Goal: Communication & Community: Participate in discussion

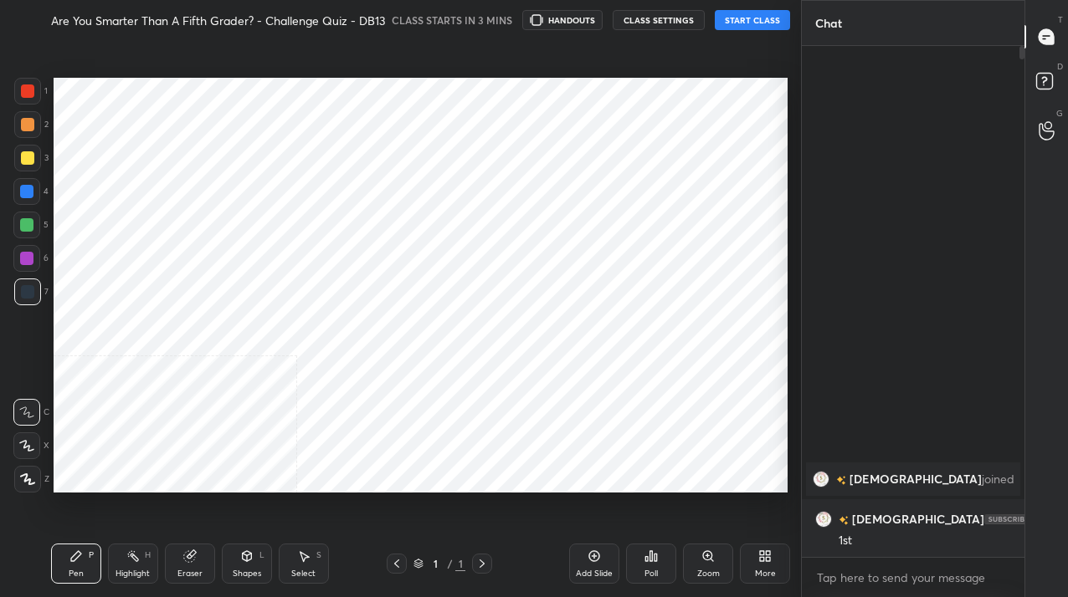
scroll to position [83178, 82934]
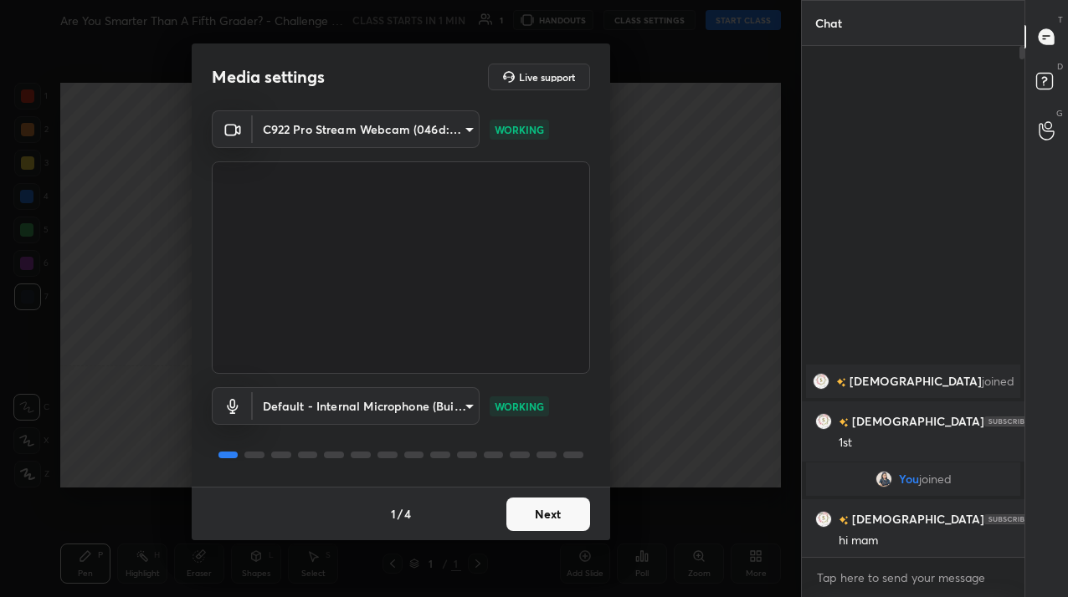
click at [871, 587] on body "1 2 3 4 5 6 7 C X Z C X Z E E Erase all H H Are You Smarter Than A Fifth Grader…" at bounding box center [534, 298] width 1068 height 597
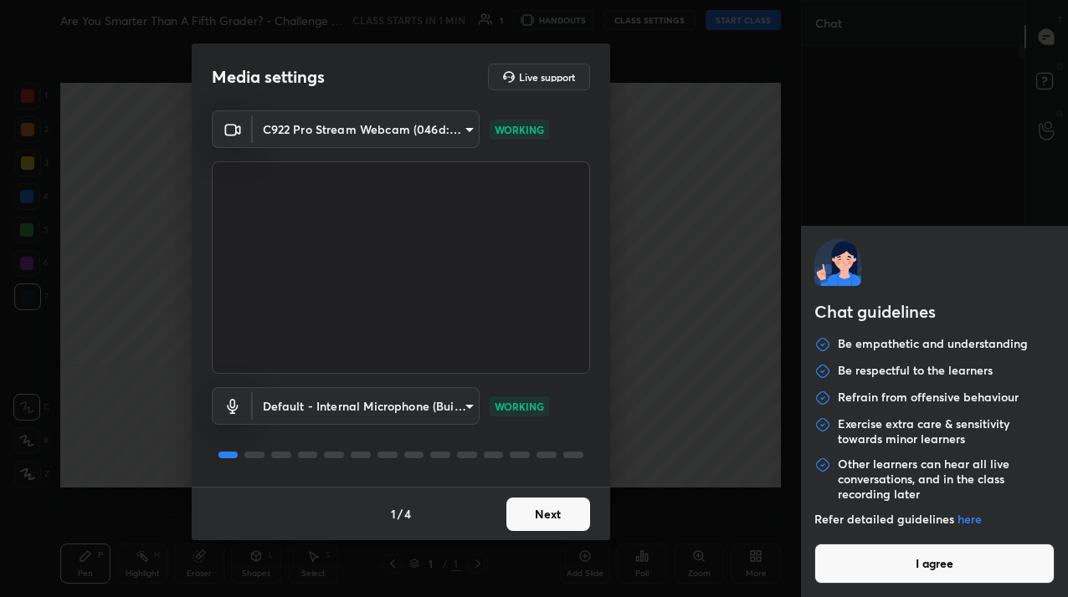
click at [871, 587] on div "Chat guidelines Be empathetic and understanding Be respectful to the learners R…" at bounding box center [934, 411] width 267 height 371
click at [873, 554] on button "I agree" at bounding box center [934, 564] width 240 height 40
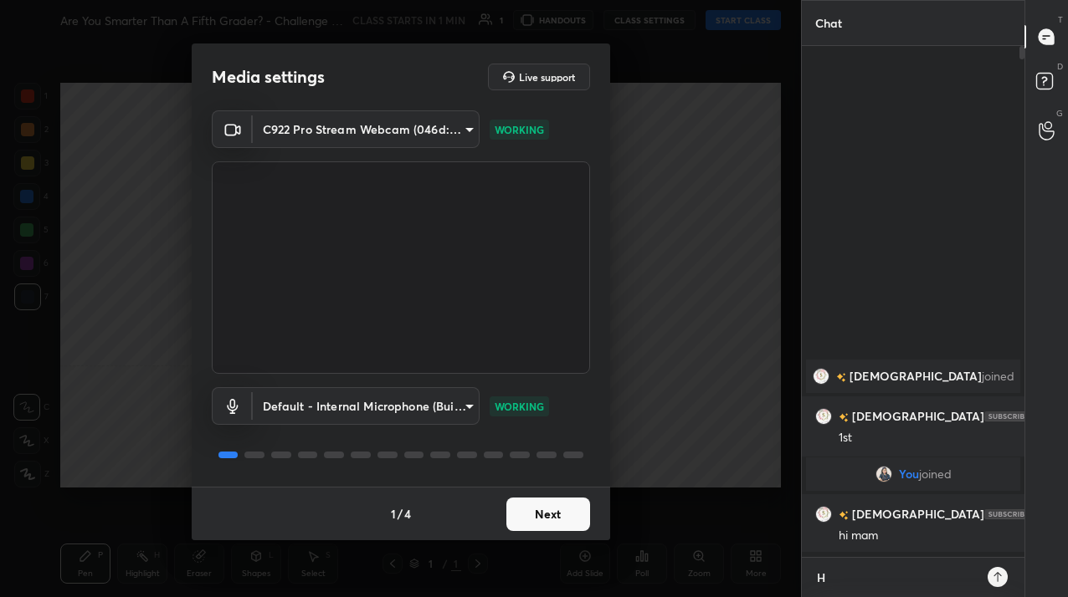
scroll to position [367, 218]
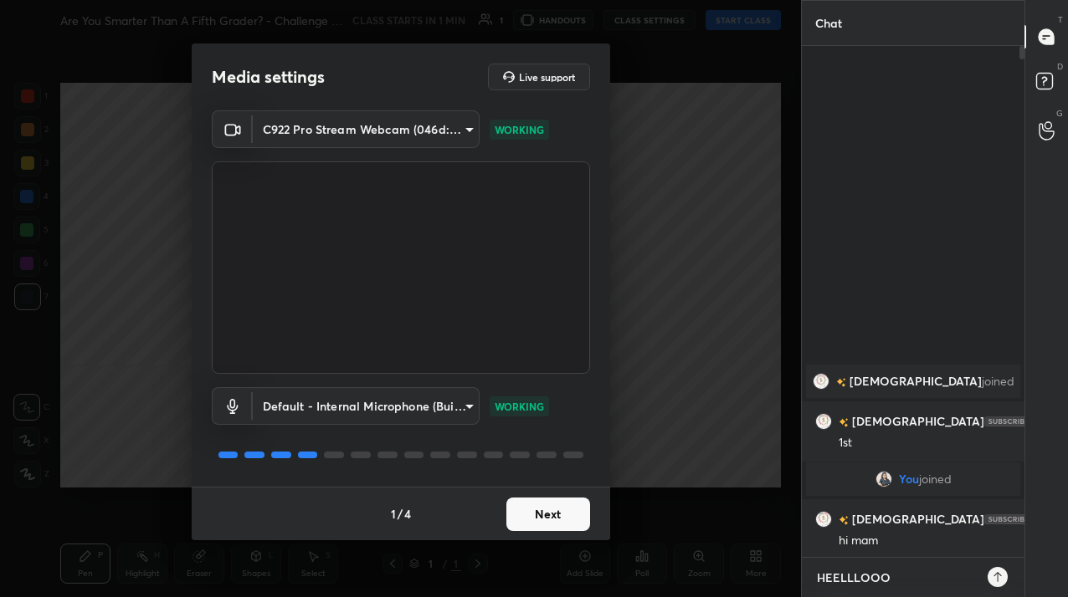
type textarea "HEELLLOOOO"
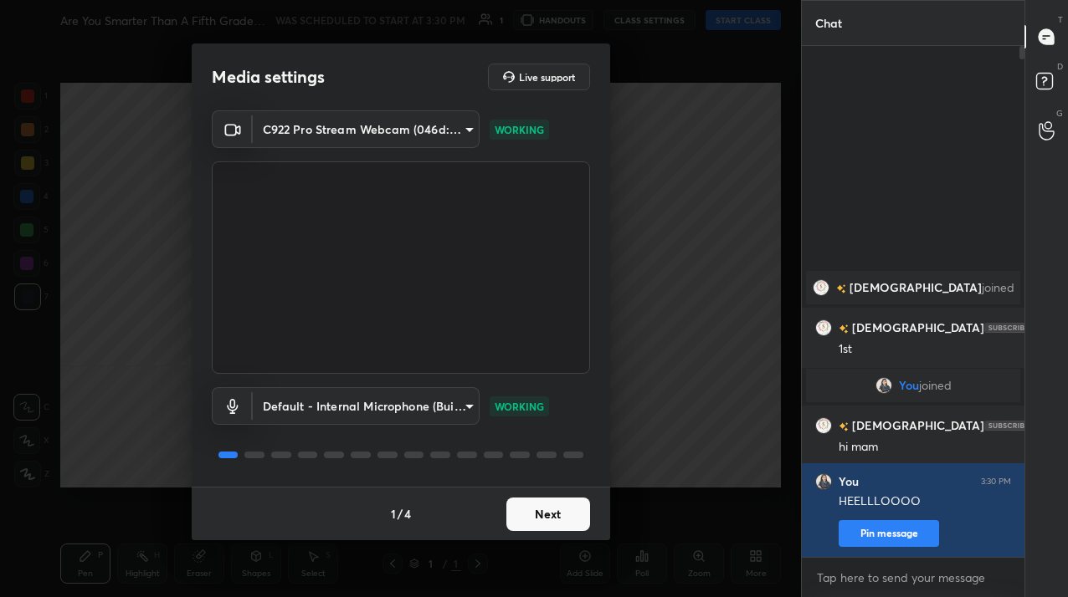
click at [536, 519] on button "Next" at bounding box center [548, 514] width 84 height 33
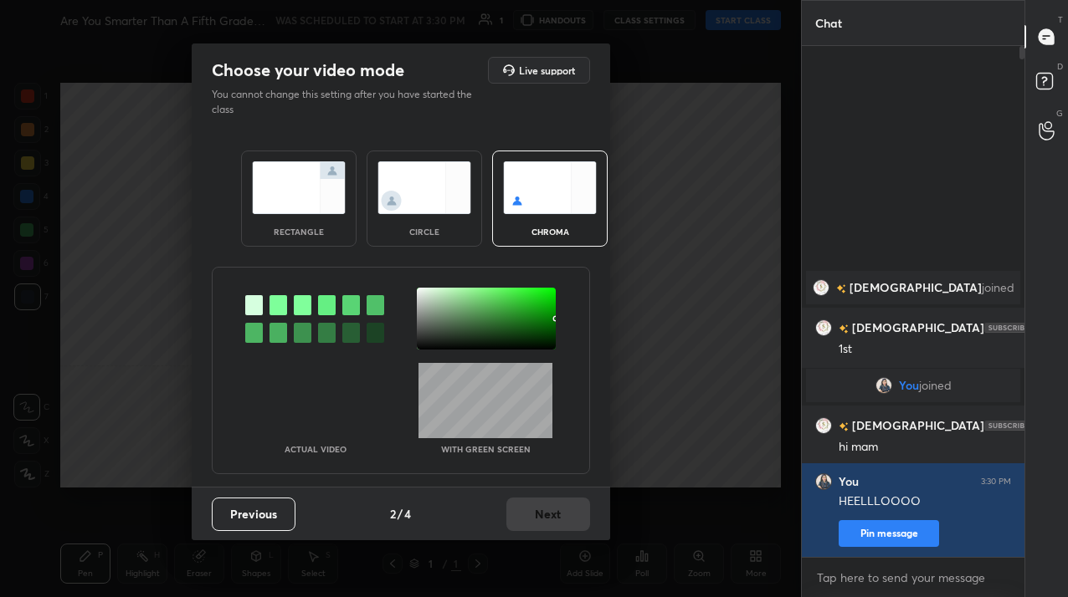
click at [400, 141] on div "rectangle circle chroma" at bounding box center [400, 199] width 359 height 136
click at [403, 192] on img at bounding box center [424, 187] width 94 height 53
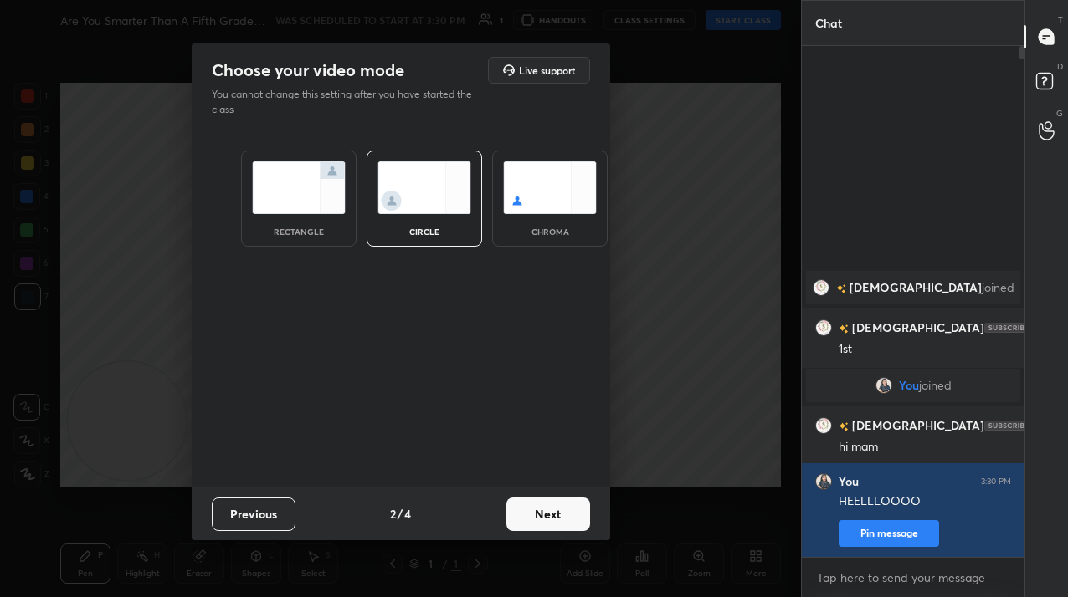
click at [514, 513] on button "Next" at bounding box center [548, 514] width 84 height 33
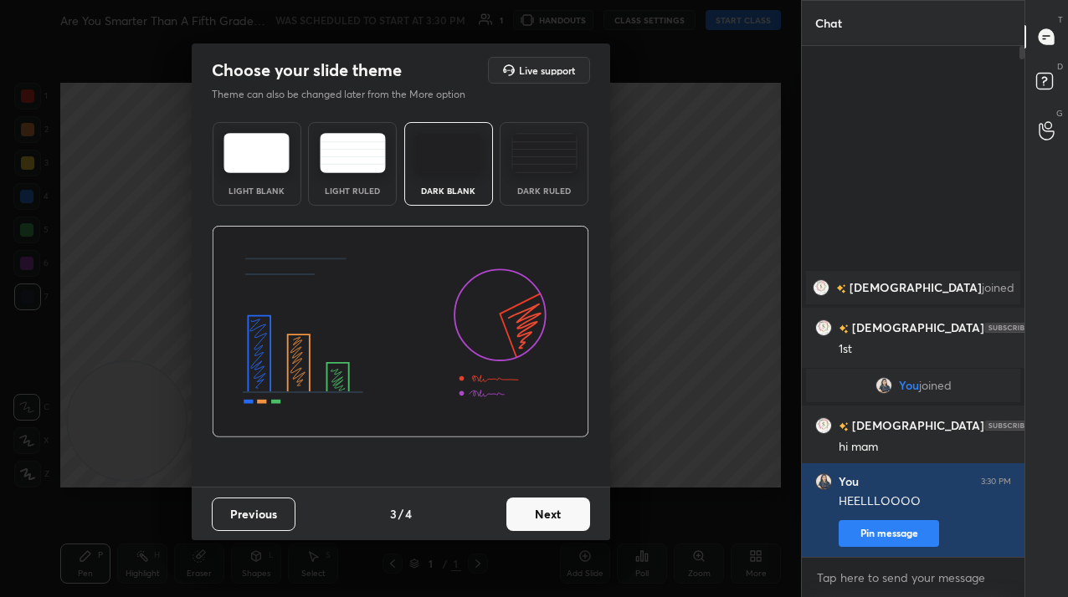
click at [542, 525] on button "Next" at bounding box center [548, 514] width 84 height 33
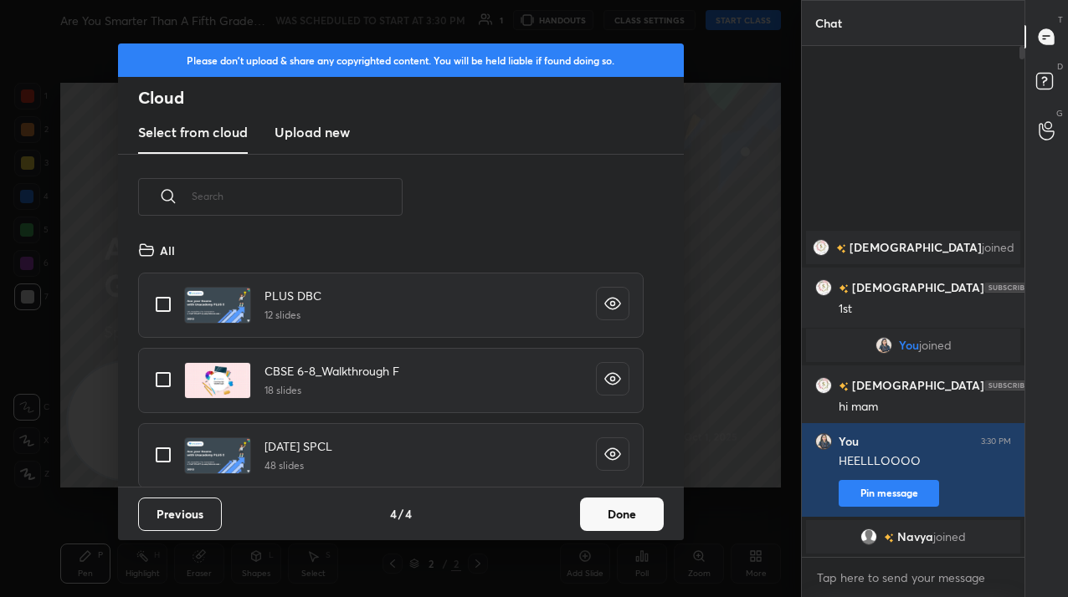
scroll to position [459, 0]
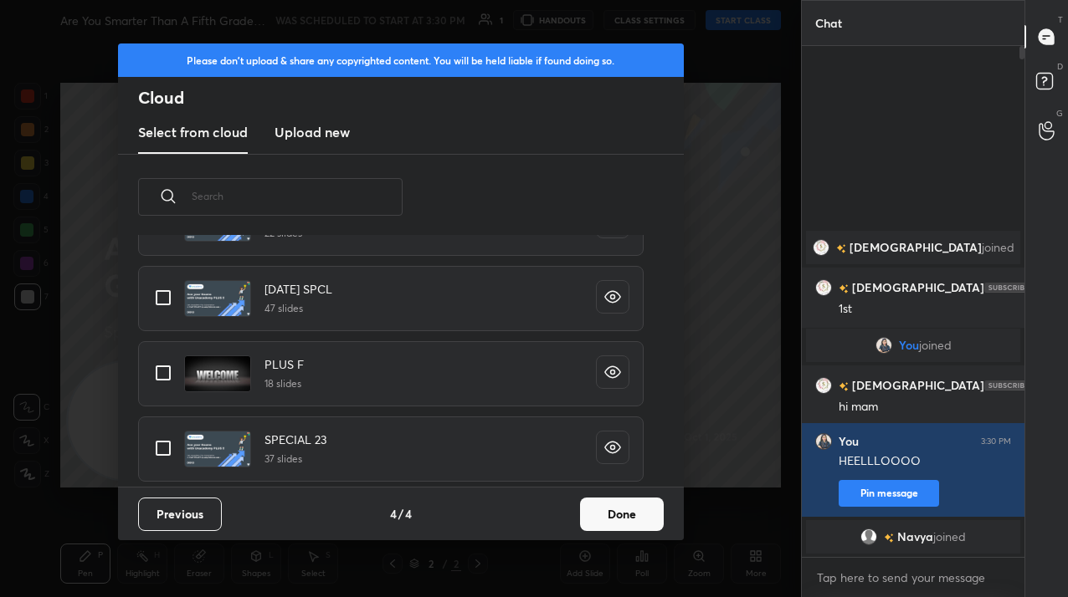
click at [165, 444] on input "grid" at bounding box center [163, 448] width 35 height 35
checkbox input "true"
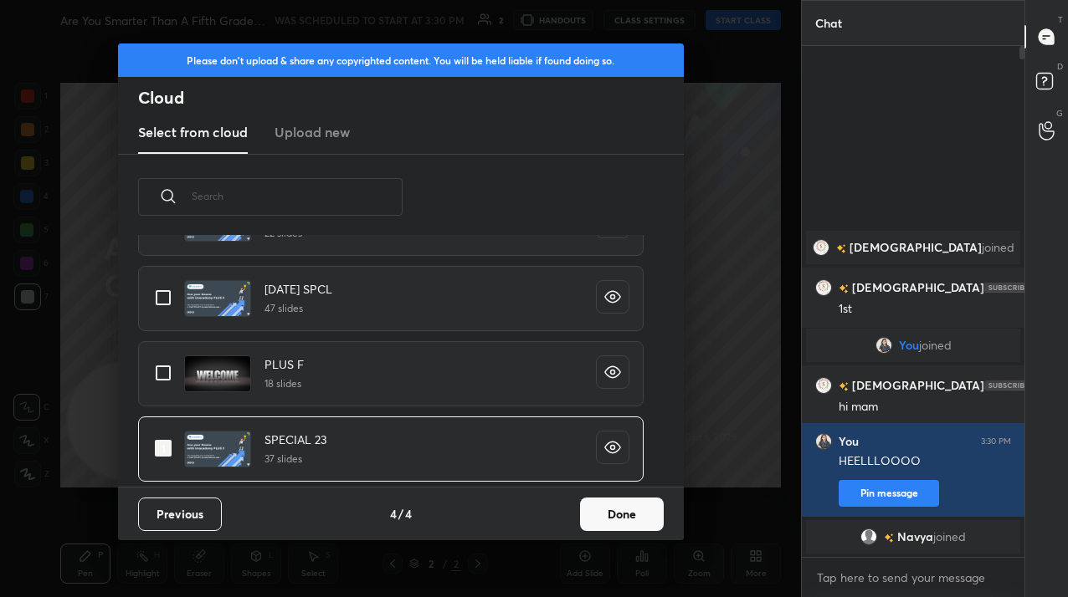
click at [603, 523] on button "Done" at bounding box center [622, 514] width 84 height 33
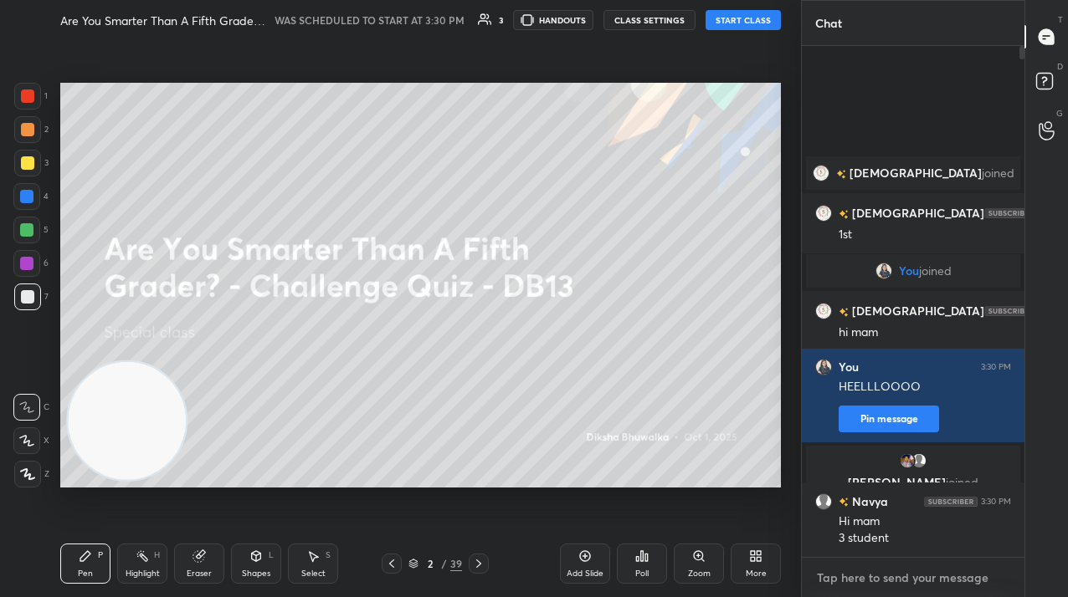
click at [839, 581] on textarea at bounding box center [913, 578] width 196 height 27
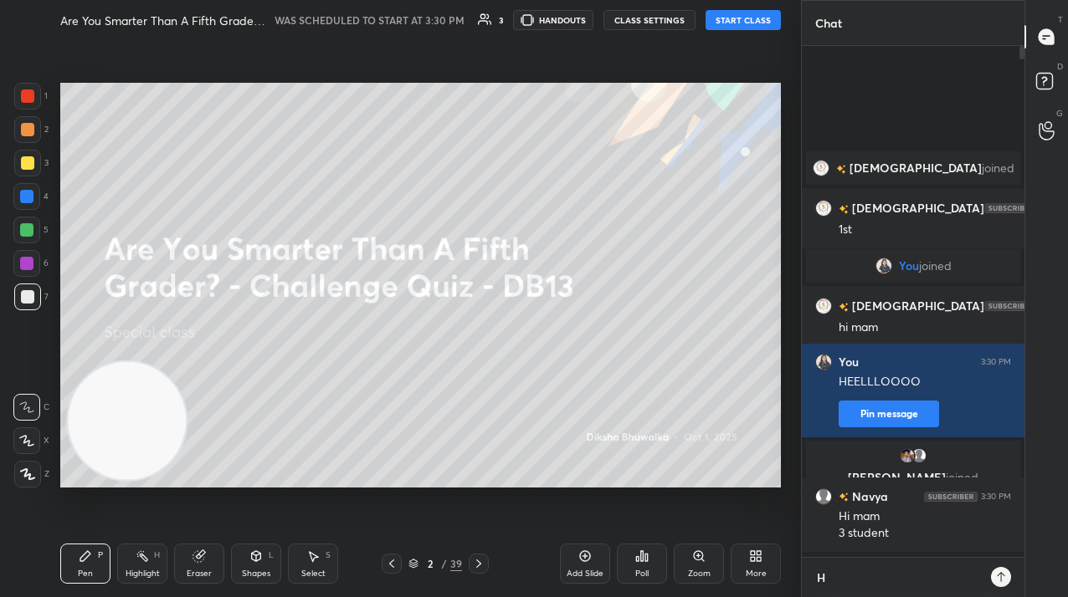
scroll to position [367, 218]
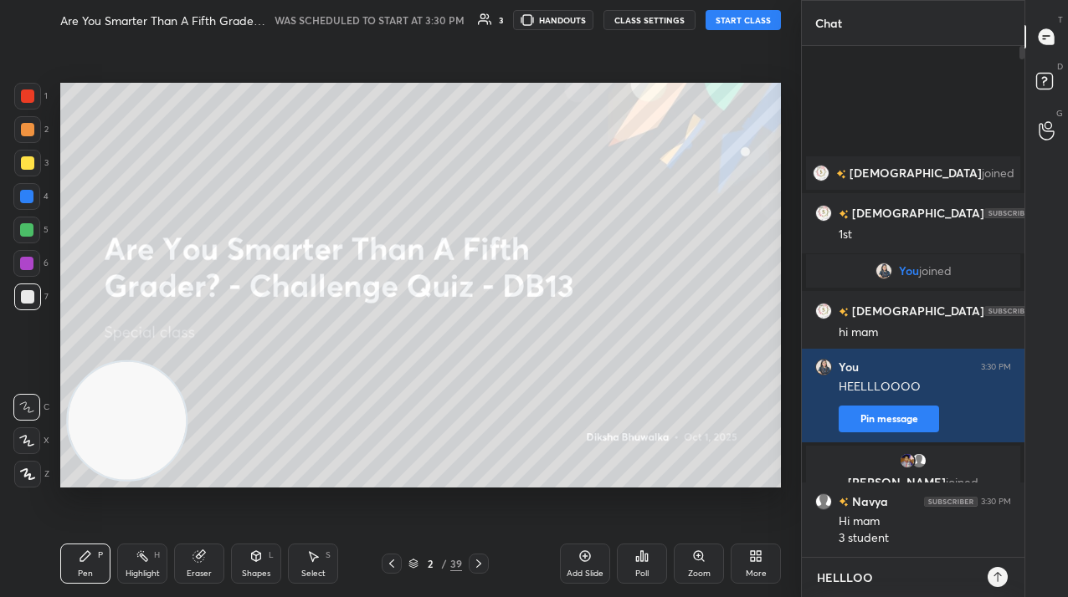
type textarea "HELLLOOO"
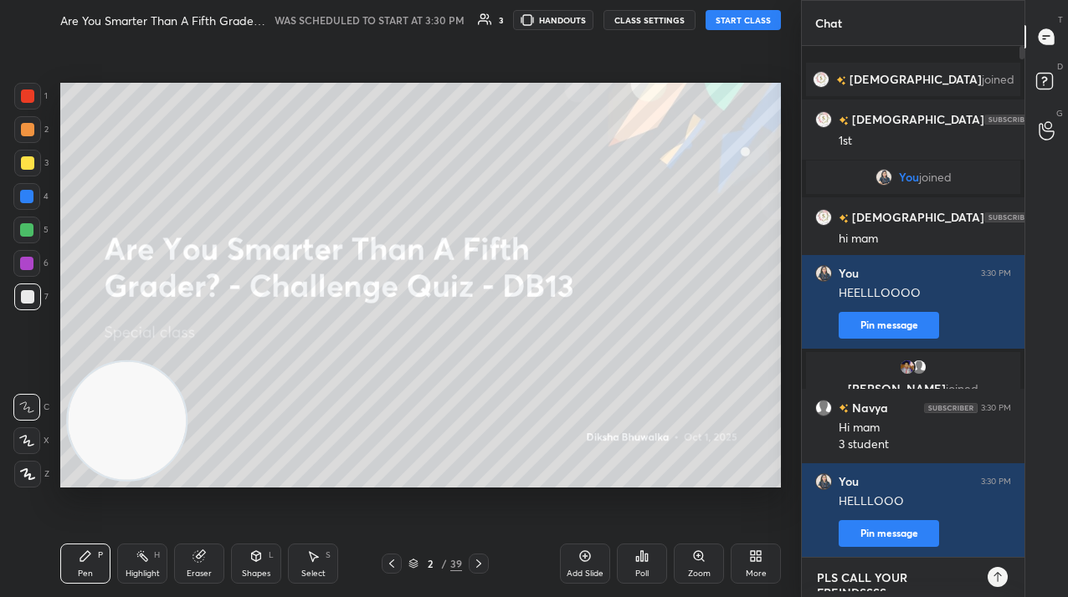
scroll to position [0, 0]
type textarea "PLS CALL YOUR FREINDSSSSS"
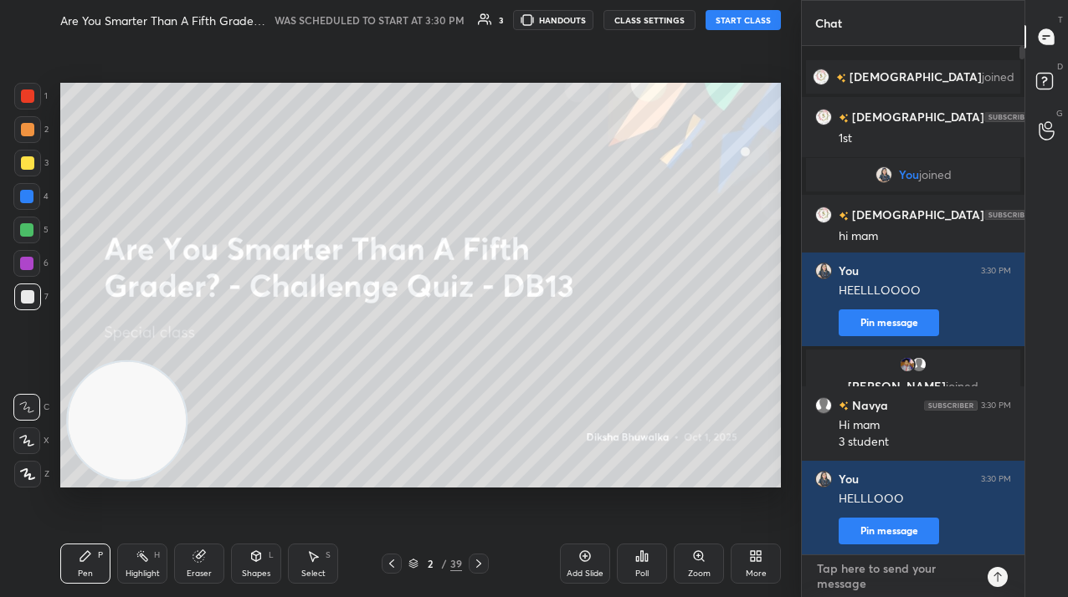
scroll to position [506, 218]
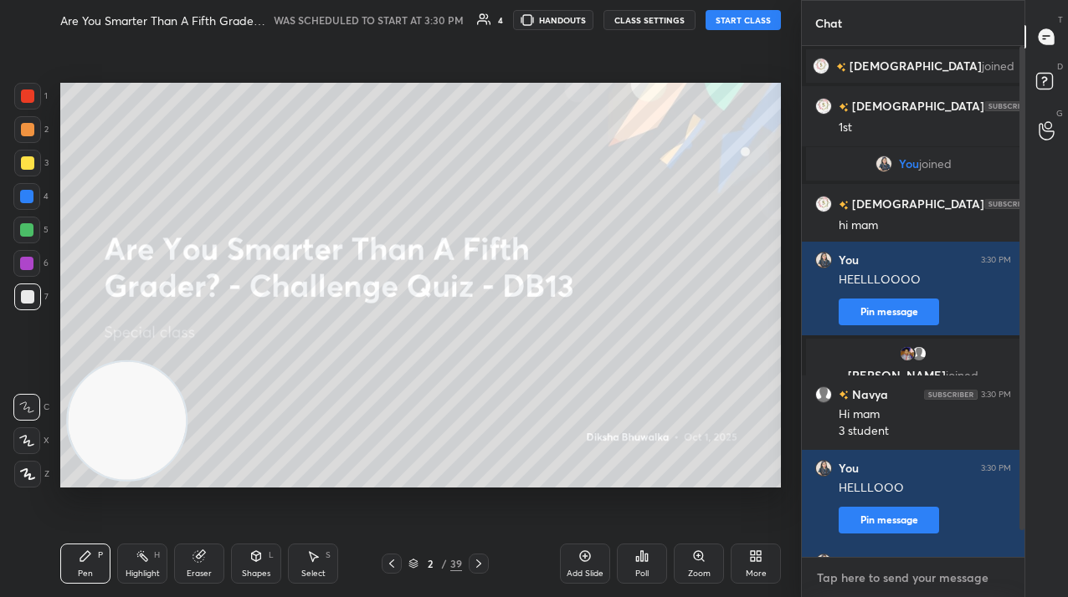
paste textarea "Tele Link: [URL][DOMAIN_NAME]"
type textarea "Tele Link: [URL][DOMAIN_NAME]"
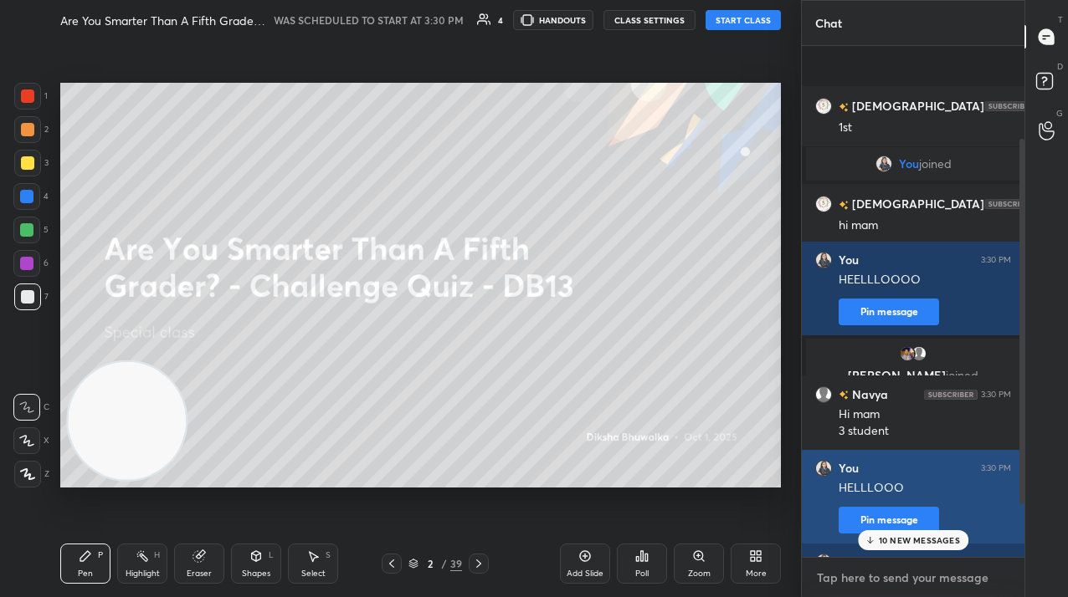
scroll to position [204, 0]
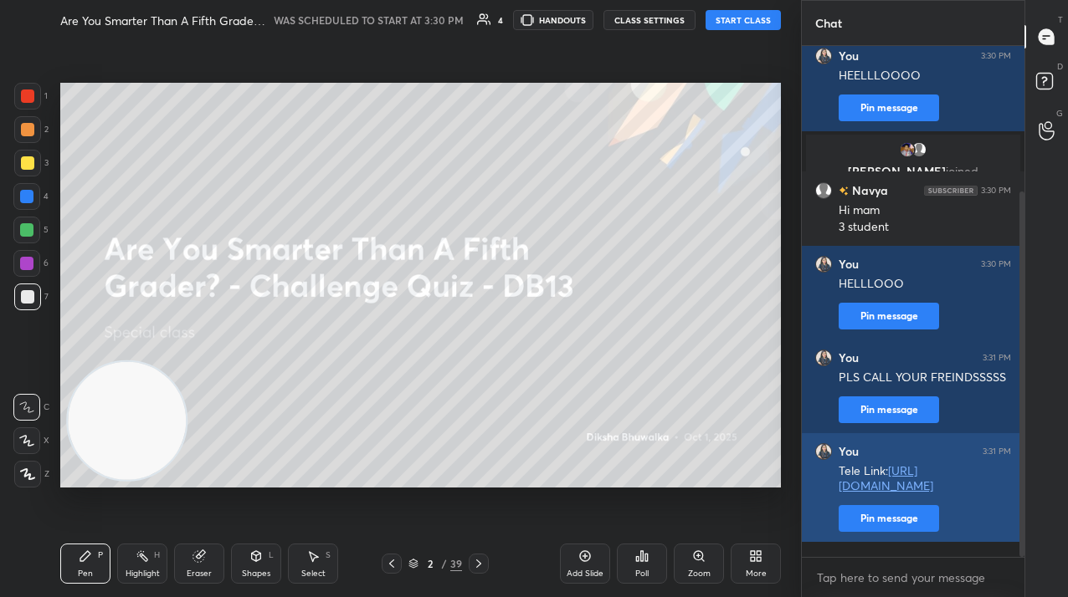
click at [894, 526] on button "Pin message" at bounding box center [888, 518] width 100 height 27
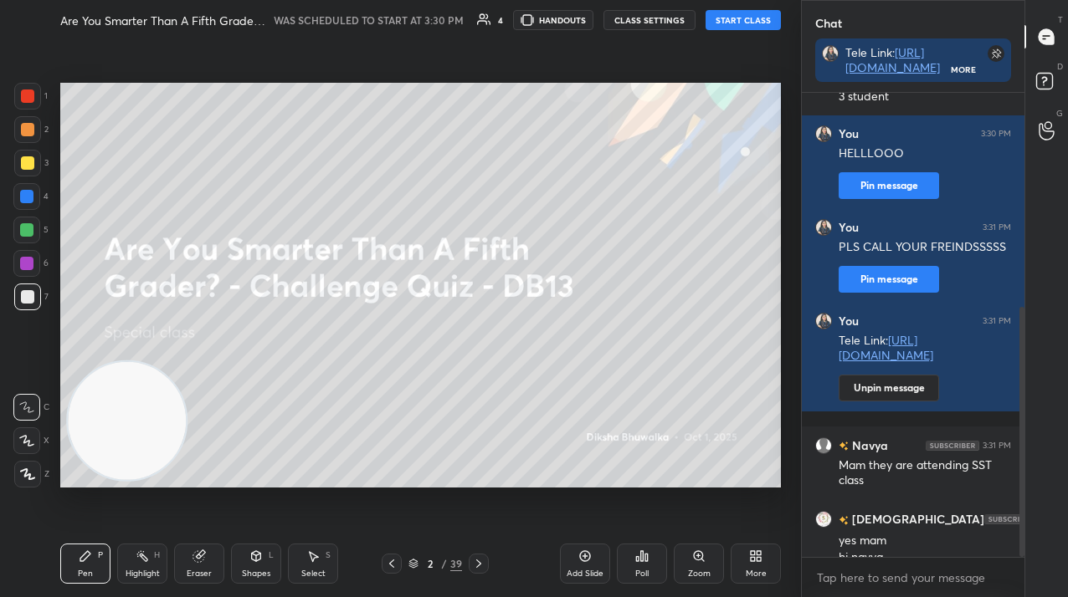
scroll to position [0, 0]
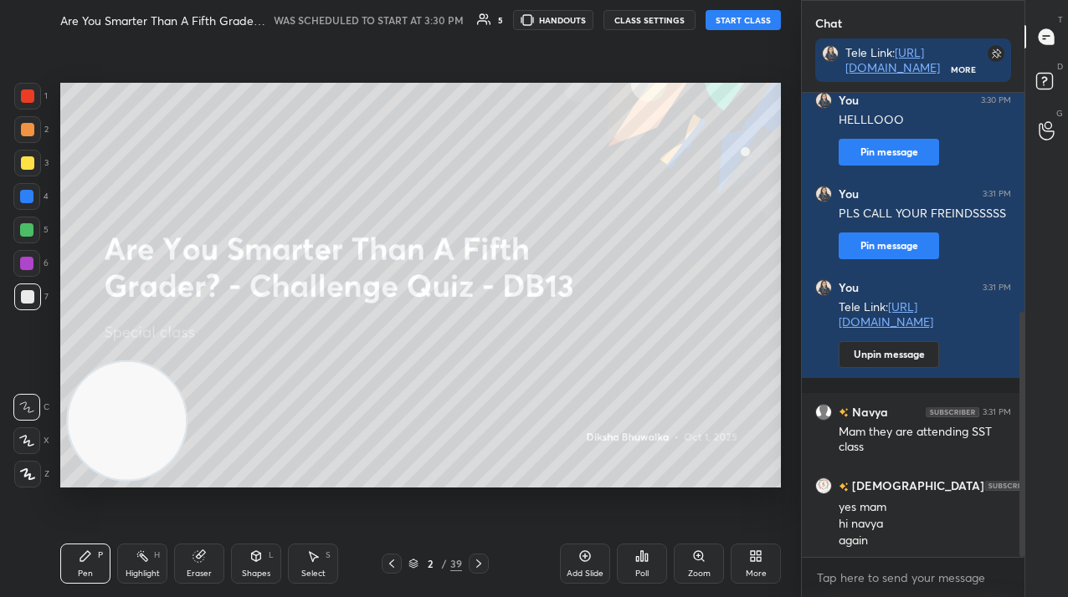
click at [753, 559] on icon at bounding box center [753, 559] width 4 height 4
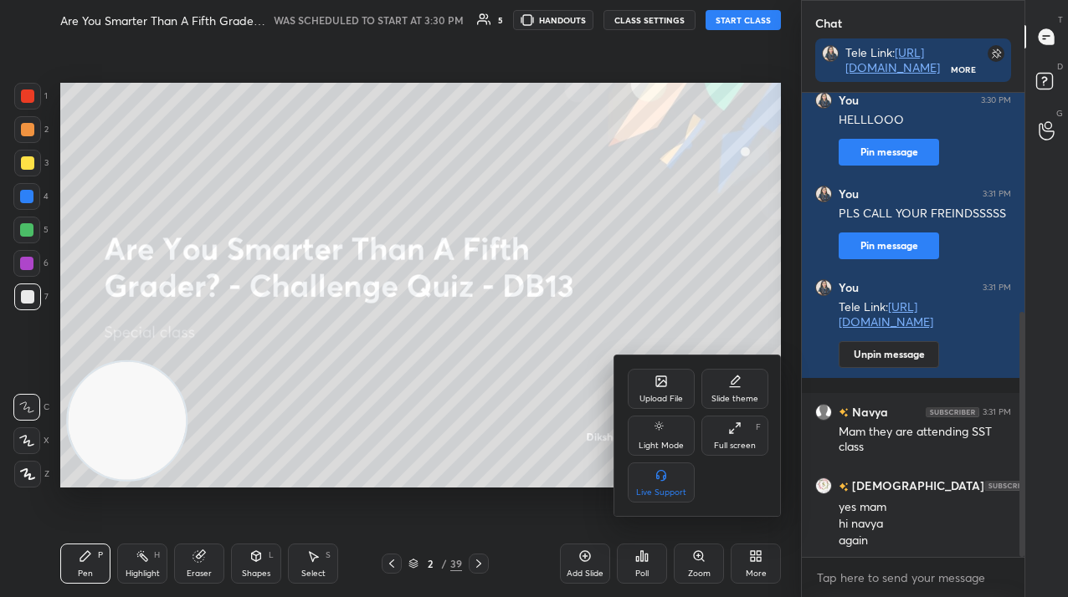
click at [665, 387] on icon at bounding box center [660, 381] width 13 height 13
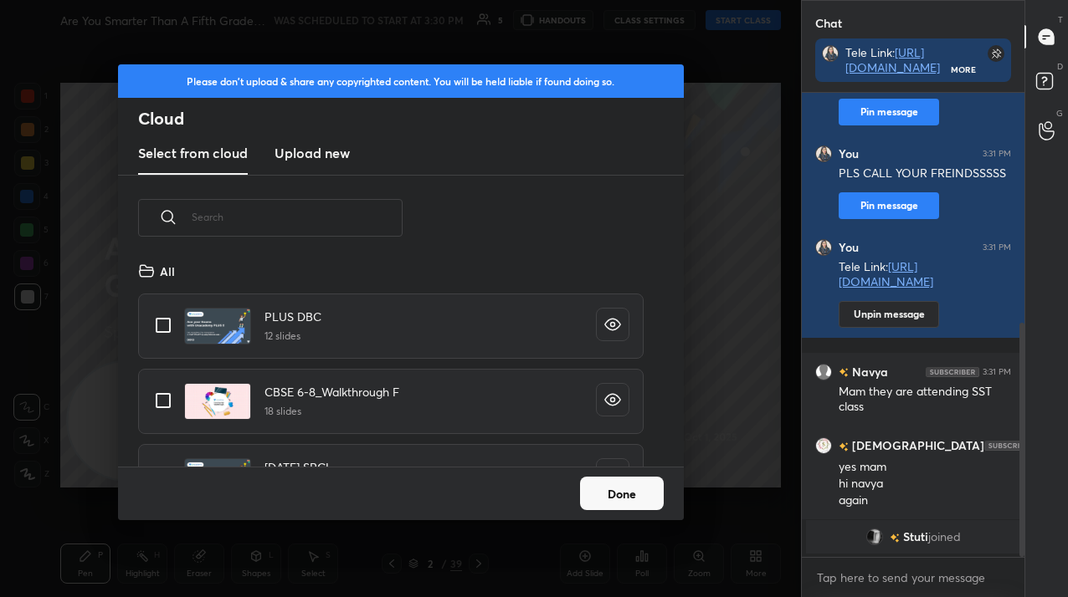
click at [313, 159] on h3 "Upload new" at bounding box center [311, 153] width 75 height 20
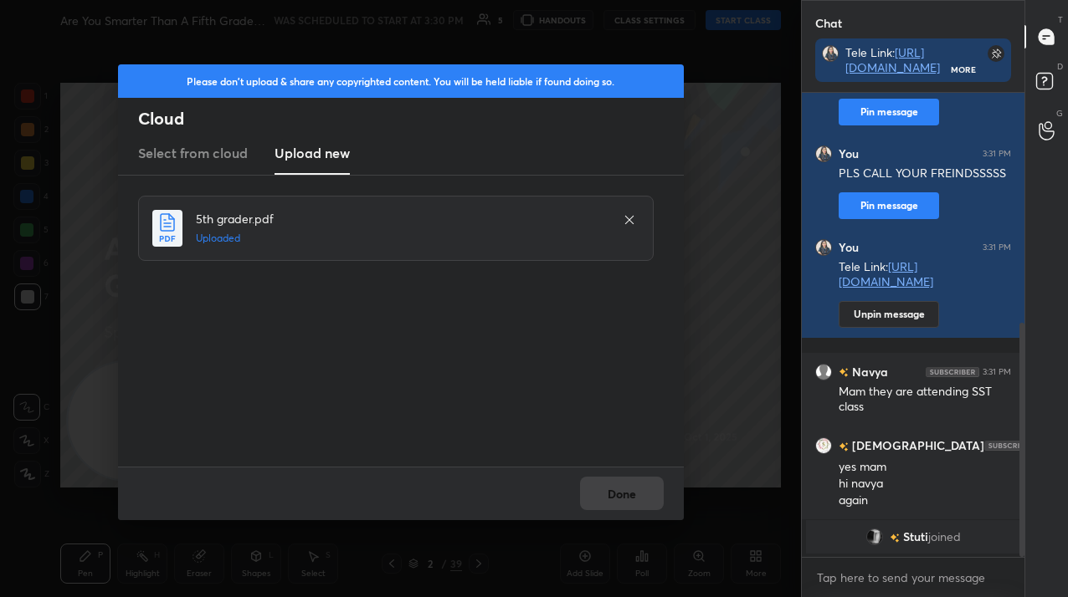
click at [627, 492] on div "Done" at bounding box center [401, 494] width 566 height 54
click at [627, 492] on button "Done" at bounding box center [622, 493] width 84 height 33
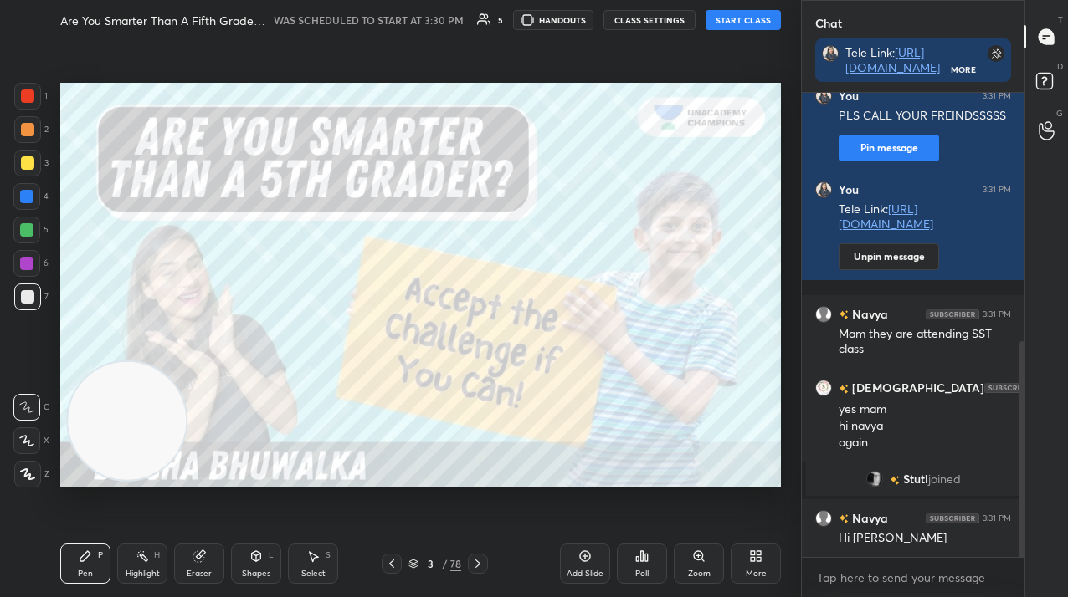
click at [715, 14] on button "START CLASS" at bounding box center [742, 20] width 75 height 20
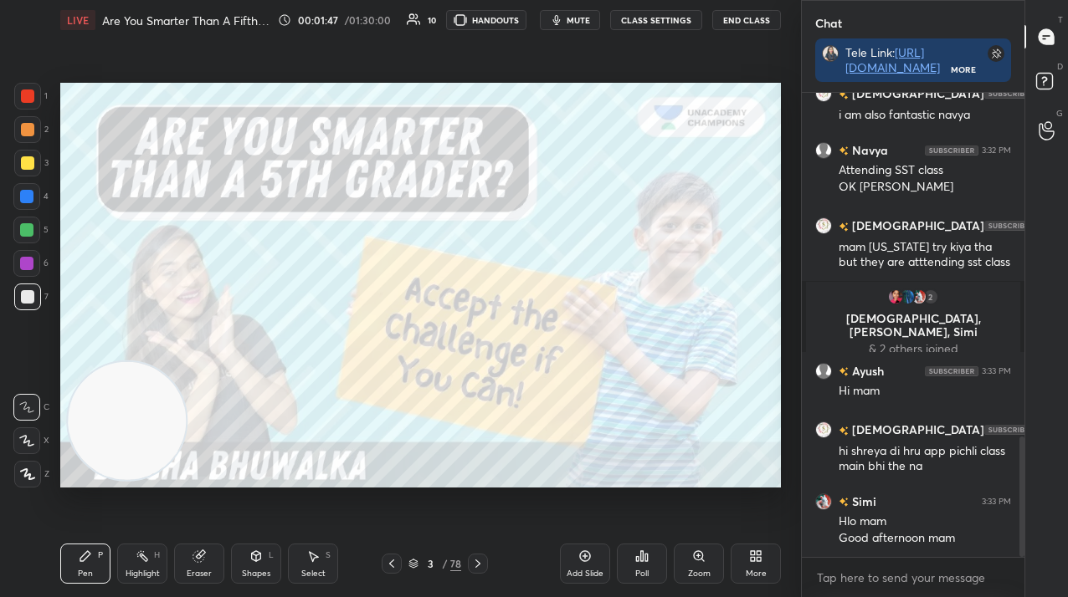
scroll to position [1378, 0]
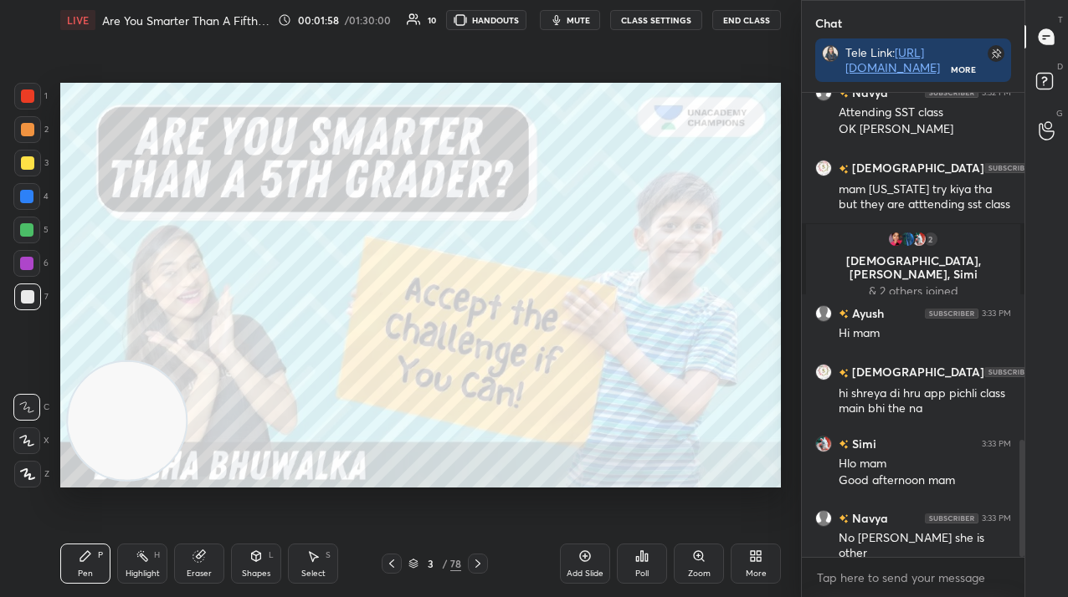
click at [458, 567] on div "78" at bounding box center [455, 563] width 11 height 15
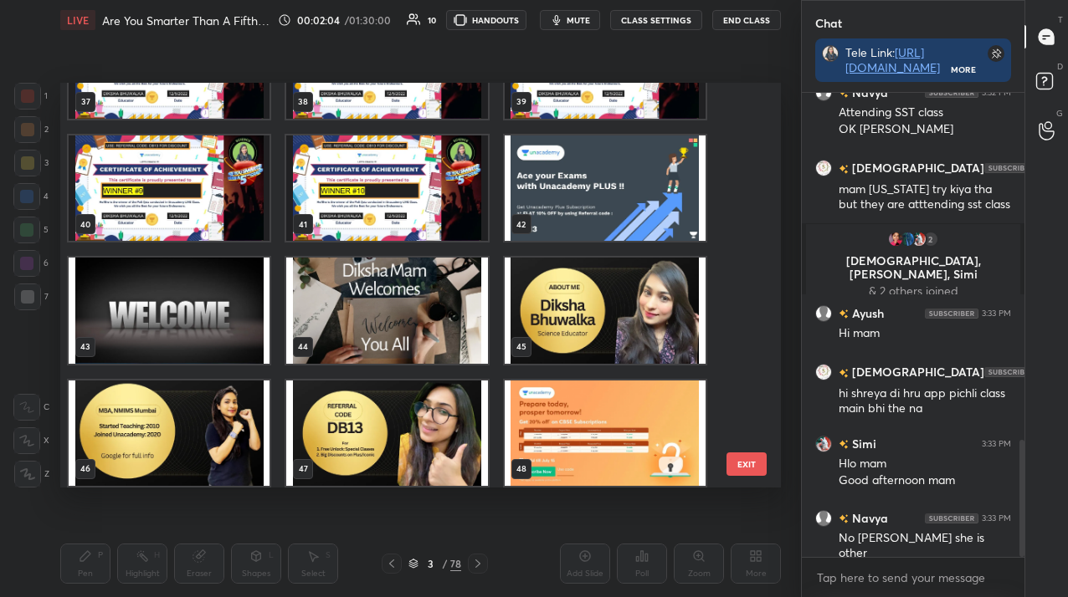
scroll to position [1663, 0]
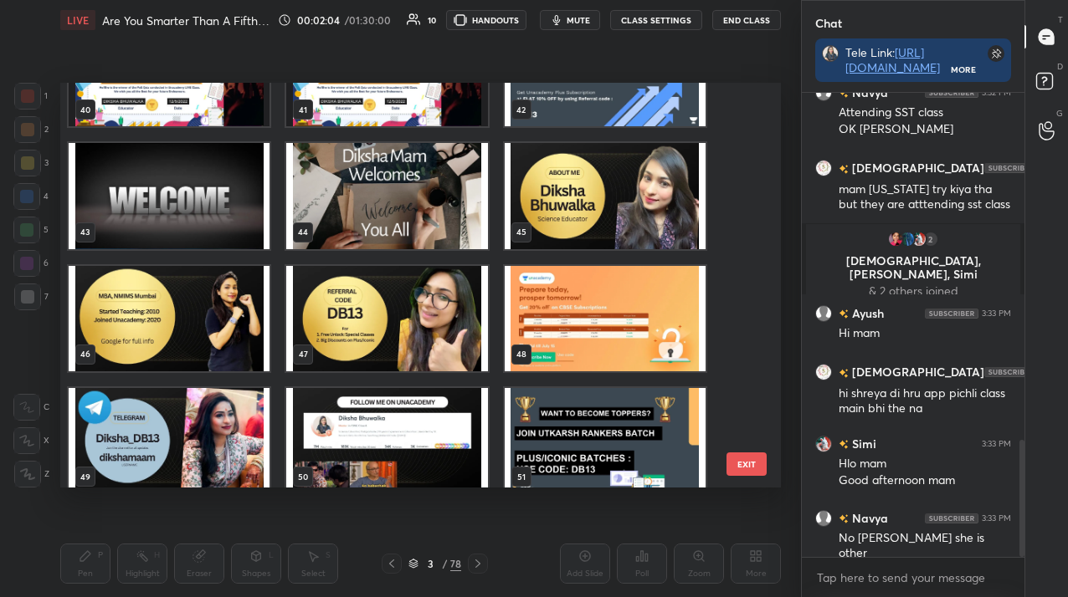
click at [576, 232] on img "grid" at bounding box center [605, 195] width 201 height 105
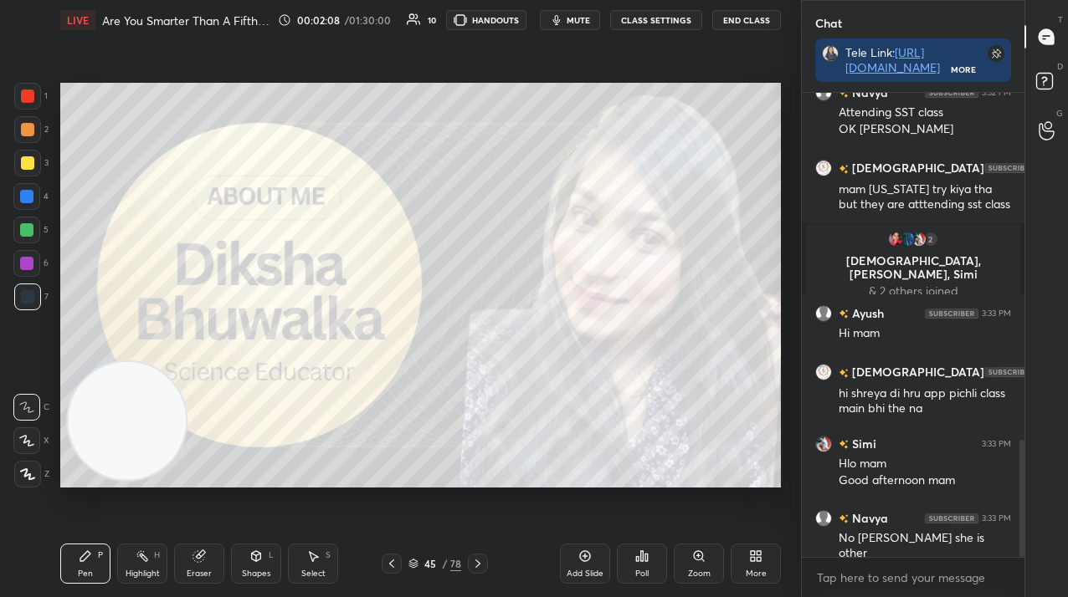
click at [13, 155] on div "1 2 3 4 5 6 7 C X Z C X Z E E Erase all H H" at bounding box center [27, 285] width 54 height 405
click at [25, 154] on div at bounding box center [27, 163] width 27 height 27
click at [32, 156] on div at bounding box center [27, 162] width 13 height 13
drag, startPoint x: 30, startPoint y: 469, endPoint x: 34, endPoint y: 477, distance: 8.6
click at [30, 470] on icon at bounding box center [27, 475] width 15 height 12
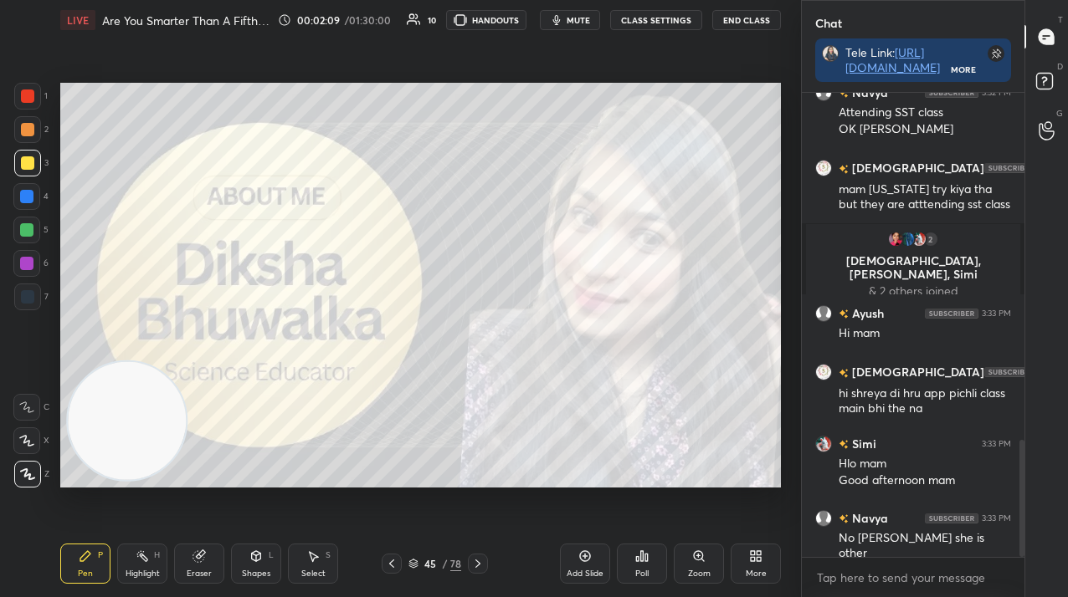
drag, startPoint x: 35, startPoint y: 478, endPoint x: 127, endPoint y: 491, distance: 93.0
click at [34, 478] on div at bounding box center [27, 474] width 27 height 27
click at [474, 557] on div at bounding box center [478, 564] width 20 height 20
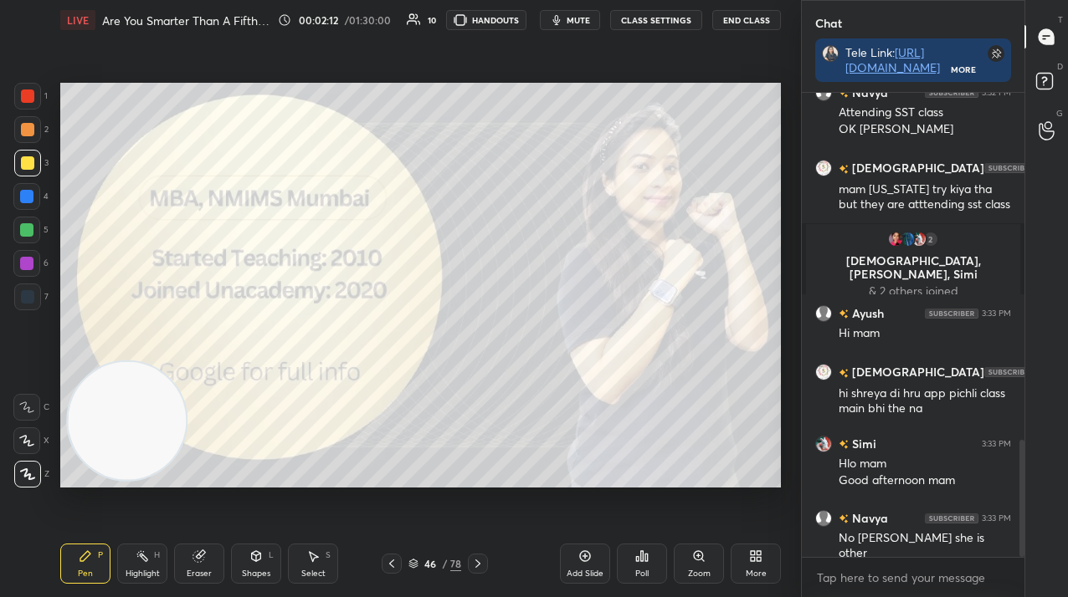
click at [35, 87] on div at bounding box center [27, 96] width 27 height 27
click at [33, 95] on div at bounding box center [27, 96] width 27 height 27
click at [484, 561] on div at bounding box center [478, 564] width 20 height 20
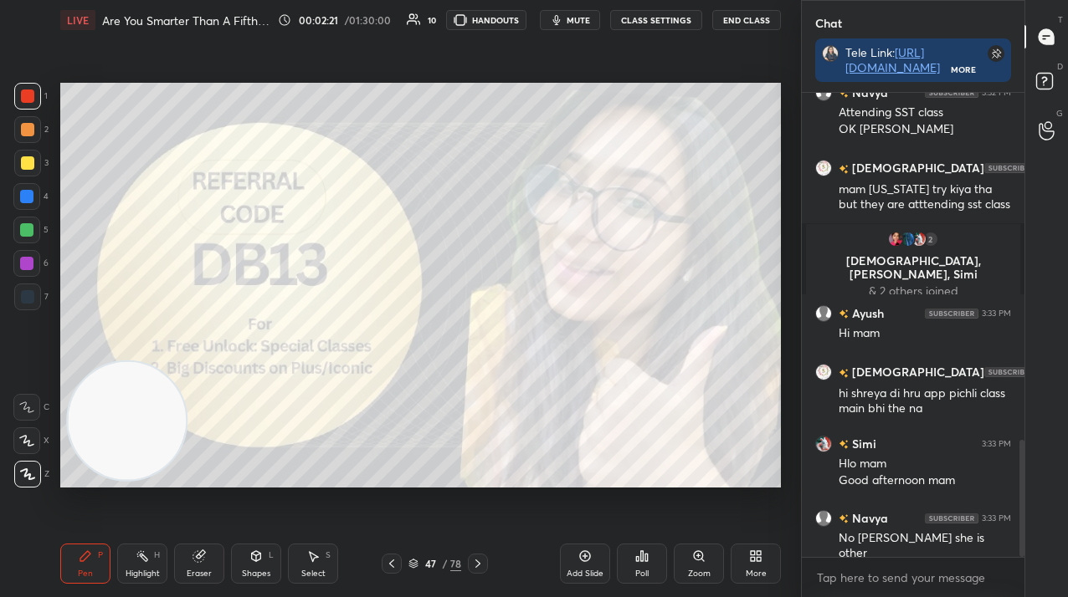
click at [484, 565] on icon at bounding box center [477, 563] width 13 height 13
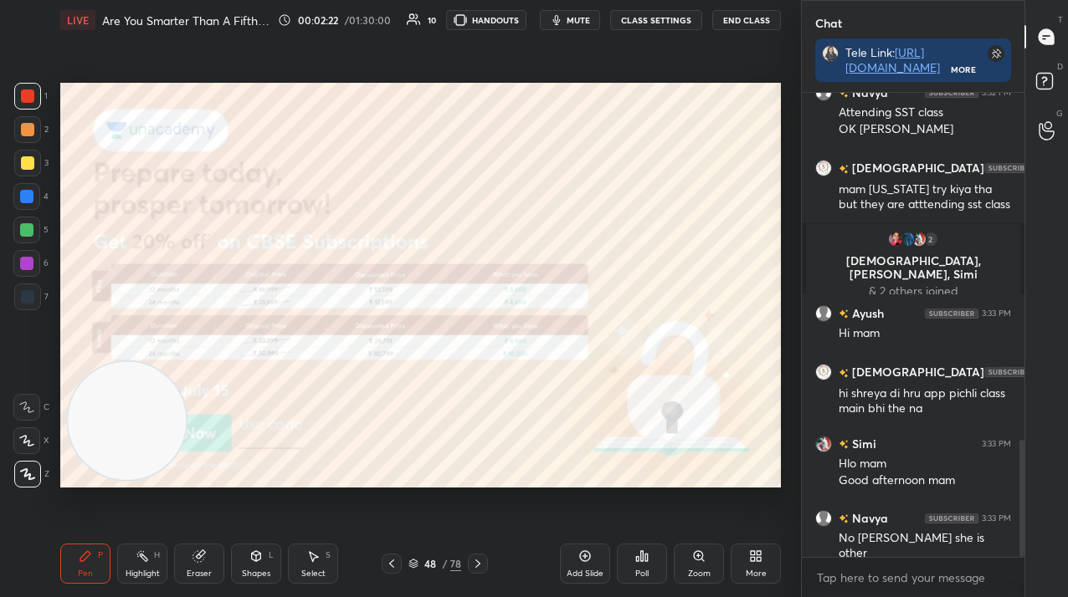
click at [484, 560] on div at bounding box center [478, 564] width 20 height 20
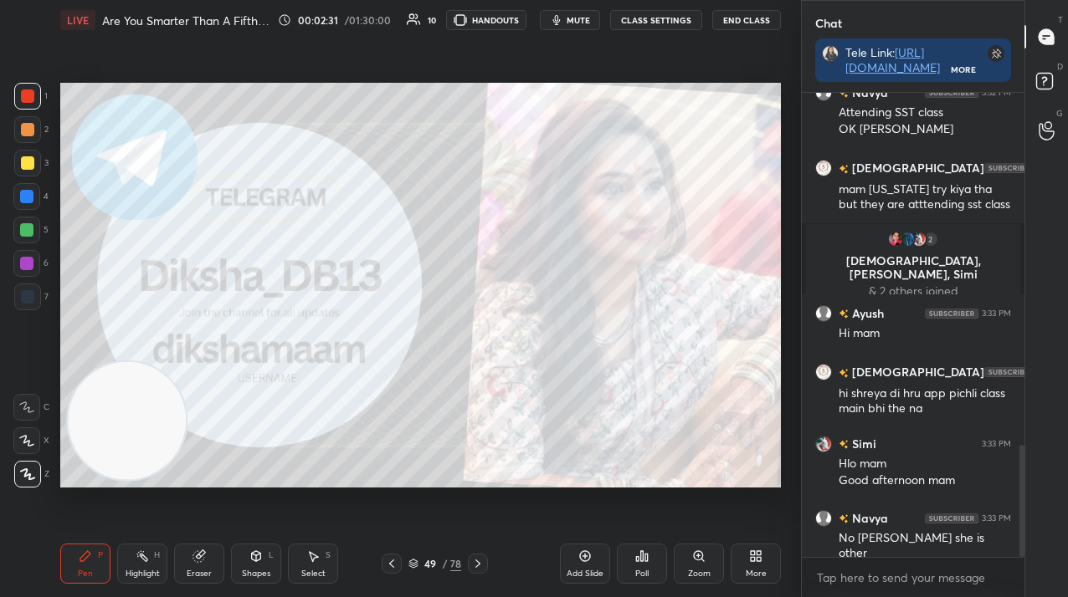
scroll to position [1466, 0]
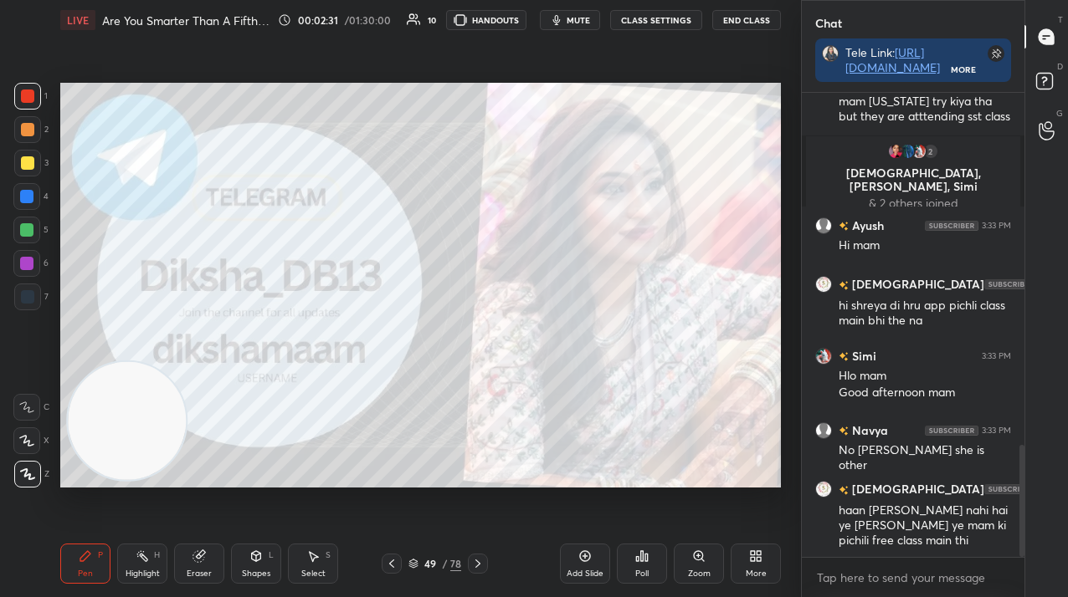
click at [477, 556] on div at bounding box center [478, 564] width 20 height 20
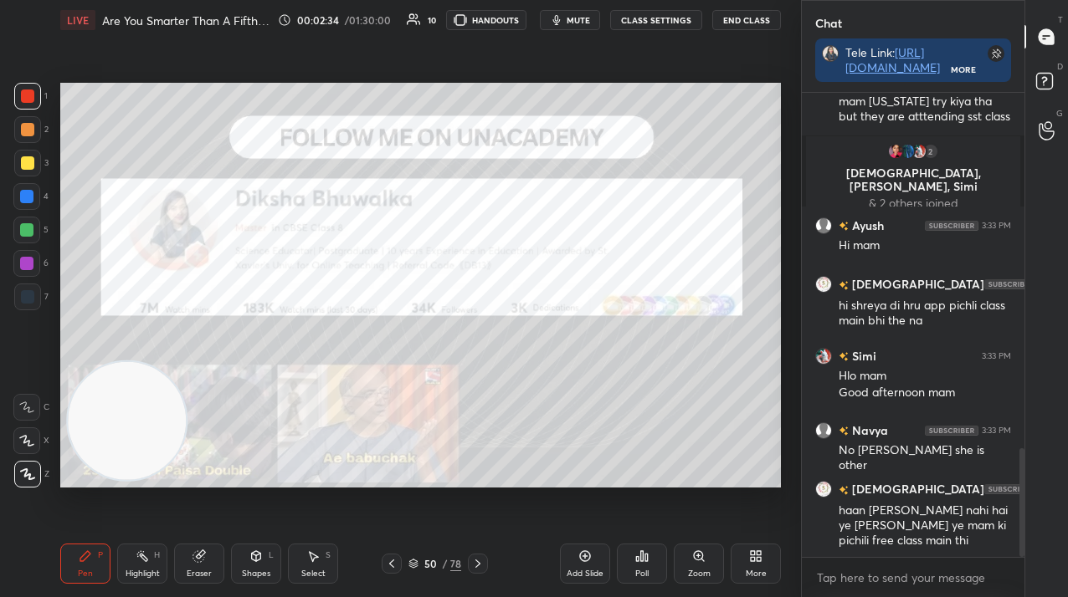
scroll to position [1524, 0]
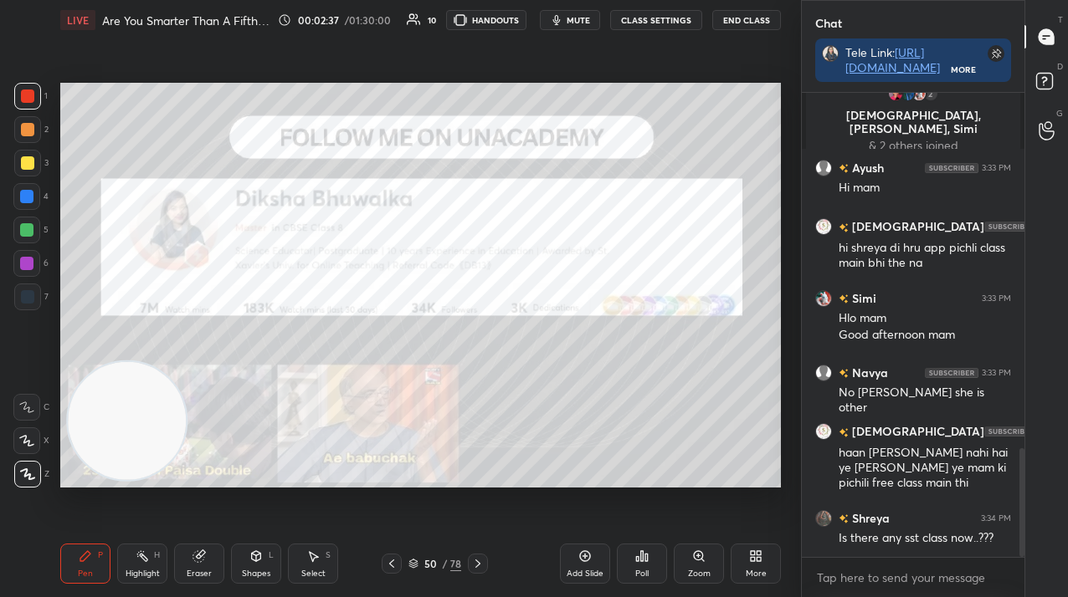
click at [430, 564] on div "50" at bounding box center [430, 564] width 17 height 10
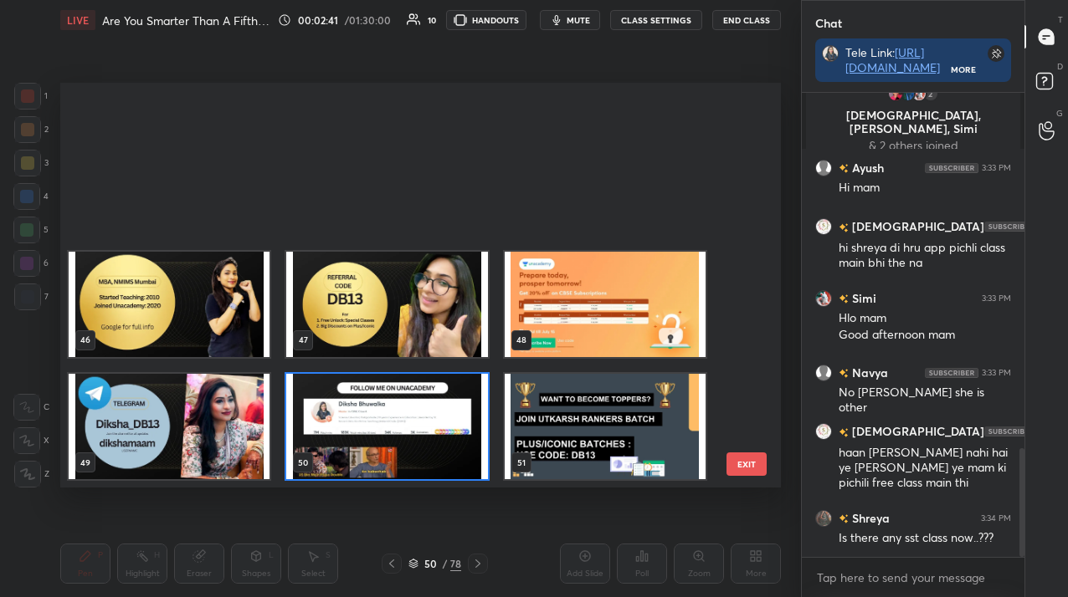
scroll to position [1861, 0]
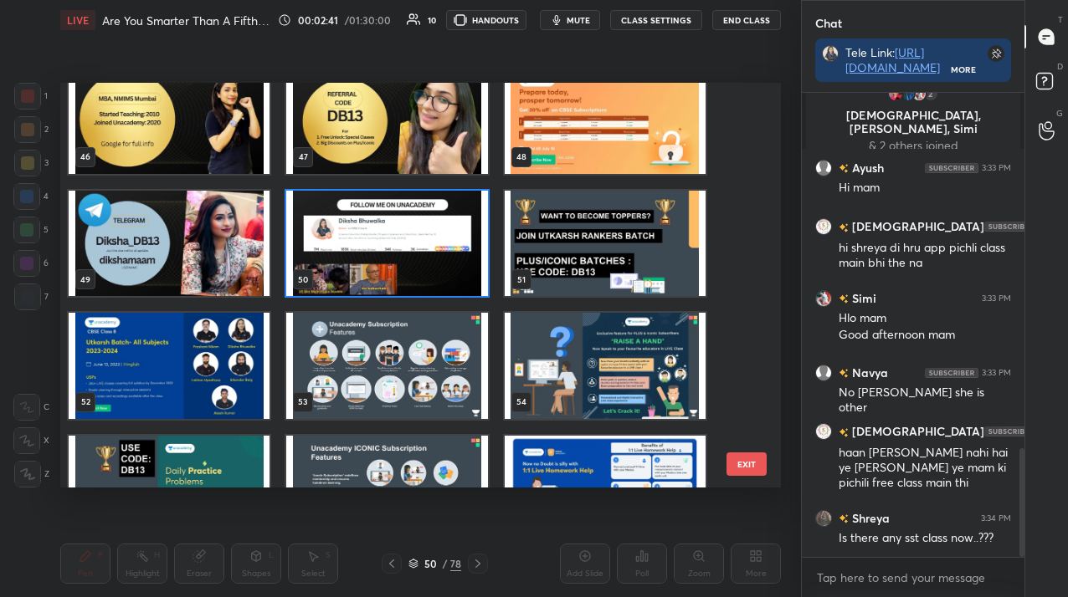
click at [351, 270] on img "grid" at bounding box center [386, 243] width 201 height 105
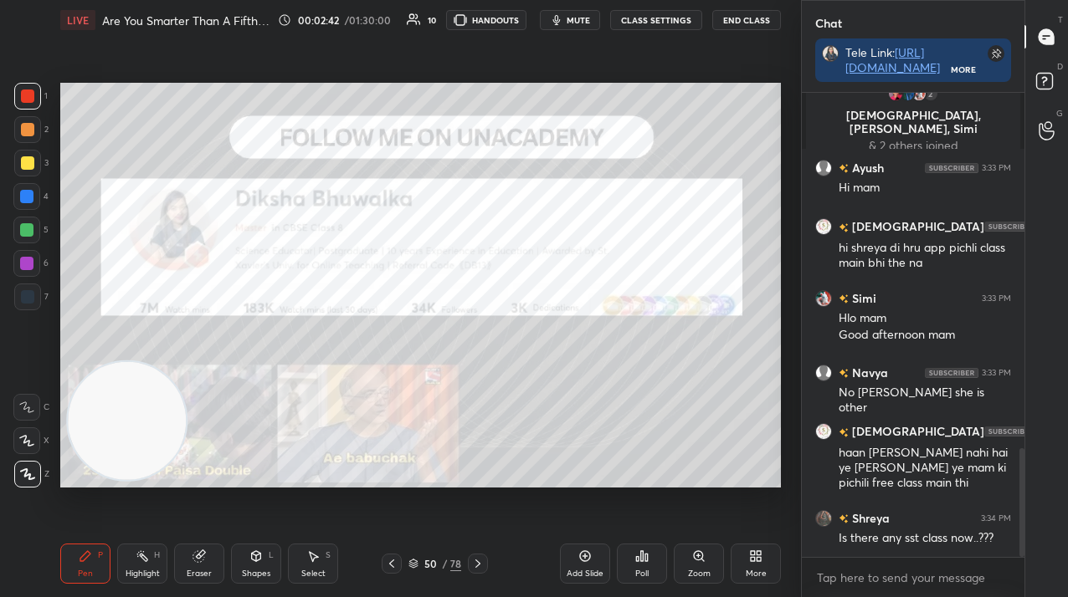
click at [351, 270] on img "grid" at bounding box center [386, 243] width 201 height 105
click at [761, 575] on div "More" at bounding box center [755, 574] width 21 height 8
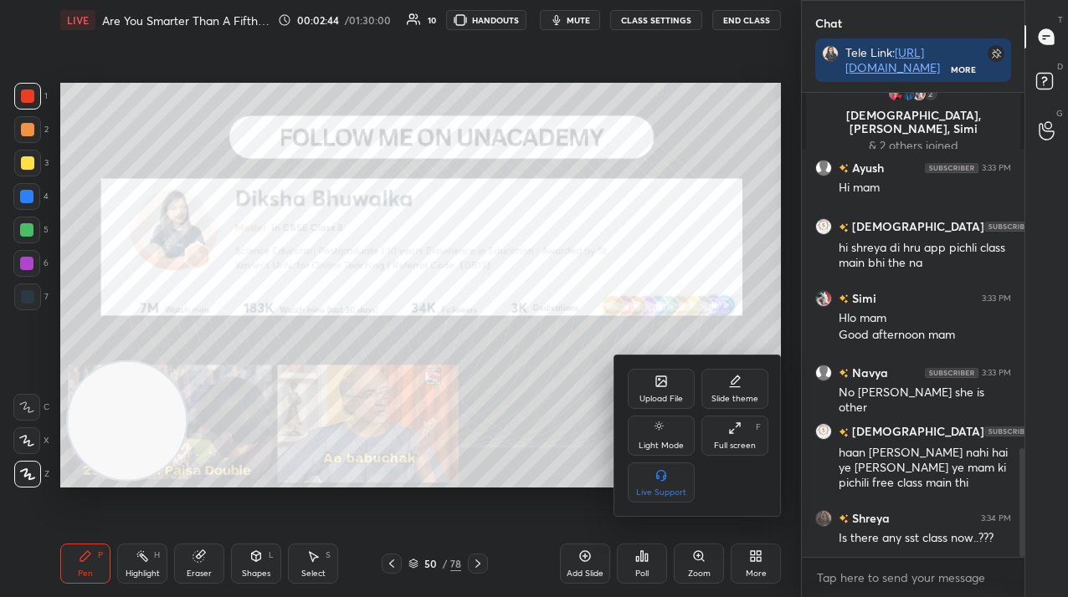
click at [650, 396] on div "Upload File" at bounding box center [661, 399] width 44 height 8
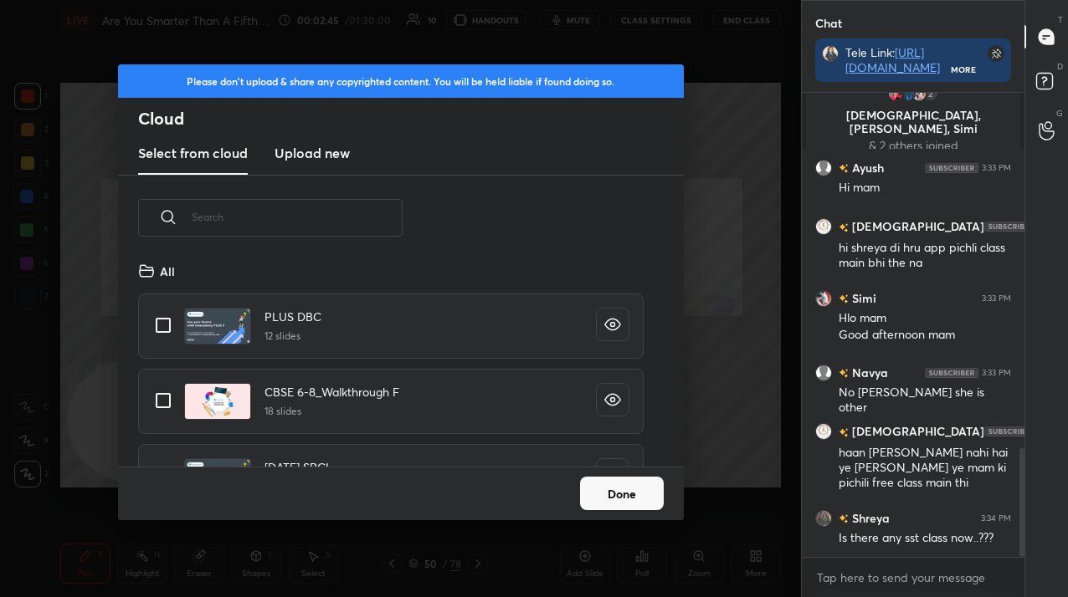
scroll to position [206, 537]
click at [335, 154] on h3 "Upload new" at bounding box center [311, 153] width 75 height 20
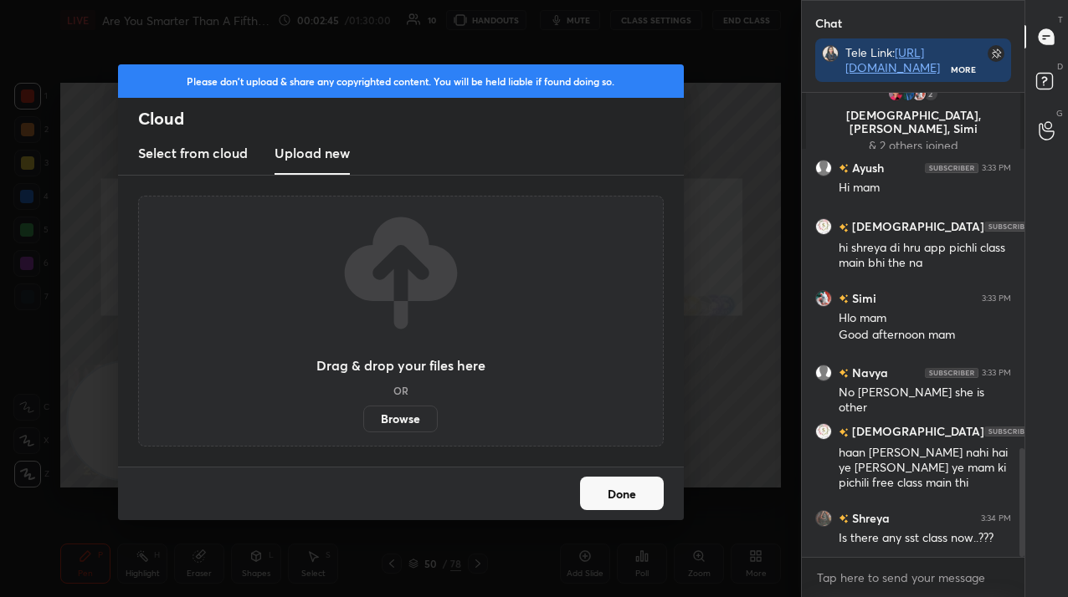
click at [407, 428] on label "Browse" at bounding box center [400, 419] width 74 height 27
click at [363, 428] on input "Browse" at bounding box center [363, 419] width 0 height 27
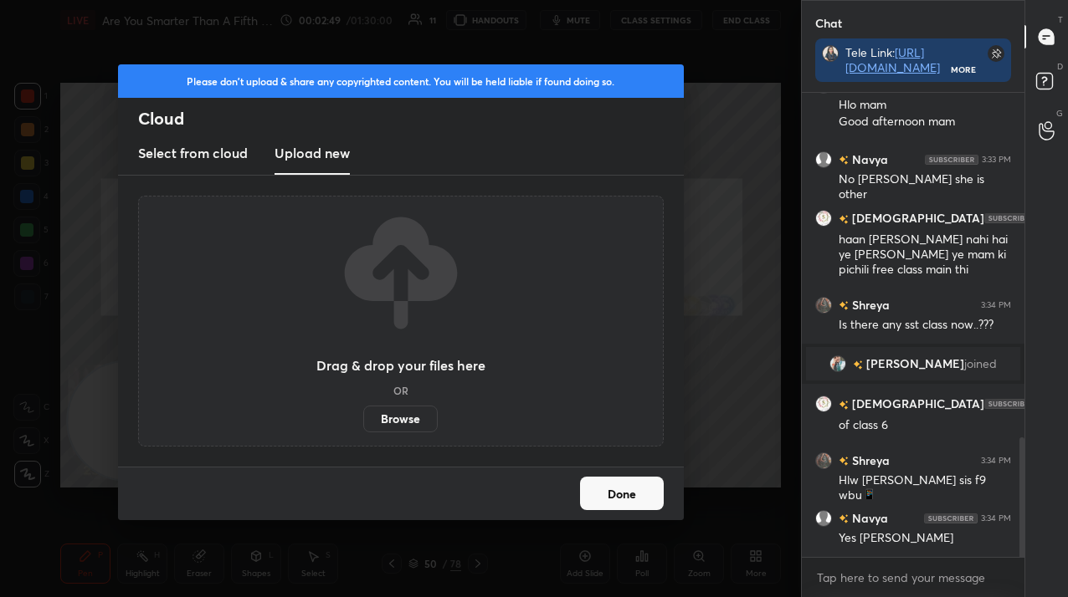
scroll to position [1340, 0]
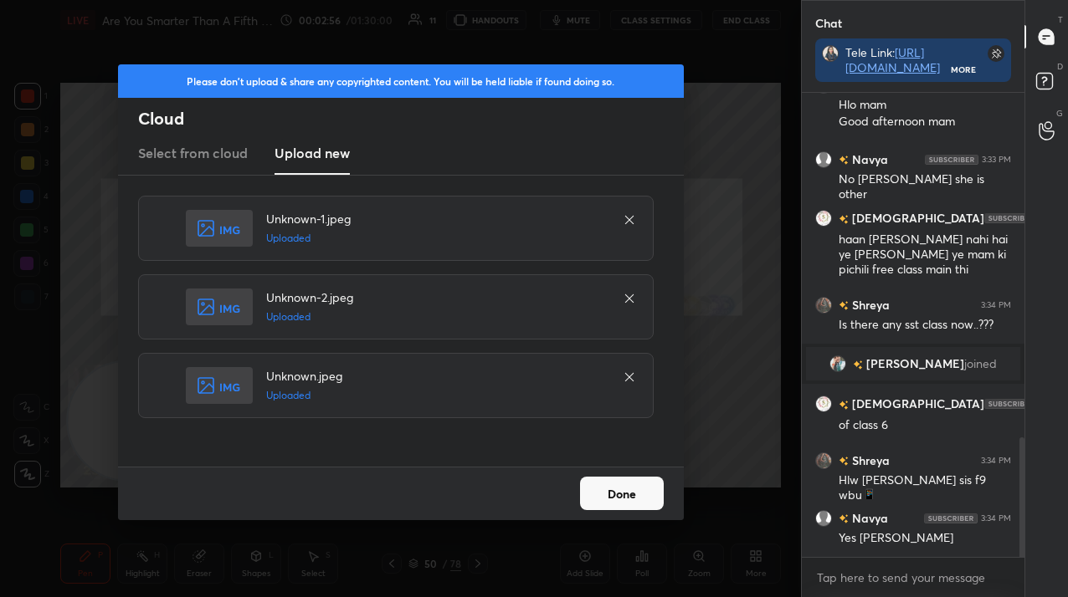
click at [588, 505] on button "Done" at bounding box center [622, 493] width 84 height 33
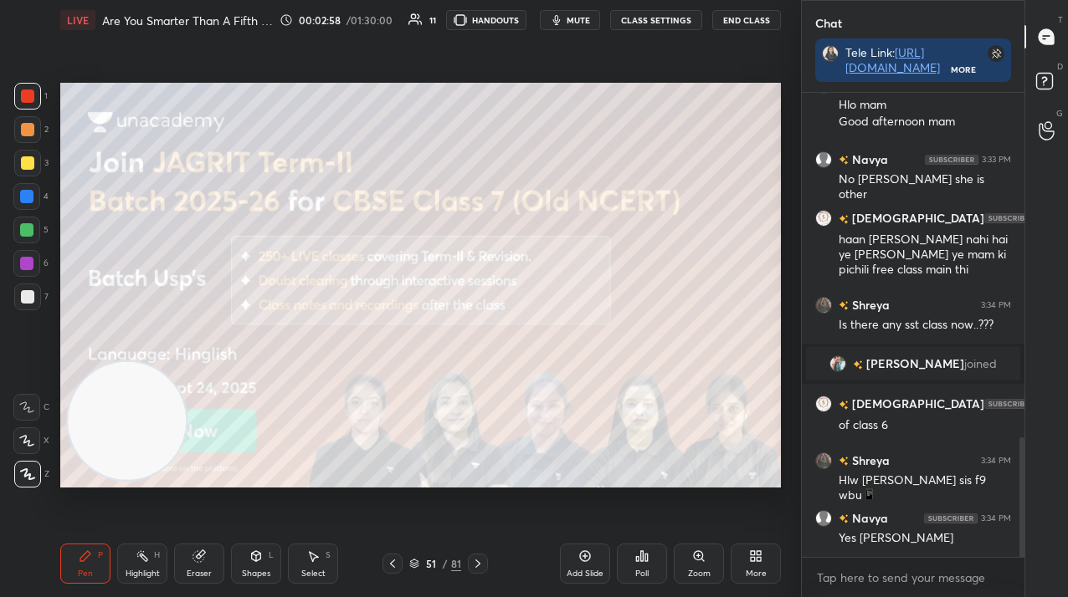
scroll to position [1397, 0]
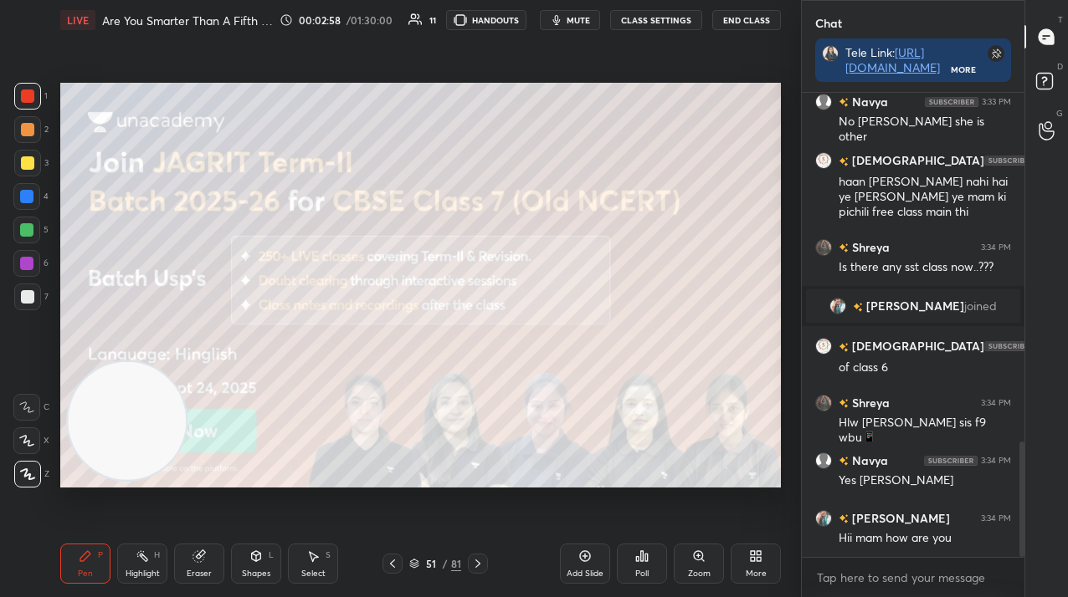
click at [34, 165] on div at bounding box center [27, 163] width 27 height 27
click at [33, 162] on div at bounding box center [27, 163] width 27 height 27
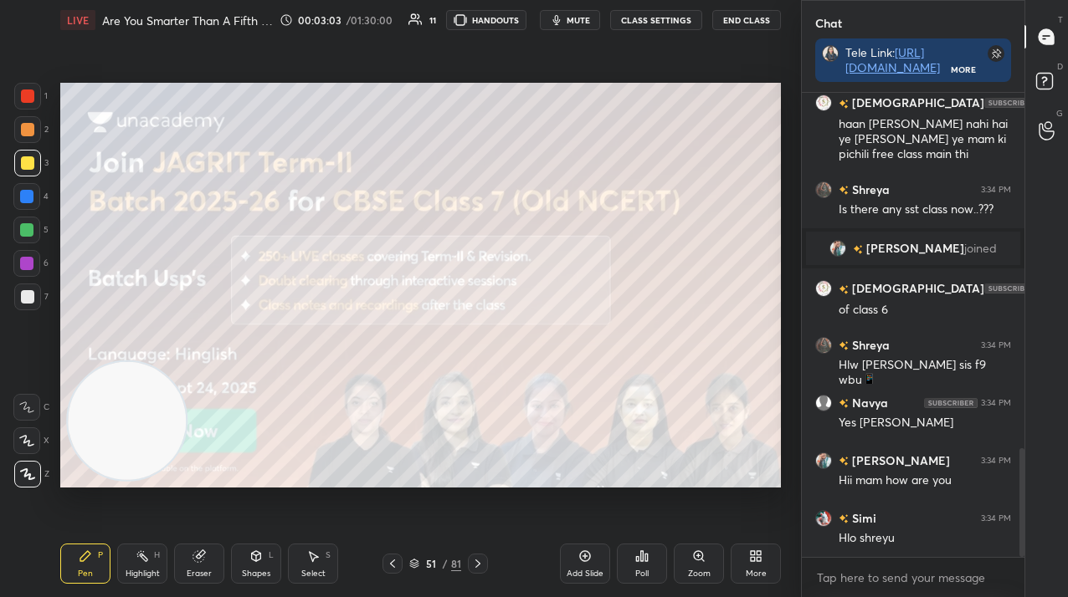
scroll to position [1513, 0]
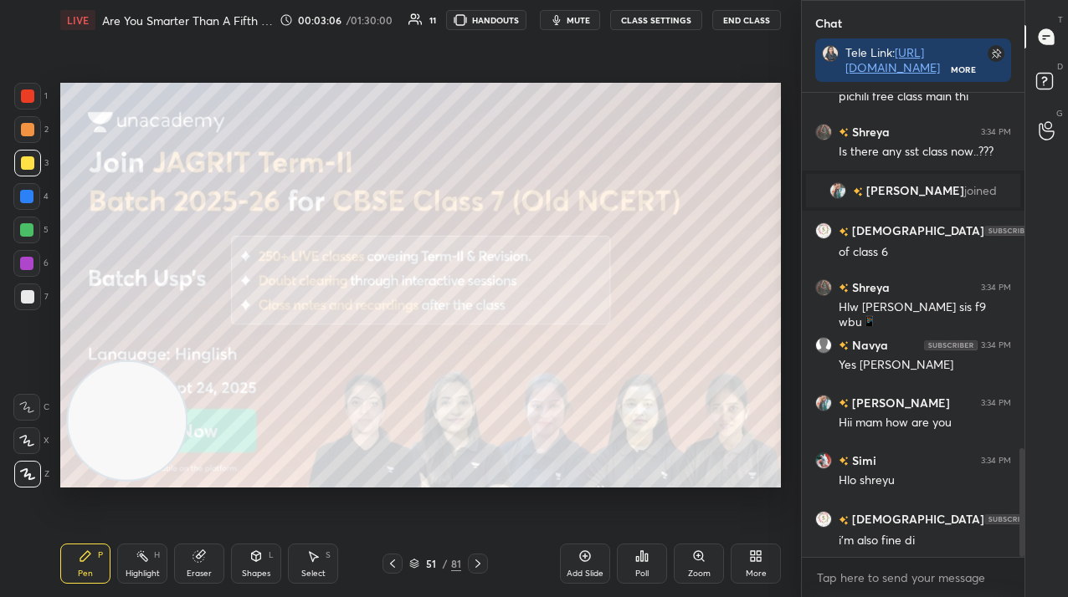
click at [482, 561] on icon at bounding box center [477, 563] width 13 height 13
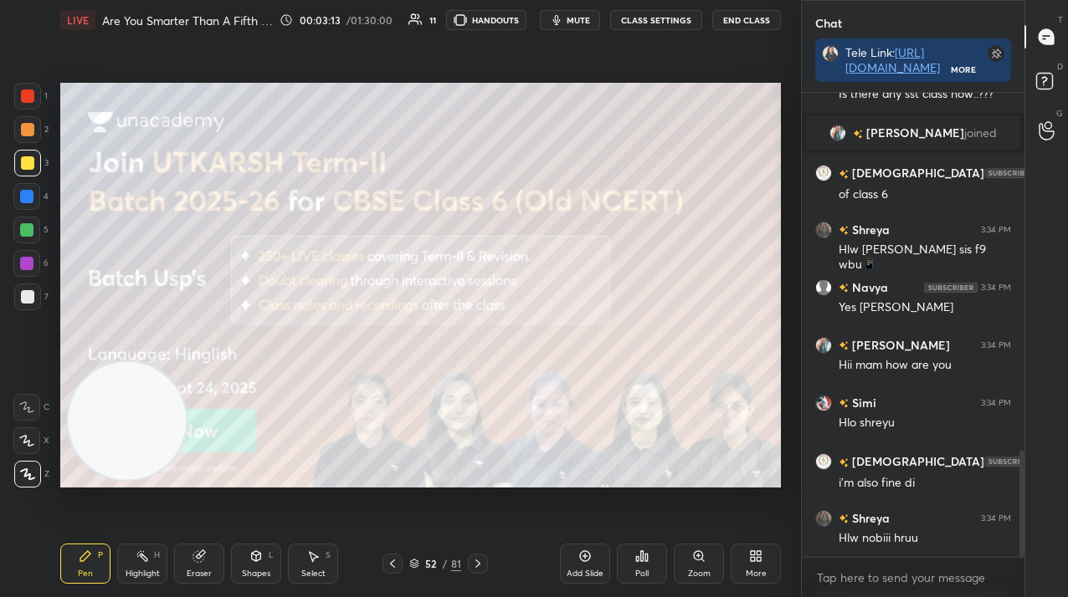
click at [474, 563] on icon at bounding box center [477, 563] width 13 height 13
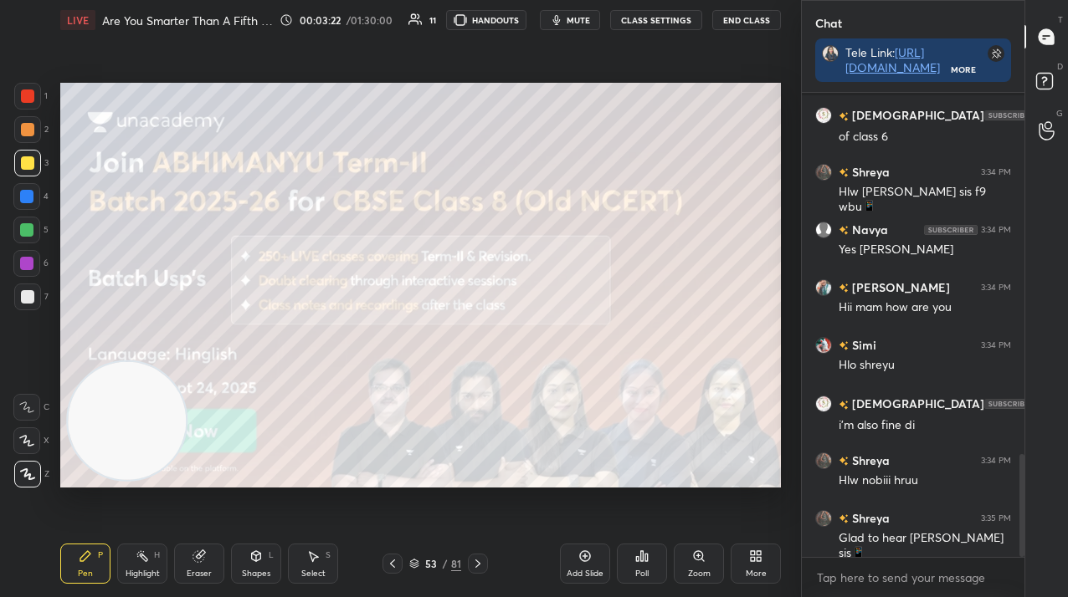
scroll to position [1701, 0]
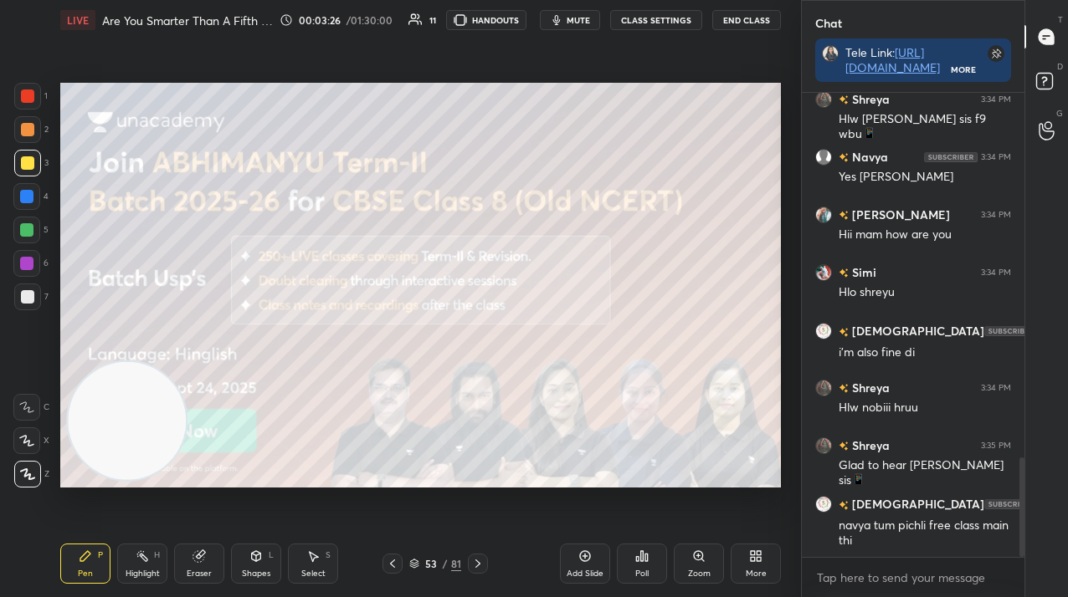
click at [423, 562] on div "53" at bounding box center [431, 564] width 17 height 10
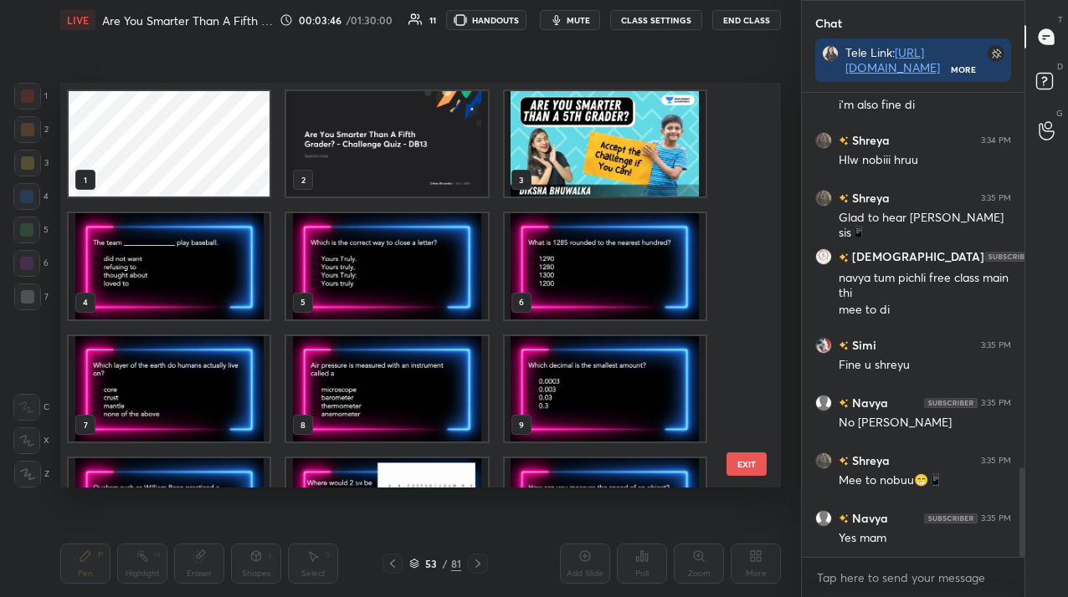
scroll to position [2006, 0]
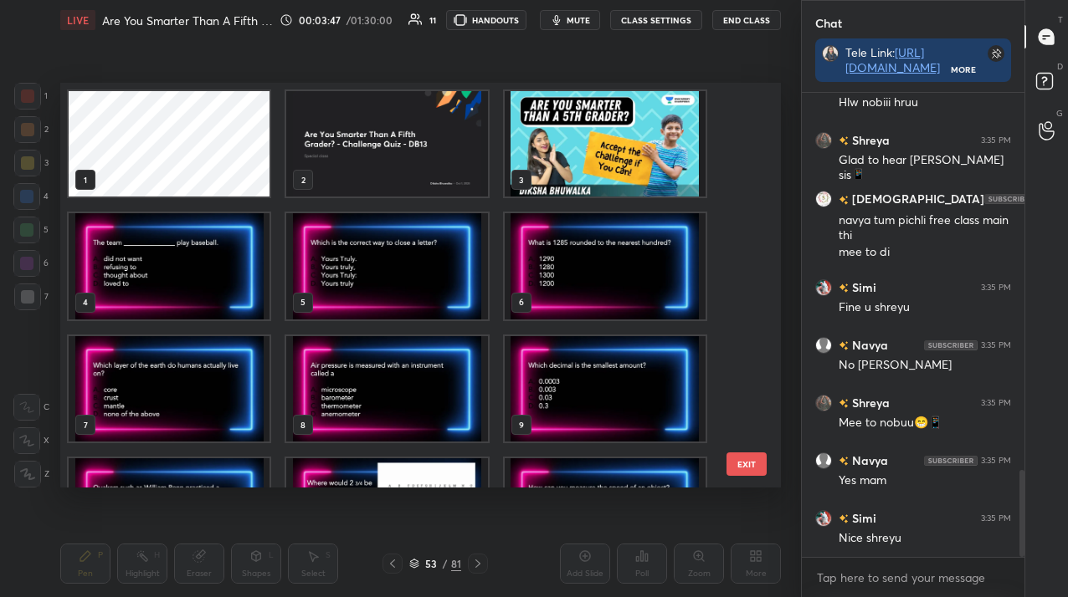
click at [565, 151] on img "grid" at bounding box center [605, 143] width 201 height 105
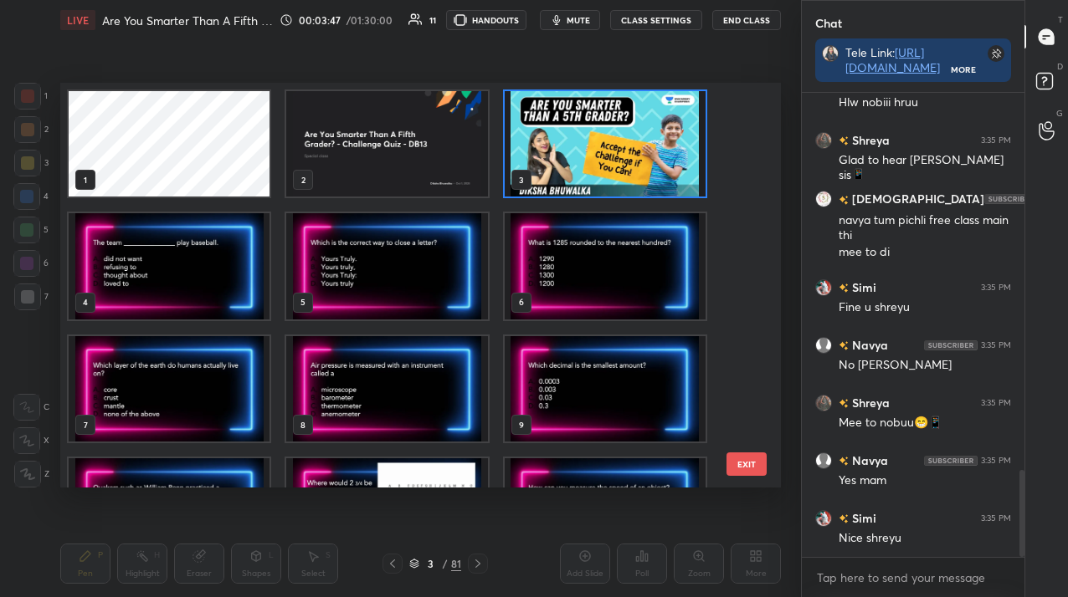
click at [565, 151] on img "grid" at bounding box center [605, 143] width 201 height 105
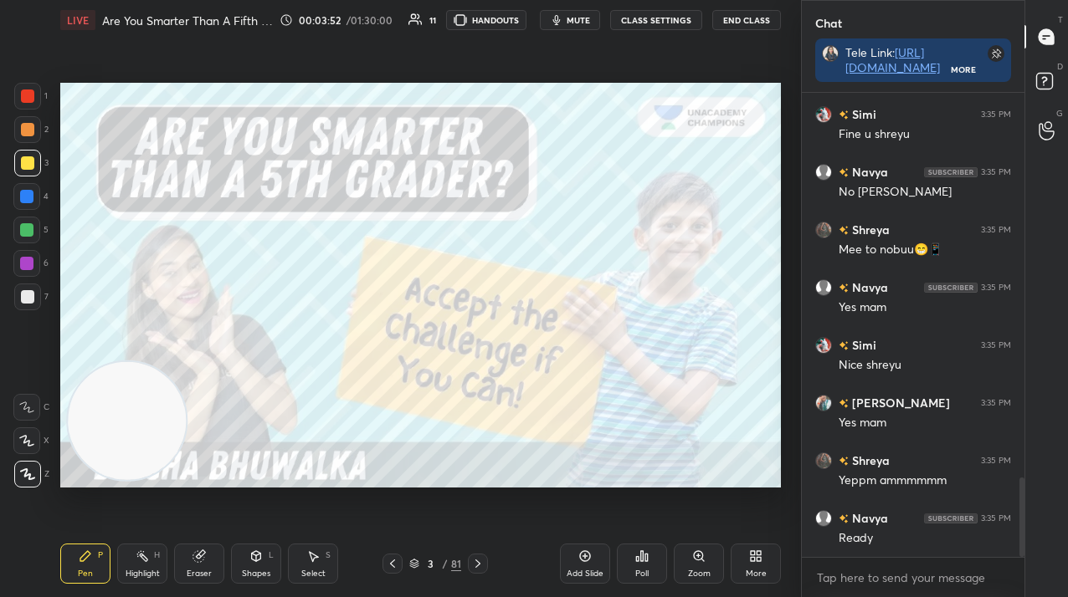
scroll to position [2237, 0]
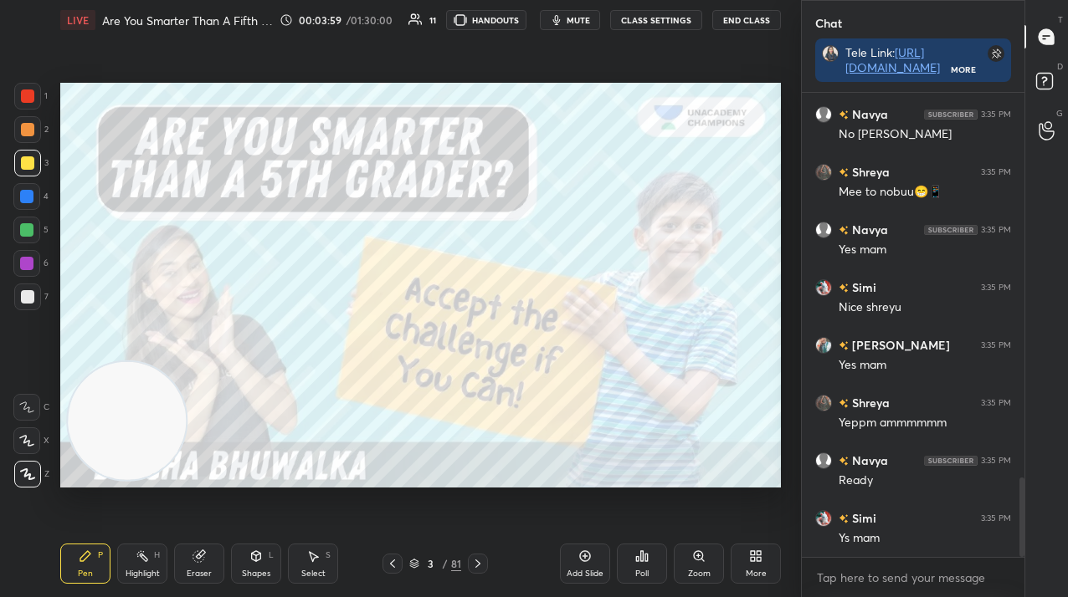
click at [423, 566] on div "3" at bounding box center [431, 564] width 17 height 10
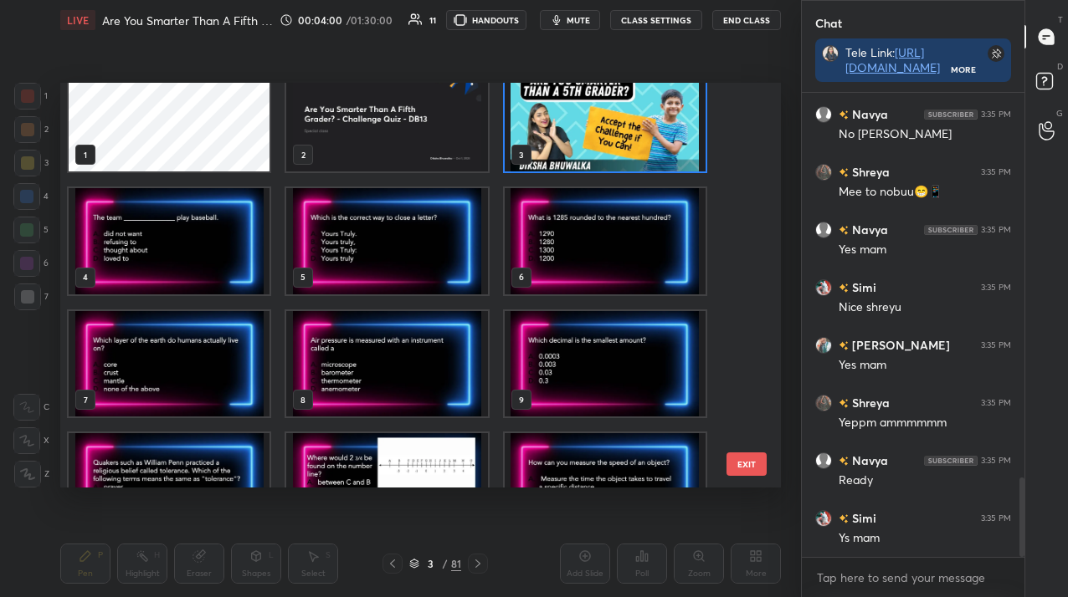
scroll to position [39, 0]
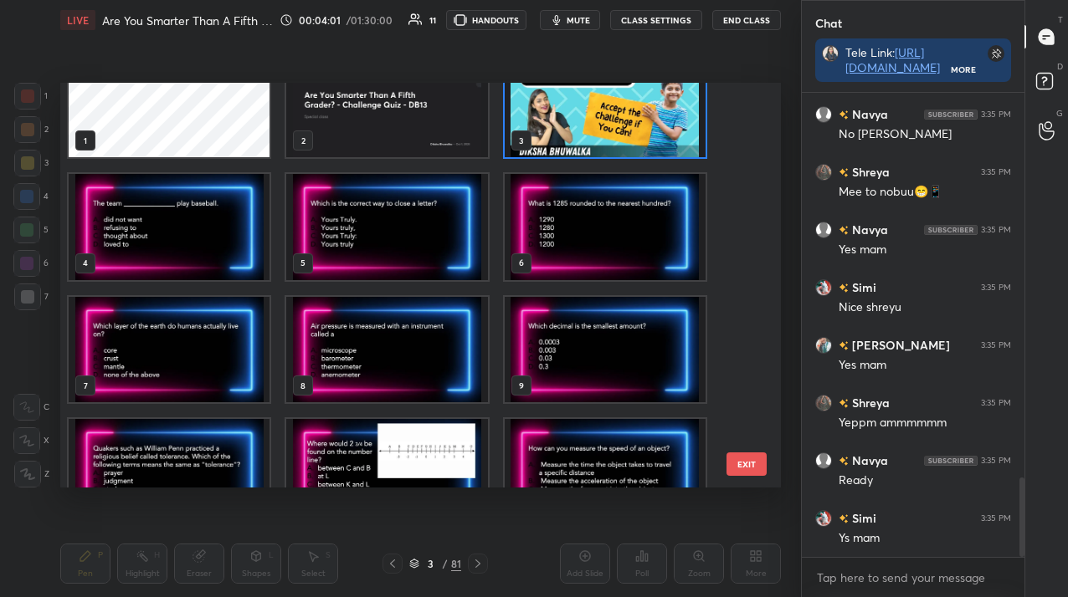
click at [170, 229] on img "grid" at bounding box center [169, 226] width 201 height 105
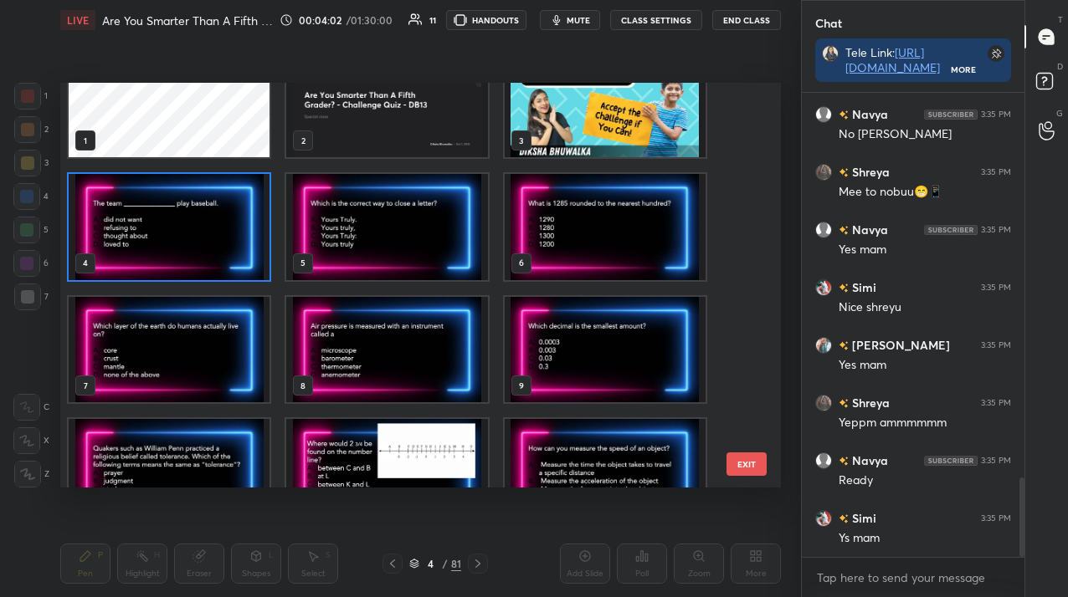
click at [170, 229] on img "grid" at bounding box center [169, 226] width 201 height 105
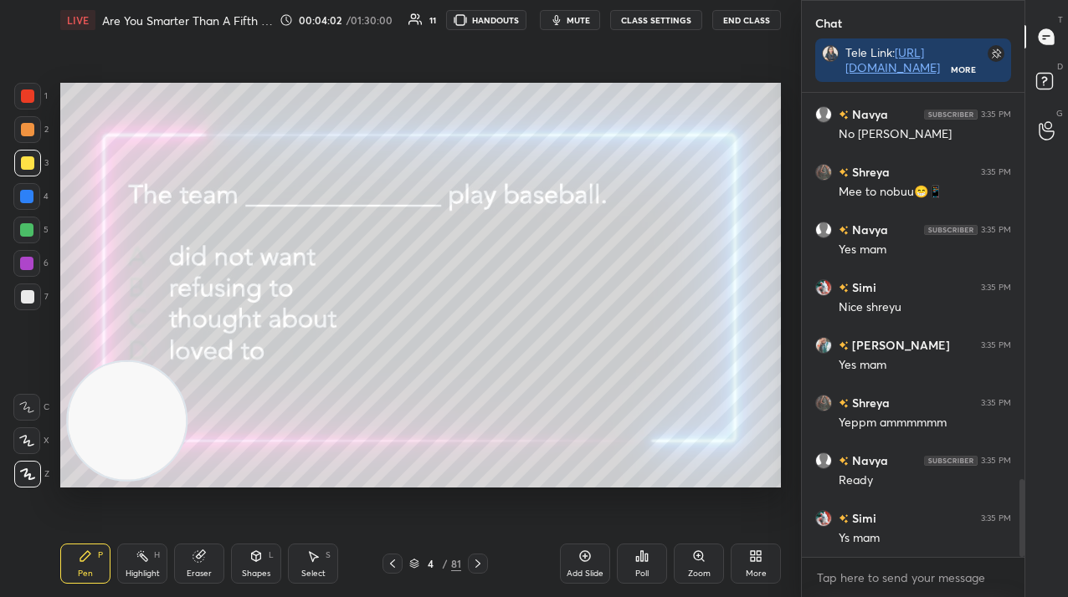
scroll to position [2295, 0]
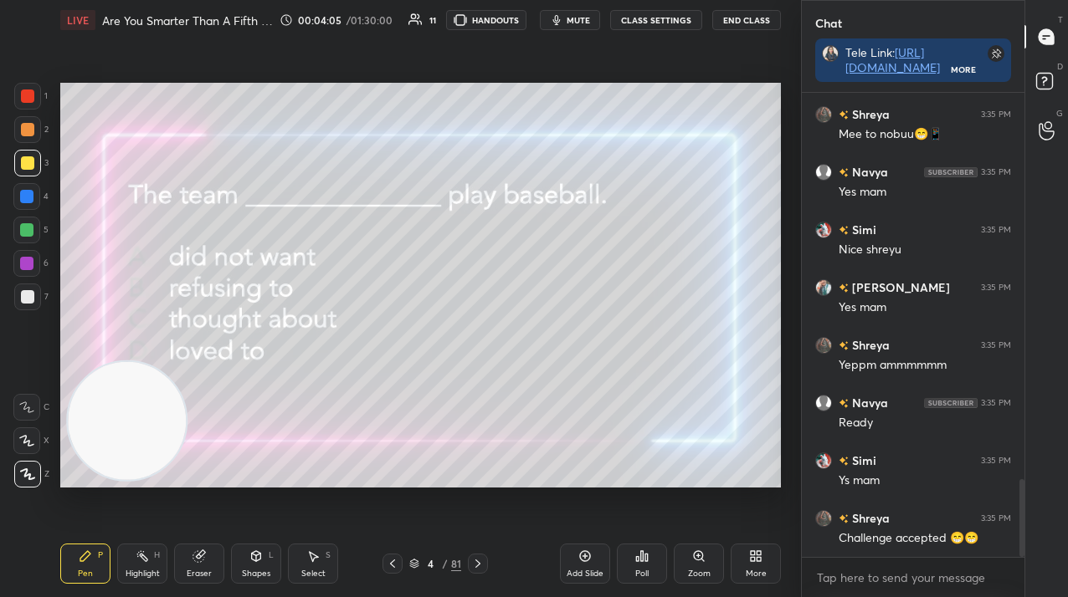
click at [23, 96] on div at bounding box center [27, 96] width 13 height 13
click at [26, 93] on div at bounding box center [27, 96] width 13 height 13
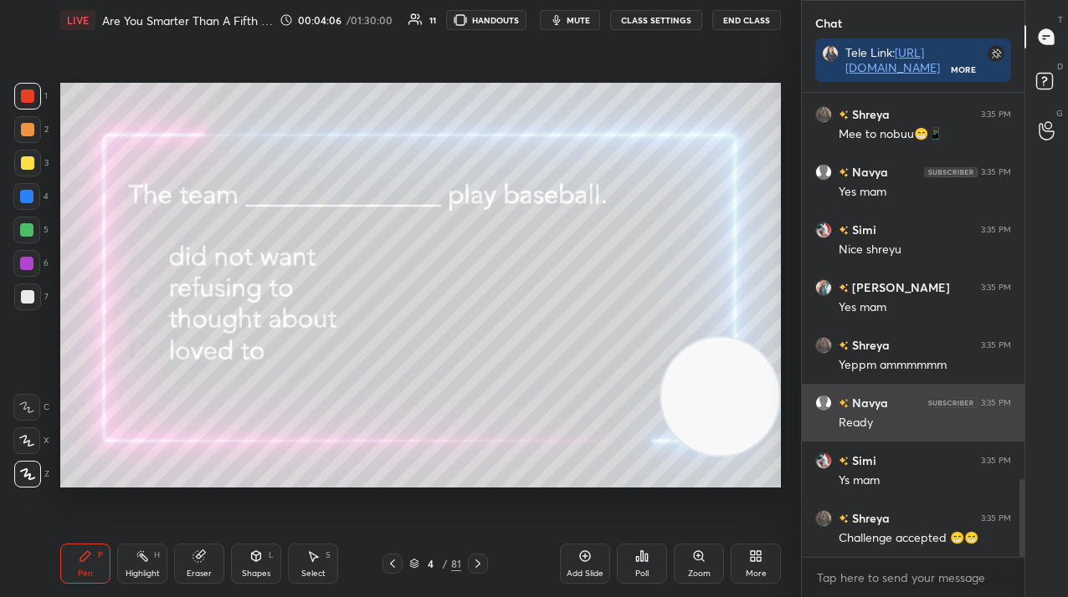
drag, startPoint x: 132, startPoint y: 422, endPoint x: 883, endPoint y: 397, distance: 750.9
click at [883, 397] on div "1 2 3 4 5 6 7 C X Z C X Z E E Erase all H H LIVE Are You Smarter Than A Fifth G…" at bounding box center [534, 298] width 1068 height 597
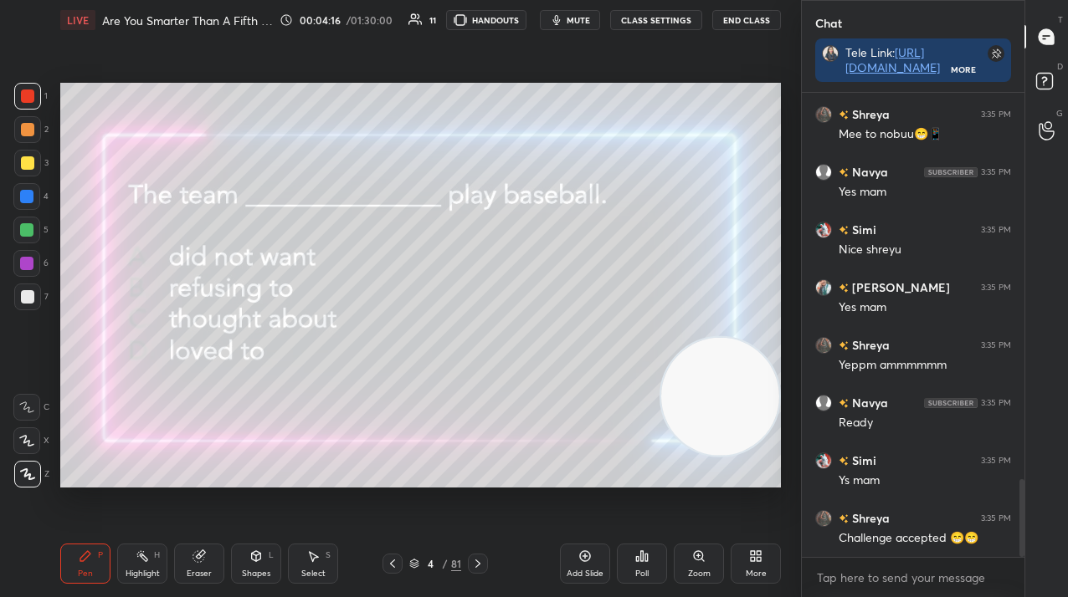
click at [650, 563] on div "Poll" at bounding box center [642, 564] width 50 height 40
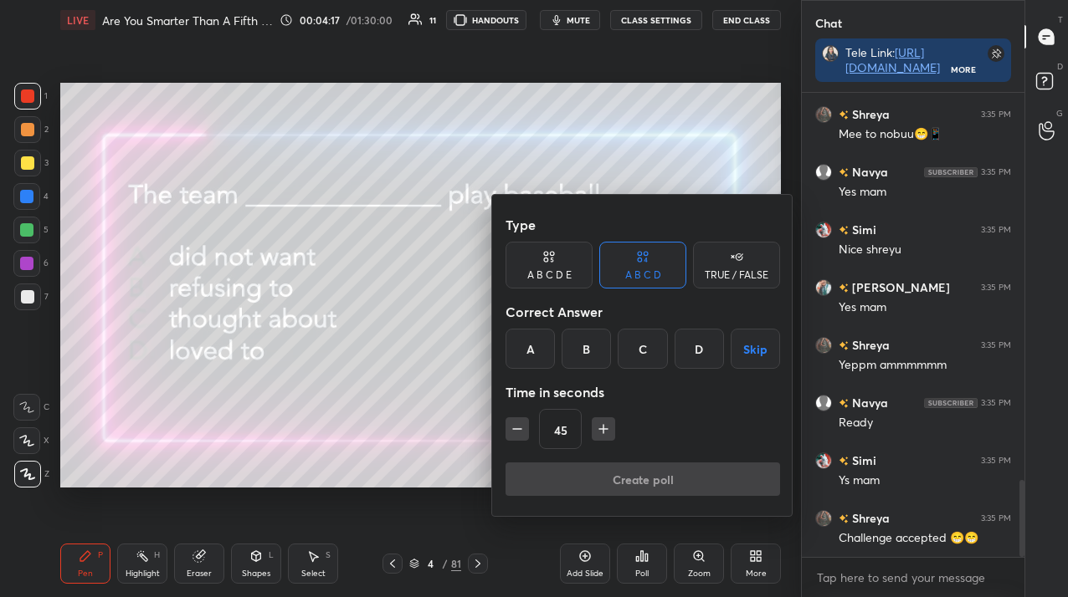
scroll to position [2335, 0]
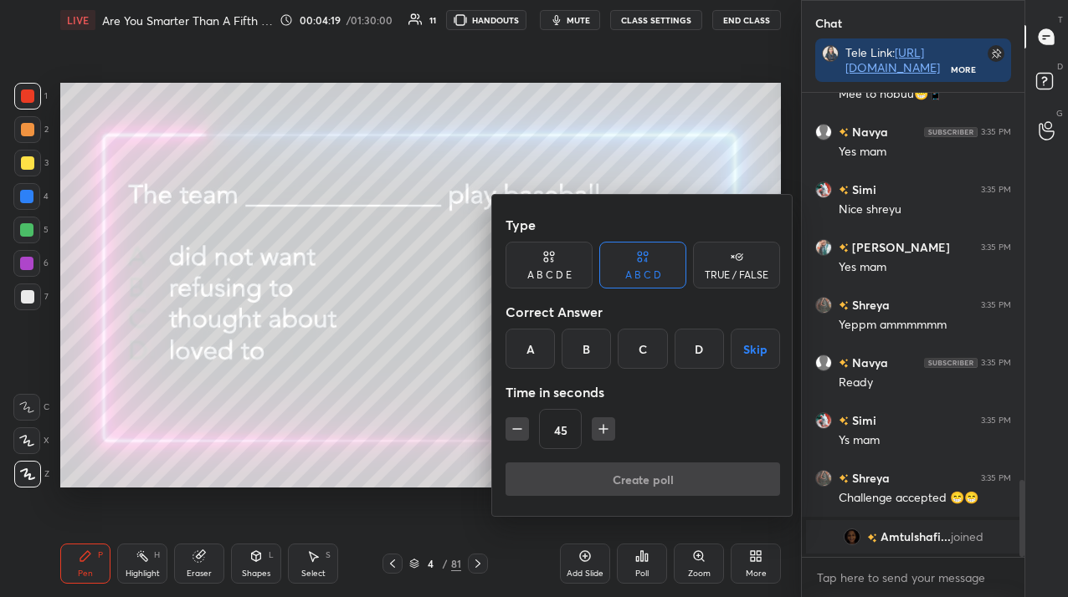
drag, startPoint x: 710, startPoint y: 341, endPoint x: 704, endPoint y: 354, distance: 13.5
click at [710, 342] on div "D" at bounding box center [698, 349] width 49 height 40
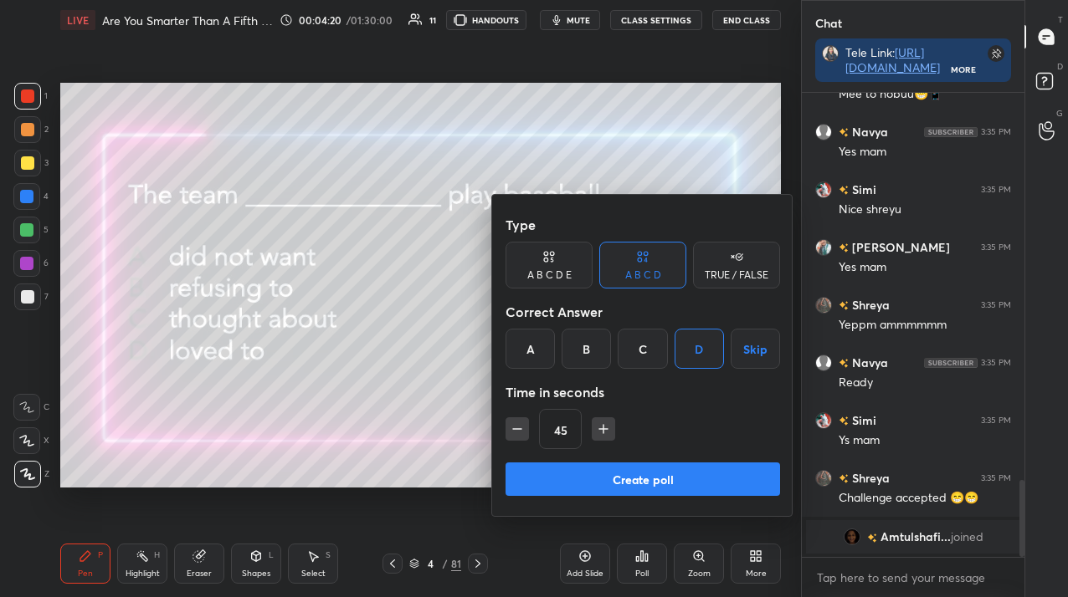
drag, startPoint x: 672, startPoint y: 471, endPoint x: 678, endPoint y: 481, distance: 11.6
click at [672, 470] on button "Create poll" at bounding box center [642, 479] width 274 height 33
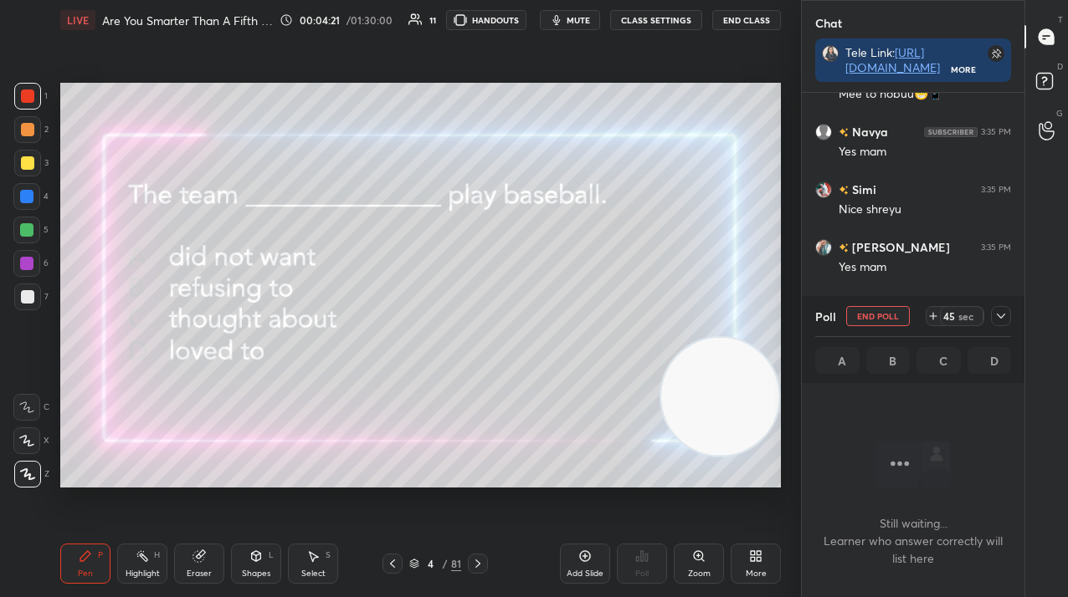
scroll to position [233, 218]
click at [932, 315] on icon at bounding box center [932, 316] width 13 height 13
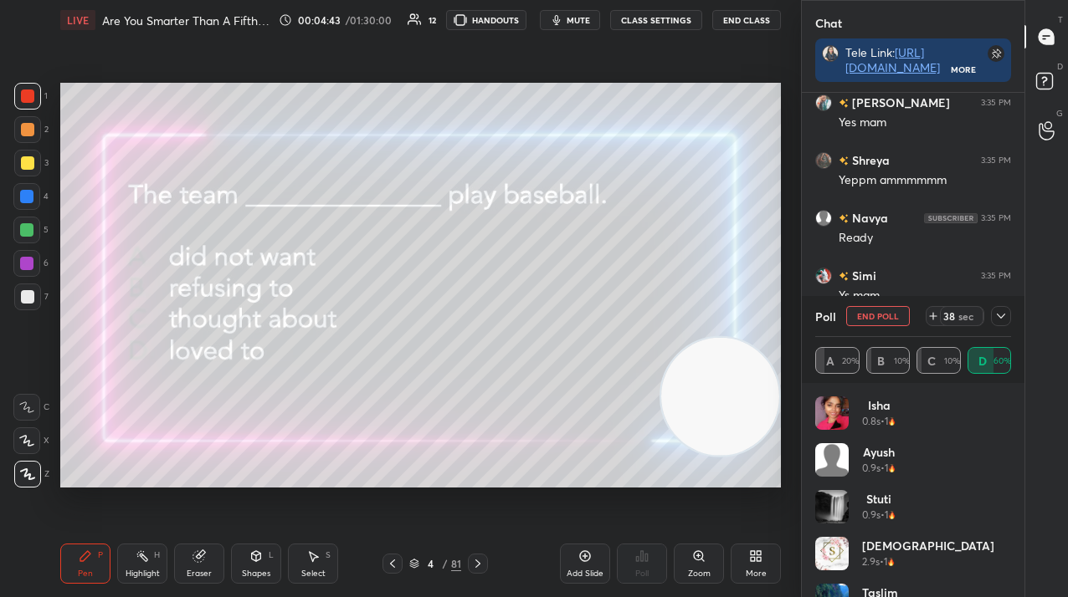
scroll to position [2176, 0]
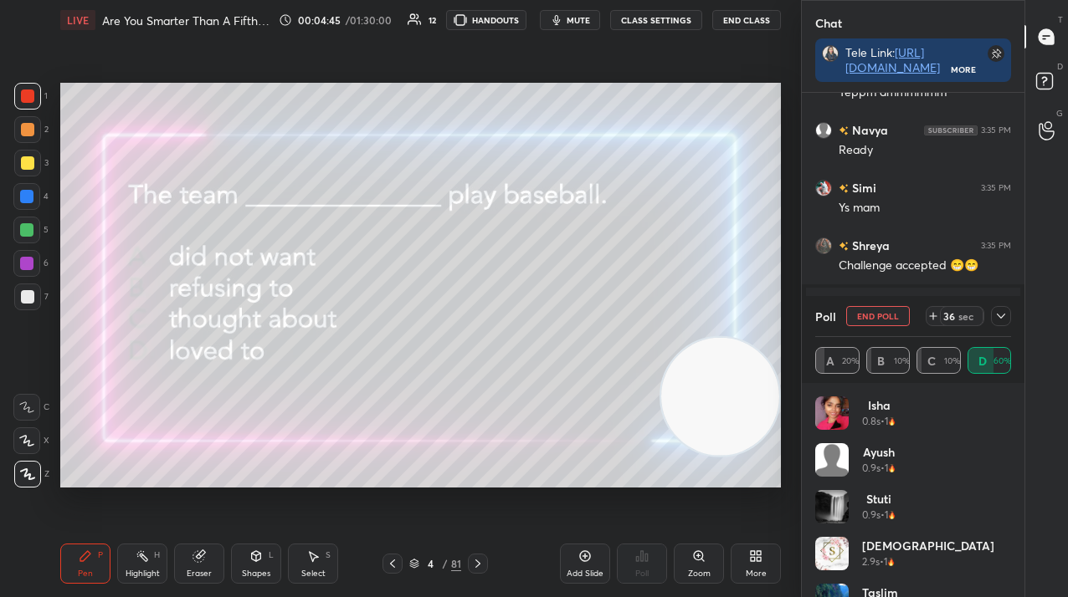
click at [1007, 315] on icon at bounding box center [1000, 316] width 13 height 13
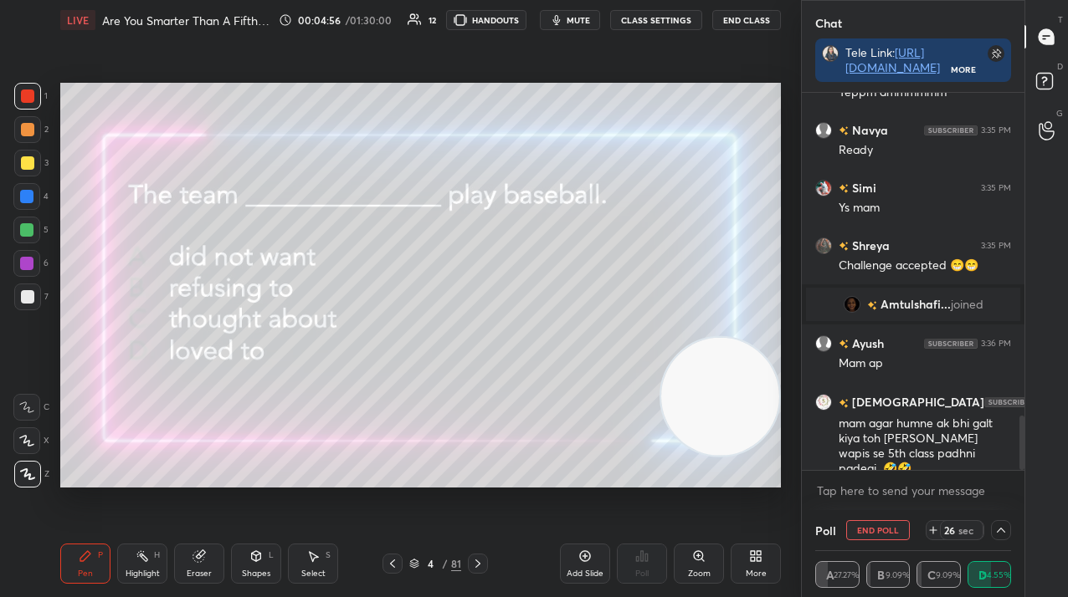
scroll to position [2234, 0]
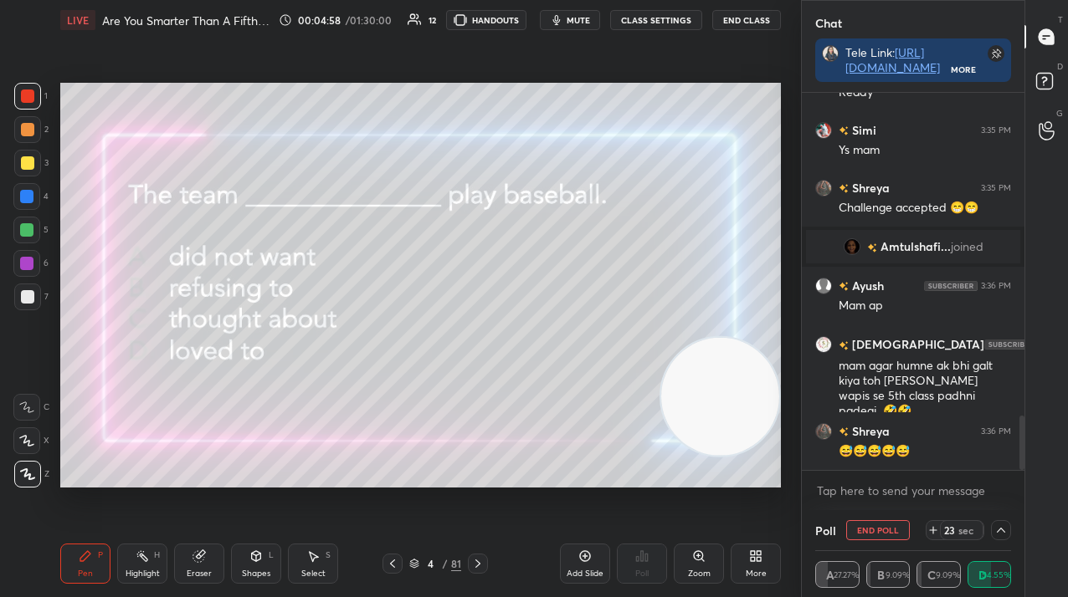
click at [1002, 525] on div at bounding box center [1001, 530] width 20 height 20
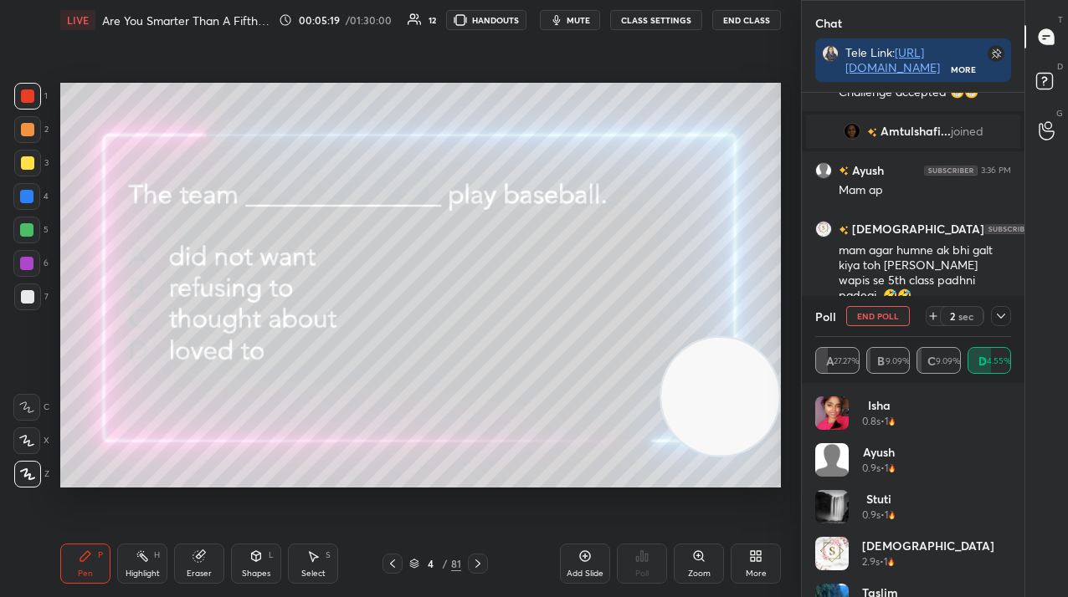
scroll to position [80, 0]
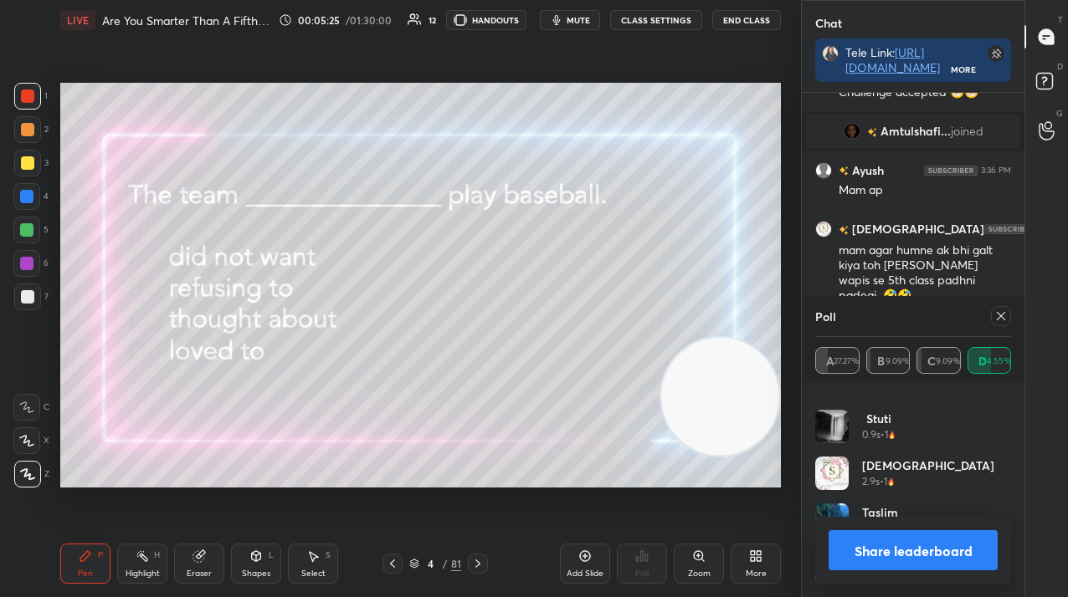
click at [1000, 314] on icon at bounding box center [1000, 316] width 13 height 13
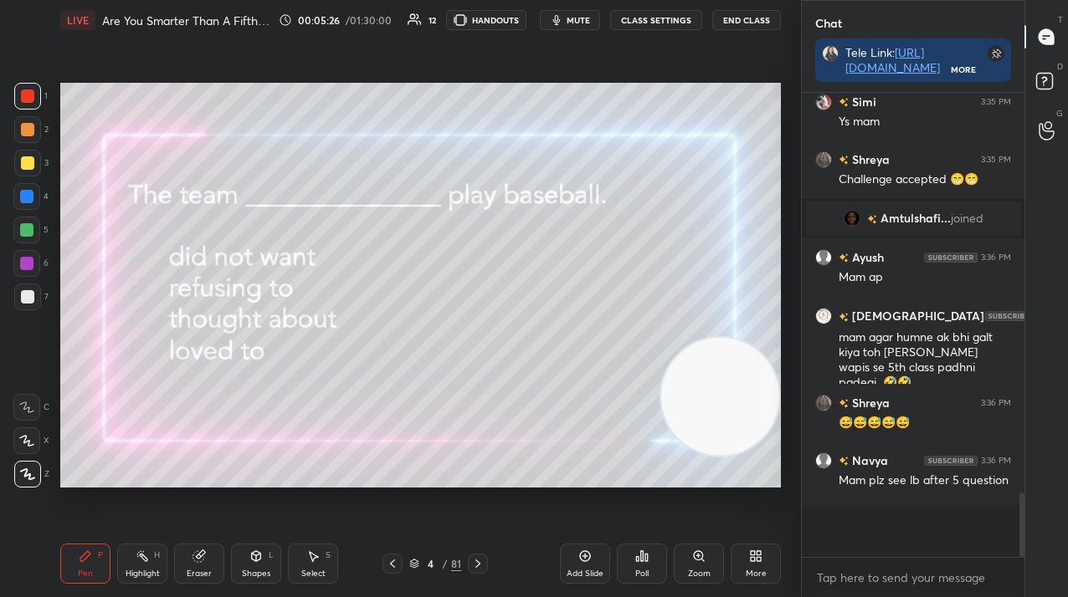
scroll to position [459, 218]
click at [18, 165] on div at bounding box center [27, 163] width 27 height 27
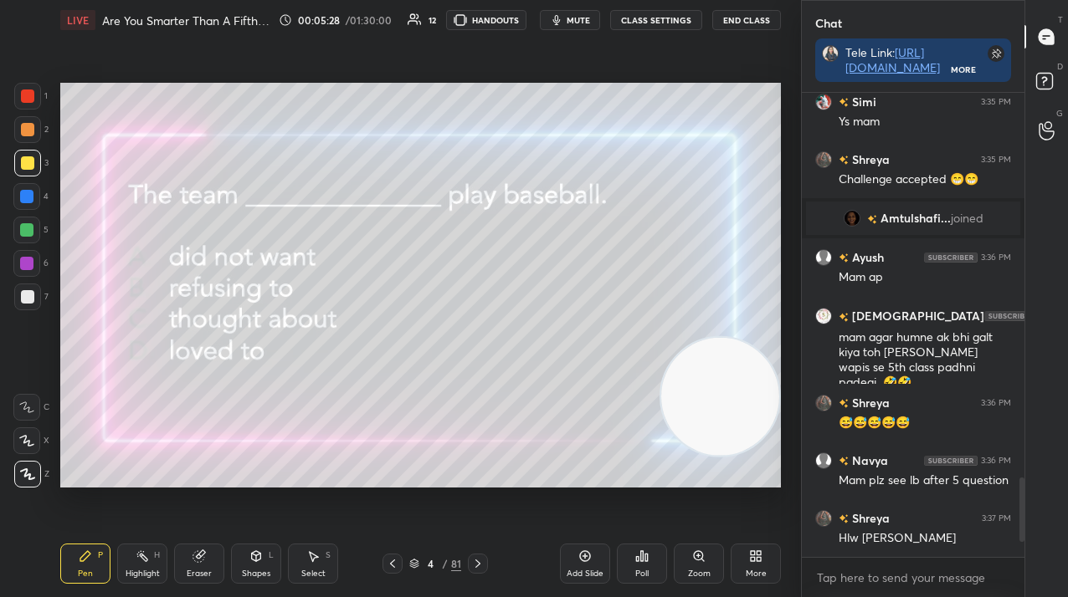
click at [21, 164] on div at bounding box center [27, 162] width 13 height 13
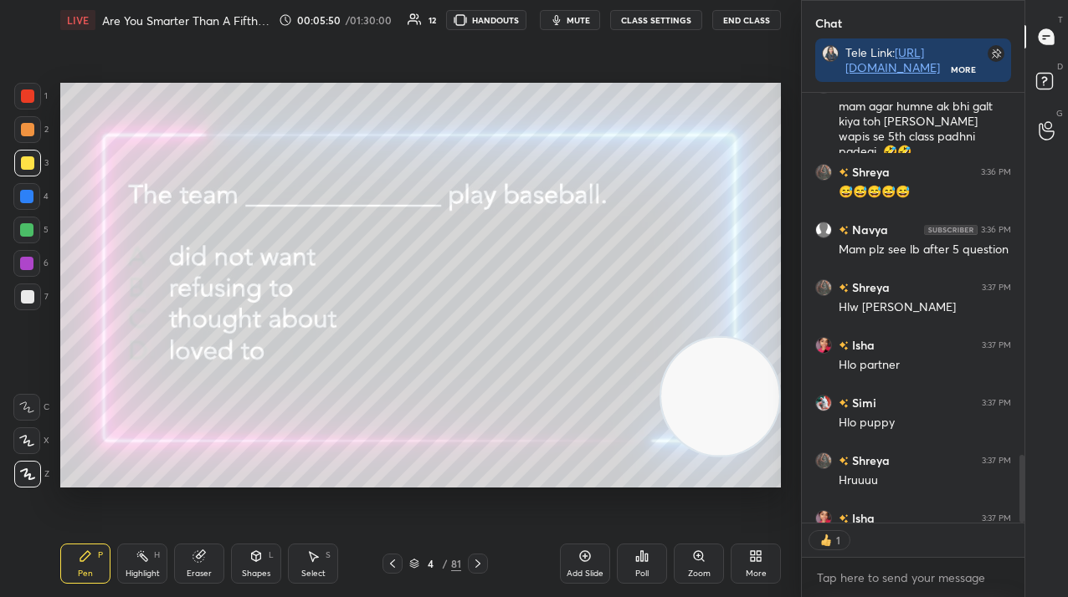
scroll to position [425, 218]
click at [478, 564] on icon at bounding box center [477, 563] width 13 height 13
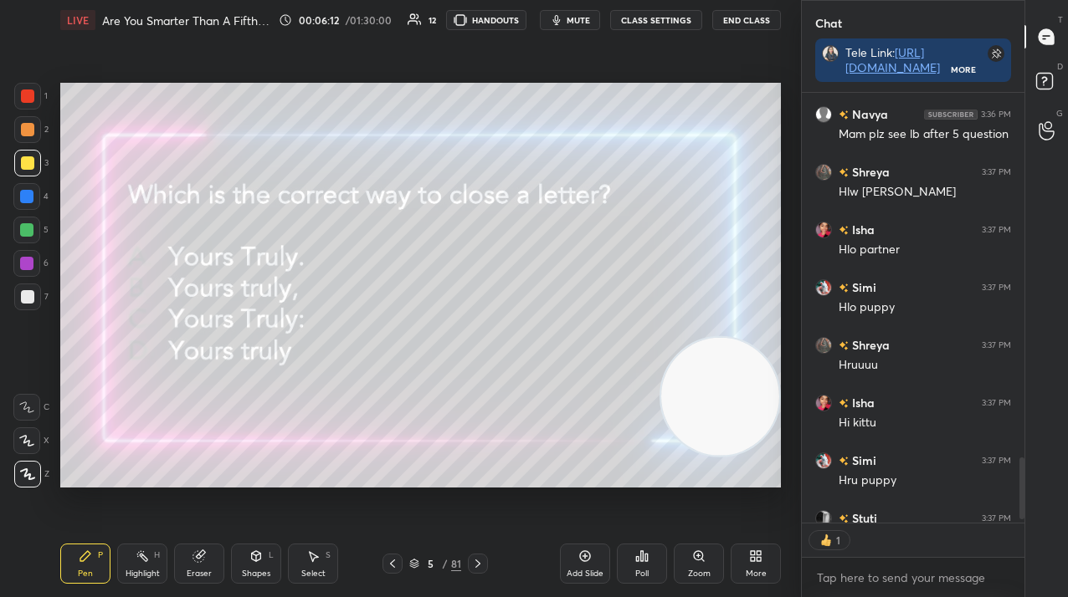
click at [648, 566] on div "Poll" at bounding box center [642, 564] width 50 height 40
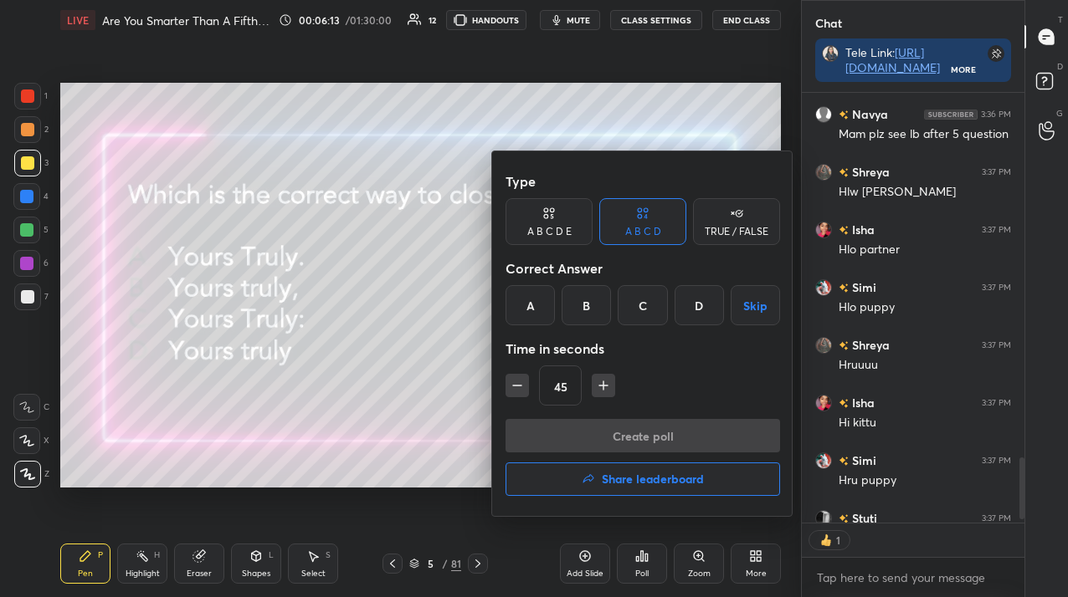
drag, startPoint x: 586, startPoint y: 286, endPoint x: 588, endPoint y: 371, distance: 84.5
click at [586, 288] on div "B" at bounding box center [585, 305] width 49 height 40
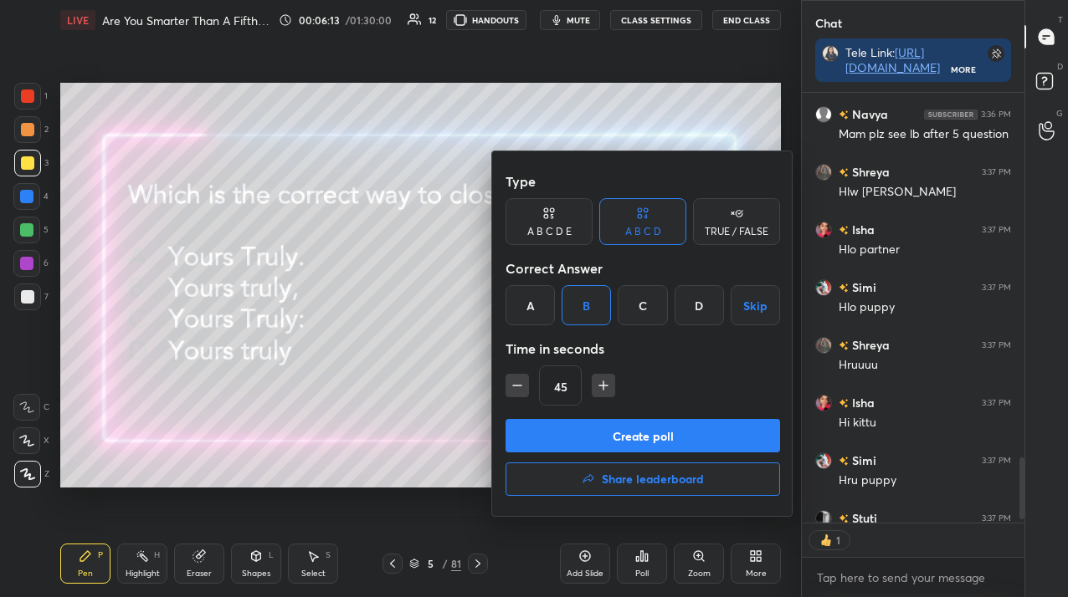
click at [587, 434] on button "Create poll" at bounding box center [642, 435] width 274 height 33
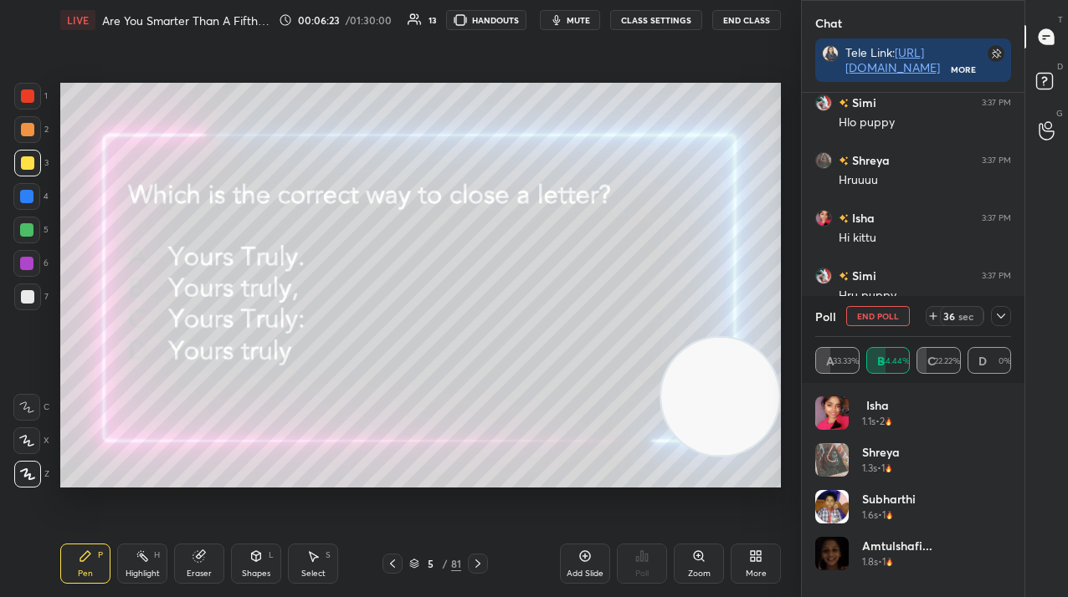
scroll to position [2645, 0]
click at [991, 322] on div at bounding box center [1001, 316] width 20 height 20
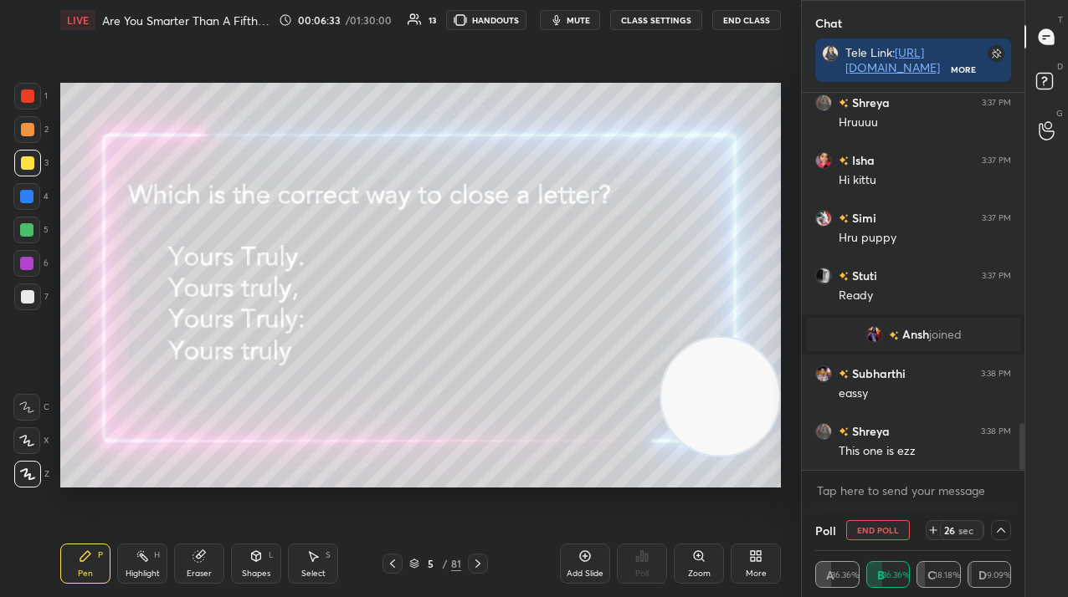
scroll to position [1, 6]
click at [868, 340] on img "grid" at bounding box center [873, 334] width 17 height 17
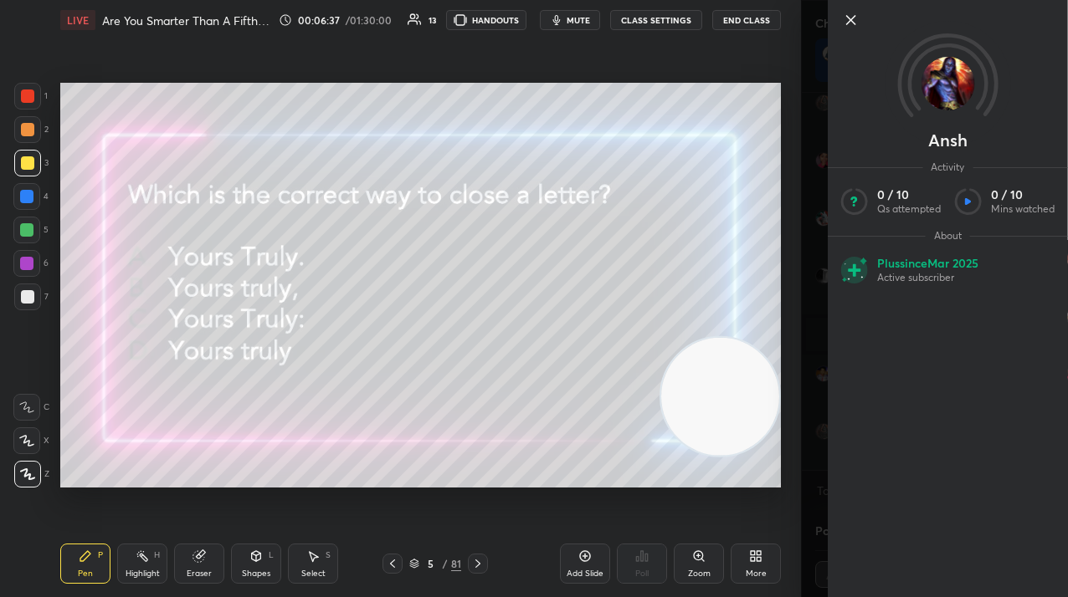
scroll to position [2661, 0]
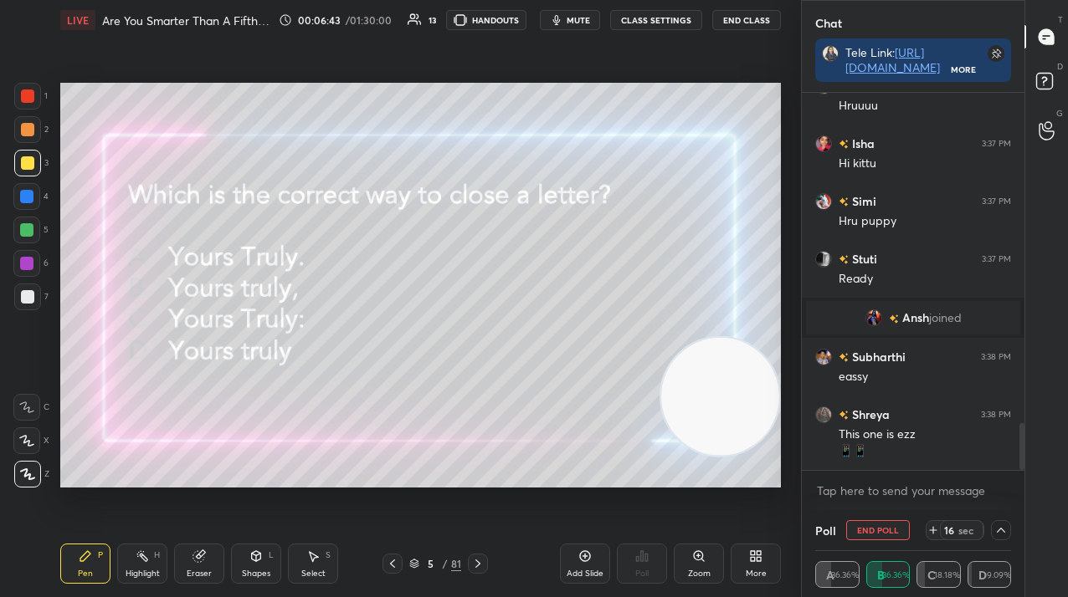
click at [891, 537] on button "End Poll" at bounding box center [878, 530] width 64 height 20
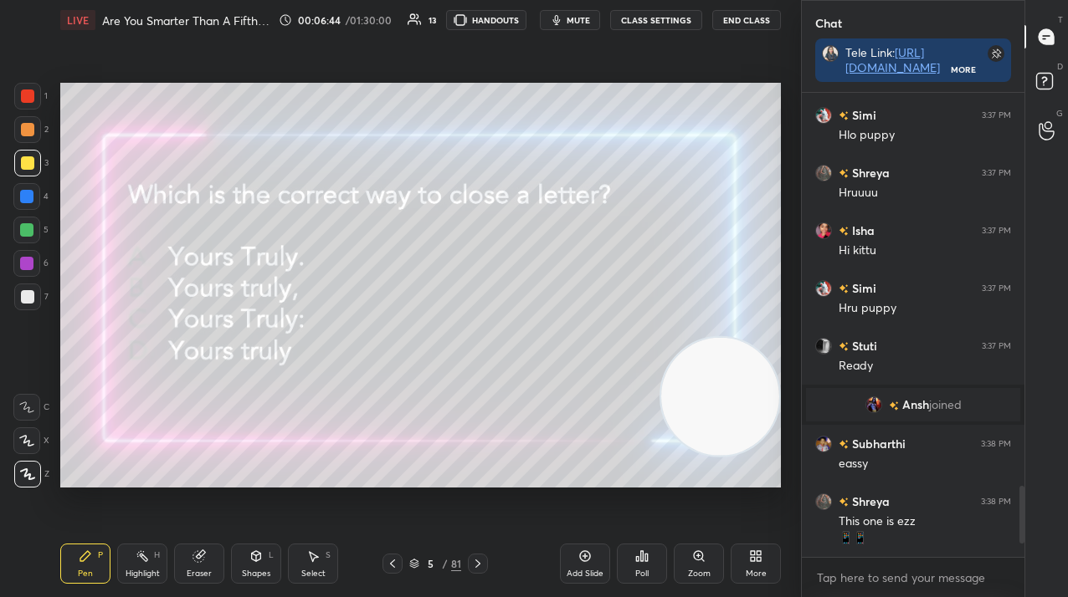
scroll to position [6, 6]
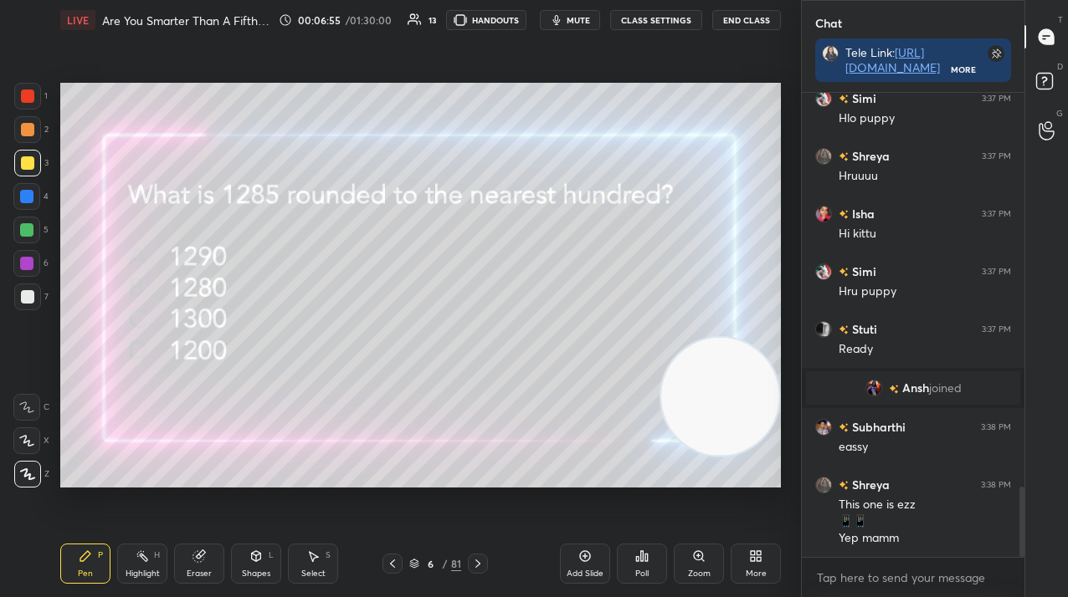
click at [643, 551] on icon at bounding box center [641, 556] width 13 height 13
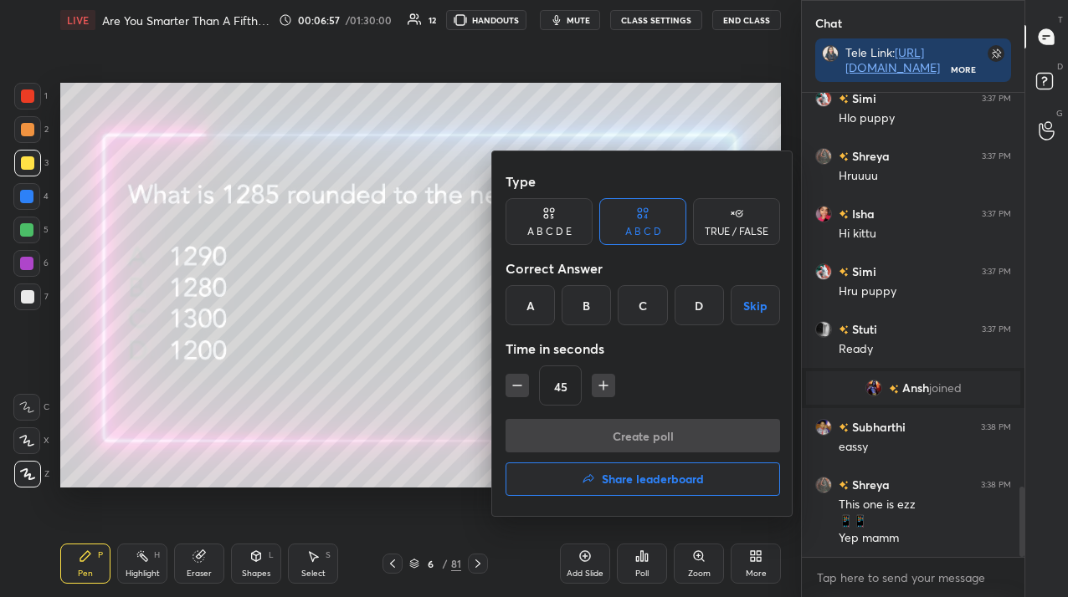
drag, startPoint x: 644, startPoint y: 307, endPoint x: 650, endPoint y: 341, distance: 34.0
click at [643, 307] on div "C" at bounding box center [641, 305] width 49 height 40
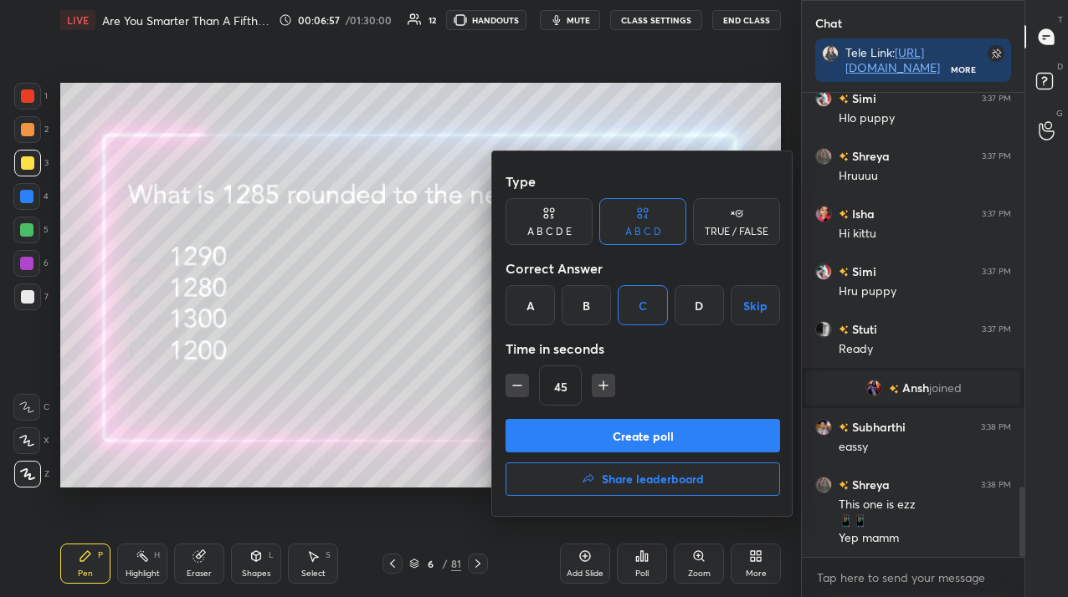
click at [629, 433] on button "Create poll" at bounding box center [642, 435] width 274 height 33
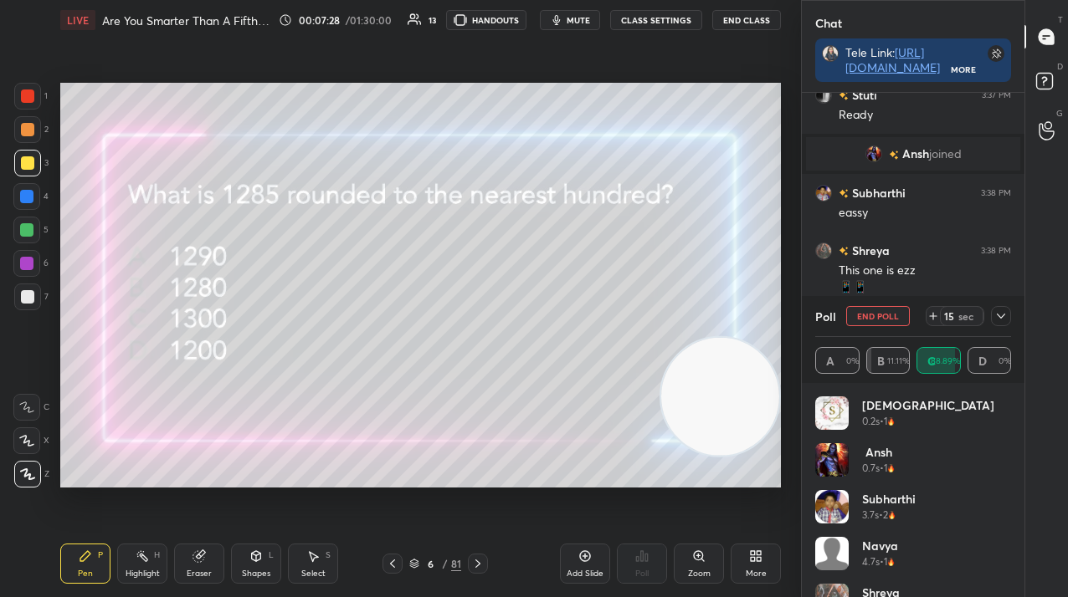
scroll to position [2842, 0]
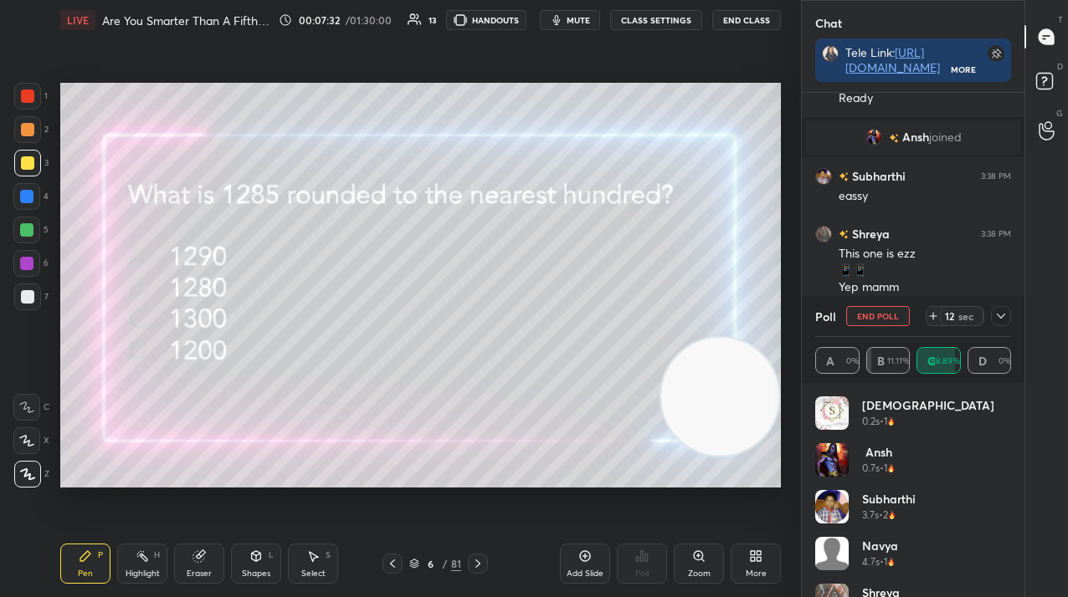
click at [1006, 321] on icon at bounding box center [1000, 316] width 13 height 13
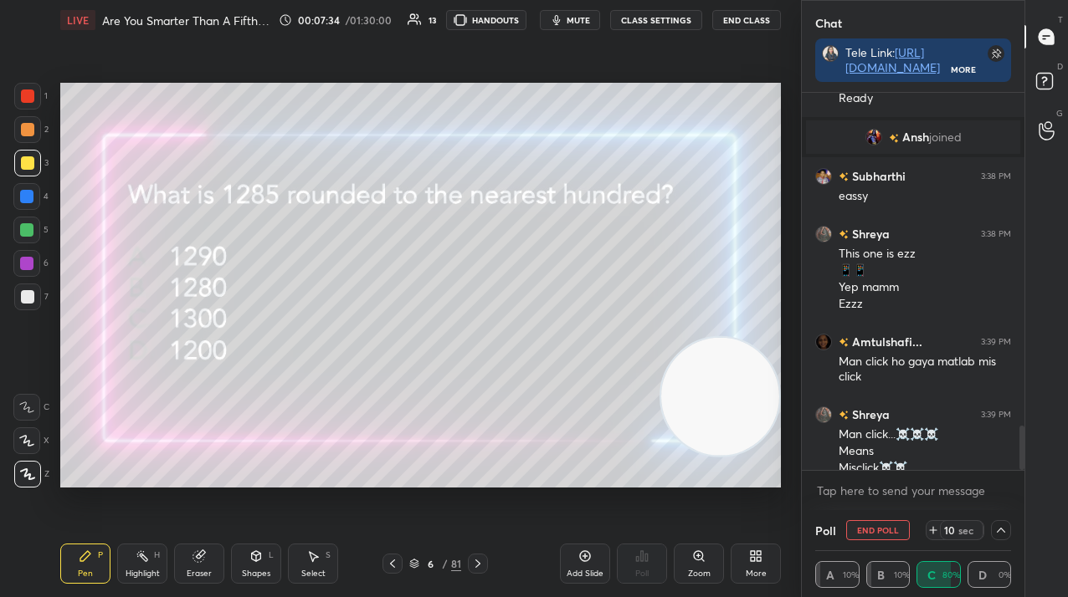
scroll to position [2859, 0]
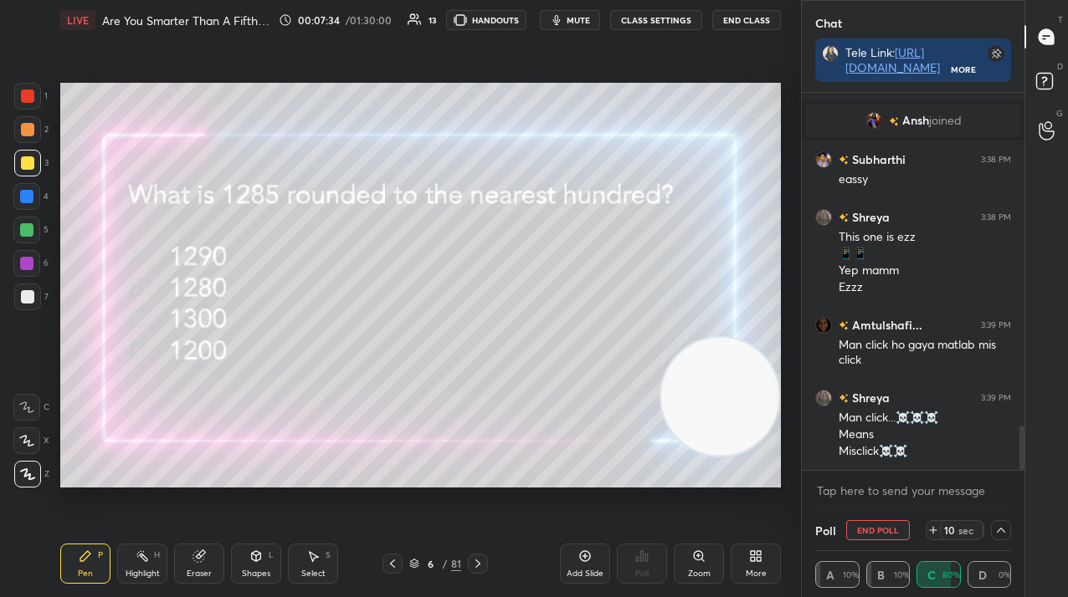
click at [998, 535] on icon at bounding box center [1000, 530] width 13 height 13
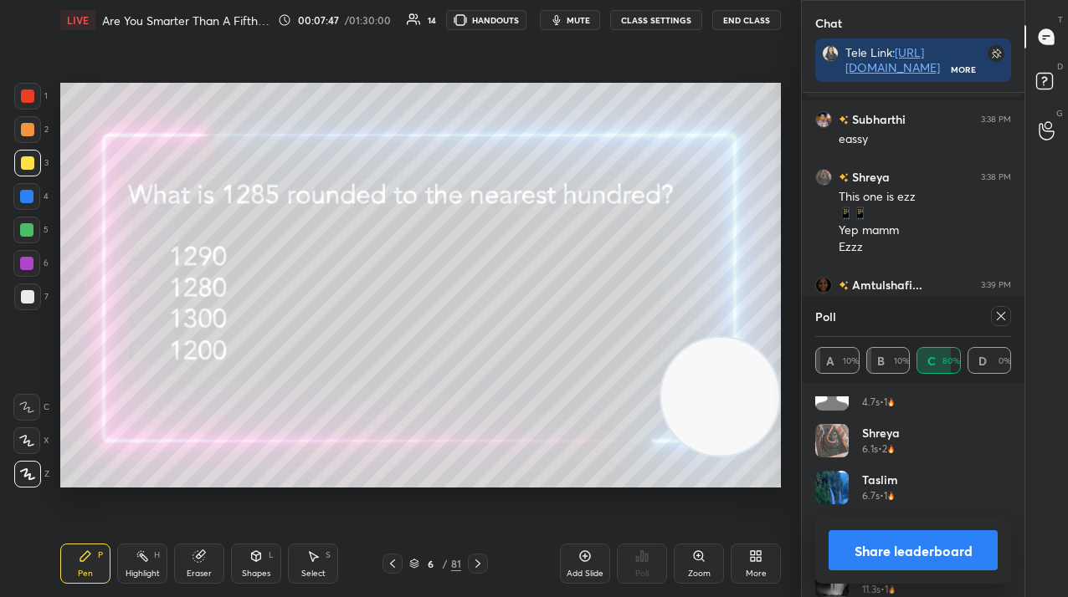
scroll to position [174, 0]
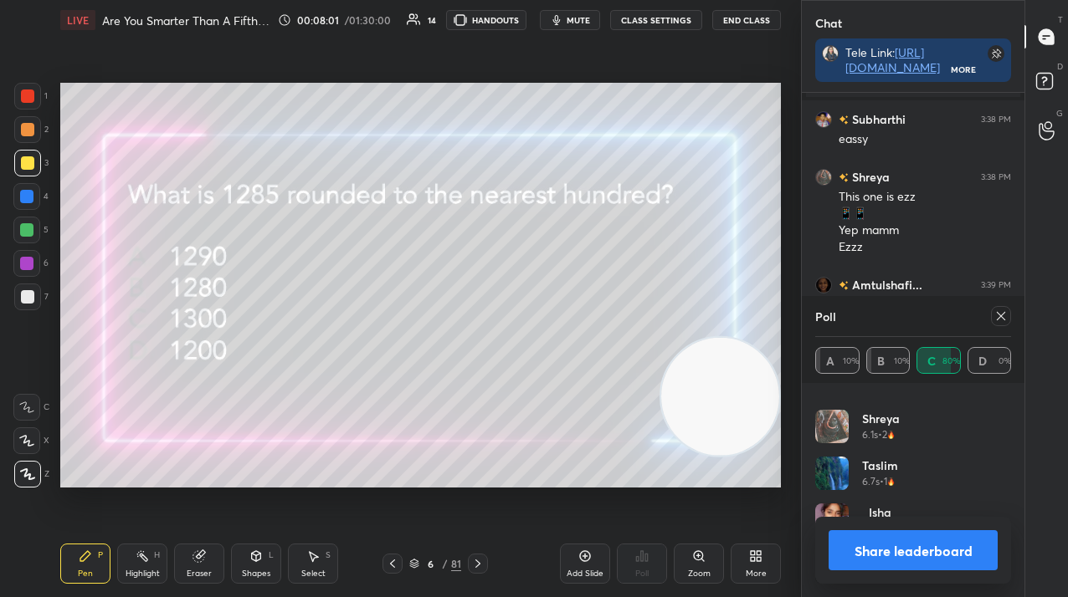
click at [476, 559] on icon at bounding box center [477, 563] width 13 height 13
click at [1004, 310] on icon at bounding box center [1000, 316] width 13 height 13
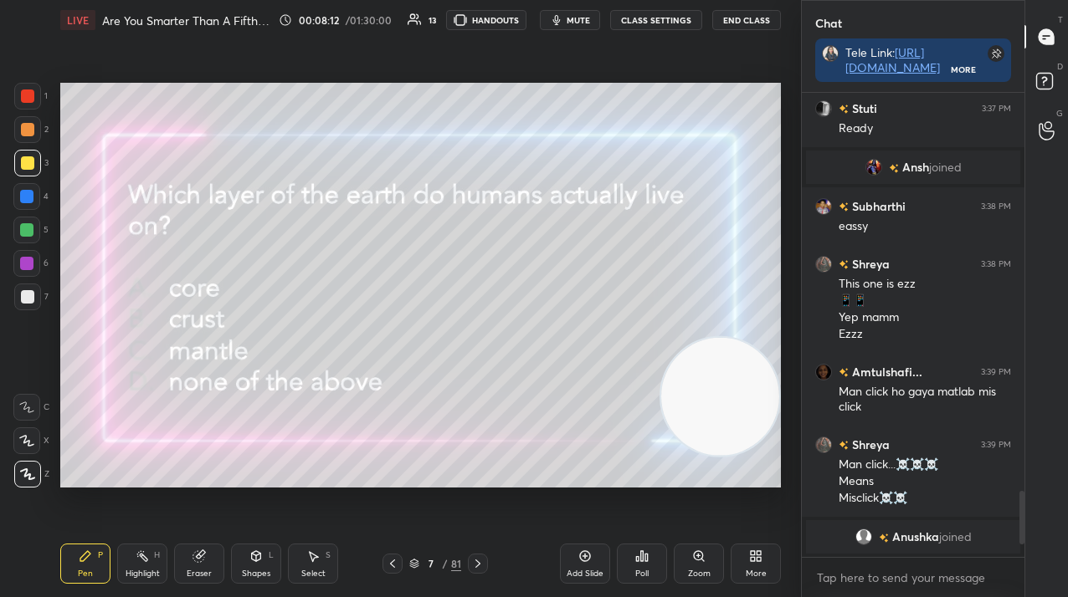
scroll to position [2760, 0]
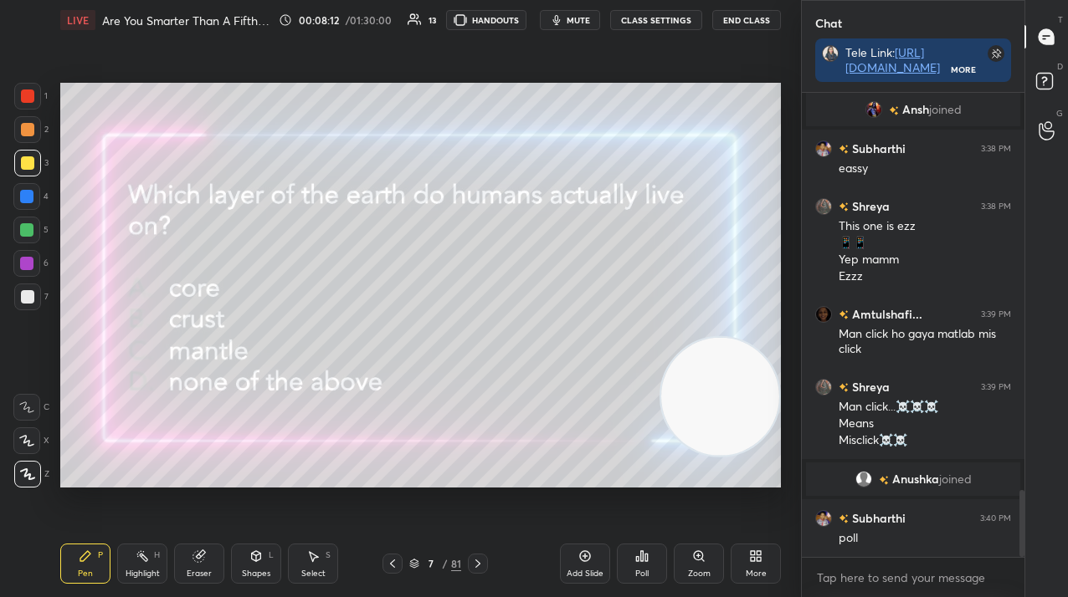
click at [646, 554] on icon at bounding box center [646, 558] width 3 height 8
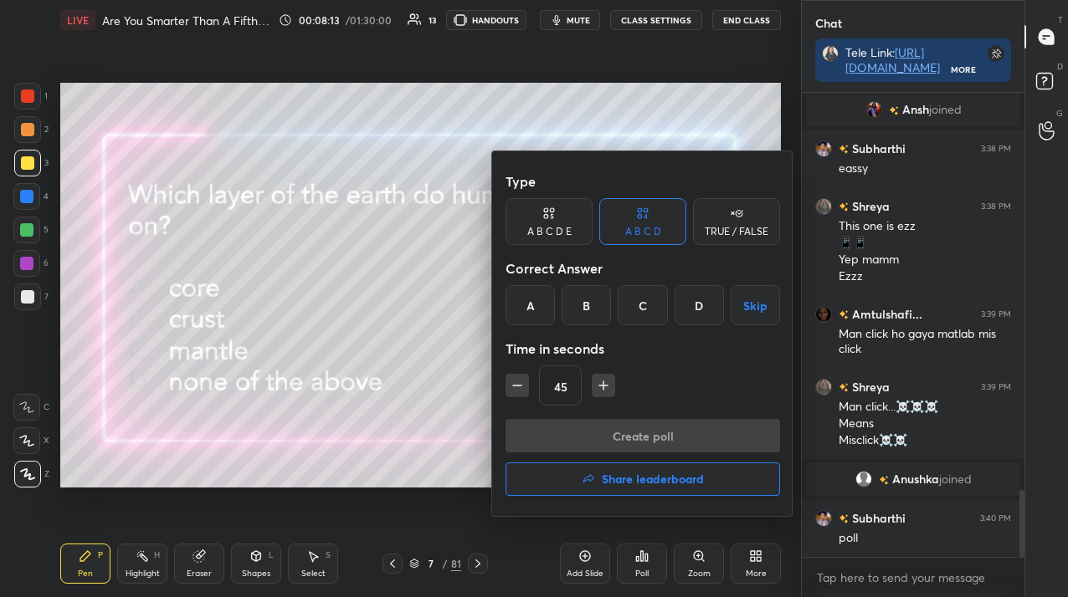
click at [648, 310] on div "C" at bounding box center [641, 305] width 49 height 40
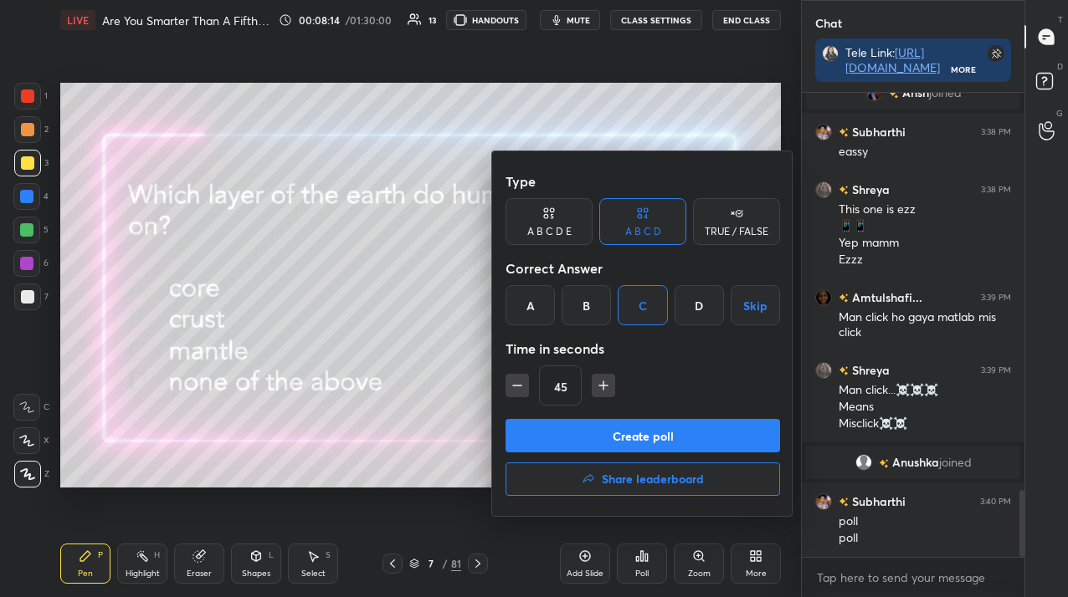
click at [589, 292] on div "B" at bounding box center [585, 305] width 49 height 40
click at [607, 431] on button "Create poll" at bounding box center [642, 435] width 274 height 33
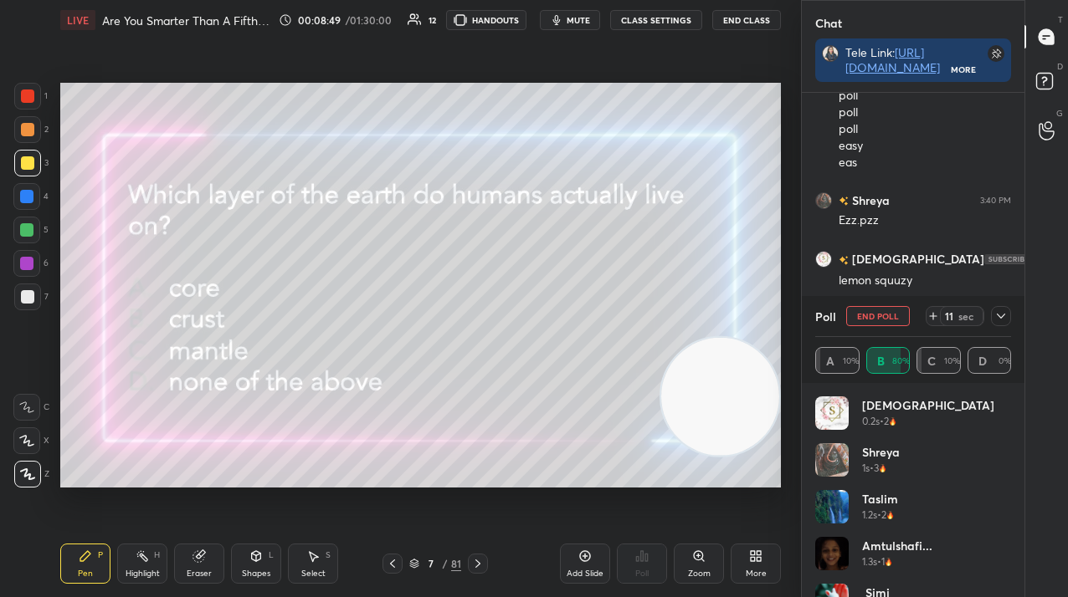
scroll to position [3261, 0]
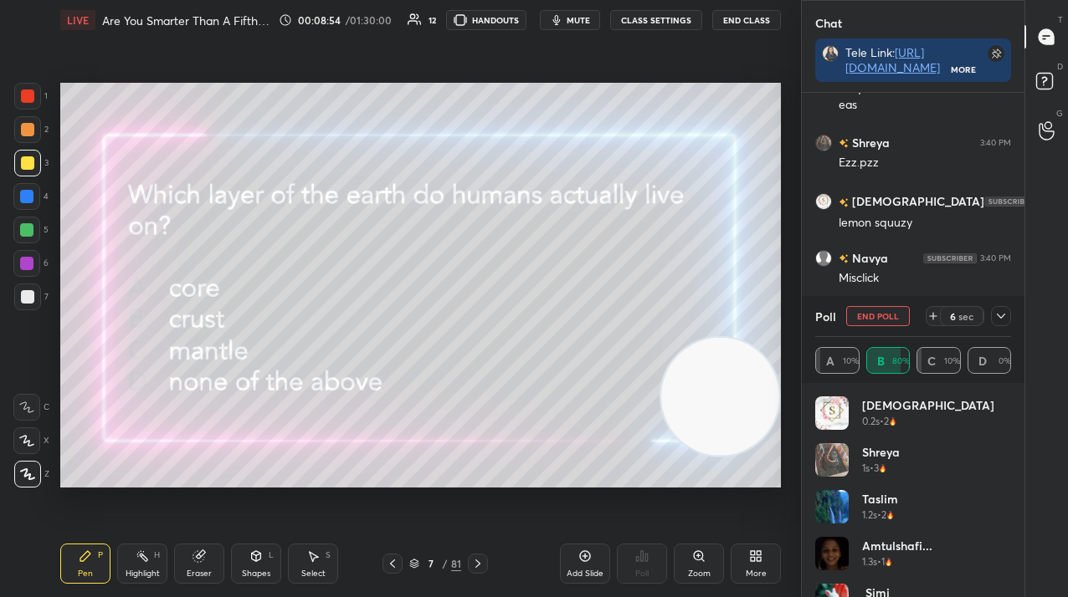
click at [1007, 321] on icon at bounding box center [1000, 316] width 13 height 13
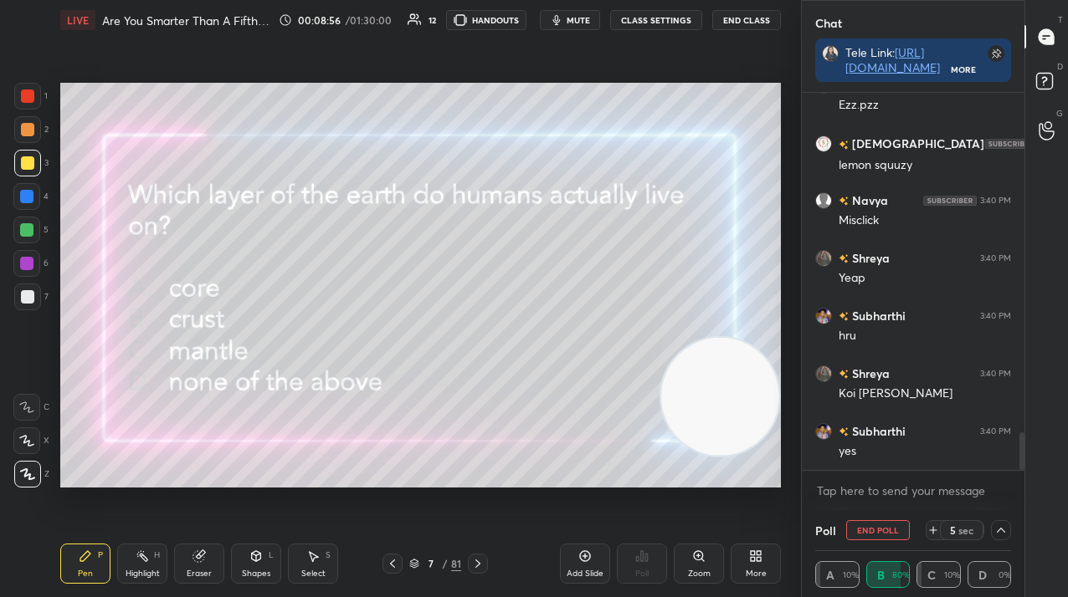
scroll to position [3376, 0]
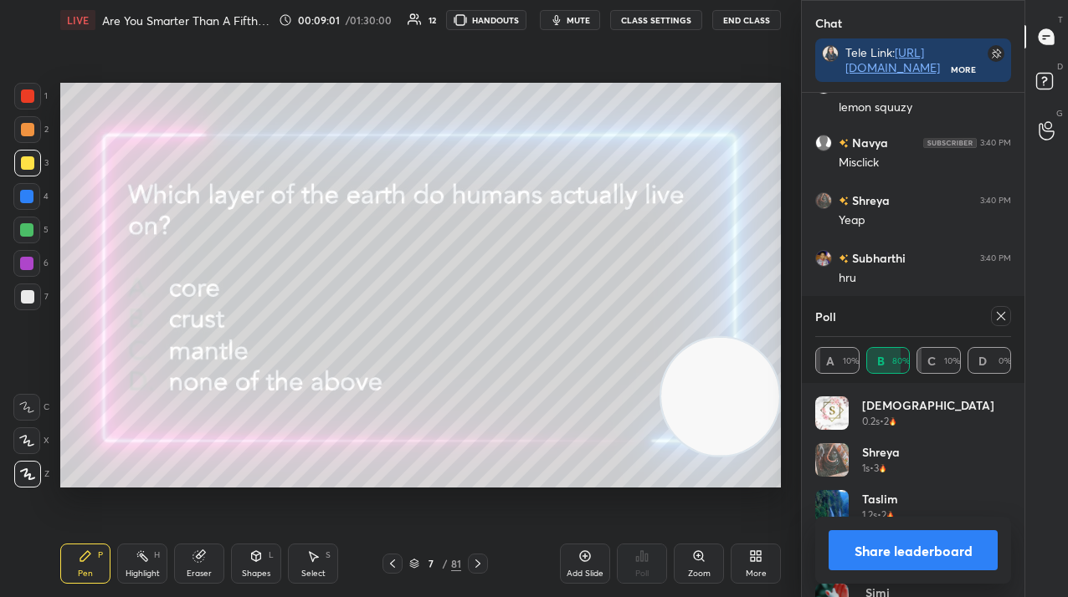
click at [998, 320] on icon at bounding box center [1000, 316] width 13 height 13
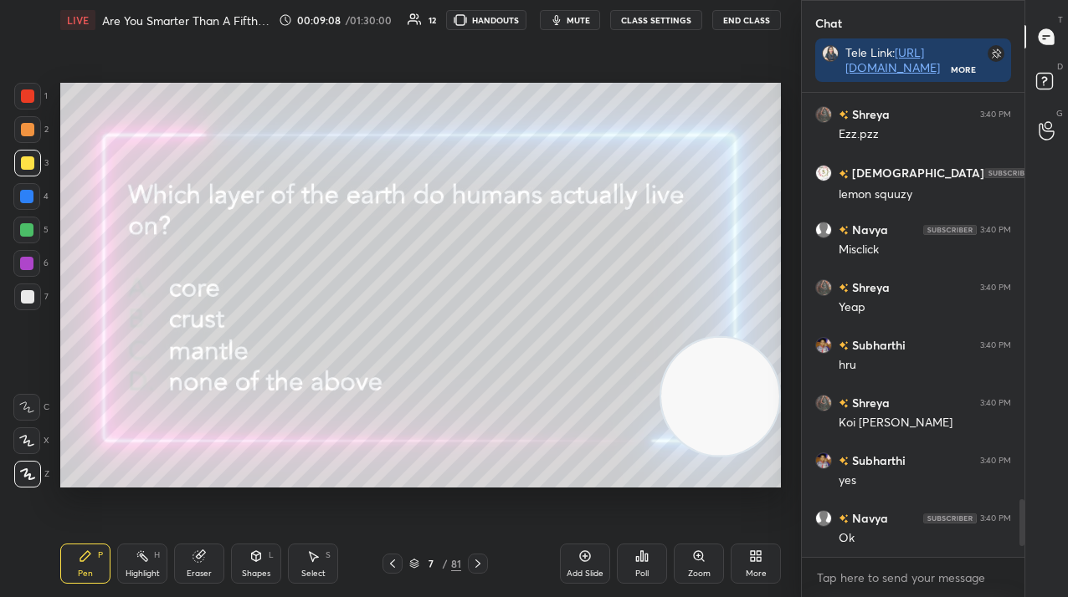
click at [484, 566] on div at bounding box center [478, 564] width 20 height 20
click at [646, 564] on div "Poll" at bounding box center [642, 564] width 50 height 40
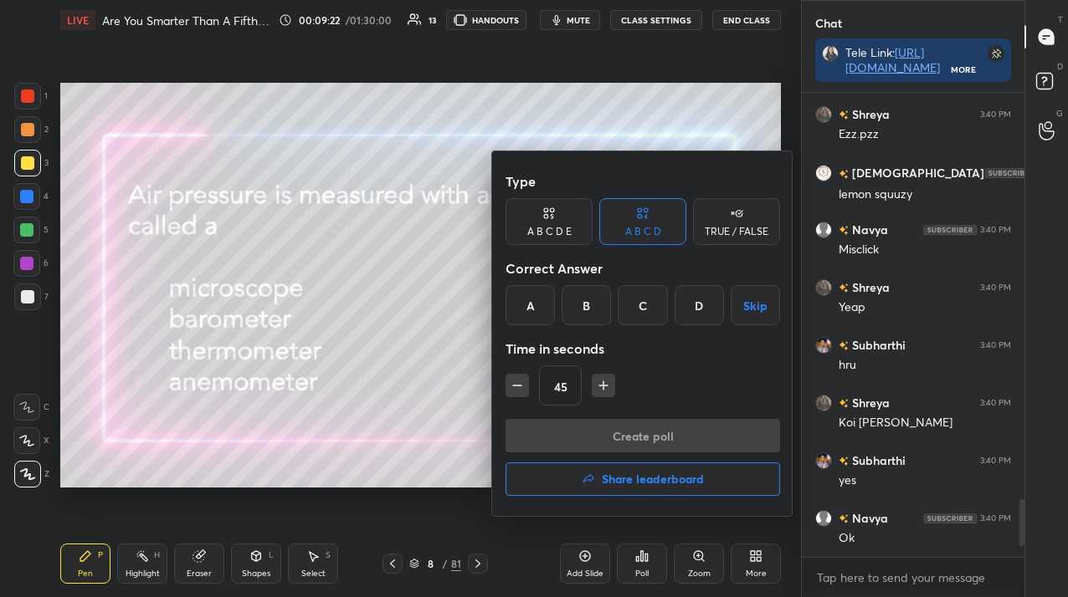
click at [587, 300] on div "B" at bounding box center [585, 305] width 49 height 40
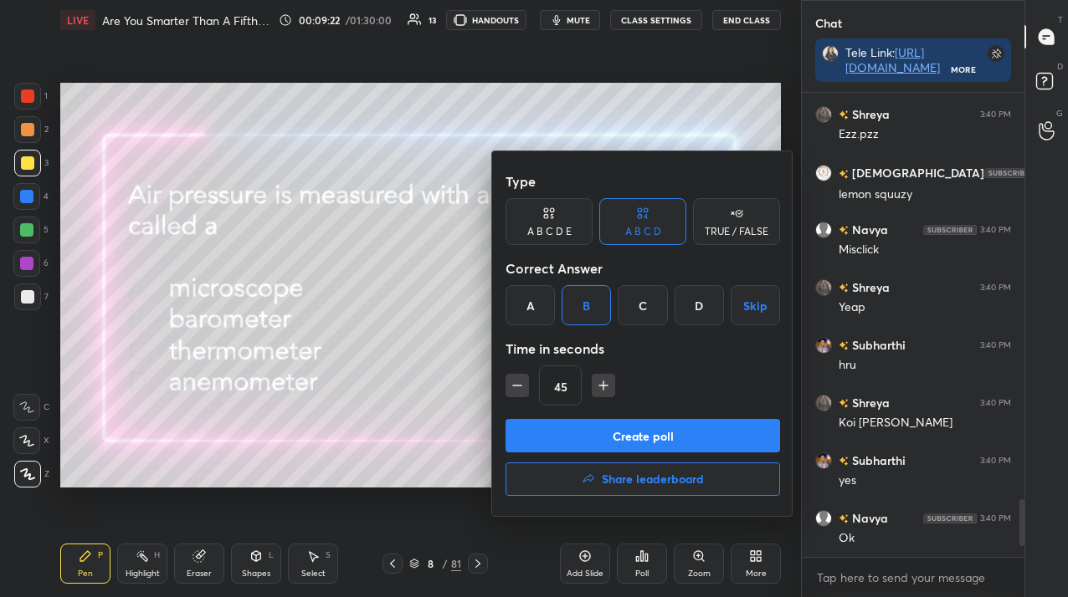
click at [581, 424] on button "Create poll" at bounding box center [642, 435] width 274 height 33
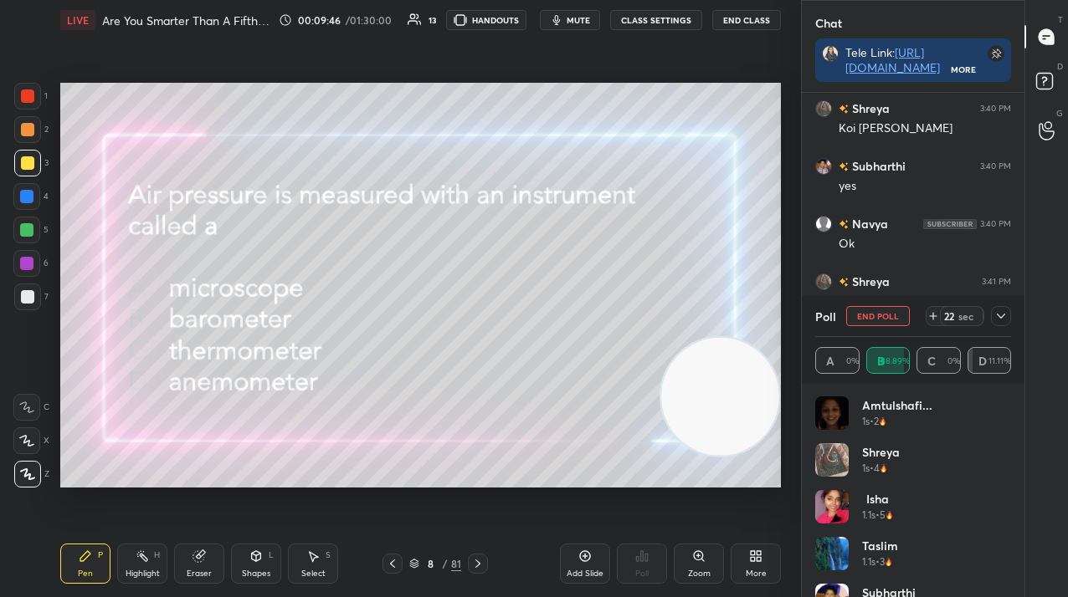
scroll to position [356, 218]
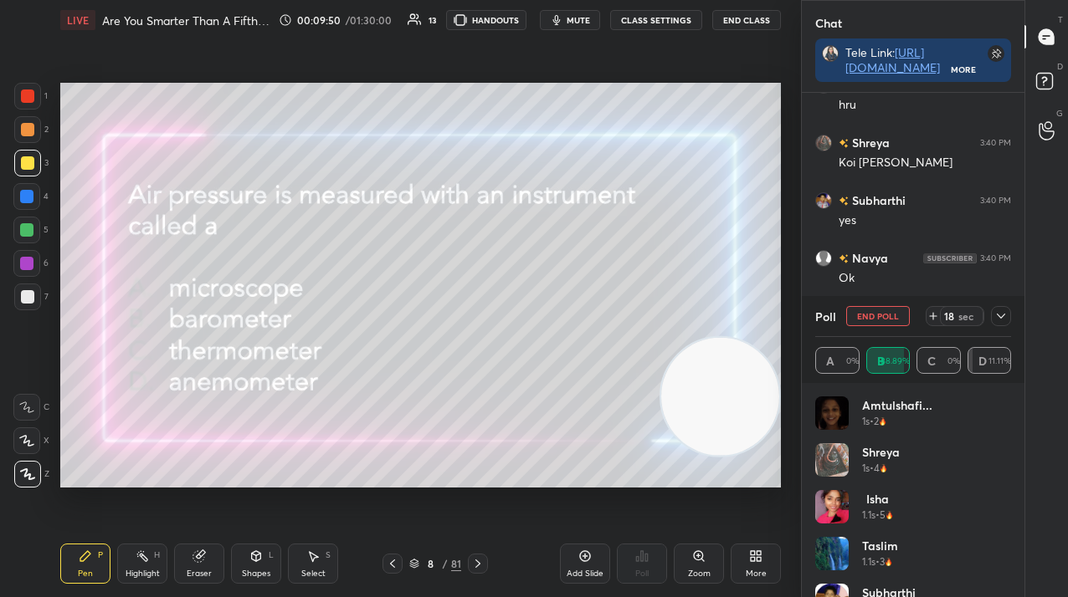
drag, startPoint x: 876, startPoint y: 315, endPoint x: 860, endPoint y: 317, distance: 16.0
click at [873, 315] on button "End Poll" at bounding box center [878, 316] width 64 height 20
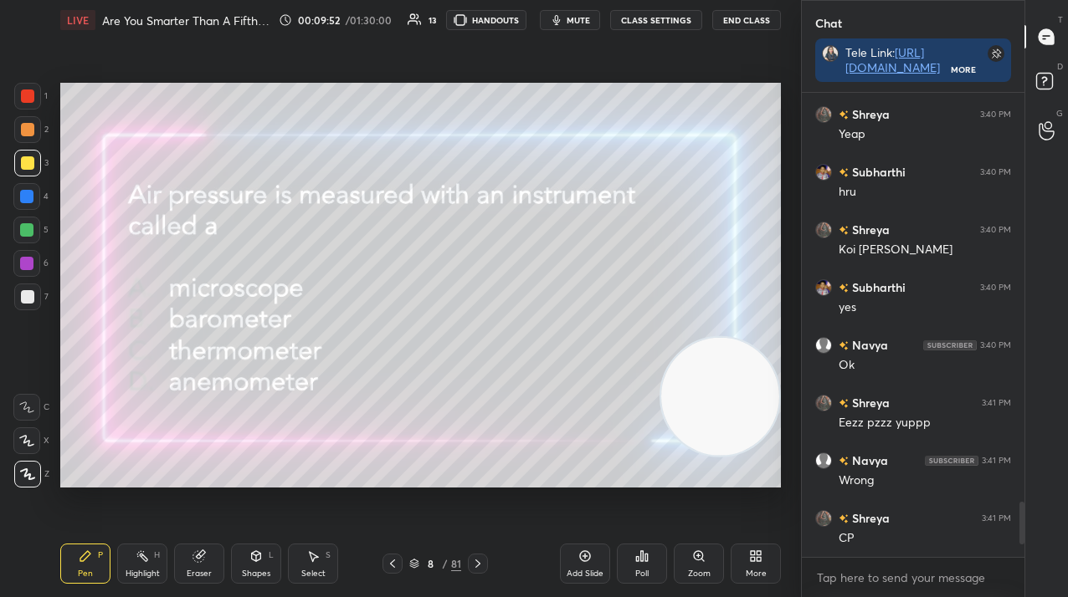
click at [471, 566] on icon at bounding box center [477, 563] width 13 height 13
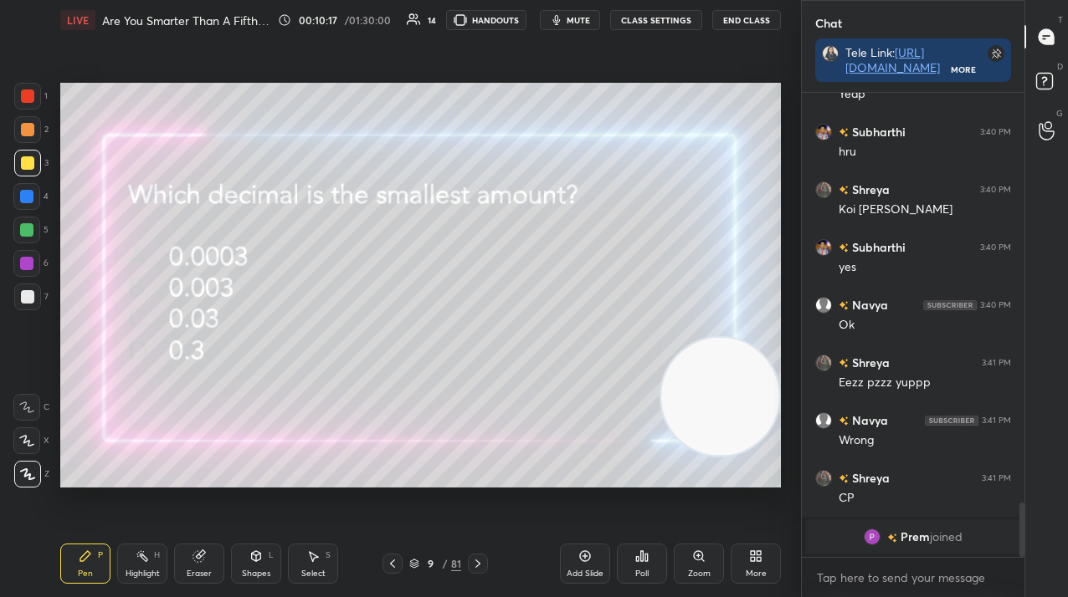
click at [646, 560] on icon at bounding box center [646, 558] width 3 height 8
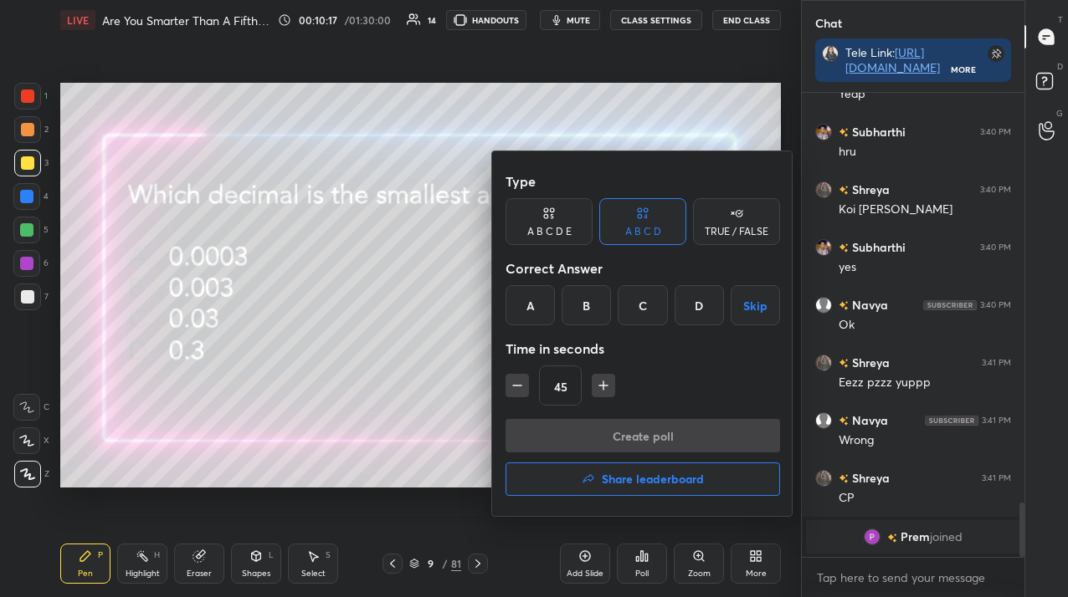
click at [535, 303] on div "A" at bounding box center [529, 305] width 49 height 40
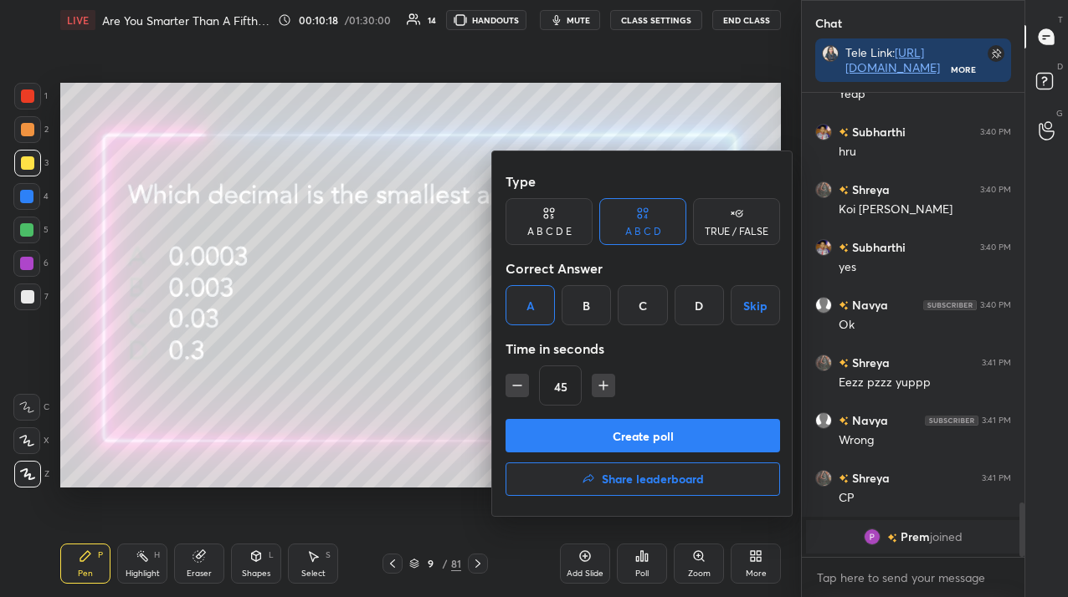
drag, startPoint x: 540, startPoint y: 228, endPoint x: 543, endPoint y: 267, distance: 38.6
click at [539, 232] on div "A B C D E" at bounding box center [549, 232] width 44 height 10
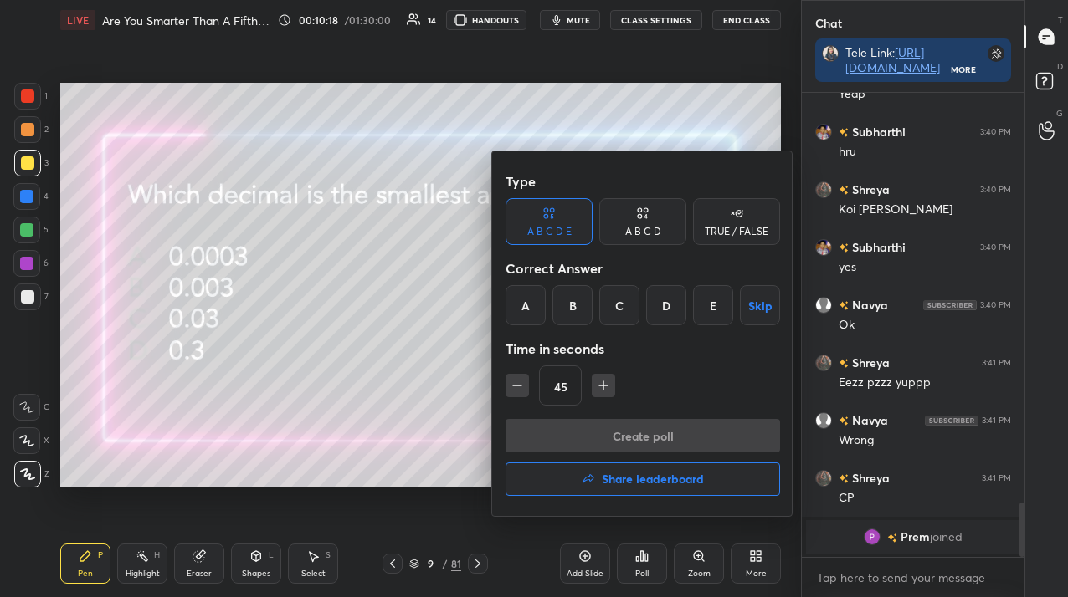
click at [535, 302] on div "A" at bounding box center [525, 305] width 40 height 40
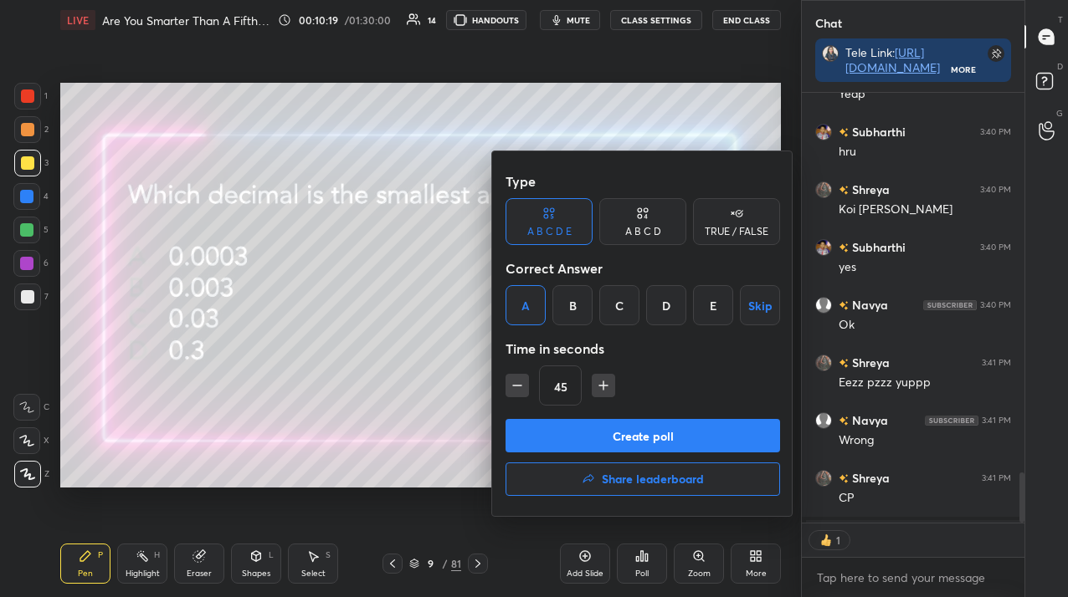
click at [556, 438] on button "Create poll" at bounding box center [642, 435] width 274 height 33
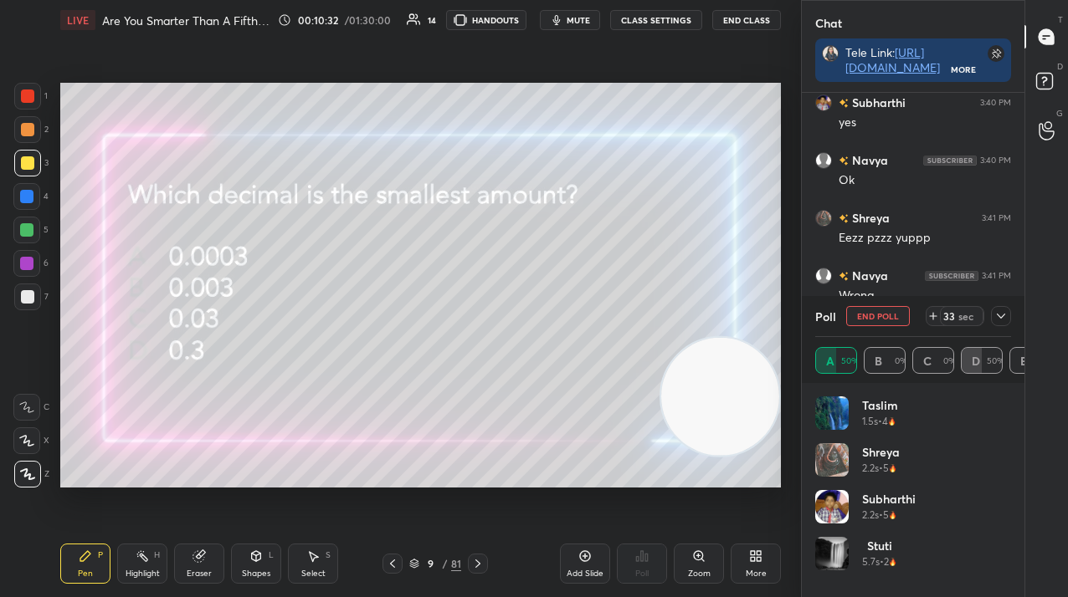
scroll to position [3516, 0]
click at [1000, 317] on icon at bounding box center [1000, 316] width 8 height 5
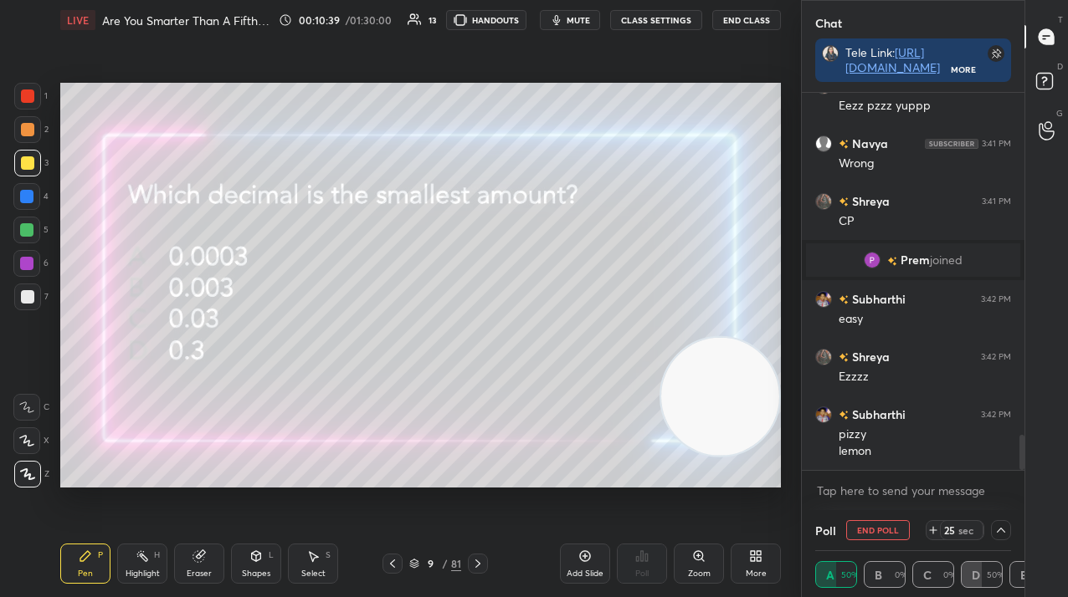
scroll to position [3648, 0]
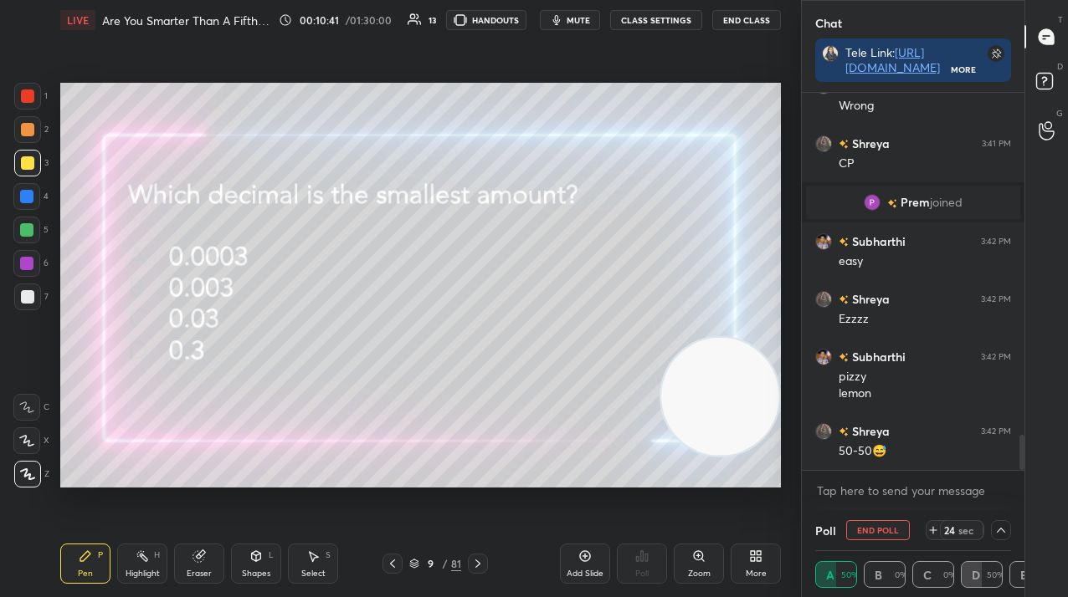
click at [867, 529] on button "End Poll" at bounding box center [878, 530] width 64 height 20
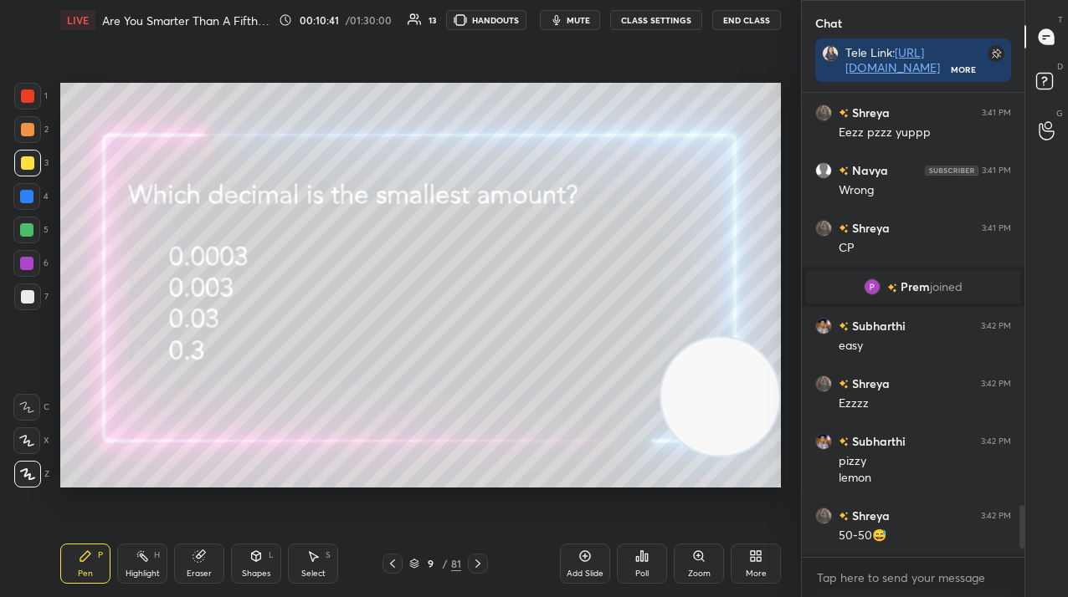
scroll to position [320, 218]
click at [483, 568] on icon at bounding box center [477, 563] width 13 height 13
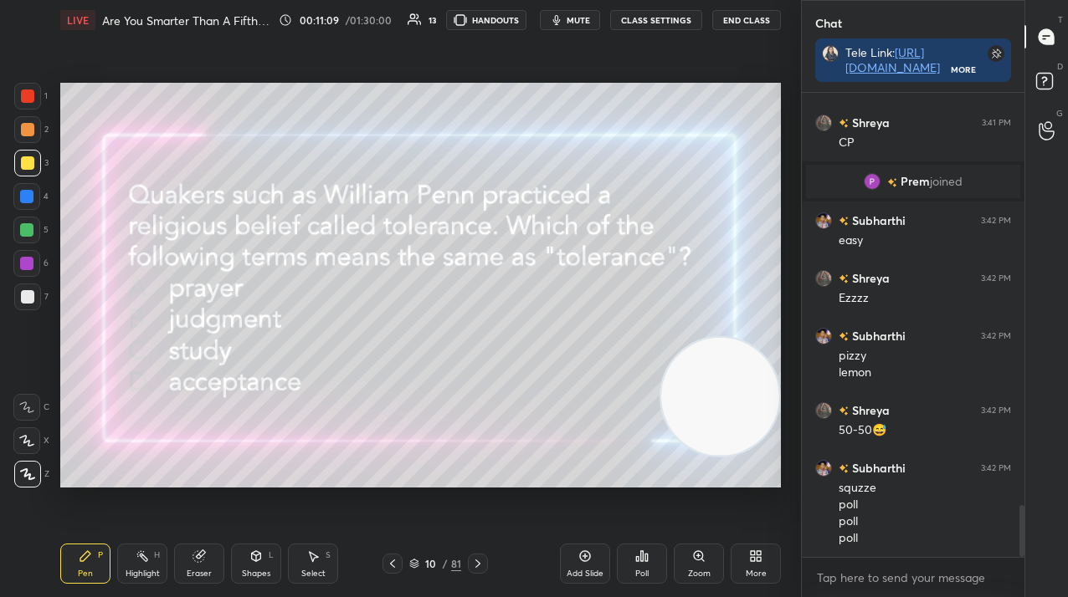
scroll to position [459, 218]
click at [640, 558] on icon at bounding box center [641, 556] width 13 height 13
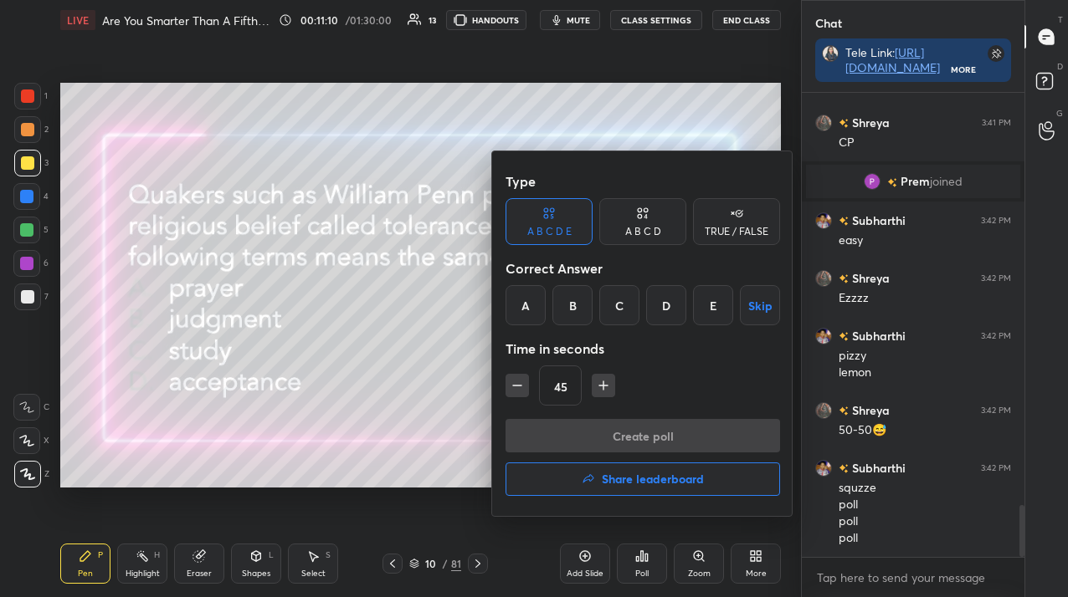
click at [649, 227] on div "A B C D" at bounding box center [642, 221] width 87 height 47
drag, startPoint x: 714, startPoint y: 301, endPoint x: 704, endPoint y: 352, distance: 51.9
click at [713, 303] on div "D" at bounding box center [698, 305] width 49 height 40
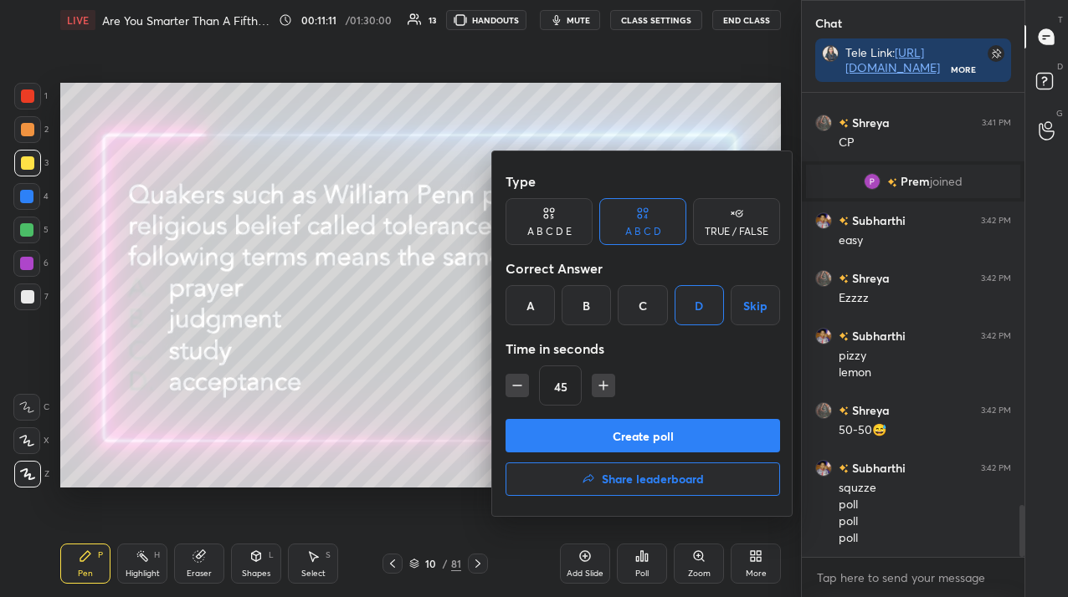
click at [684, 432] on button "Create poll" at bounding box center [642, 435] width 274 height 33
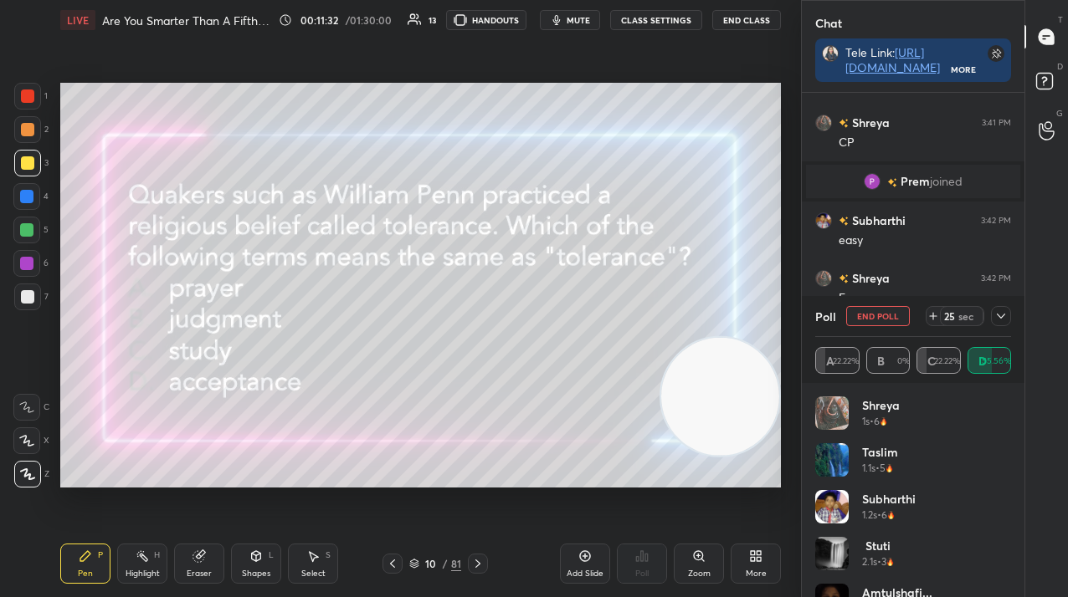
click at [961, 320] on div "sec" at bounding box center [965, 316] width 20 height 13
drag, startPoint x: 962, startPoint y: 320, endPoint x: 950, endPoint y: 324, distance: 13.2
click at [950, 324] on div "39 sec" at bounding box center [962, 316] width 44 height 20
click at [994, 315] on icon at bounding box center [1000, 316] width 13 height 13
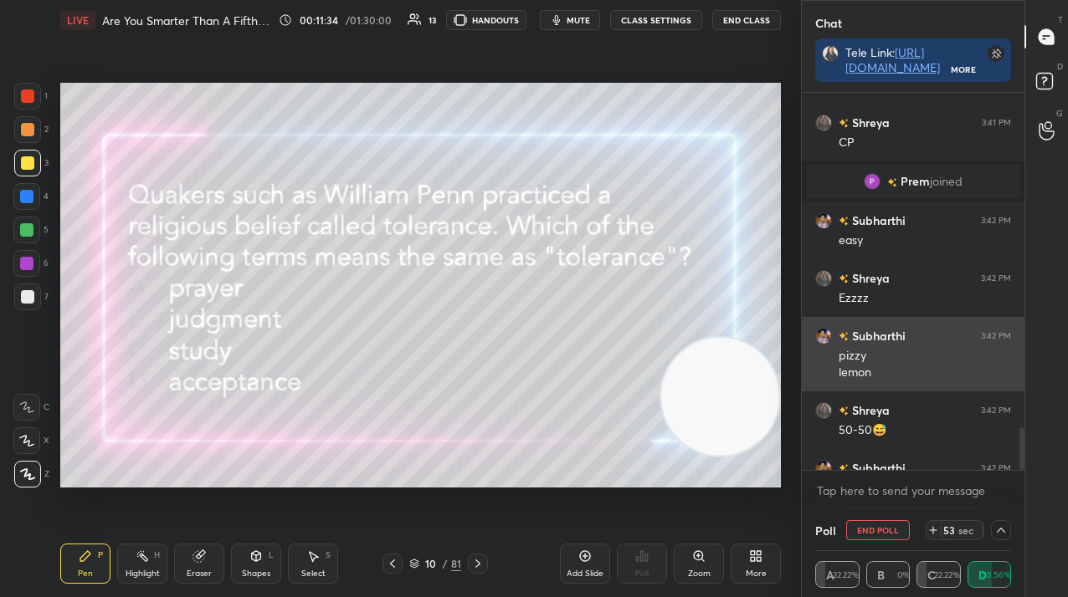
scroll to position [1, 6]
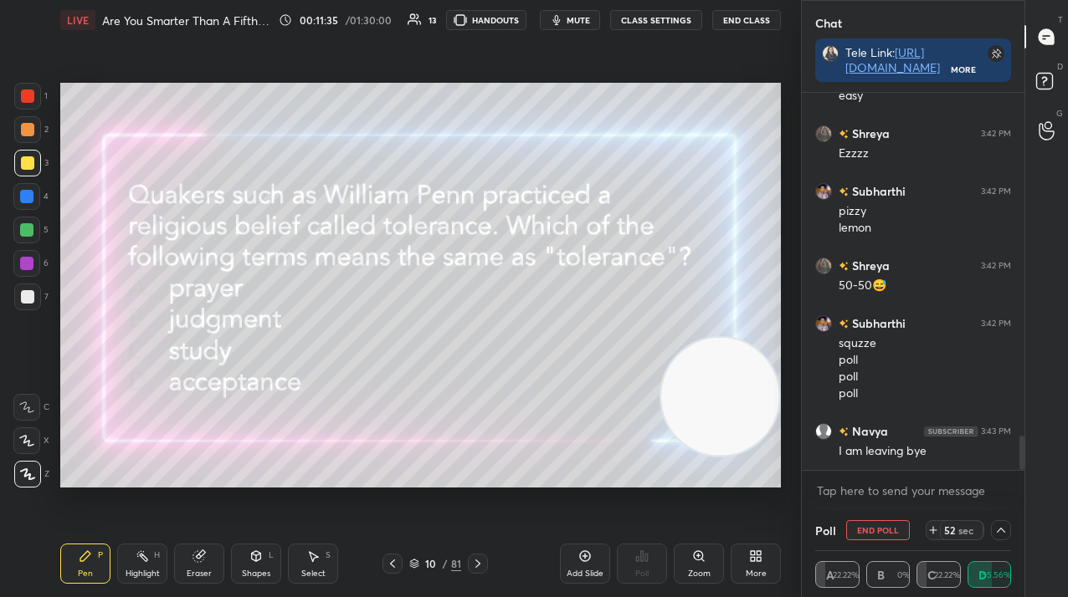
click at [884, 534] on button "End Poll" at bounding box center [878, 530] width 64 height 20
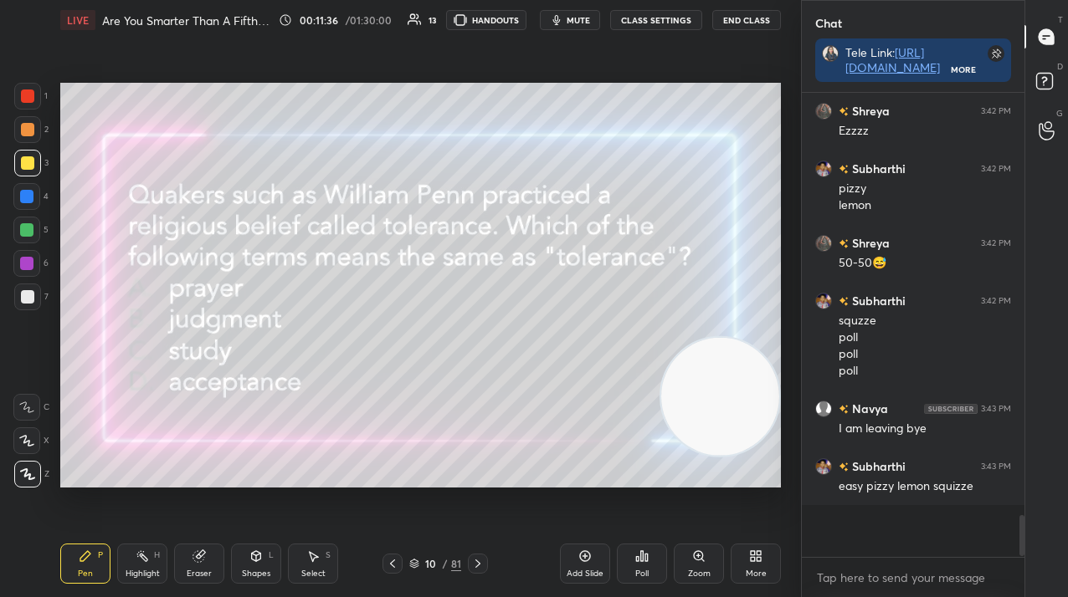
scroll to position [3786, 0]
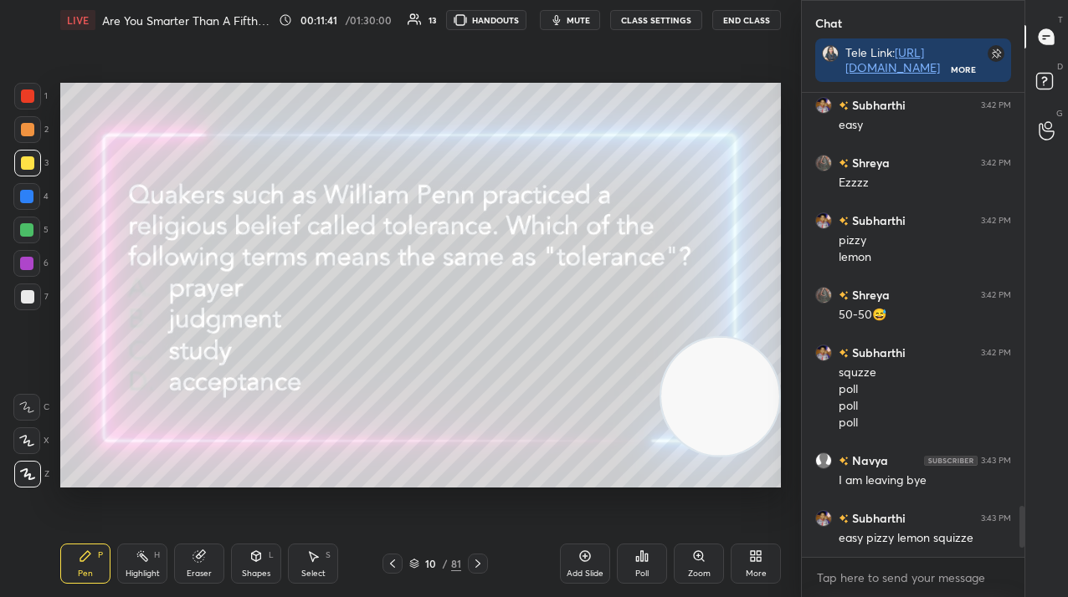
click at [477, 563] on icon at bounding box center [477, 563] width 13 height 13
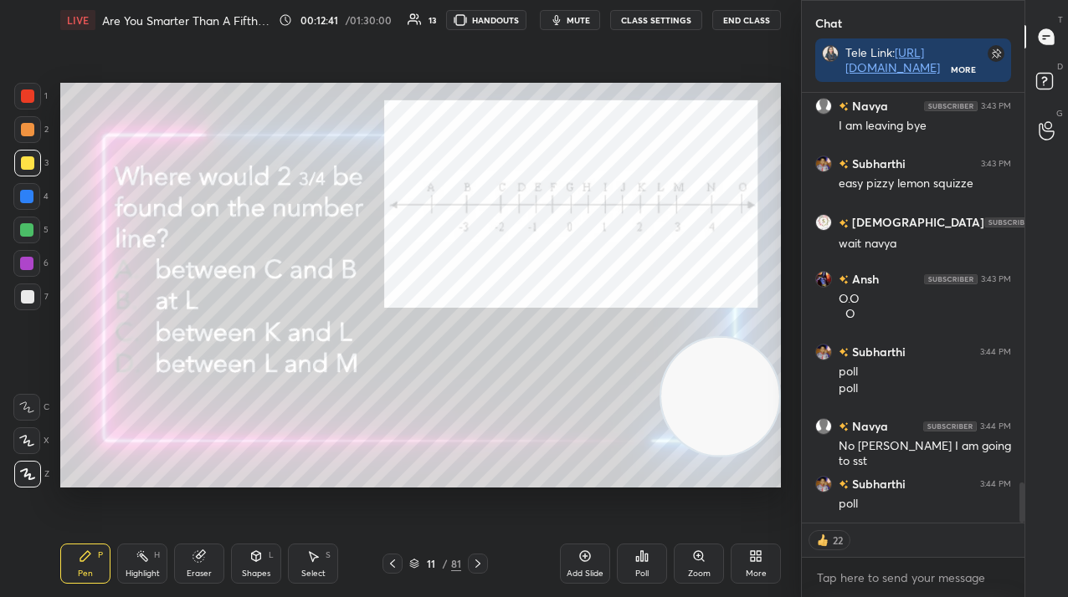
scroll to position [4179, 0]
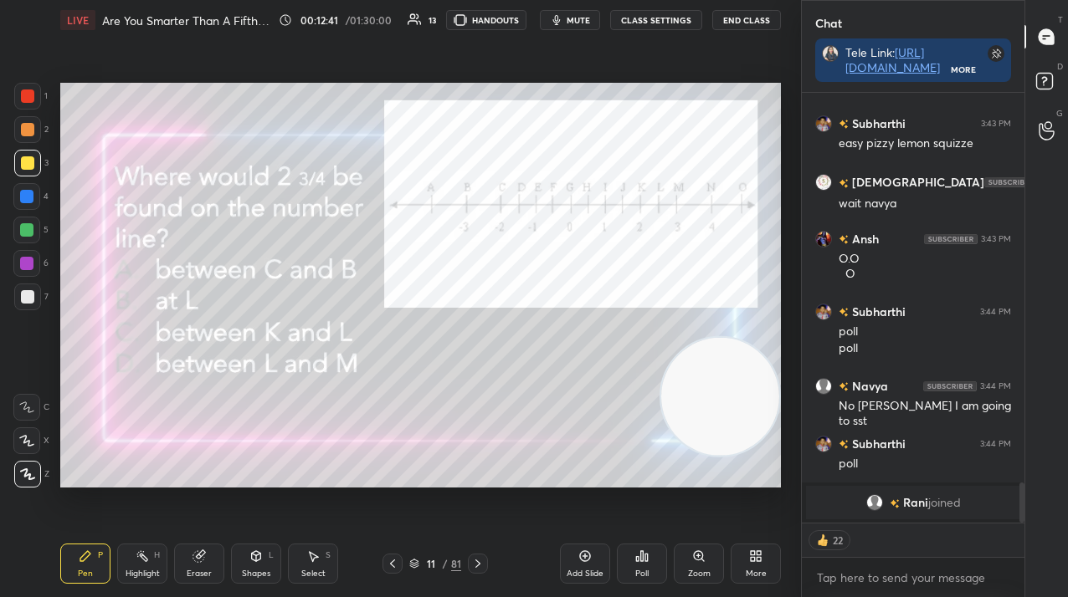
click at [638, 563] on div "Poll" at bounding box center [642, 564] width 50 height 40
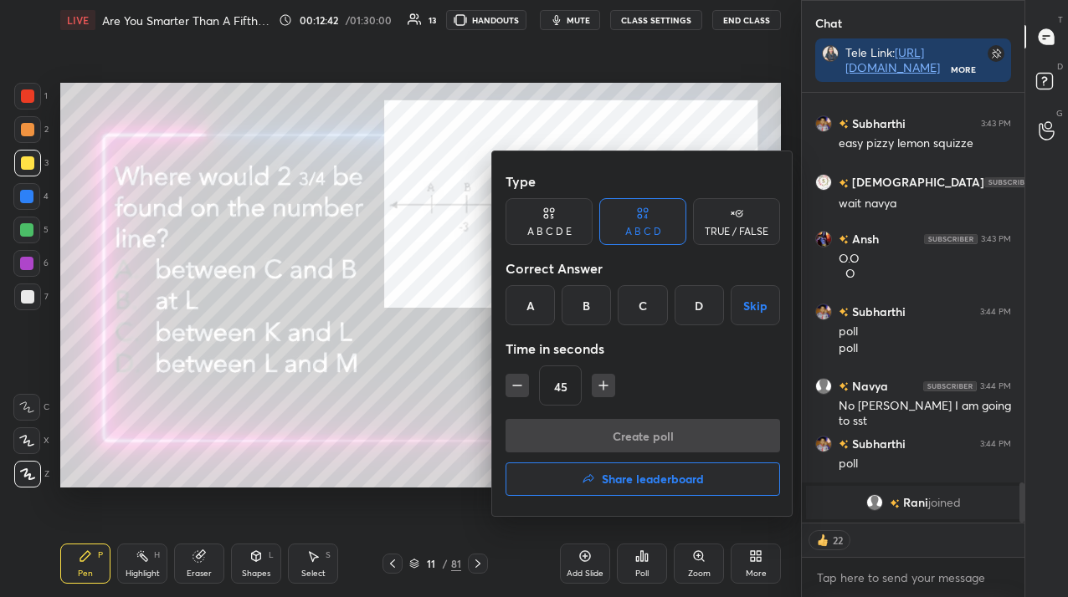
click at [356, 396] on div at bounding box center [534, 298] width 1068 height 597
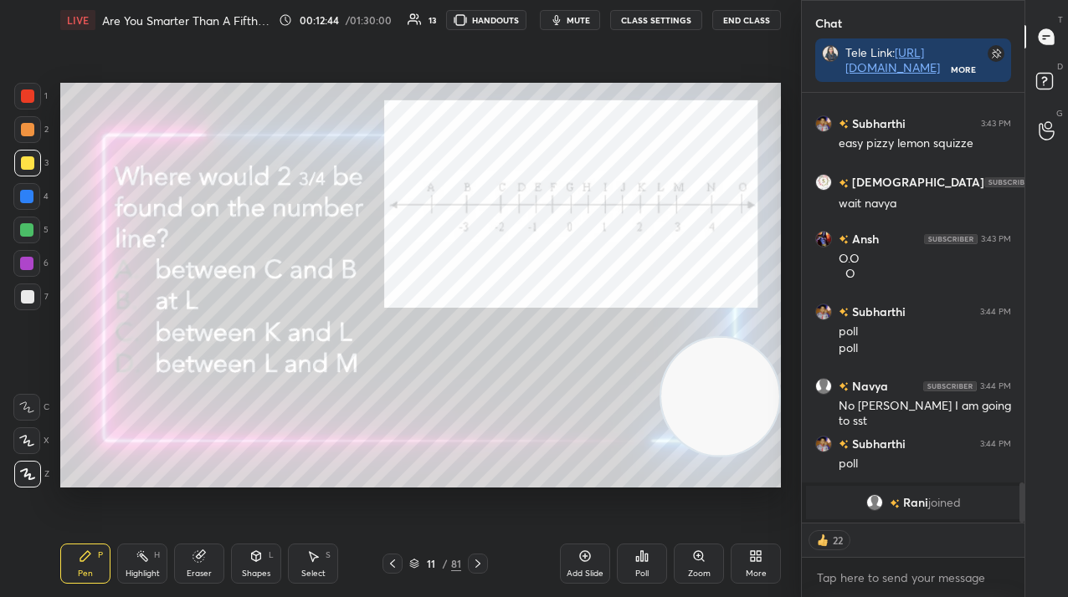
click at [646, 547] on div "Poll" at bounding box center [642, 564] width 50 height 40
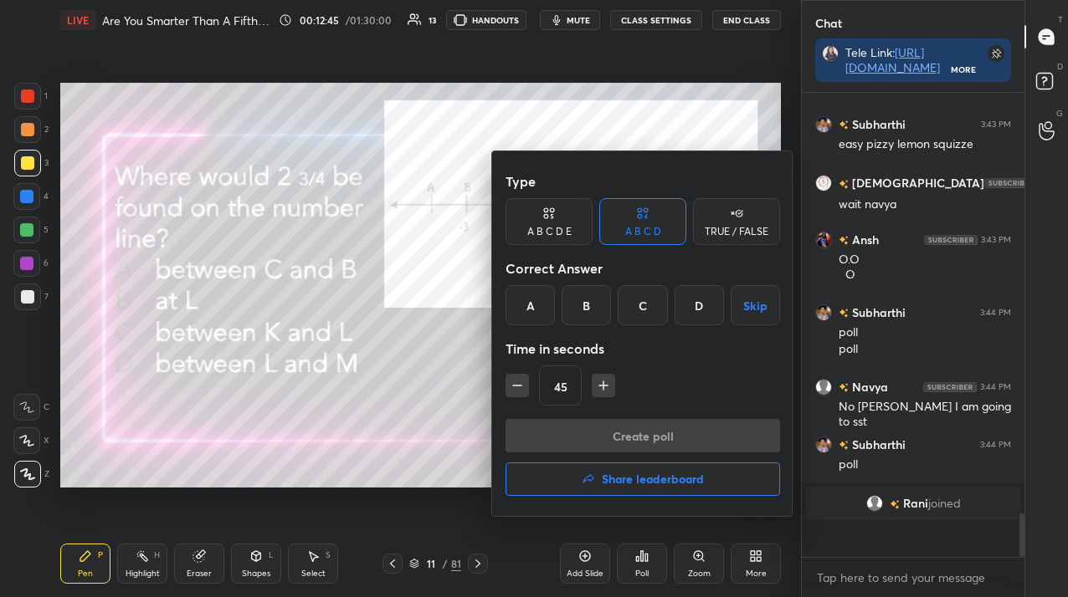
scroll to position [4145, 0]
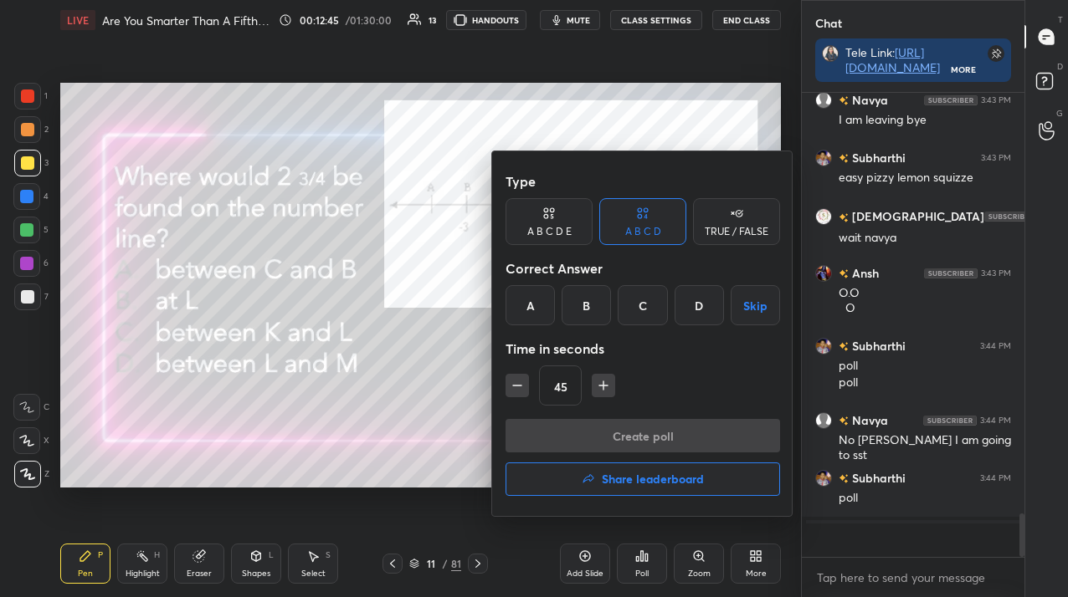
click at [701, 313] on div "D" at bounding box center [698, 305] width 49 height 40
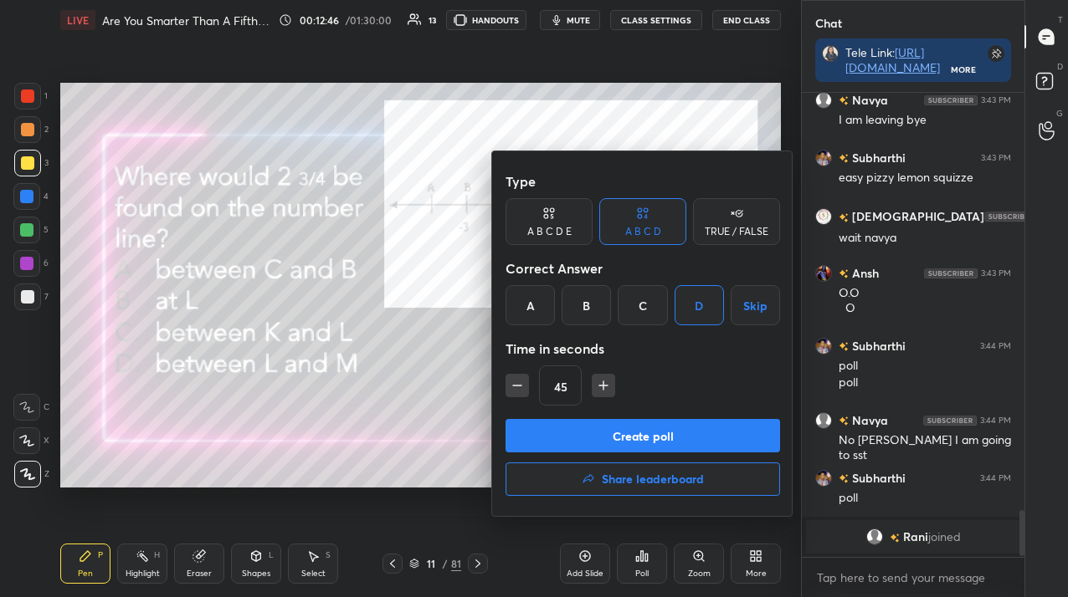
click at [653, 448] on button "Create poll" at bounding box center [642, 435] width 274 height 33
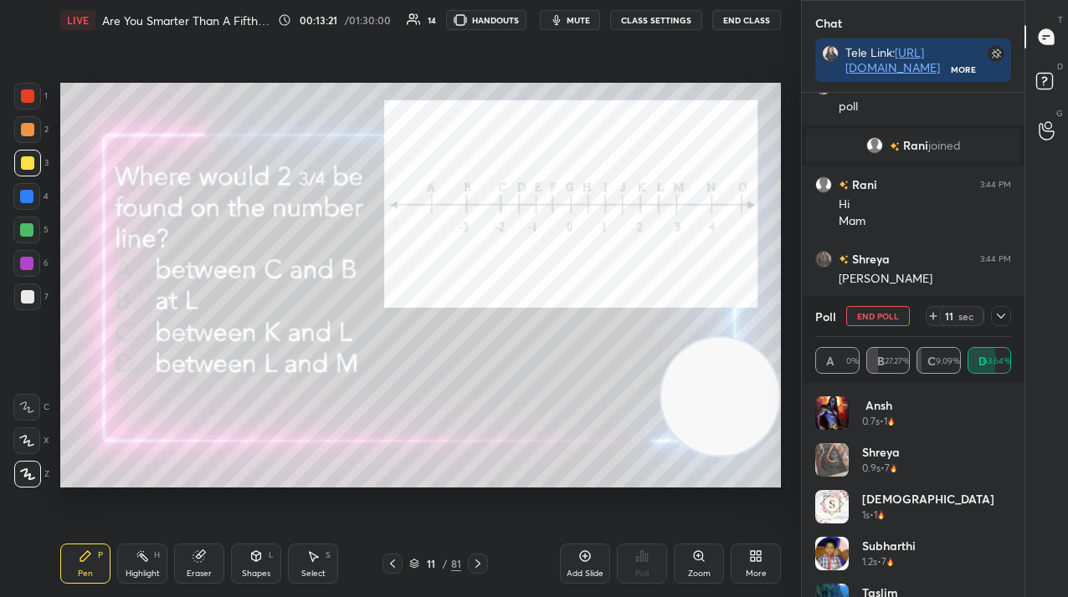
scroll to position [4225, 0]
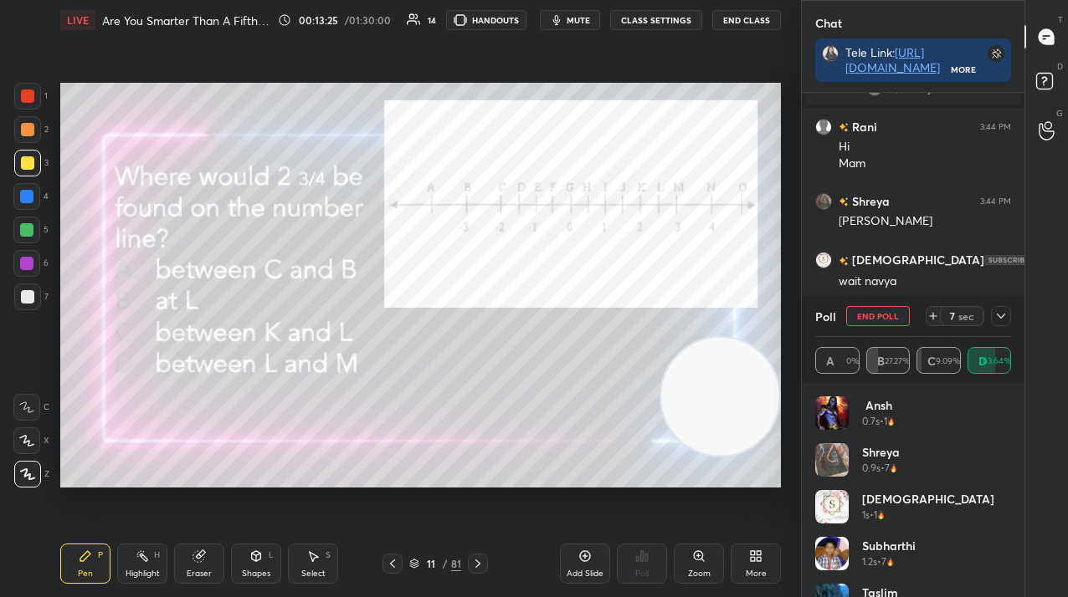
click at [18, 108] on div at bounding box center [27, 96] width 27 height 27
click at [22, 103] on div at bounding box center [27, 96] width 27 height 27
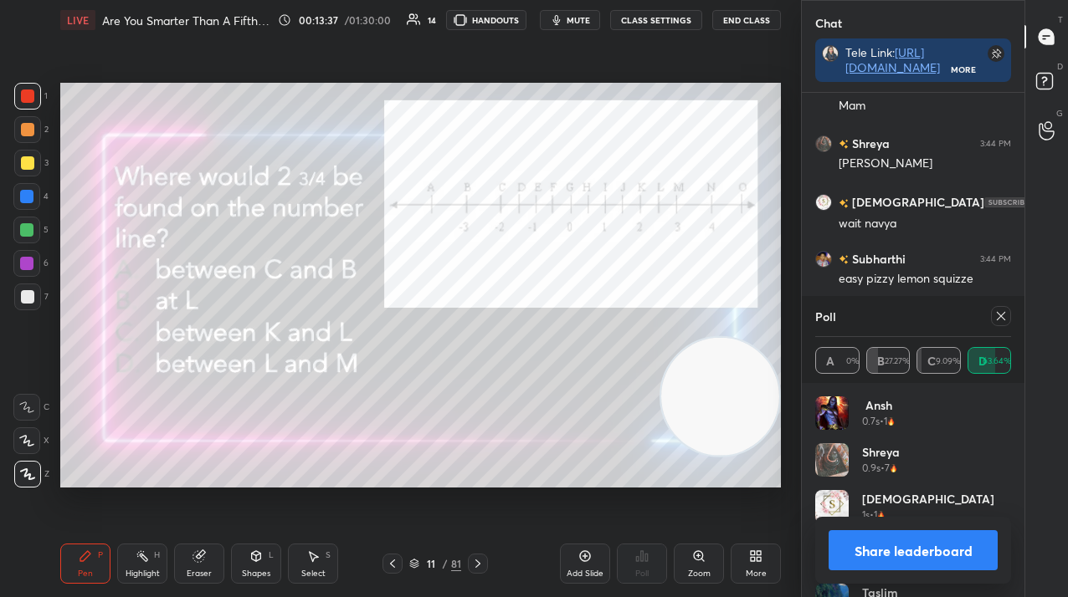
scroll to position [4300, 0]
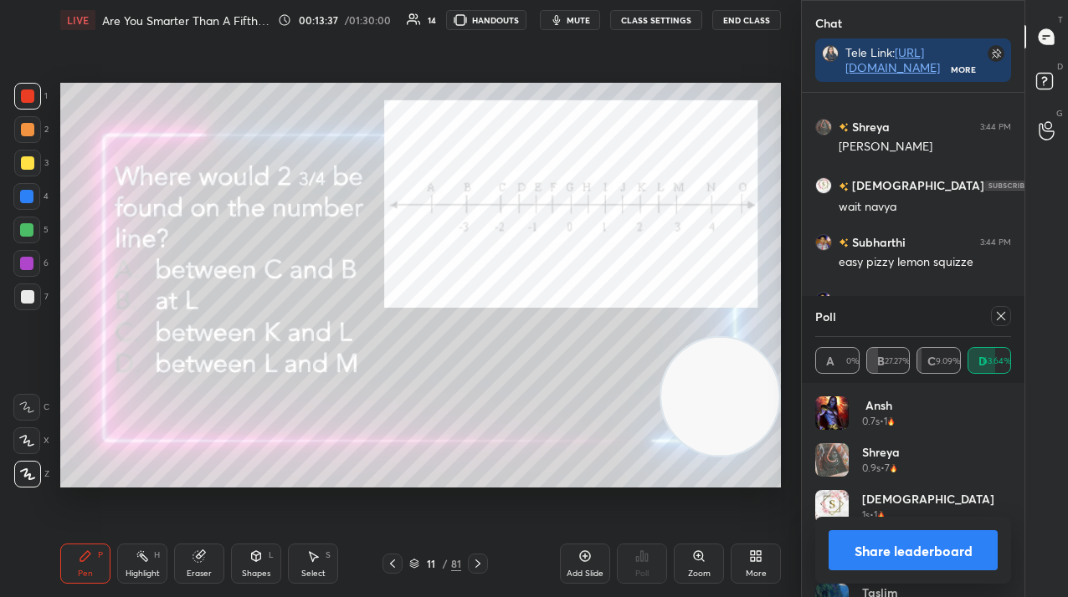
click at [478, 565] on icon at bounding box center [477, 563] width 13 height 13
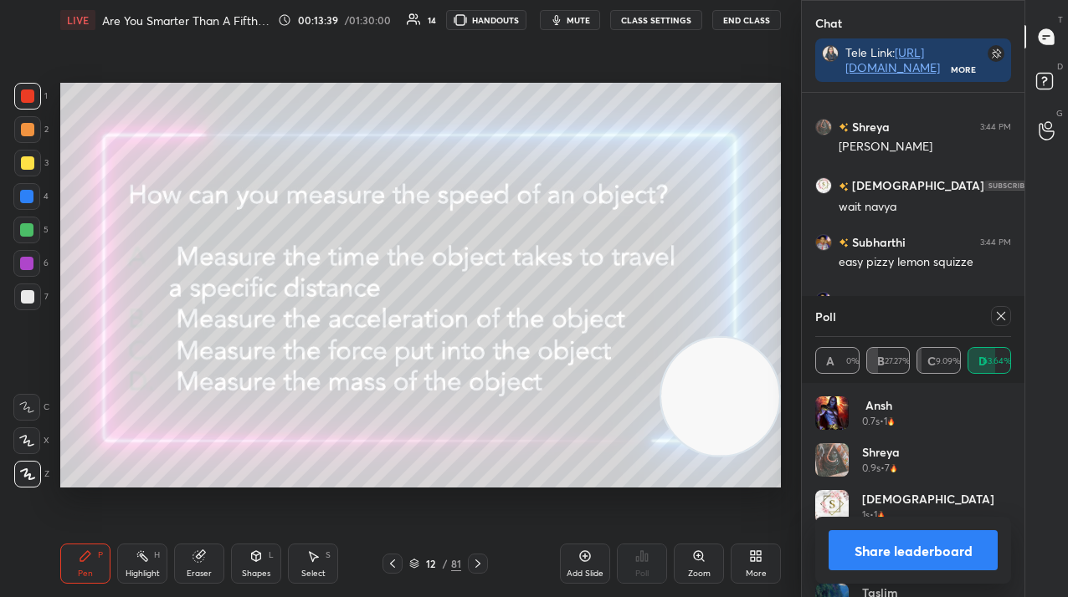
click at [996, 314] on icon at bounding box center [1000, 316] width 13 height 13
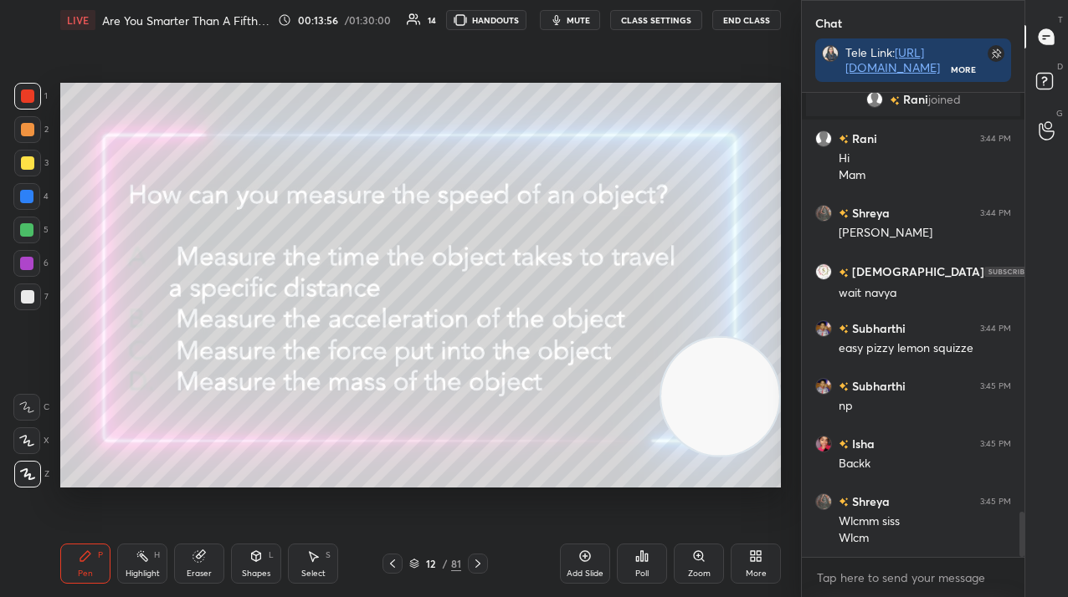
scroll to position [4271, 0]
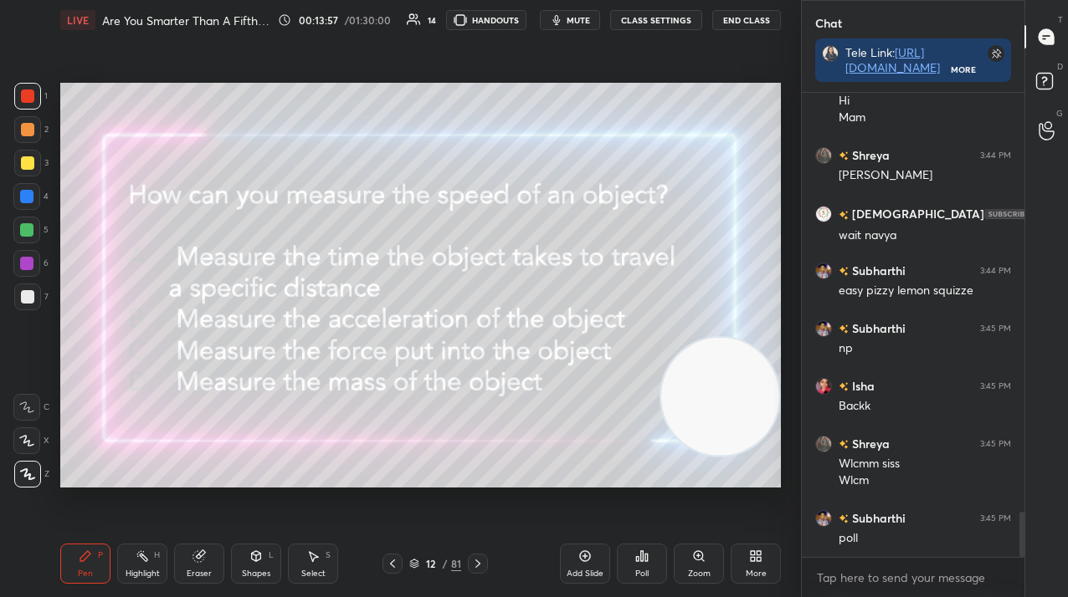
click at [643, 561] on icon at bounding box center [641, 556] width 13 height 13
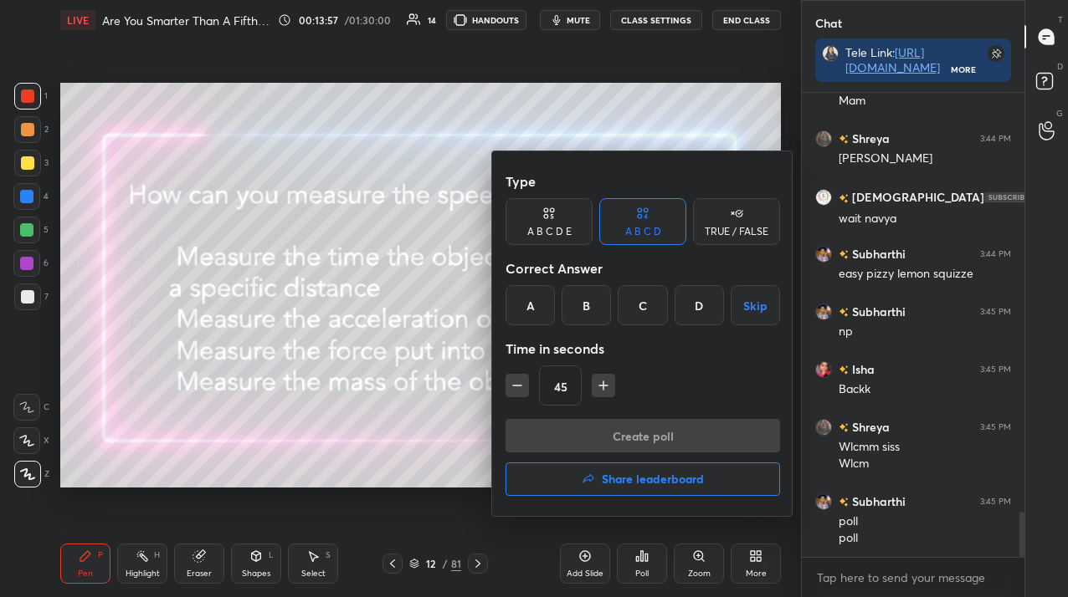
click at [536, 311] on div "A" at bounding box center [529, 305] width 49 height 40
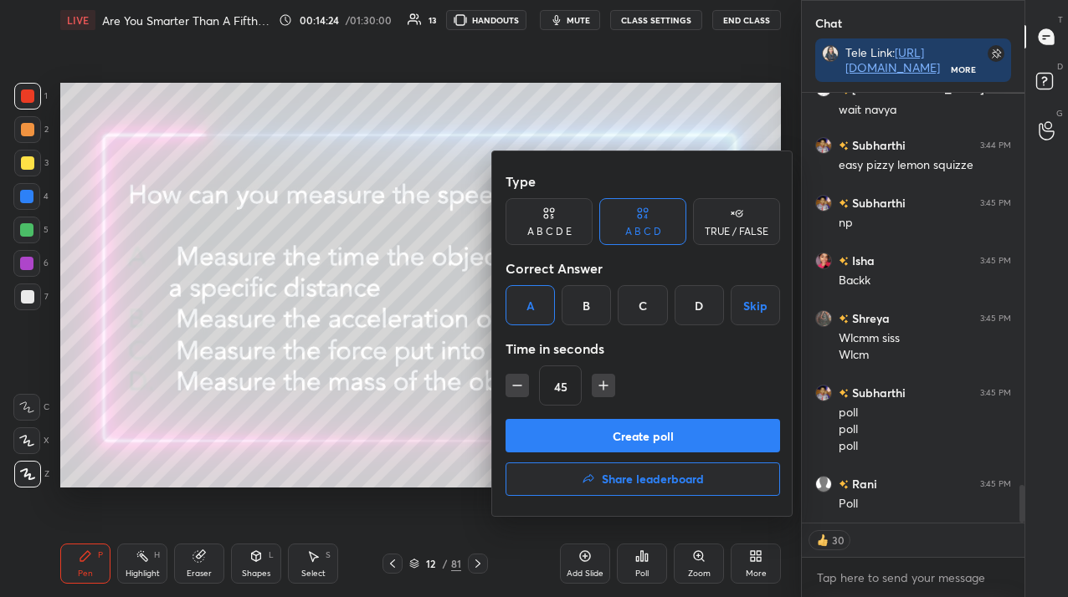
scroll to position [4454, 0]
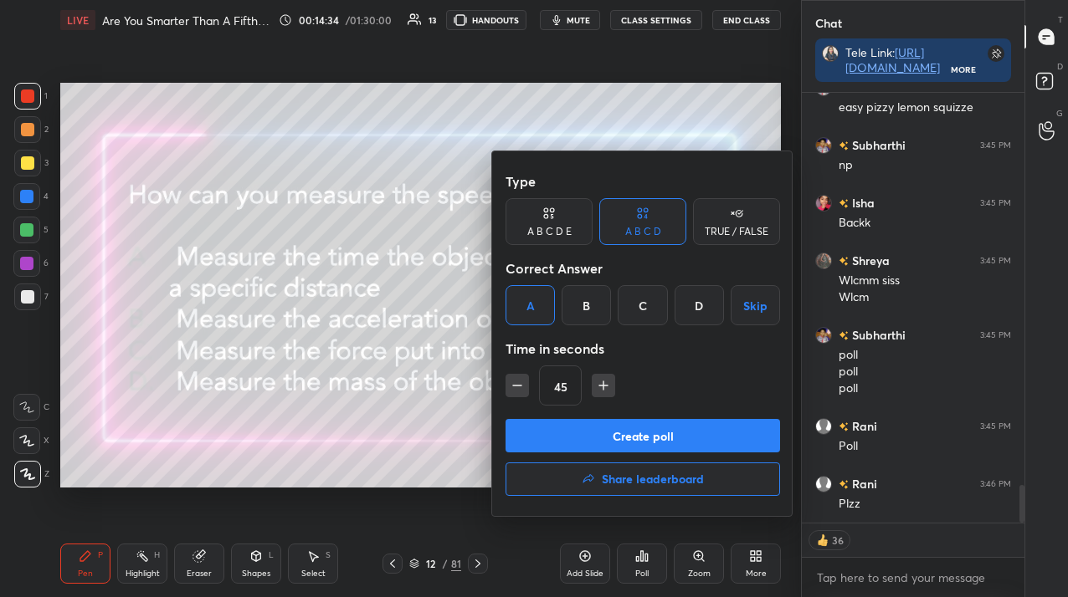
click at [617, 444] on button "Create poll" at bounding box center [642, 435] width 274 height 33
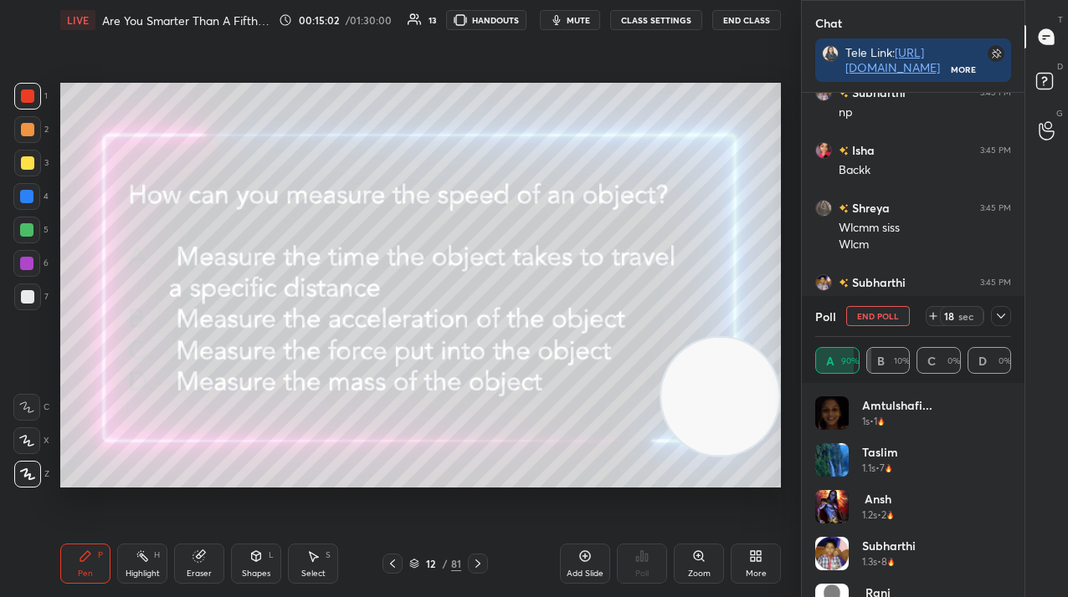
scroll to position [4547, 0]
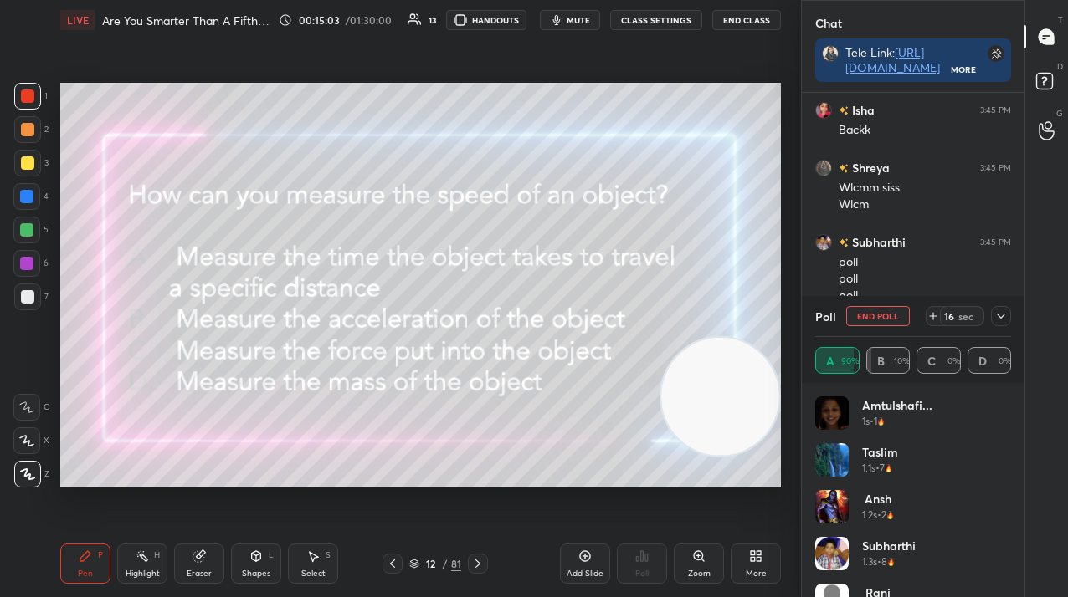
click at [863, 317] on button "End Poll" at bounding box center [878, 316] width 64 height 20
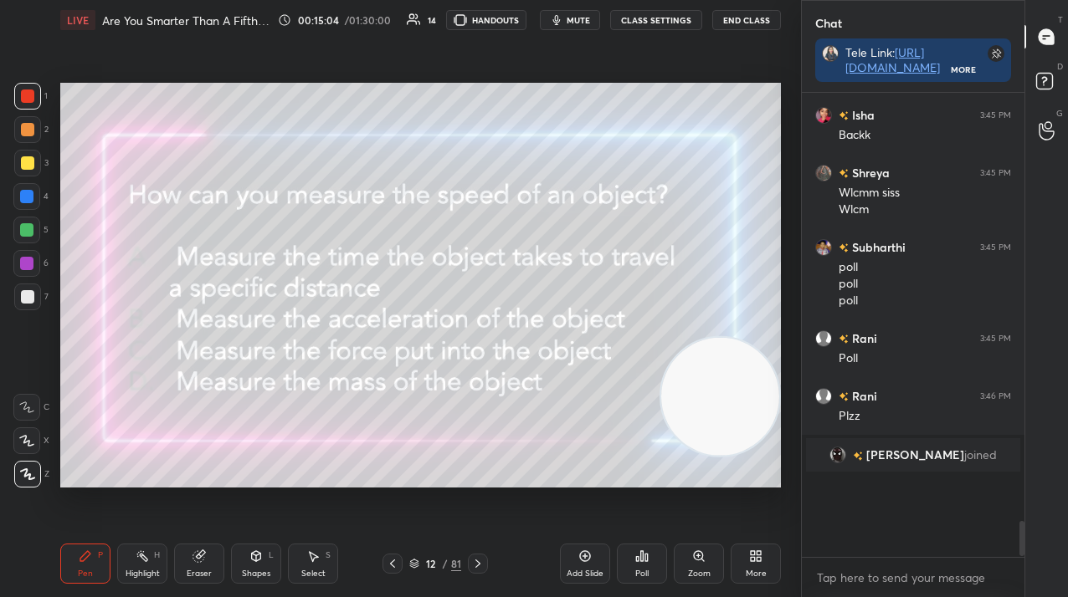
scroll to position [4460, 0]
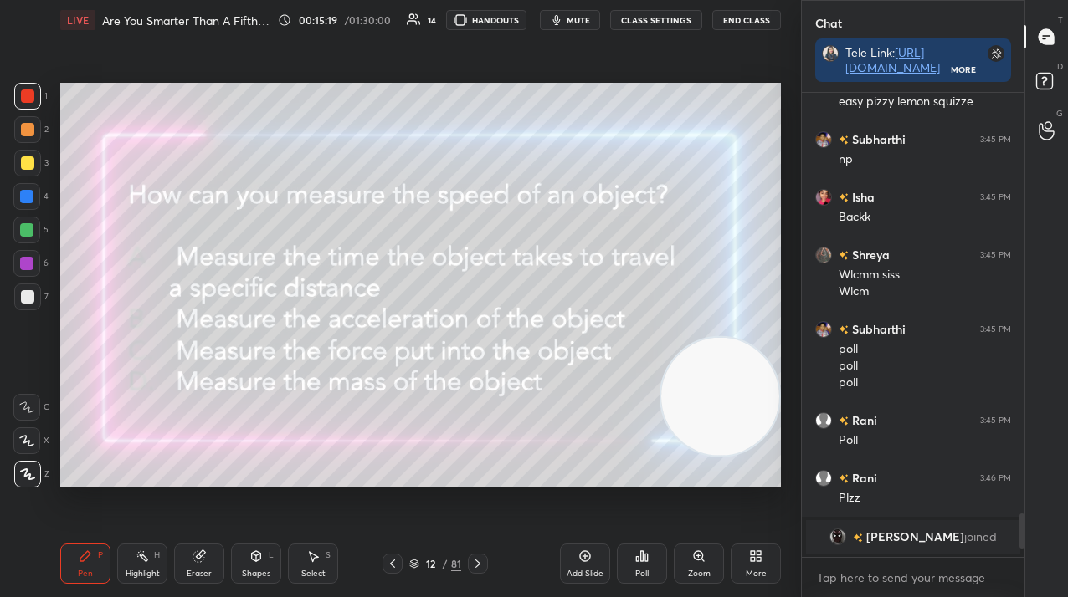
click at [486, 563] on div at bounding box center [478, 564] width 20 height 20
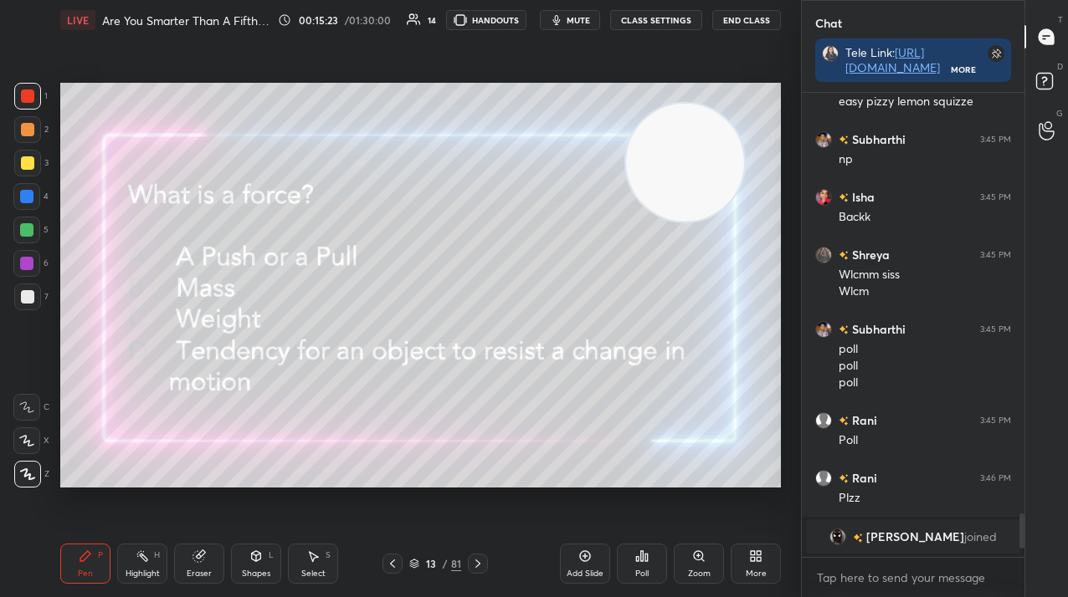
drag, startPoint x: 676, startPoint y: 383, endPoint x: 641, endPoint y: 179, distance: 207.2
click at [643, 174] on video at bounding box center [685, 163] width 118 height 118
click at [638, 571] on div "Poll" at bounding box center [641, 574] width 13 height 8
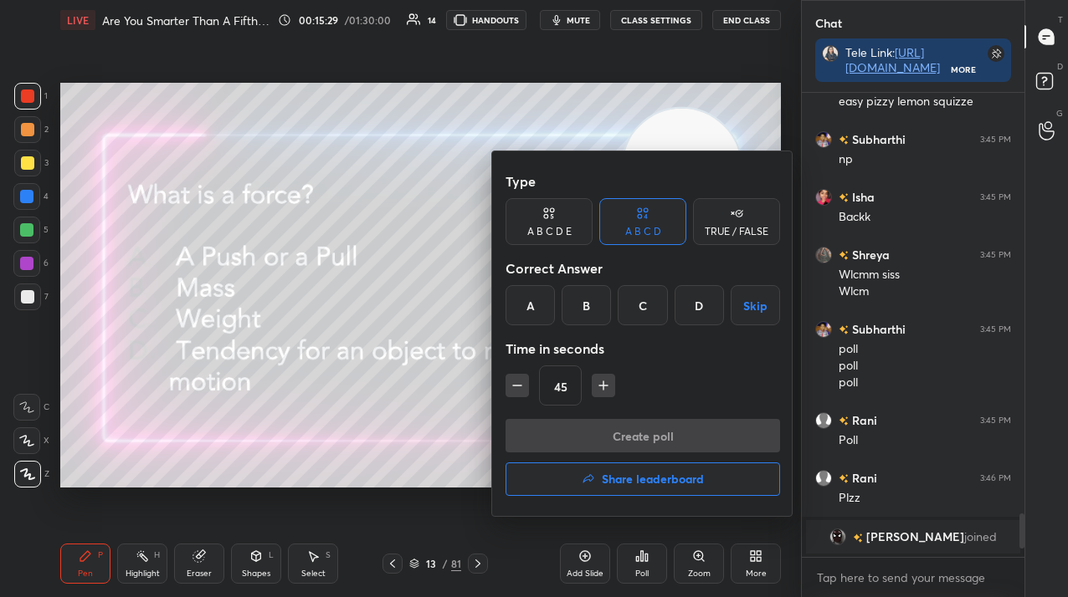
click at [535, 293] on div "A" at bounding box center [529, 305] width 49 height 40
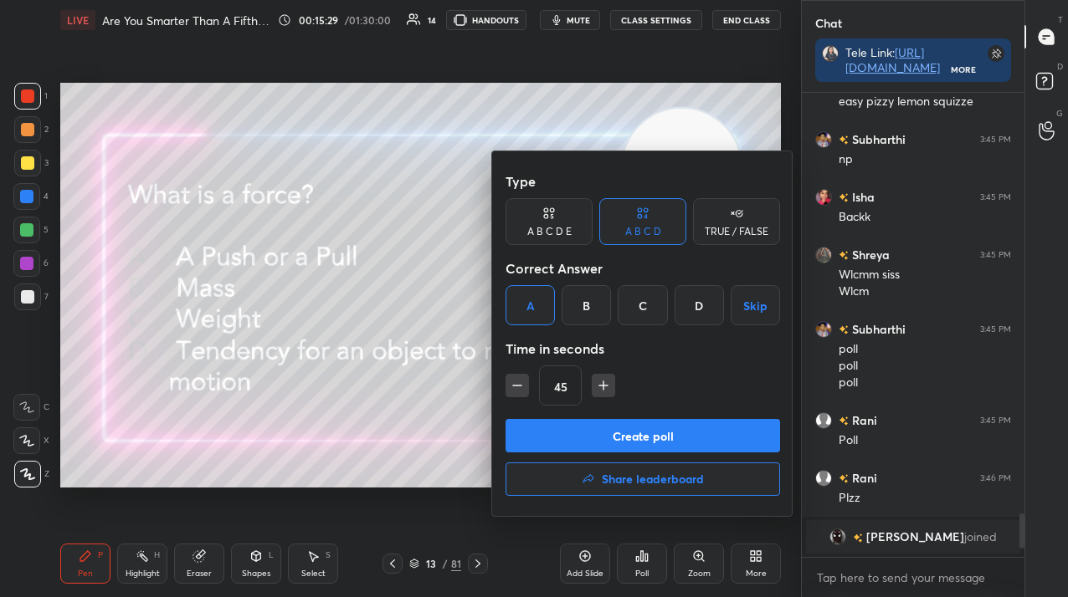
click at [561, 424] on button "Create poll" at bounding box center [642, 435] width 274 height 33
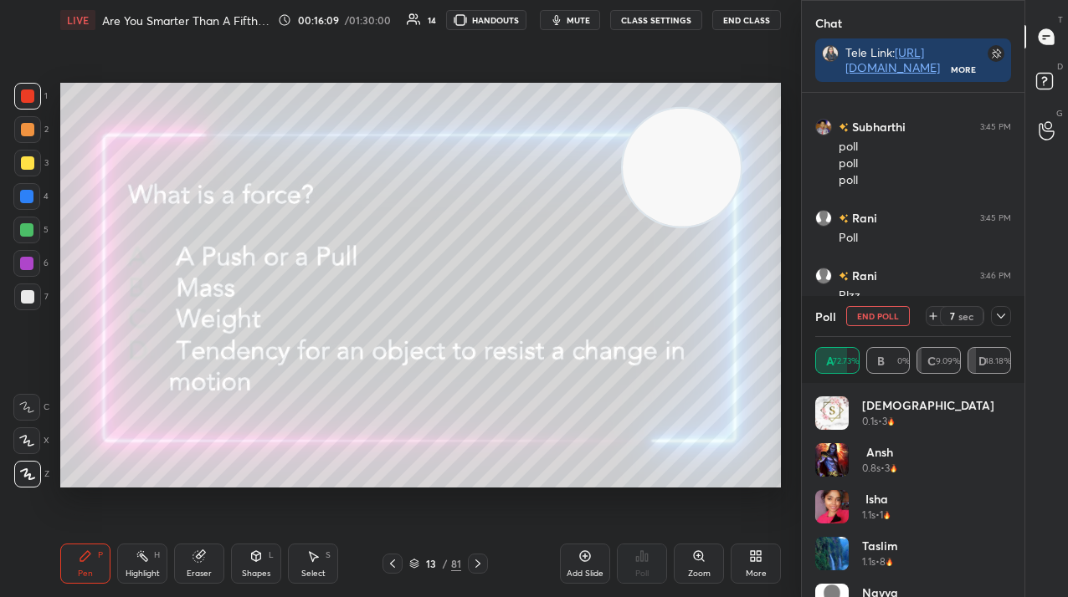
scroll to position [4496, 0]
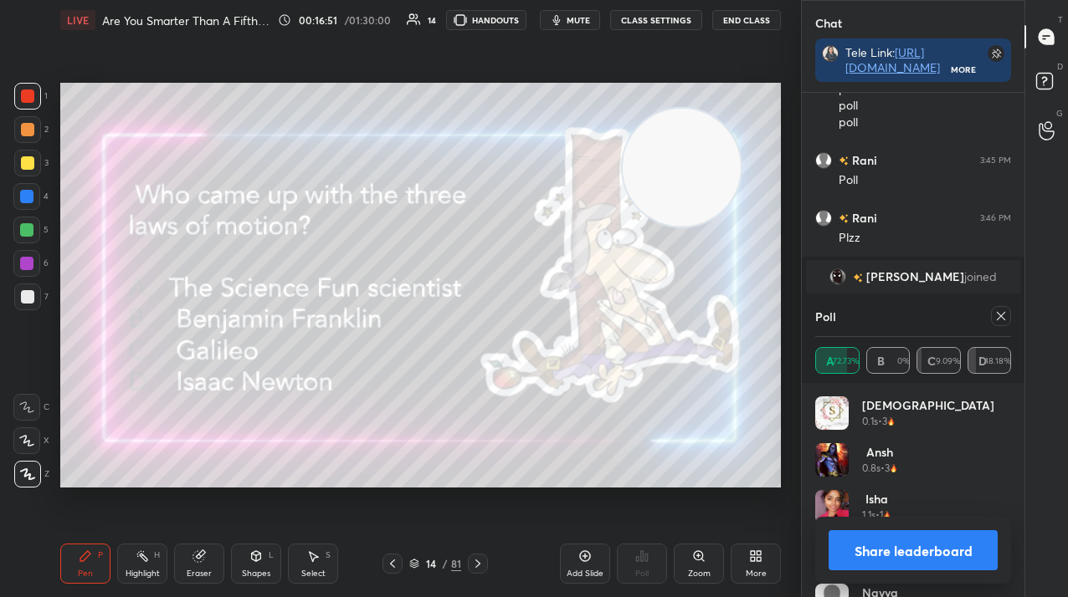
click at [996, 315] on icon at bounding box center [1000, 316] width 13 height 13
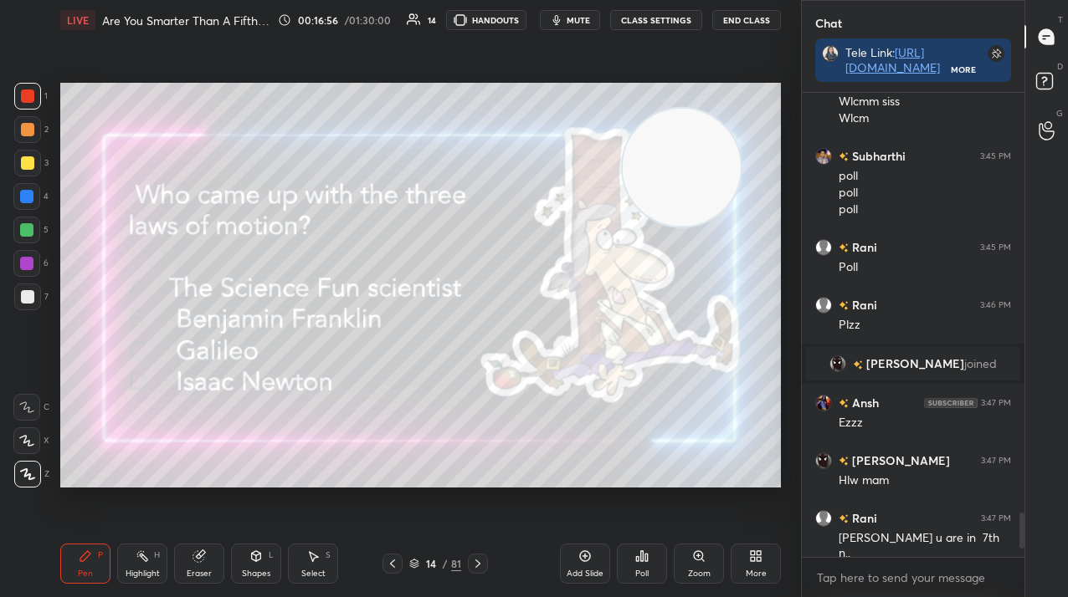
scroll to position [425, 218]
click at [642, 554] on icon at bounding box center [641, 556] width 13 height 13
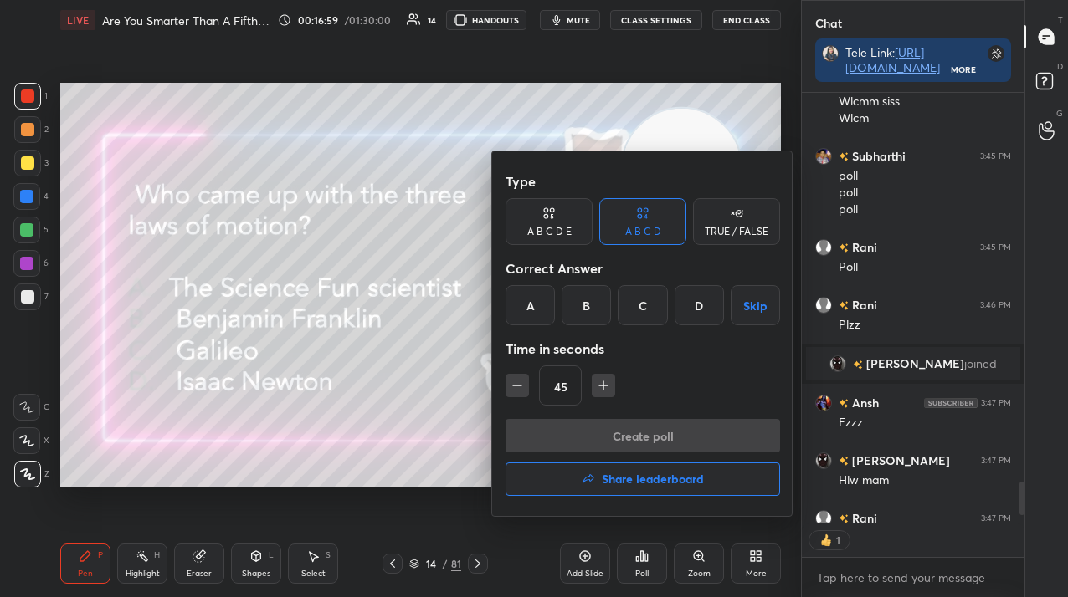
click at [691, 302] on div "D" at bounding box center [698, 305] width 49 height 40
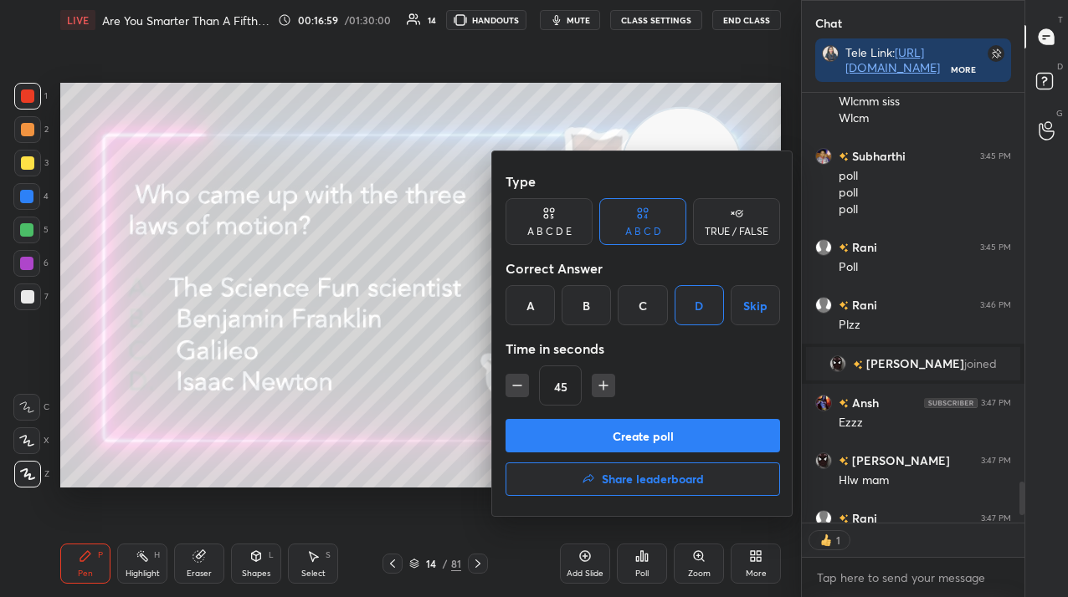
click at [643, 439] on button "Create poll" at bounding box center [642, 435] width 274 height 33
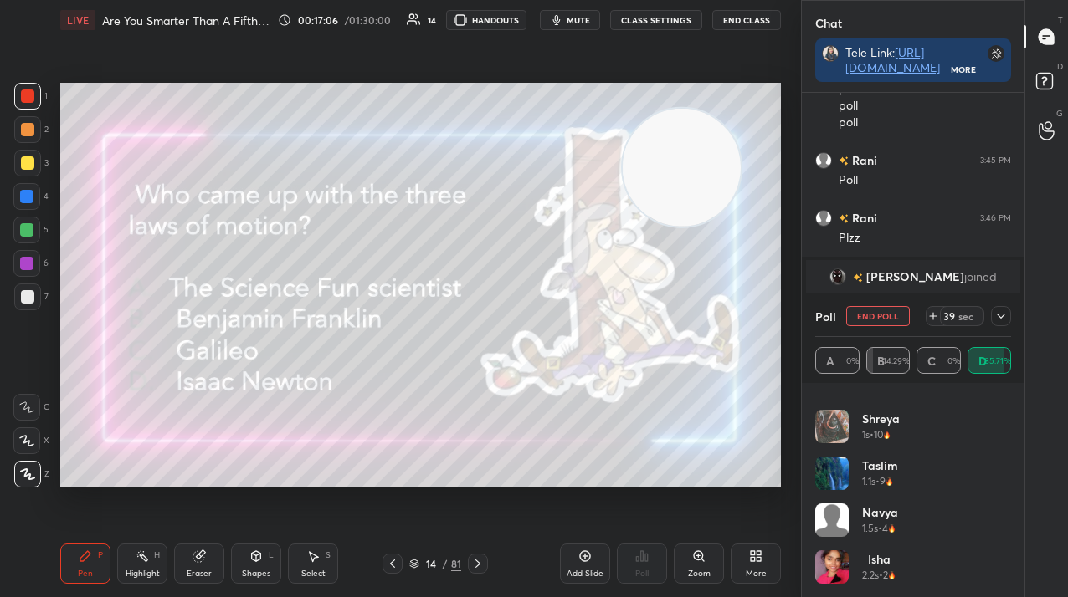
scroll to position [0, 0]
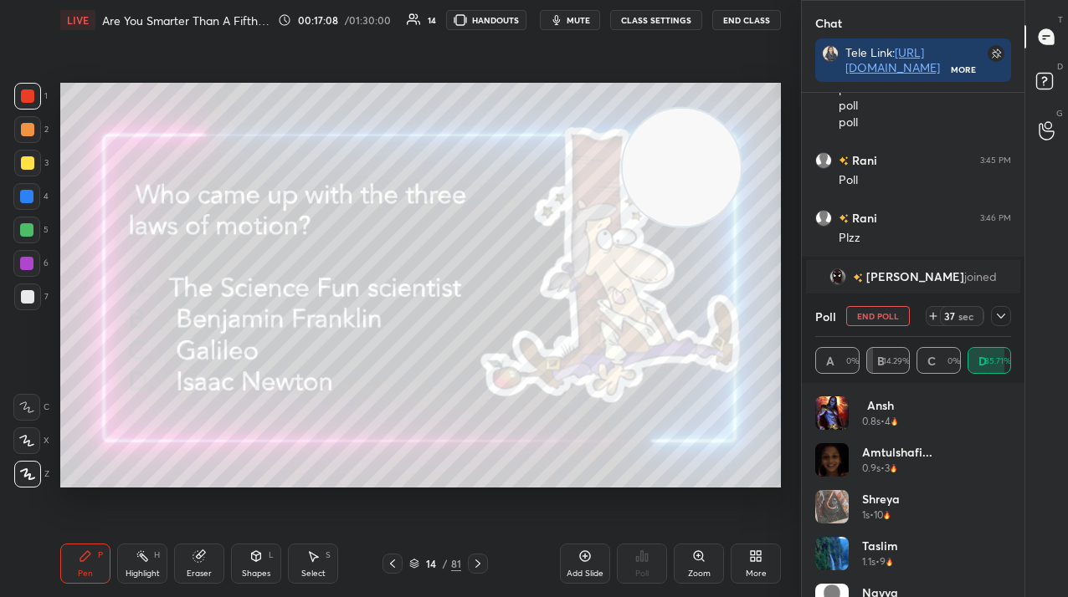
click at [1007, 314] on div at bounding box center [1001, 316] width 20 height 20
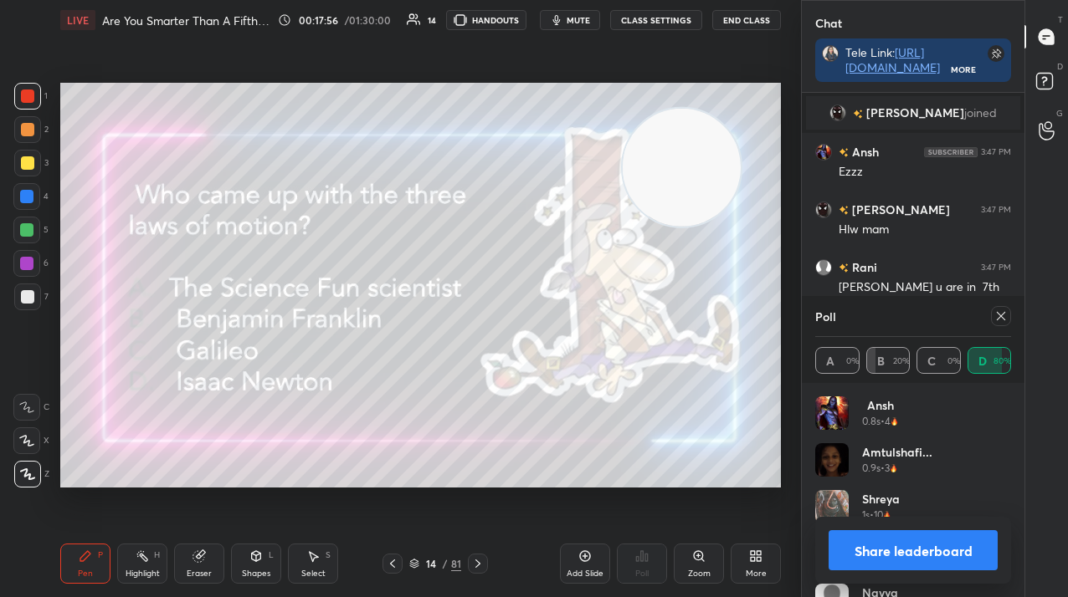
scroll to position [4677, 0]
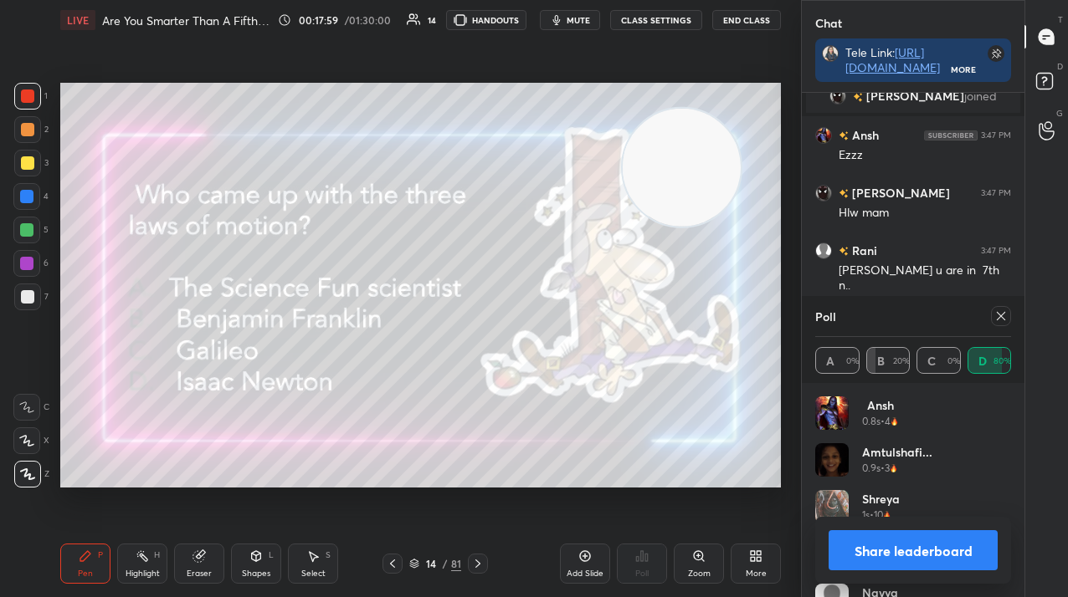
click at [996, 315] on icon at bounding box center [1000, 316] width 13 height 13
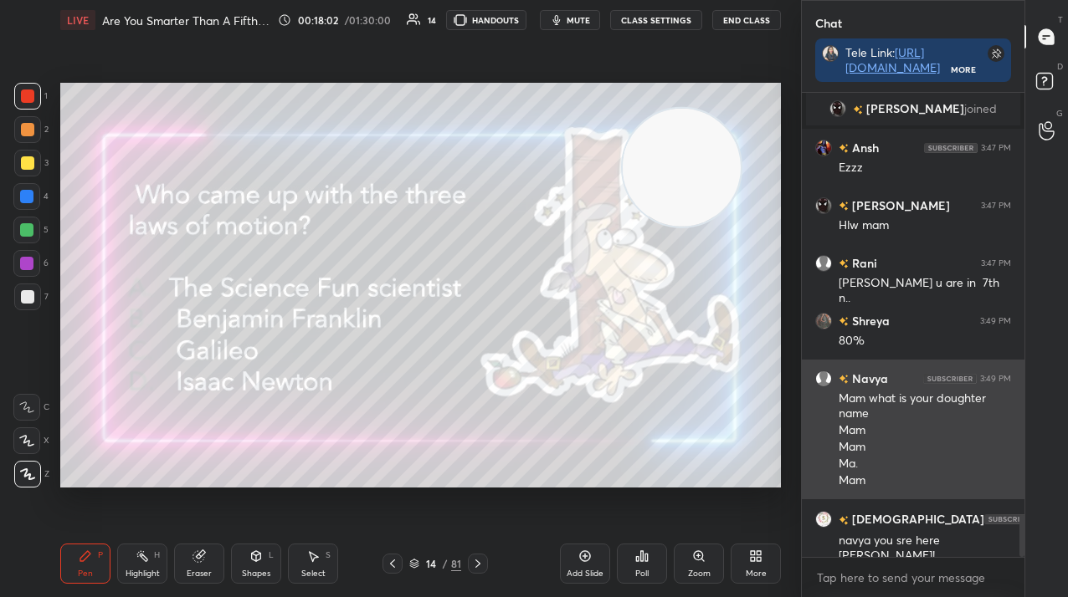
scroll to position [4722, 0]
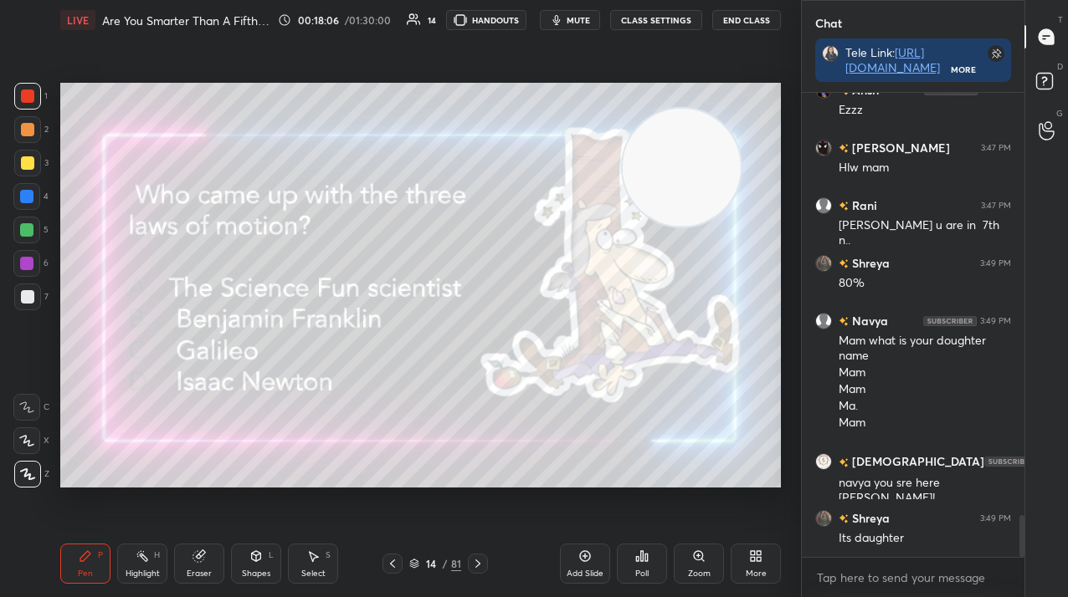
click at [479, 562] on icon at bounding box center [477, 563] width 13 height 13
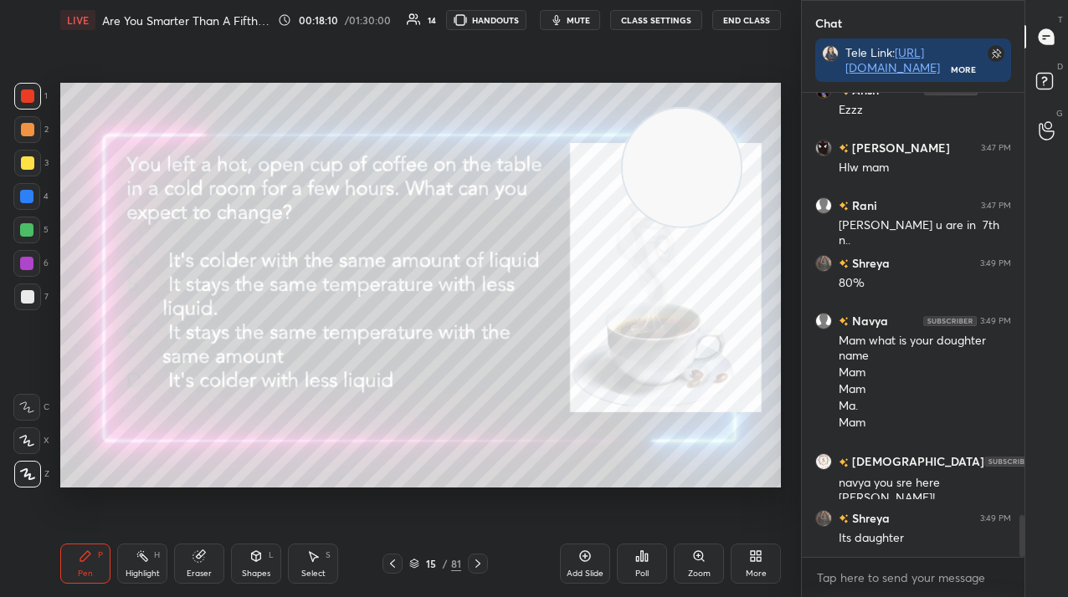
click at [18, 155] on div at bounding box center [27, 163] width 27 height 27
drag, startPoint x: 17, startPoint y: 155, endPoint x: 41, endPoint y: 177, distance: 32.6
click at [21, 157] on div at bounding box center [27, 163] width 27 height 27
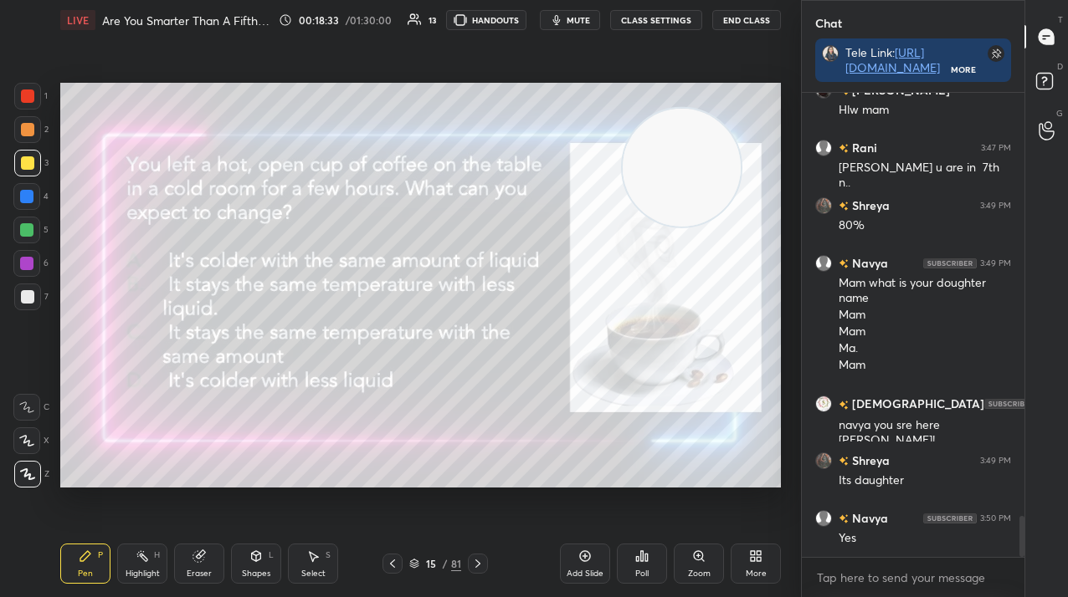
click at [643, 570] on div "Poll" at bounding box center [641, 574] width 13 height 8
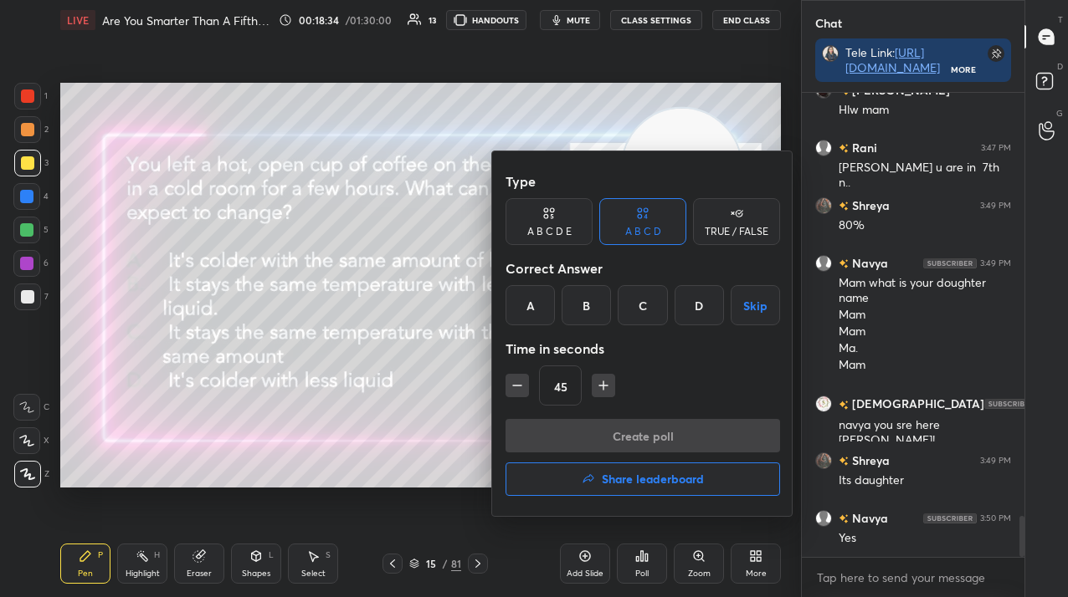
drag, startPoint x: 681, startPoint y: 311, endPoint x: 686, endPoint y: 346, distance: 34.7
click at [681, 310] on div "D" at bounding box center [698, 305] width 49 height 40
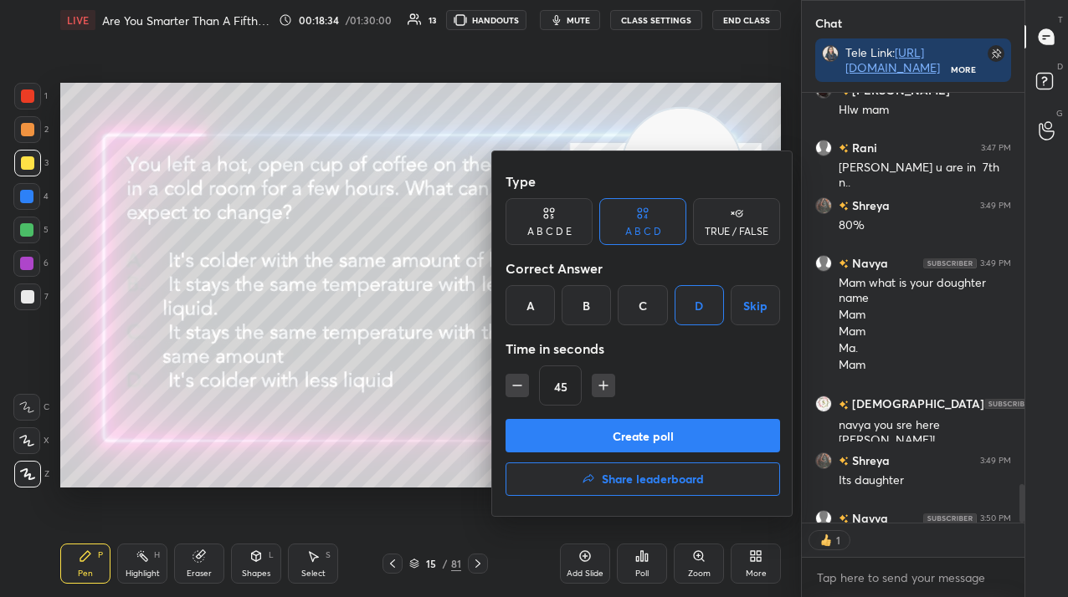
scroll to position [425, 218]
click at [676, 436] on button "Create poll" at bounding box center [642, 435] width 274 height 33
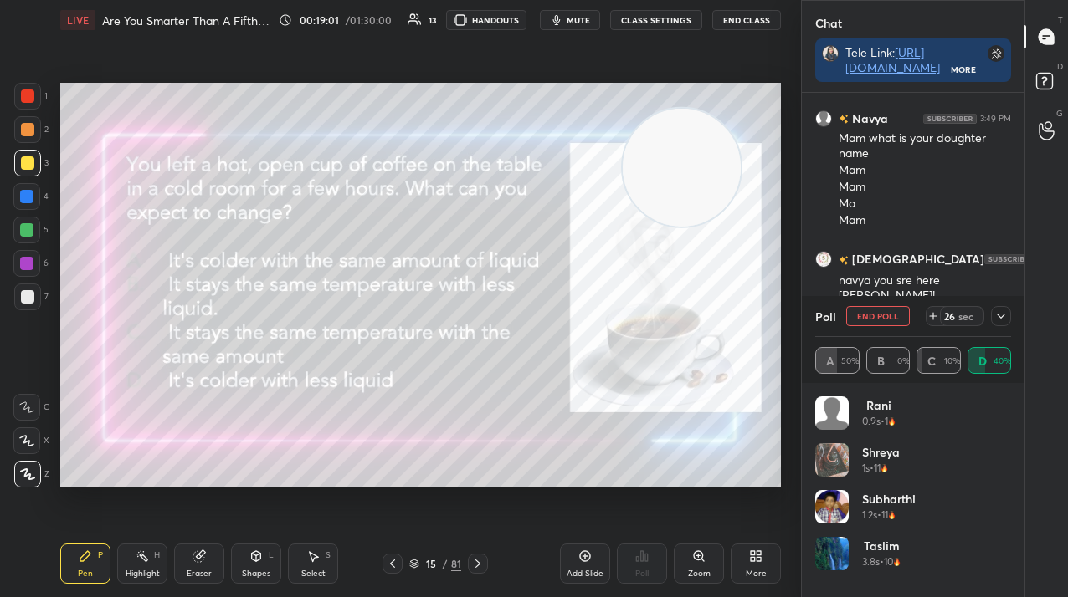
scroll to position [4982, 0]
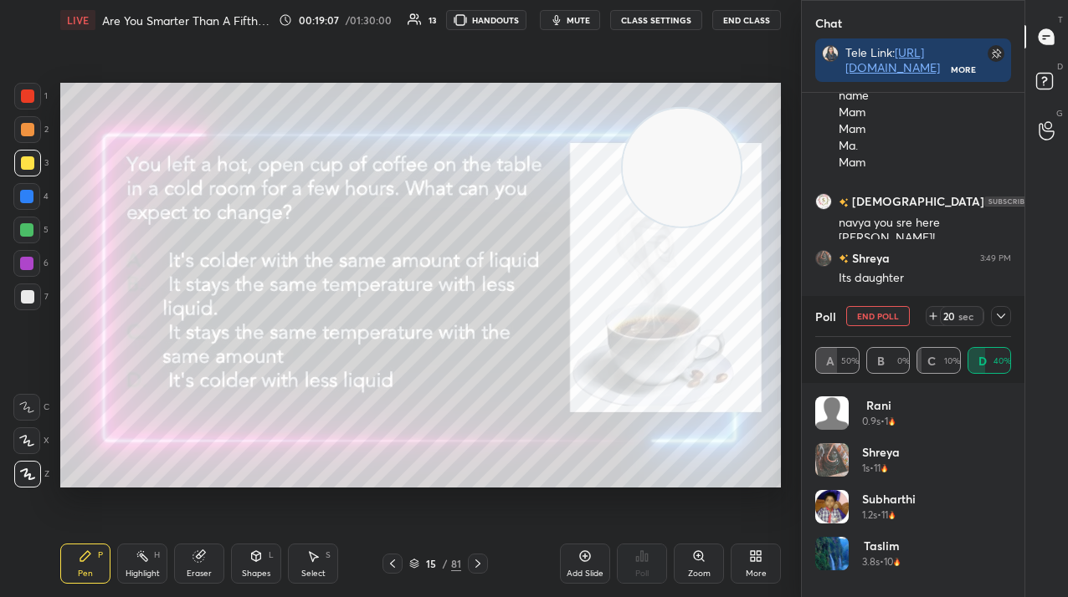
click at [900, 319] on button "End Poll" at bounding box center [878, 316] width 64 height 20
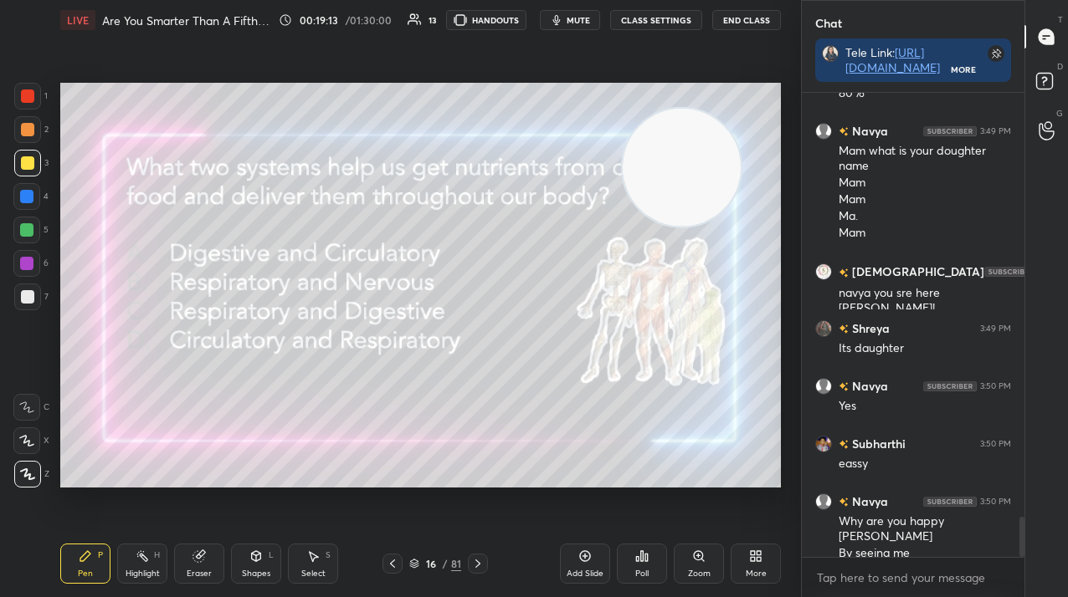
scroll to position [4985, 0]
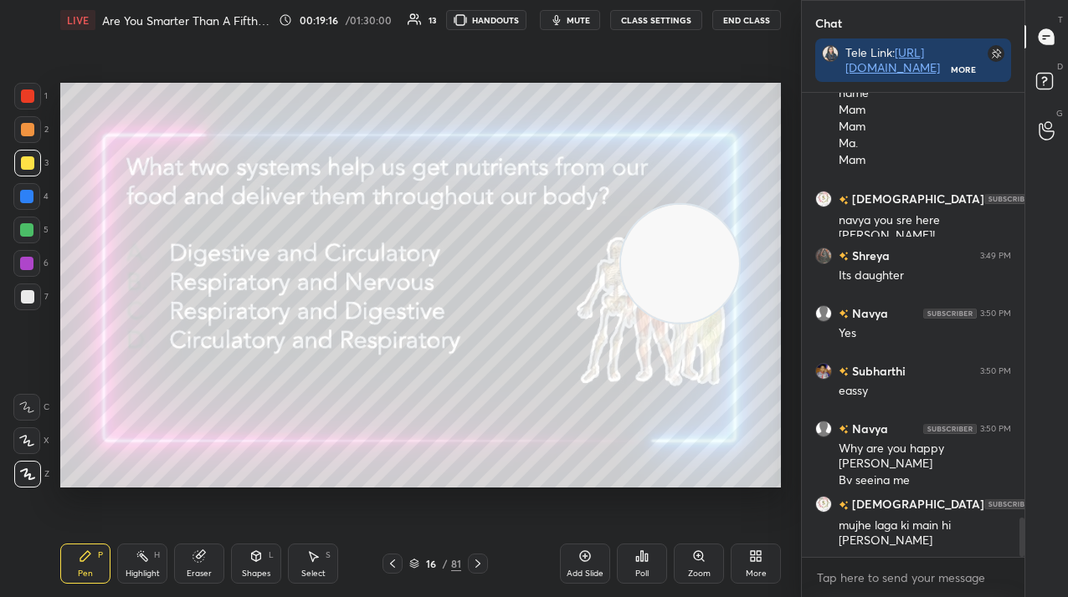
drag, startPoint x: 646, startPoint y: 160, endPoint x: 689, endPoint y: 265, distance: 113.7
click at [698, 279] on video at bounding box center [680, 264] width 118 height 118
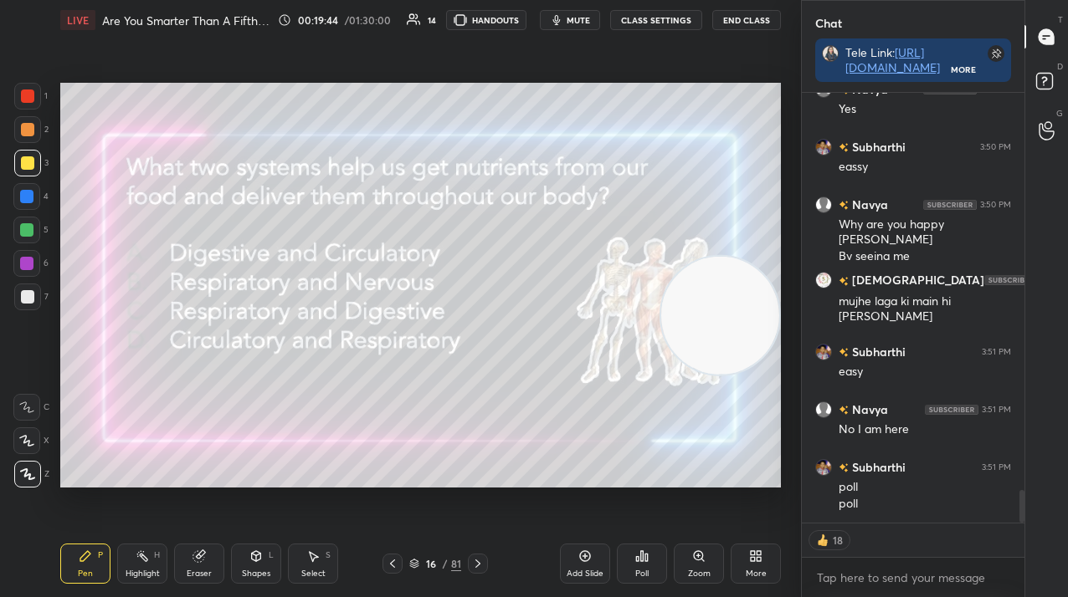
scroll to position [5226, 0]
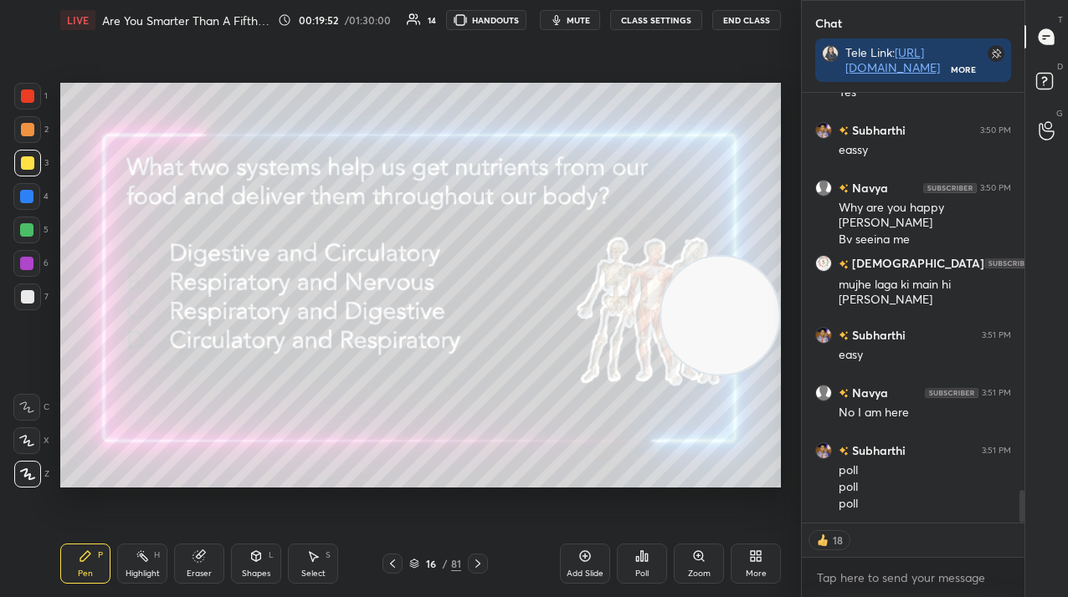
click at [635, 560] on icon at bounding box center [641, 556] width 13 height 13
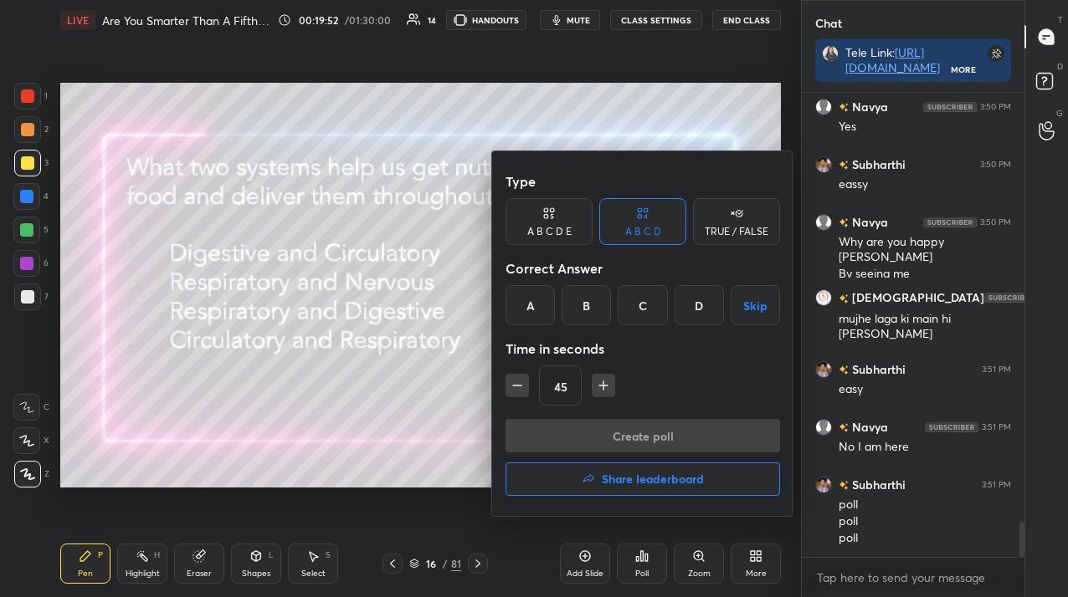
scroll to position [5192, 0]
click at [535, 303] on div "A" at bounding box center [529, 305] width 49 height 40
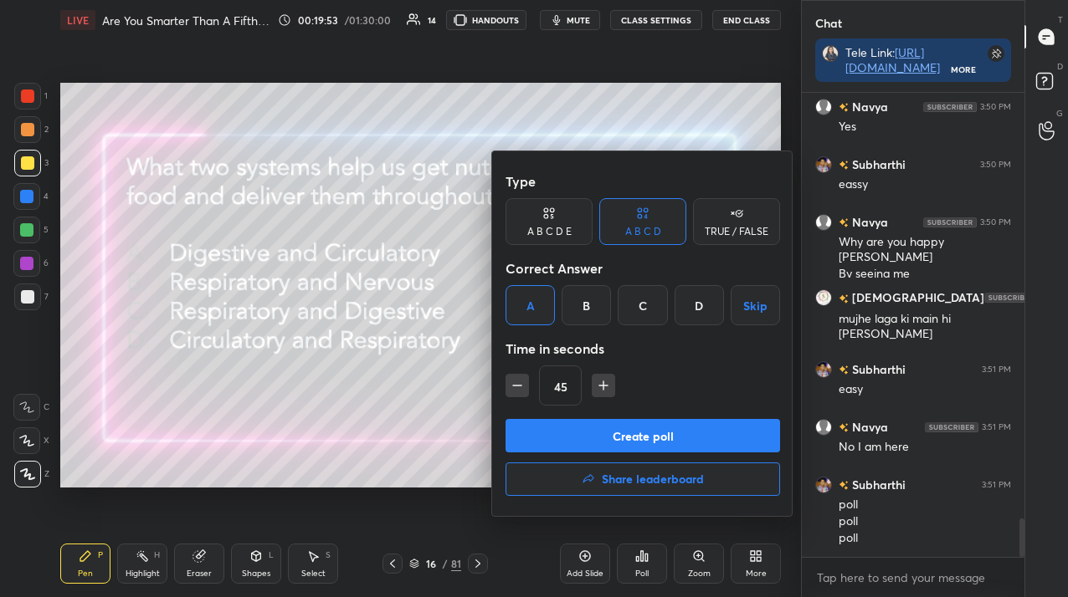
click at [535, 426] on button "Create poll" at bounding box center [642, 435] width 274 height 33
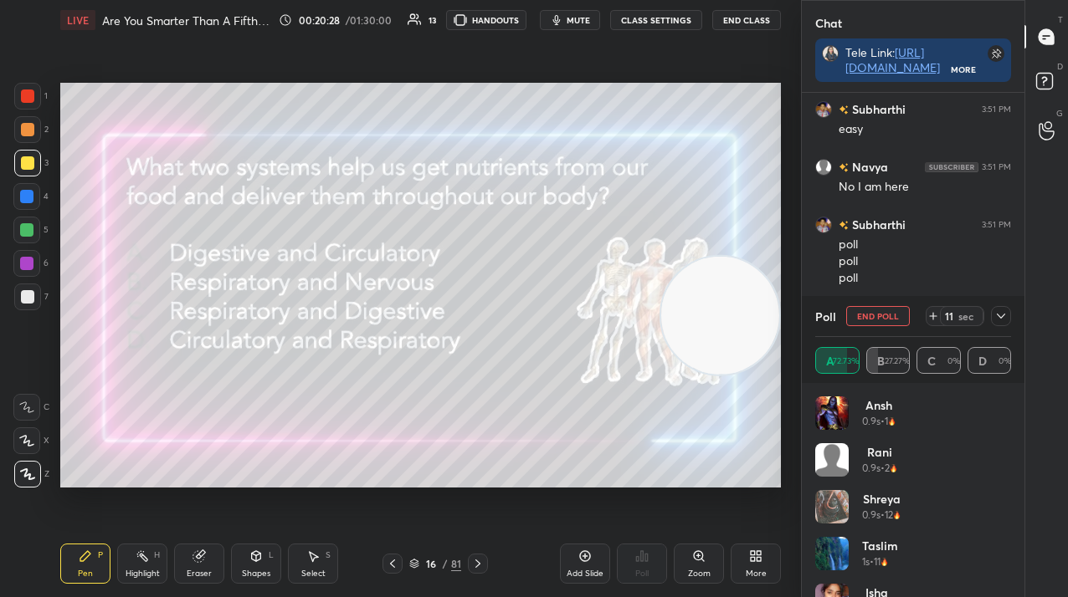
scroll to position [5510, 0]
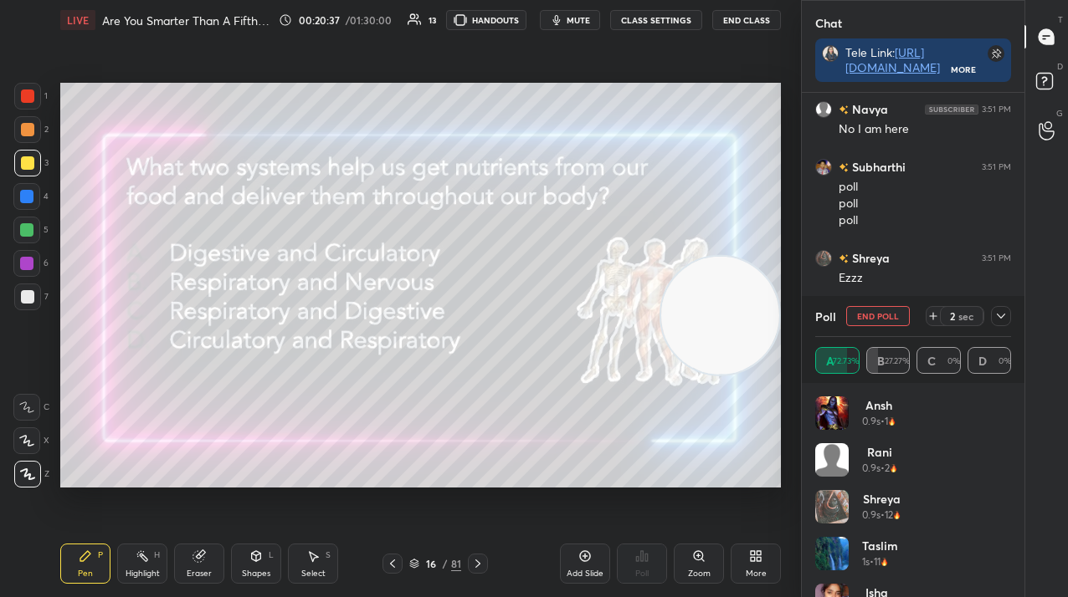
click at [889, 323] on button "End Poll" at bounding box center [878, 316] width 64 height 20
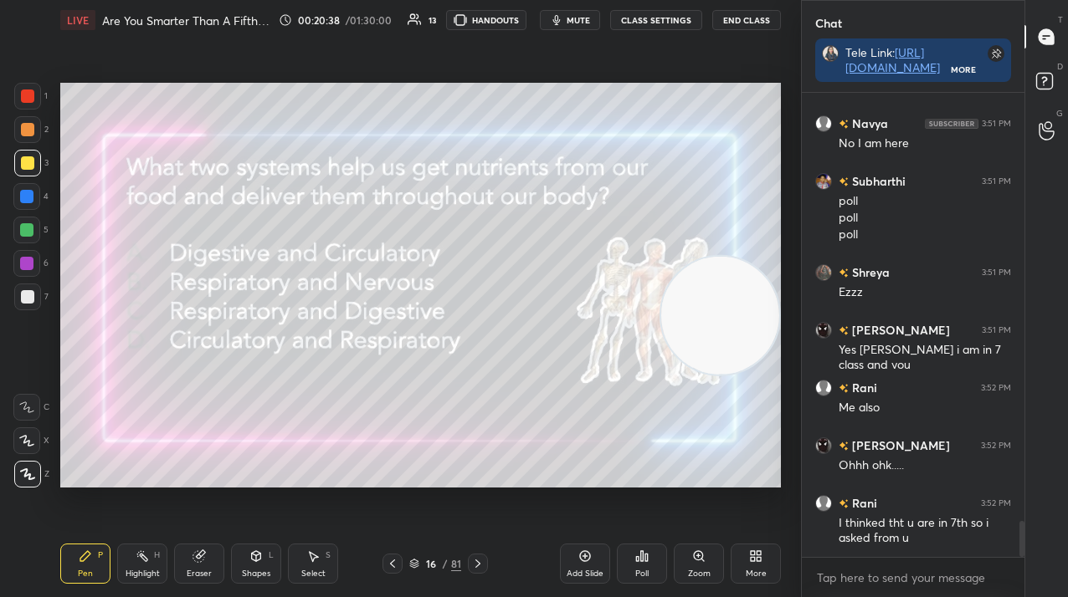
scroll to position [5553, 0]
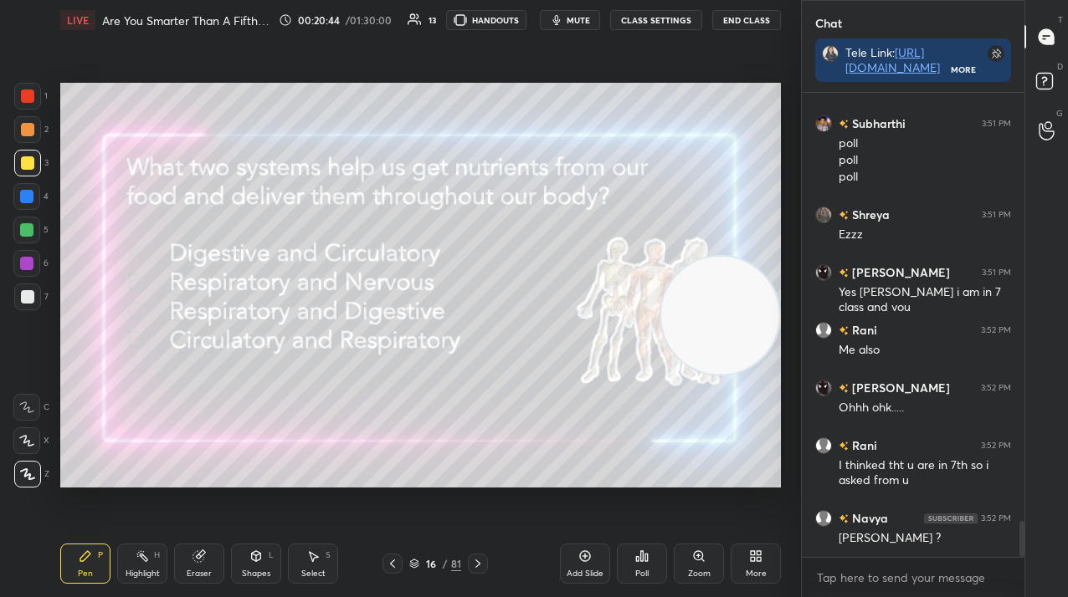
click at [474, 562] on icon at bounding box center [477, 563] width 13 height 13
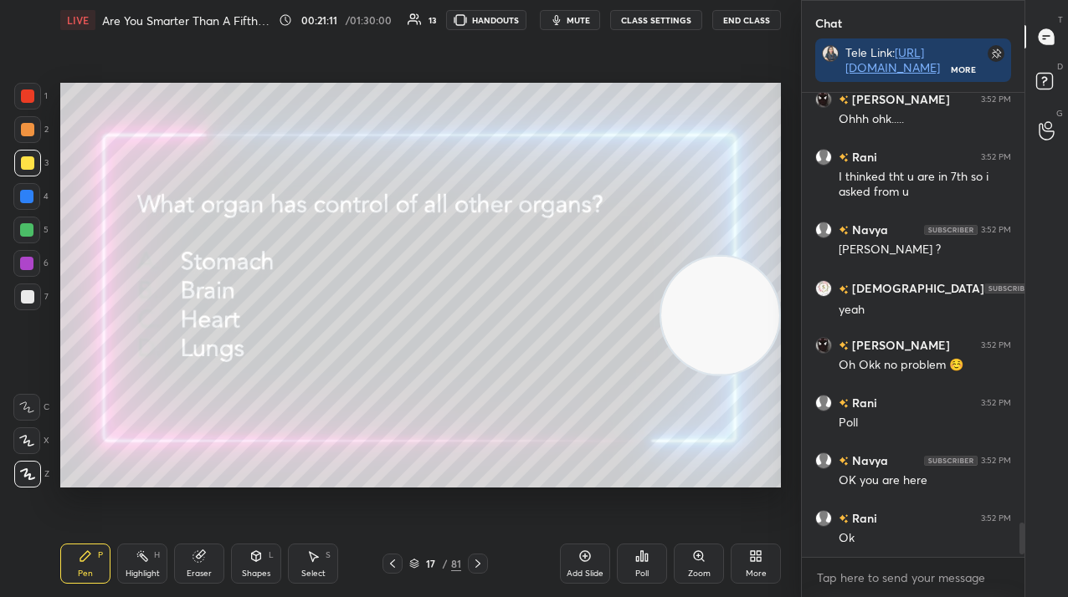
scroll to position [459, 218]
click at [635, 570] on div "Poll" at bounding box center [641, 574] width 13 height 8
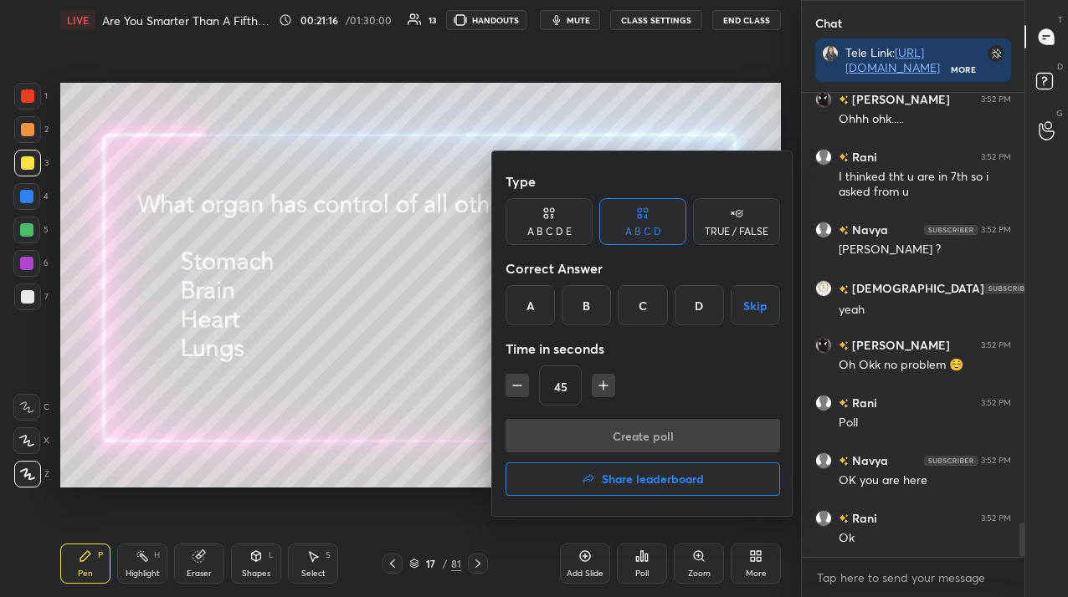
click at [567, 313] on div "B" at bounding box center [585, 305] width 49 height 40
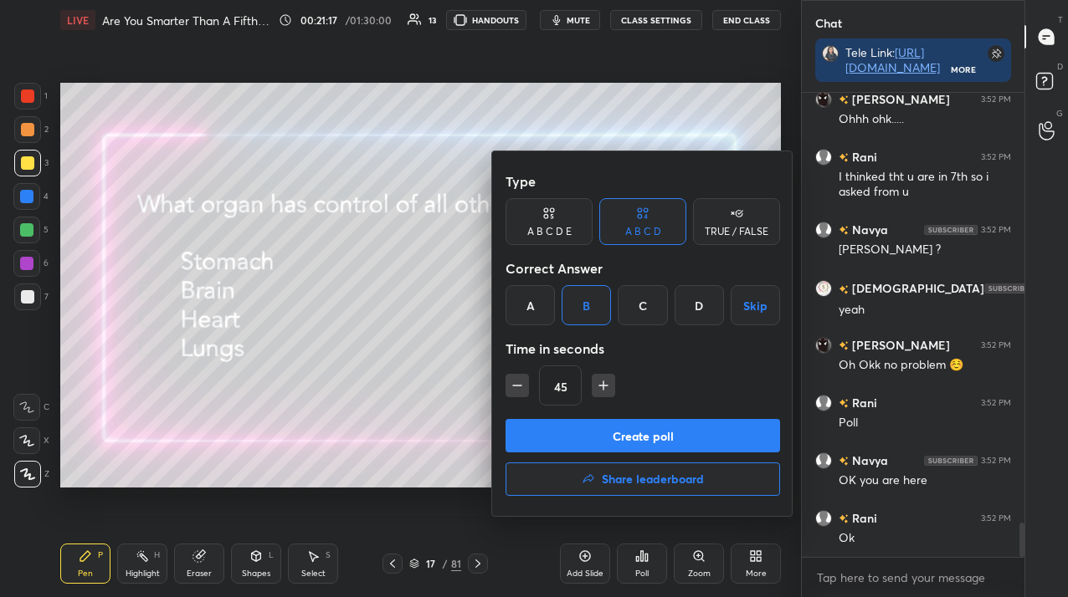
click at [569, 437] on button "Create poll" at bounding box center [642, 435] width 274 height 33
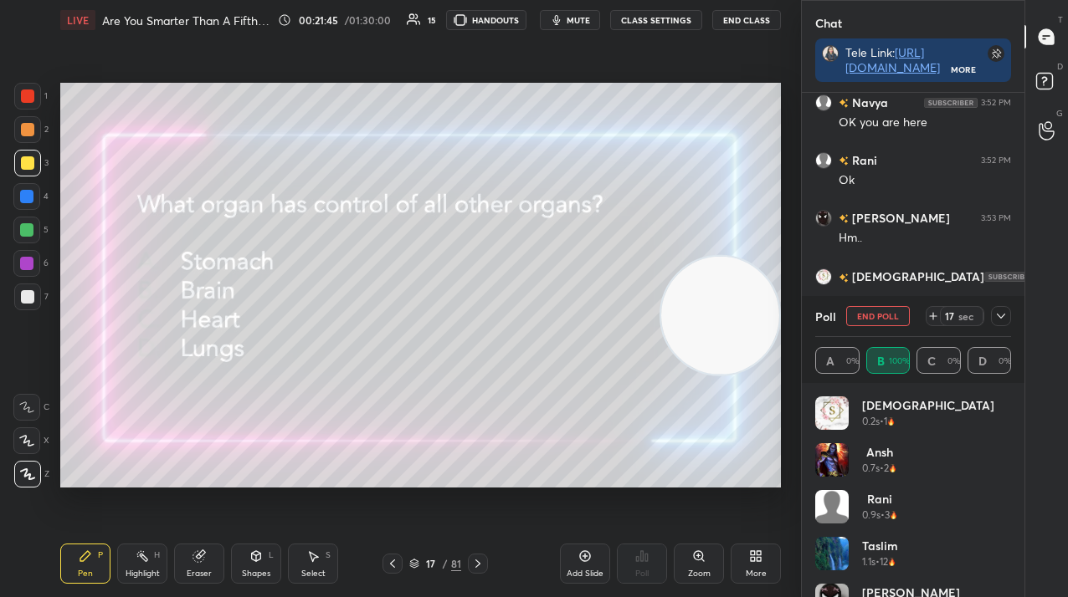
click at [879, 320] on button "End Poll" at bounding box center [878, 316] width 64 height 20
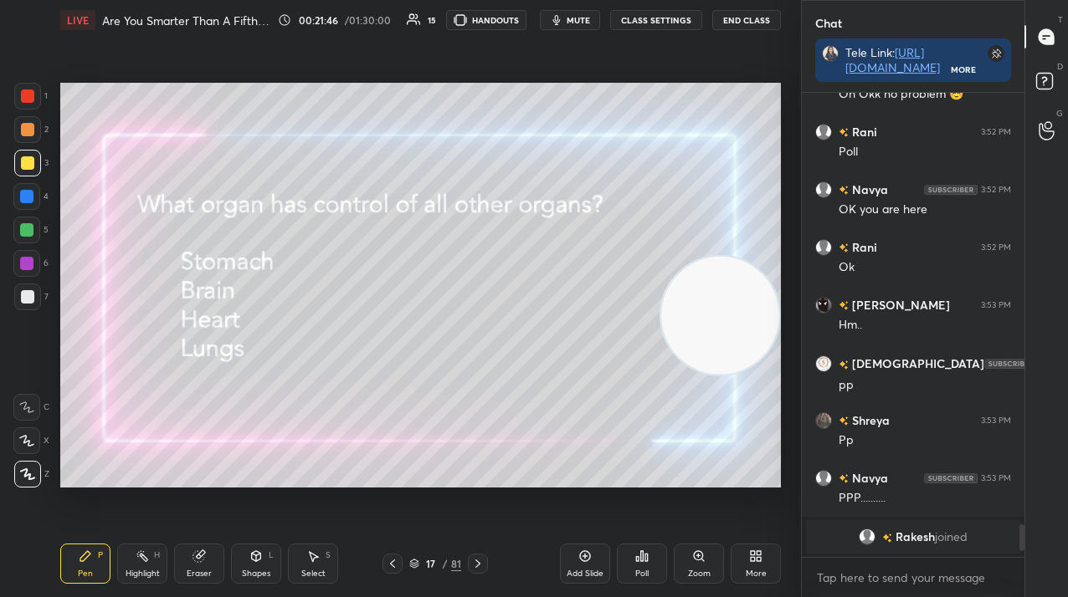
scroll to position [6113, 0]
click at [476, 557] on icon at bounding box center [477, 563] width 13 height 13
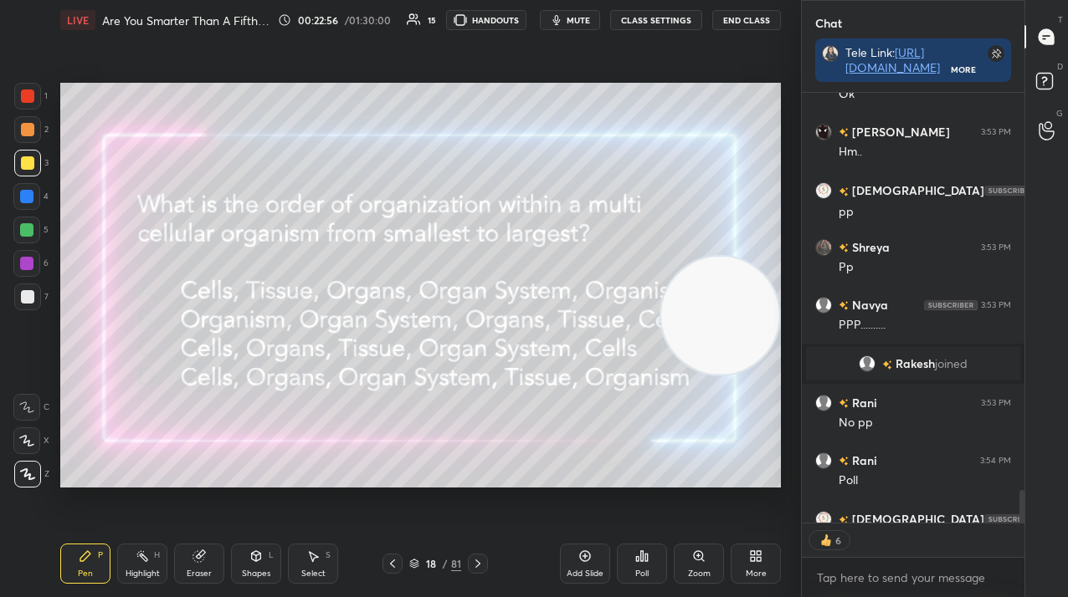
scroll to position [5682, 0]
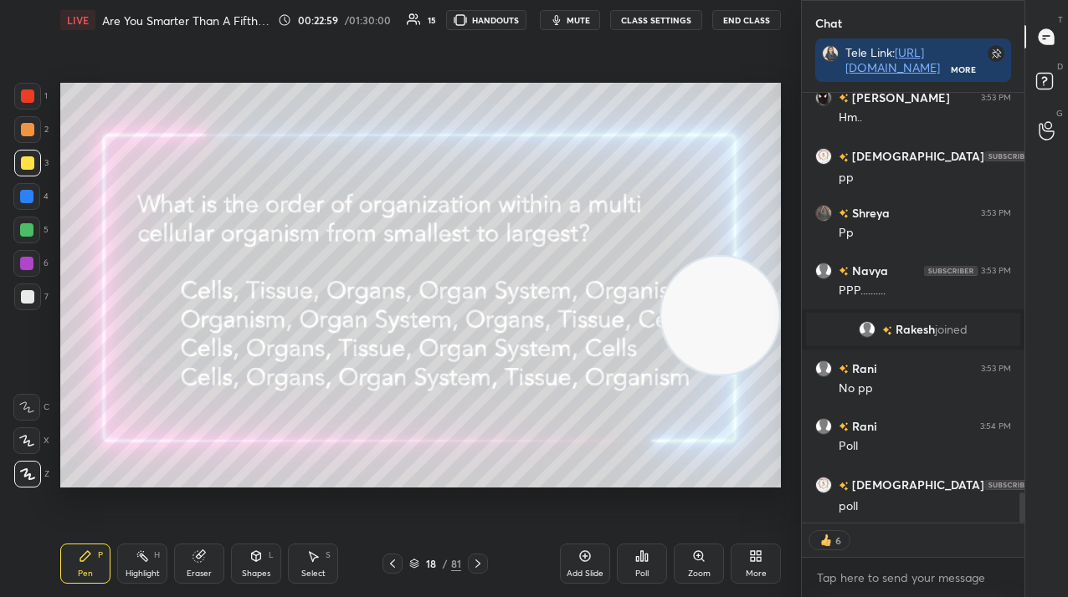
click at [648, 561] on div "Poll" at bounding box center [642, 564] width 50 height 40
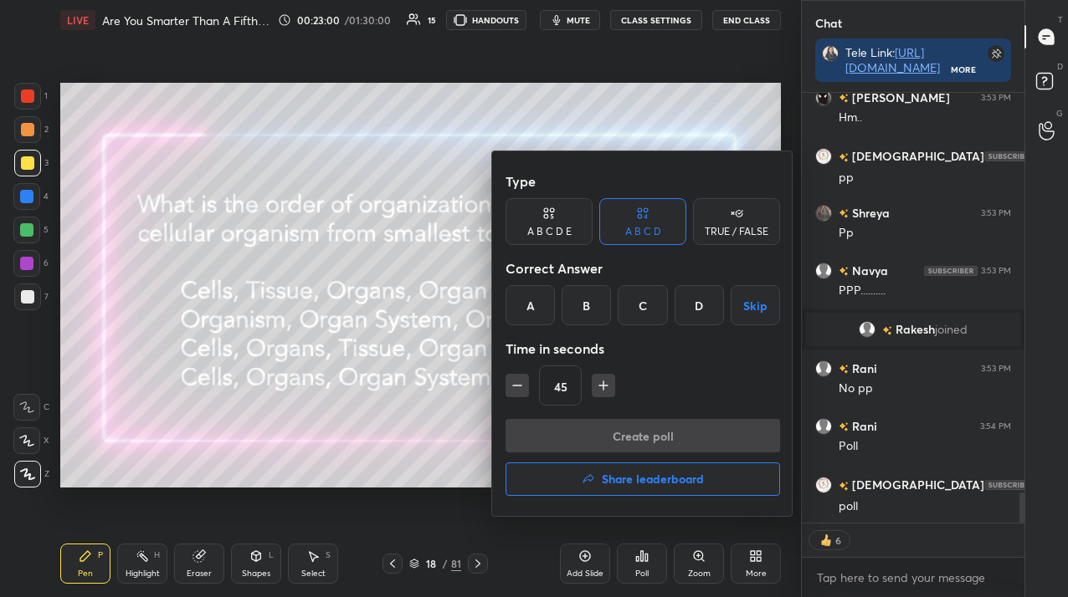
click at [513, 312] on div "A" at bounding box center [529, 305] width 49 height 40
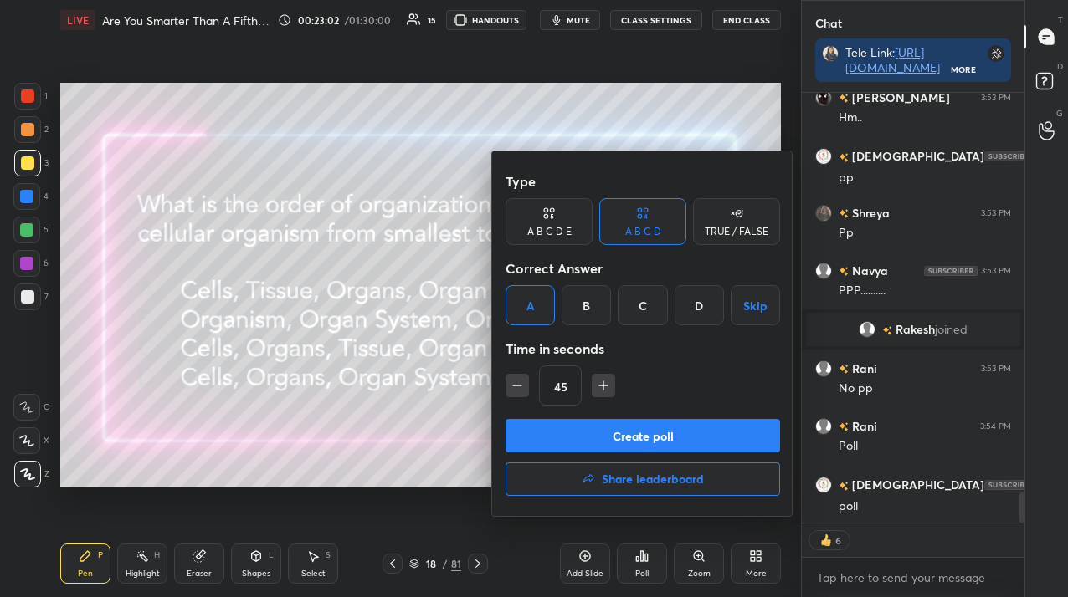
click at [538, 414] on div "Type A B C D E A B C D TRUE / FALSE Correct Answer A B C D Skip Time in seconds…" at bounding box center [642, 292] width 274 height 254
click at [539, 433] on button "Create poll" at bounding box center [642, 435] width 274 height 33
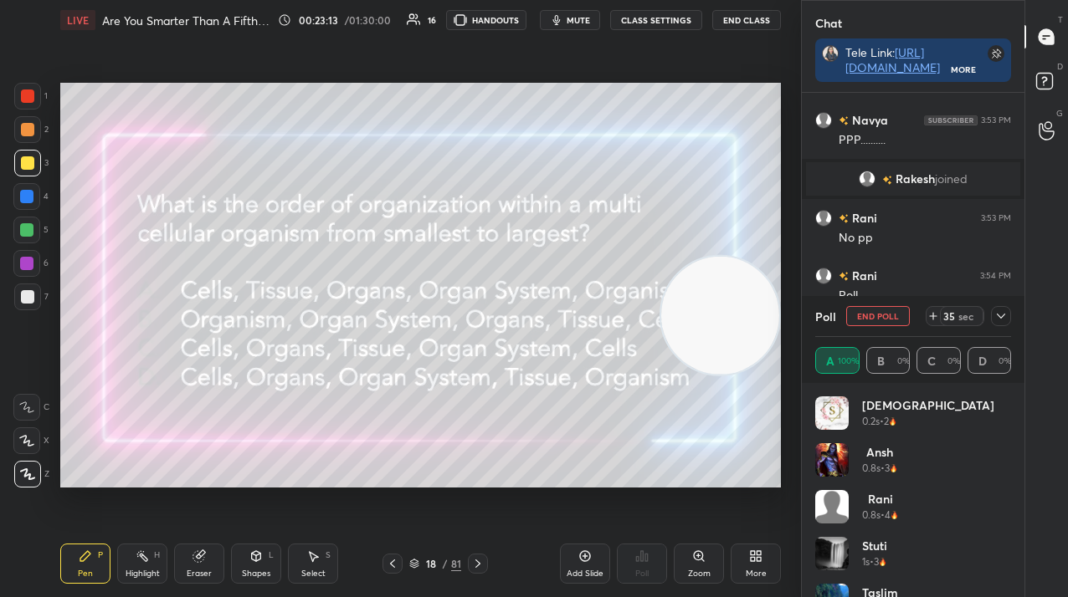
scroll to position [5720, 0]
click at [855, 313] on button "End Poll" at bounding box center [878, 316] width 64 height 20
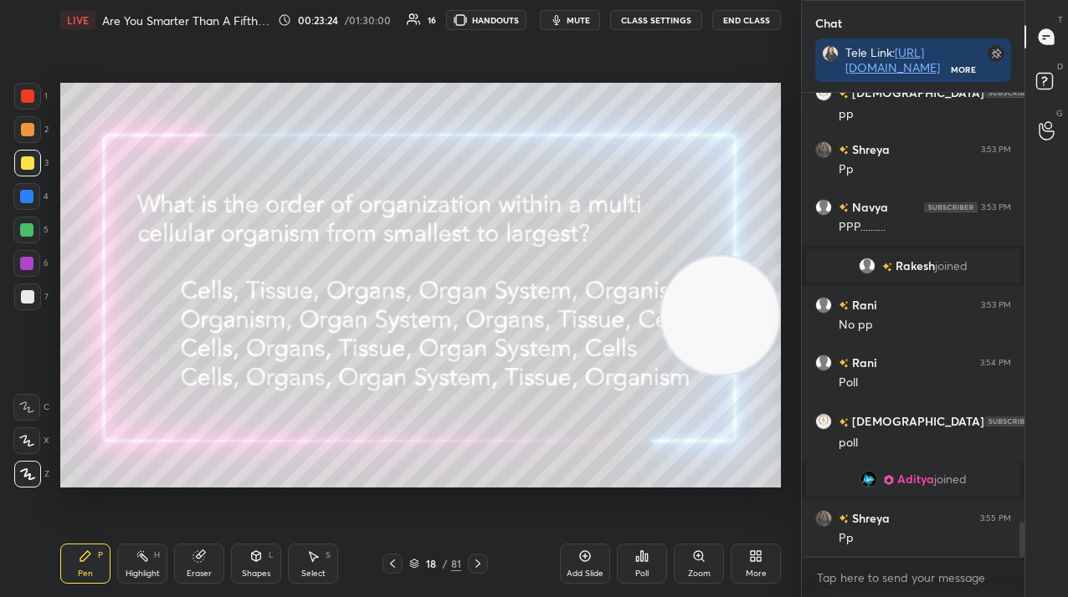
scroll to position [5690, 0]
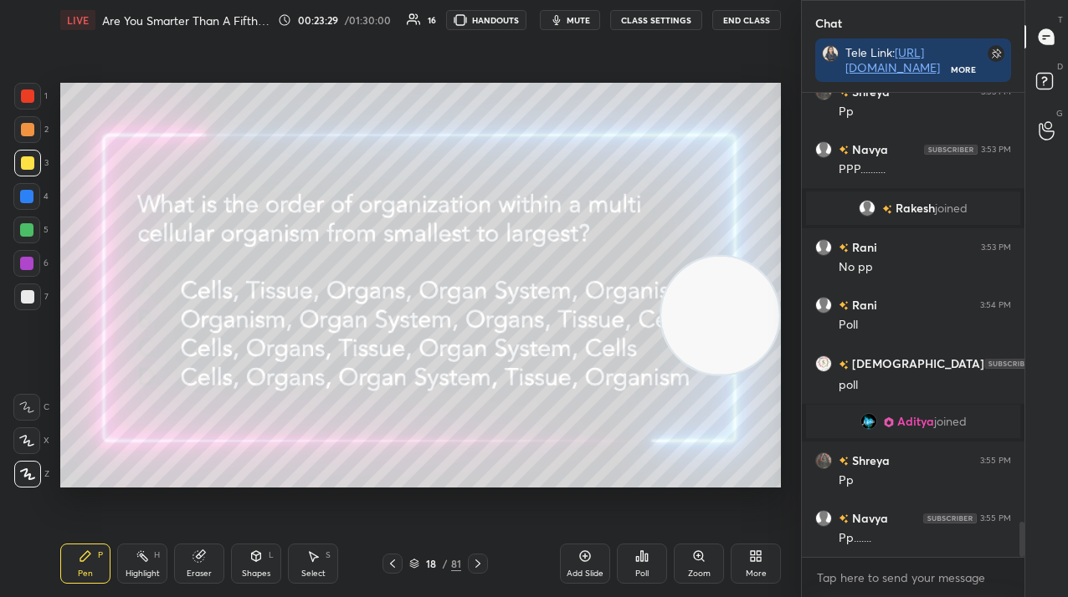
click at [474, 566] on icon at bounding box center [477, 563] width 13 height 13
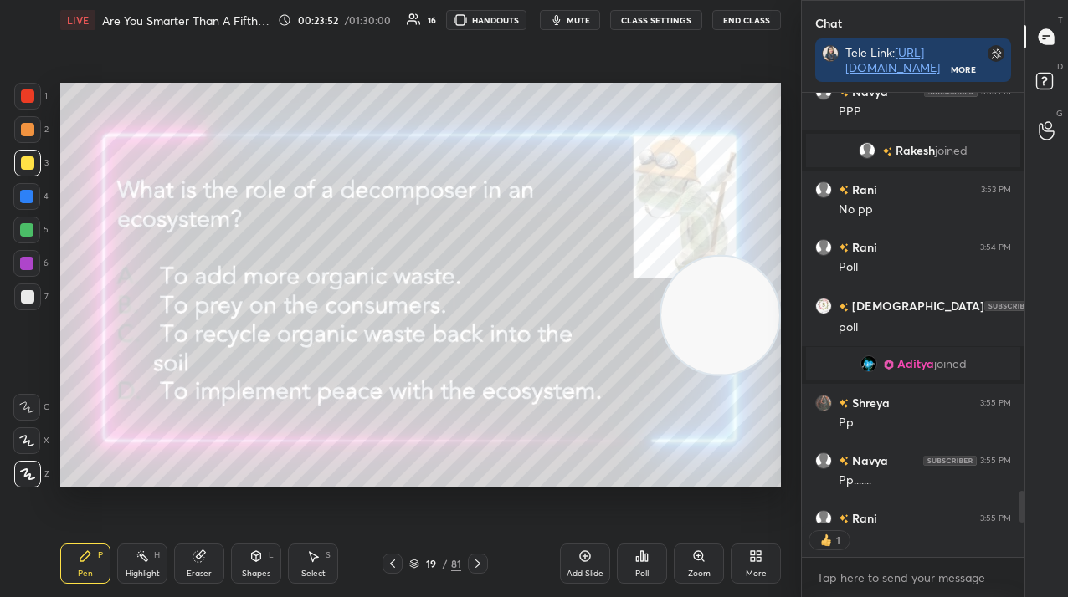
scroll to position [425, 218]
click at [633, 553] on div "Poll" at bounding box center [642, 564] width 50 height 40
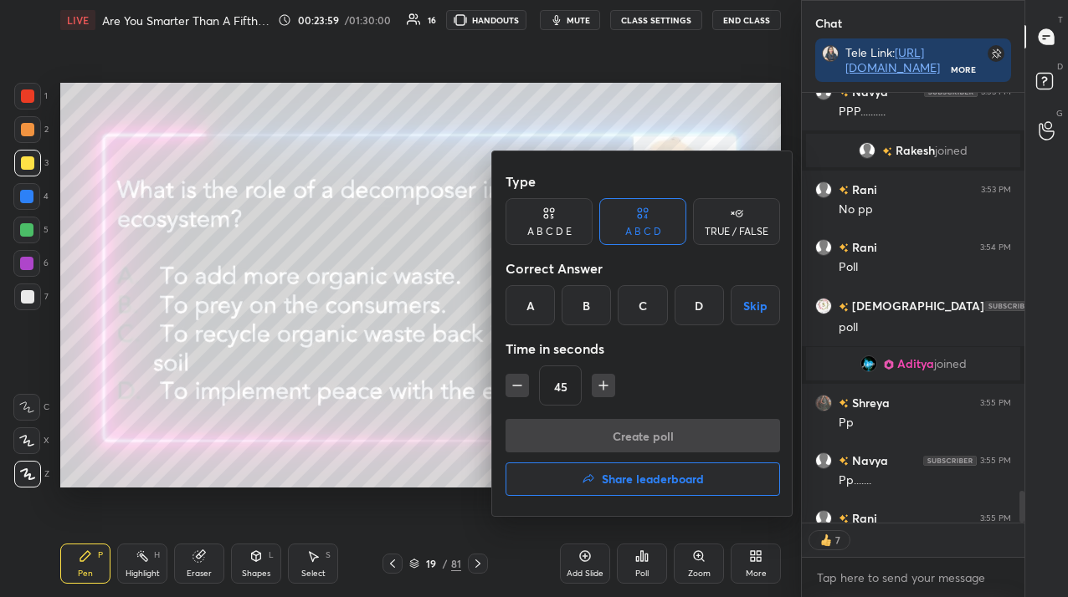
click at [640, 312] on div "C" at bounding box center [641, 305] width 49 height 40
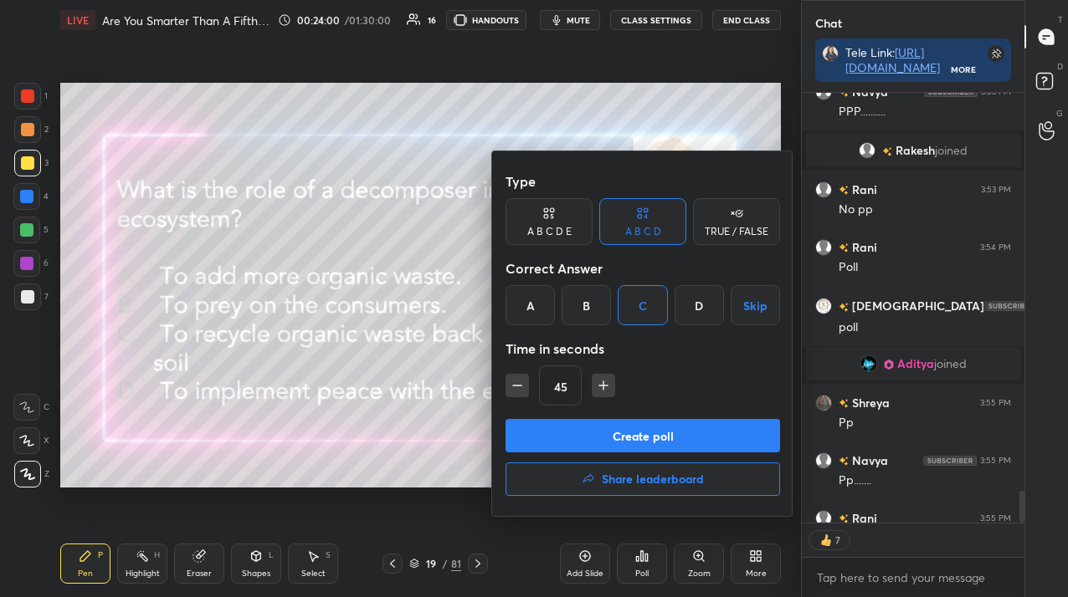
click at [622, 444] on button "Create poll" at bounding box center [642, 435] width 274 height 33
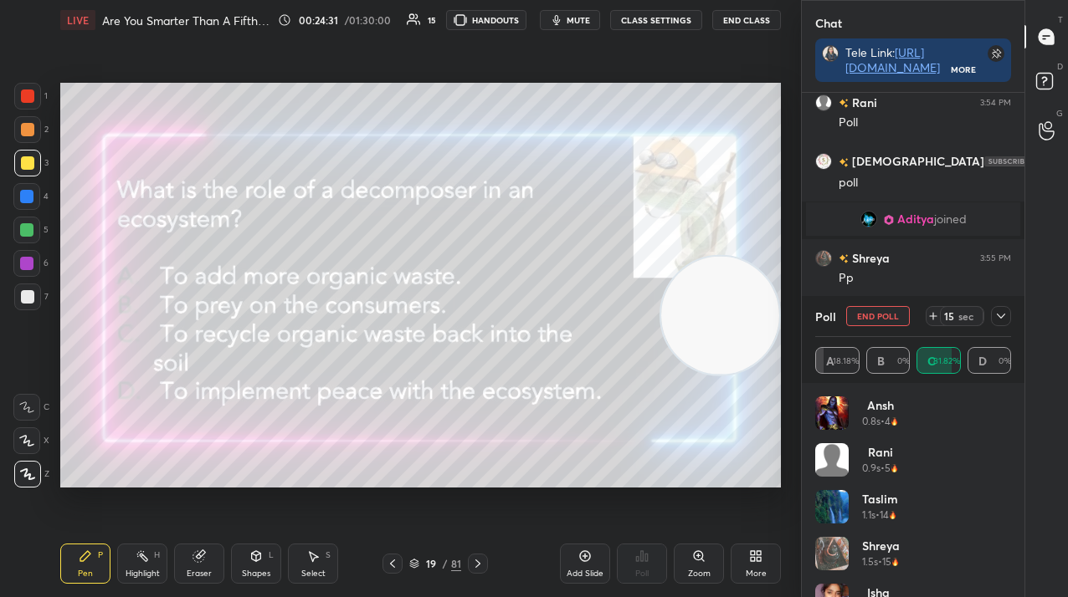
scroll to position [5950, 0]
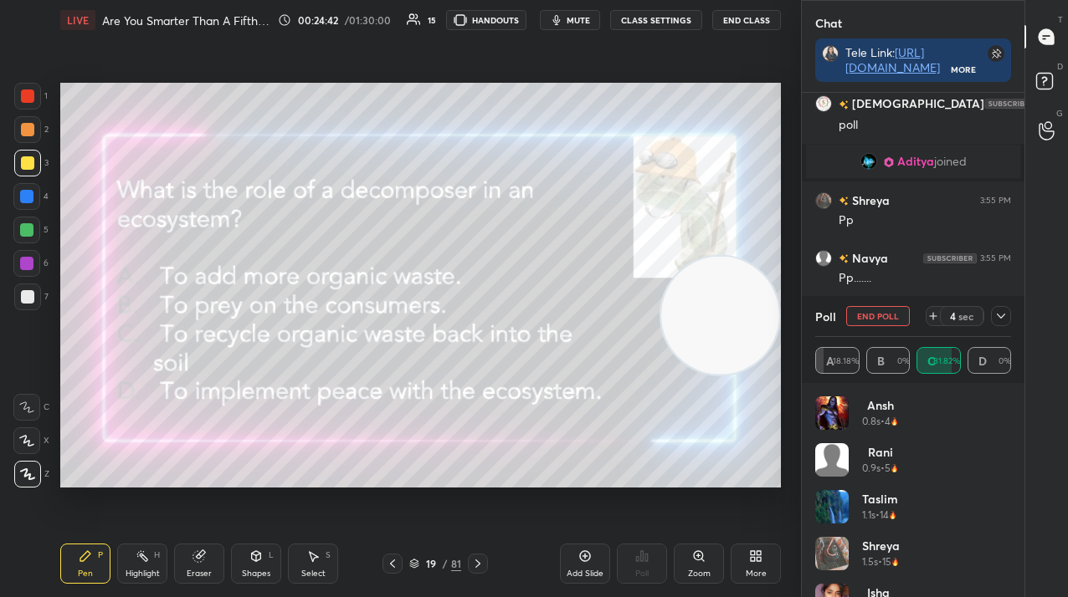
click at [873, 321] on button "End Poll" at bounding box center [878, 316] width 64 height 20
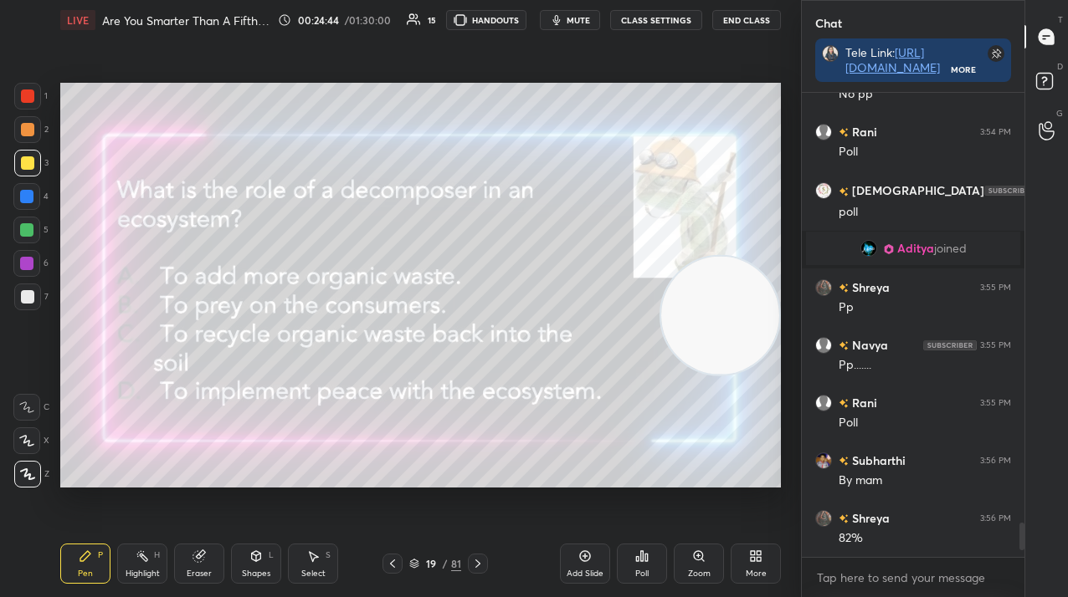
scroll to position [320, 218]
click at [482, 561] on icon at bounding box center [477, 563] width 13 height 13
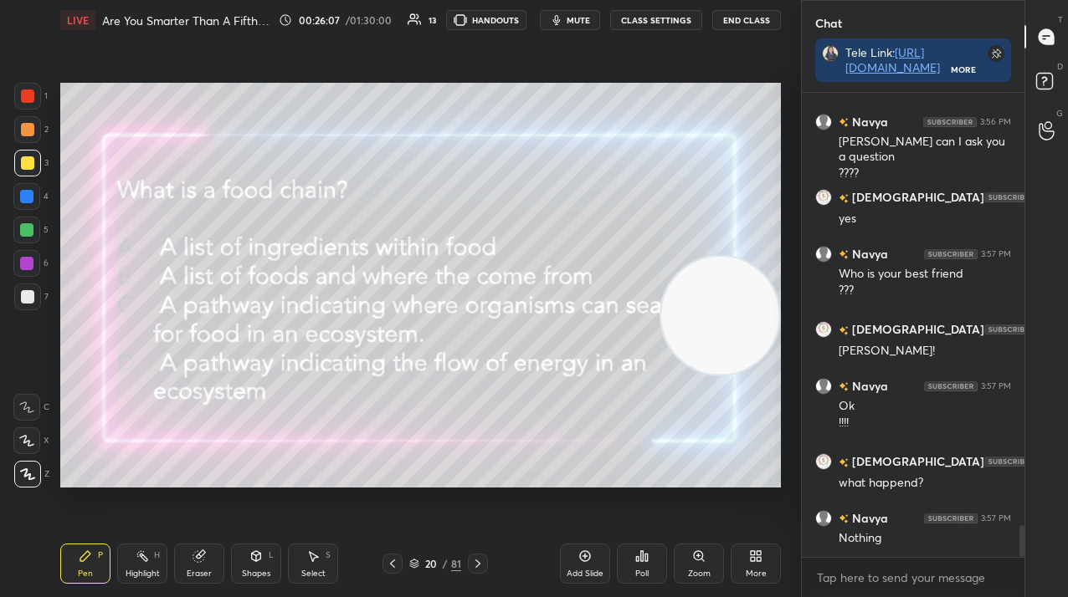
scroll to position [6376, 0]
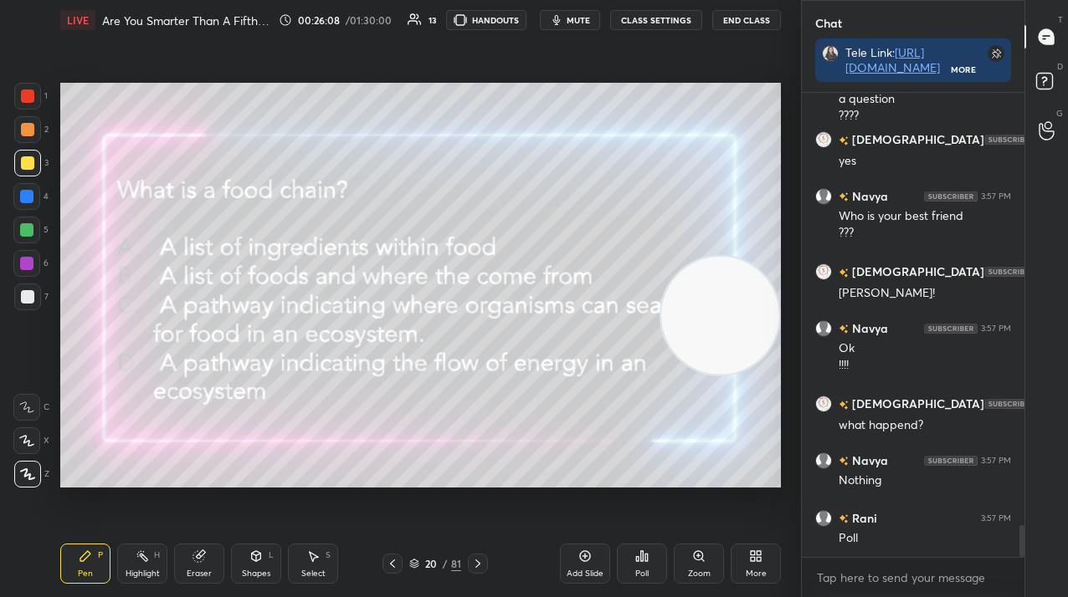
click at [657, 566] on div "Poll" at bounding box center [642, 564] width 50 height 40
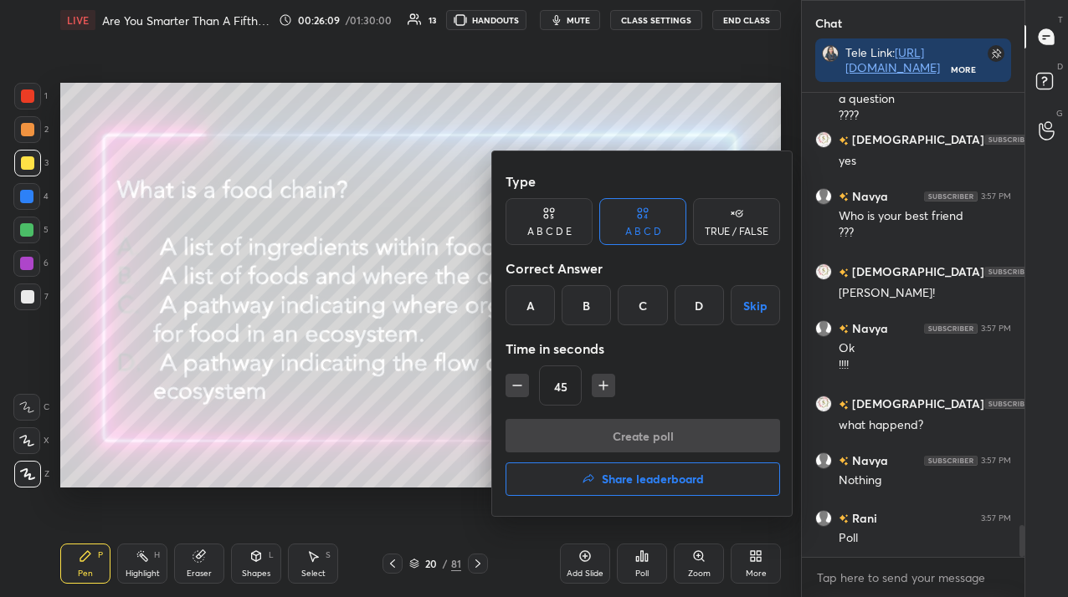
drag, startPoint x: 635, startPoint y: 304, endPoint x: 645, endPoint y: 401, distance: 97.6
click at [634, 305] on div "C" at bounding box center [641, 305] width 49 height 40
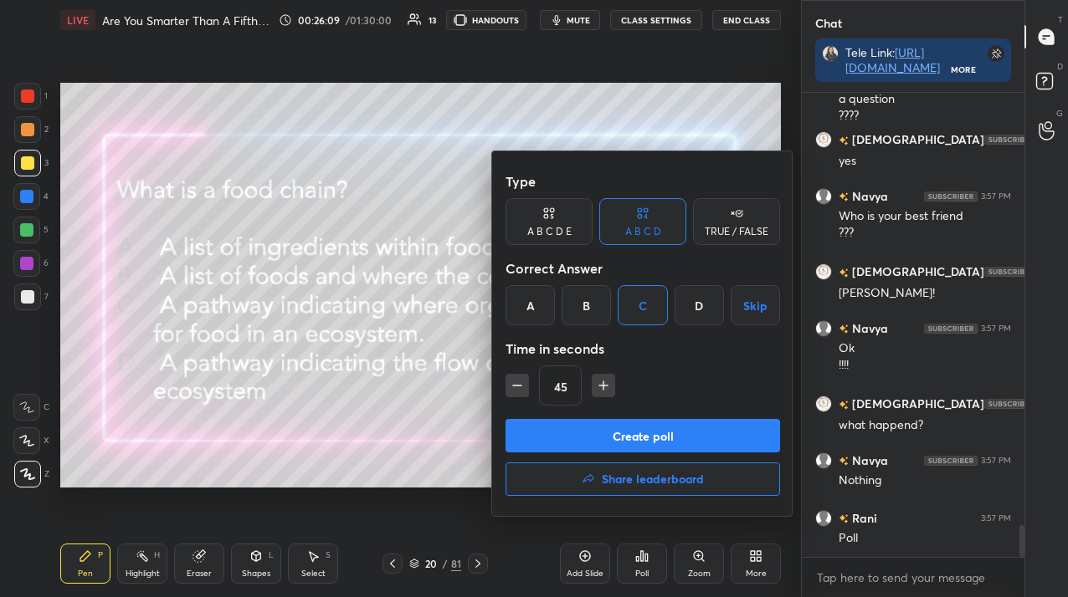
click at [643, 421] on button "Create poll" at bounding box center [642, 435] width 274 height 33
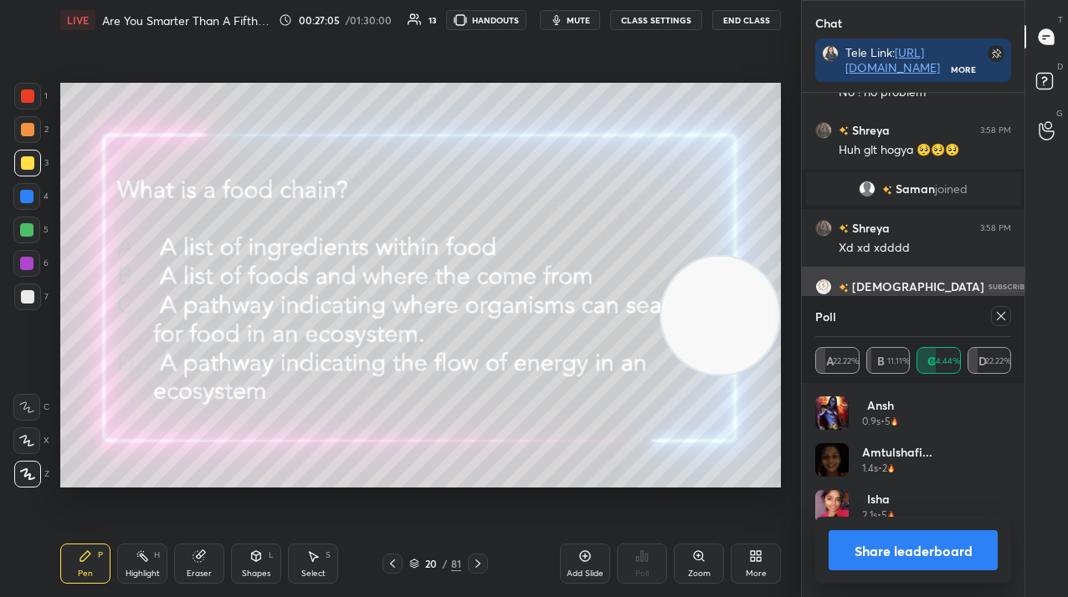
scroll to position [233, 218]
click at [994, 313] on icon at bounding box center [1000, 316] width 13 height 13
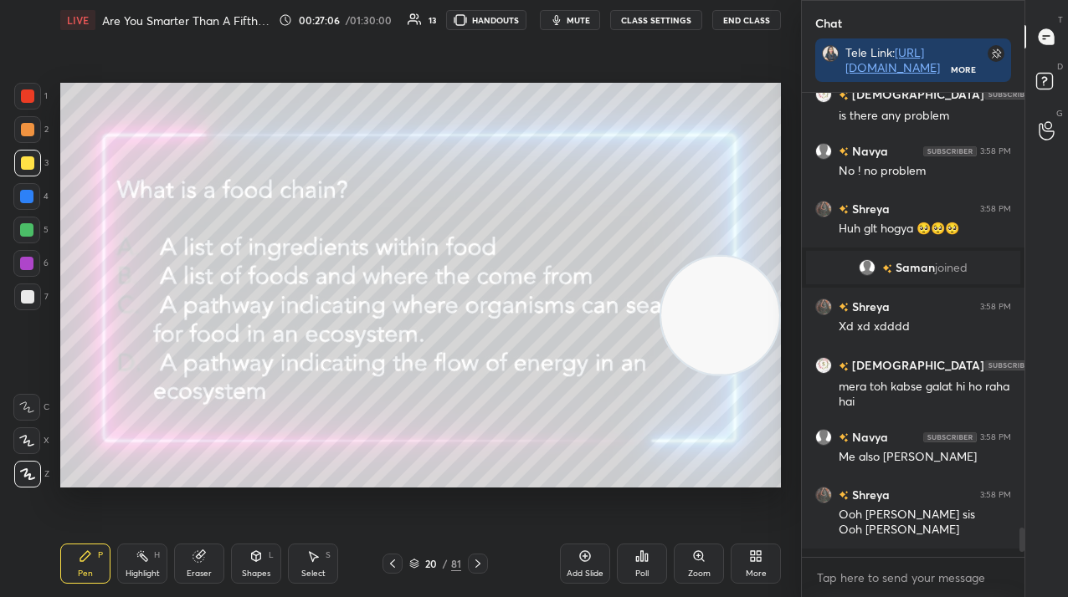
scroll to position [6, 6]
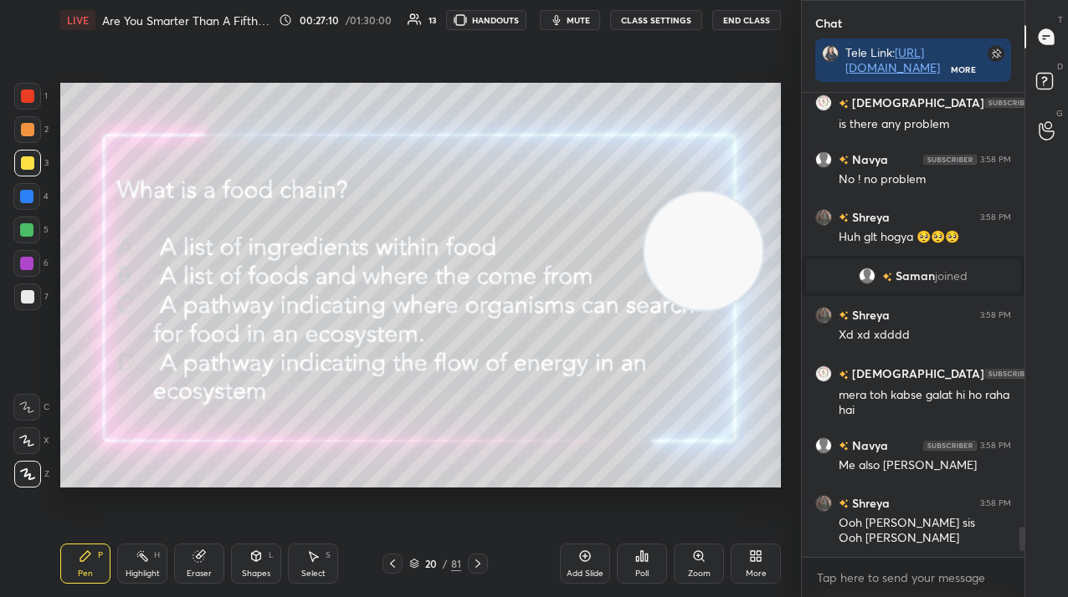
drag, startPoint x: 698, startPoint y: 283, endPoint x: 641, endPoint y: 162, distance: 133.2
click at [663, 192] on video at bounding box center [703, 251] width 118 height 118
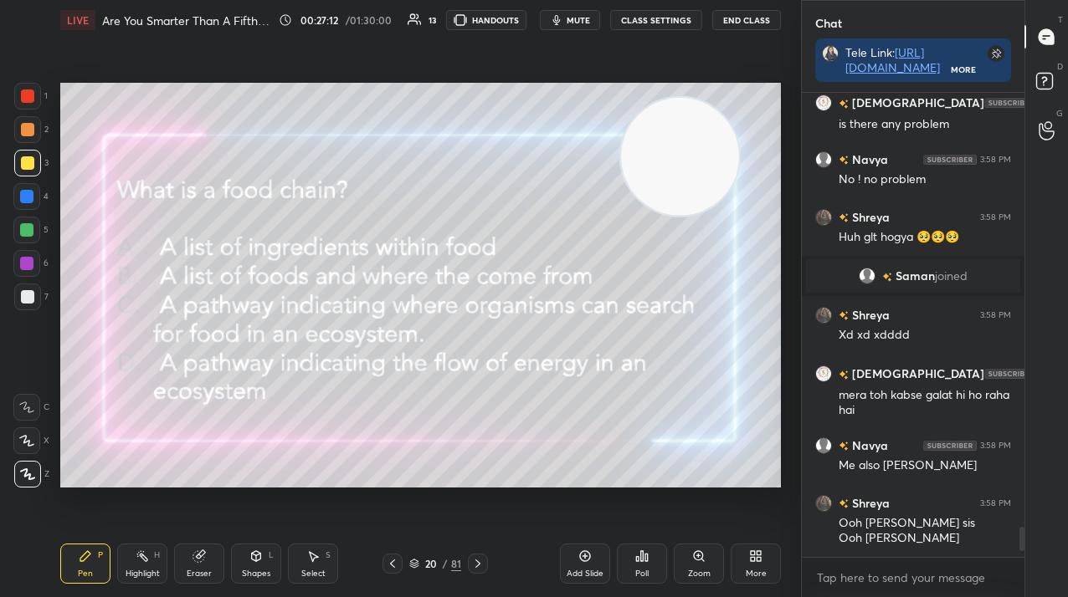
click at [477, 566] on icon at bounding box center [477, 563] width 13 height 13
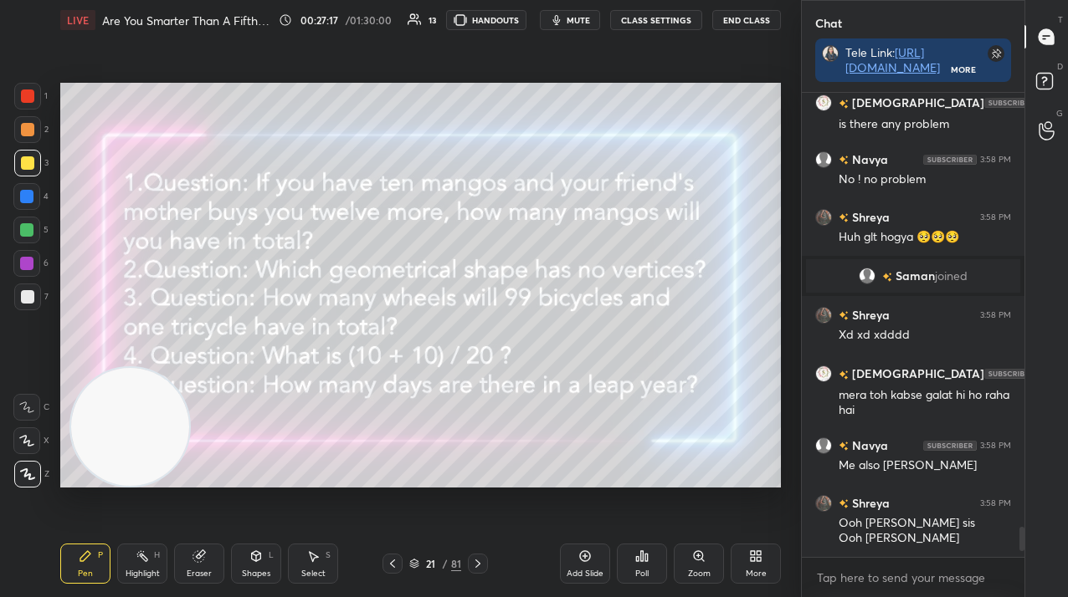
drag, startPoint x: 693, startPoint y: 140, endPoint x: 142, endPoint y: 595, distance: 714.3
click at [144, 0] on html "1 2 3 4 5 6 7 C X Z C X Z E E Erase all H H LIVE Are You Smarter Than A Fifth G…" at bounding box center [534, 0] width 1068 height 0
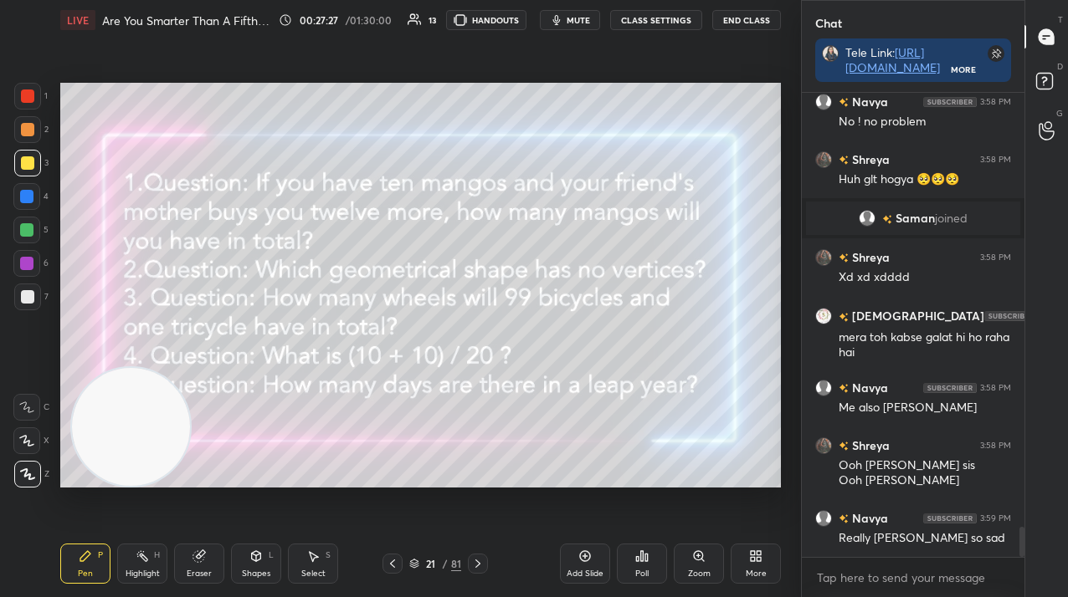
click at [577, 557] on div "Add Slide" at bounding box center [585, 564] width 50 height 40
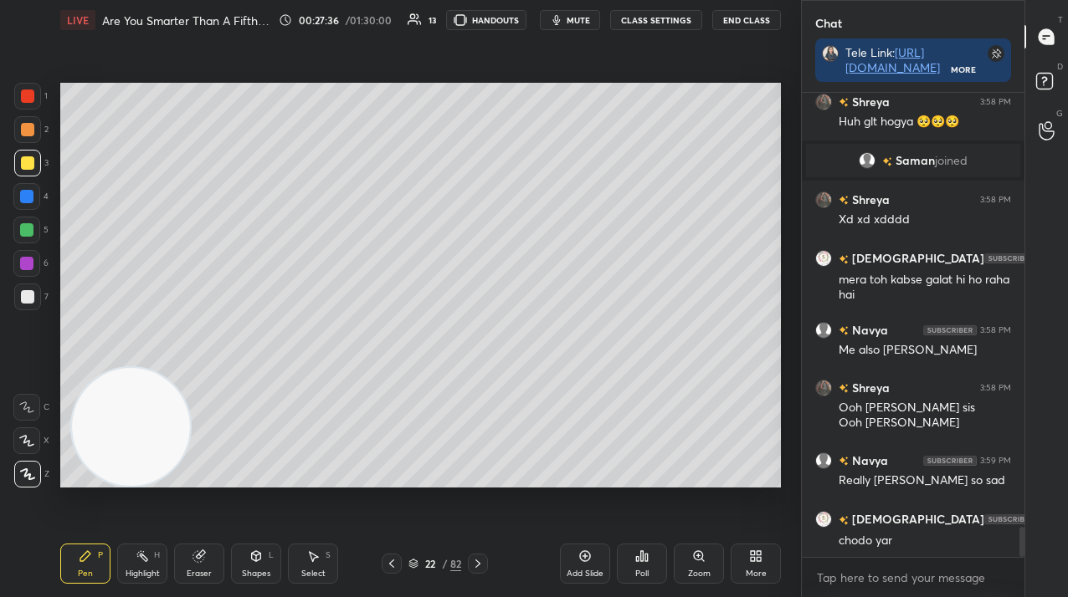
scroll to position [6771, 0]
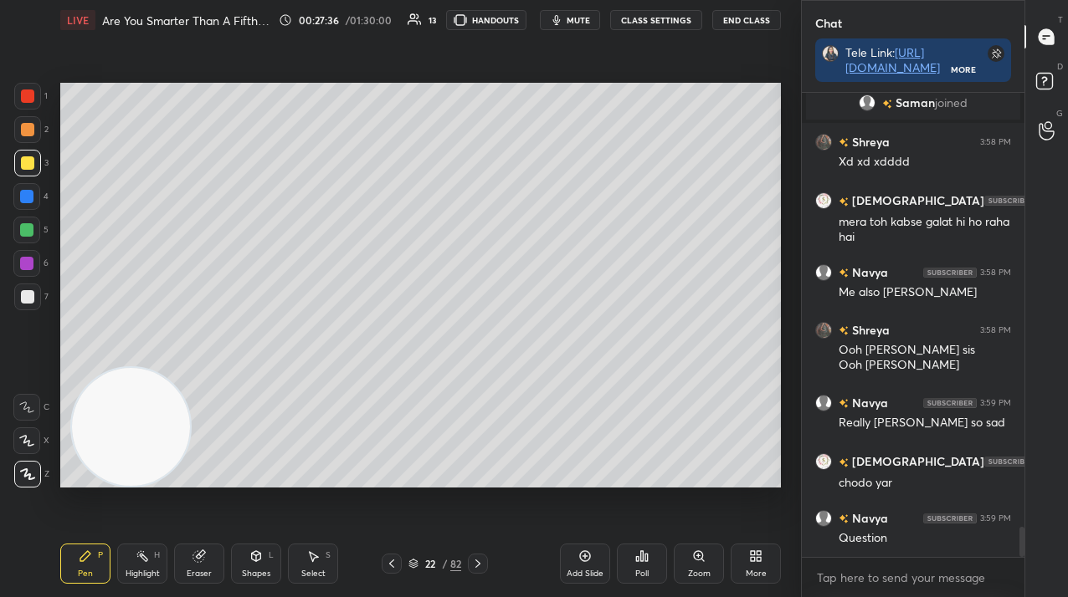
click at [389, 569] on icon at bounding box center [391, 563] width 13 height 13
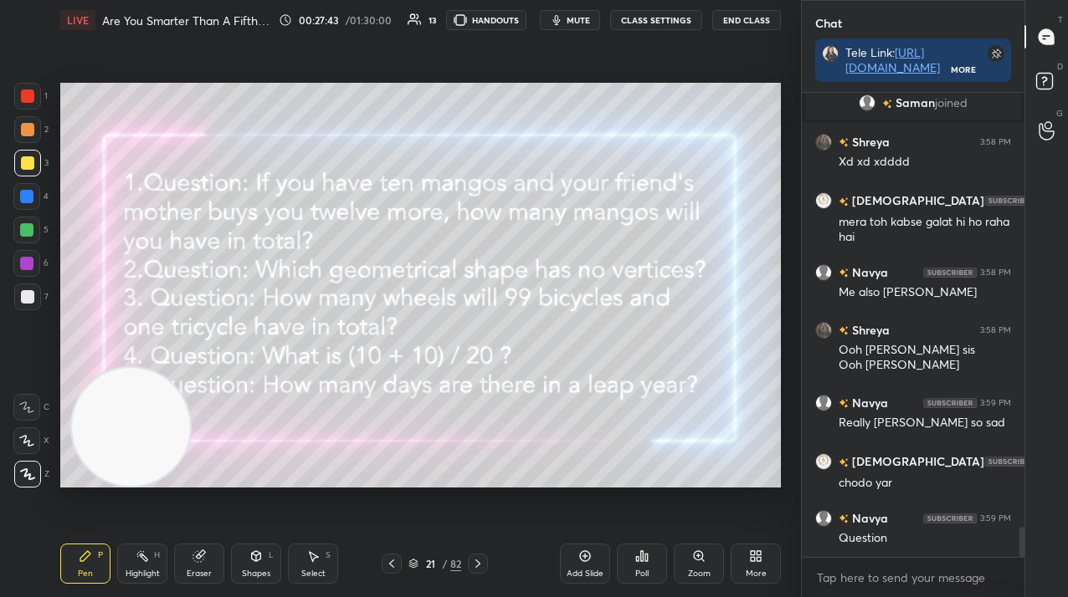
click at [479, 558] on icon at bounding box center [477, 563] width 13 height 13
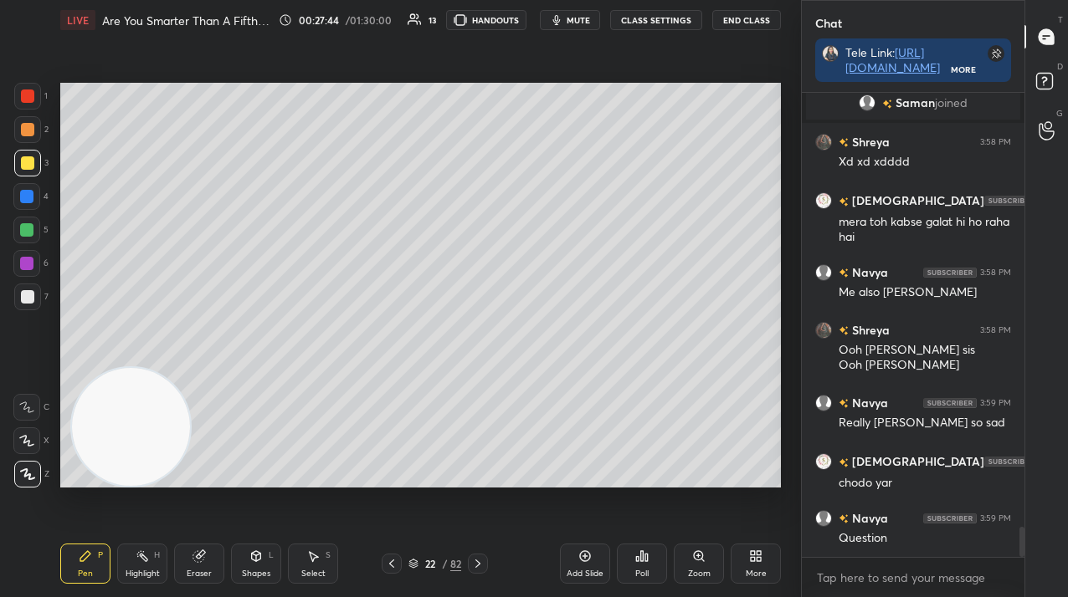
click at [644, 560] on icon at bounding box center [641, 556] width 13 height 13
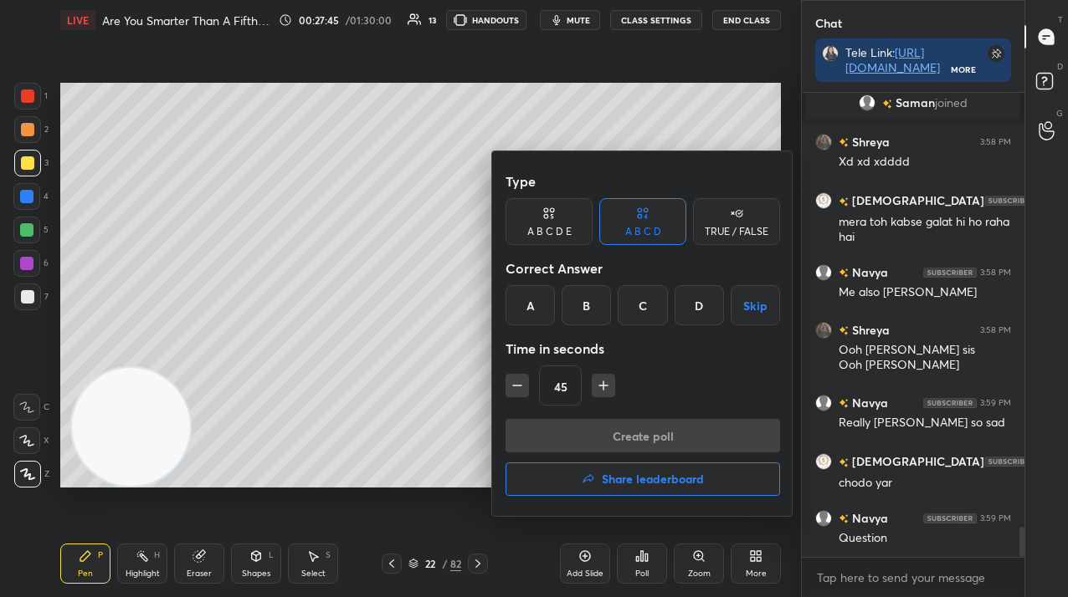
click at [622, 302] on div "C" at bounding box center [641, 305] width 49 height 40
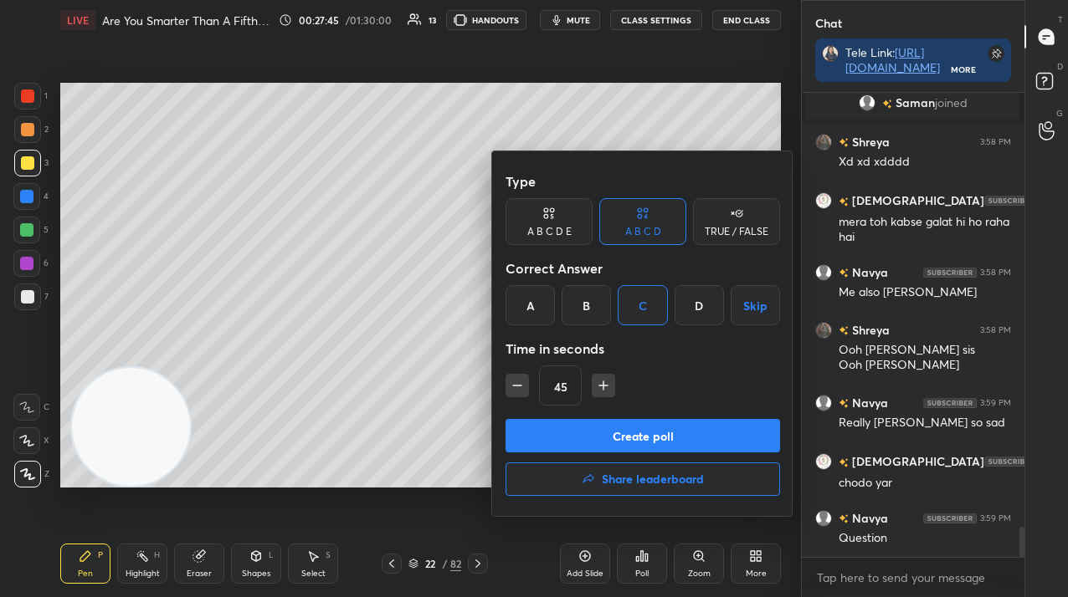
click at [625, 435] on button "Create poll" at bounding box center [642, 435] width 274 height 33
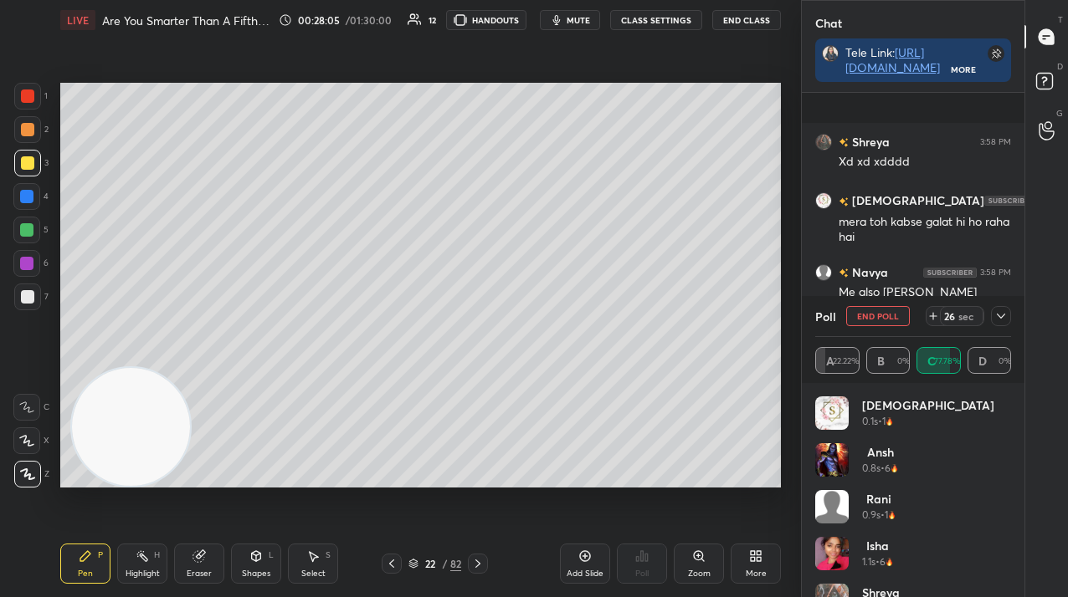
scroll to position [6915, 0]
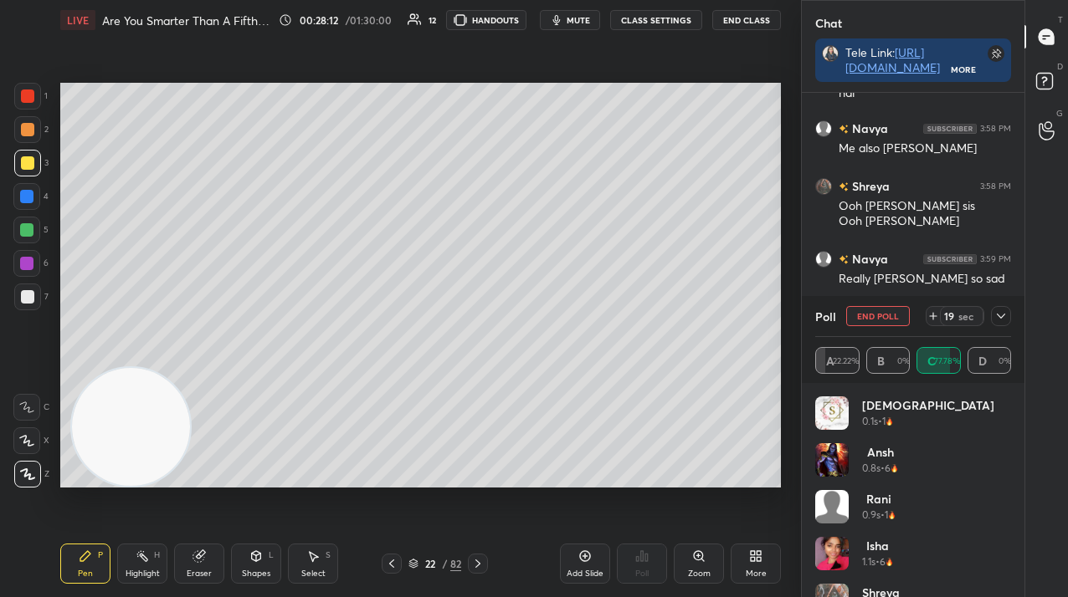
click at [870, 306] on button "End Poll" at bounding box center [878, 316] width 64 height 20
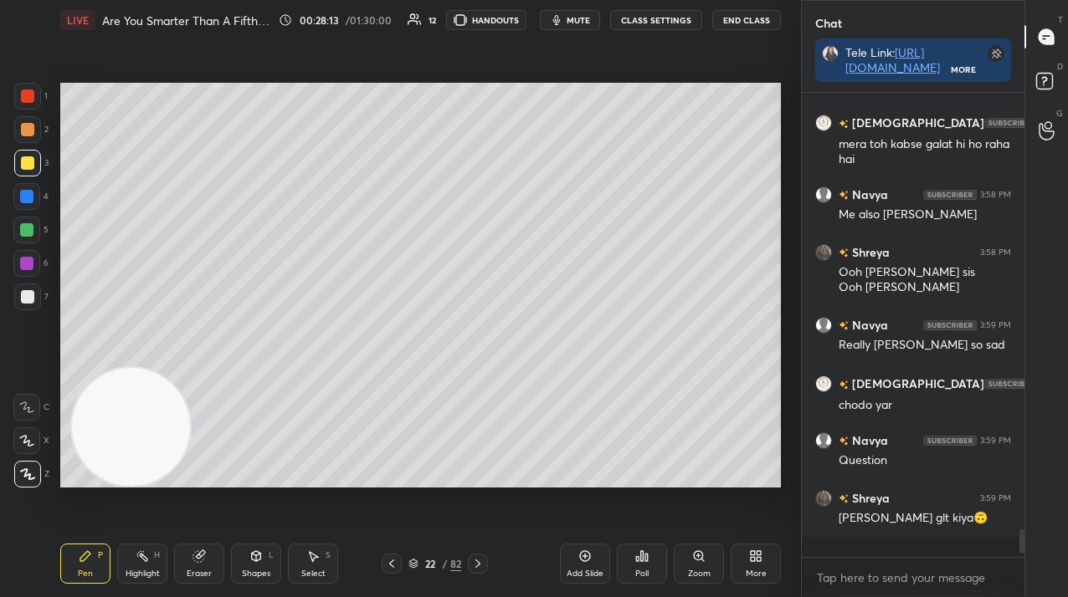
scroll to position [6829, 0]
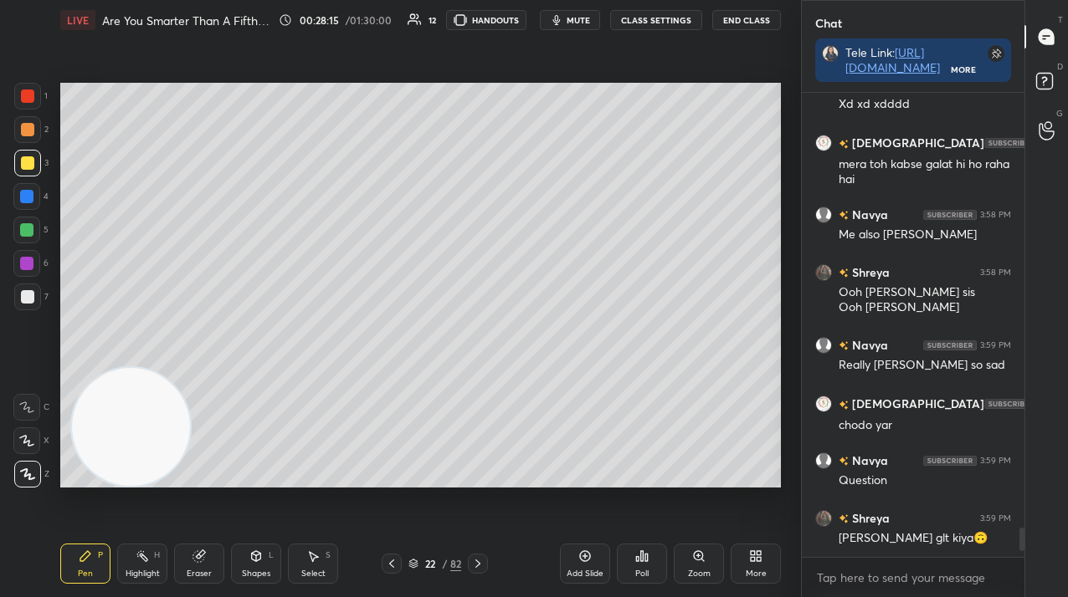
click at [396, 566] on div "22 / 82" at bounding box center [435, 564] width 106 height 20
click at [389, 569] on icon at bounding box center [391, 563] width 13 height 13
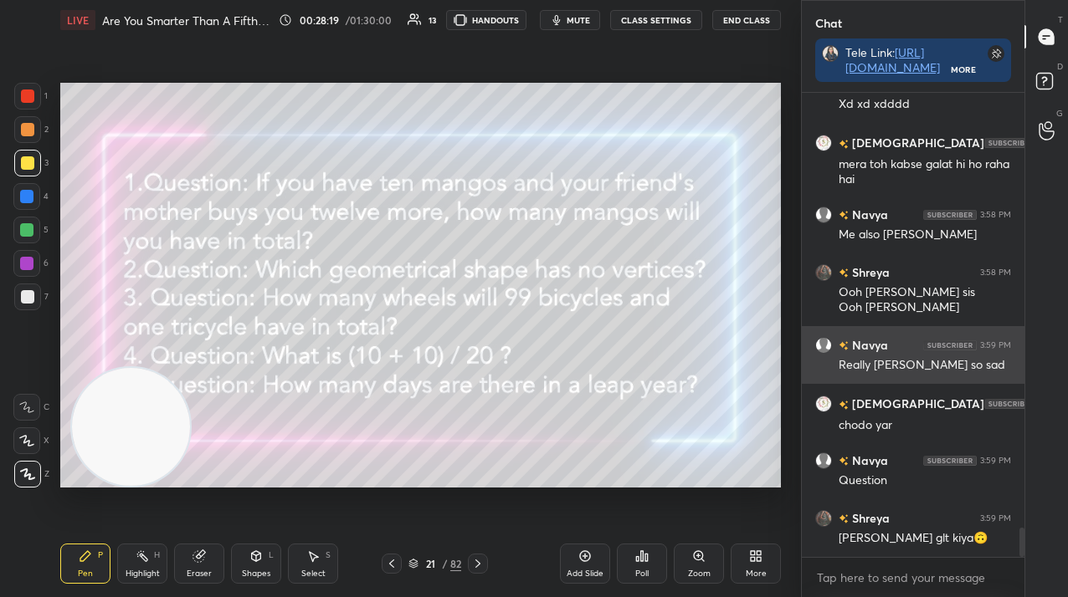
scroll to position [6902, 0]
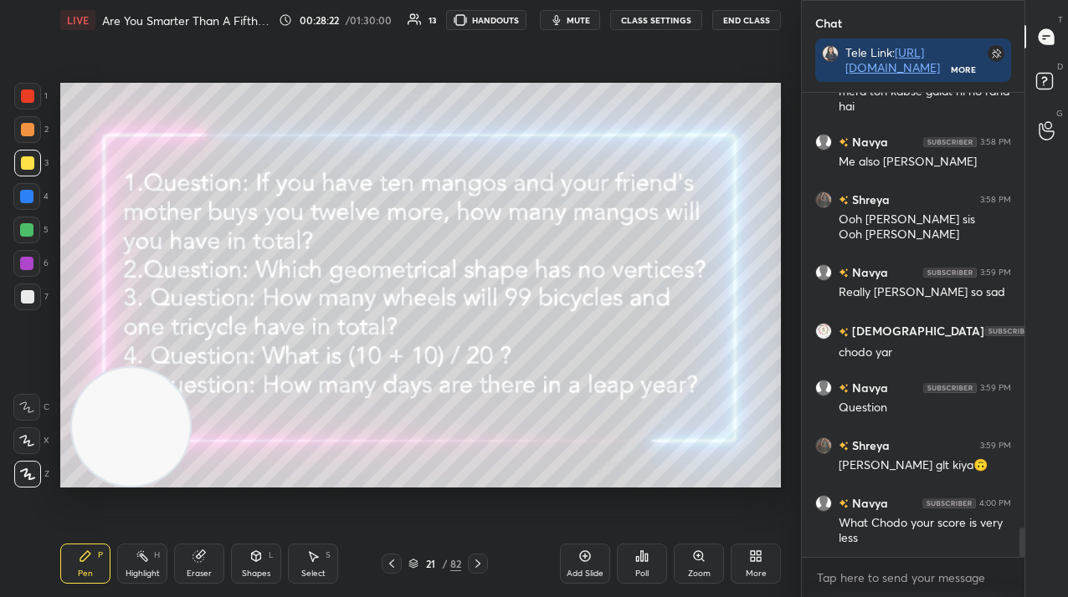
click at [592, 560] on div "Add Slide" at bounding box center [585, 564] width 50 height 40
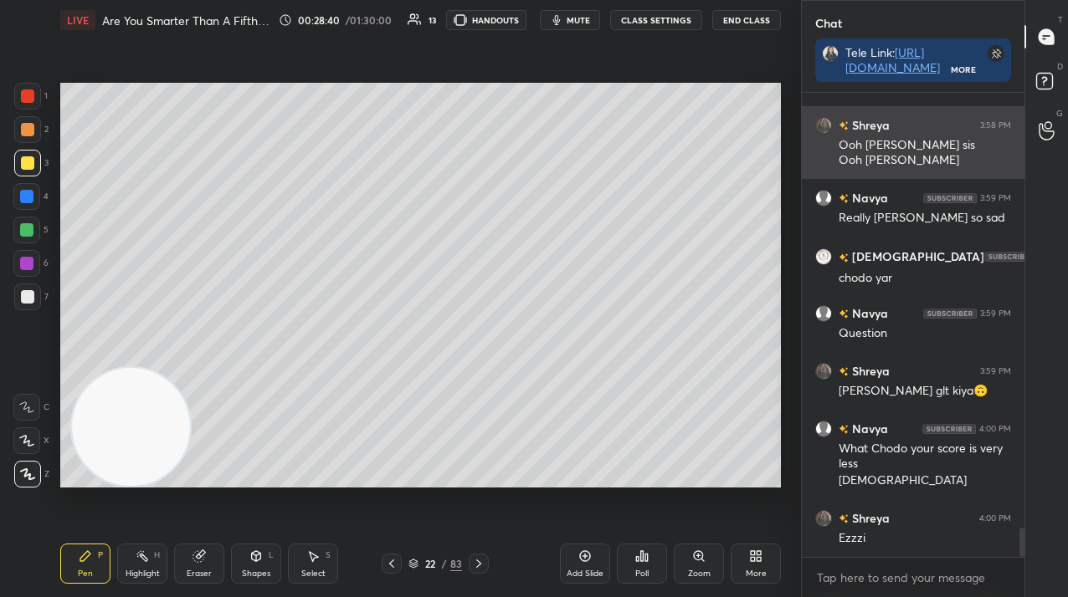
scroll to position [7034, 0]
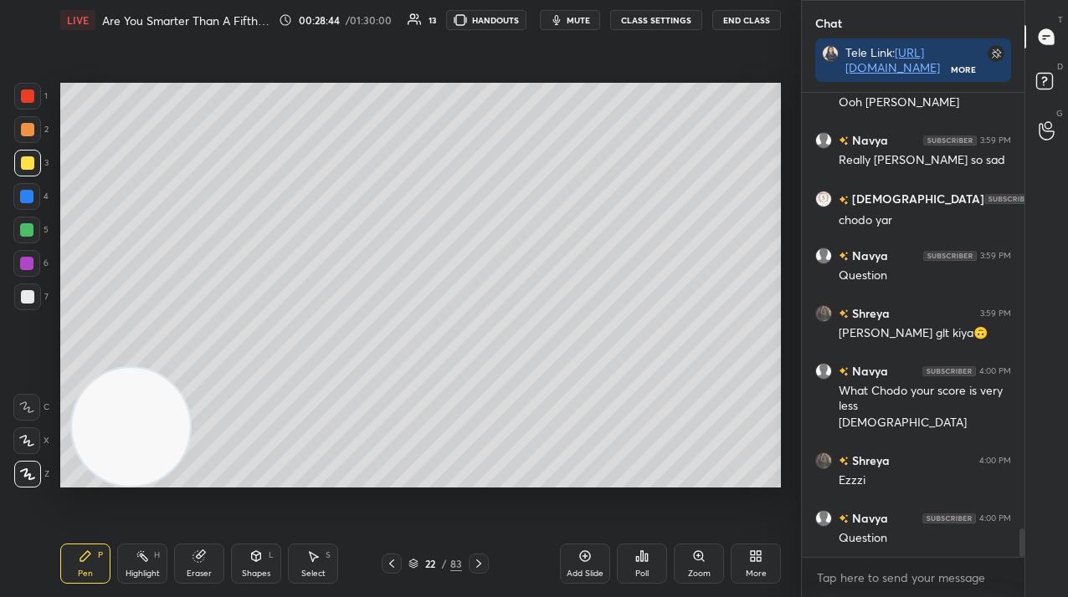
click at [643, 573] on div "Poll" at bounding box center [641, 574] width 13 height 8
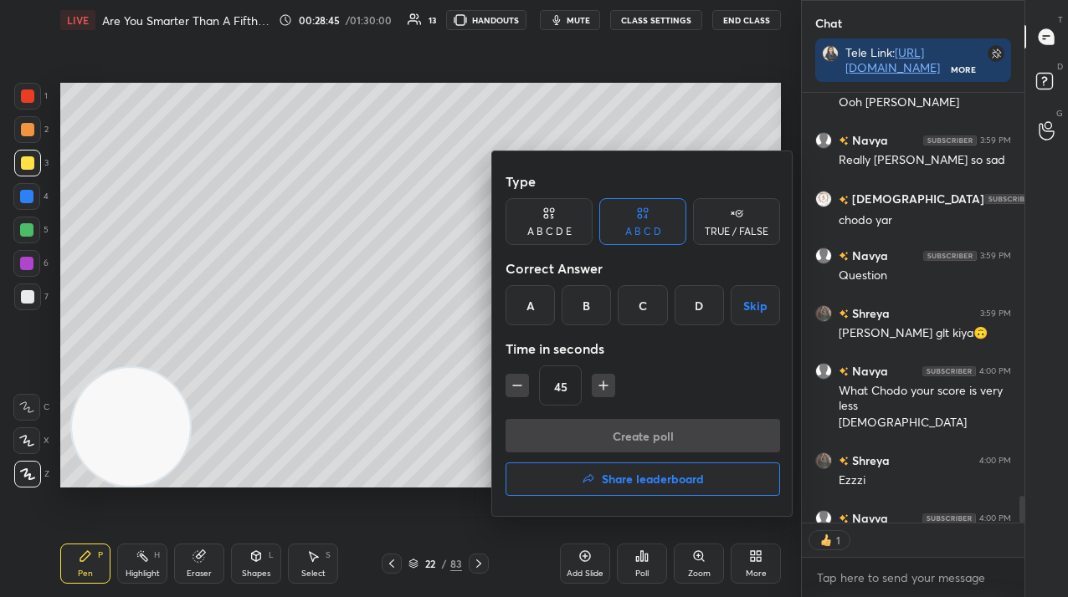
drag, startPoint x: 633, startPoint y: 293, endPoint x: 649, endPoint y: 373, distance: 81.9
click at [633, 300] on div "C" at bounding box center [641, 305] width 49 height 40
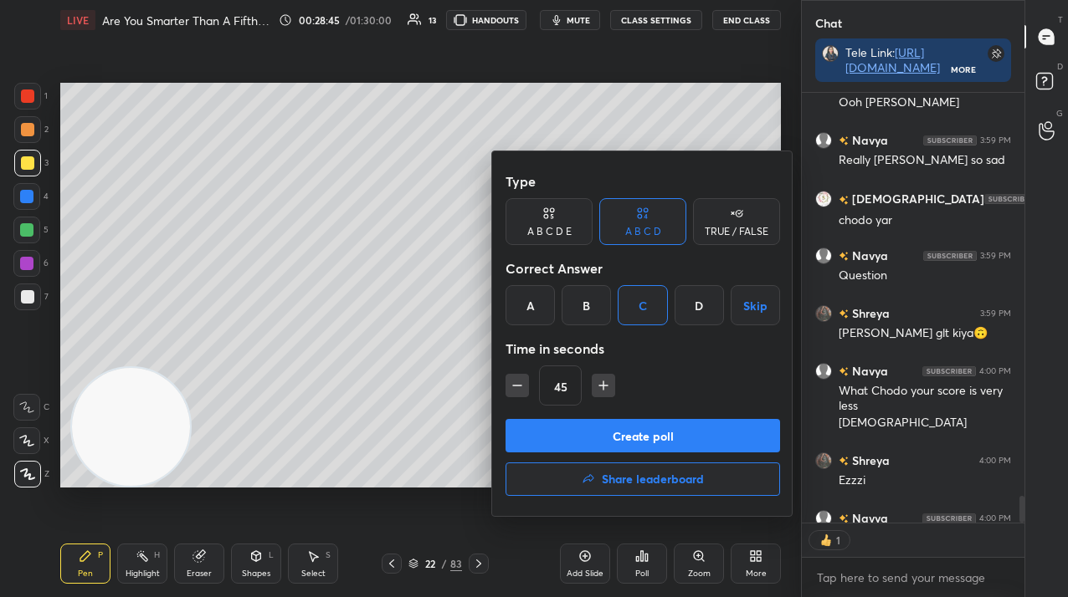
click at [650, 433] on button "Create poll" at bounding box center [642, 435] width 274 height 33
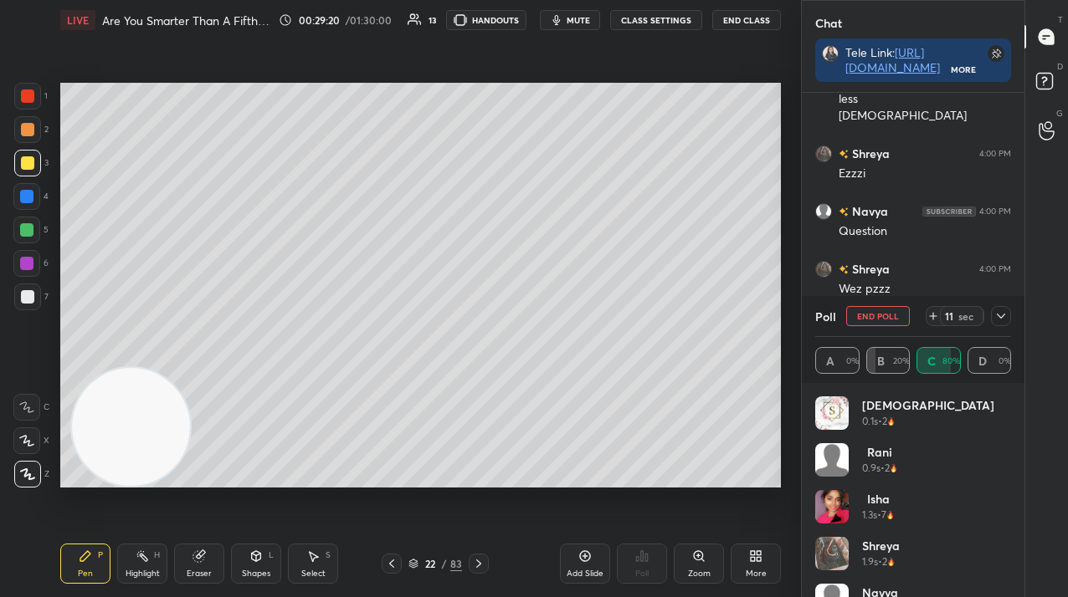
scroll to position [7429, 0]
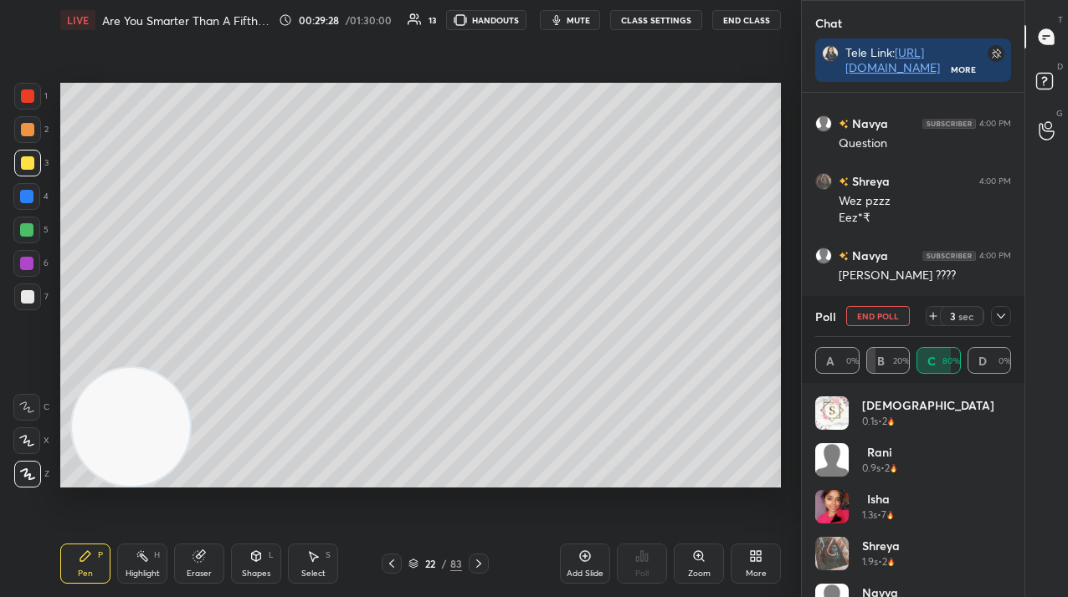
click at [876, 327] on div "Poll End Poll 3 sec" at bounding box center [913, 316] width 196 height 40
click at [867, 310] on div "Poll End Poll 1 sec" at bounding box center [913, 316] width 196 height 40
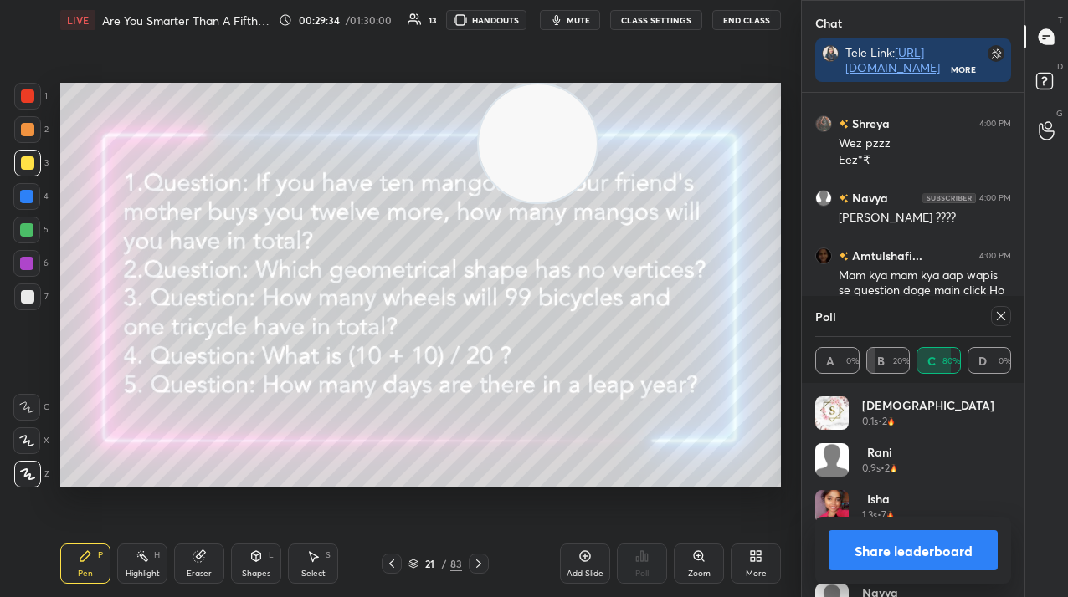
scroll to position [7544, 0]
drag, startPoint x: 156, startPoint y: 439, endPoint x: 543, endPoint y: 29, distance: 564.0
click at [569, 0] on html "1 2 3 4 5 6 7 C X Z C X Z E E Erase all H H LIVE Are You Smarter Than A Fifth G…" at bounding box center [534, 0] width 1068 height 0
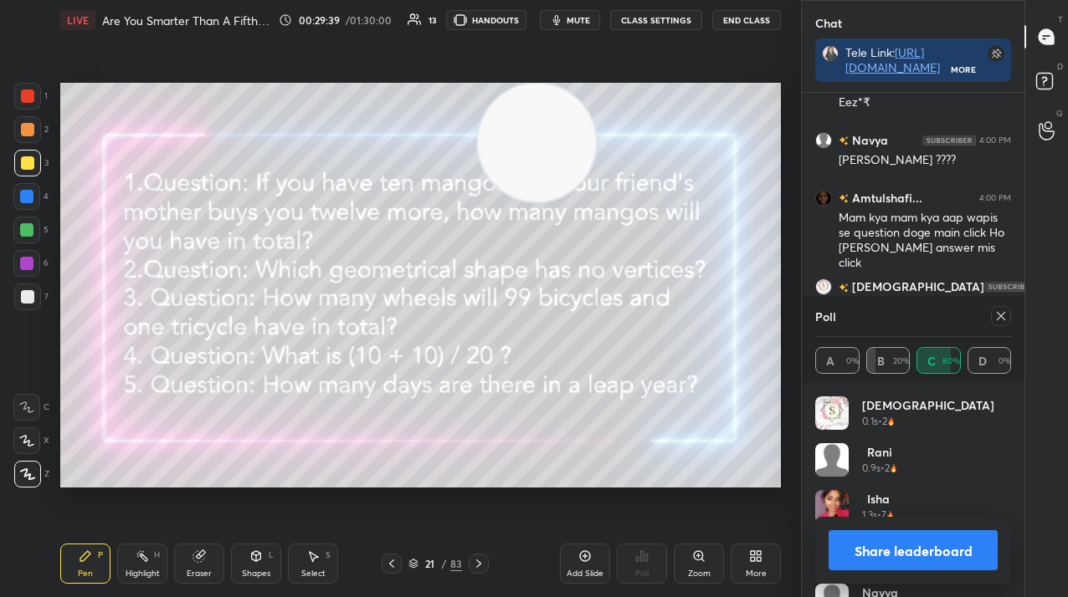
click at [579, 567] on div "Add Slide" at bounding box center [585, 564] width 50 height 40
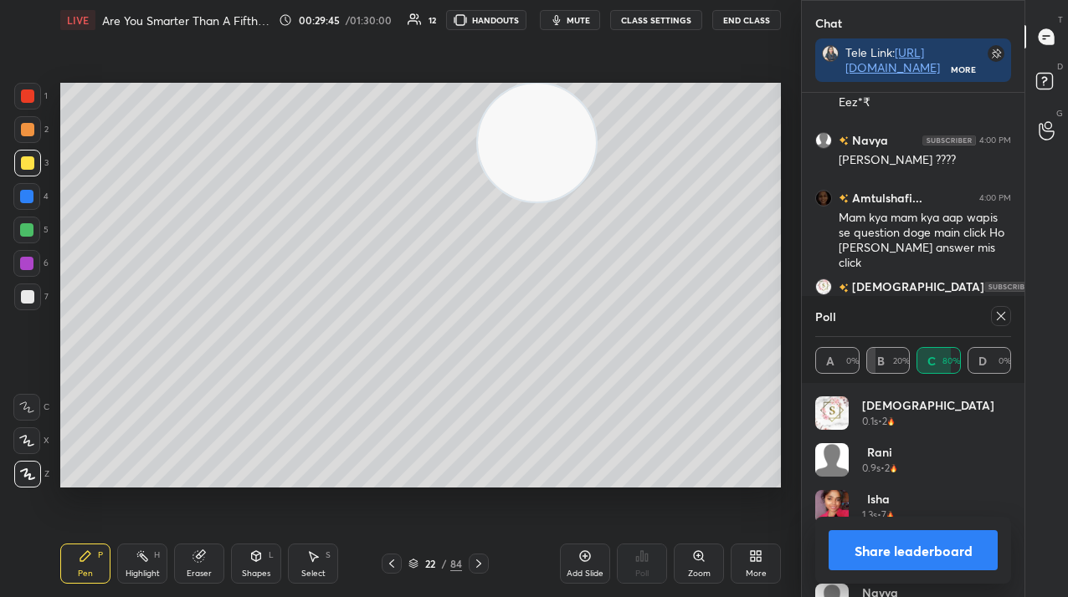
click at [400, 563] on div at bounding box center [392, 564] width 20 height 20
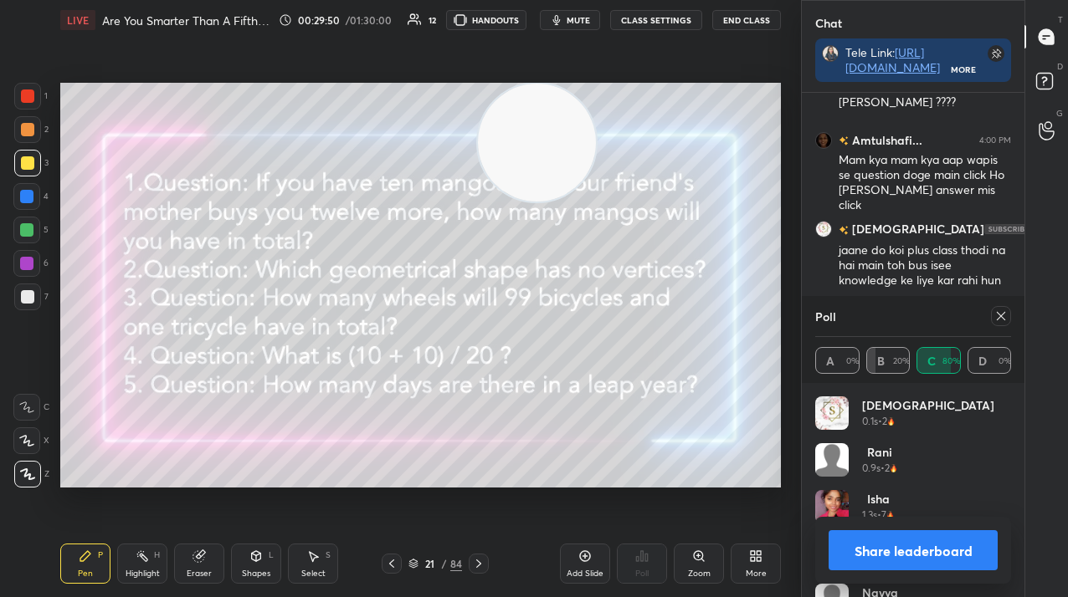
scroll to position [7619, 0]
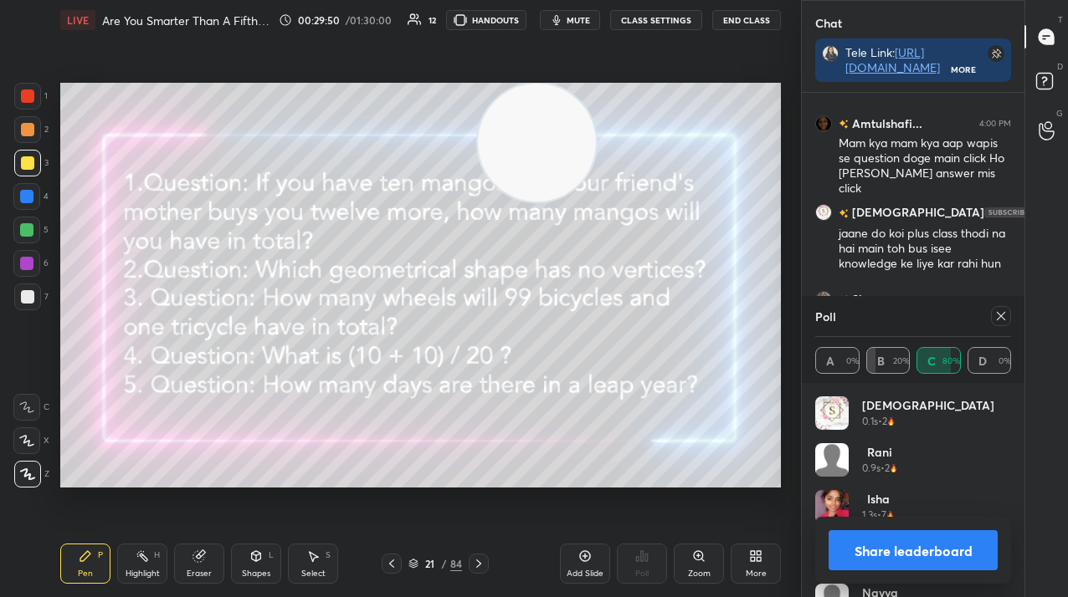
click at [998, 321] on icon at bounding box center [1000, 316] width 13 height 13
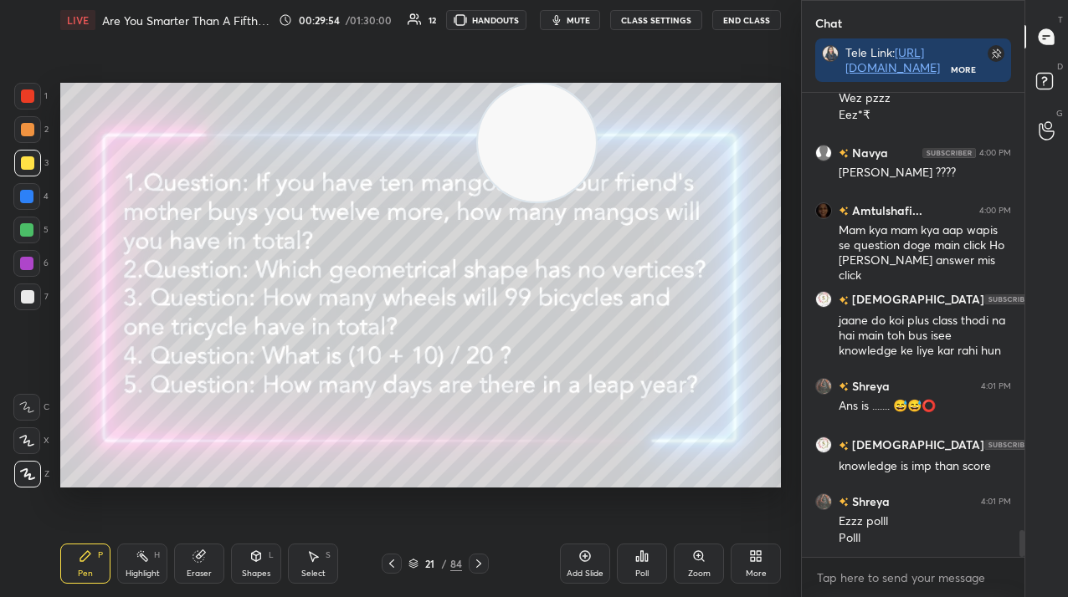
scroll to position [7590, 0]
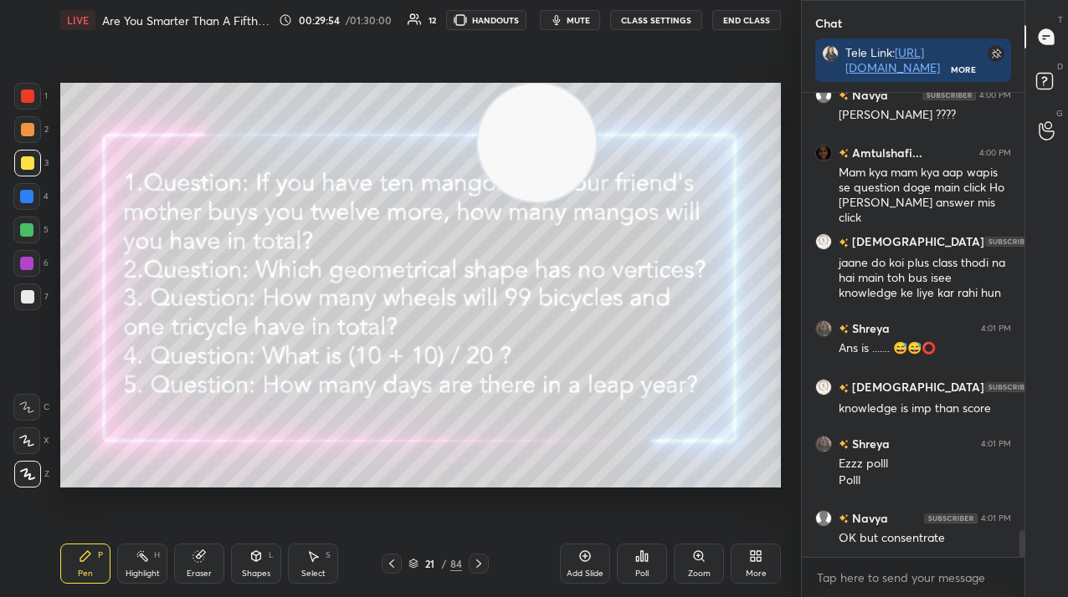
click at [472, 566] on icon at bounding box center [478, 563] width 13 height 13
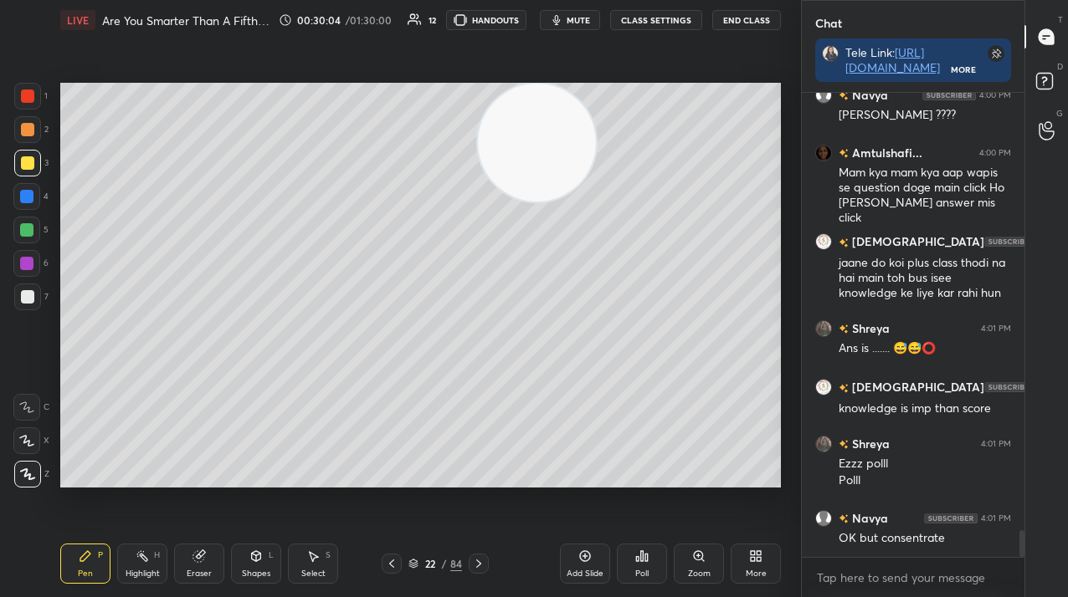
click at [199, 554] on icon at bounding box center [198, 556] width 11 height 11
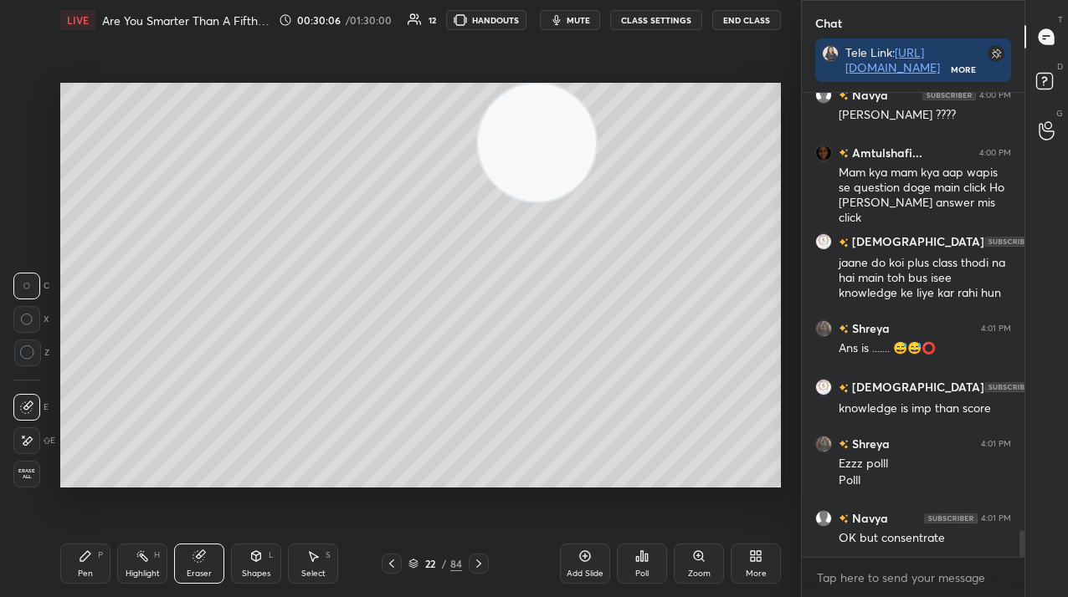
drag, startPoint x: 78, startPoint y: 561, endPoint x: 191, endPoint y: 500, distance: 128.0
click at [79, 561] on icon at bounding box center [85, 556] width 13 height 13
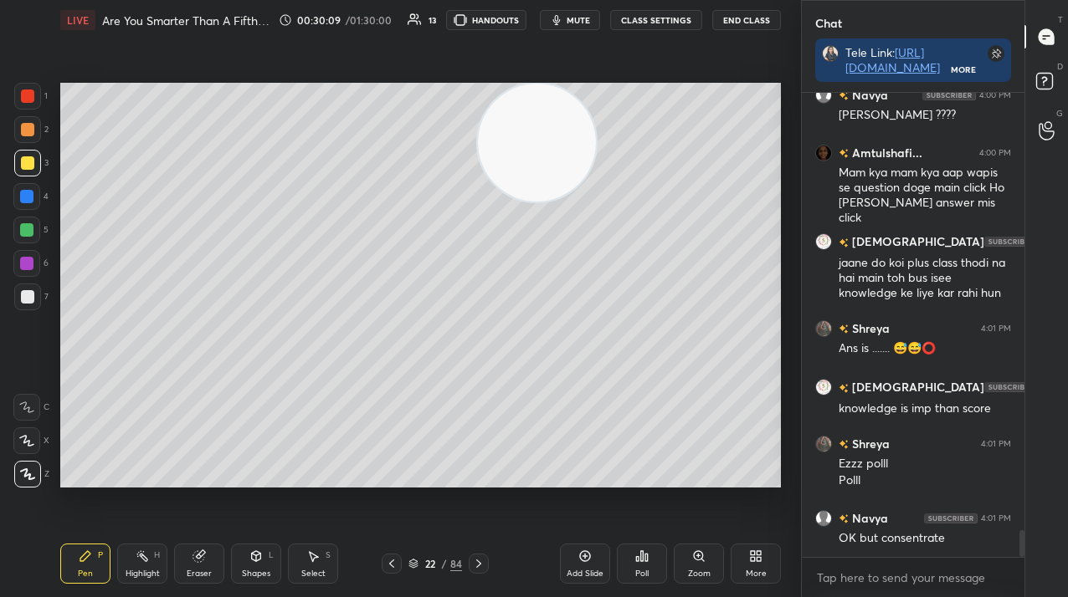
scroll to position [7647, 0]
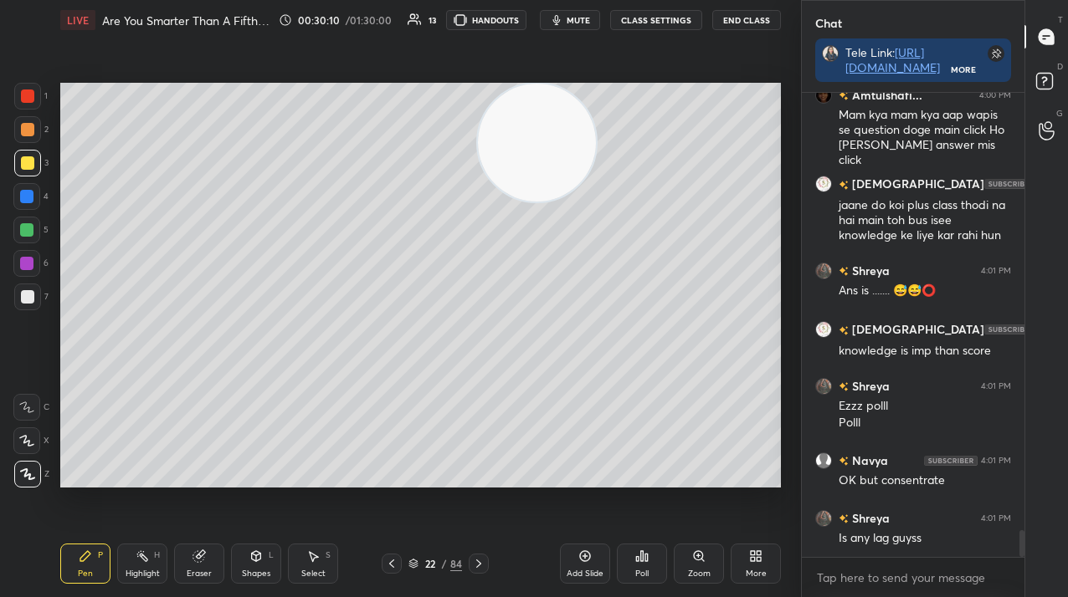
click at [644, 567] on div "Poll" at bounding box center [642, 564] width 50 height 40
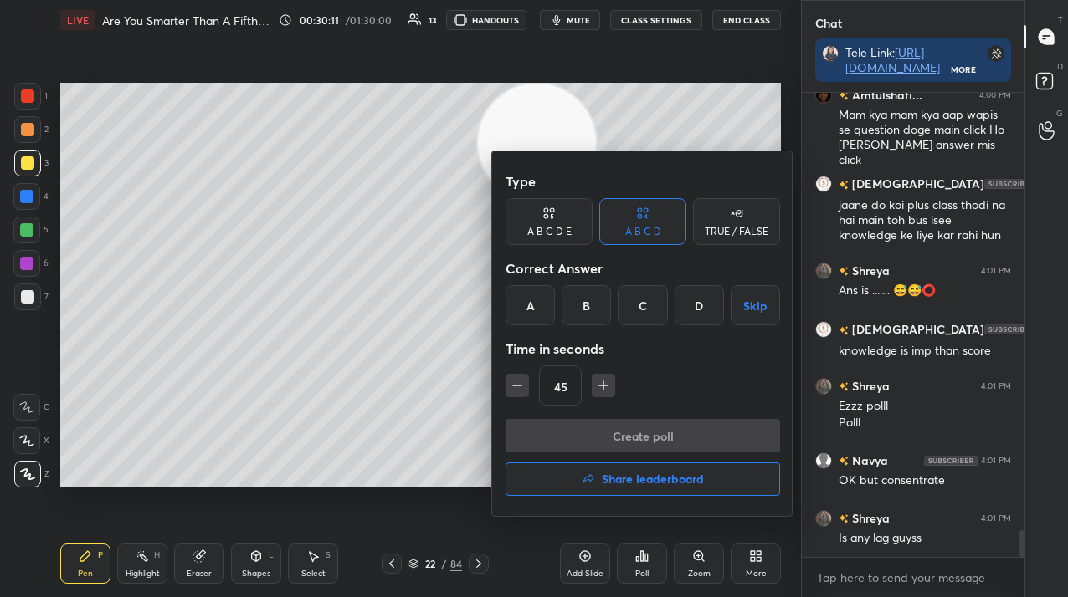
drag, startPoint x: 589, startPoint y: 297, endPoint x: 587, endPoint y: 311, distance: 14.3
click at [587, 299] on div "B" at bounding box center [585, 305] width 49 height 40
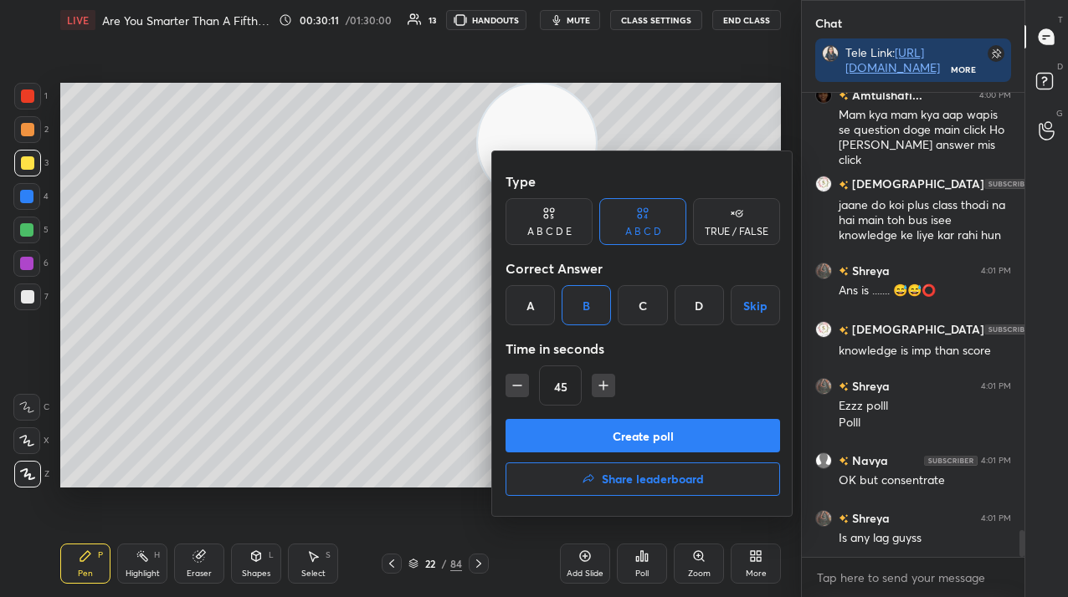
click at [579, 426] on button "Create poll" at bounding box center [642, 435] width 274 height 33
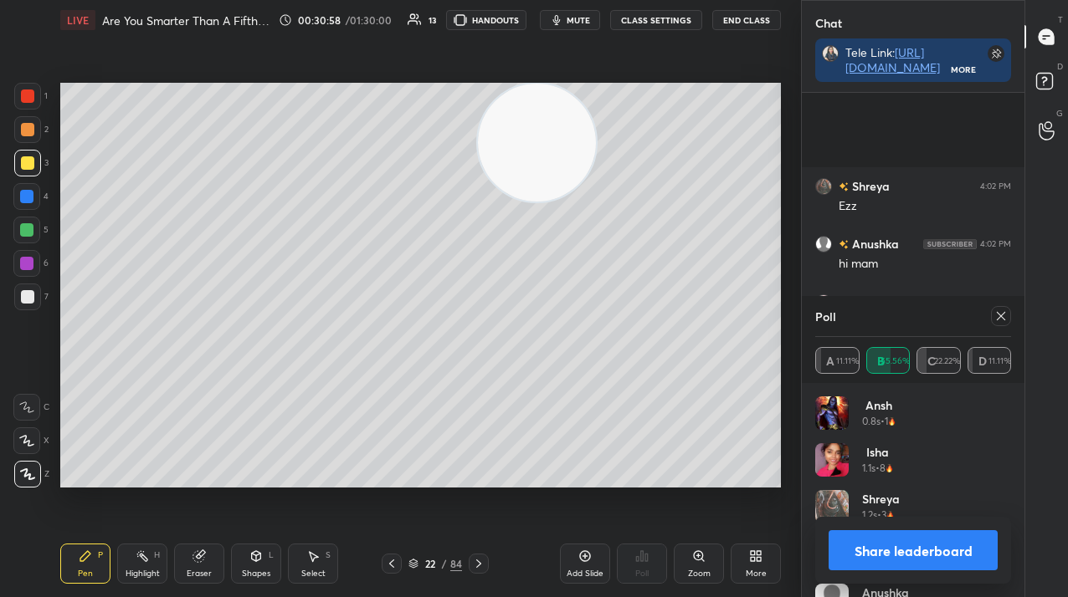
scroll to position [8185, 0]
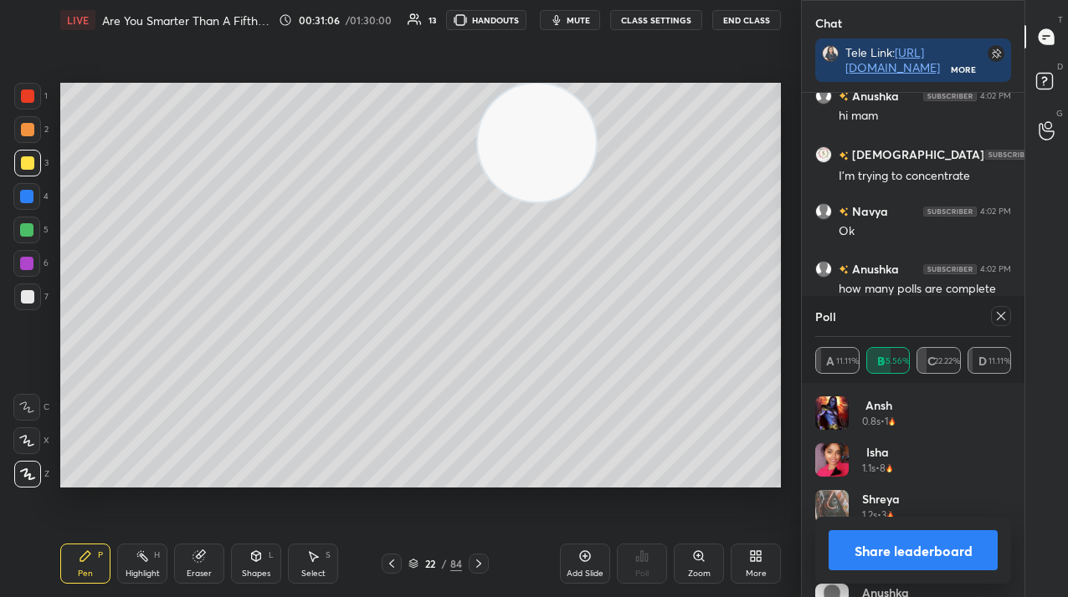
click at [996, 318] on icon at bounding box center [1000, 316] width 13 height 13
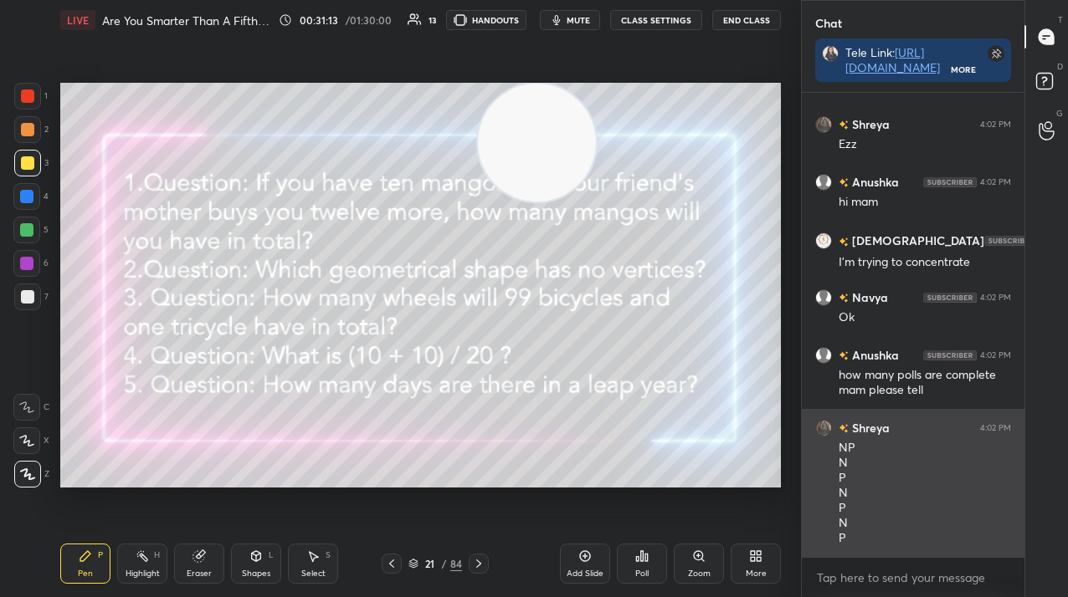
scroll to position [8202, 0]
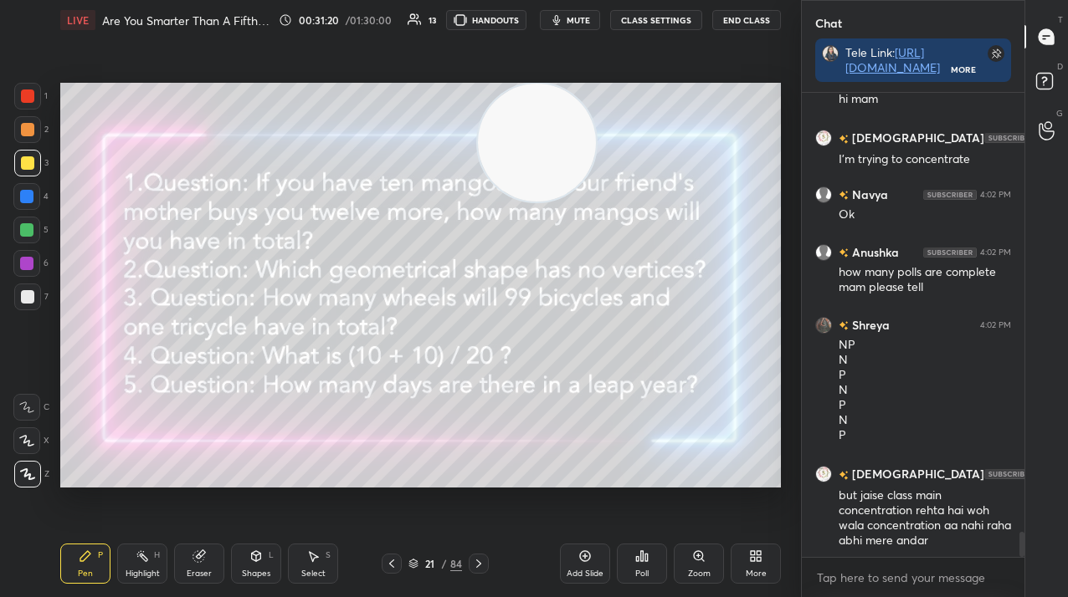
drag, startPoint x: 583, startPoint y: 565, endPoint x: 587, endPoint y: 556, distance: 10.1
click at [582, 564] on div "Add Slide" at bounding box center [585, 564] width 50 height 40
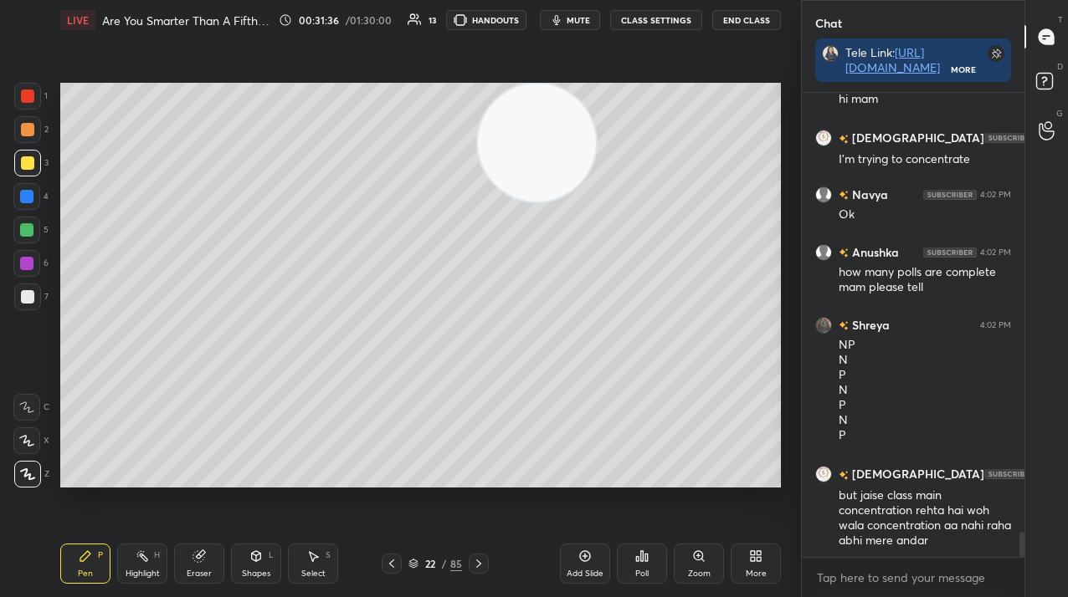
scroll to position [8260, 0]
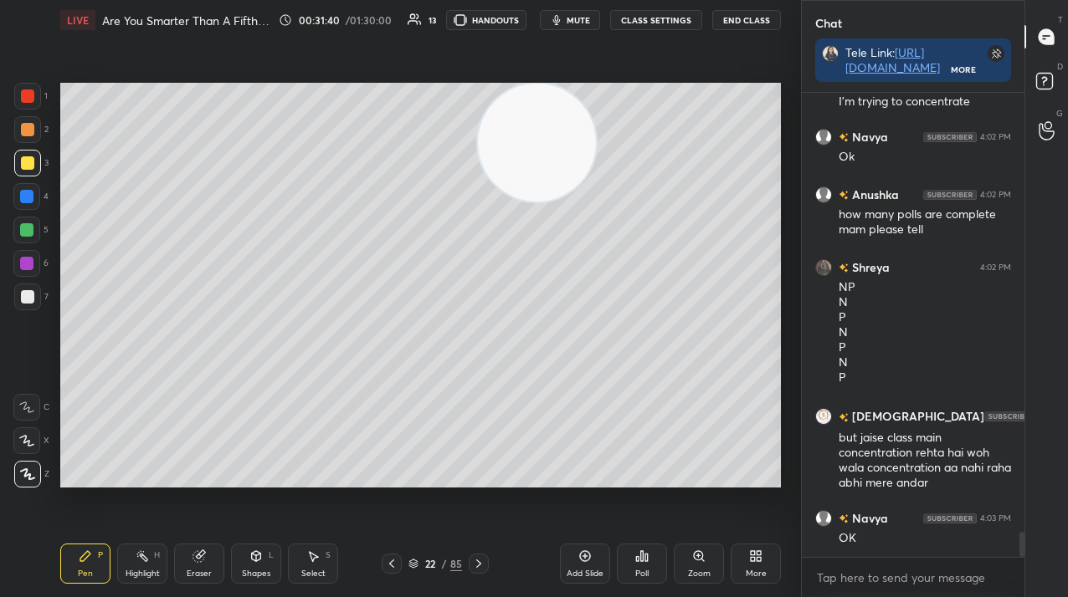
drag, startPoint x: 14, startPoint y: 190, endPoint x: 53, endPoint y: 206, distance: 41.6
click at [15, 190] on div at bounding box center [26, 196] width 27 height 27
click at [644, 566] on div "Poll" at bounding box center [642, 564] width 50 height 40
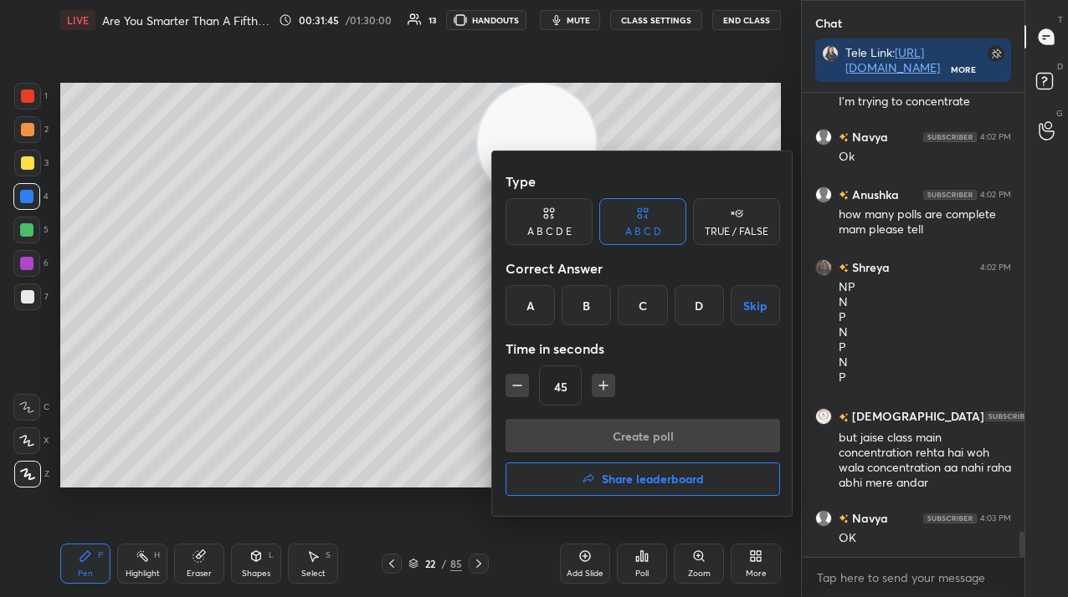
drag, startPoint x: 530, startPoint y: 303, endPoint x: 543, endPoint y: 325, distance: 25.5
click at [530, 305] on div "A" at bounding box center [529, 305] width 49 height 40
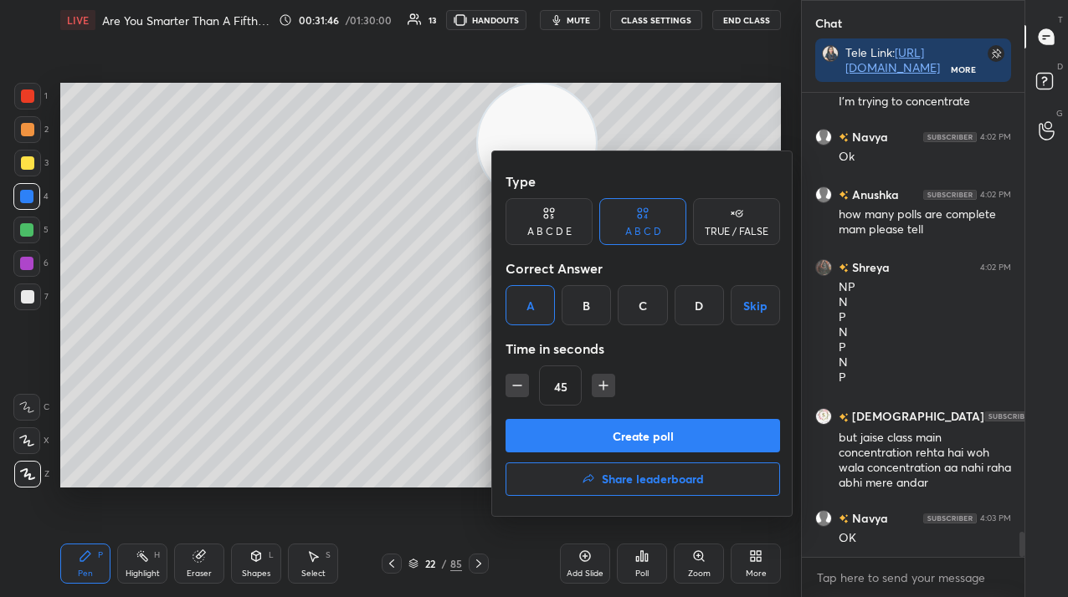
drag, startPoint x: 555, startPoint y: 435, endPoint x: 563, endPoint y: 443, distance: 11.3
click at [554, 436] on button "Create poll" at bounding box center [642, 435] width 274 height 33
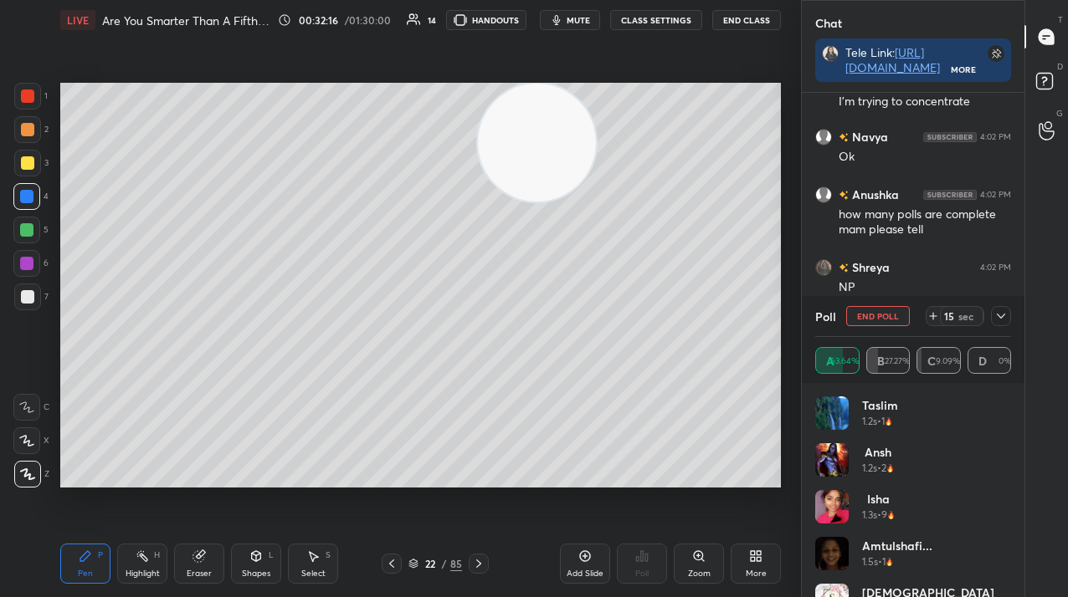
scroll to position [8347, 0]
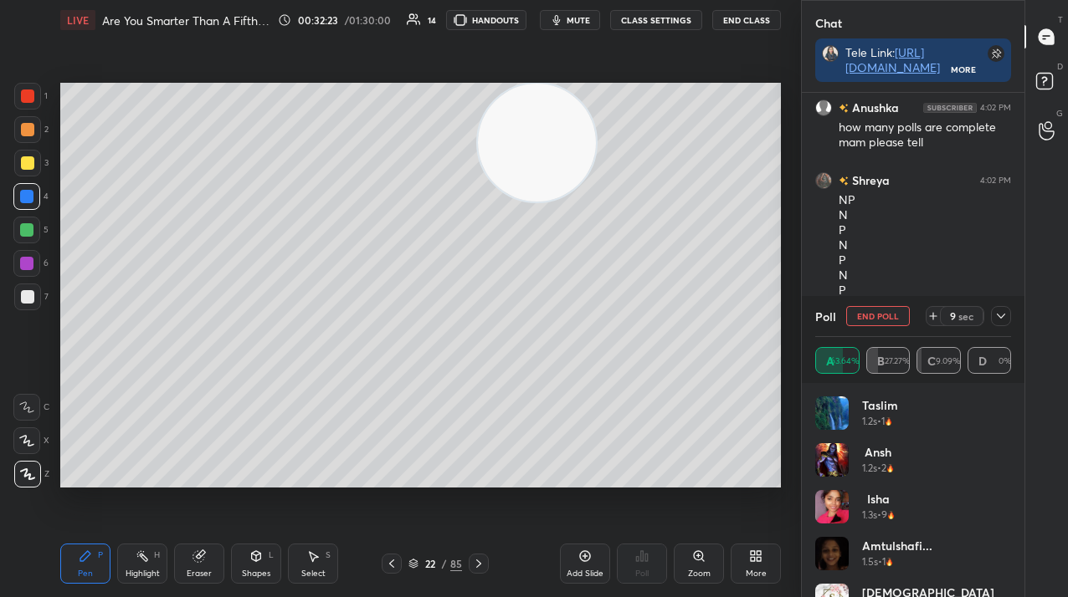
click at [892, 313] on button "End Poll" at bounding box center [878, 316] width 64 height 20
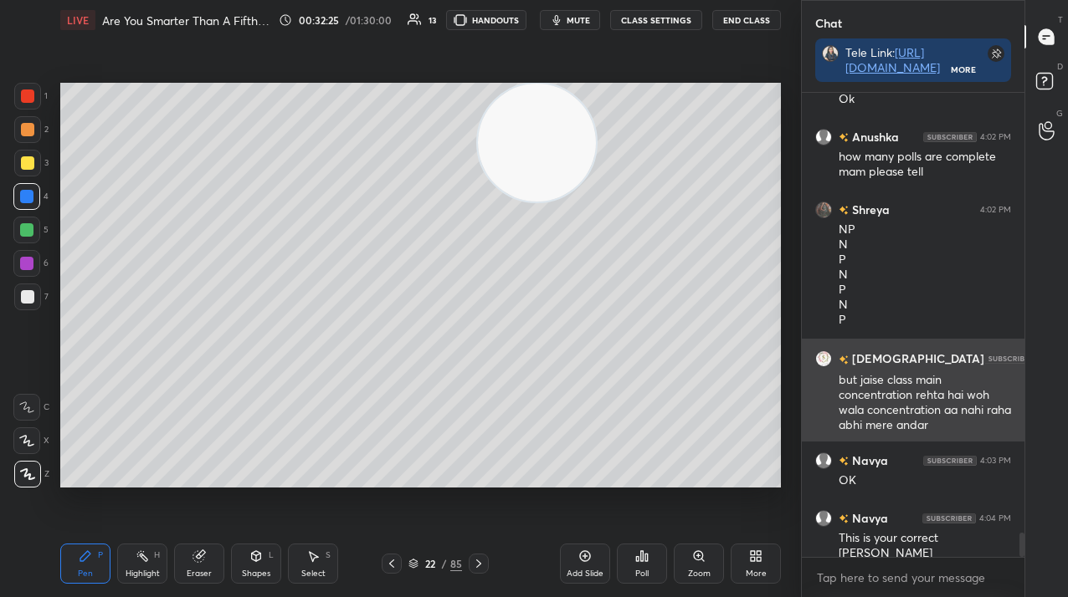
scroll to position [8375, 0]
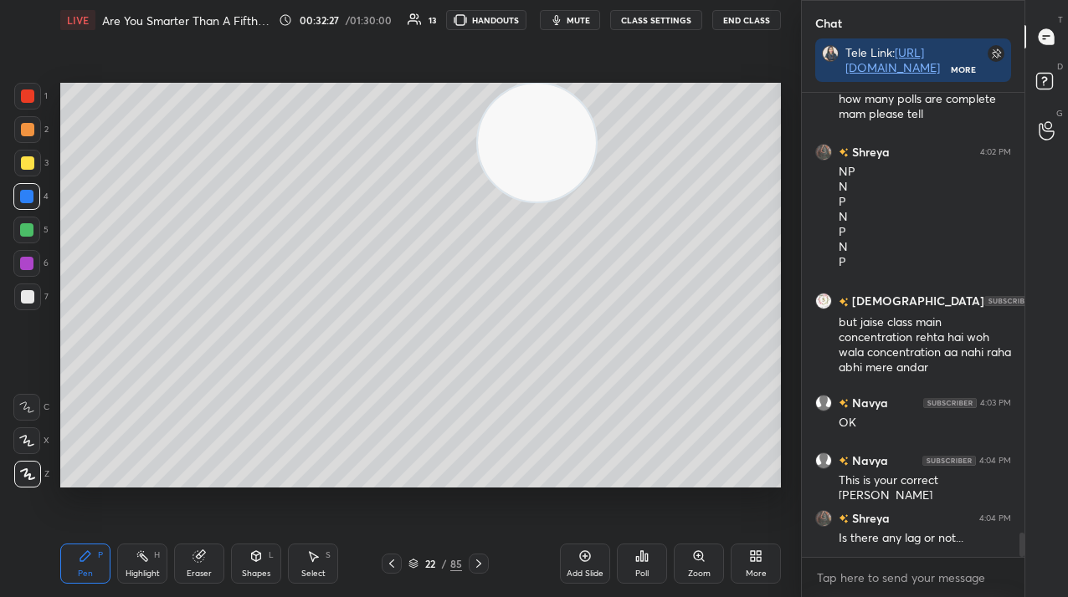
click at [396, 567] on icon at bounding box center [391, 563] width 13 height 13
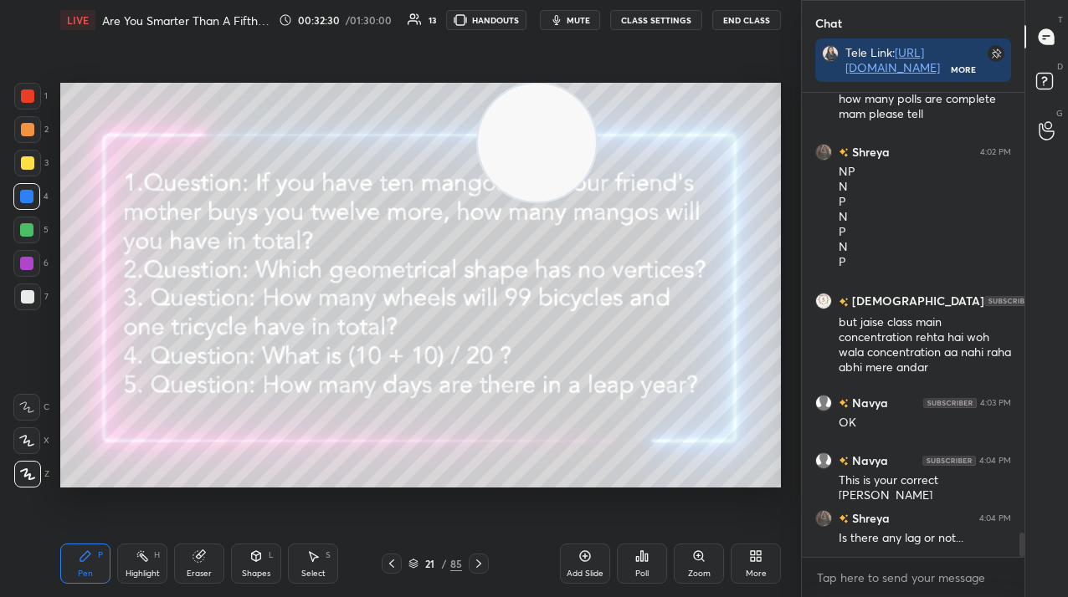
click at [581, 561] on icon at bounding box center [584, 556] width 13 height 13
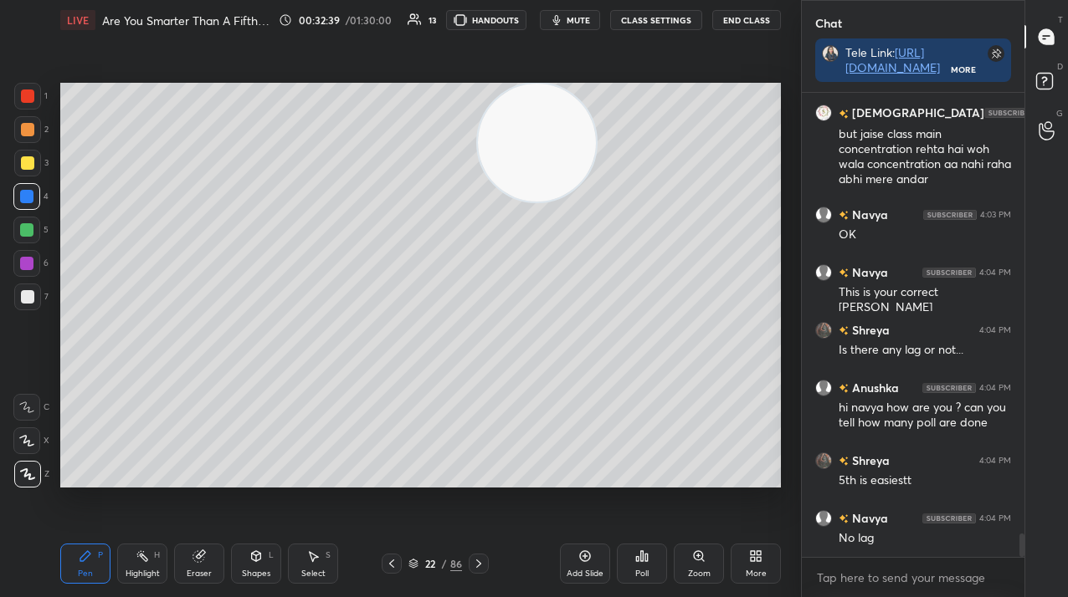
scroll to position [8666, 0]
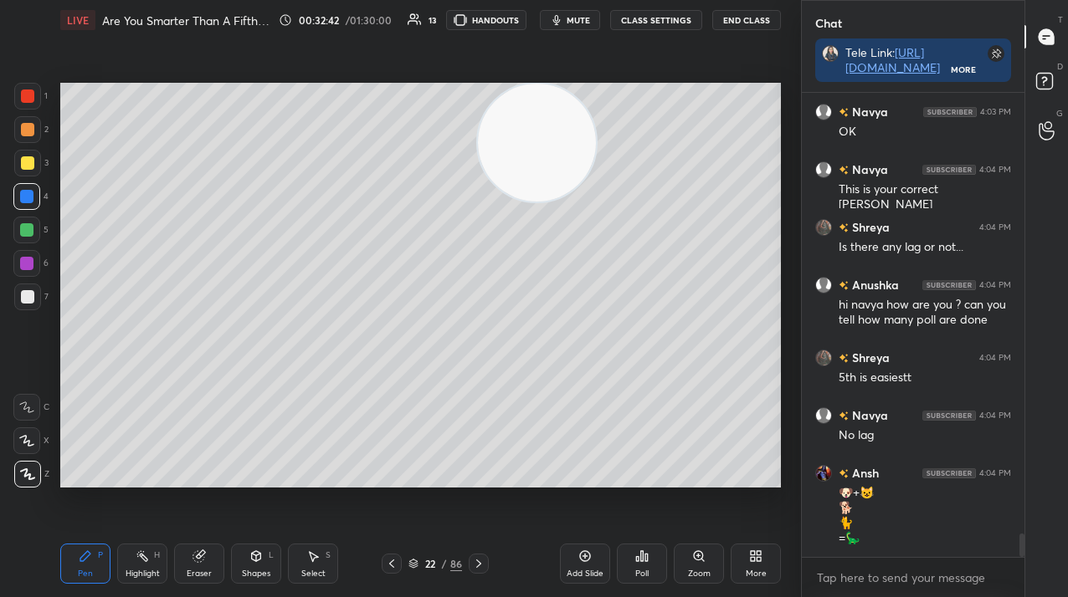
click at [653, 557] on div "Poll" at bounding box center [642, 564] width 50 height 40
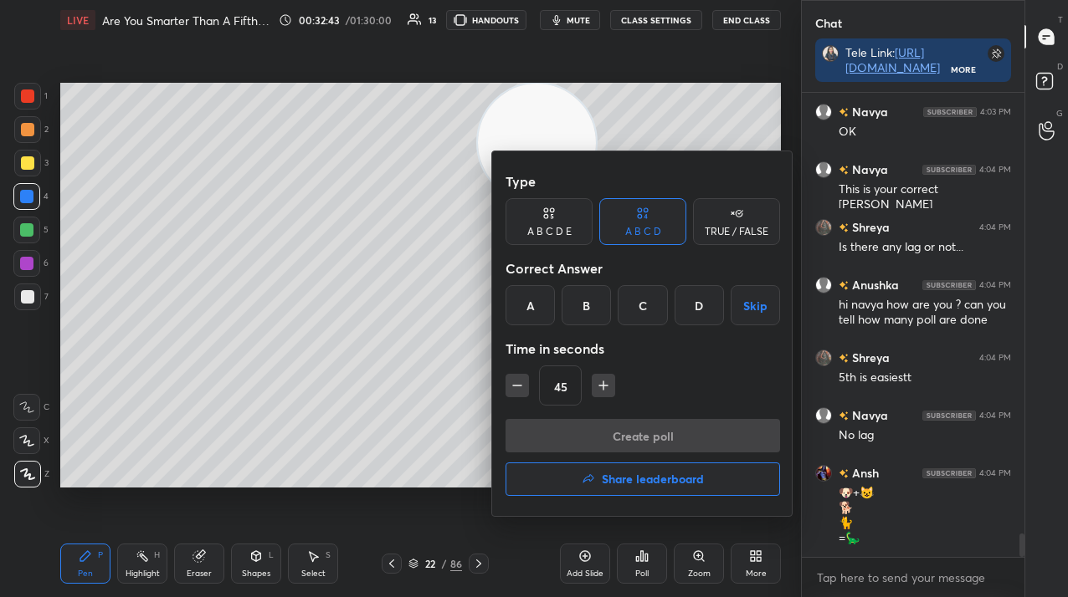
drag, startPoint x: 636, startPoint y: 305, endPoint x: 633, endPoint y: 329, distance: 23.6
click at [634, 307] on div "C" at bounding box center [641, 305] width 49 height 40
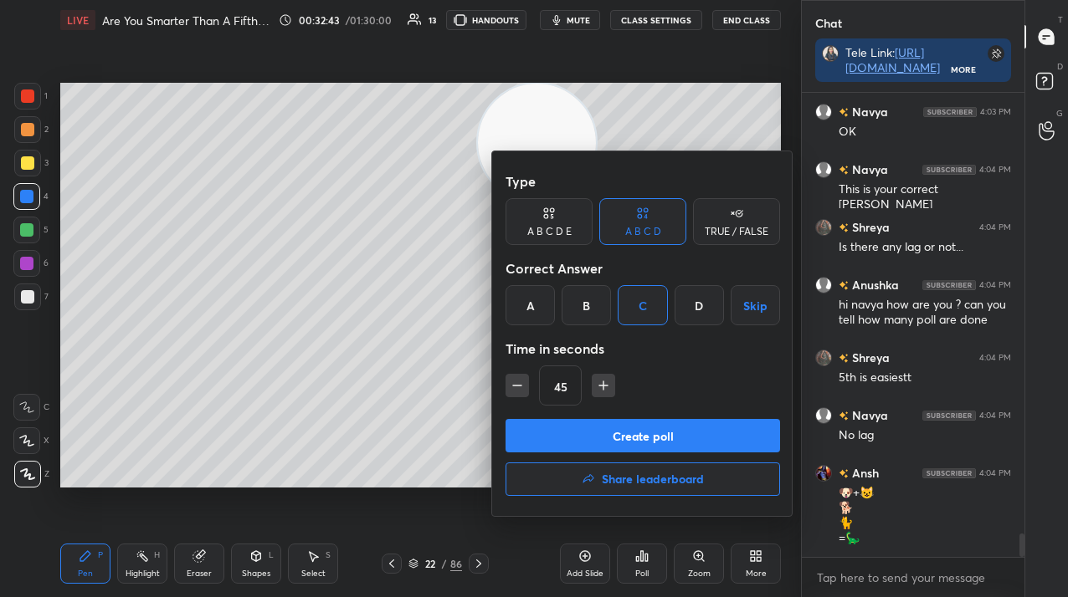
click at [613, 443] on button "Create poll" at bounding box center [642, 435] width 274 height 33
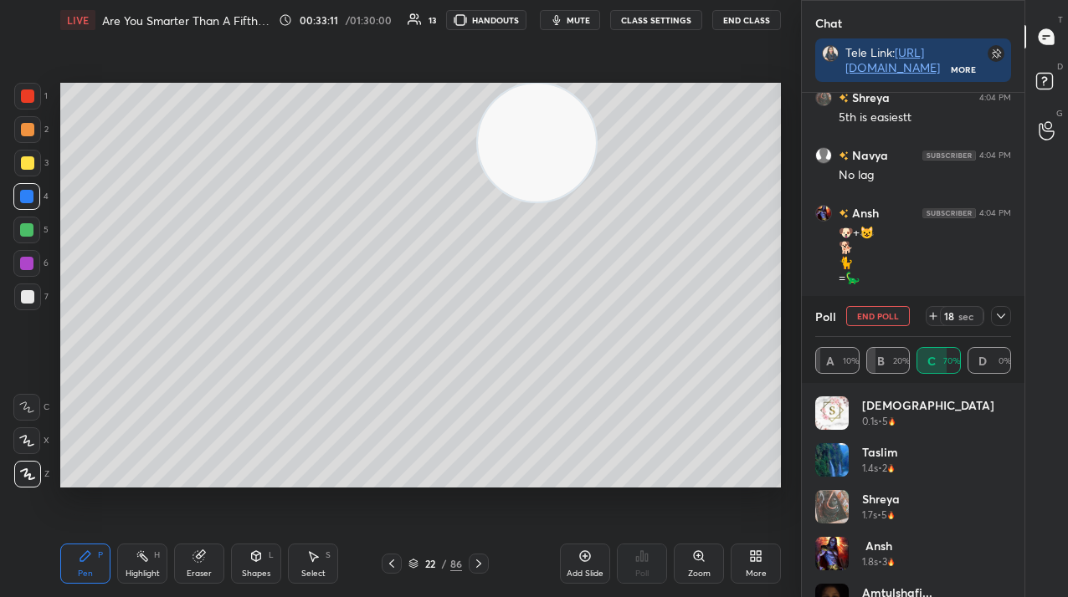
scroll to position [8967, 0]
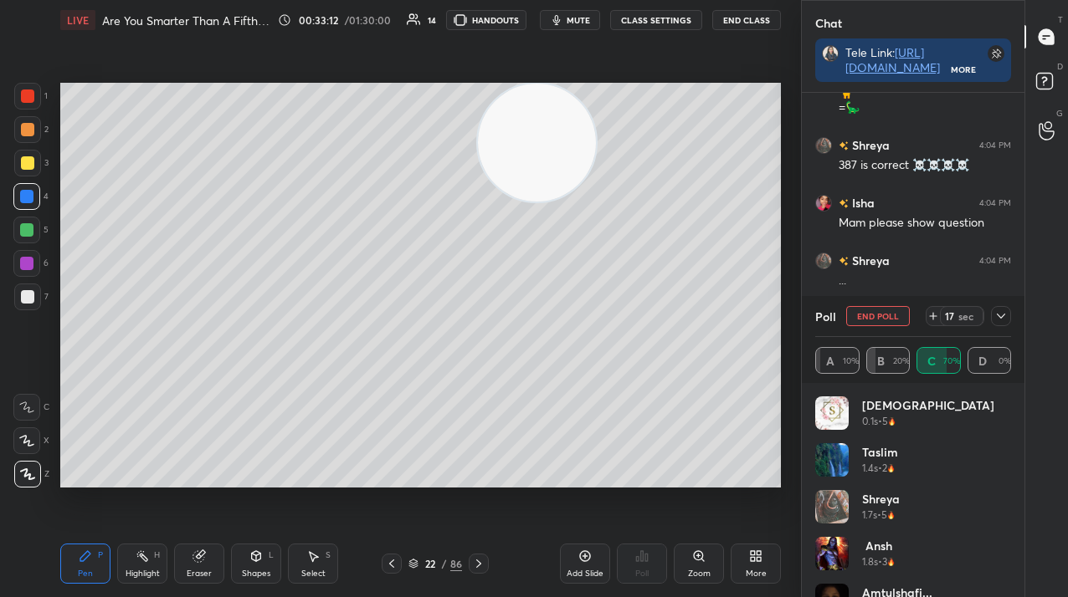
click at [873, 312] on button "End Poll" at bounding box center [878, 316] width 64 height 20
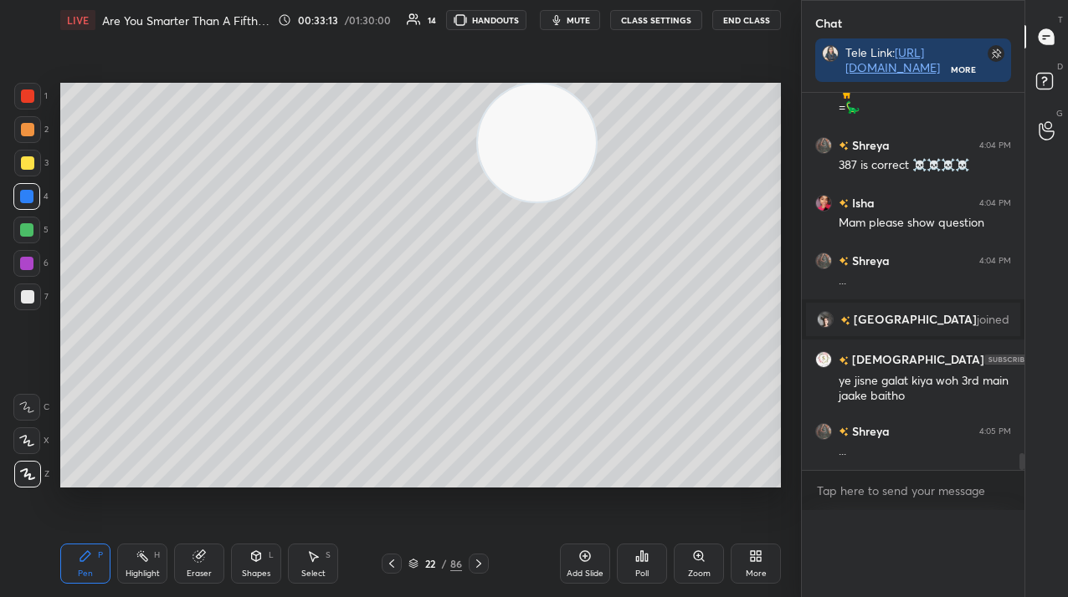
scroll to position [0, 0]
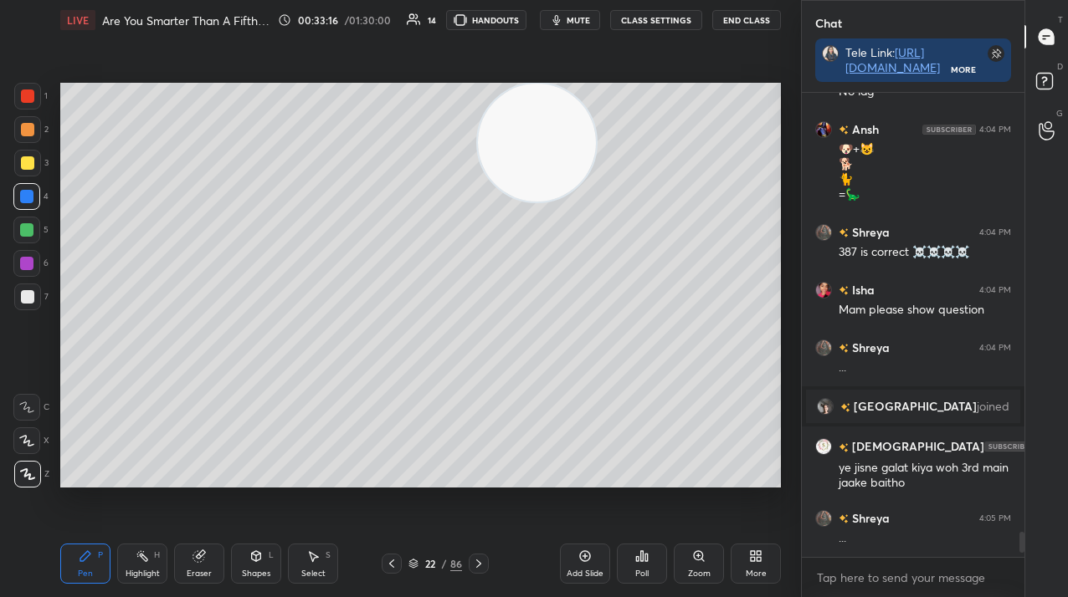
click at [479, 566] on icon at bounding box center [478, 563] width 13 height 13
click at [474, 558] on icon at bounding box center [478, 563] width 13 height 13
click at [479, 560] on icon at bounding box center [478, 563] width 13 height 13
click at [479, 556] on div at bounding box center [479, 564] width 20 height 20
click at [476, 557] on icon at bounding box center [478, 563] width 13 height 13
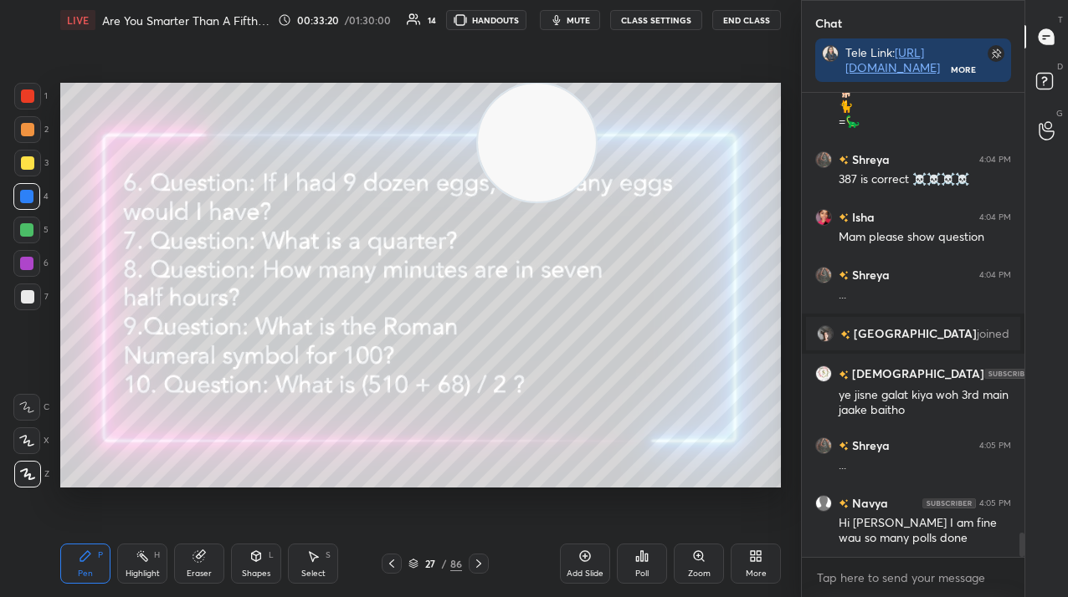
click at [44, 94] on div "1" at bounding box center [30, 96] width 33 height 27
click at [34, 100] on div at bounding box center [27, 96] width 27 height 27
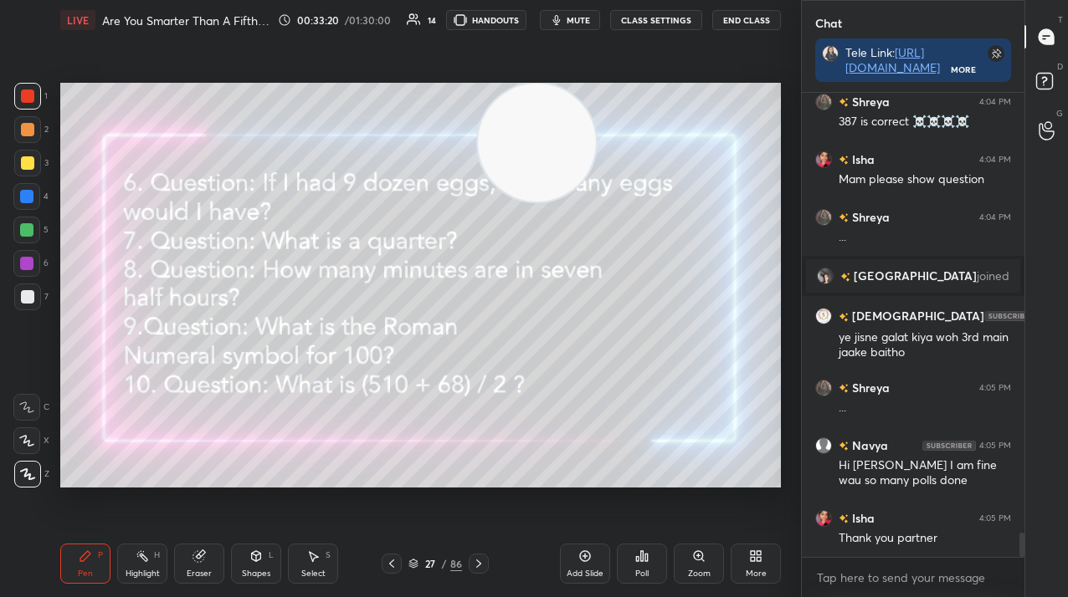
click at [33, 161] on div at bounding box center [27, 163] width 27 height 27
click at [37, 164] on div at bounding box center [27, 163] width 27 height 27
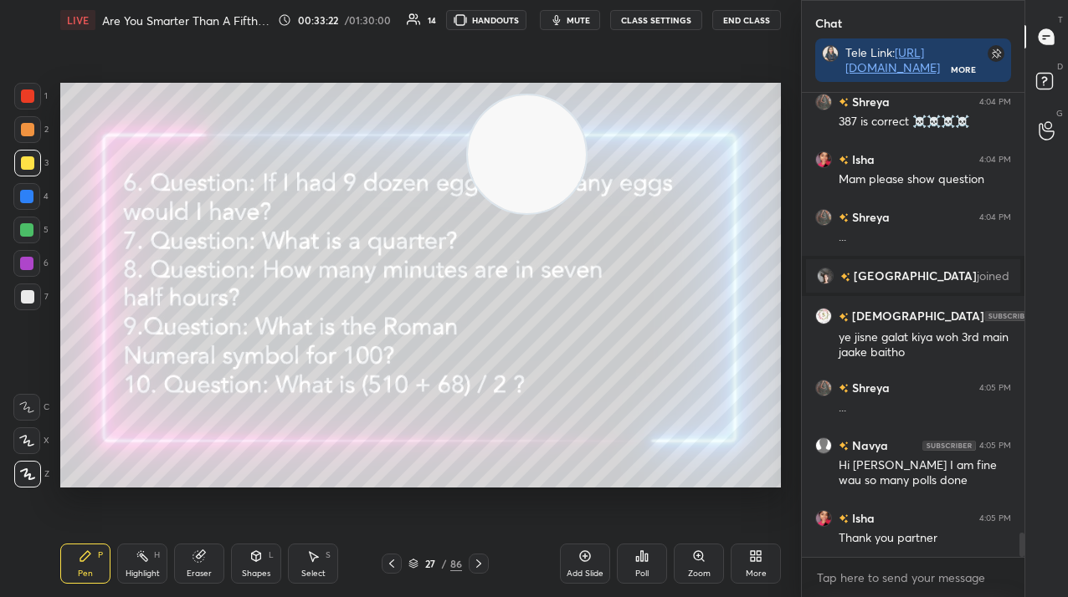
drag, startPoint x: 539, startPoint y: 159, endPoint x: 500, endPoint y: 398, distance: 242.4
click at [498, 213] on video at bounding box center [527, 154] width 118 height 118
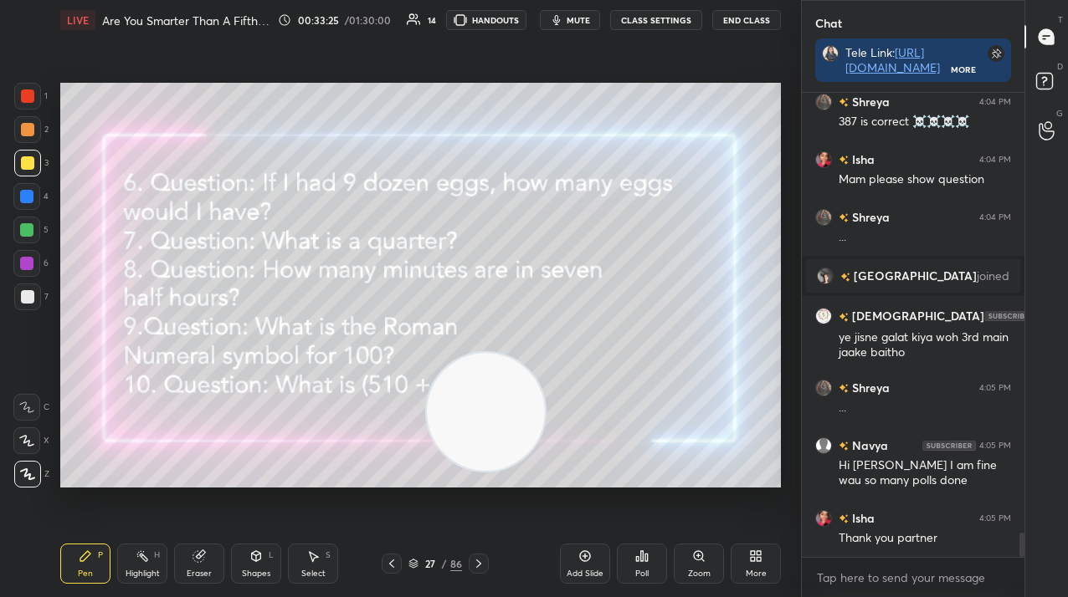
click at [580, 558] on icon at bounding box center [584, 556] width 13 height 13
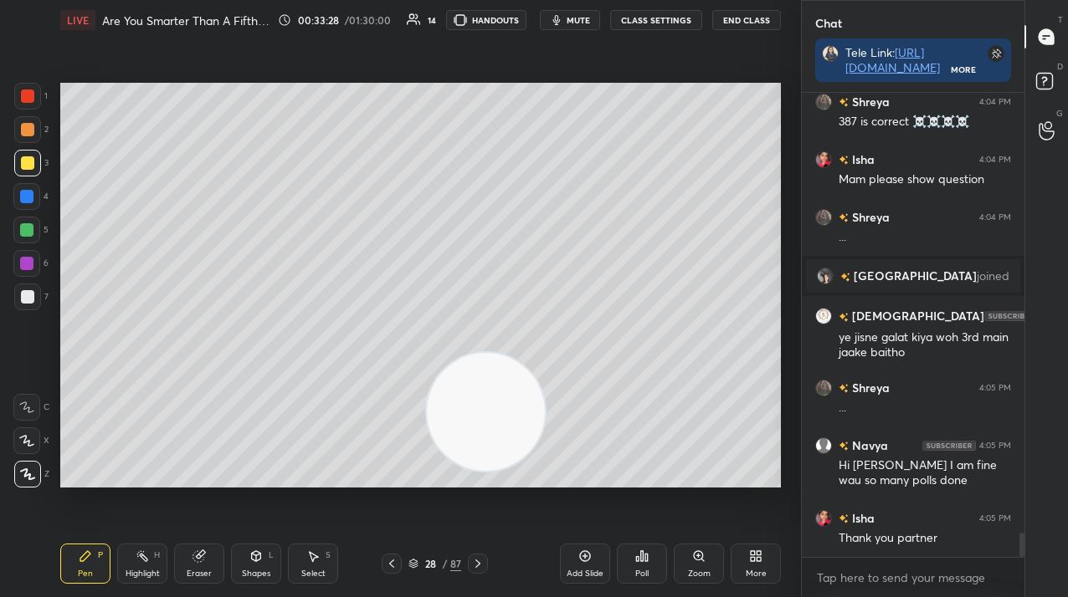
scroll to position [8440, 0]
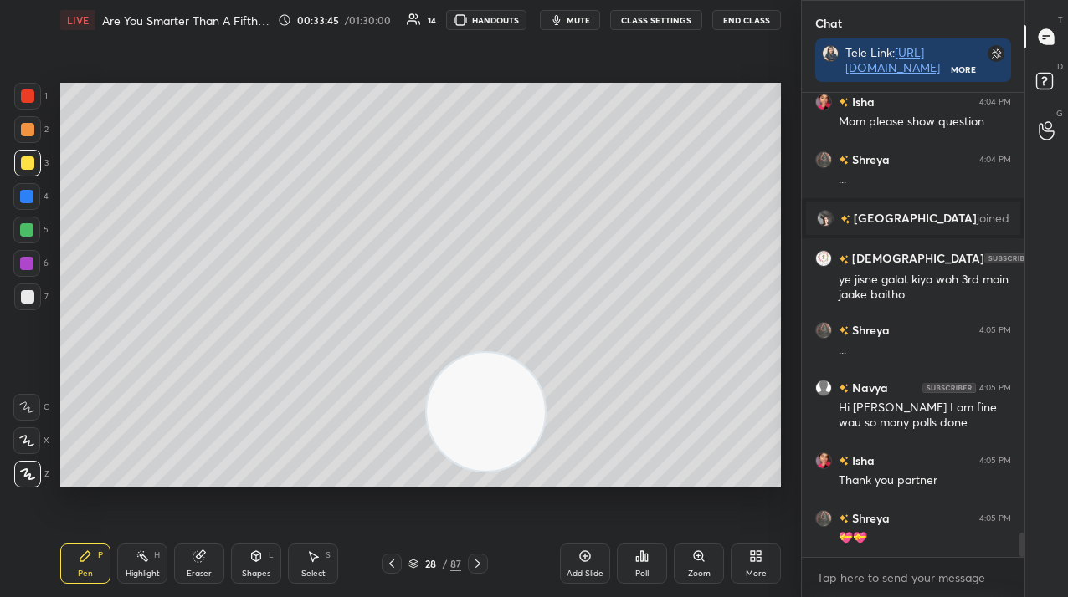
click at [638, 558] on icon at bounding box center [641, 556] width 13 height 13
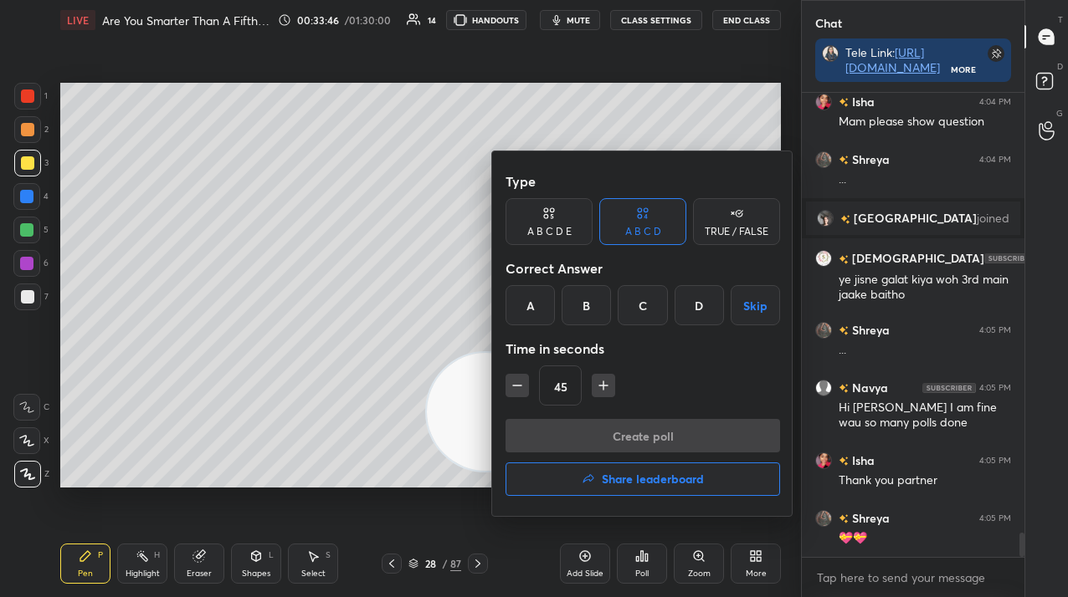
drag, startPoint x: 580, startPoint y: 289, endPoint x: 581, endPoint y: 306, distance: 16.8
click at [579, 294] on div "B" at bounding box center [585, 305] width 49 height 40
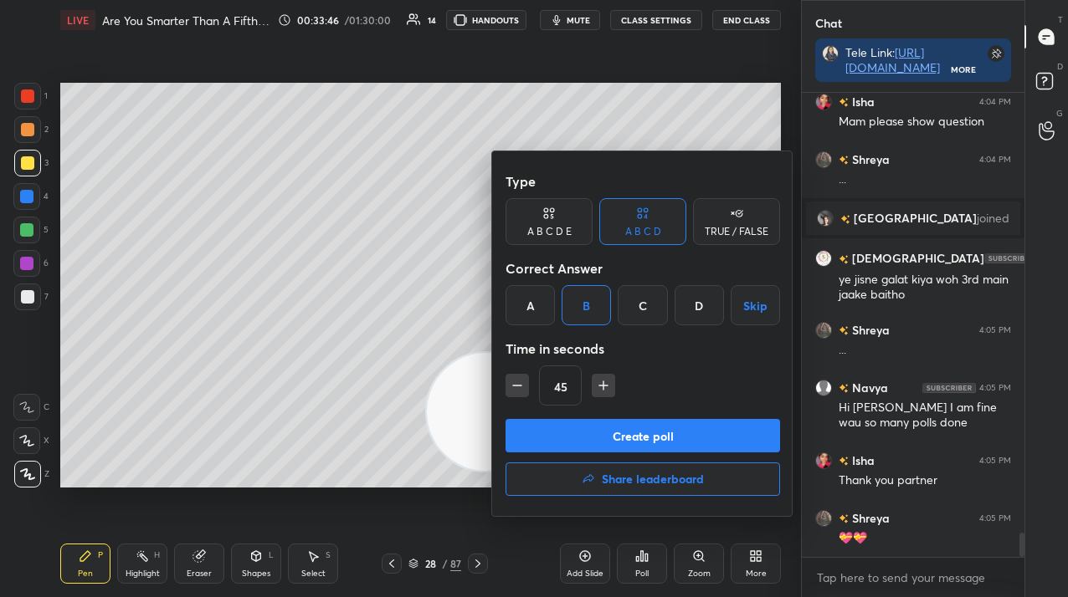
click at [591, 424] on button "Create poll" at bounding box center [642, 435] width 274 height 33
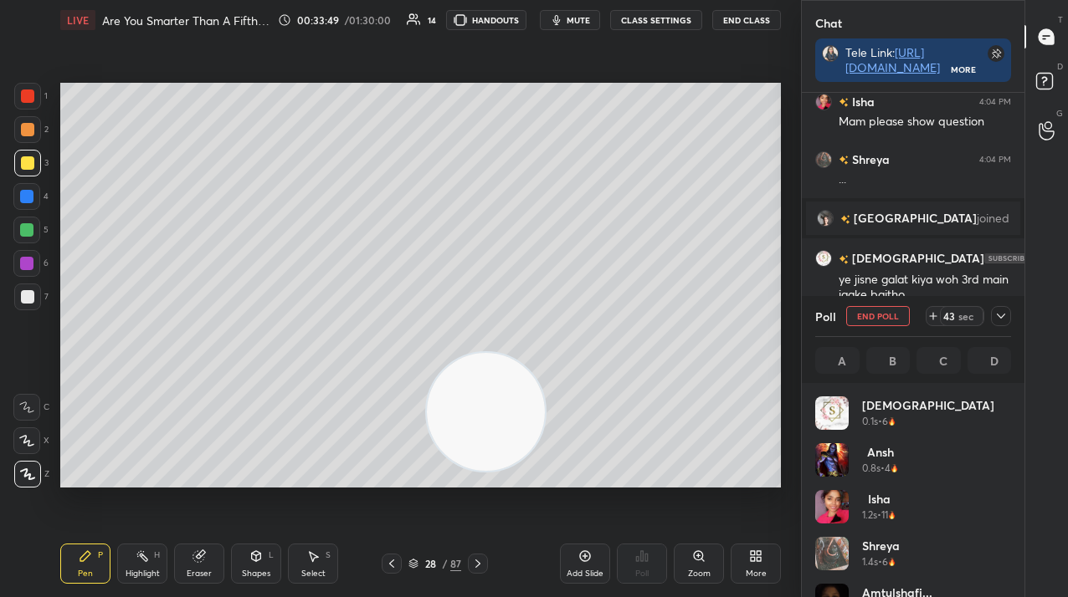
scroll to position [196, 191]
click at [996, 317] on icon at bounding box center [1000, 316] width 13 height 13
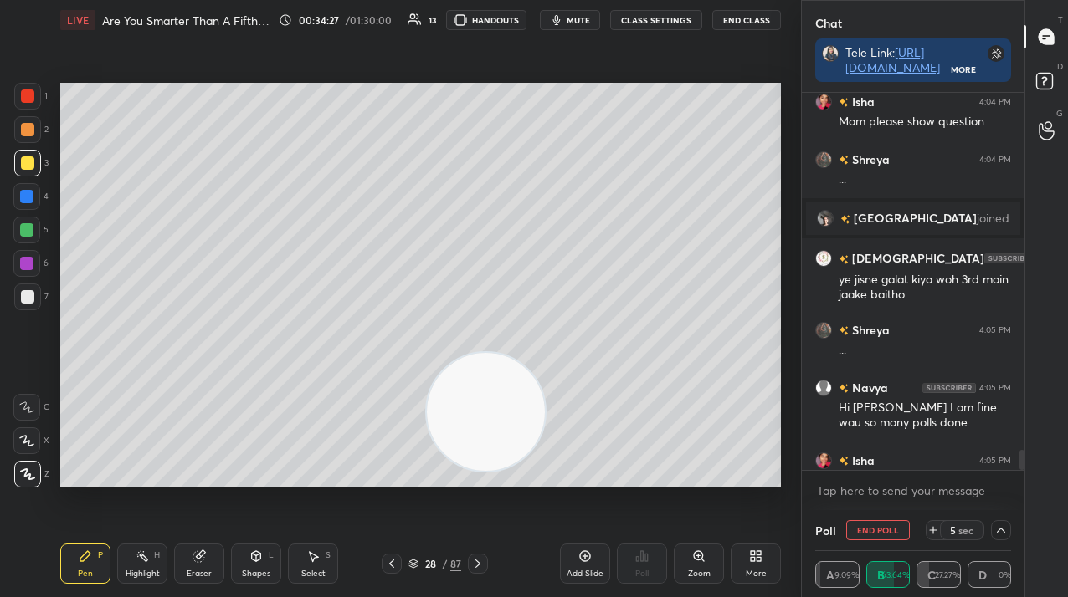
scroll to position [8567, 0]
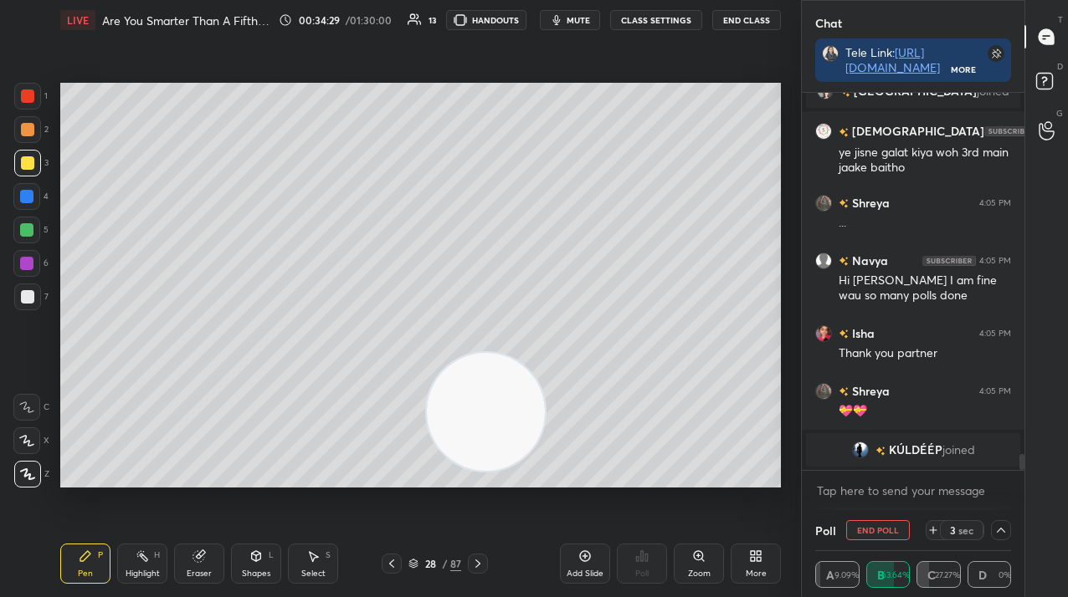
click at [472, 564] on icon at bounding box center [477, 563] width 13 height 13
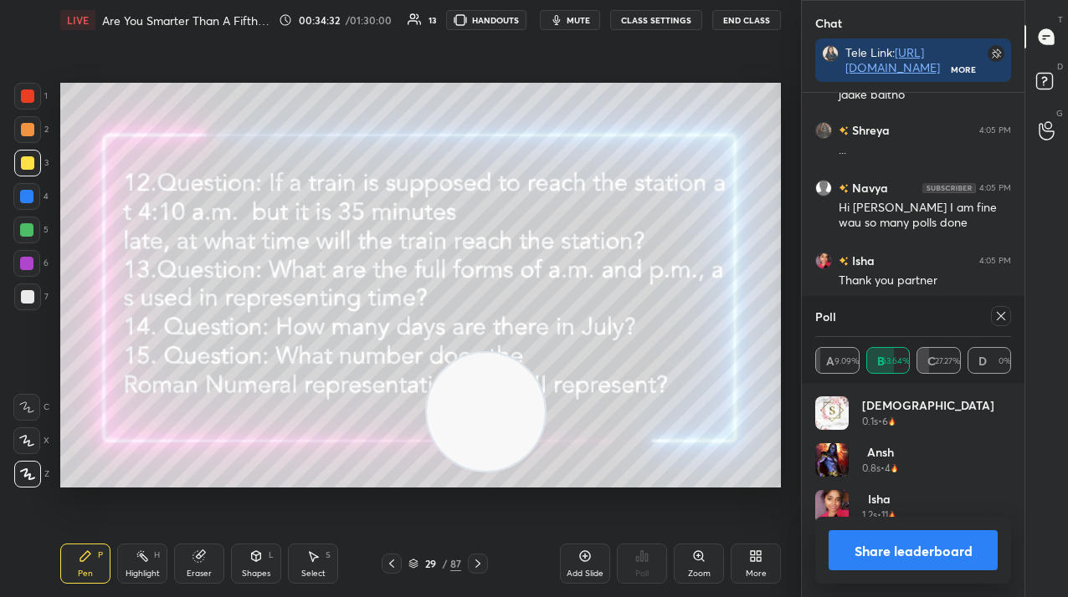
scroll to position [196, 191]
click at [376, 576] on div "Pen P Highlight H Eraser Shapes L Select S 29 / 87 Add Slide Poll Zoom More" at bounding box center [420, 563] width 720 height 67
click at [389, 566] on icon at bounding box center [391, 563] width 13 height 13
click at [392, 564] on icon at bounding box center [391, 563] width 13 height 13
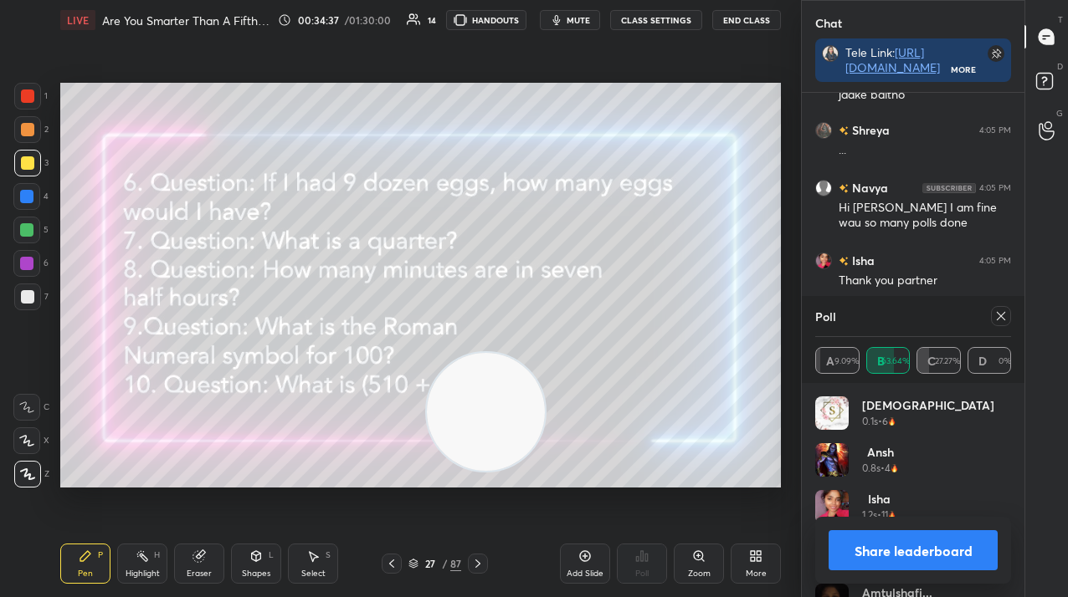
click at [1000, 318] on icon at bounding box center [1000, 316] width 13 height 13
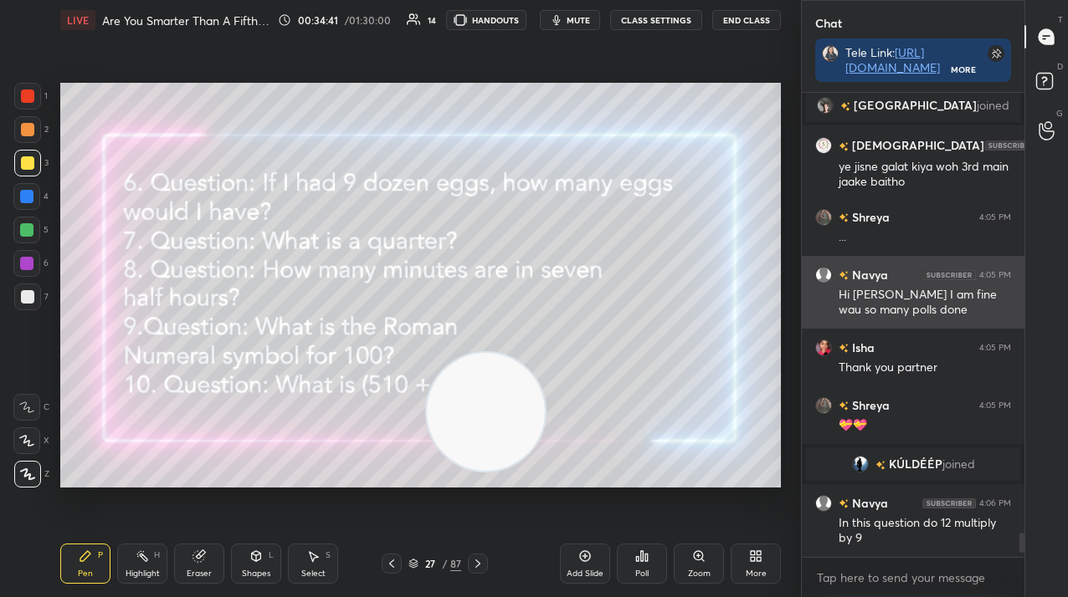
scroll to position [8506, 0]
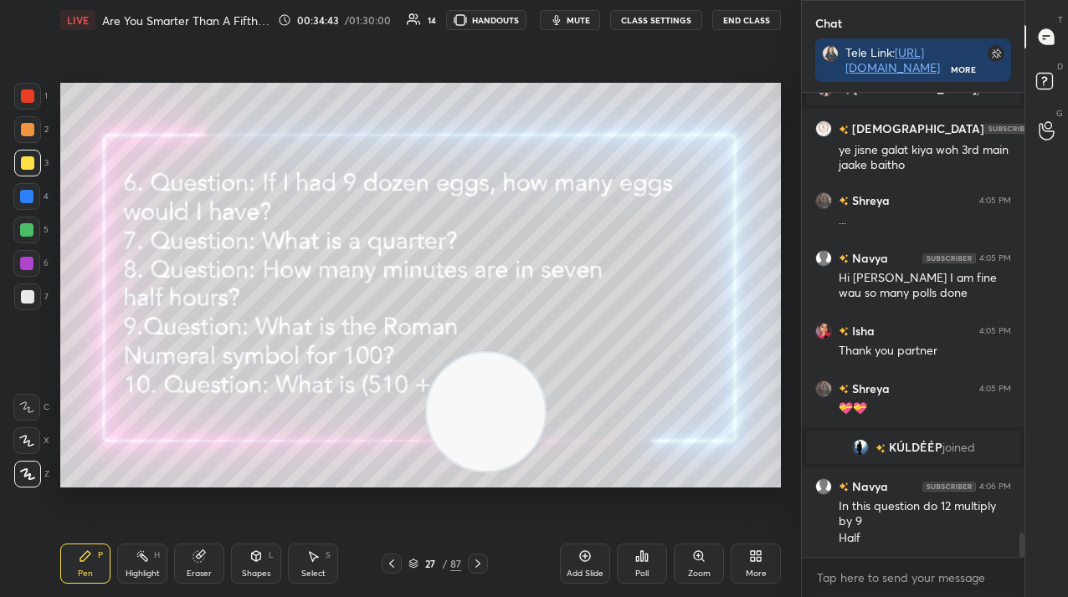
click at [573, 561] on div "Add Slide" at bounding box center [585, 564] width 50 height 40
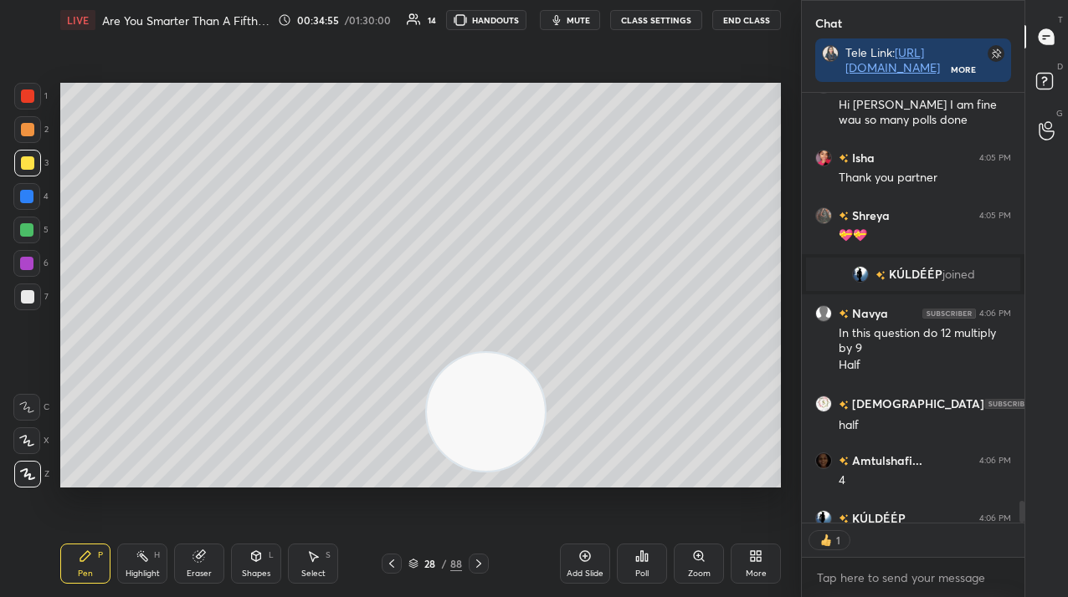
scroll to position [425, 218]
click at [647, 556] on icon at bounding box center [646, 558] width 3 height 8
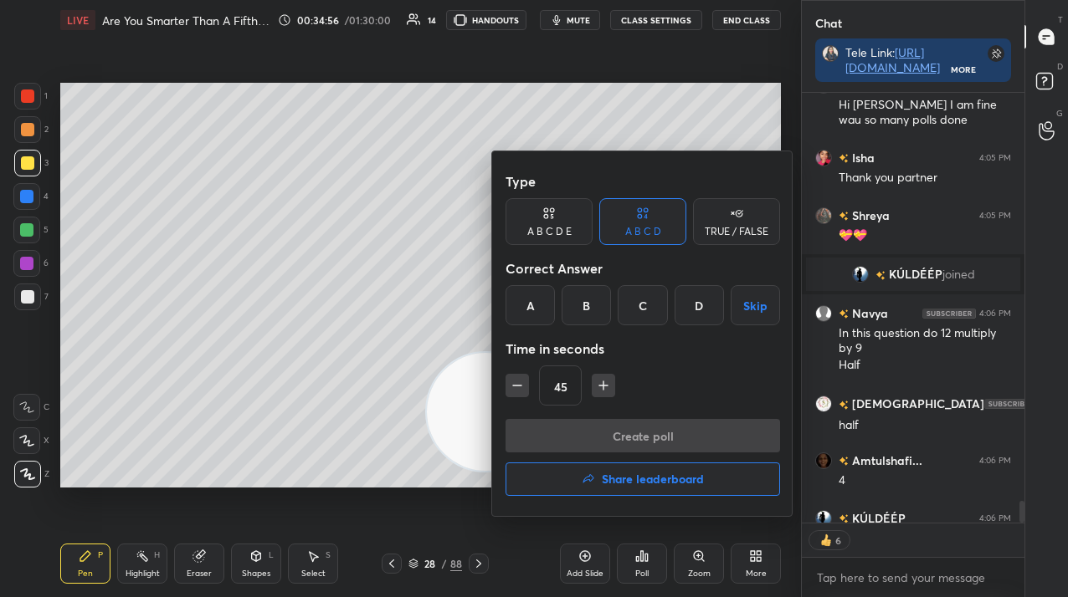
click at [590, 310] on div "B" at bounding box center [585, 305] width 49 height 40
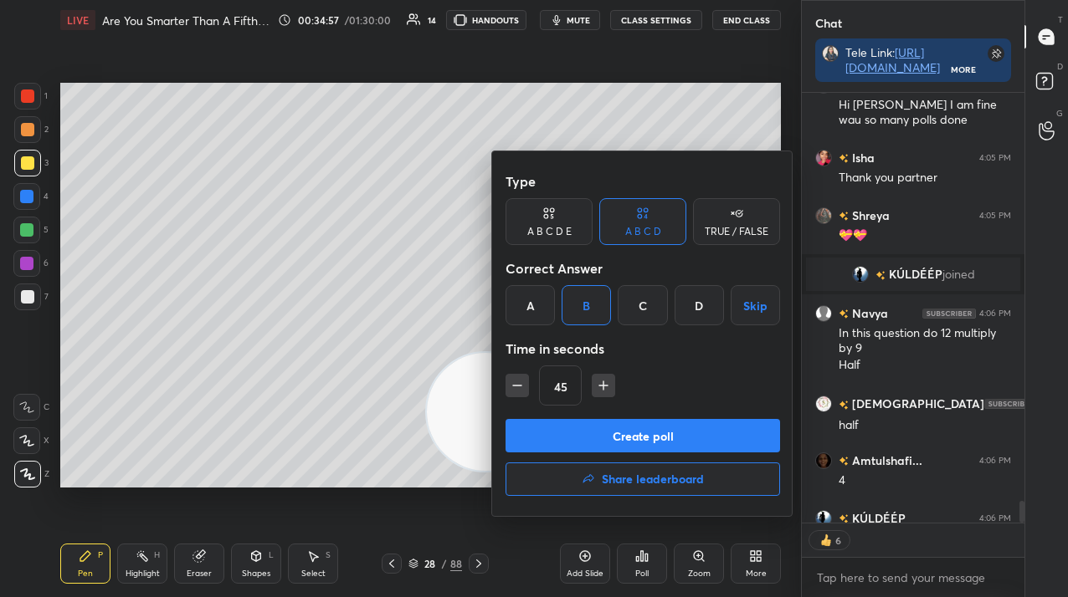
click at [596, 428] on button "Create poll" at bounding box center [642, 435] width 274 height 33
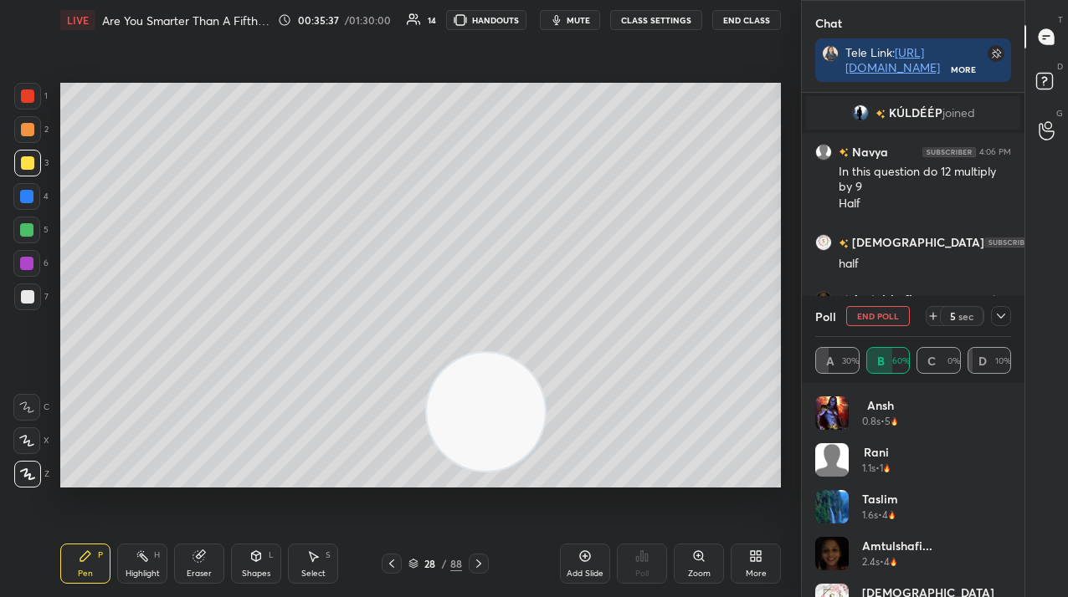
scroll to position [8898, 0]
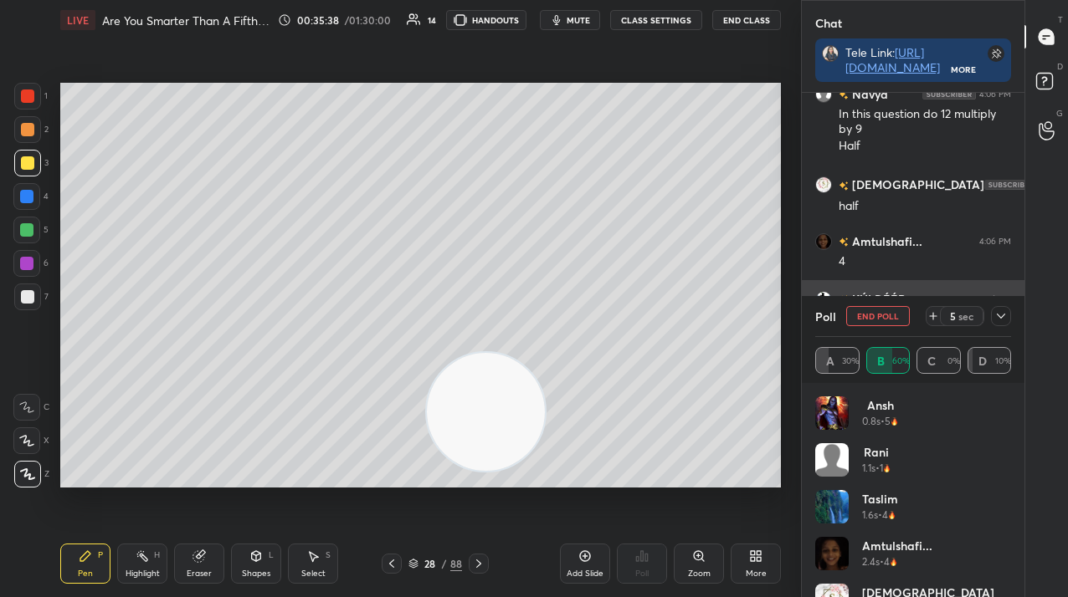
click at [883, 310] on button "End Poll" at bounding box center [878, 316] width 64 height 20
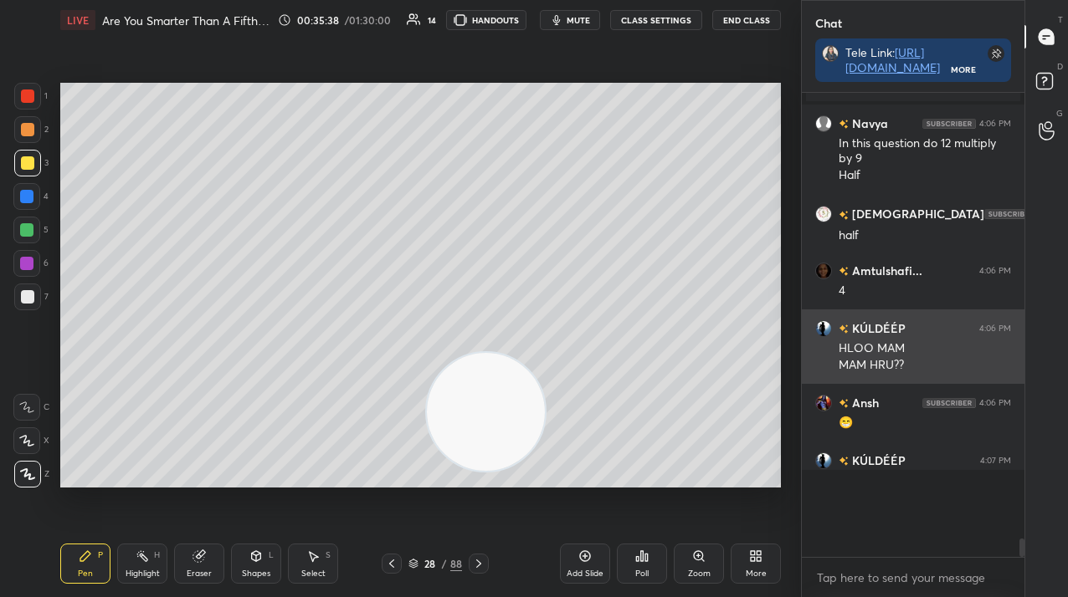
scroll to position [320, 218]
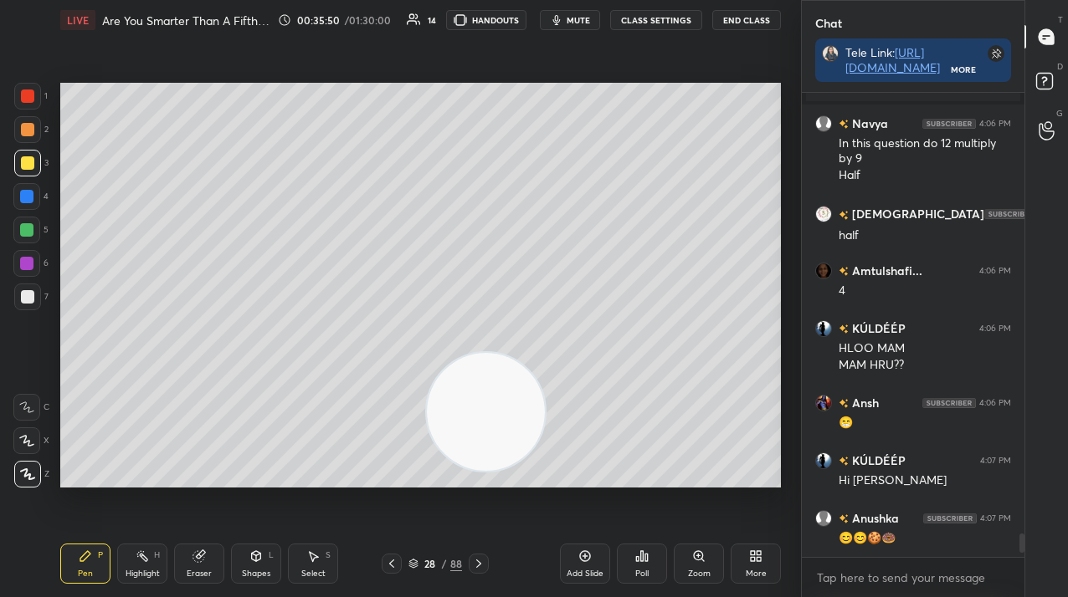
click at [392, 556] on div at bounding box center [392, 564] width 20 height 20
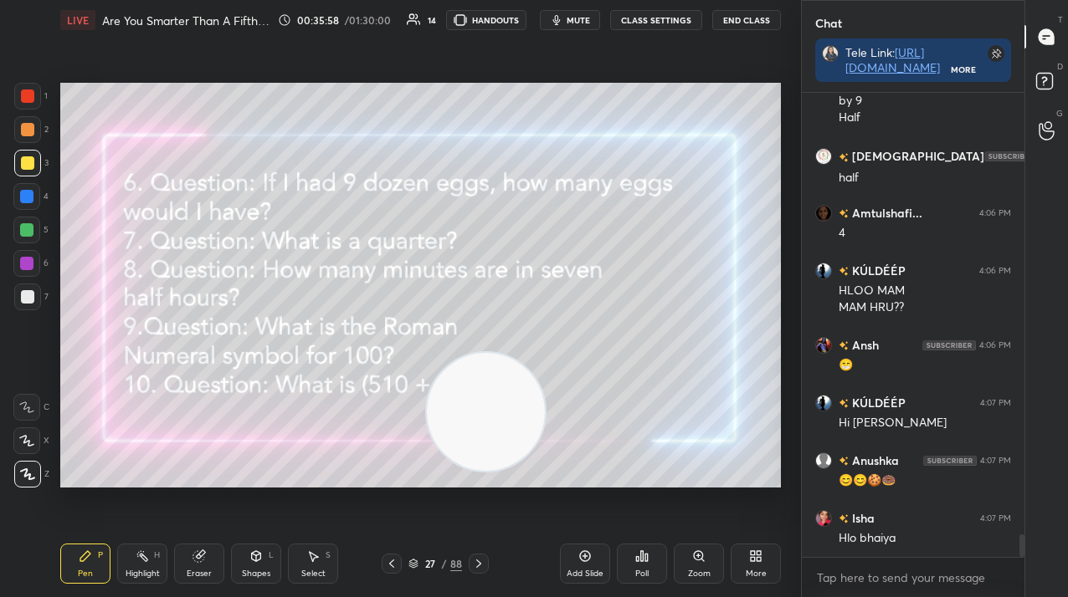
scroll to position [8984, 0]
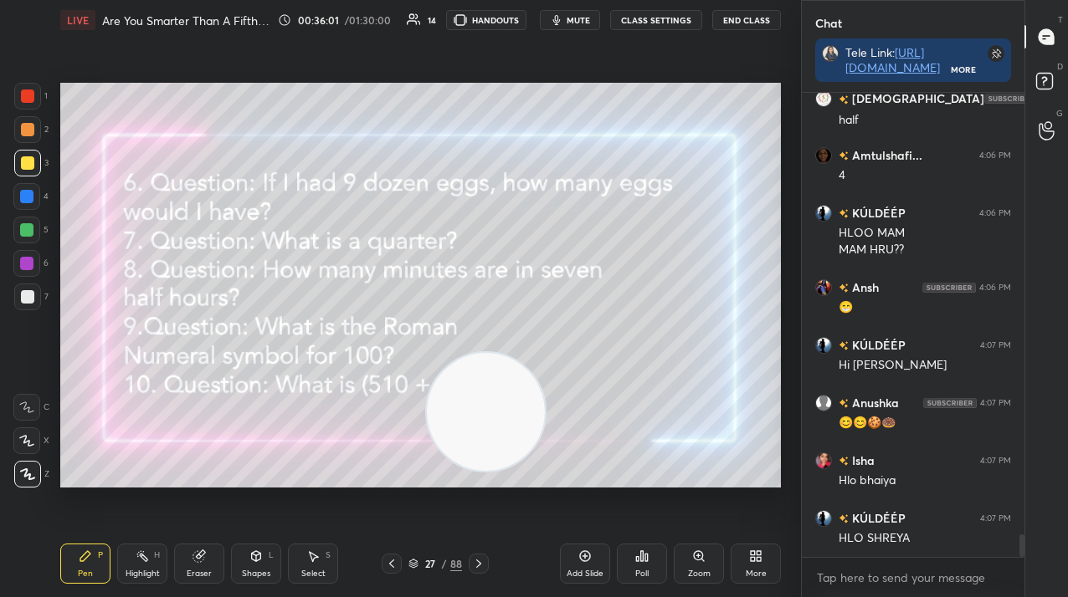
click at [587, 560] on icon at bounding box center [584, 556] width 13 height 13
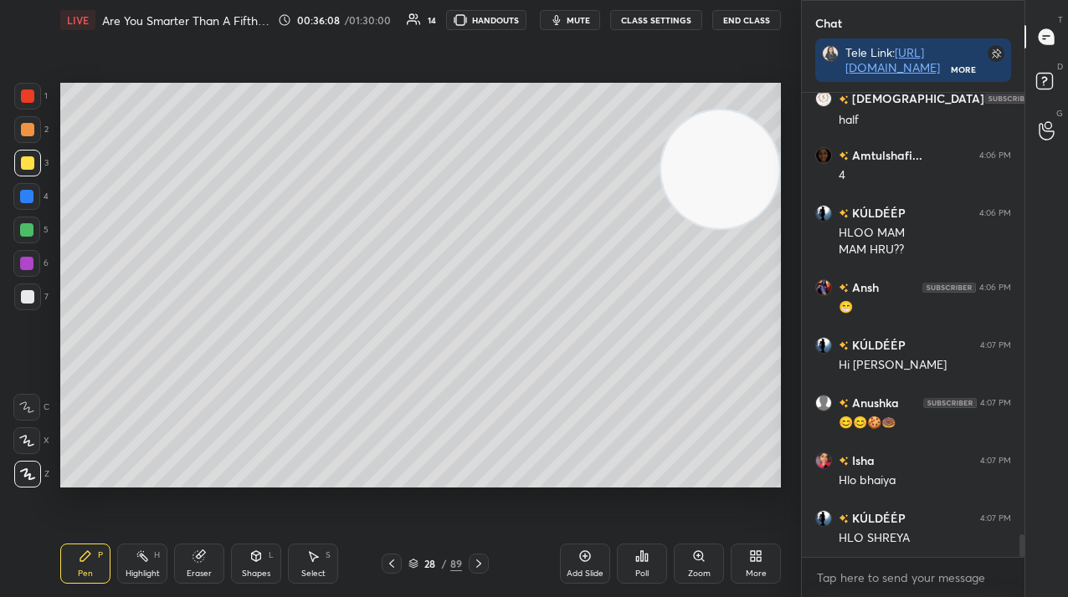
drag, startPoint x: 560, startPoint y: 295, endPoint x: 777, endPoint y: 142, distance: 265.5
click at [797, 139] on div "1 2 3 4 5 6 7 C X Z C X Z E E Erase all H H LIVE Are You Smarter Than A Fifth G…" at bounding box center [400, 298] width 801 height 597
click at [27, 199] on div at bounding box center [26, 196] width 13 height 13
click at [31, 203] on div at bounding box center [26, 196] width 27 height 27
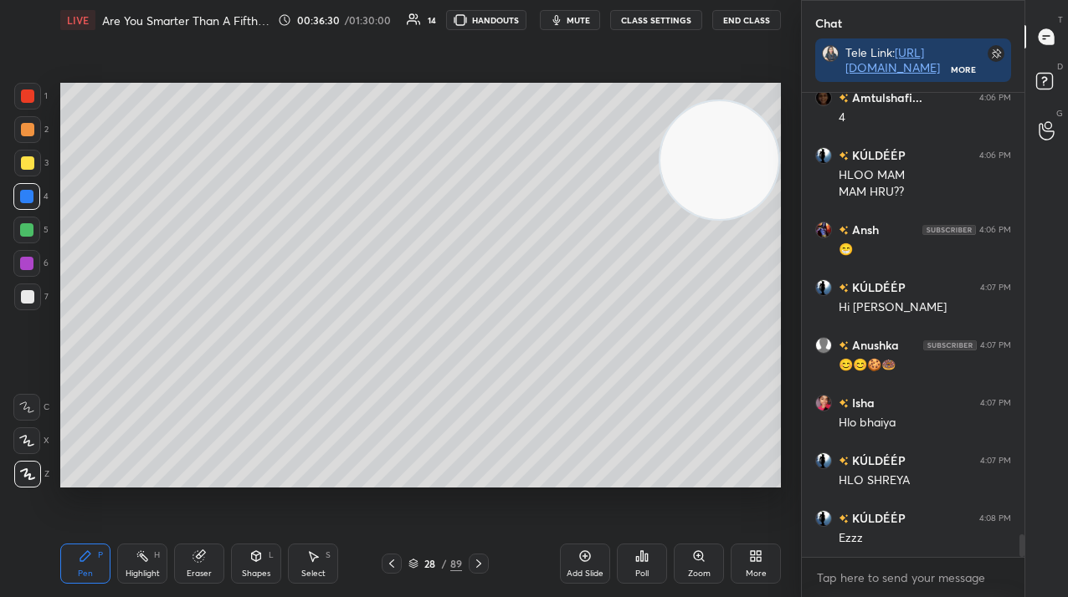
click at [643, 575] on div "Poll" at bounding box center [641, 574] width 13 height 8
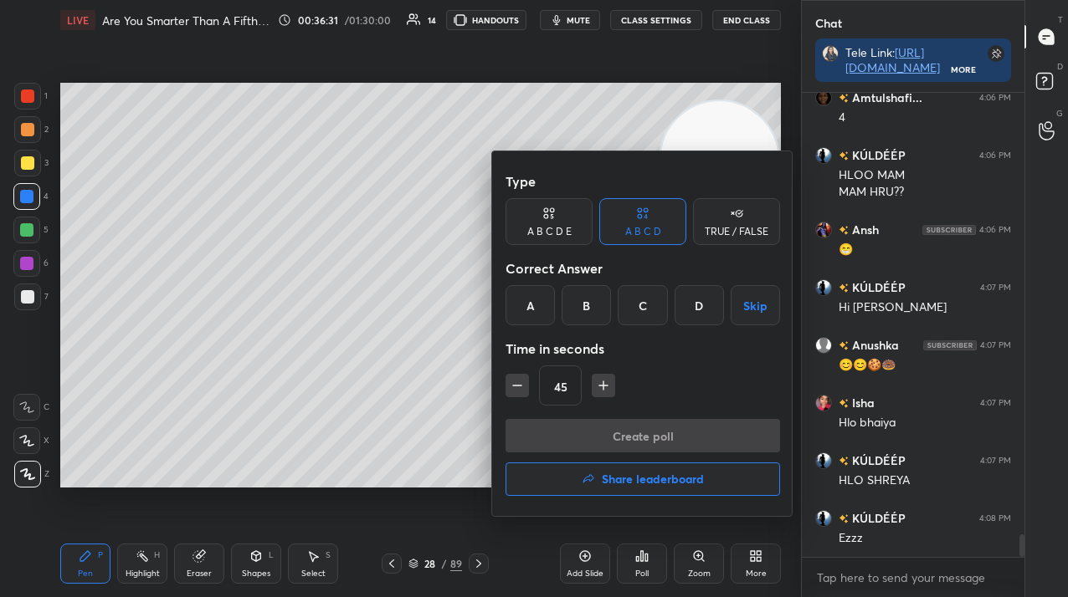
drag, startPoint x: 651, startPoint y: 302, endPoint x: 648, endPoint y: 357, distance: 55.3
click at [648, 305] on div "C" at bounding box center [641, 305] width 49 height 40
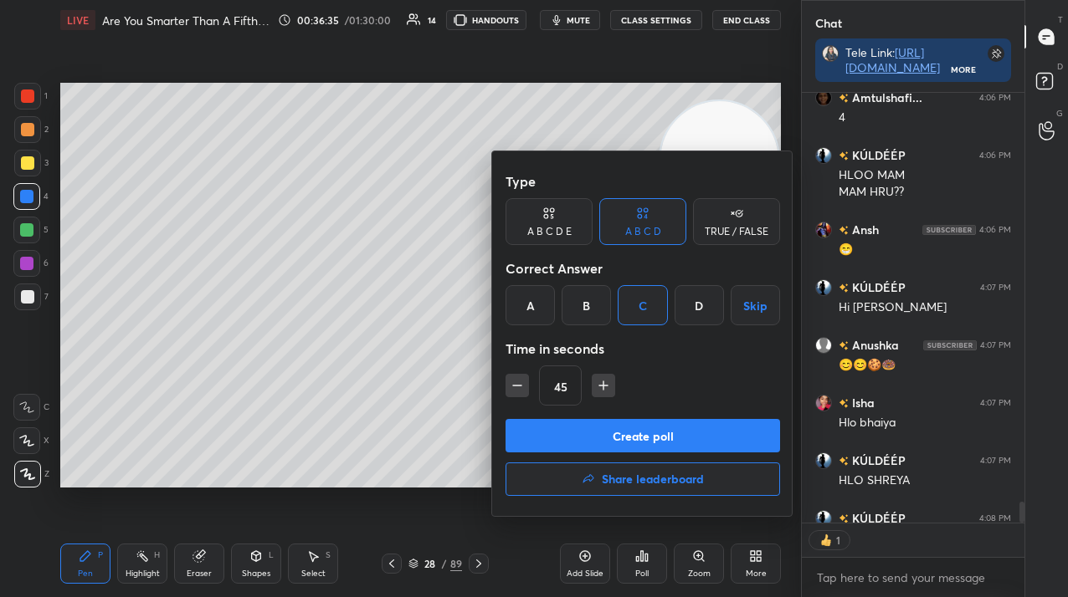
scroll to position [425, 218]
click at [607, 434] on button "Create poll" at bounding box center [642, 435] width 274 height 33
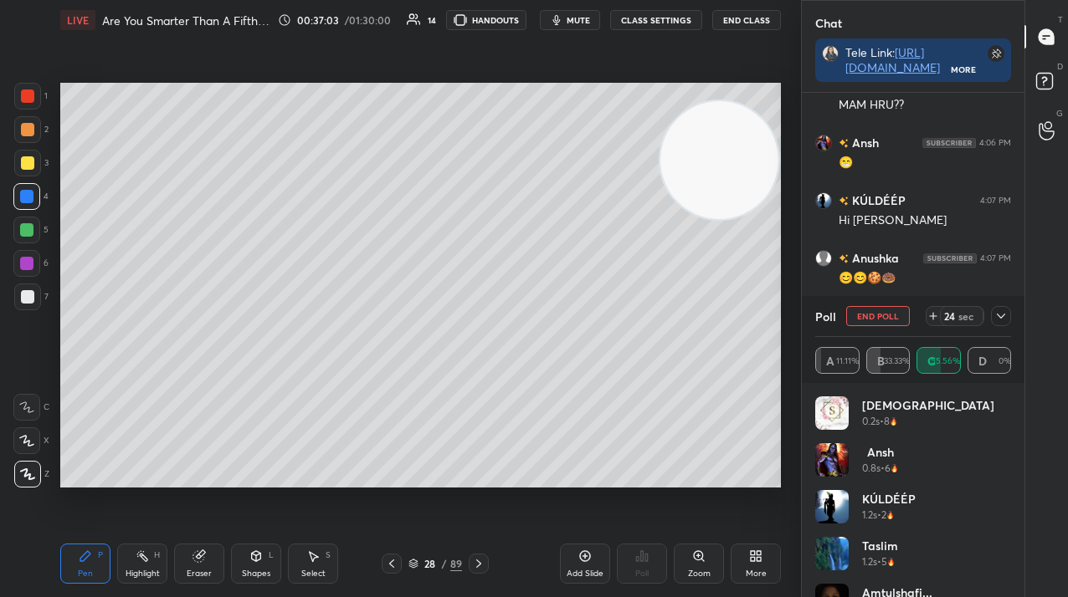
scroll to position [9202, 0]
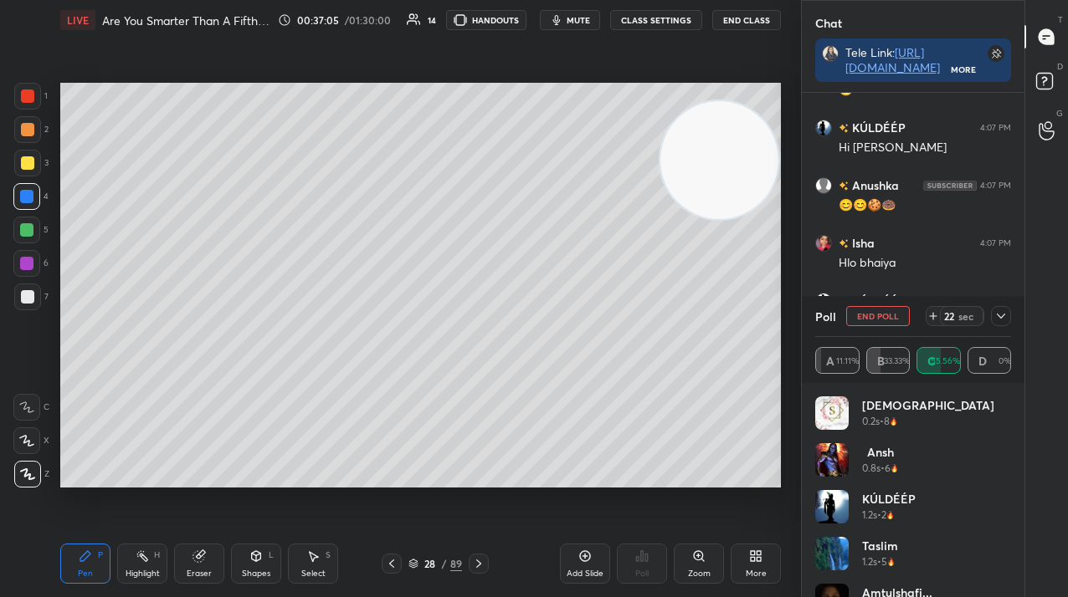
click at [892, 315] on button "End Poll" at bounding box center [878, 316] width 64 height 20
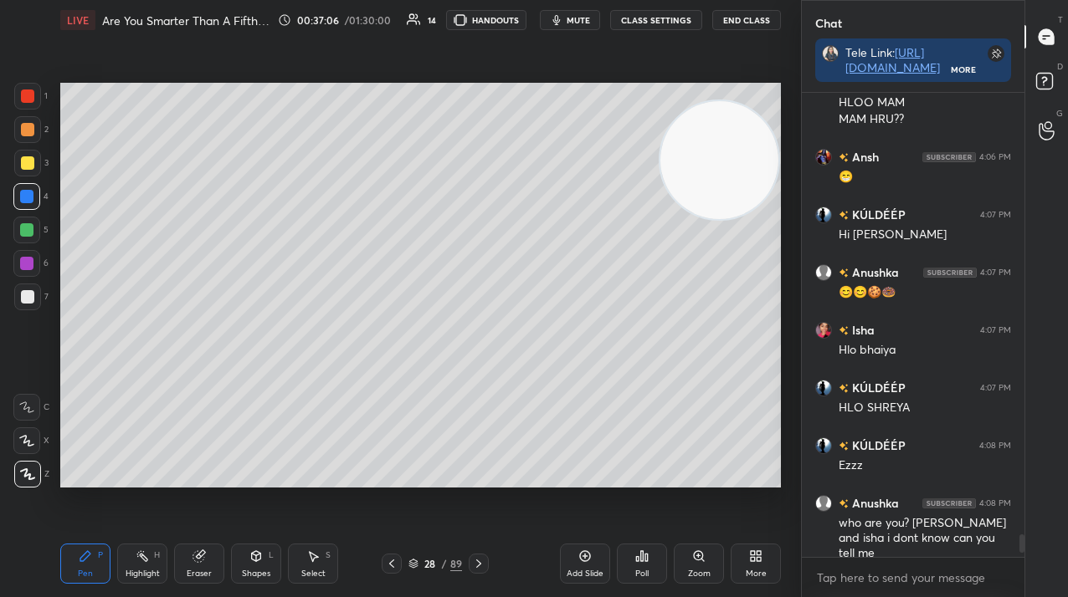
scroll to position [9115, 0]
click at [19, 133] on div at bounding box center [27, 129] width 27 height 27
drag, startPoint x: 22, startPoint y: 134, endPoint x: 53, endPoint y: 192, distance: 66.2
click at [23, 134] on div at bounding box center [27, 129] width 13 height 13
click at [479, 566] on icon at bounding box center [478, 563] width 13 height 13
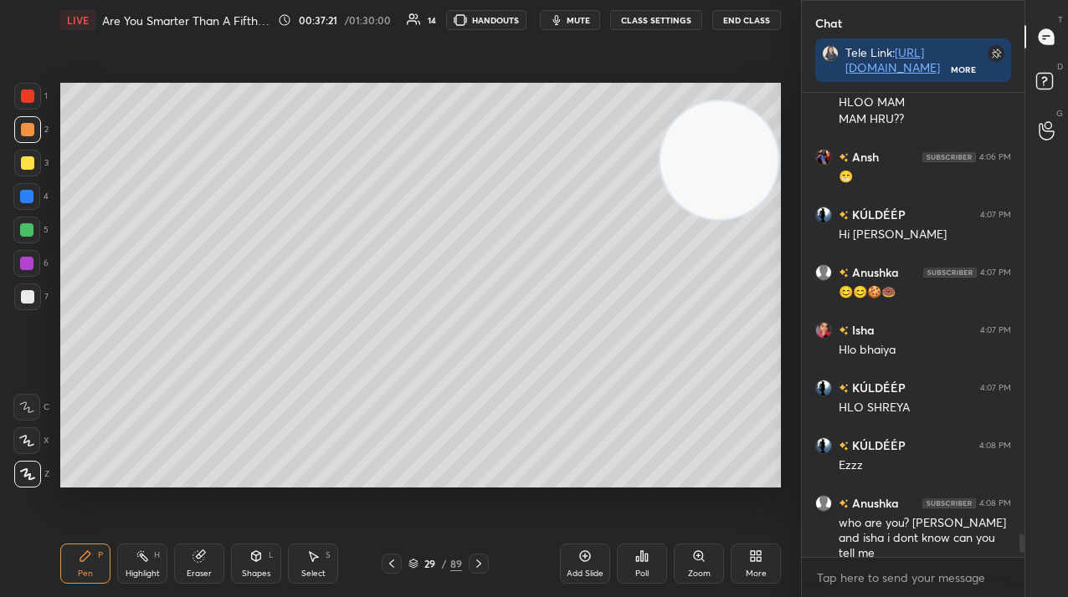
click at [387, 562] on icon at bounding box center [391, 563] width 13 height 13
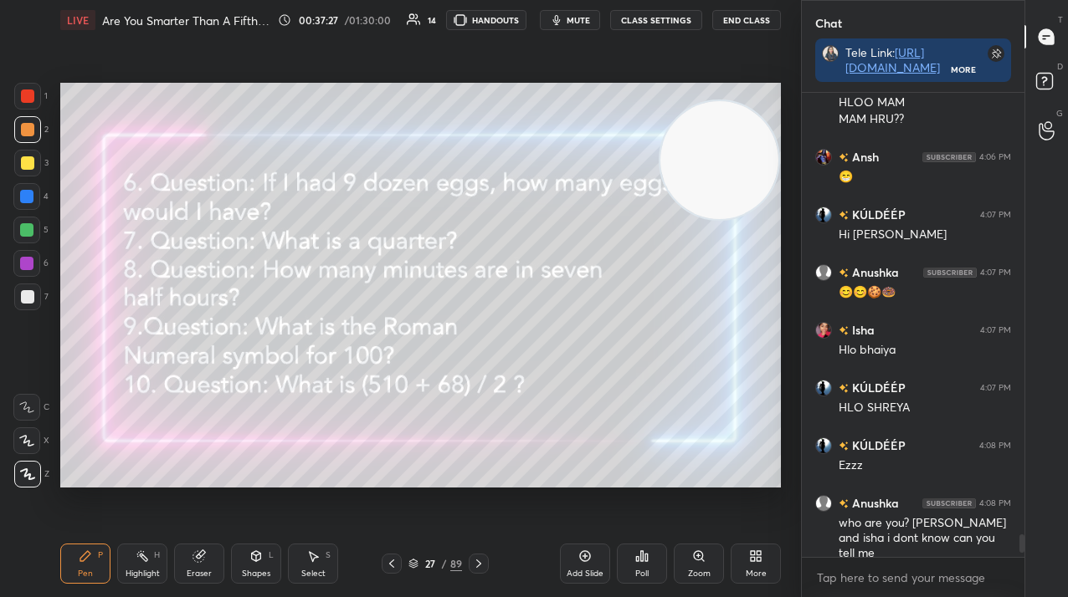
click at [582, 561] on icon at bounding box center [584, 556] width 13 height 13
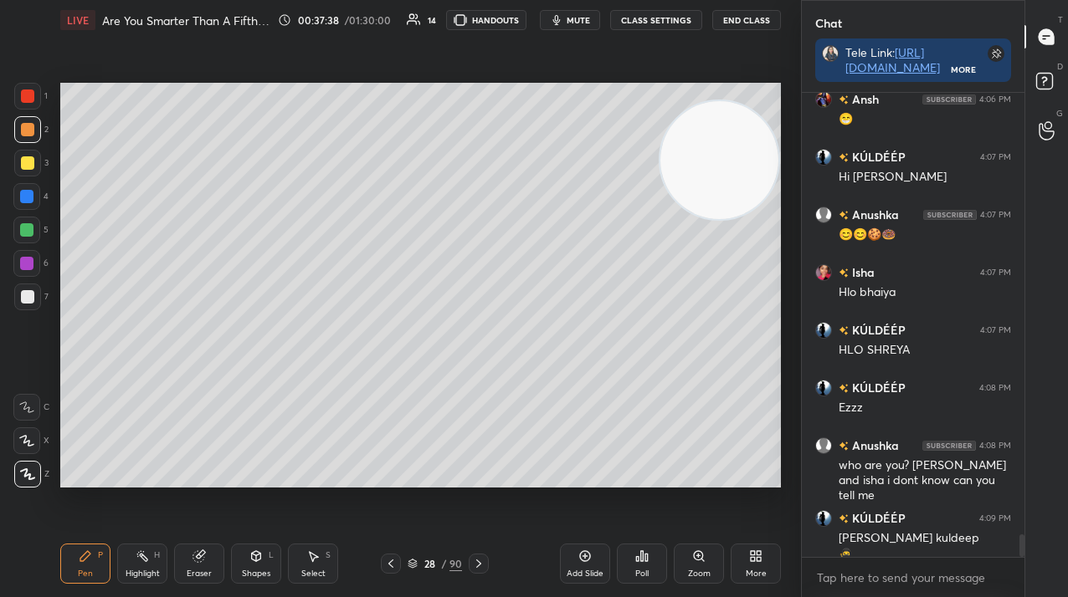
scroll to position [9189, 0]
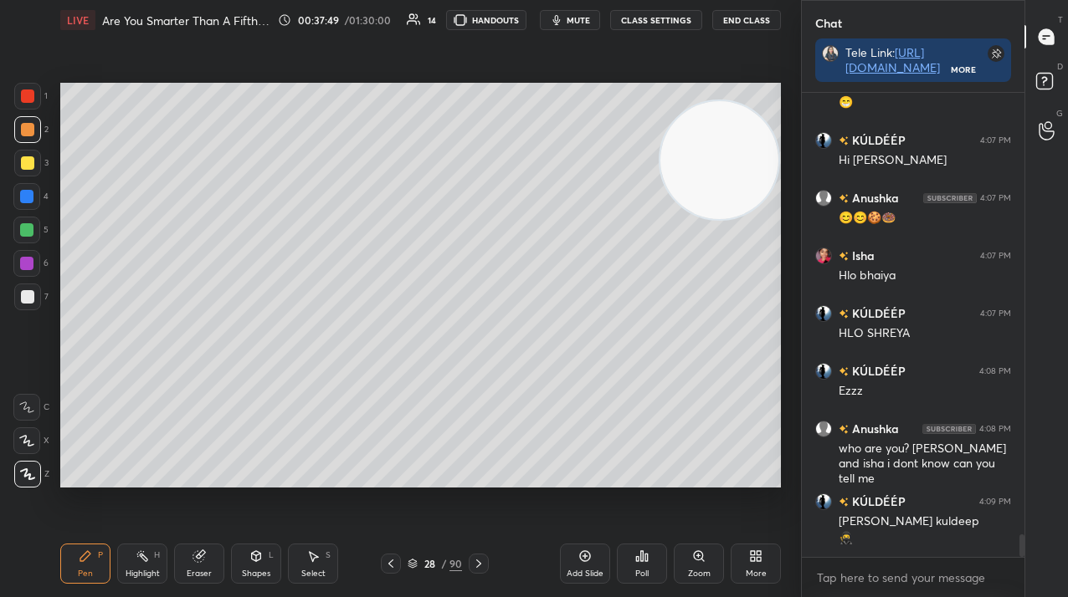
click at [30, 159] on div at bounding box center [27, 162] width 13 height 13
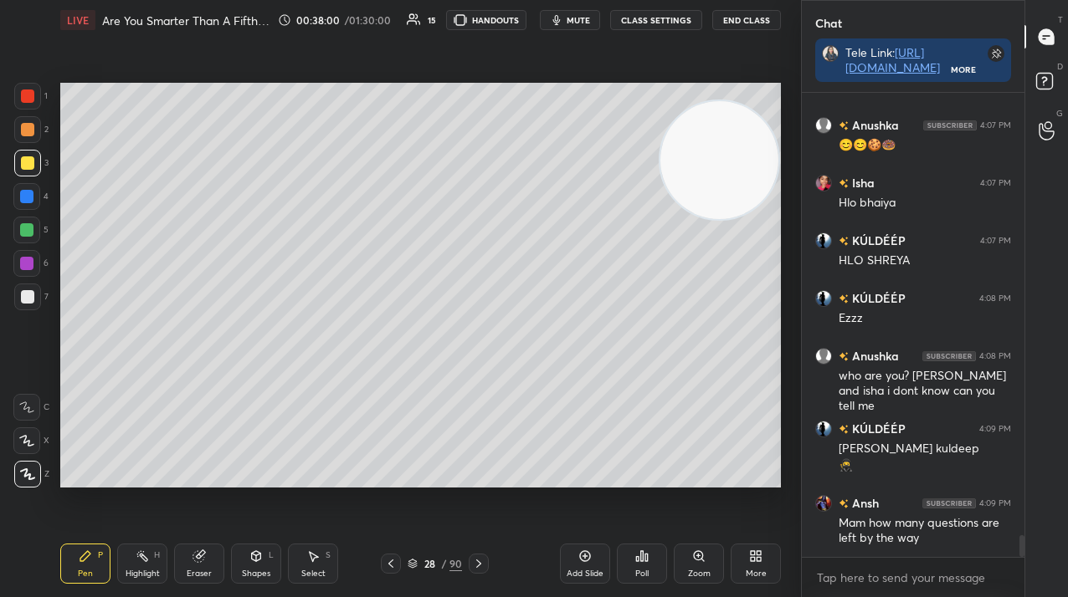
scroll to position [425, 218]
click at [643, 566] on div "Poll" at bounding box center [642, 564] width 50 height 40
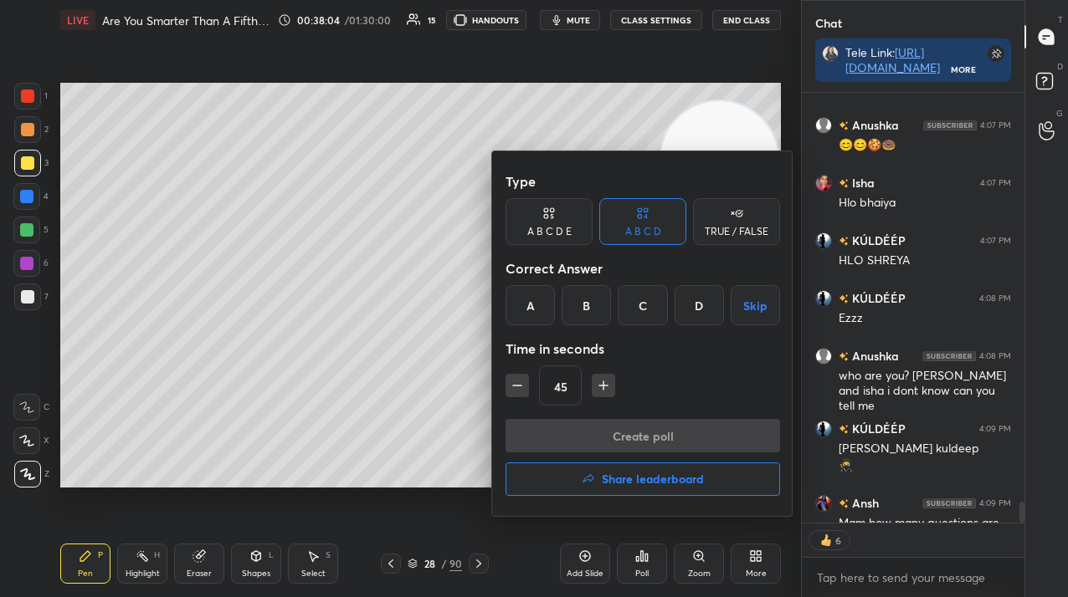
click at [702, 304] on div "D" at bounding box center [698, 305] width 49 height 40
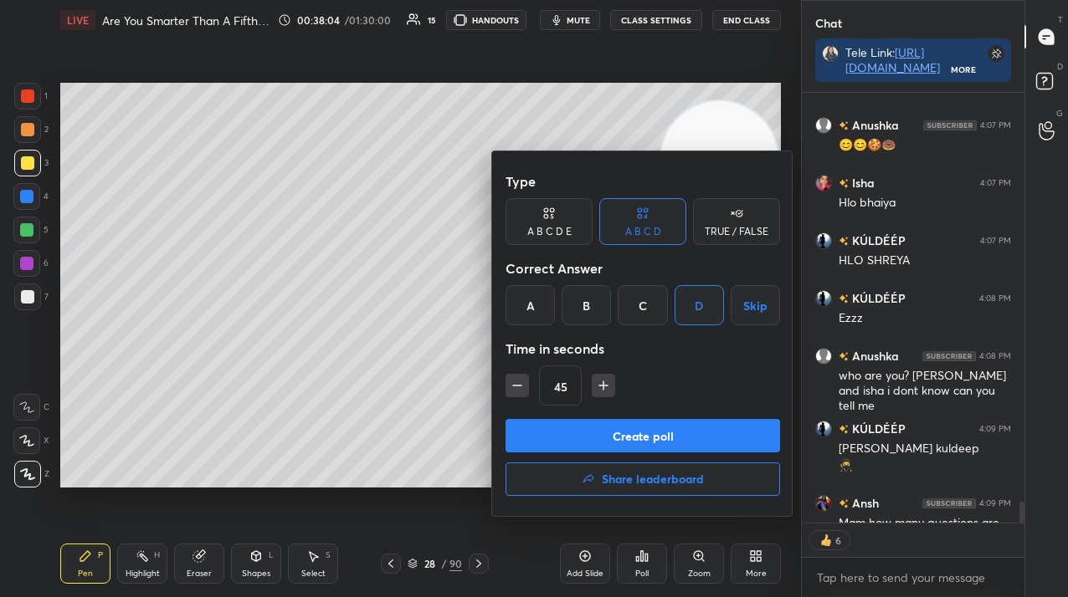
click at [671, 435] on button "Create poll" at bounding box center [642, 435] width 274 height 33
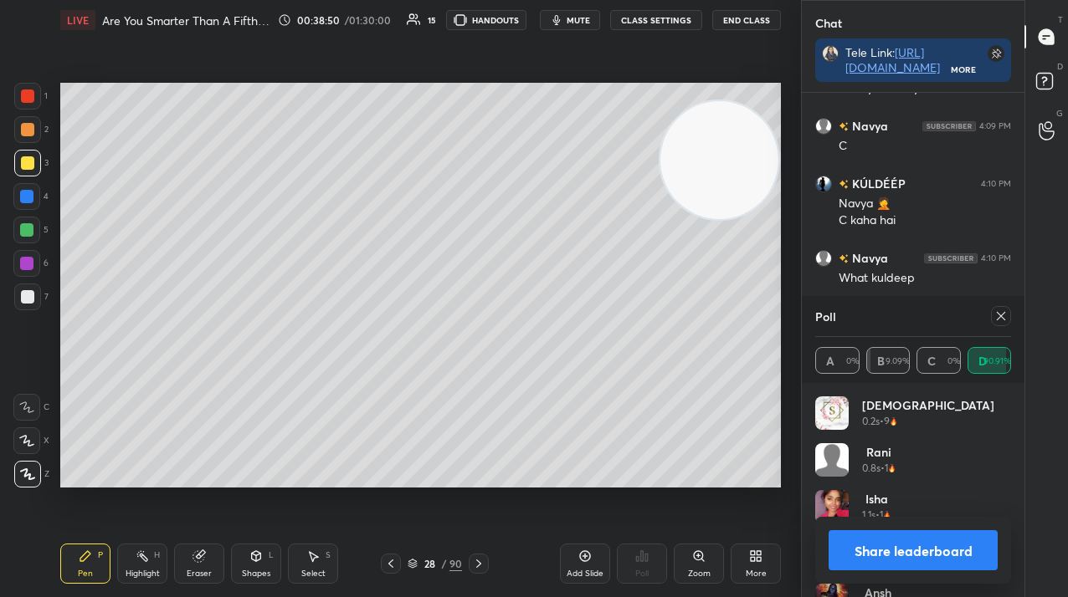
scroll to position [9770, 0]
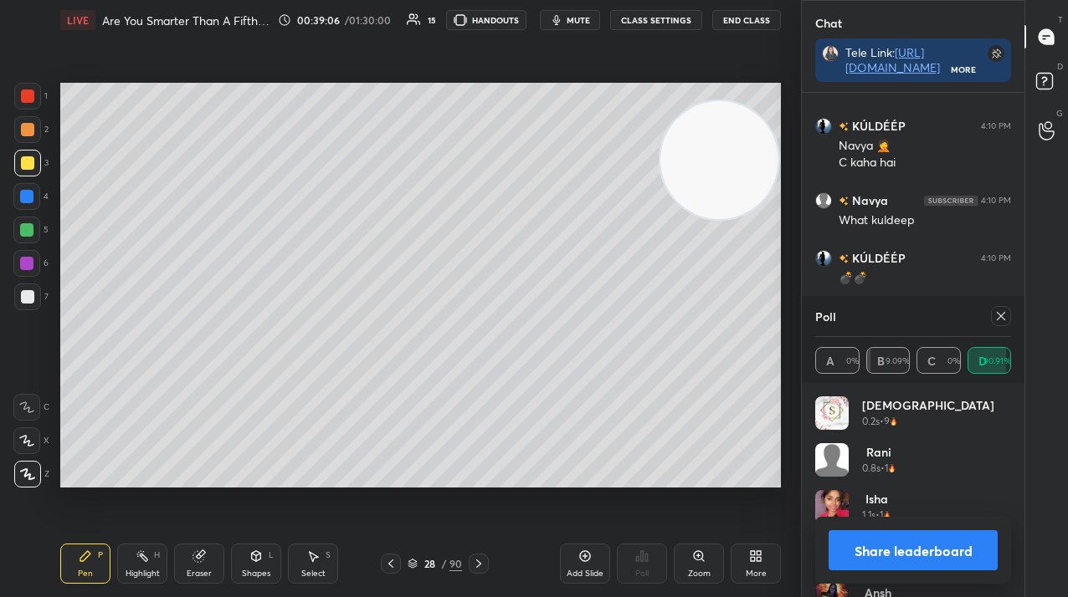
click at [385, 567] on icon at bounding box center [390, 563] width 13 height 13
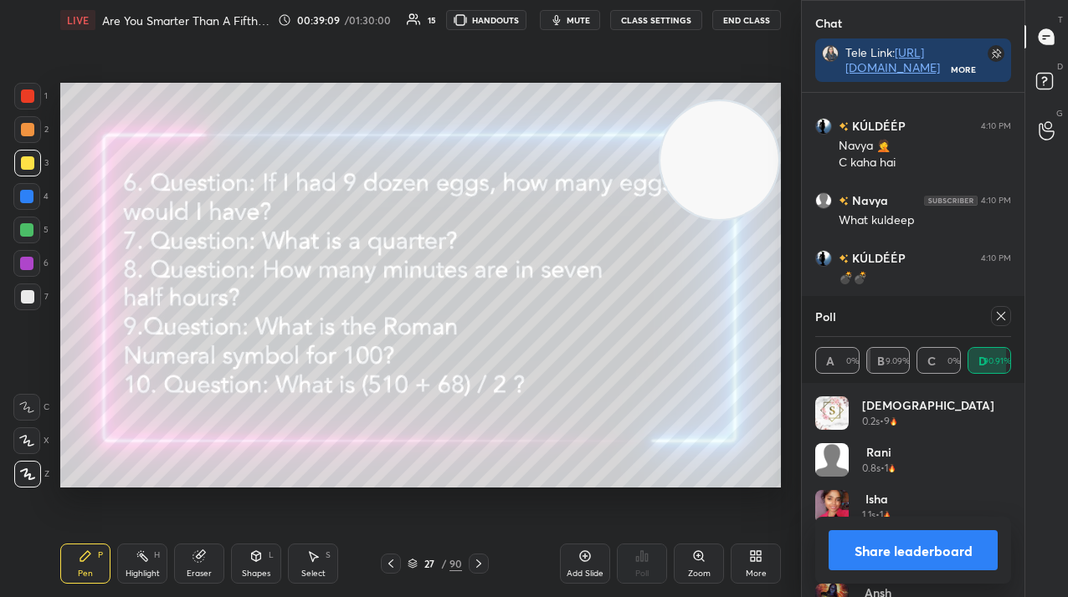
click at [576, 564] on div "Add Slide" at bounding box center [585, 564] width 50 height 40
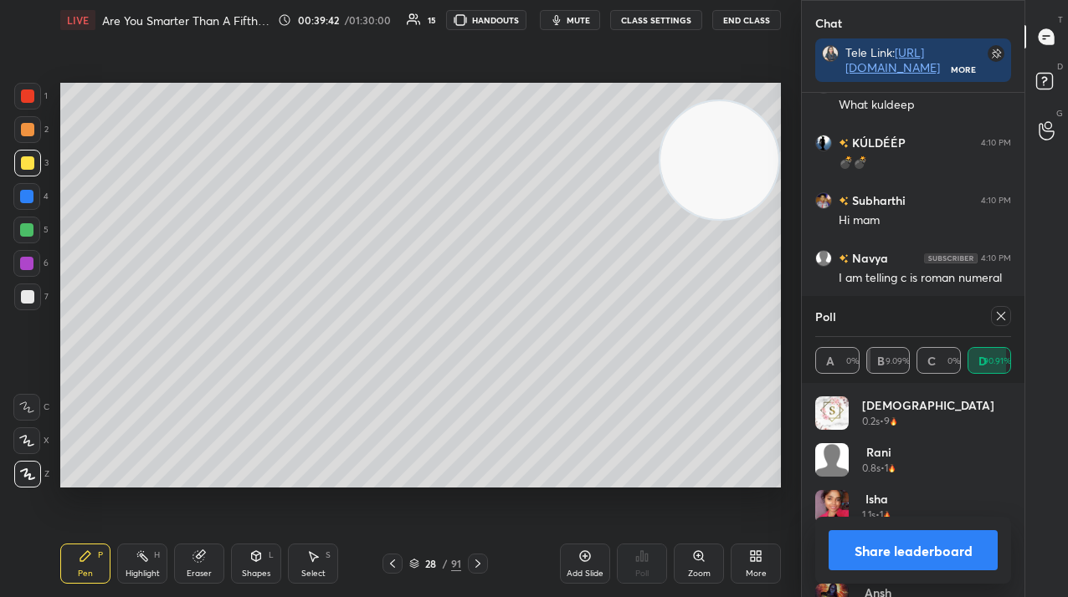
scroll to position [9902, 0]
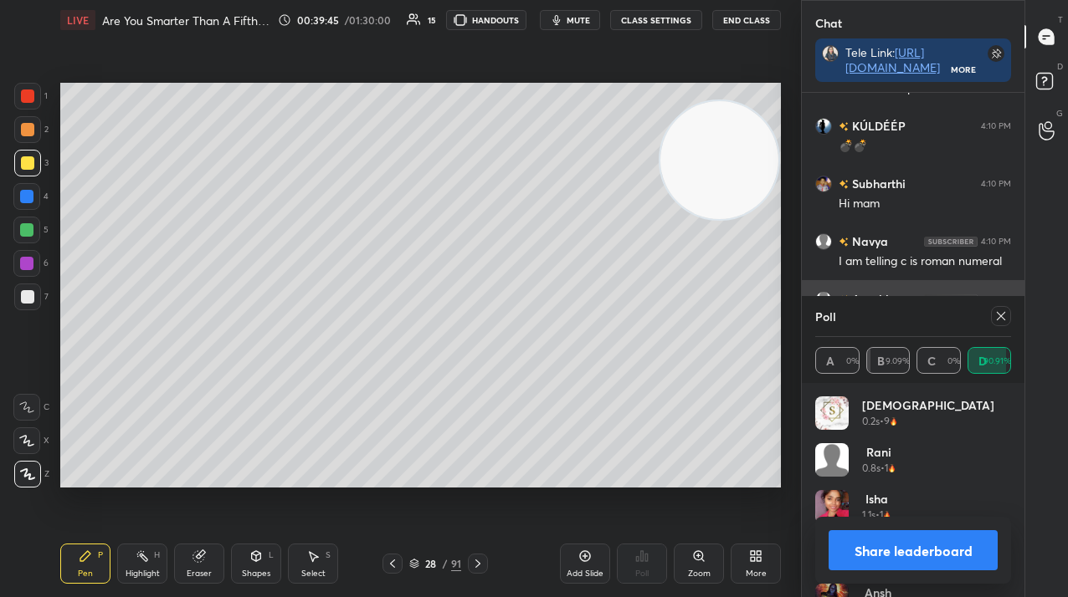
drag, startPoint x: 1007, startPoint y: 318, endPoint x: 1004, endPoint y: 326, distance: 8.7
click at [1006, 318] on div at bounding box center [1001, 316] width 20 height 20
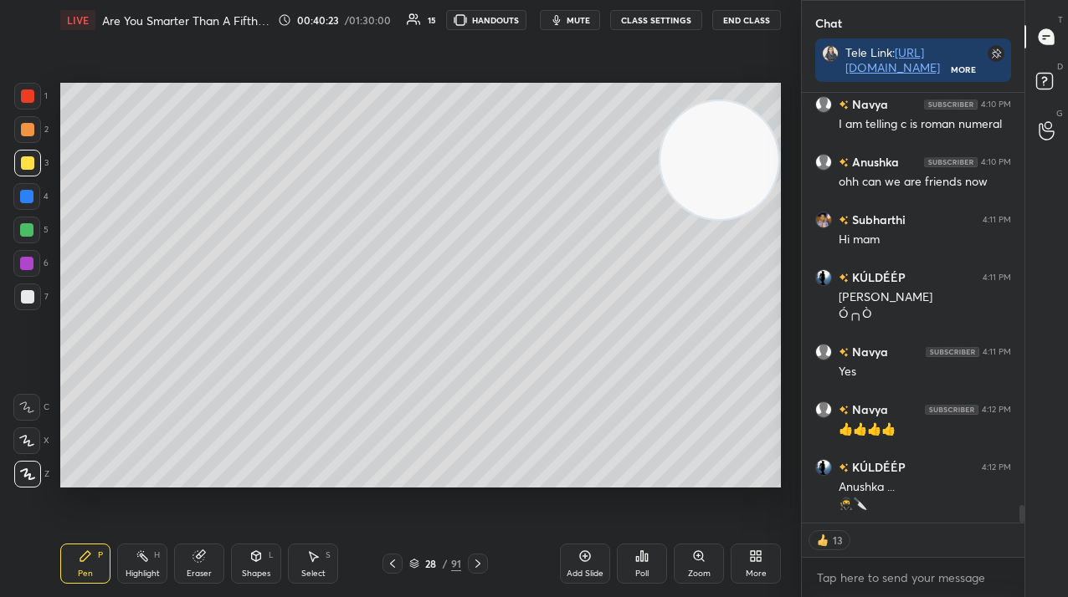
scroll to position [10097, 0]
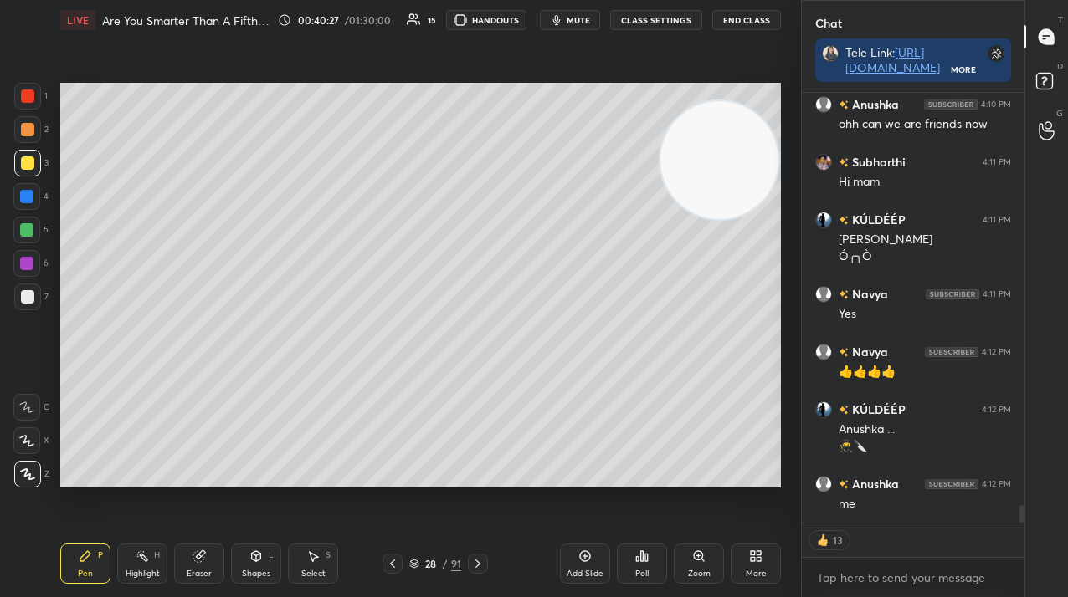
click at [649, 566] on div "Poll" at bounding box center [642, 564] width 50 height 40
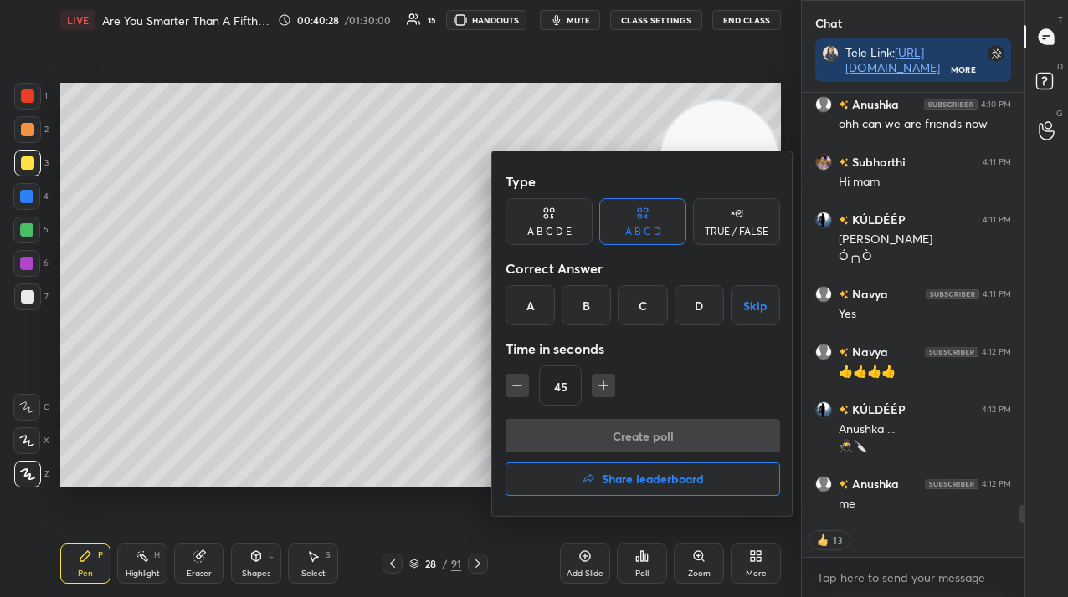
click at [603, 285] on div "Type A B C D E A B C D TRUE / FALSE Correct Answer A B C D Skip Time in seconds…" at bounding box center [642, 292] width 274 height 254
click at [592, 328] on div "Type A B C D E A B C D TRUE / FALSE Correct Answer A B C D Skip Time in seconds…" at bounding box center [642, 292] width 274 height 254
click at [588, 310] on div "B" at bounding box center [585, 305] width 49 height 40
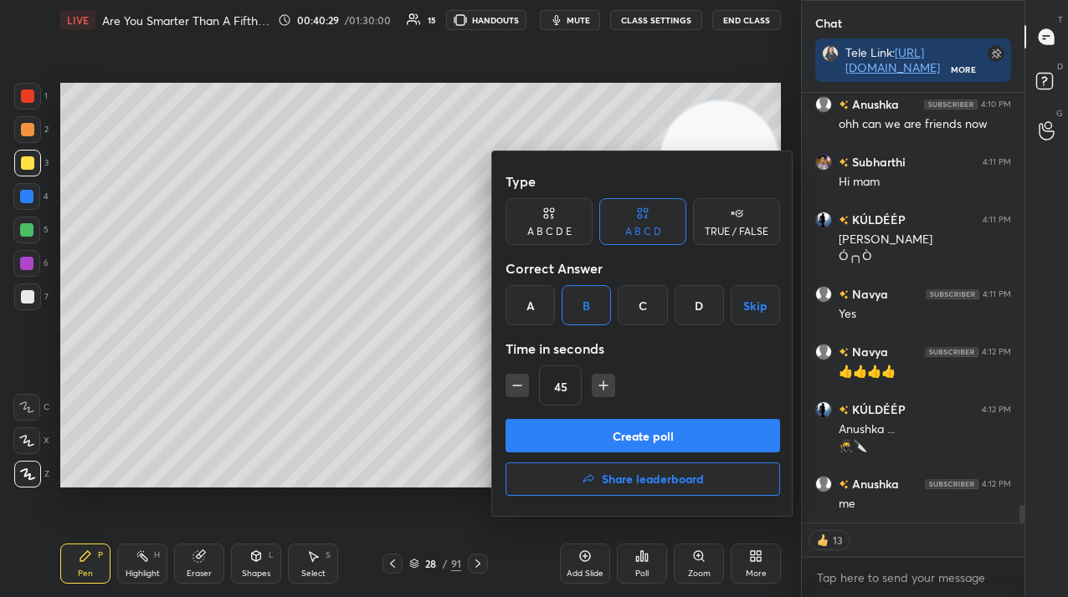
click at [585, 439] on button "Create poll" at bounding box center [642, 435] width 274 height 33
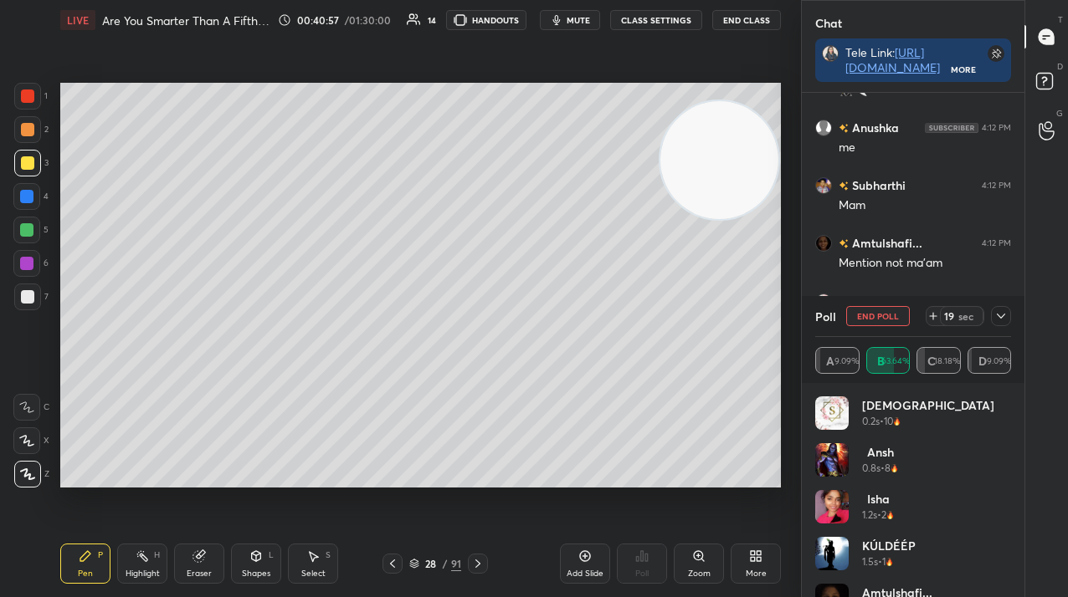
scroll to position [10511, 0]
click at [879, 323] on button "End Poll" at bounding box center [878, 316] width 64 height 20
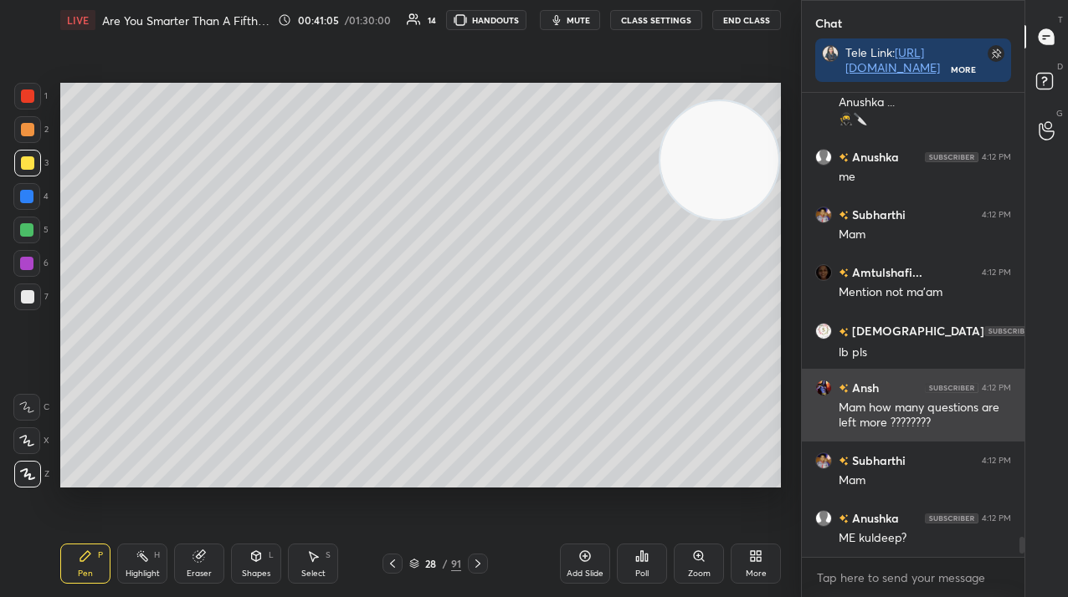
scroll to position [10424, 0]
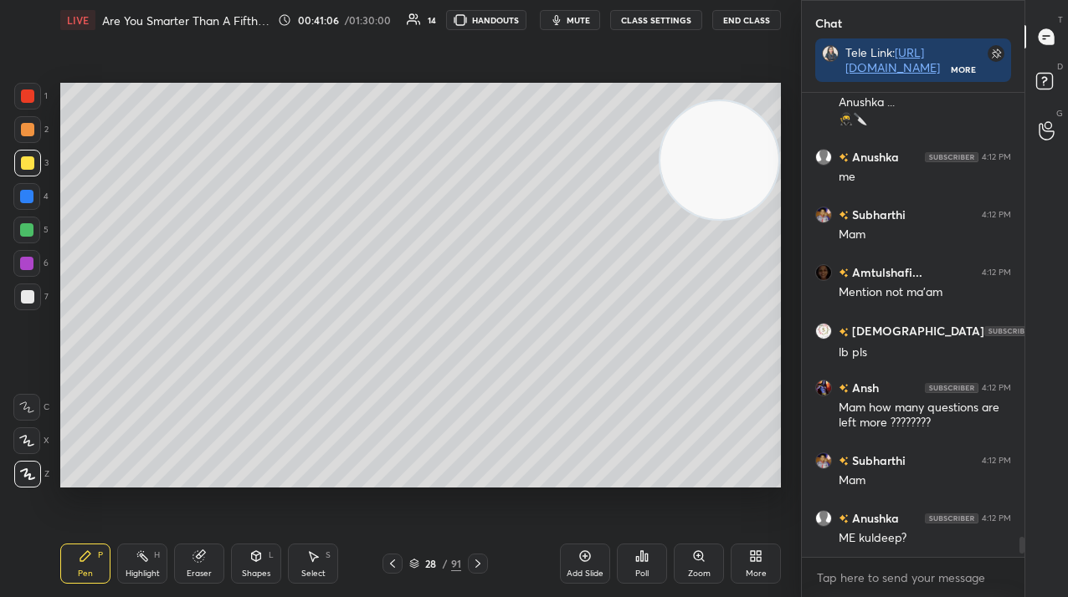
click at [396, 559] on icon at bounding box center [392, 563] width 13 height 13
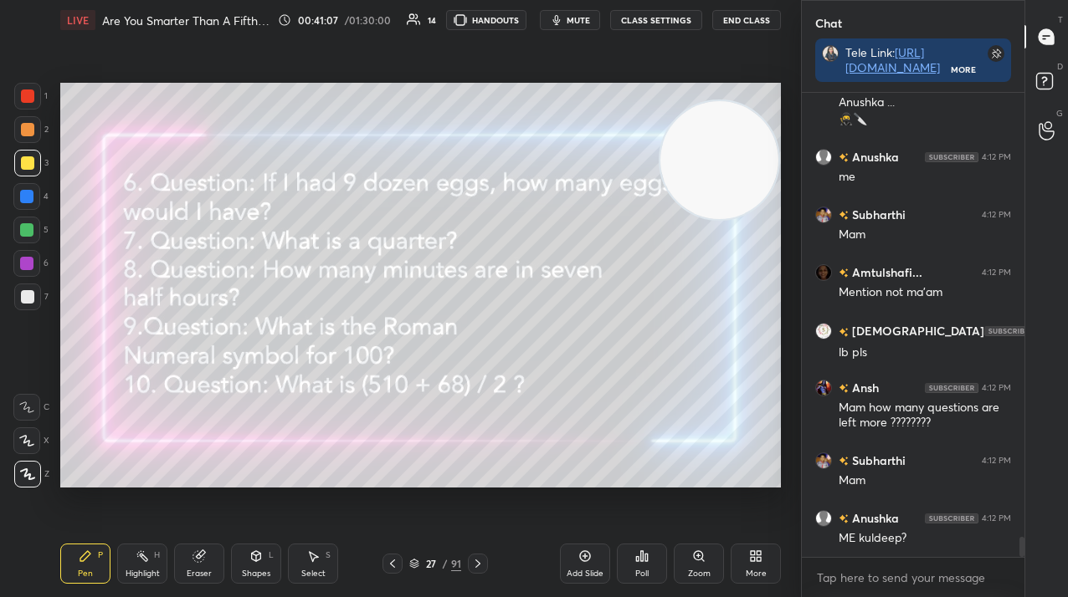
scroll to position [10482, 0]
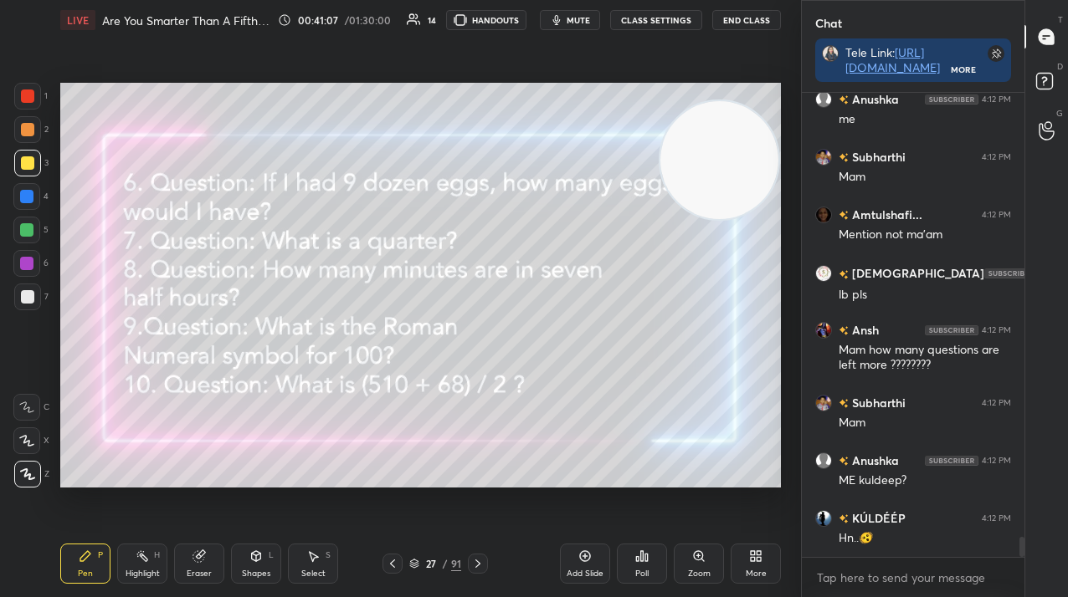
click at [477, 560] on icon at bounding box center [477, 563] width 13 height 13
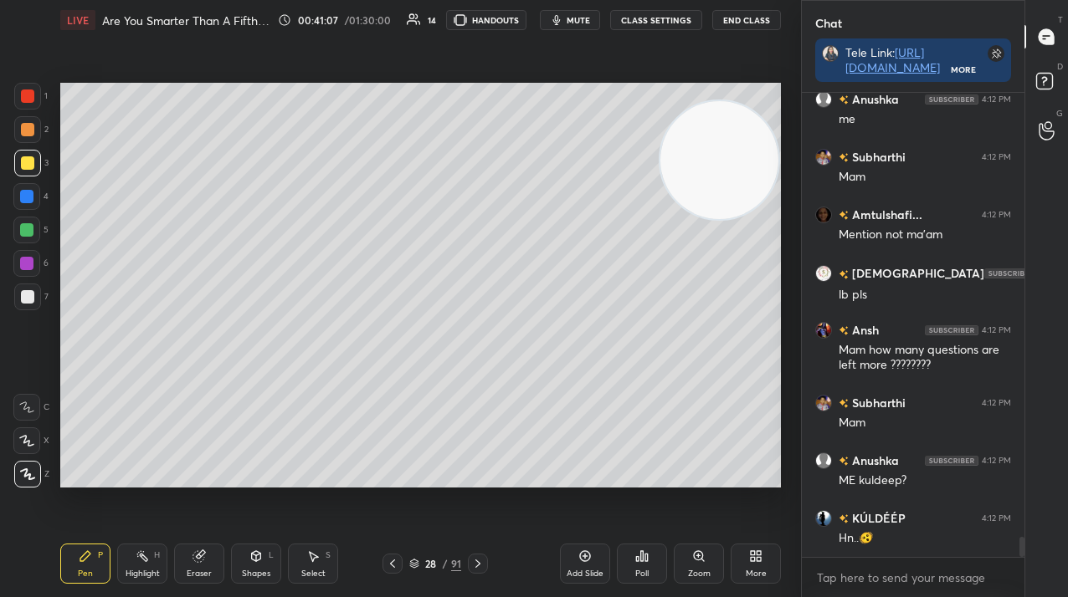
click at [477, 560] on icon at bounding box center [477, 563] width 13 height 13
click at [474, 560] on icon at bounding box center [477, 563] width 13 height 13
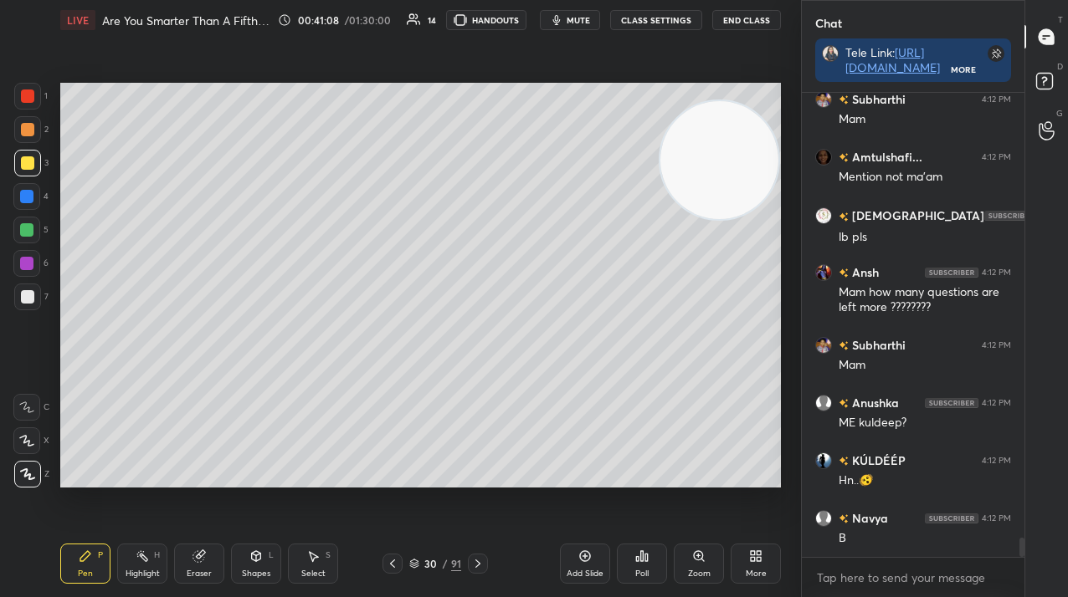
click at [477, 554] on div at bounding box center [478, 564] width 20 height 20
click at [478, 554] on div at bounding box center [478, 564] width 20 height 20
click at [479, 556] on div at bounding box center [478, 564] width 20 height 20
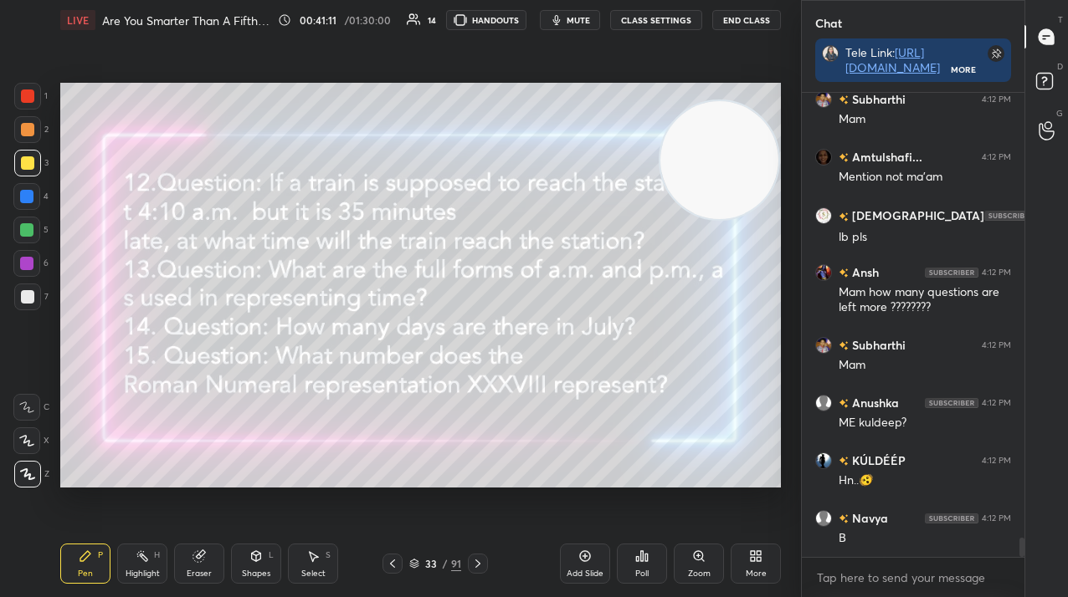
scroll to position [10612, 0]
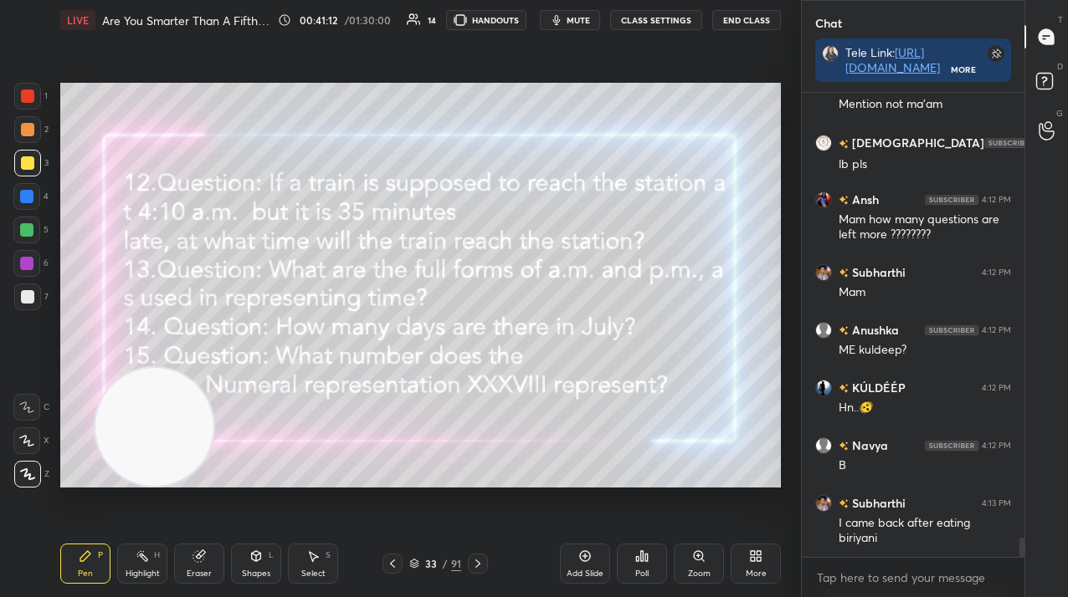
drag, startPoint x: 696, startPoint y: 182, endPoint x: 131, endPoint y: 479, distance: 638.1
click at [127, 486] on video at bounding box center [154, 427] width 118 height 118
click at [592, 559] on div "Add Slide" at bounding box center [585, 564] width 50 height 40
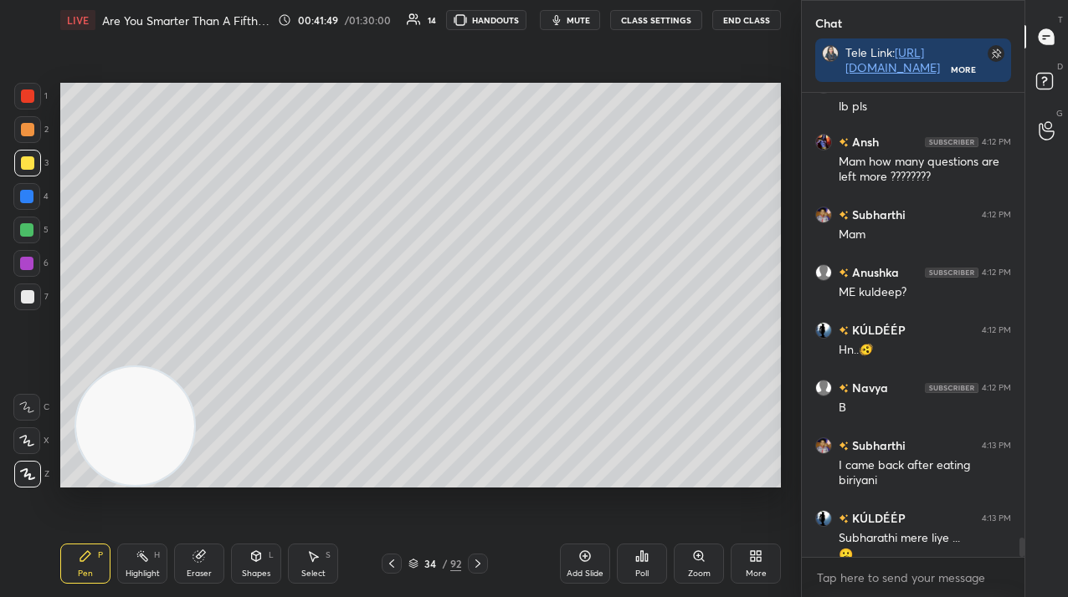
scroll to position [10687, 0]
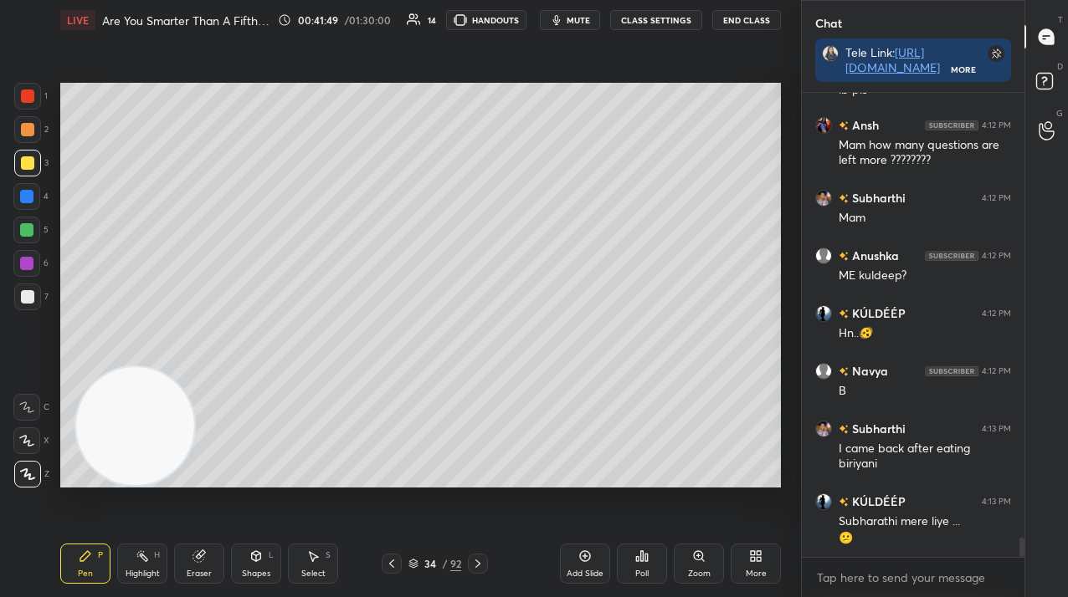
click at [633, 563] on div "Poll" at bounding box center [642, 564] width 50 height 40
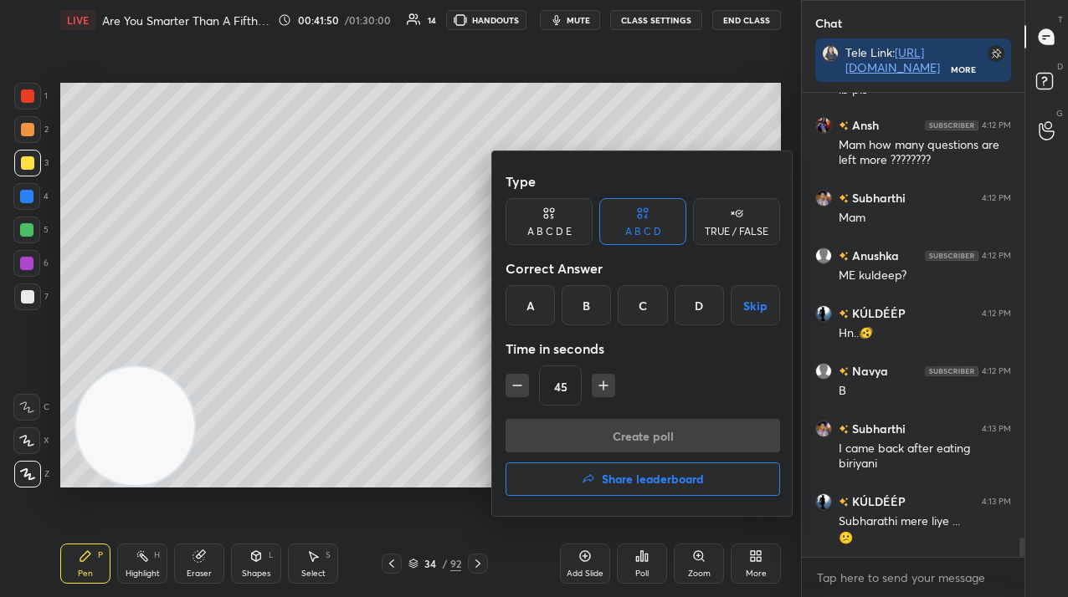
click at [587, 312] on div "B" at bounding box center [585, 305] width 49 height 40
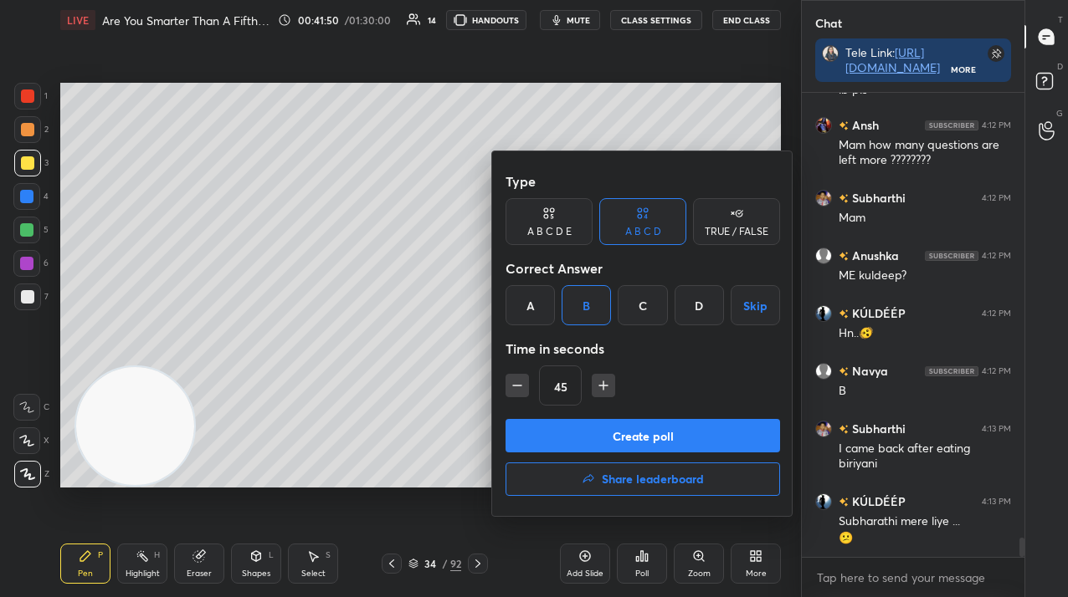
drag, startPoint x: 607, startPoint y: 439, endPoint x: 613, endPoint y: 451, distance: 13.1
click at [604, 440] on button "Create poll" at bounding box center [642, 435] width 274 height 33
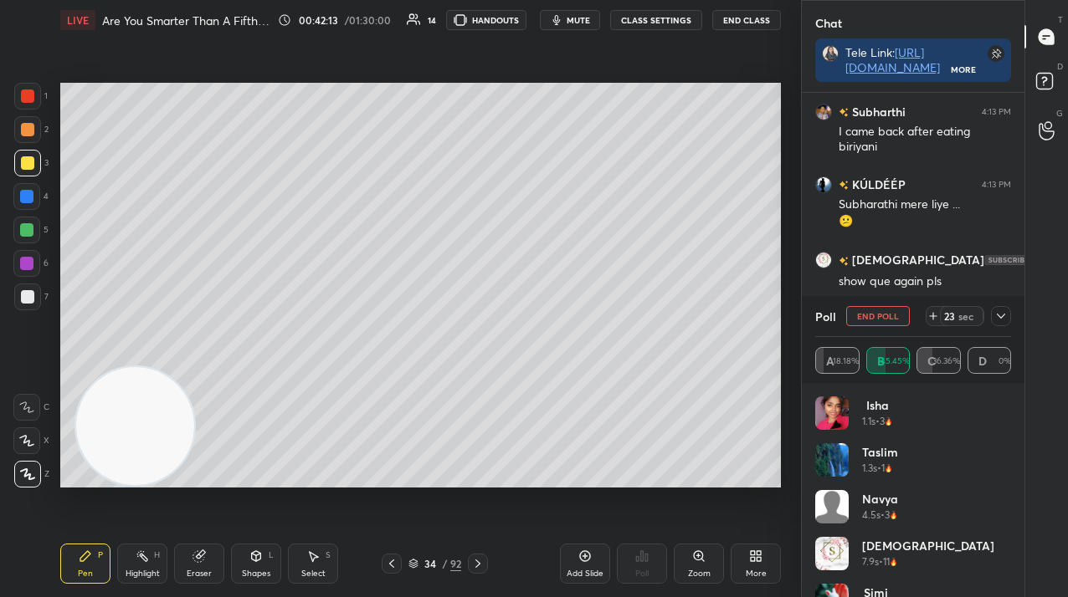
scroll to position [11062, 0]
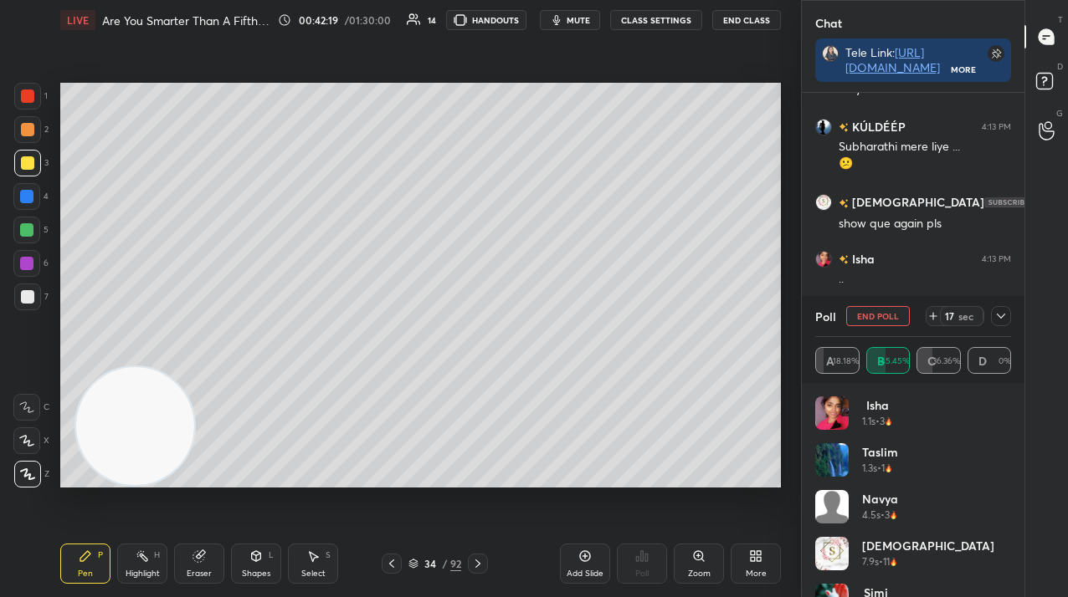
drag, startPoint x: 870, startPoint y: 315, endPoint x: 859, endPoint y: 314, distance: 10.9
click at [870, 315] on button "End Poll" at bounding box center [878, 316] width 64 height 20
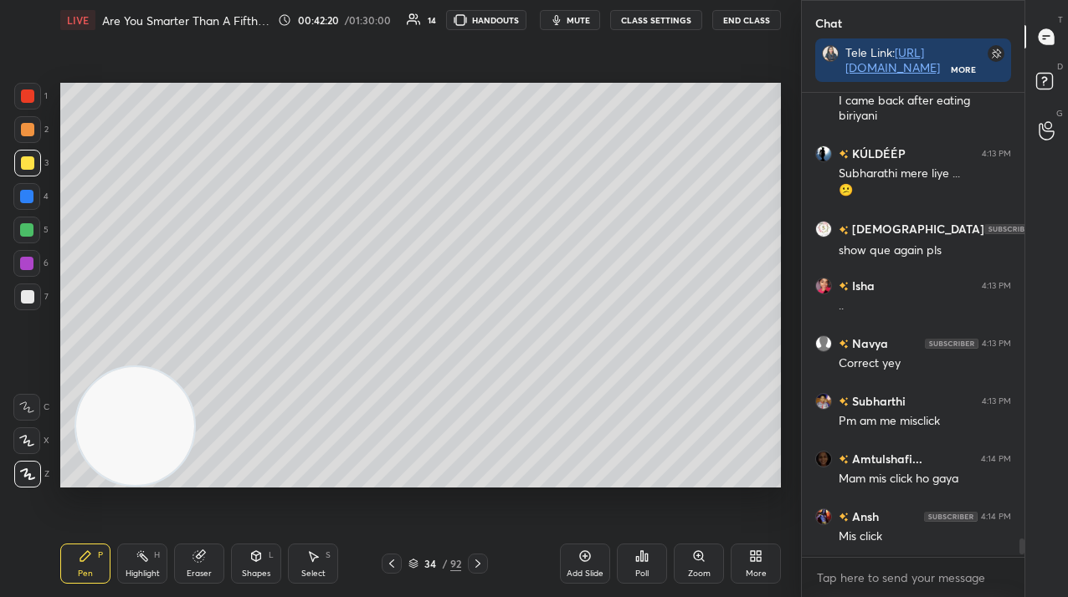
scroll to position [11033, 0]
click at [28, 195] on div at bounding box center [26, 196] width 13 height 13
click at [28, 197] on div at bounding box center [26, 196] width 13 height 13
click at [392, 565] on icon at bounding box center [391, 563] width 13 height 13
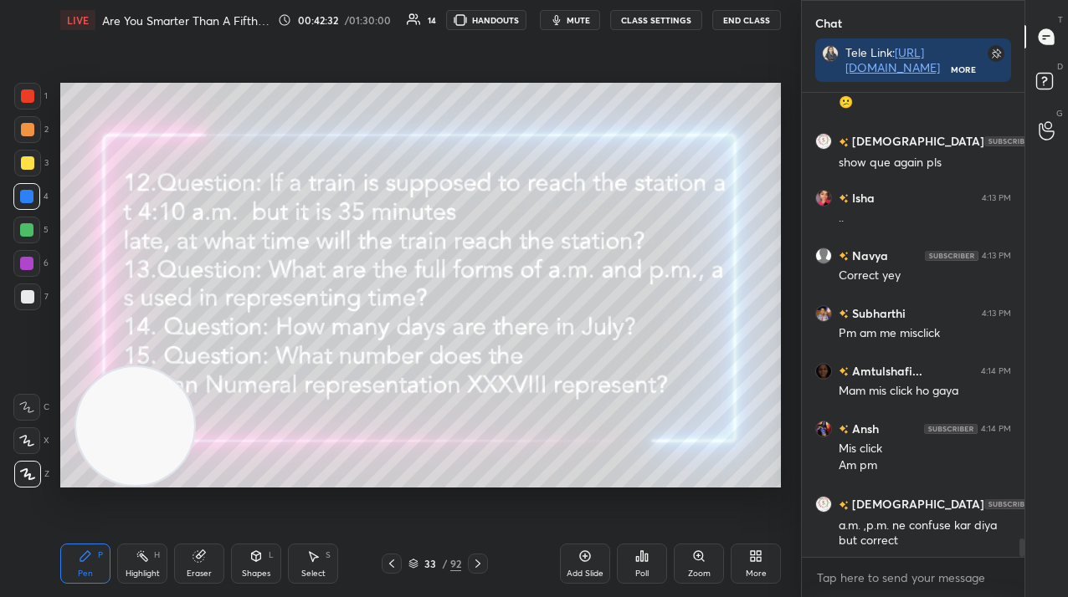
scroll to position [11181, 0]
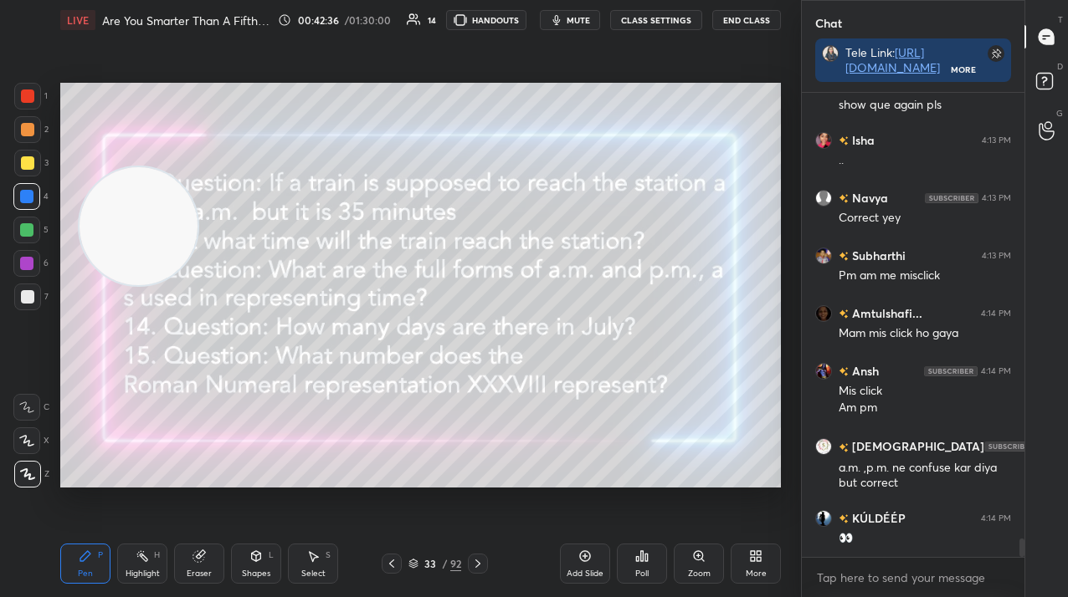
drag, startPoint x: 146, startPoint y: 400, endPoint x: 151, endPoint y: 205, distance: 195.0
click at [151, 205] on video at bounding box center [138, 226] width 118 height 118
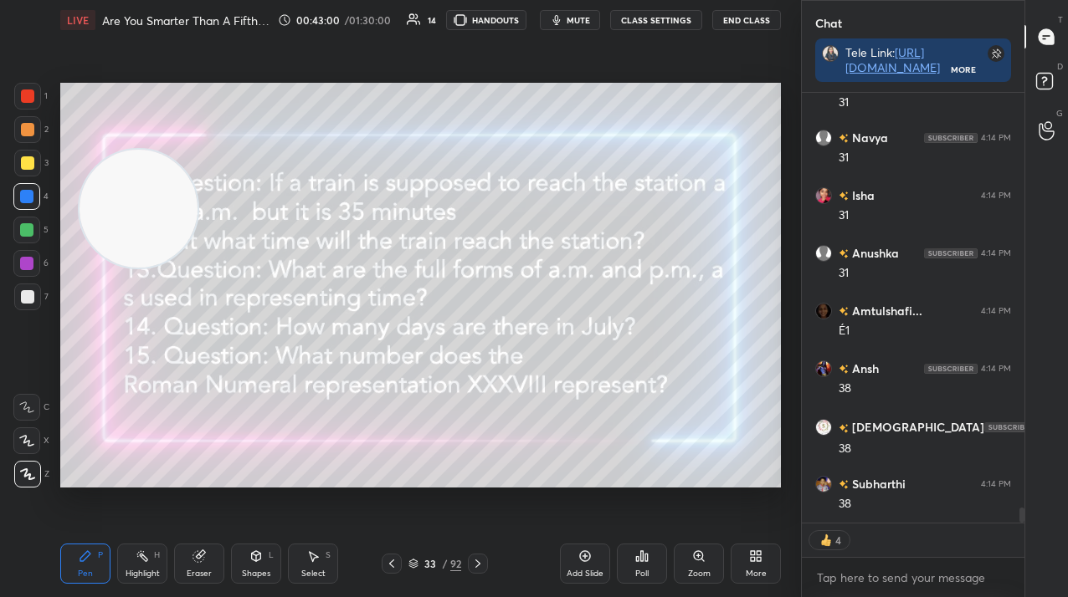
scroll to position [11734, 0]
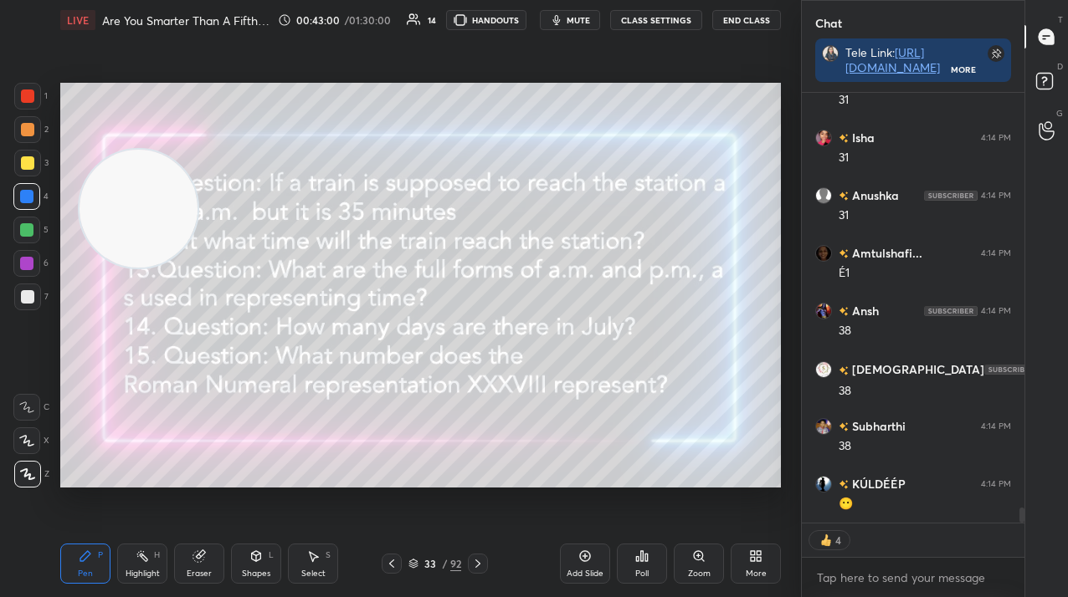
click at [418, 563] on icon at bounding box center [413, 564] width 10 height 10
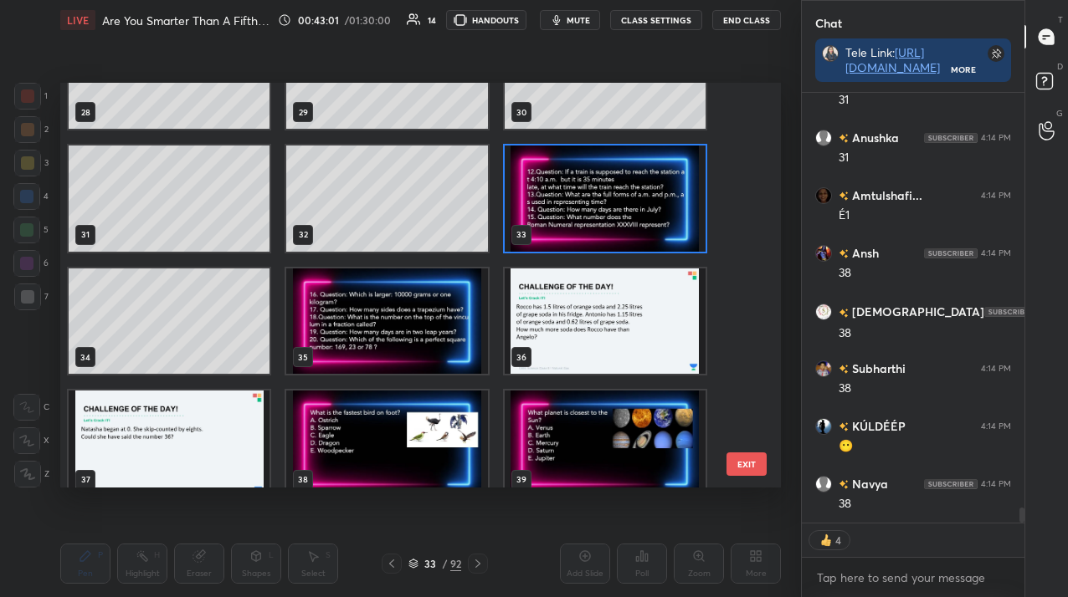
scroll to position [401, 712]
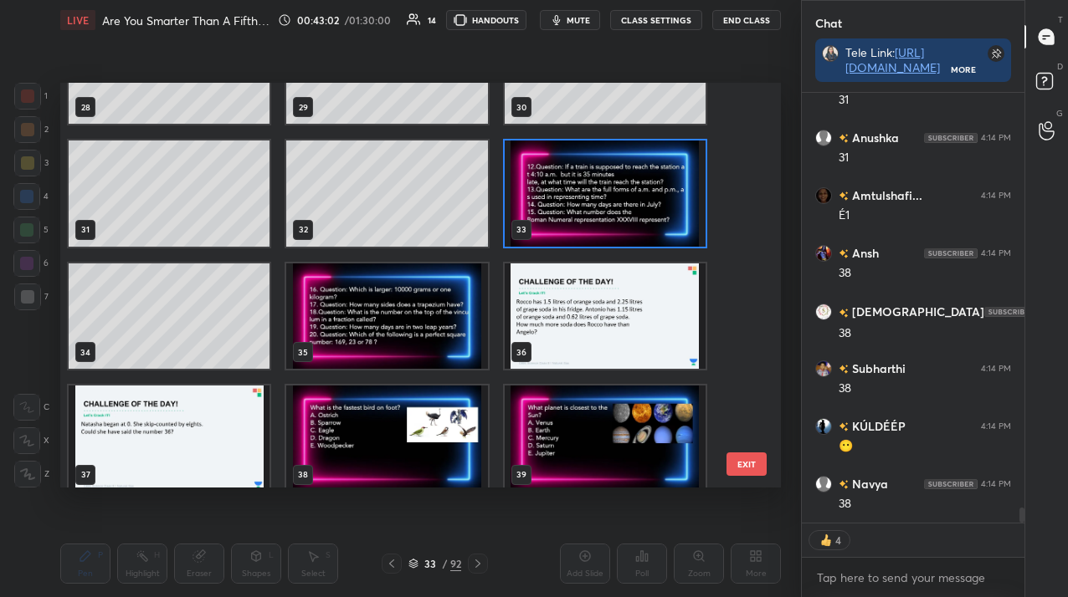
click at [397, 323] on img "grid" at bounding box center [386, 316] width 201 height 105
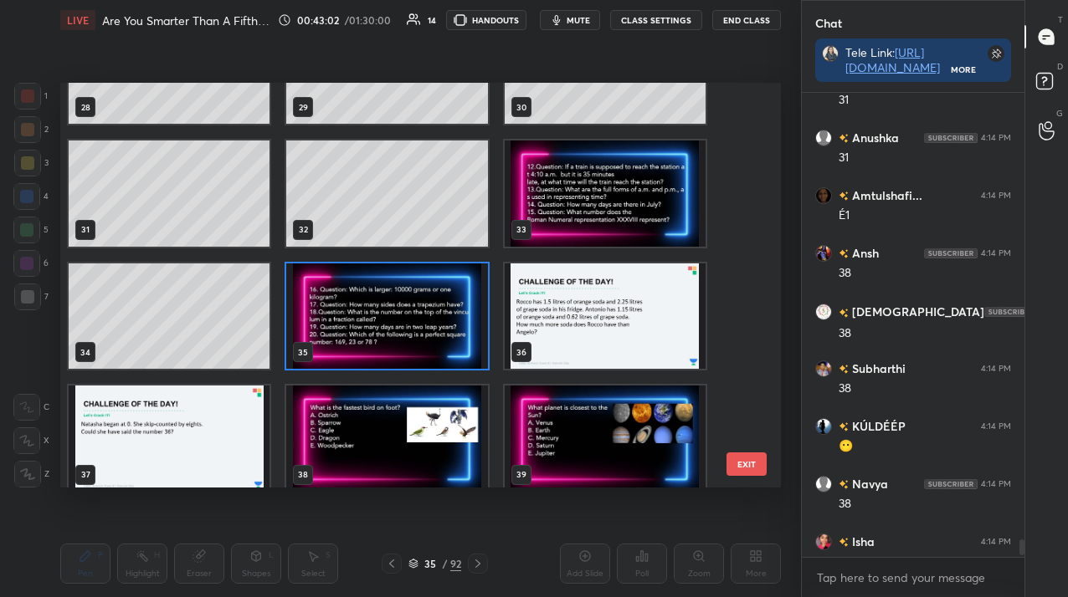
scroll to position [6, 6]
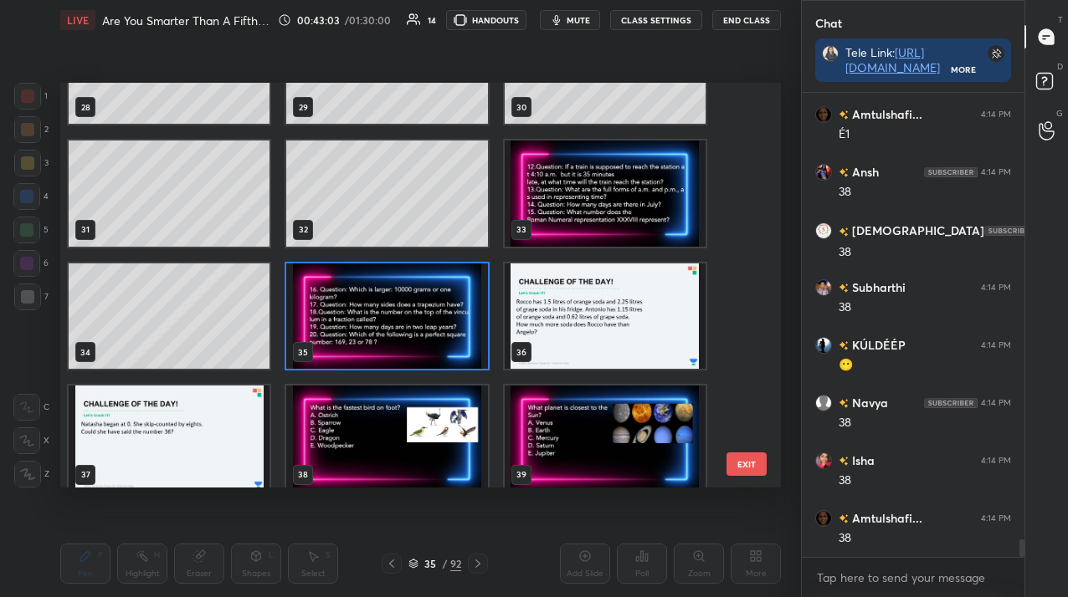
click at [402, 325] on img "grid" at bounding box center [386, 316] width 201 height 105
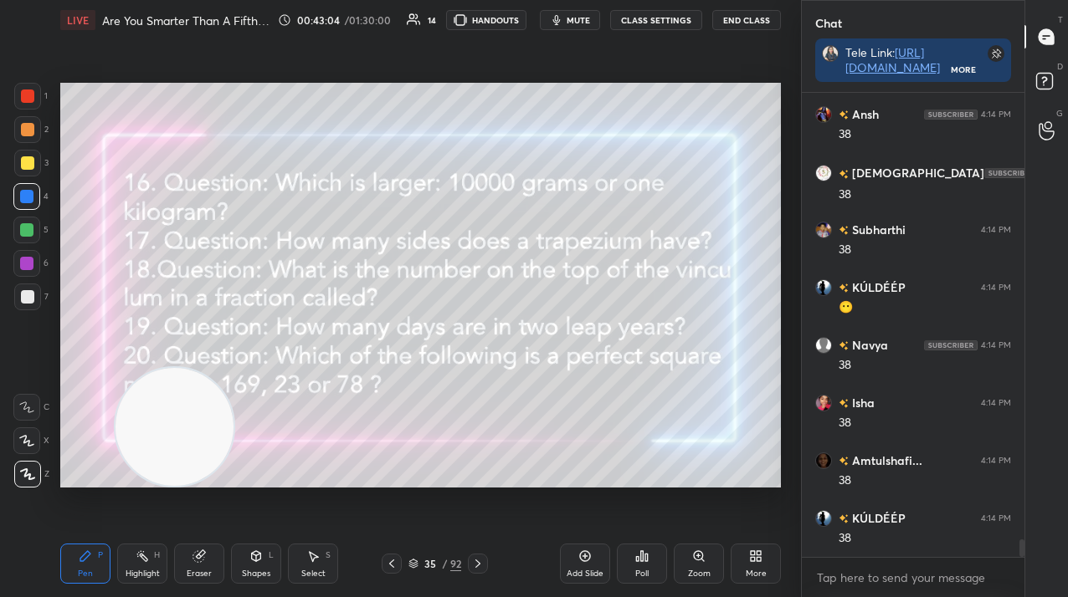
drag, startPoint x: 155, startPoint y: 221, endPoint x: 181, endPoint y: 452, distance: 232.4
click at [183, 456] on video at bounding box center [174, 427] width 118 height 118
click at [19, 162] on div at bounding box center [27, 163] width 27 height 27
click at [22, 164] on div at bounding box center [27, 162] width 13 height 13
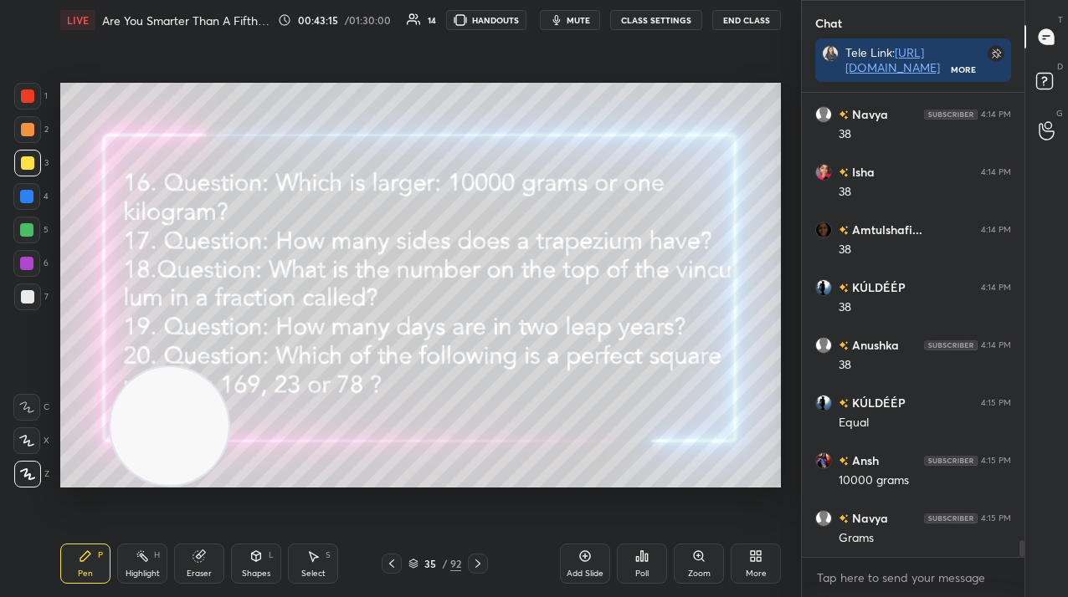
click at [638, 562] on div "Poll" at bounding box center [642, 564] width 50 height 40
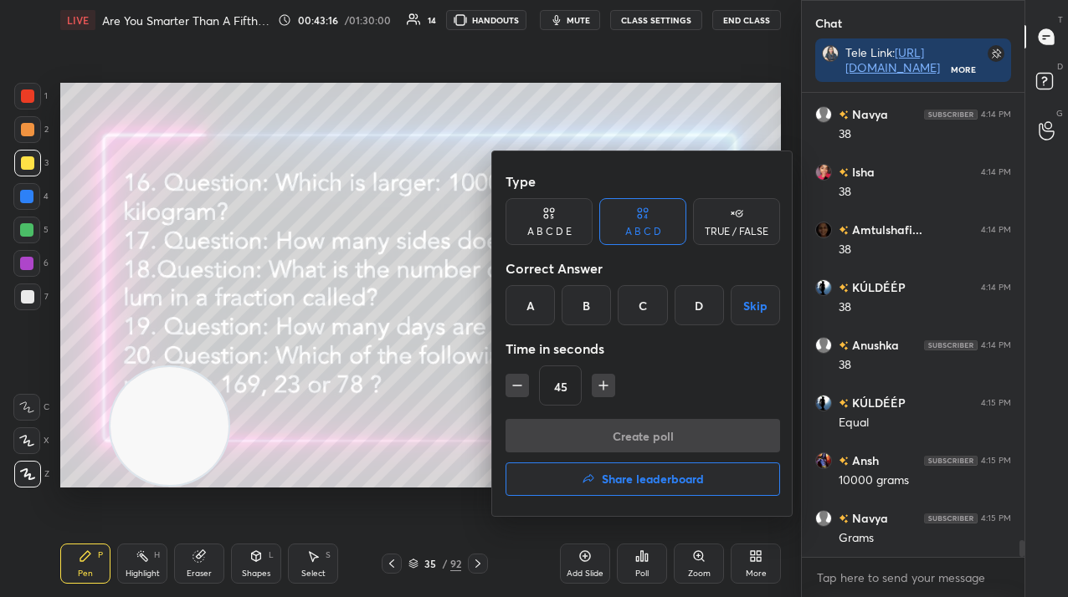
click at [537, 314] on div "A" at bounding box center [529, 305] width 49 height 40
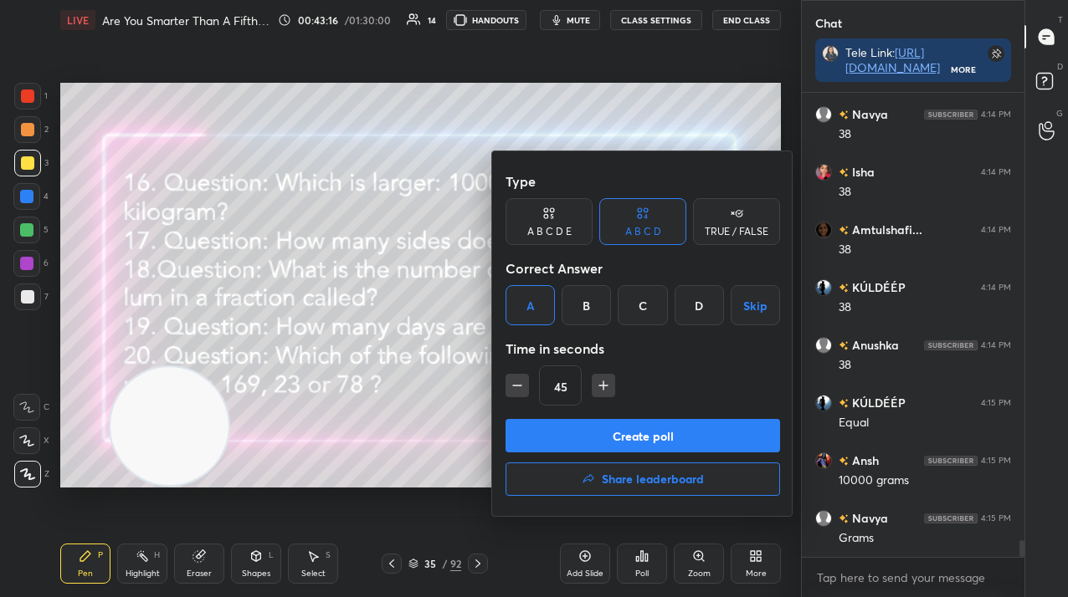
drag, startPoint x: 740, startPoint y: 218, endPoint x: 725, endPoint y: 228, distance: 17.6
click at [740, 218] on icon at bounding box center [736, 213] width 13 height 17
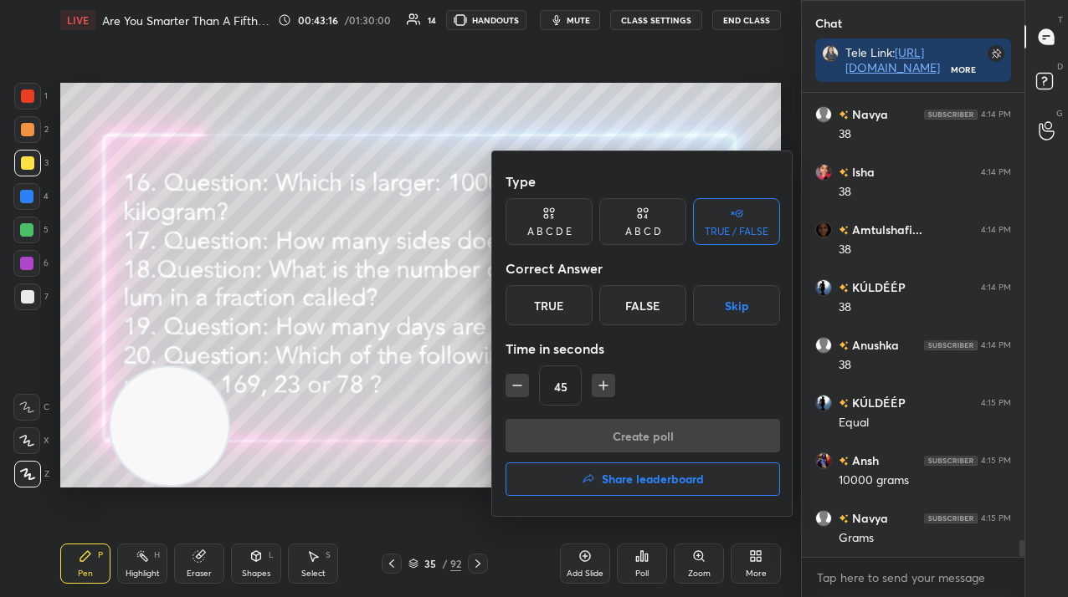
drag, startPoint x: 555, startPoint y: 305, endPoint x: 564, endPoint y: 344, distance: 40.4
click at [554, 305] on div "True" at bounding box center [548, 305] width 87 height 40
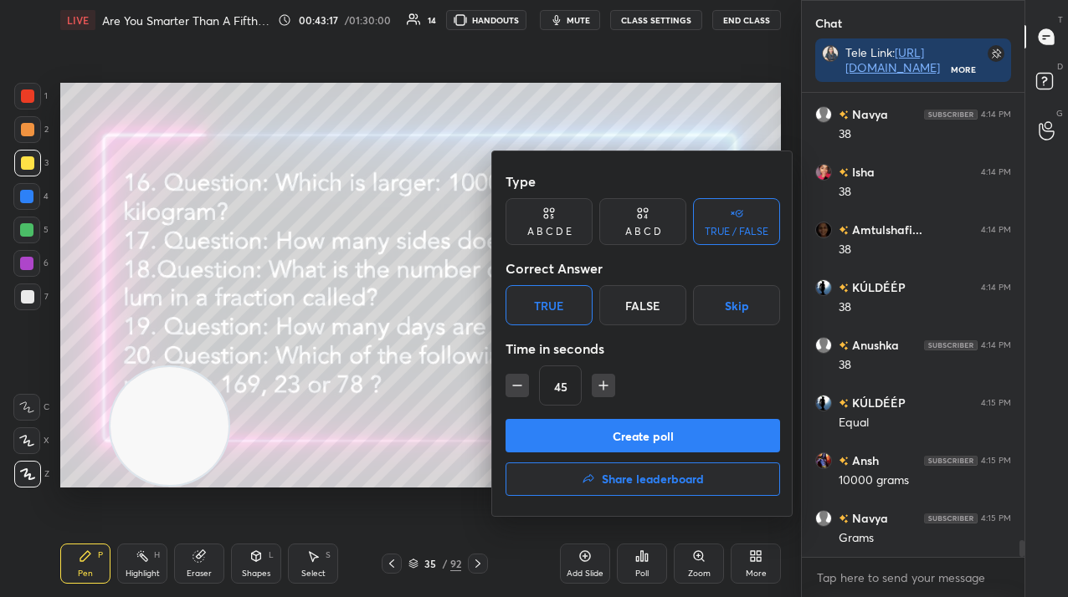
click at [580, 438] on button "Create poll" at bounding box center [642, 435] width 274 height 33
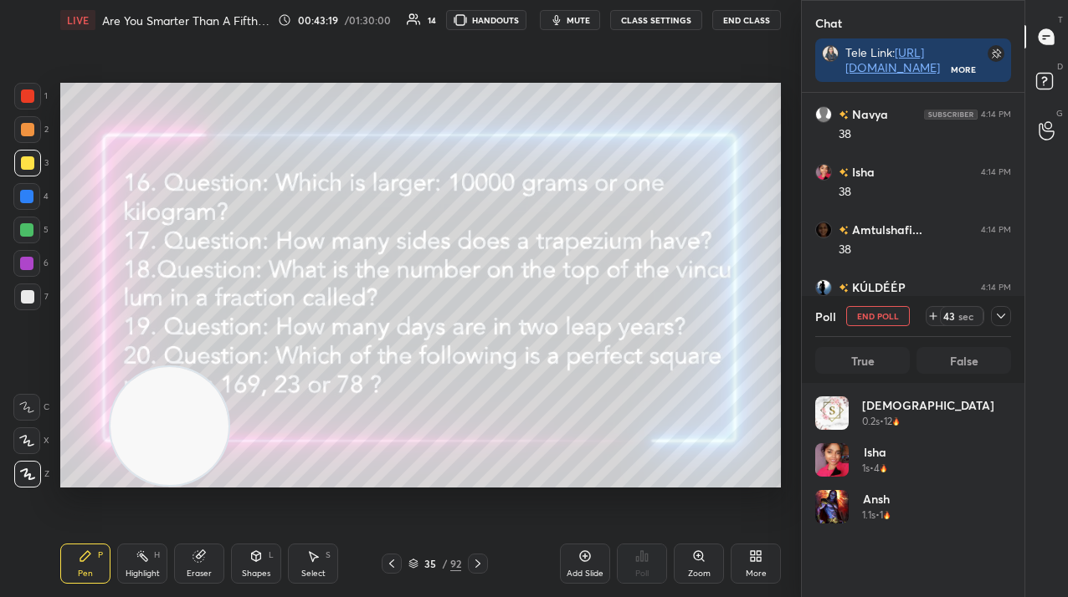
scroll to position [196, 191]
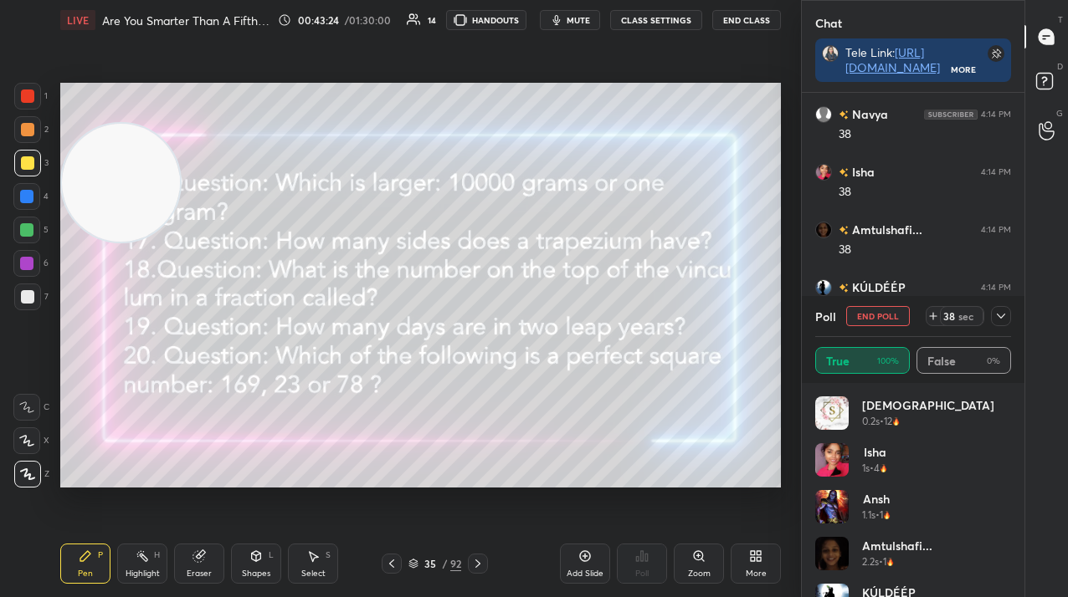
drag, startPoint x: 182, startPoint y: 388, endPoint x: 95, endPoint y: 187, distance: 218.8
click at [94, 186] on video at bounding box center [121, 183] width 118 height 118
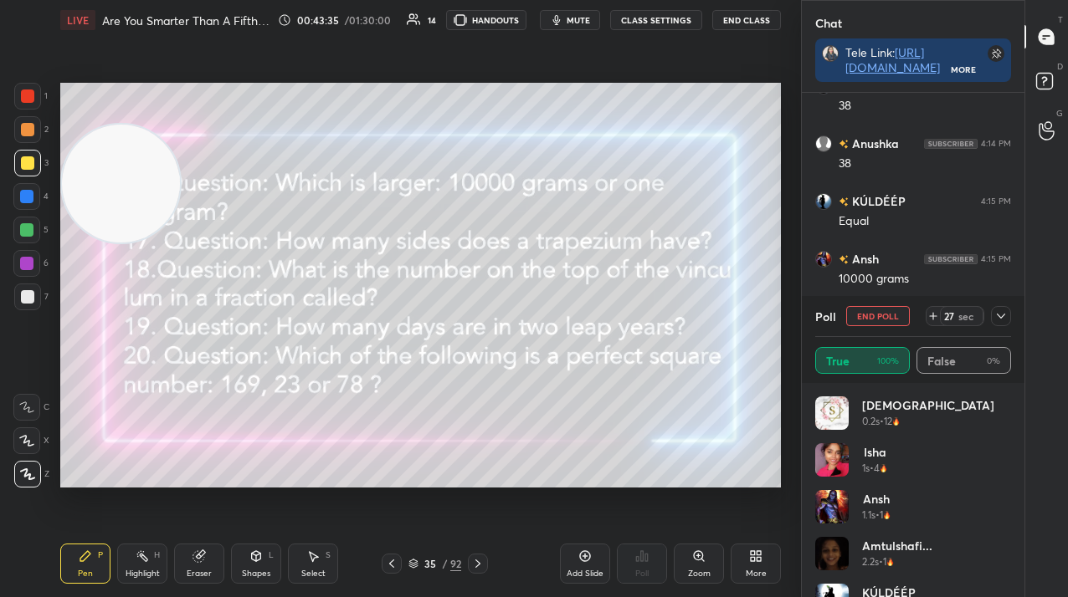
scroll to position [12421, 0]
click at [885, 313] on button "End Poll" at bounding box center [878, 316] width 64 height 20
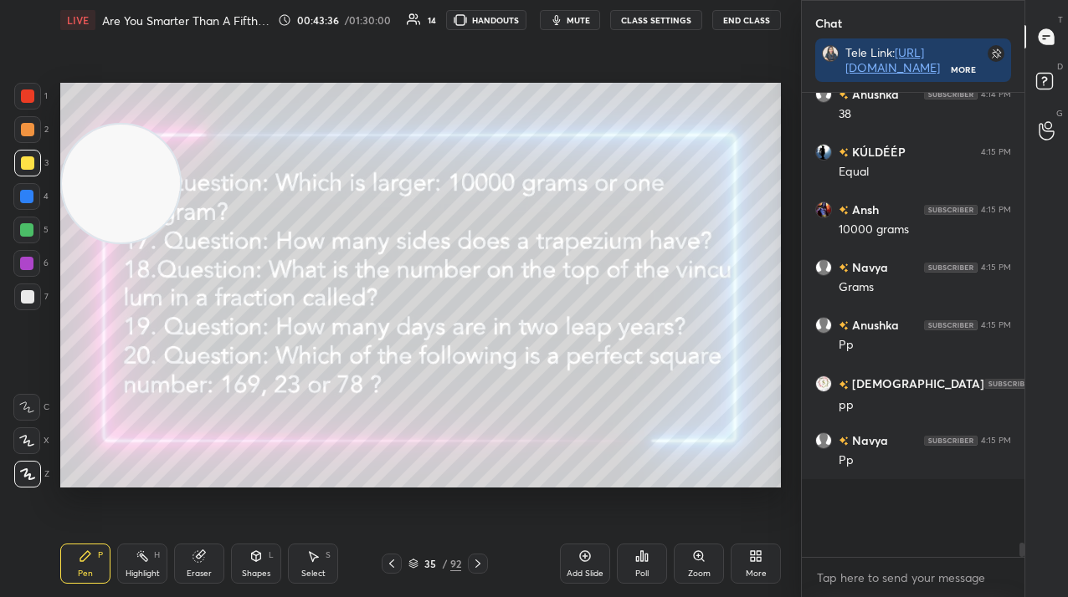
scroll to position [320, 218]
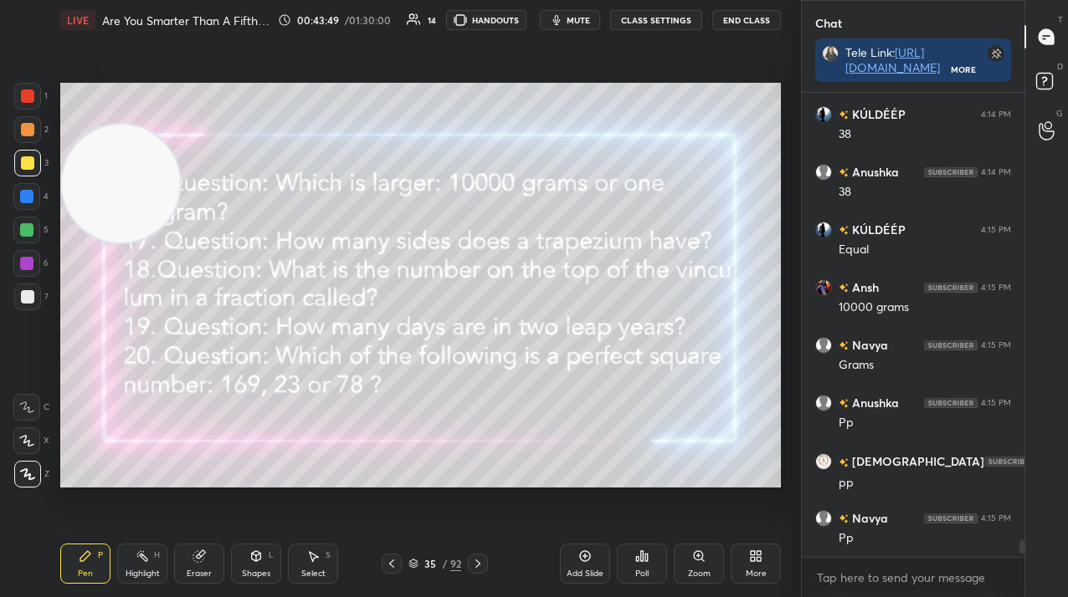
click at [626, 557] on div "Poll" at bounding box center [642, 564] width 50 height 40
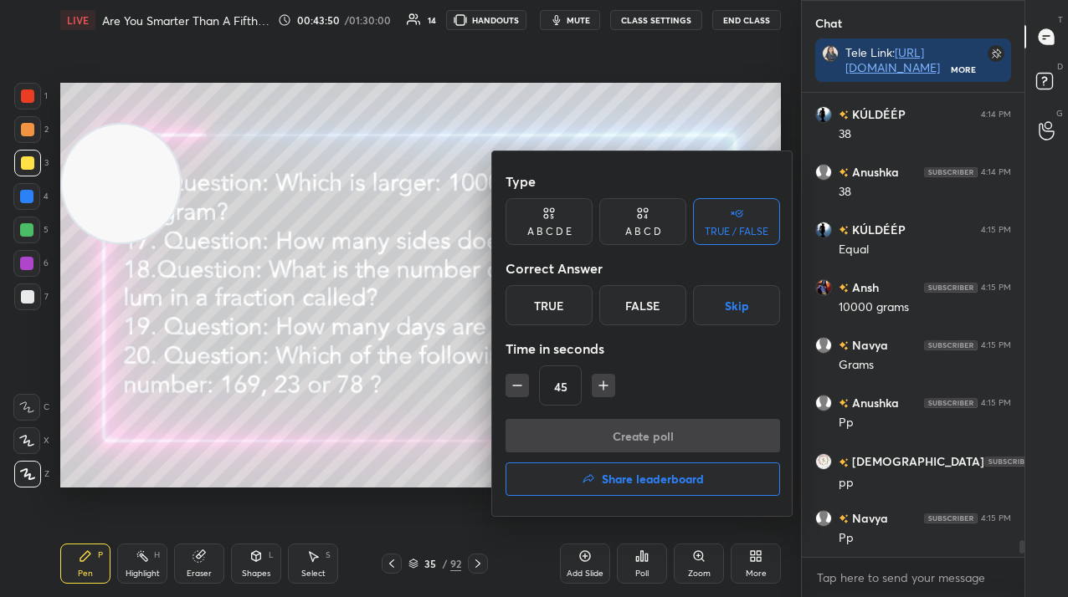
drag, startPoint x: 644, startPoint y: 233, endPoint x: 599, endPoint y: 279, distance: 65.1
click at [644, 233] on div "A B C D" at bounding box center [643, 232] width 36 height 10
click at [530, 307] on div "A" at bounding box center [529, 305] width 49 height 40
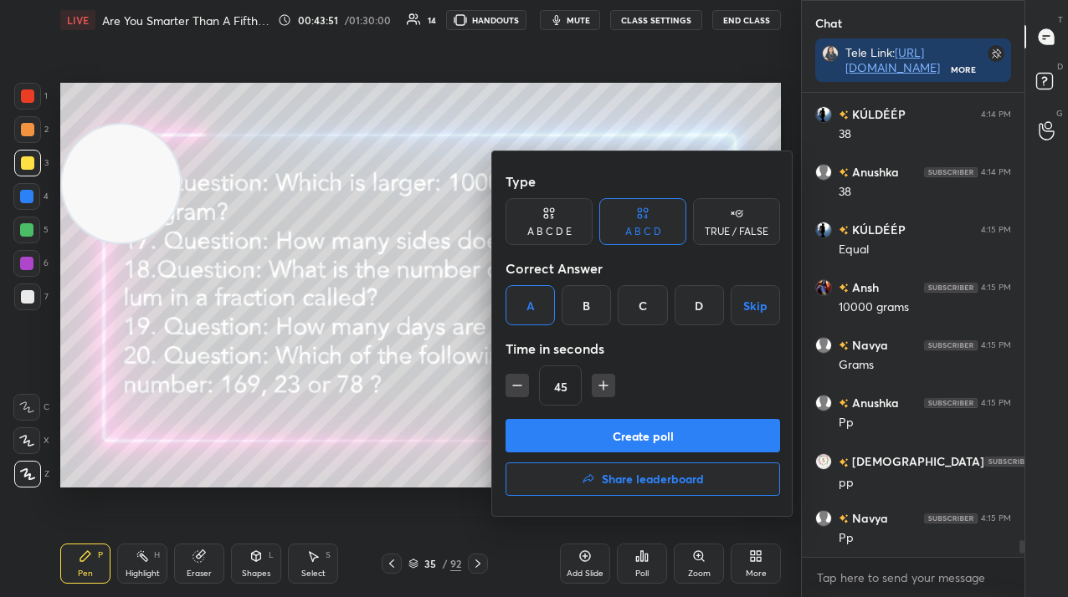
click at [551, 425] on button "Create poll" at bounding box center [642, 435] width 274 height 33
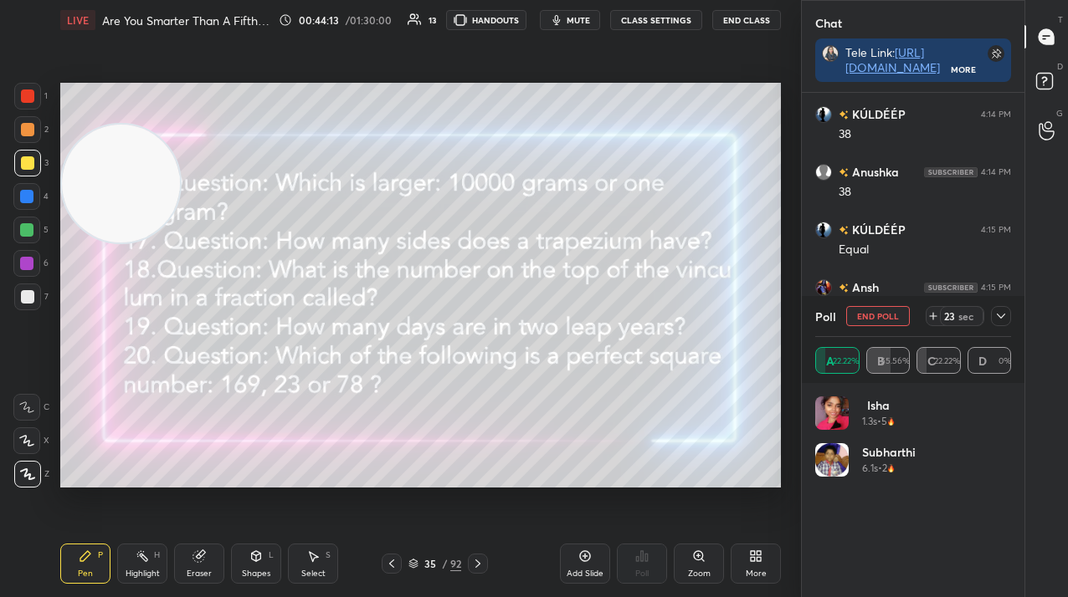
scroll to position [12479, 0]
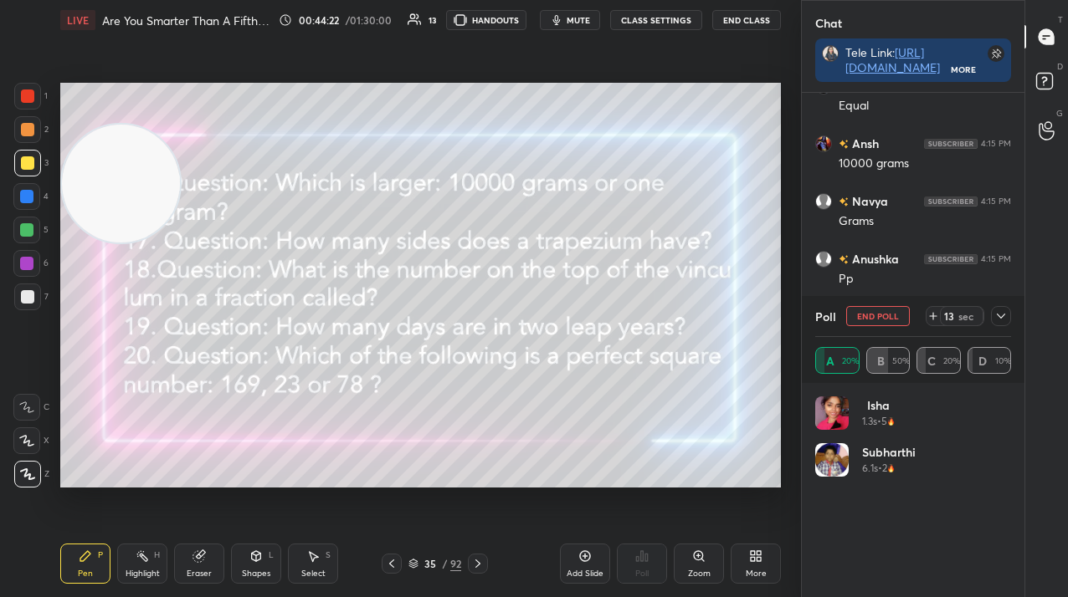
click at [873, 315] on button "End Poll" at bounding box center [878, 316] width 64 height 20
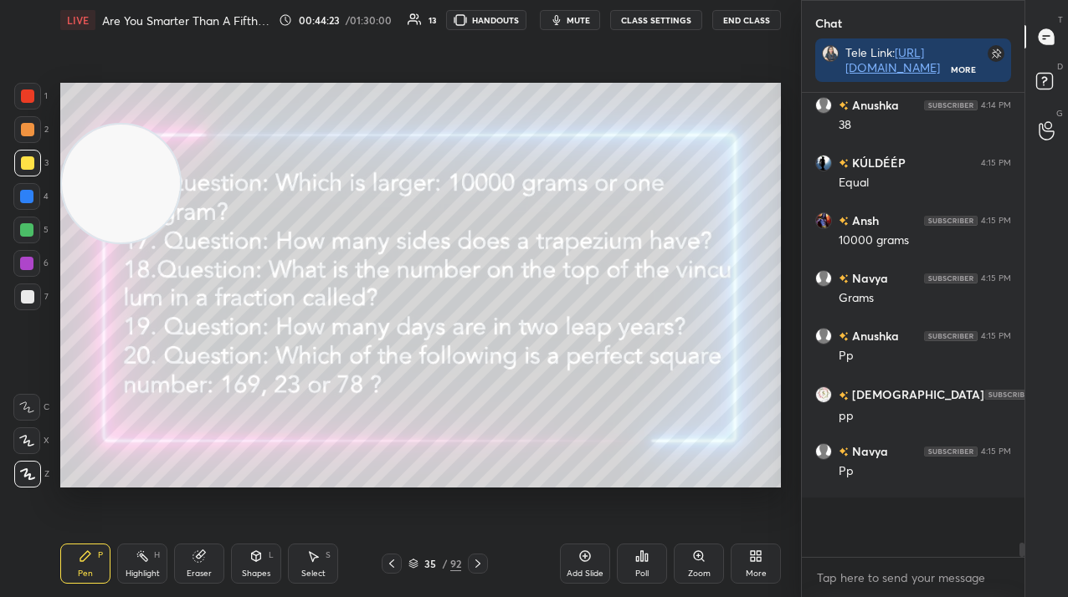
scroll to position [12393, 0]
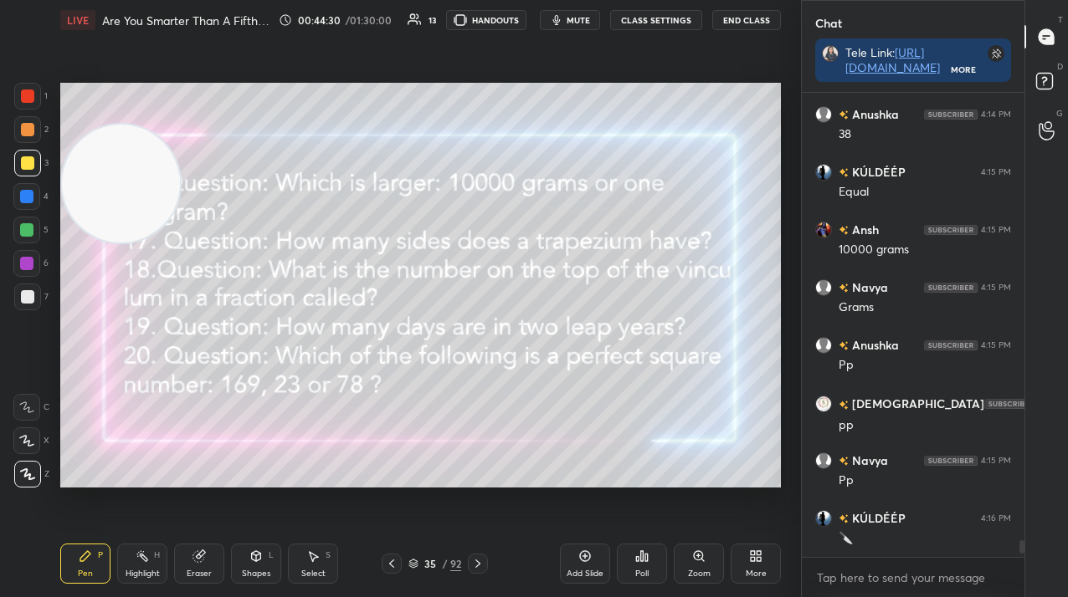
click at [479, 559] on icon at bounding box center [477, 563] width 13 height 13
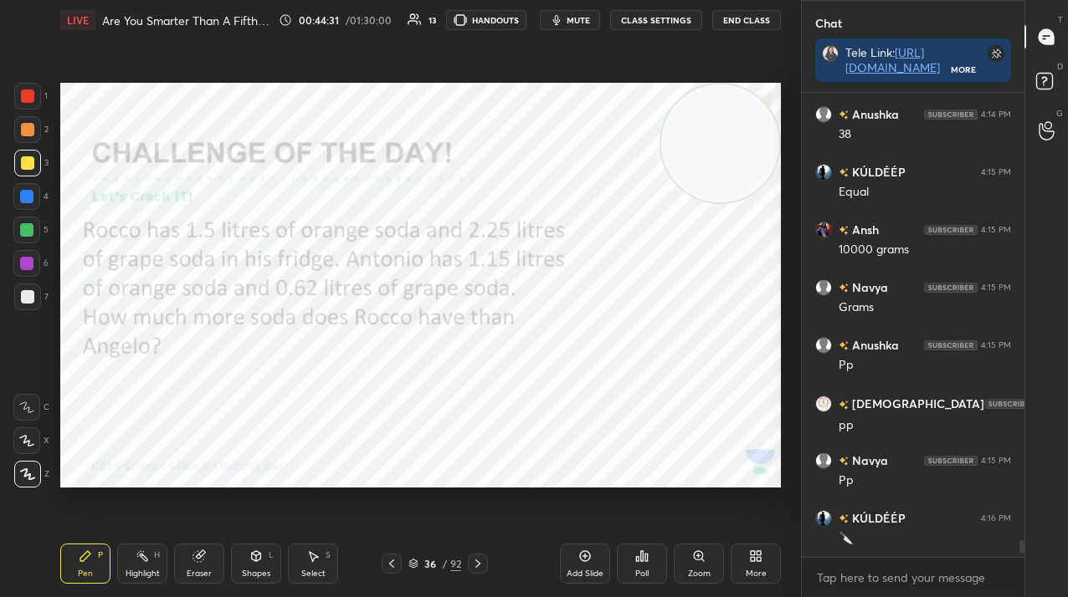
drag, startPoint x: 123, startPoint y: 191, endPoint x: 769, endPoint y: 136, distance: 648.2
click at [778, 133] on video at bounding box center [720, 144] width 118 height 118
click at [24, 96] on div at bounding box center [27, 96] width 13 height 13
drag, startPoint x: 23, startPoint y: 98, endPoint x: 32, endPoint y: 113, distance: 17.2
click at [24, 99] on div at bounding box center [27, 96] width 13 height 13
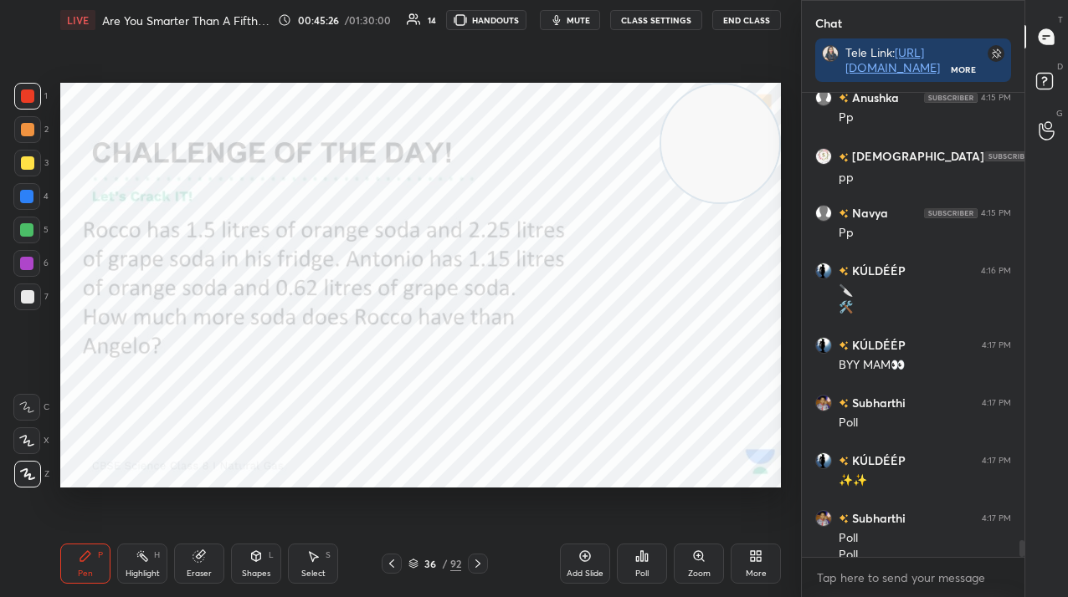
scroll to position [12657, 0]
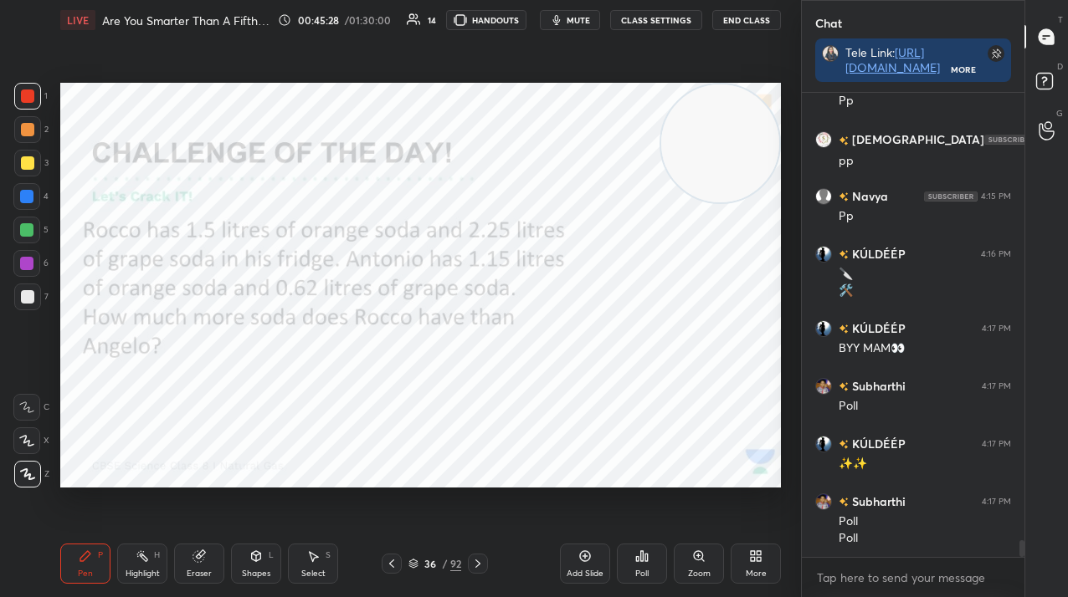
click at [23, 259] on div at bounding box center [26, 263] width 13 height 13
click at [643, 556] on icon at bounding box center [642, 556] width 3 height 10
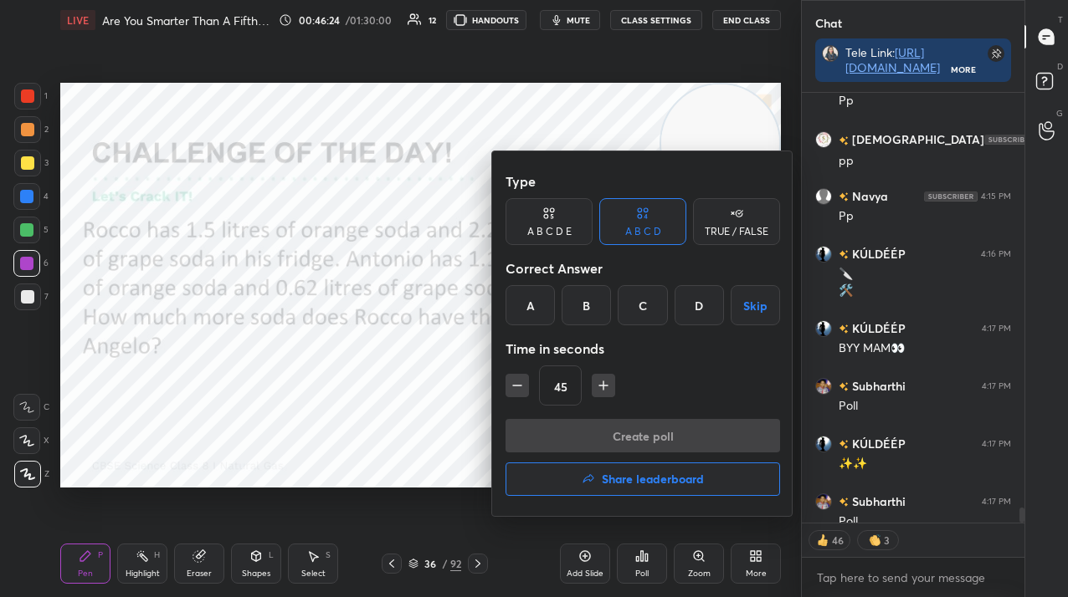
click at [598, 307] on div "B" at bounding box center [585, 305] width 49 height 40
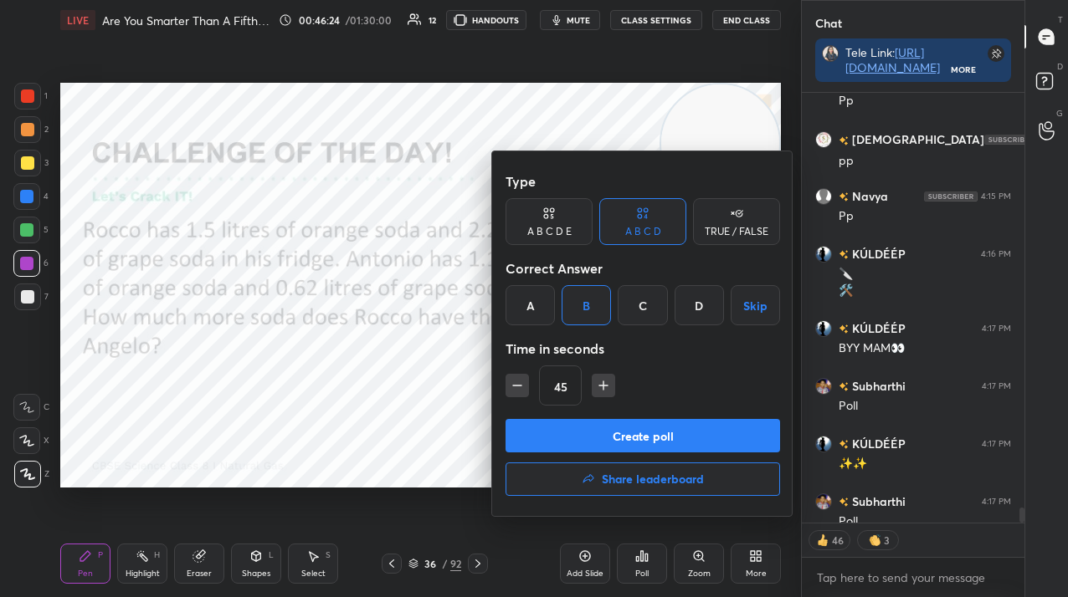
click at [609, 428] on button "Create poll" at bounding box center [642, 435] width 274 height 33
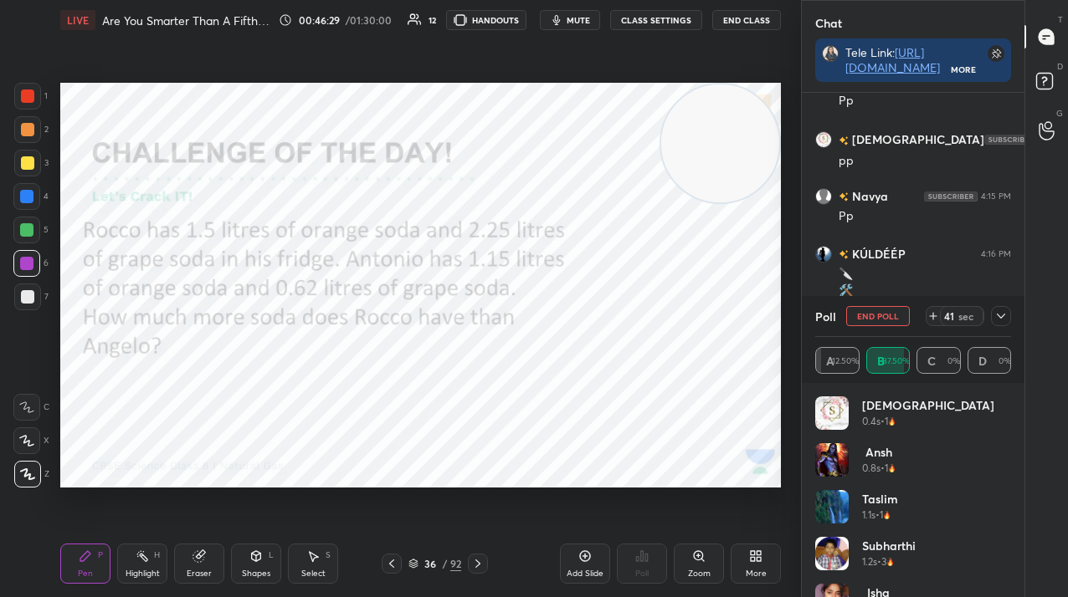
scroll to position [12744, 0]
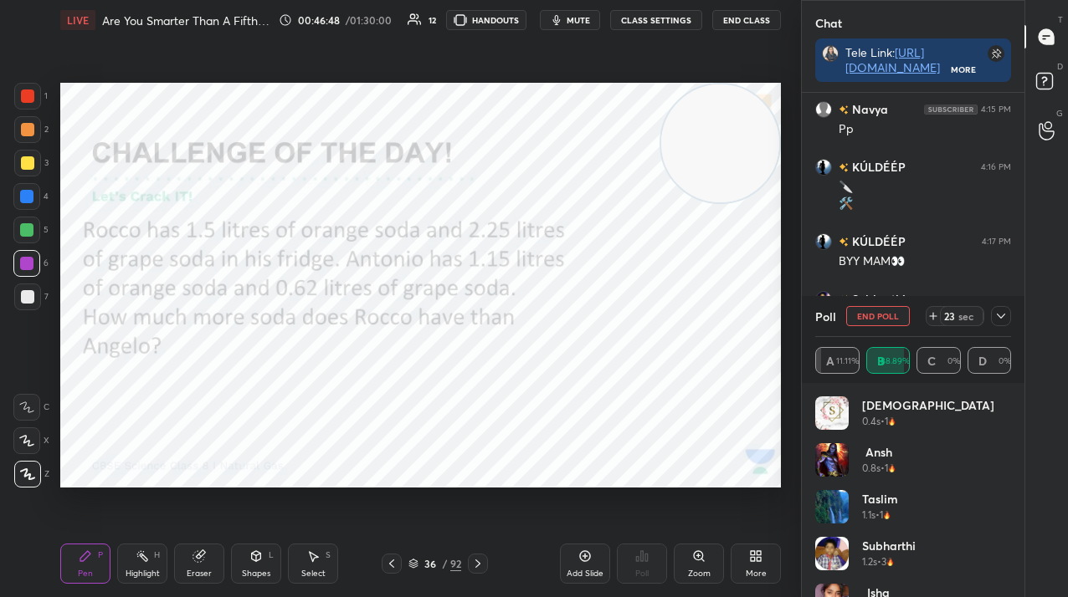
click at [29, 131] on div at bounding box center [27, 129] width 13 height 13
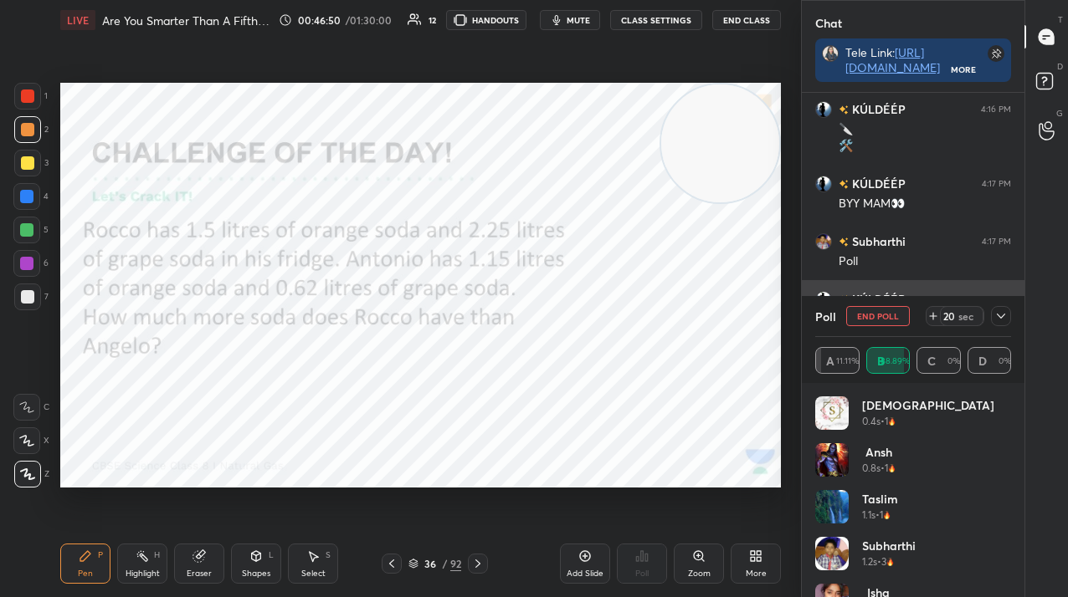
click at [857, 313] on button "End Poll" at bounding box center [878, 316] width 64 height 20
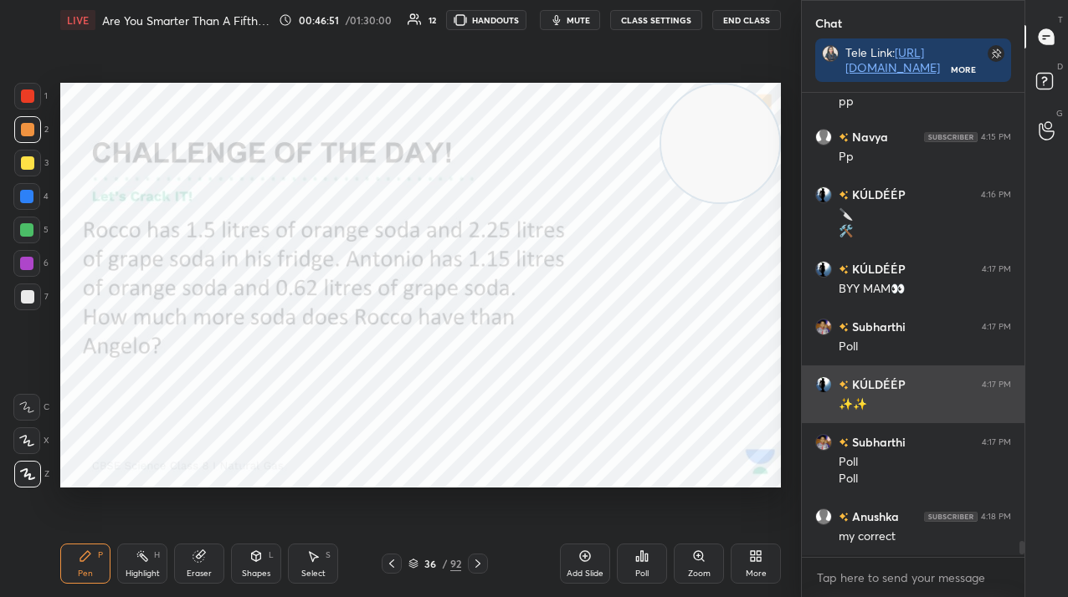
scroll to position [459, 218]
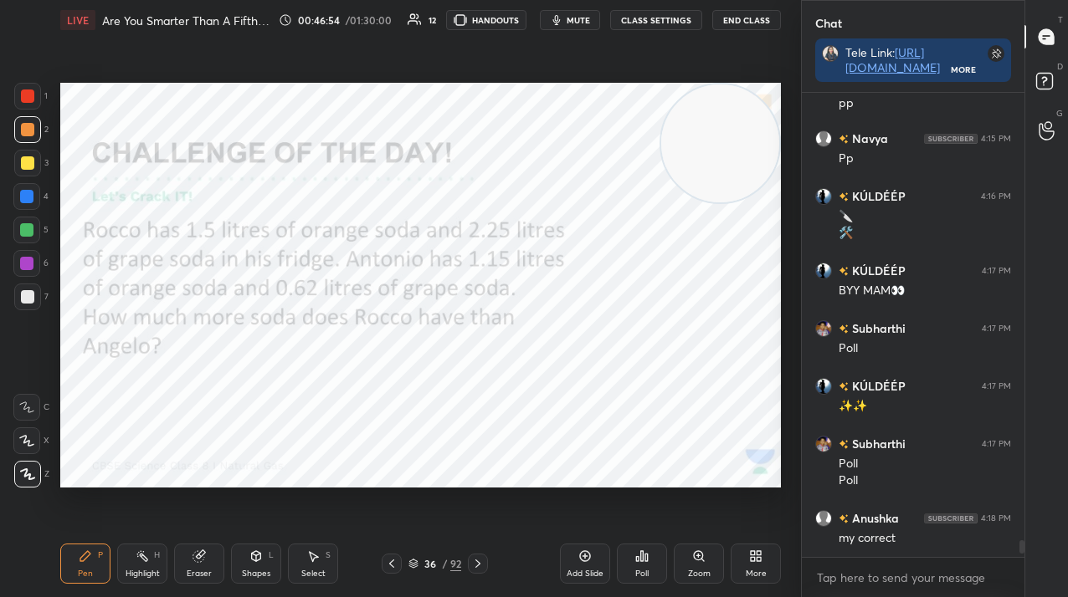
click at [474, 561] on icon at bounding box center [477, 563] width 13 height 13
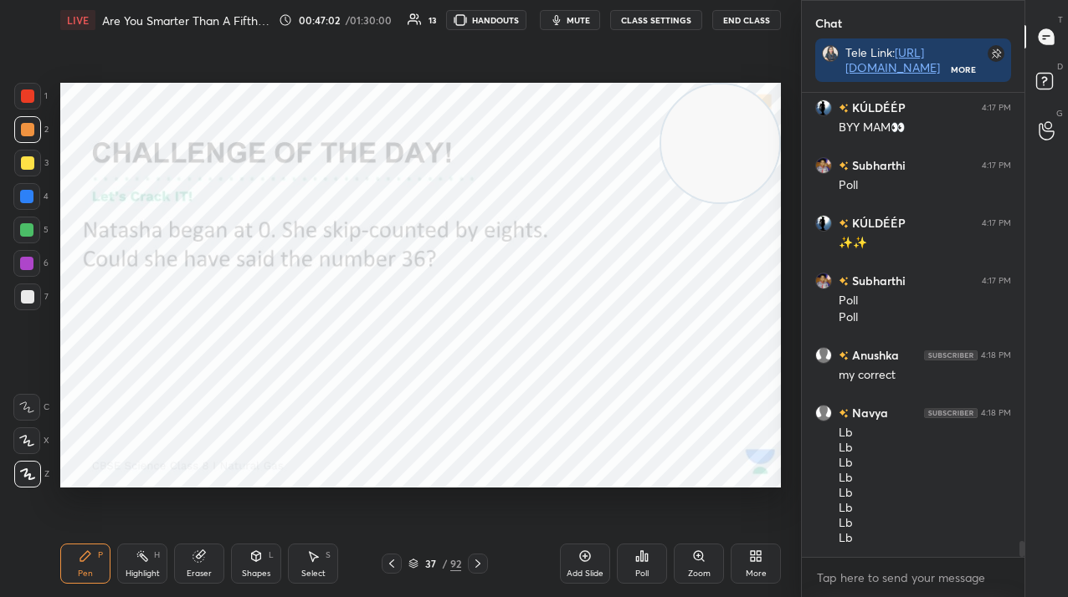
scroll to position [12936, 0]
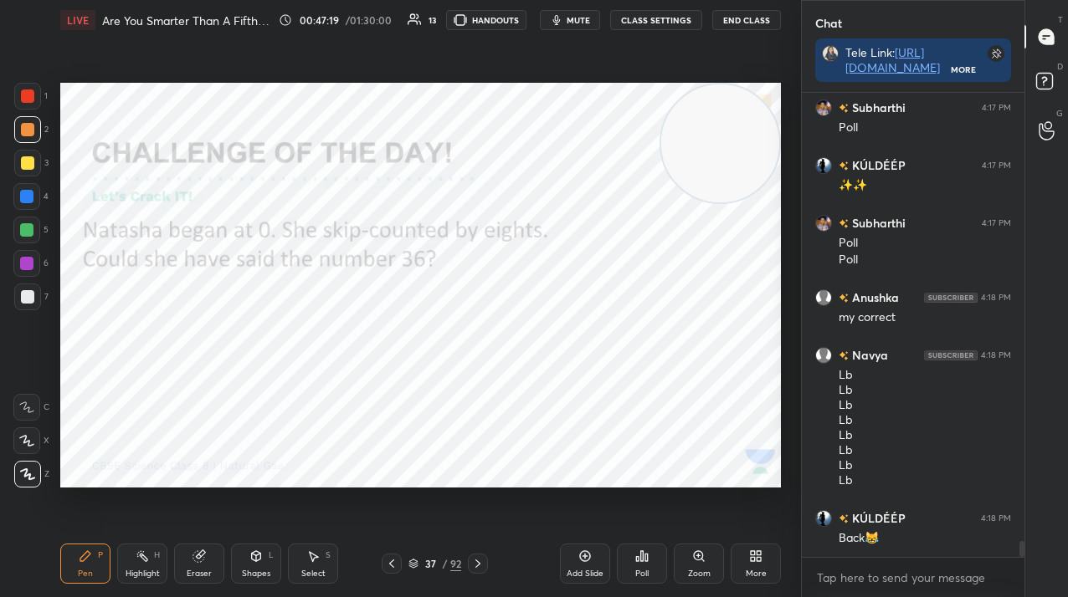
click at [651, 561] on div "Poll" at bounding box center [642, 564] width 50 height 40
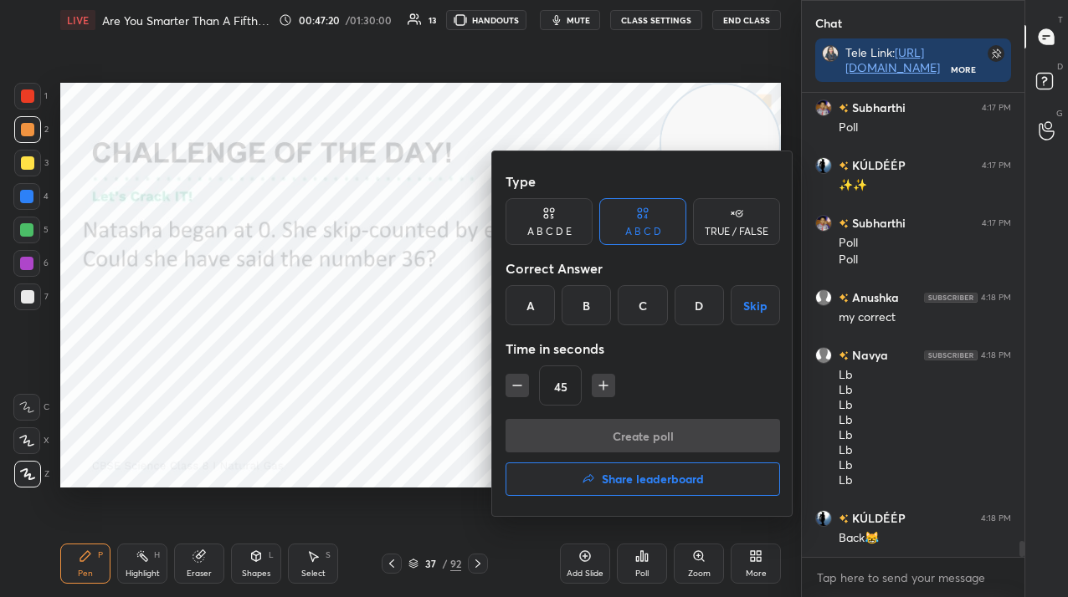
scroll to position [12994, 0]
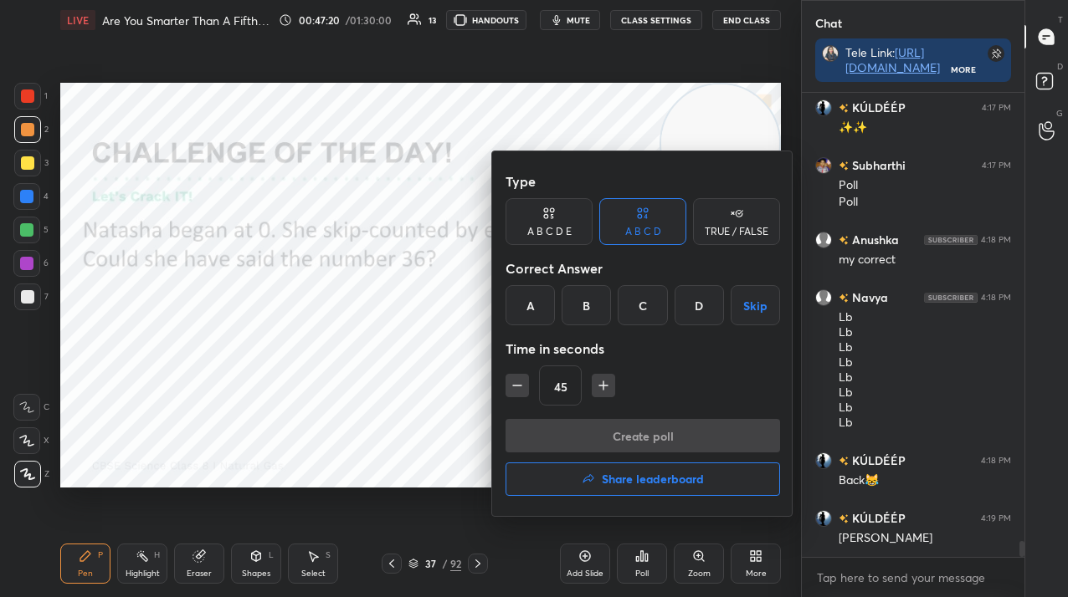
click at [720, 227] on div "TRUE / FALSE" at bounding box center [736, 232] width 64 height 10
drag, startPoint x: 625, startPoint y: 322, endPoint x: 625, endPoint y: 343, distance: 20.9
click at [628, 318] on div "False" at bounding box center [642, 305] width 87 height 40
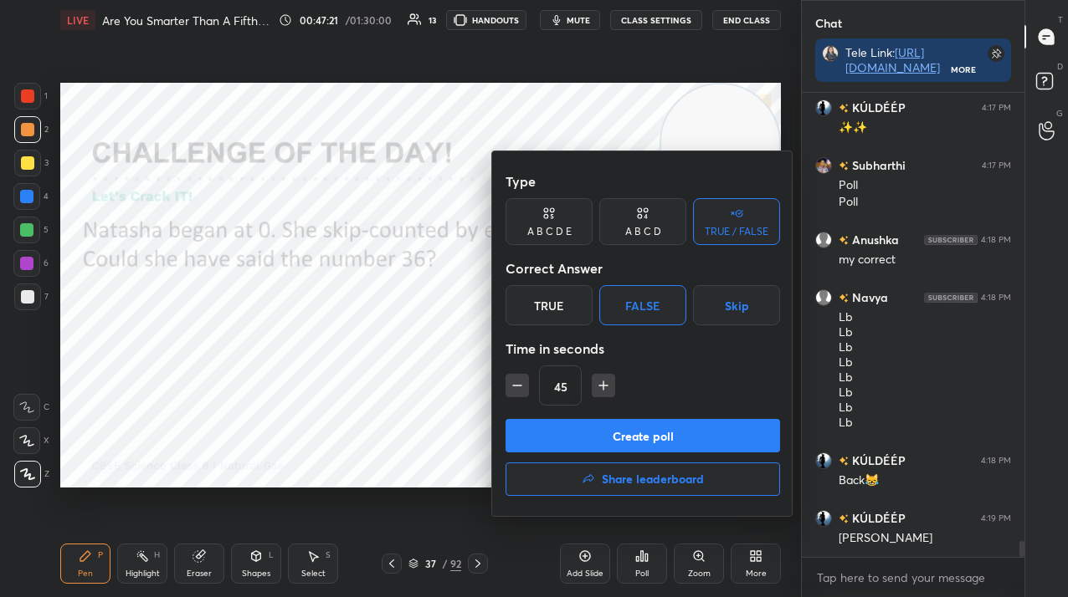
click at [618, 432] on button "Create poll" at bounding box center [642, 435] width 274 height 33
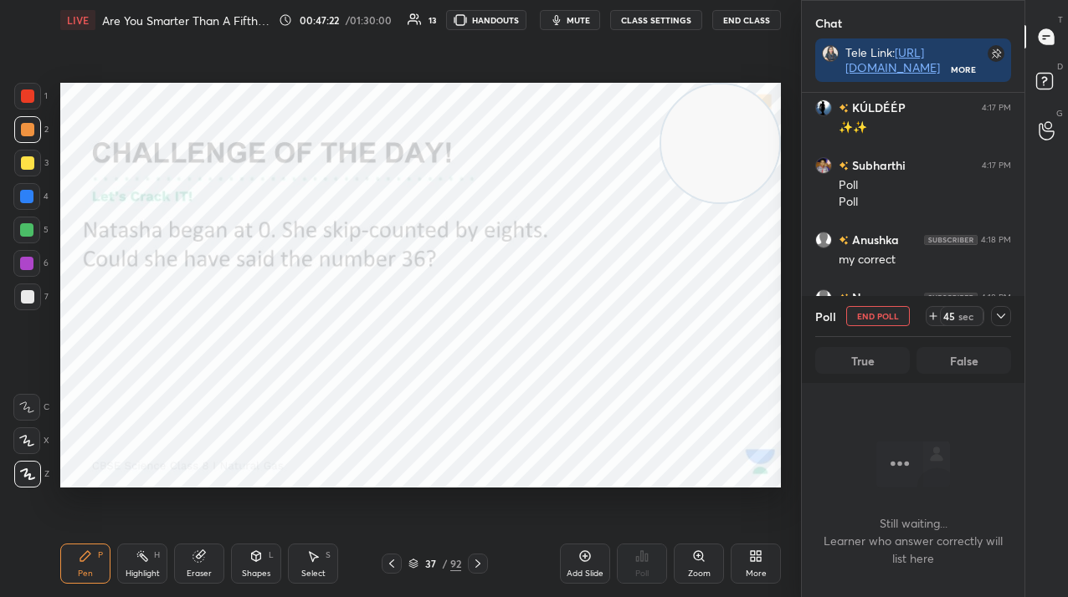
scroll to position [233, 218]
drag, startPoint x: 456, startPoint y: 562, endPoint x: 478, endPoint y: 566, distance: 22.0
click at [456, 563] on div "92" at bounding box center [455, 563] width 11 height 15
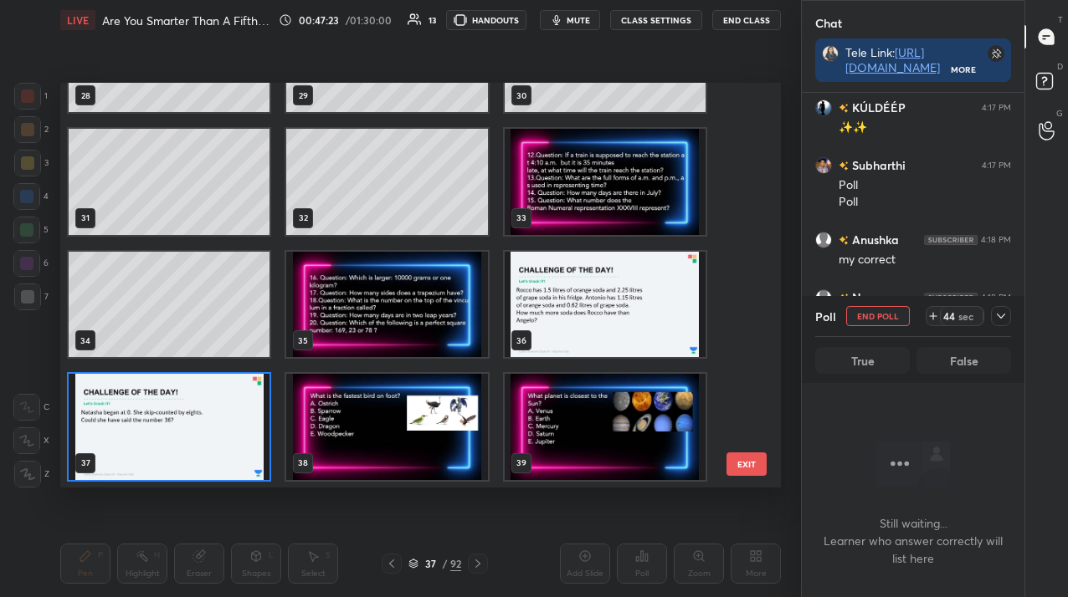
scroll to position [6, 9]
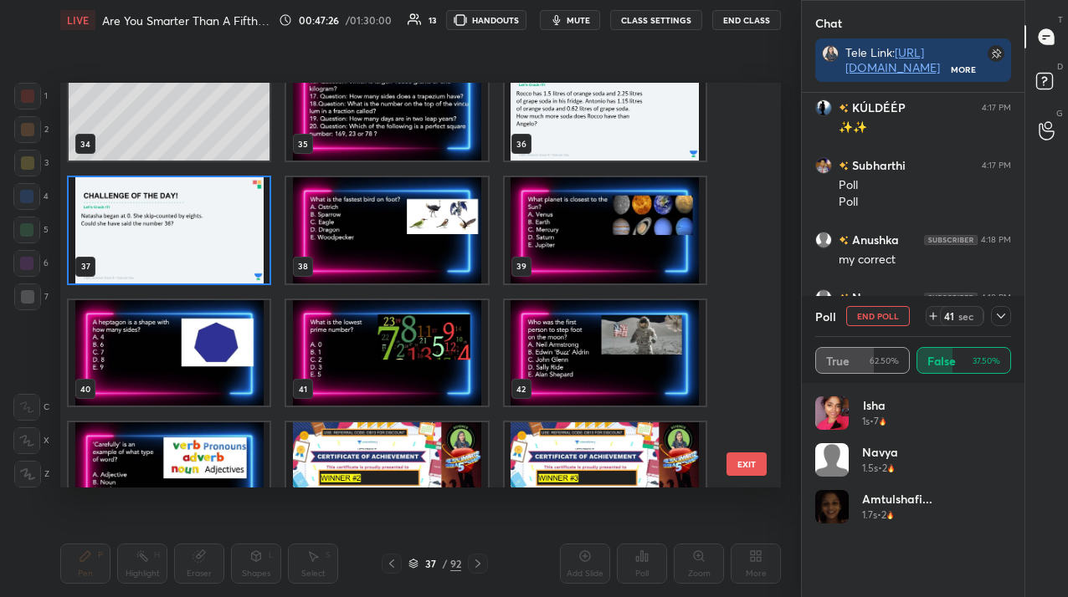
click at [180, 246] on div "31 32 33 34 35 36 37 38 39 40 41 42 43 44 45" at bounding box center [405, 285] width 691 height 405
click at [179, 248] on img "grid" at bounding box center [169, 229] width 201 height 105
click at [184, 245] on img "grid" at bounding box center [169, 229] width 201 height 105
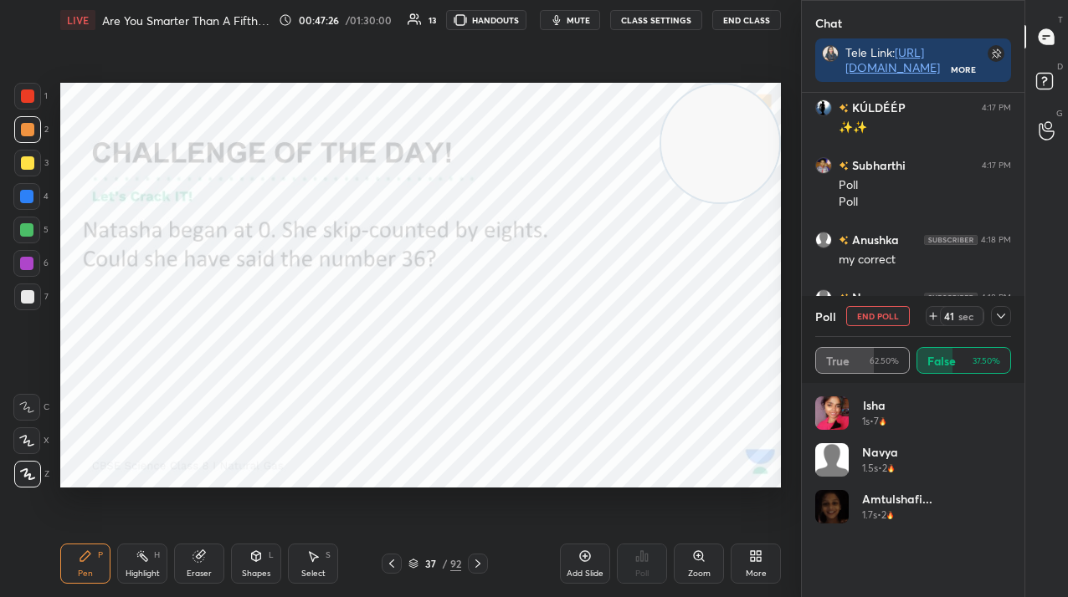
click at [189, 244] on img "grid" at bounding box center [169, 229] width 201 height 105
click at [1002, 320] on icon at bounding box center [1000, 316] width 13 height 13
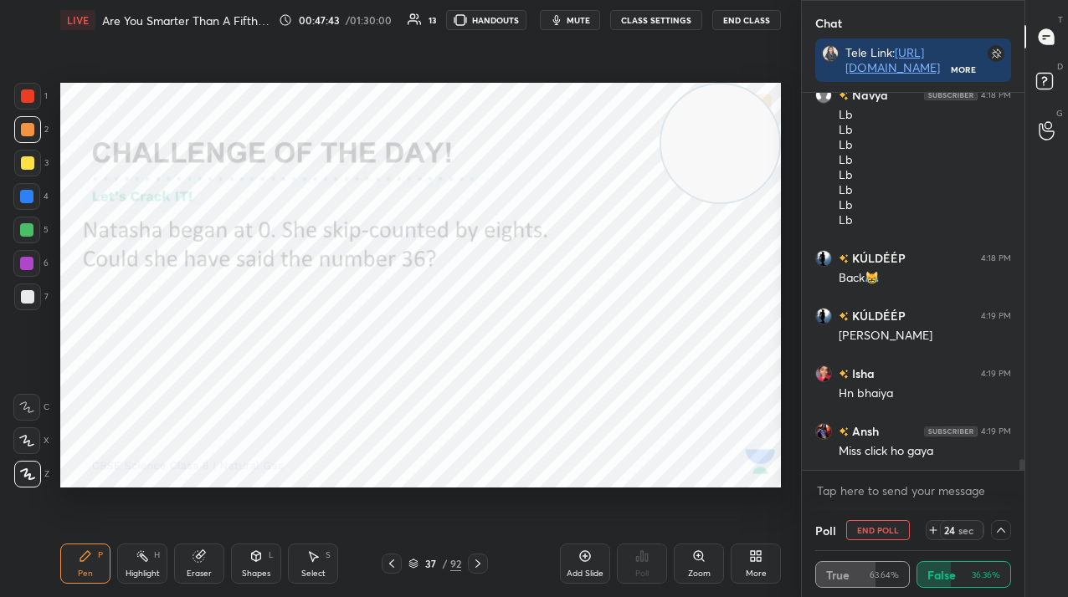
click at [863, 526] on button "End Poll" at bounding box center [878, 530] width 64 height 20
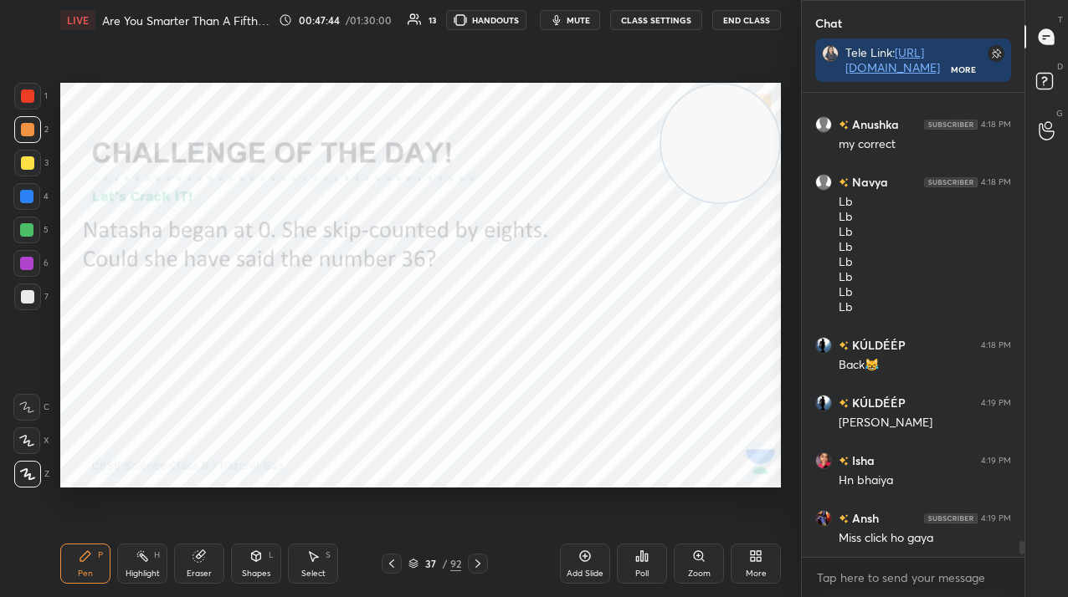
click at [480, 564] on icon at bounding box center [477, 563] width 13 height 13
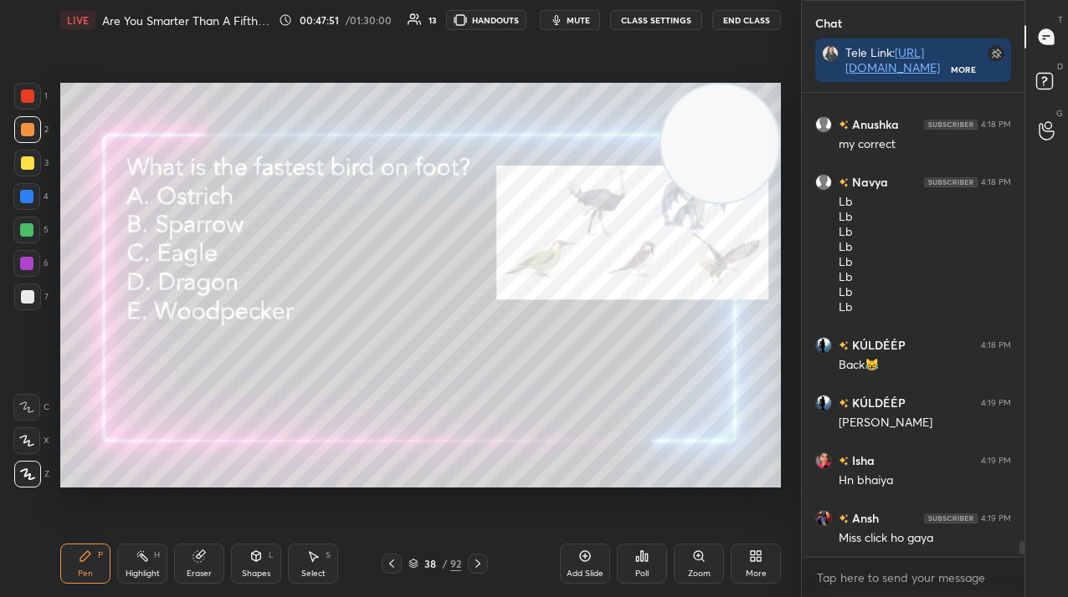
click at [649, 571] on div "Poll" at bounding box center [642, 564] width 50 height 40
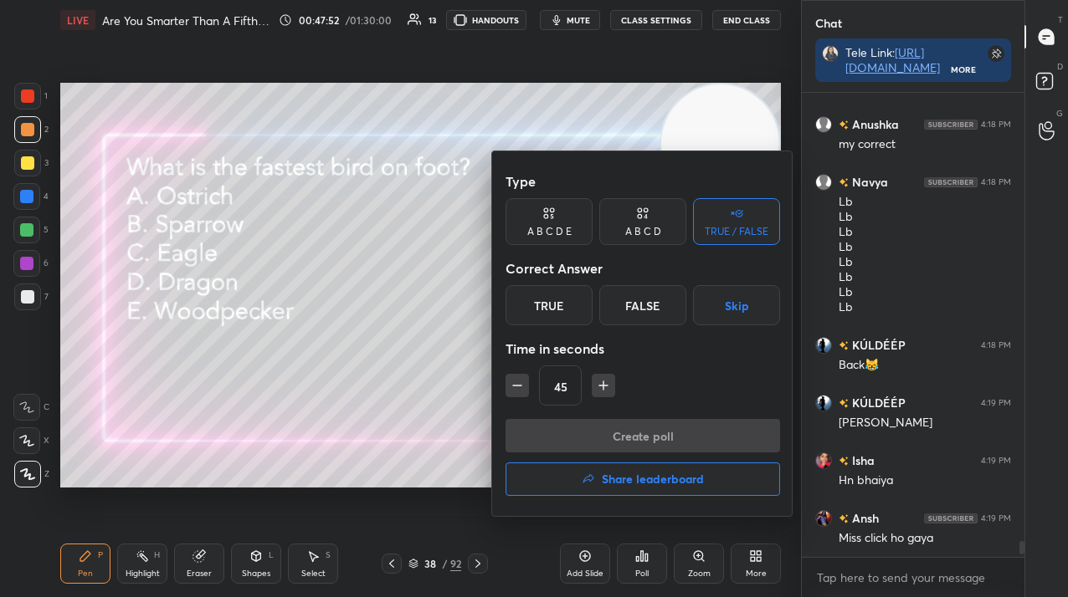
click at [549, 323] on div "True" at bounding box center [548, 305] width 87 height 40
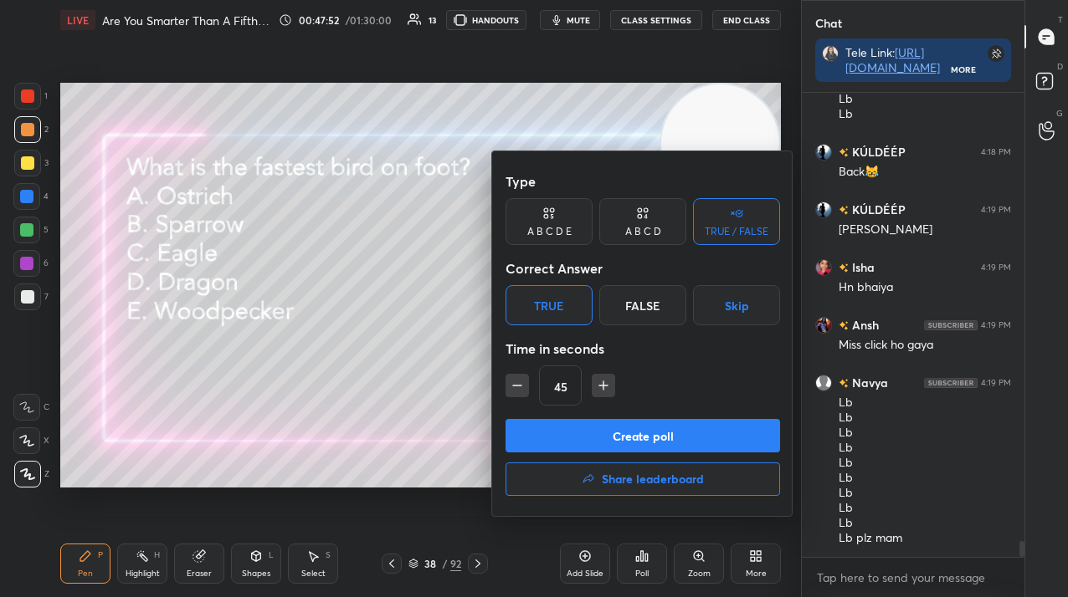
drag, startPoint x: 638, startPoint y: 223, endPoint x: 632, endPoint y: 240, distance: 18.0
click at [638, 223] on div "A B C D" at bounding box center [642, 221] width 87 height 47
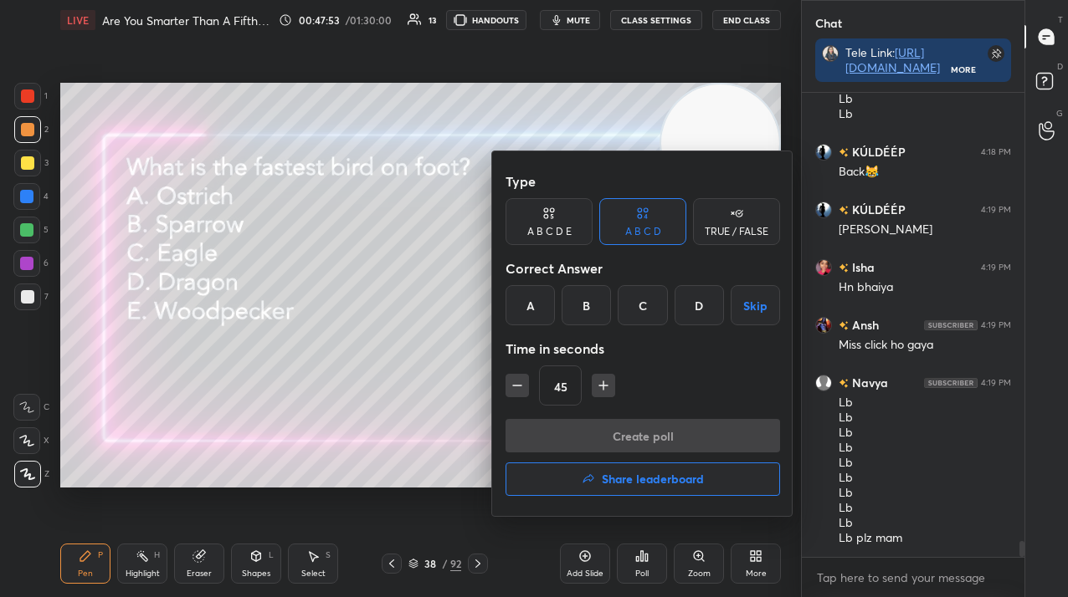
drag, startPoint x: 521, startPoint y: 313, endPoint x: 530, endPoint y: 336, distance: 25.2
click at [523, 312] on div "A" at bounding box center [529, 305] width 49 height 40
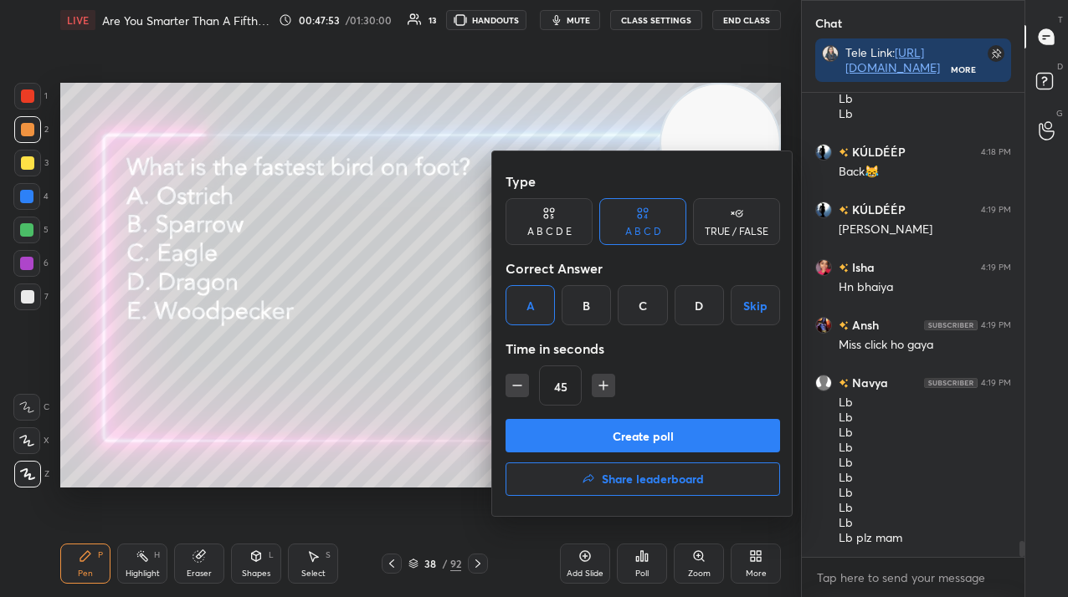
scroll to position [13360, 0]
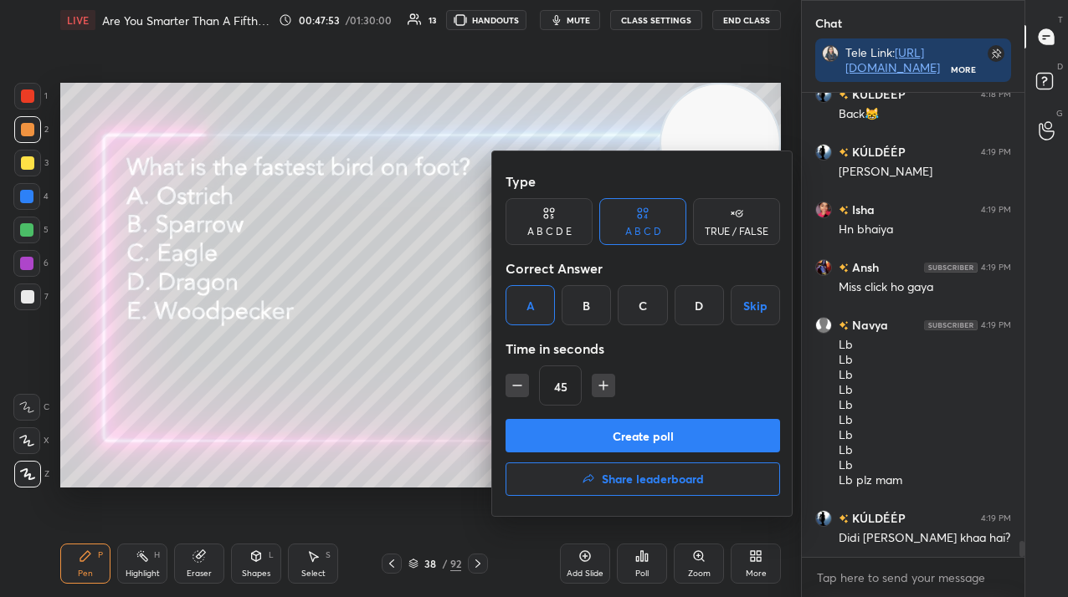
click at [554, 436] on button "Create poll" at bounding box center [642, 435] width 274 height 33
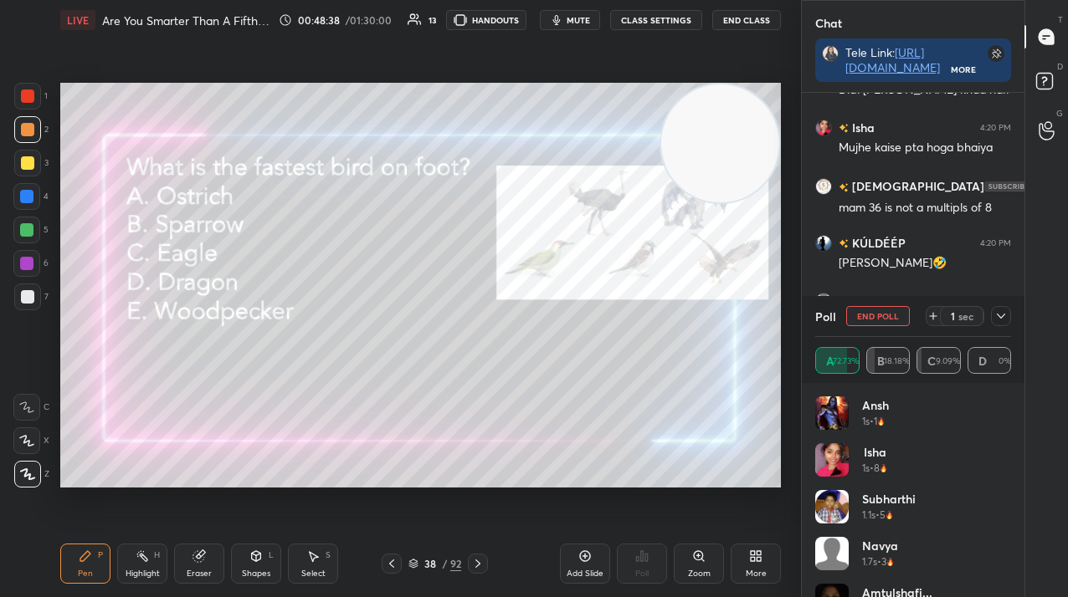
scroll to position [13825, 0]
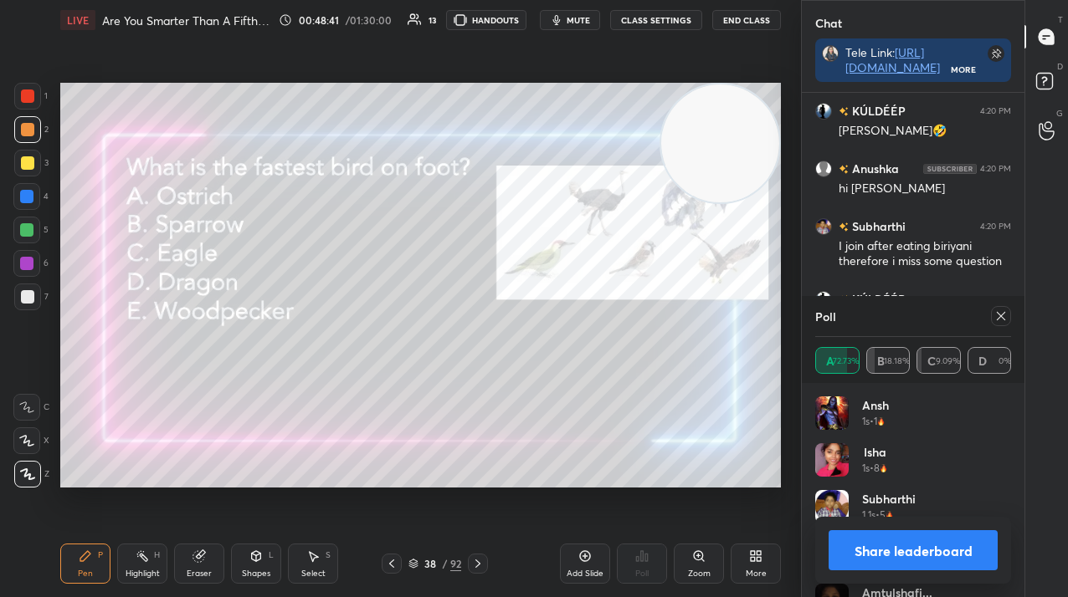
click at [1003, 323] on div at bounding box center [1001, 316] width 20 height 20
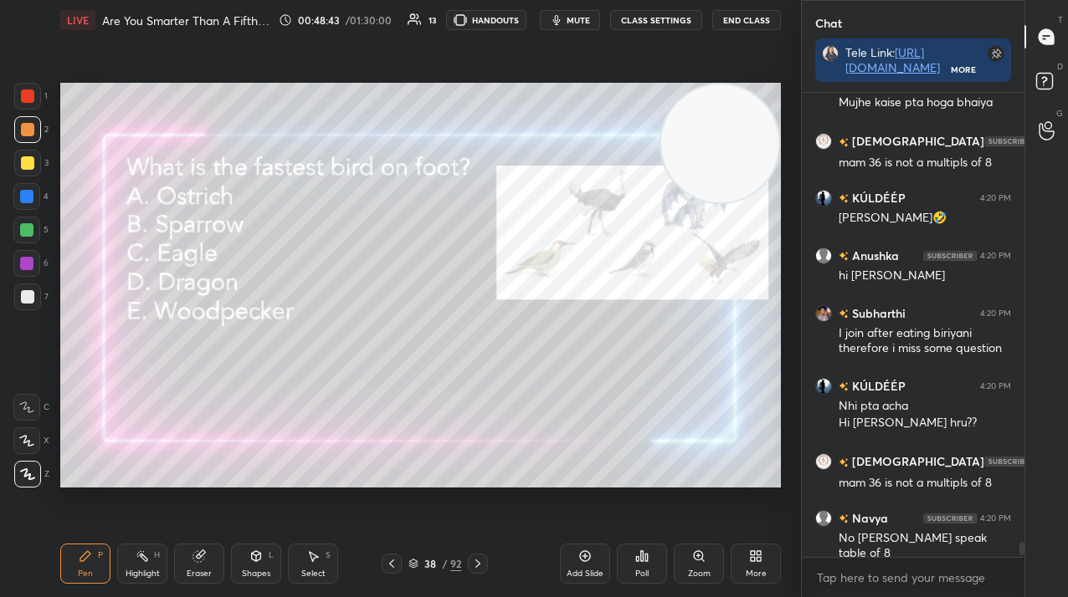
click at [480, 562] on icon at bounding box center [477, 563] width 13 height 13
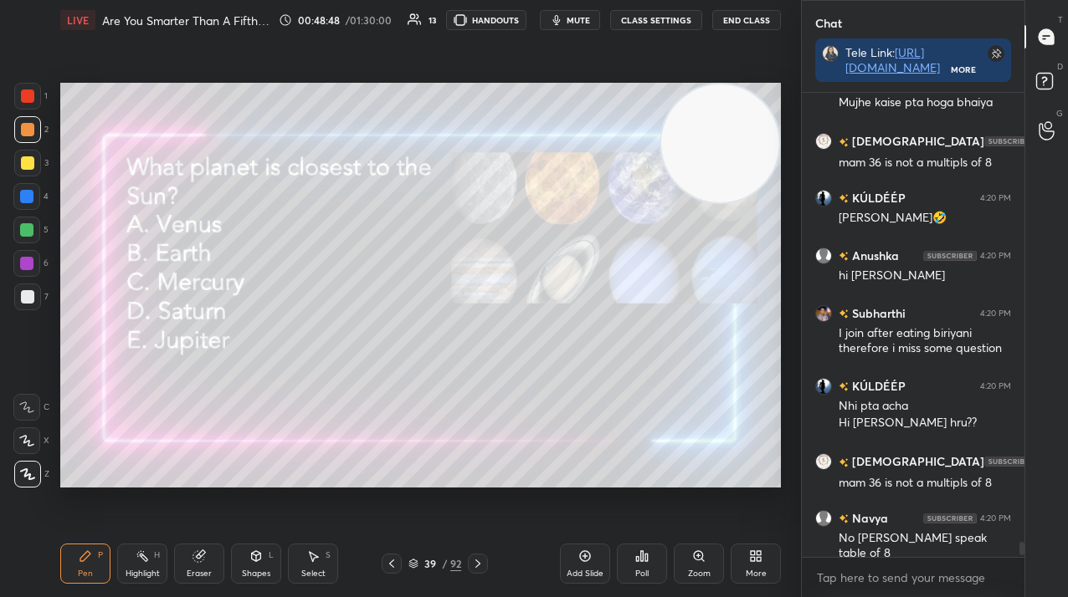
click at [631, 558] on div "Poll" at bounding box center [642, 564] width 50 height 40
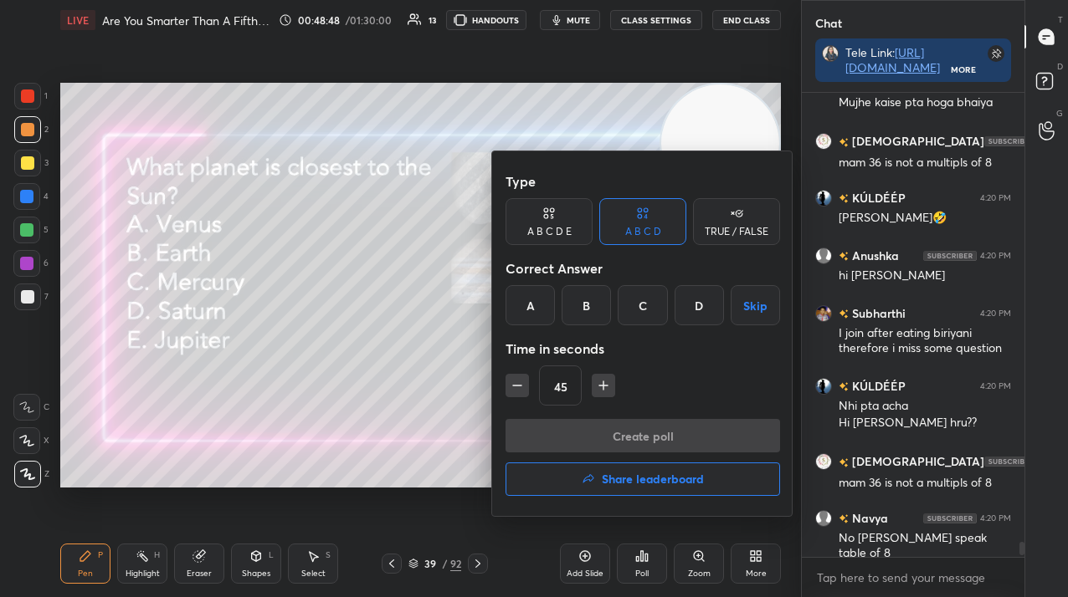
click at [556, 228] on div "A B C D E" at bounding box center [549, 232] width 44 height 10
drag, startPoint x: 621, startPoint y: 305, endPoint x: 620, endPoint y: 371, distance: 66.9
click at [620, 305] on div "C" at bounding box center [619, 305] width 40 height 40
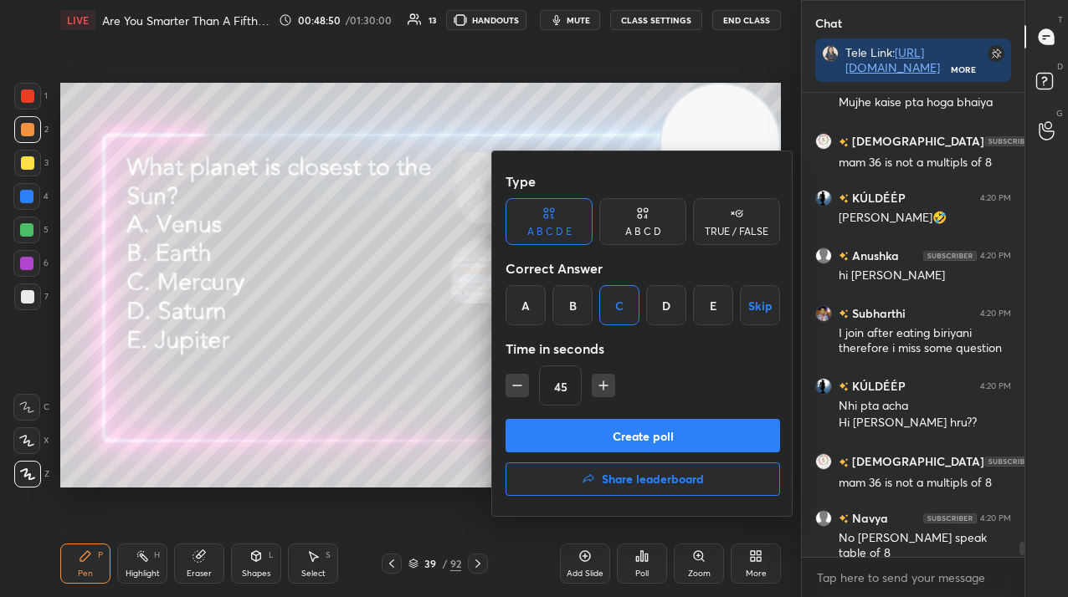
click at [613, 430] on button "Create poll" at bounding box center [642, 435] width 274 height 33
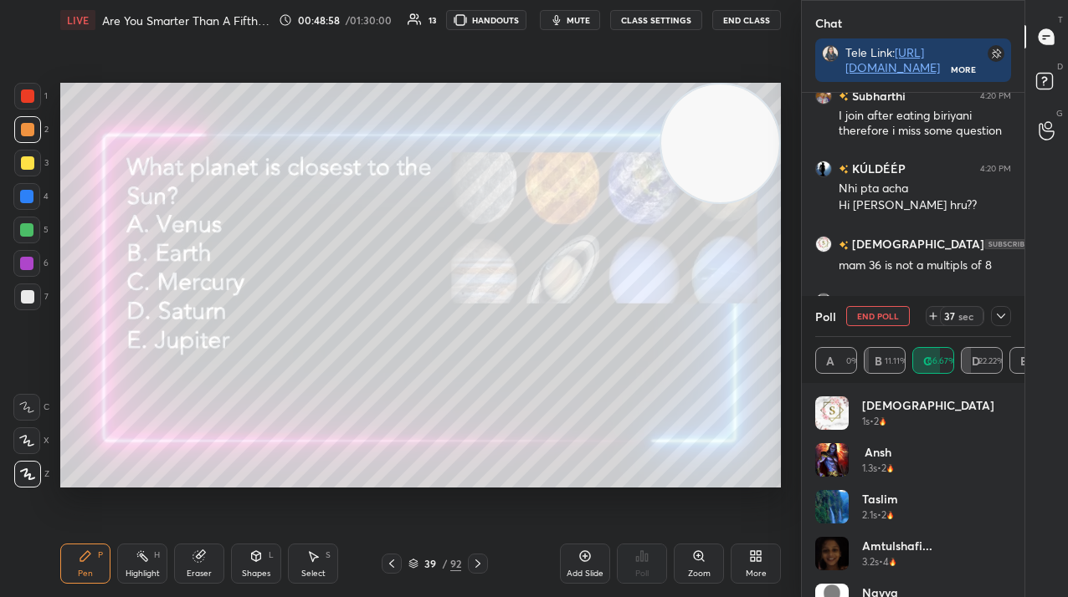
scroll to position [14129, 0]
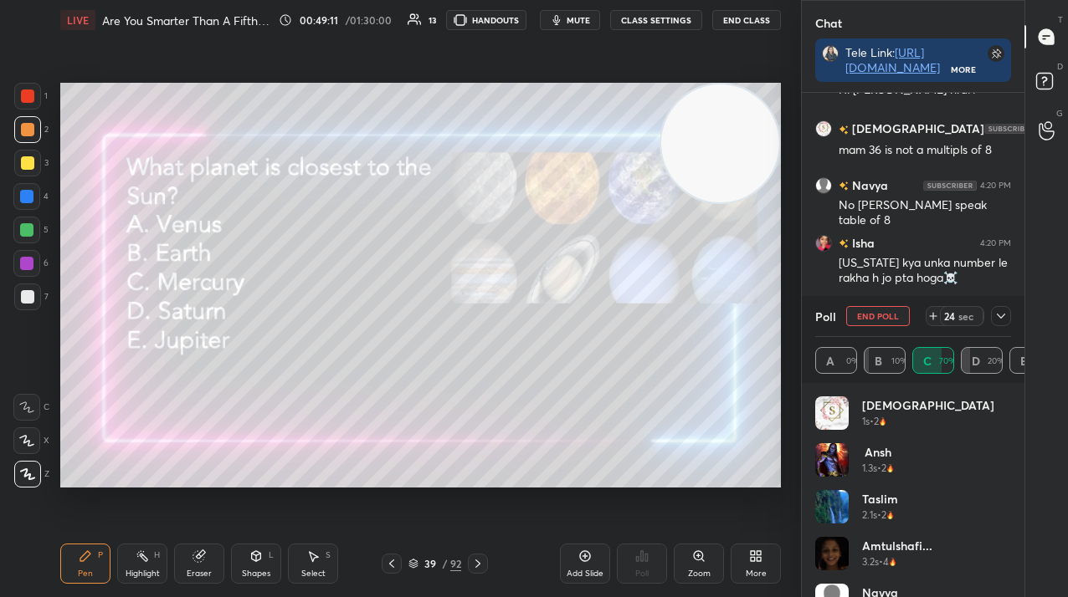
click at [873, 315] on button "End Poll" at bounding box center [878, 316] width 64 height 20
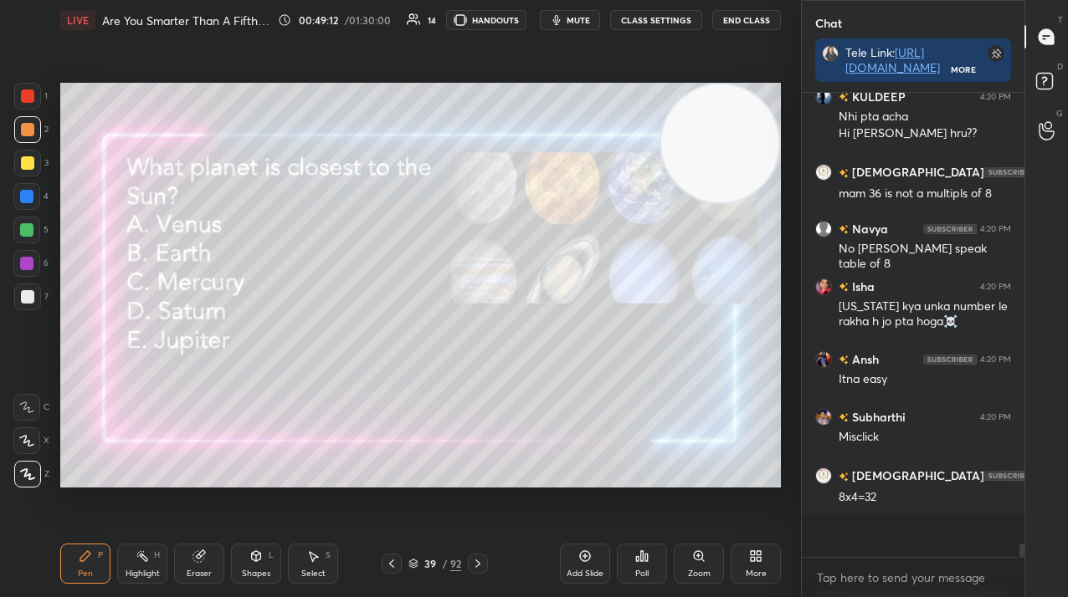
scroll to position [6, 6]
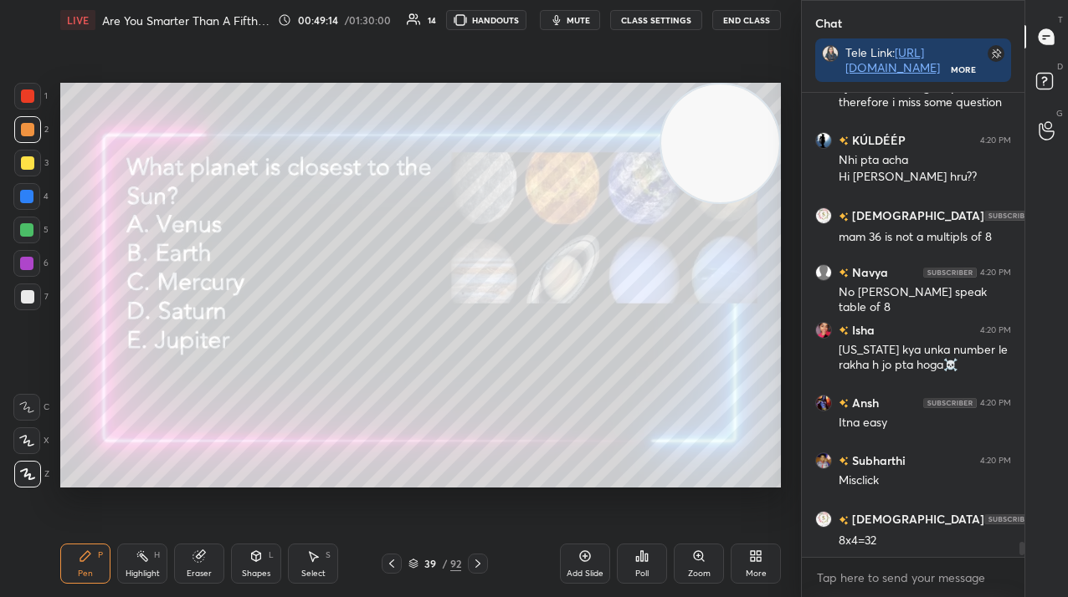
click at [479, 561] on icon at bounding box center [477, 563] width 13 height 13
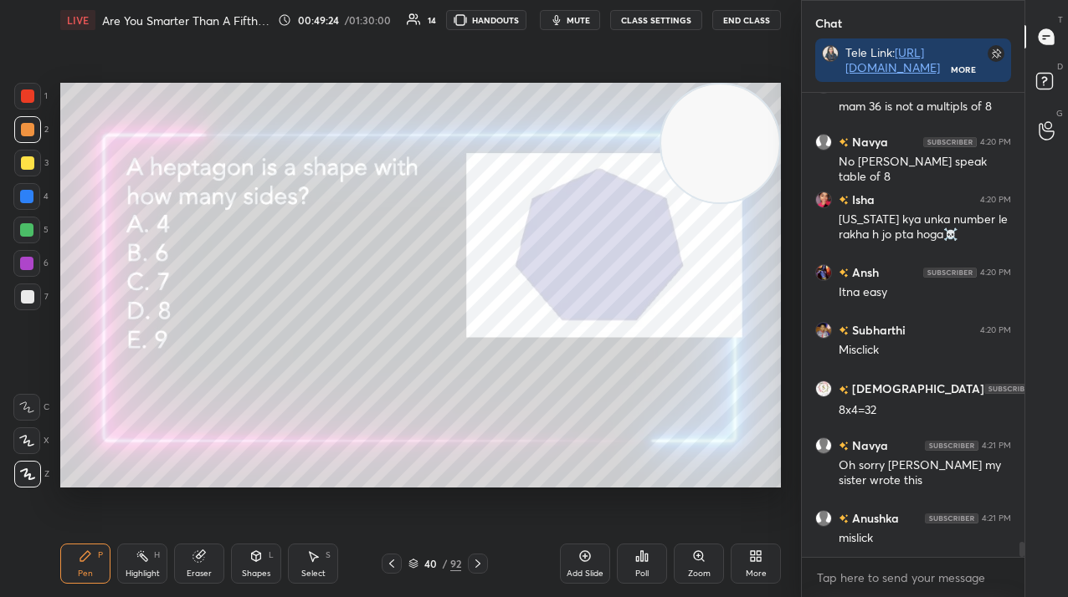
click at [643, 561] on icon at bounding box center [641, 556] width 13 height 13
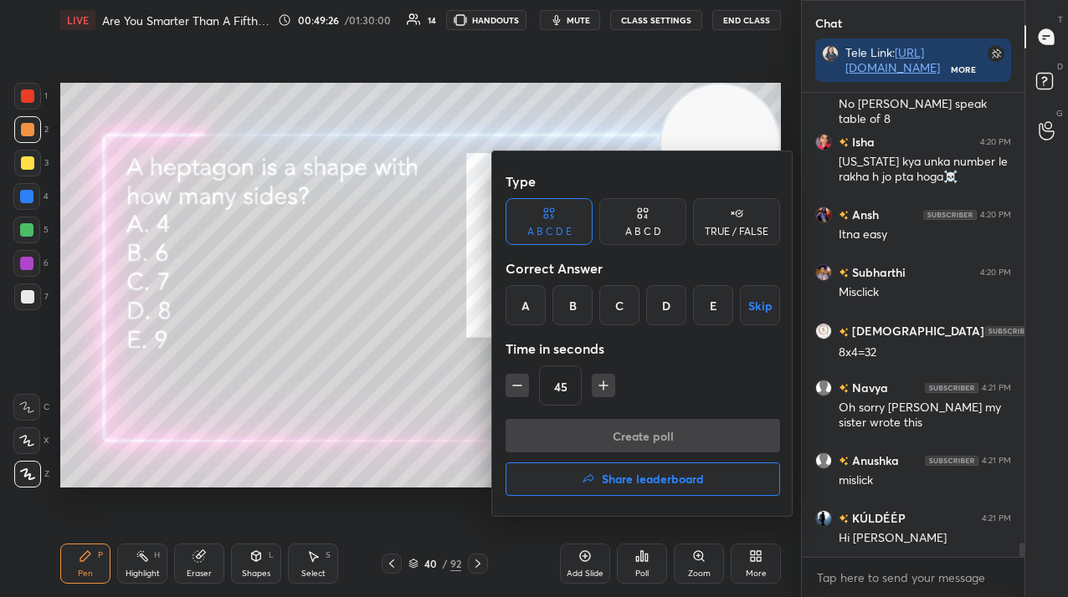
click at [624, 315] on div "C" at bounding box center [619, 305] width 40 height 40
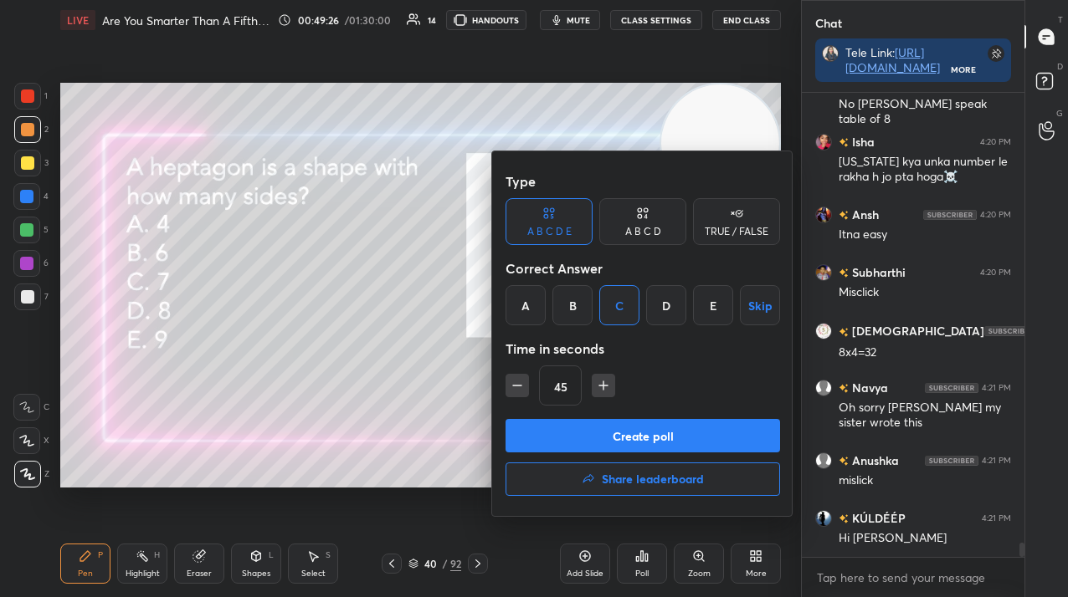
click at [605, 446] on button "Create poll" at bounding box center [642, 435] width 274 height 33
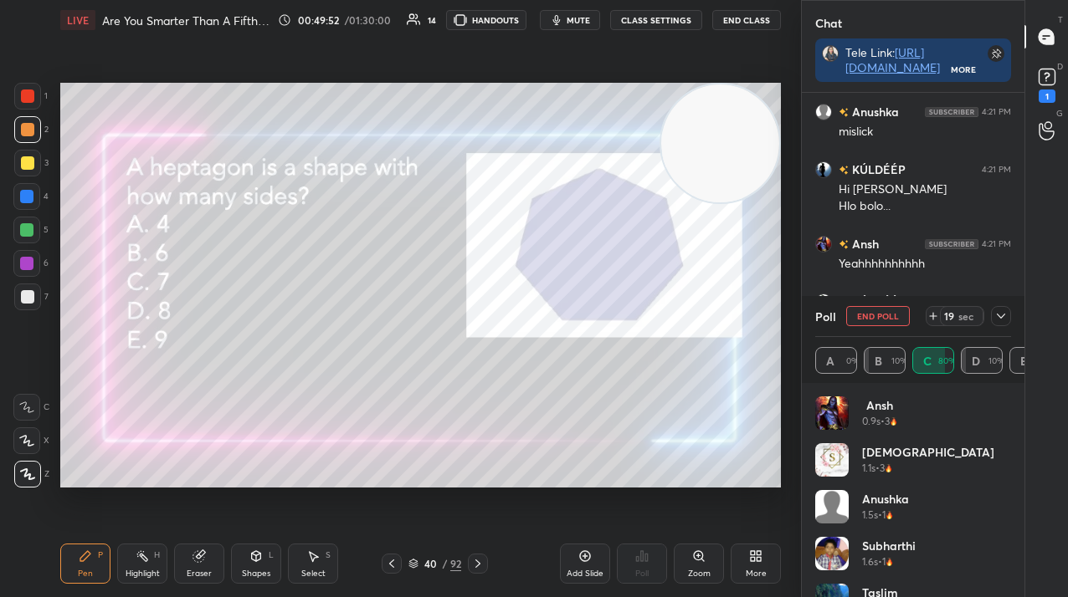
click at [898, 318] on button "End Poll" at bounding box center [878, 316] width 64 height 20
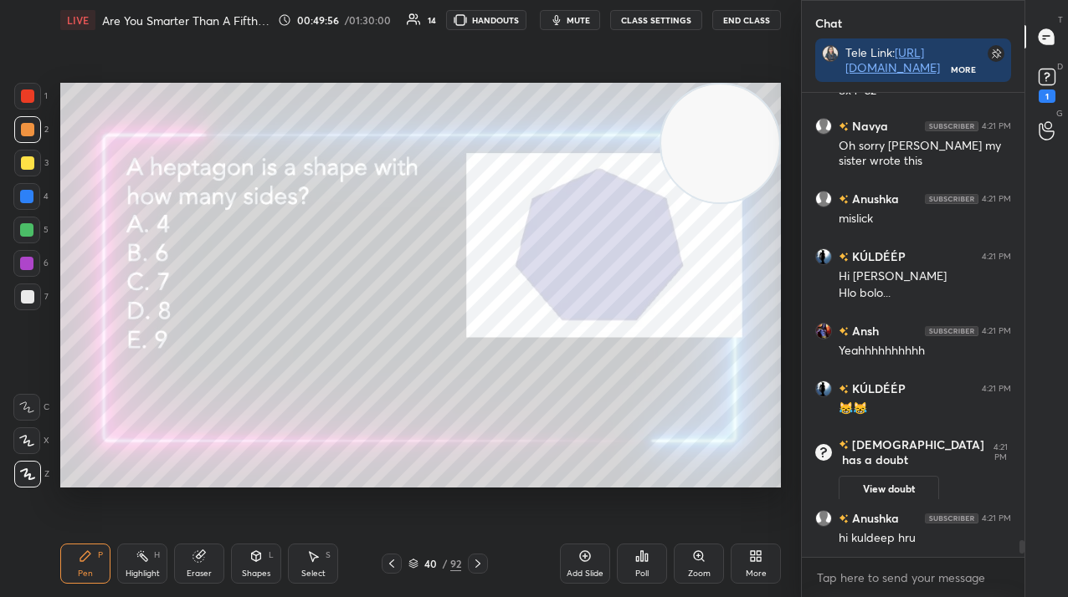
click at [478, 561] on icon at bounding box center [477, 564] width 5 height 8
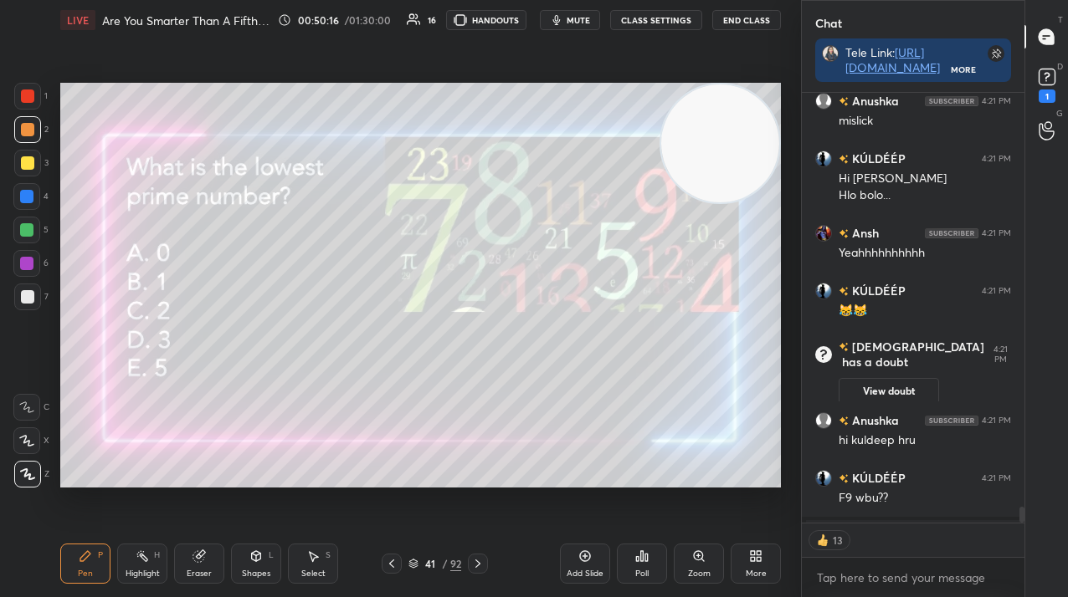
click at [646, 562] on icon at bounding box center [641, 556] width 13 height 13
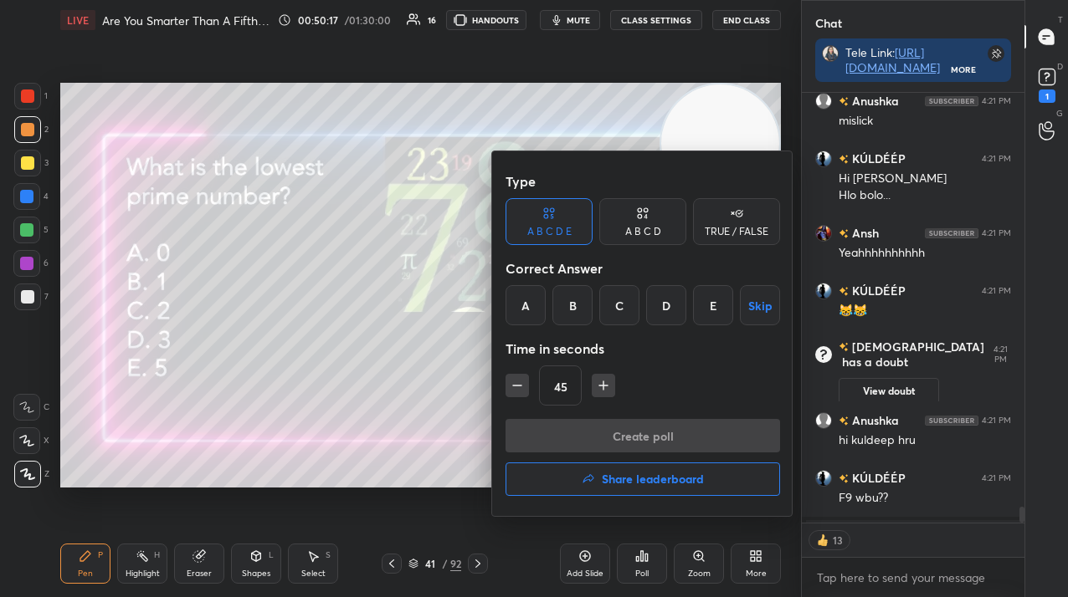
click at [589, 309] on div "B" at bounding box center [572, 305] width 40 height 40
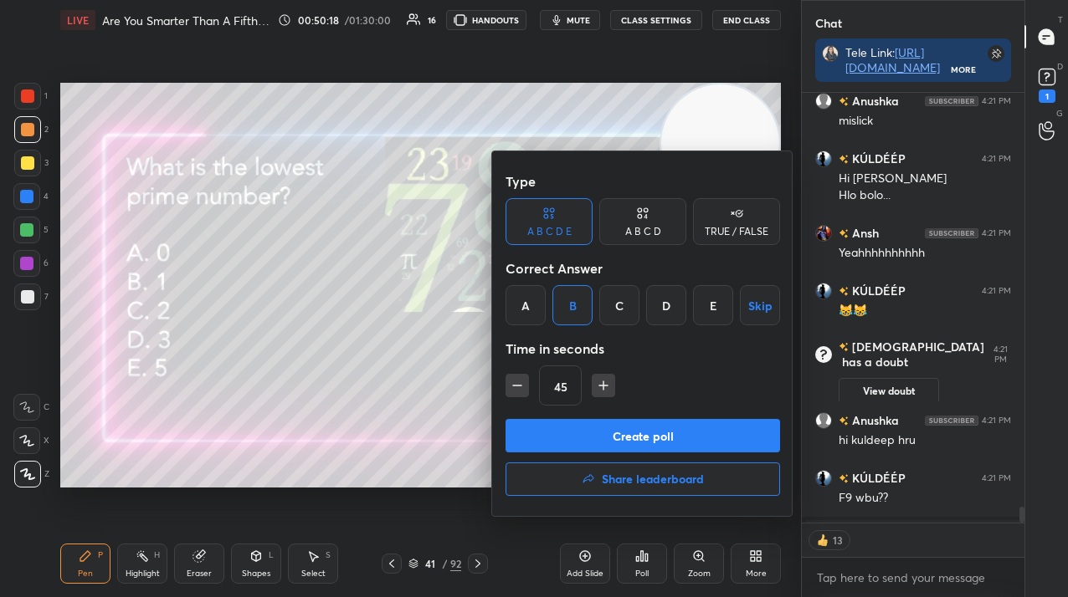
click at [593, 437] on button "Create poll" at bounding box center [642, 435] width 274 height 33
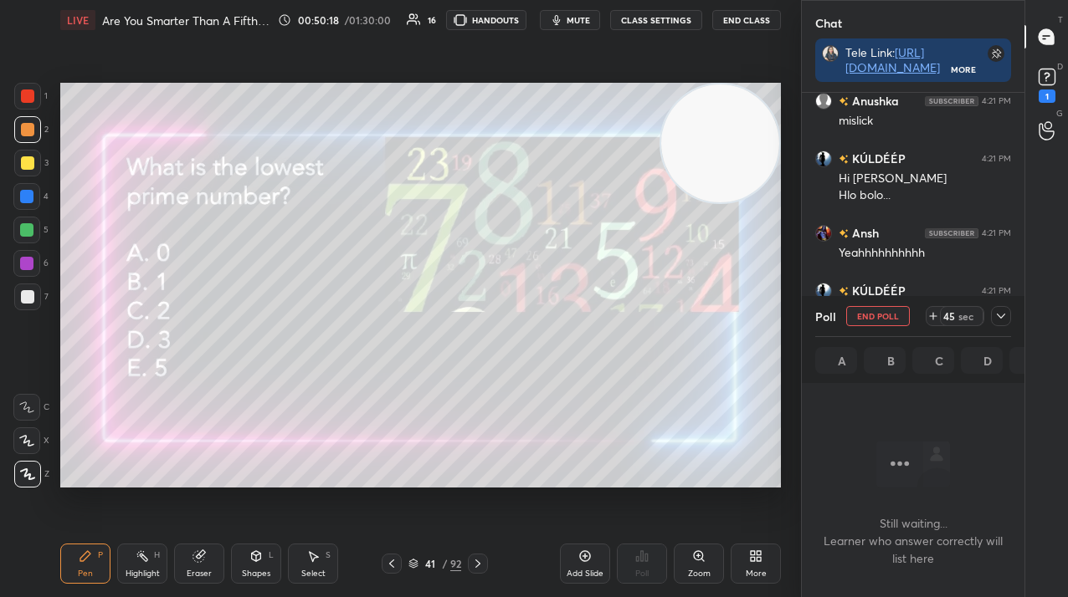
scroll to position [233, 218]
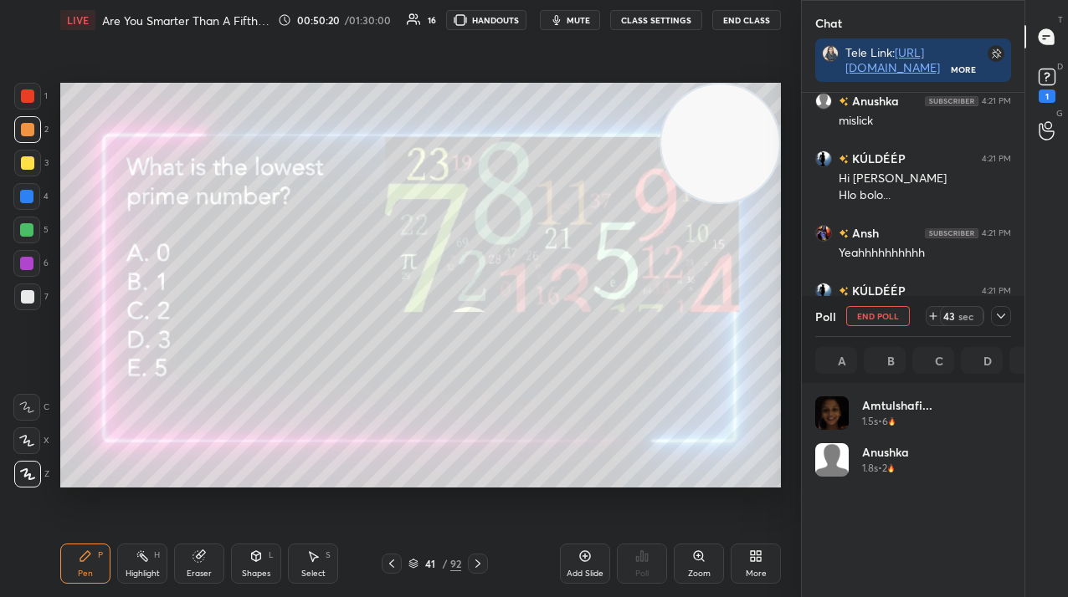
click at [436, 559] on div "41" at bounding box center [430, 564] width 17 height 10
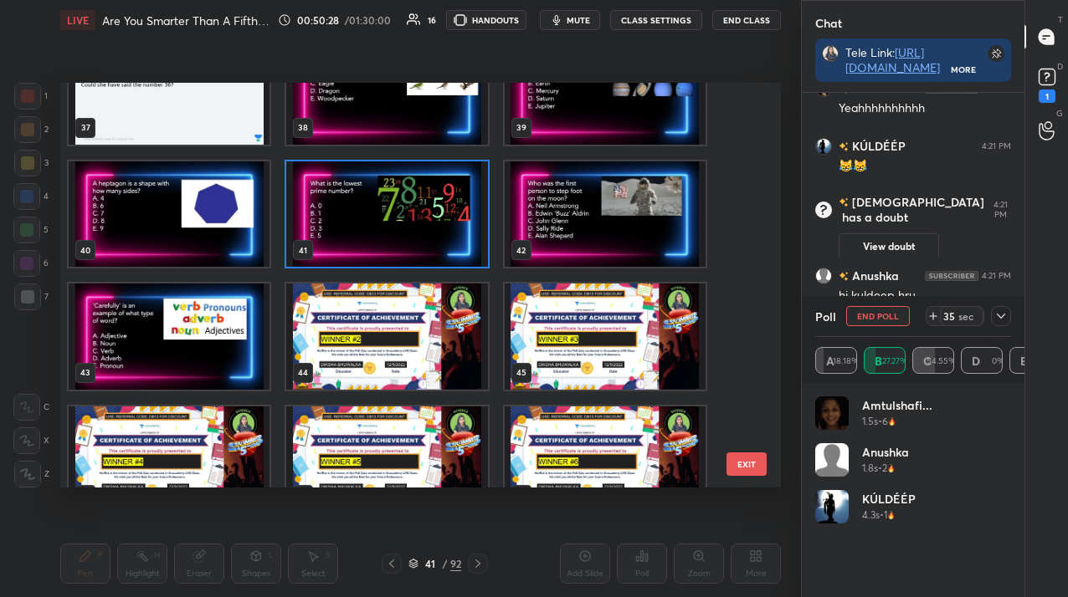
click at [409, 219] on img "grid" at bounding box center [386, 213] width 201 height 105
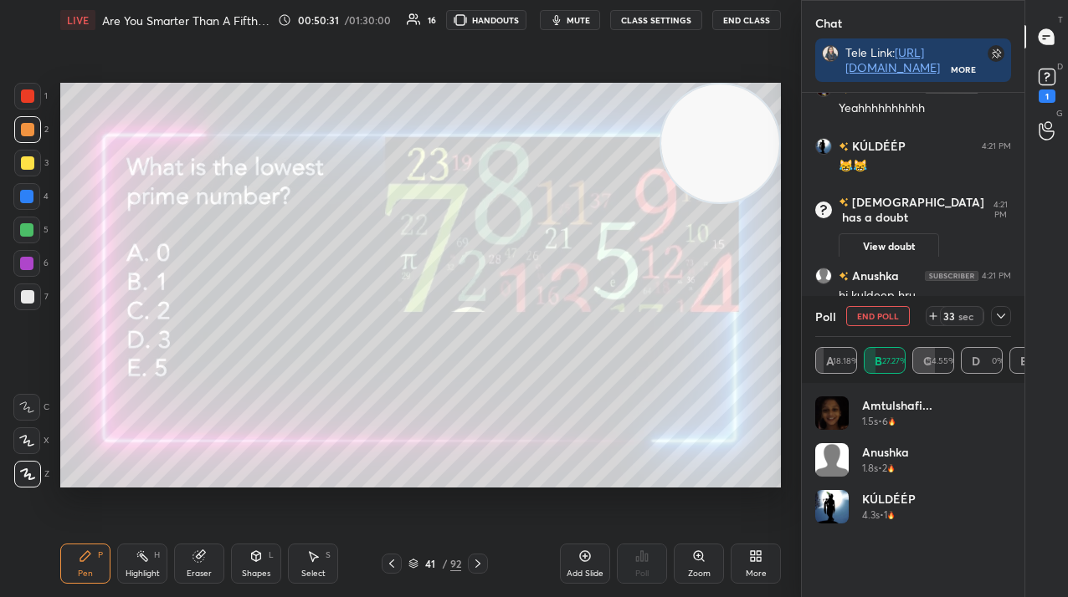
click at [1002, 319] on icon at bounding box center [1000, 316] width 13 height 13
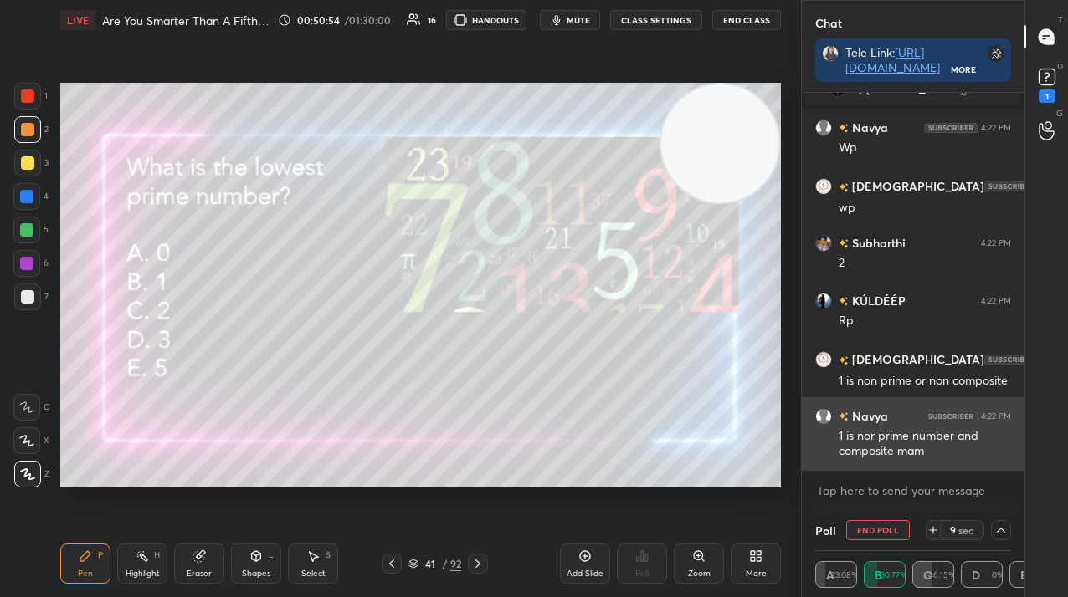
drag, startPoint x: 881, startPoint y: 530, endPoint x: 871, endPoint y: 459, distance: 71.8
click at [871, 459] on div "Chat Tele Link: [URL][DOMAIN_NAME] More KÚLDÉÉP 4:21 PM F9 wbu?? [PERSON_NAME] …" at bounding box center [912, 298] width 223 height 597
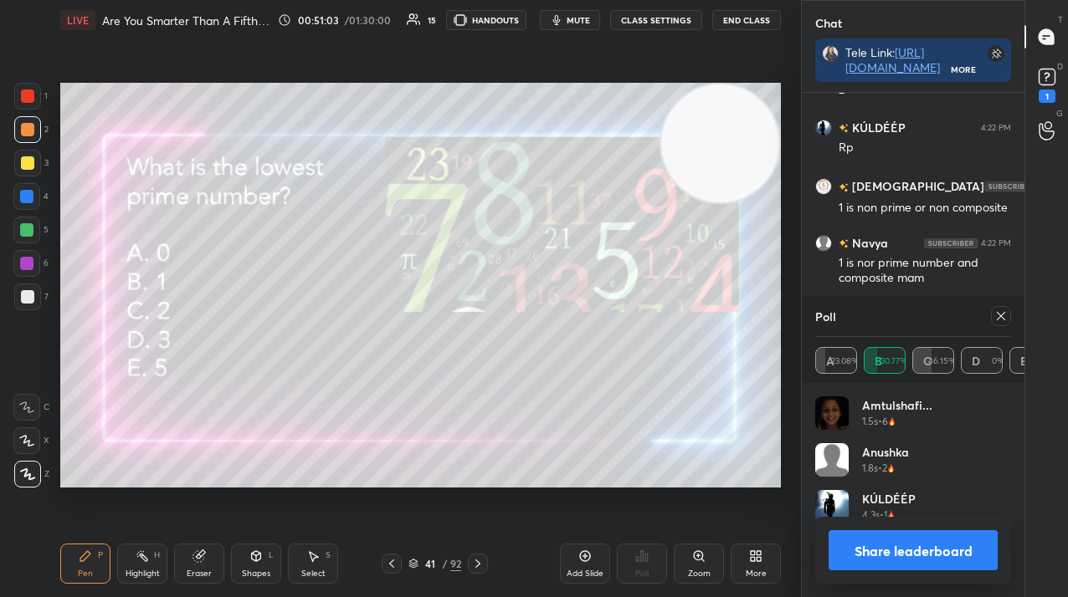
scroll to position [196, 191]
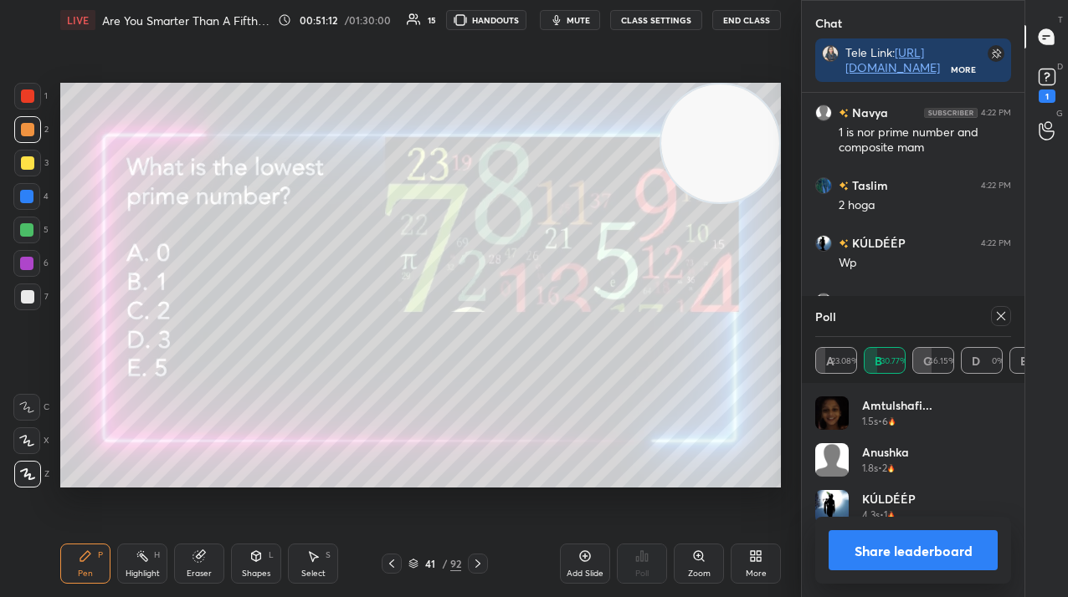
click at [992, 318] on div at bounding box center [1001, 316] width 20 height 20
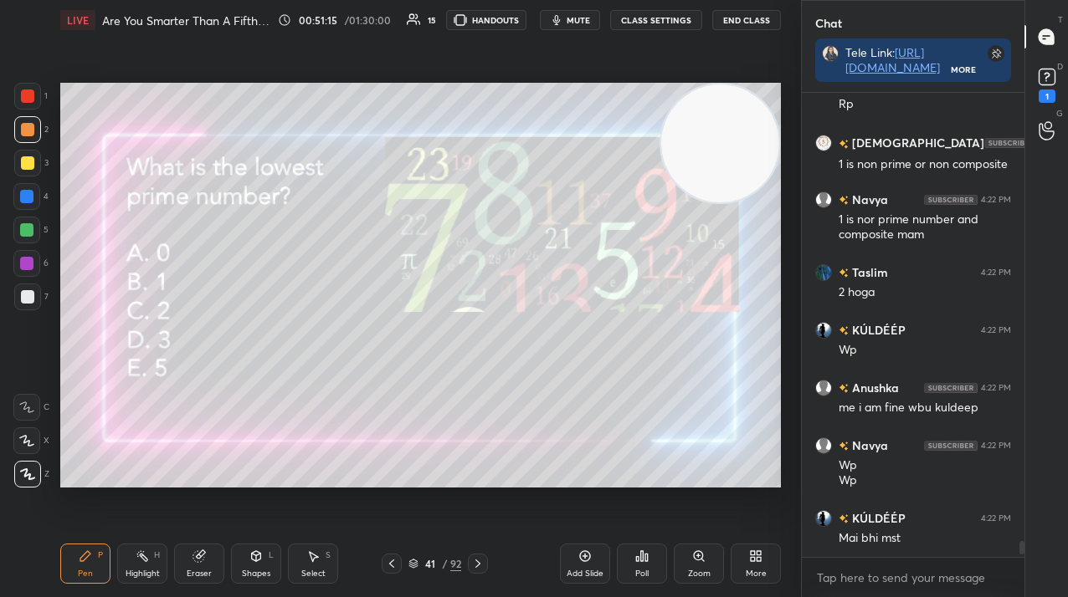
click at [633, 552] on div "Poll" at bounding box center [642, 564] width 50 height 40
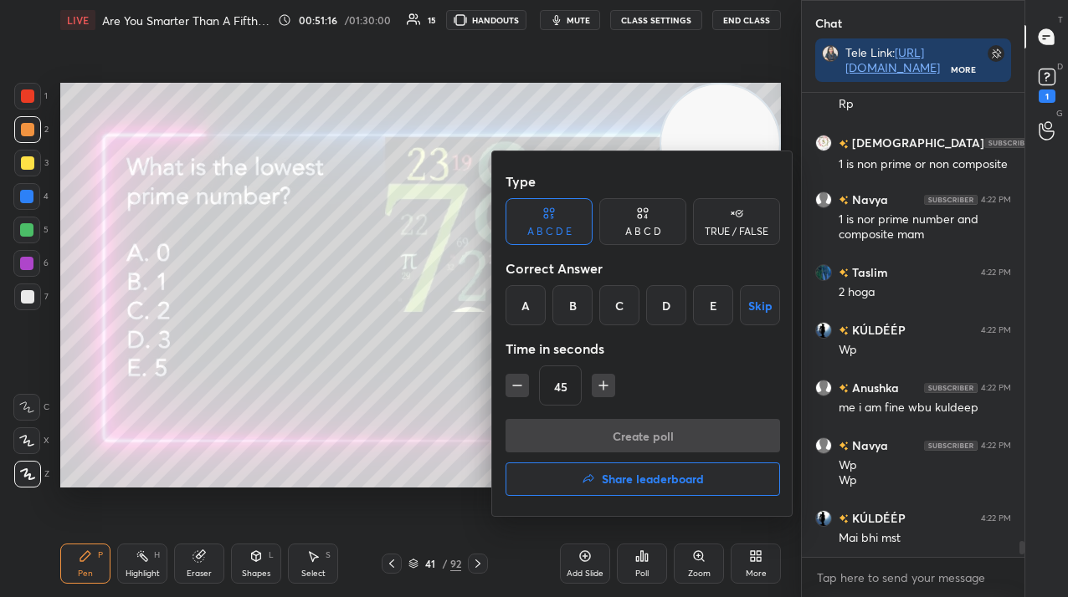
click at [622, 301] on div "C" at bounding box center [619, 305] width 40 height 40
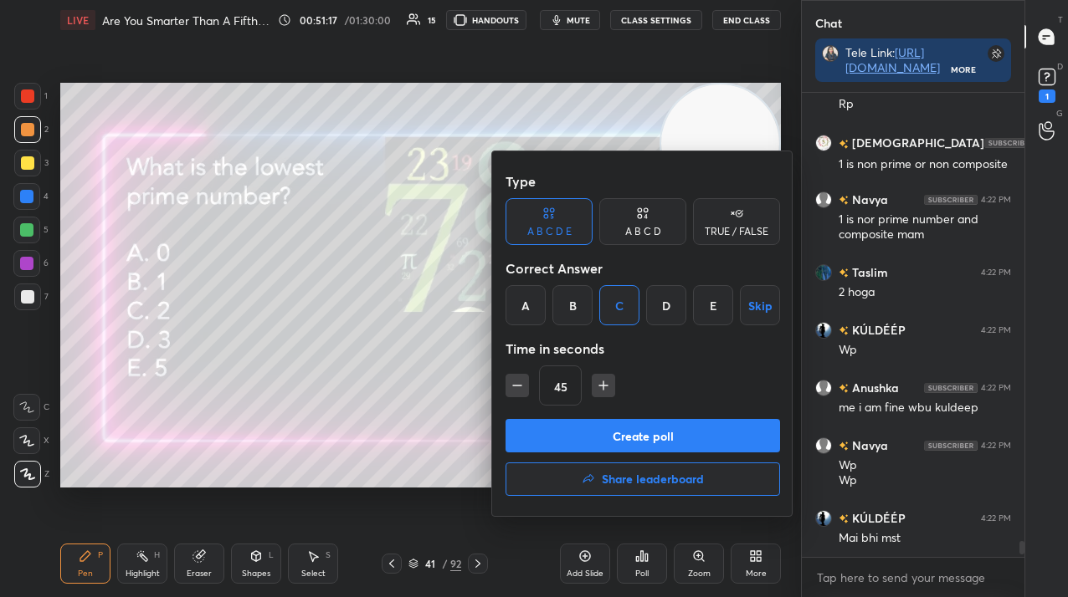
click at [601, 432] on button "Create poll" at bounding box center [642, 435] width 274 height 33
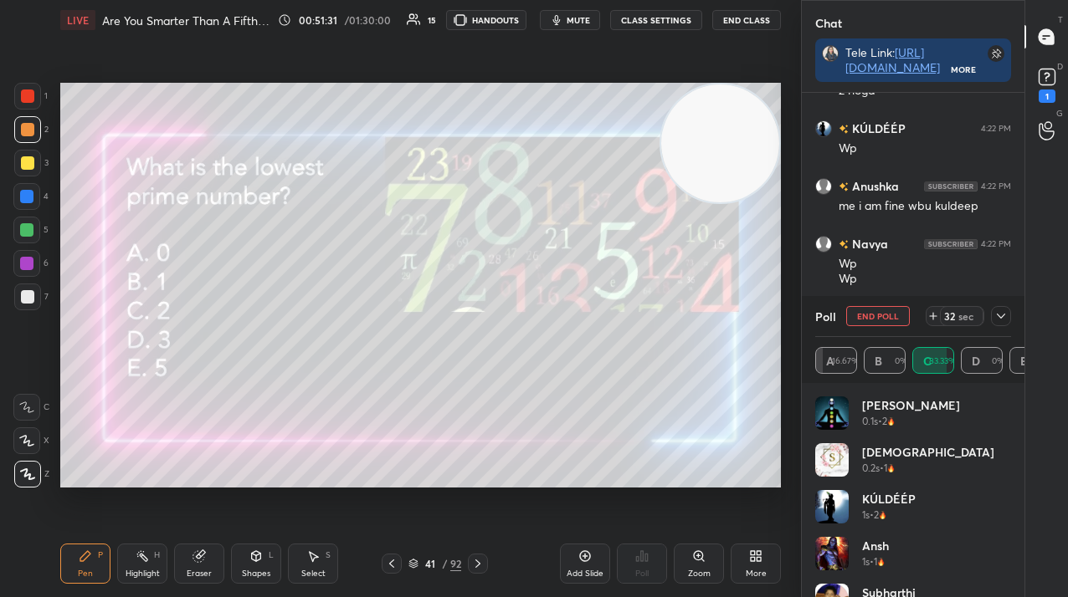
click at [879, 307] on button "End Poll" at bounding box center [878, 316] width 64 height 20
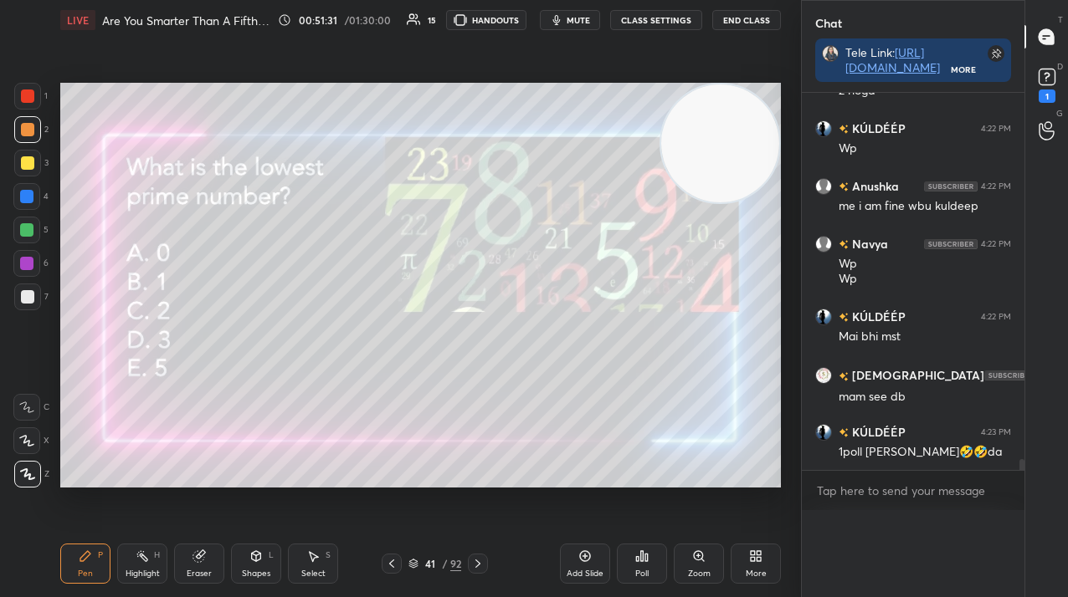
scroll to position [0, 0]
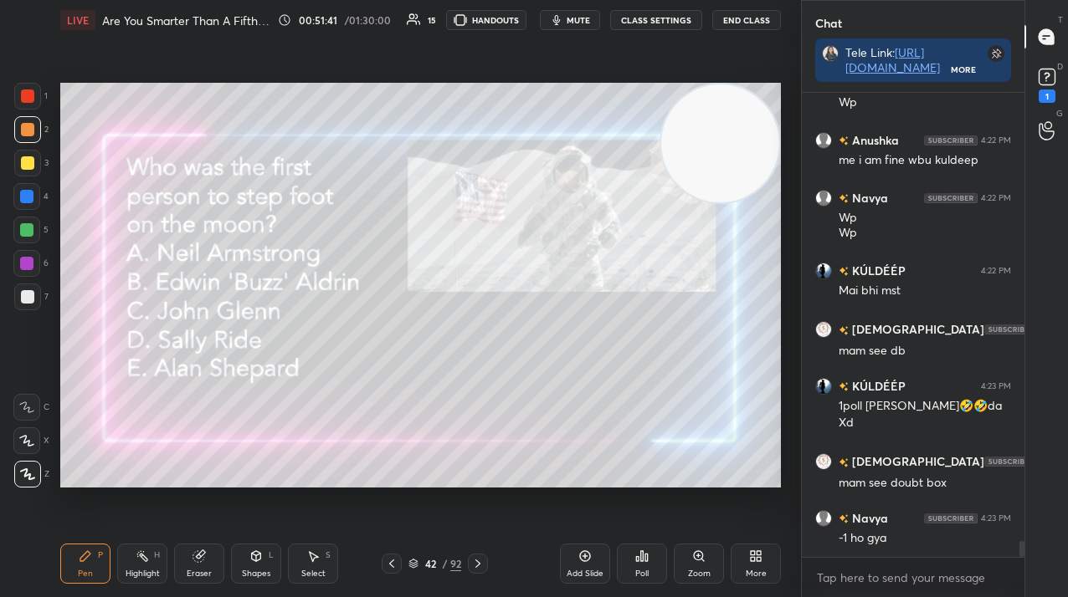
click at [631, 556] on div "Poll" at bounding box center [642, 564] width 50 height 40
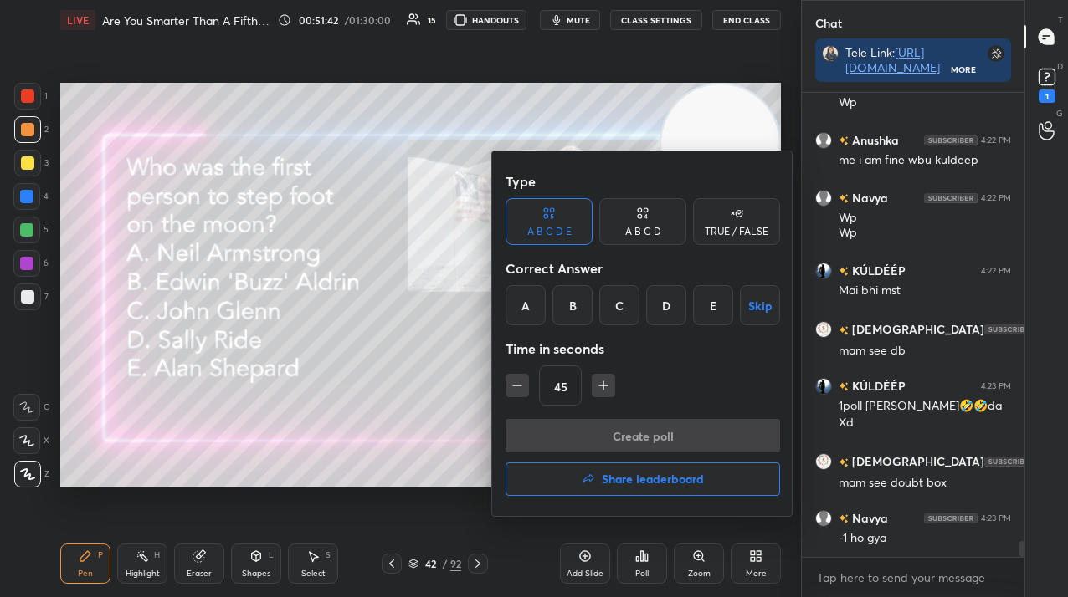
click at [532, 295] on div "A" at bounding box center [525, 305] width 40 height 40
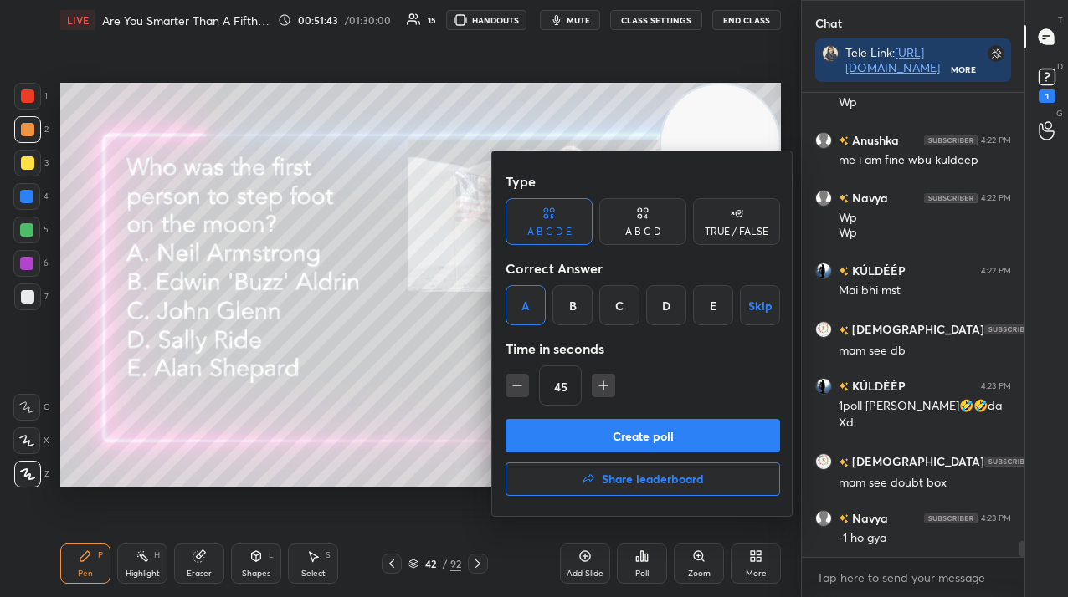
click at [538, 435] on button "Create poll" at bounding box center [642, 435] width 274 height 33
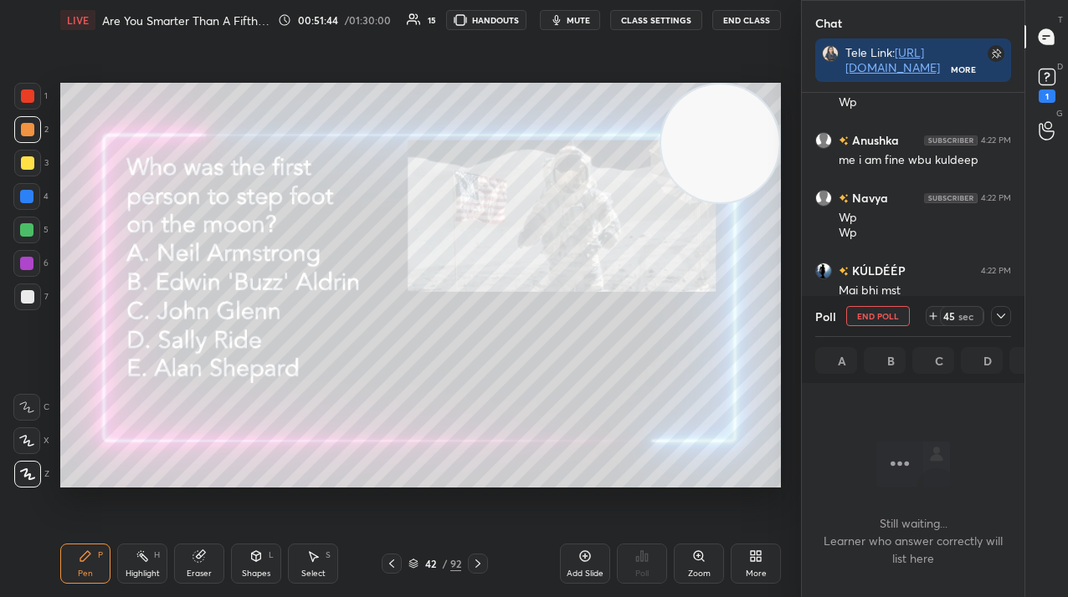
click at [425, 563] on div "42" at bounding box center [430, 564] width 17 height 10
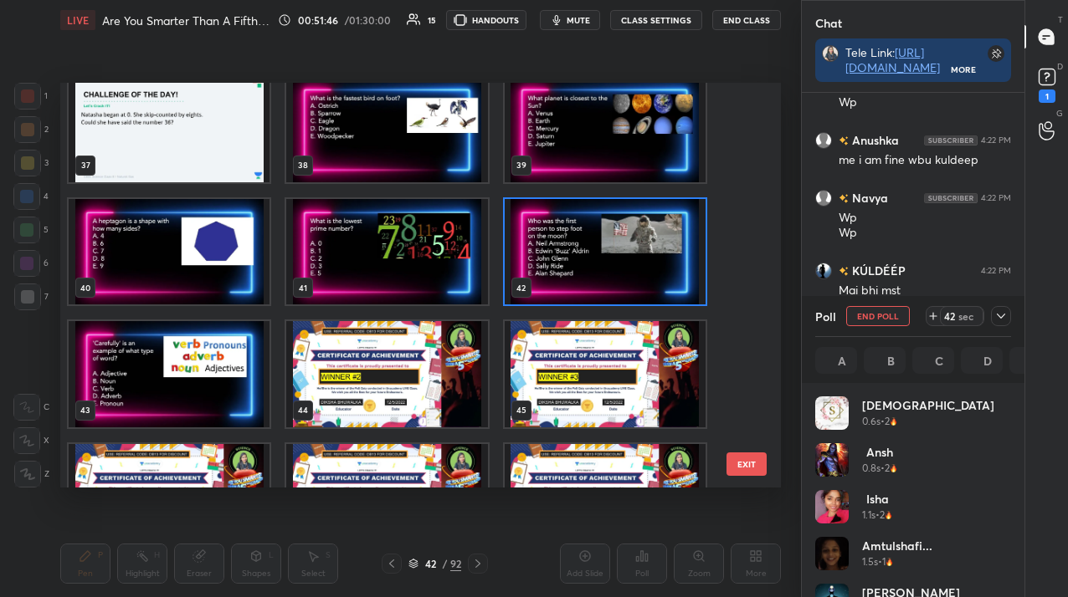
click at [632, 274] on img "grid" at bounding box center [605, 251] width 201 height 105
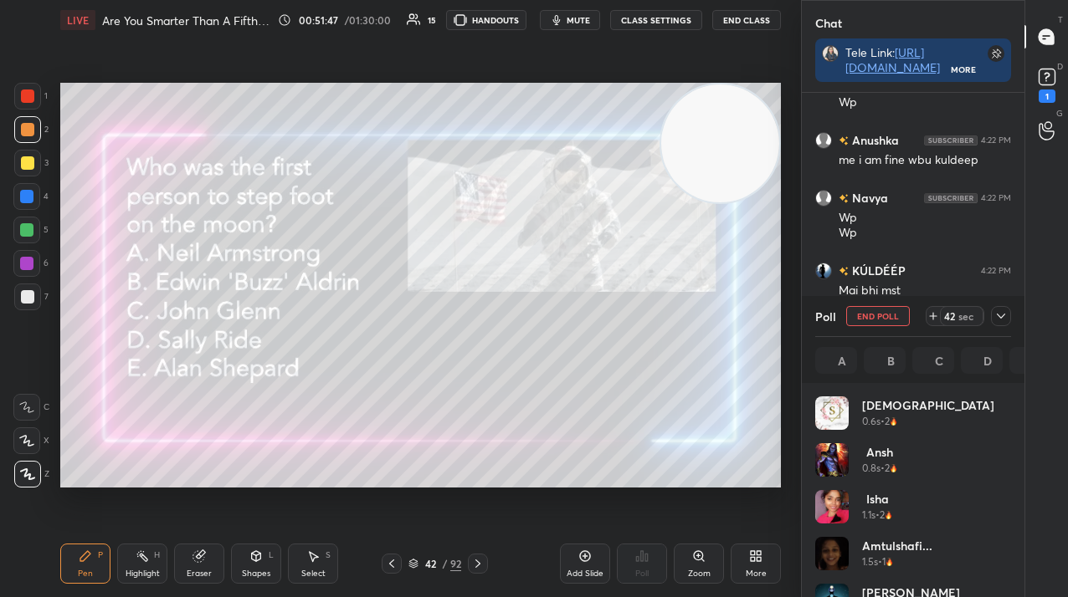
click at [632, 274] on img "grid" at bounding box center [605, 251] width 201 height 105
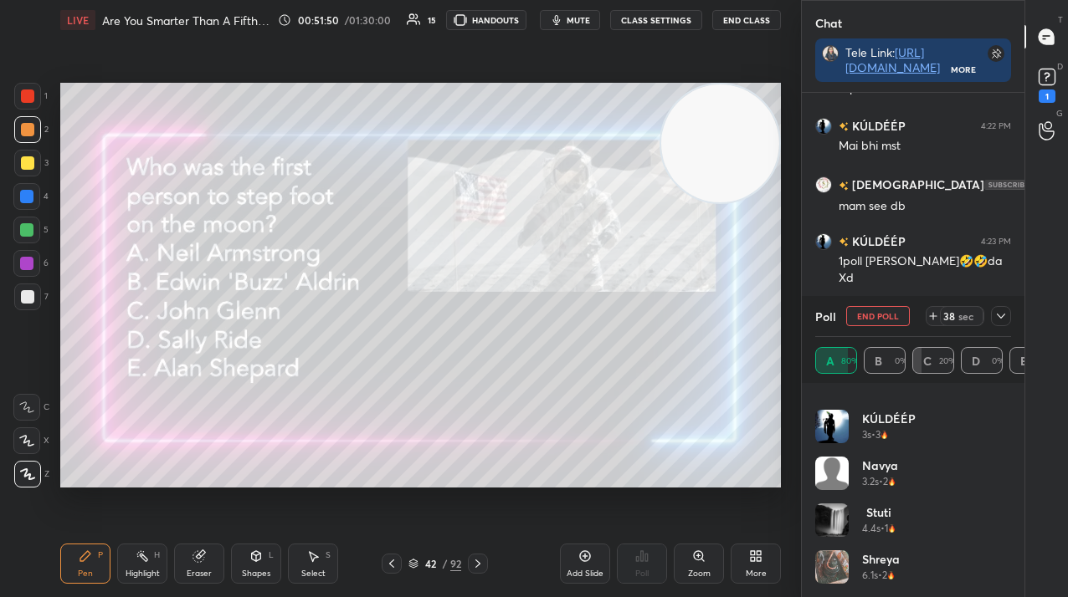
click at [1008, 317] on div at bounding box center [1001, 316] width 20 height 20
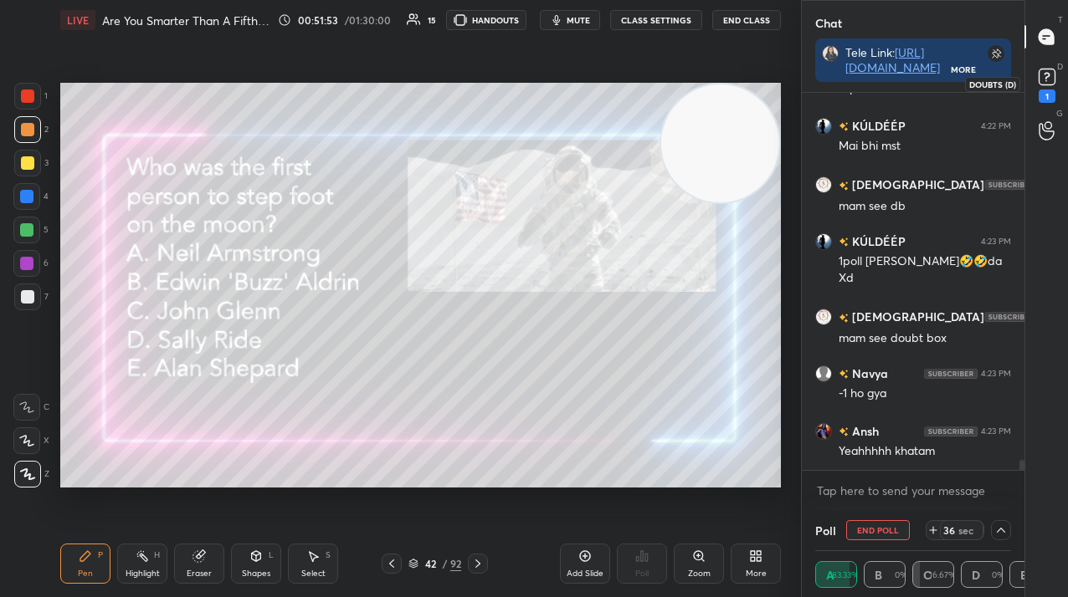
click at [1048, 101] on div "1" at bounding box center [1046, 96] width 17 height 13
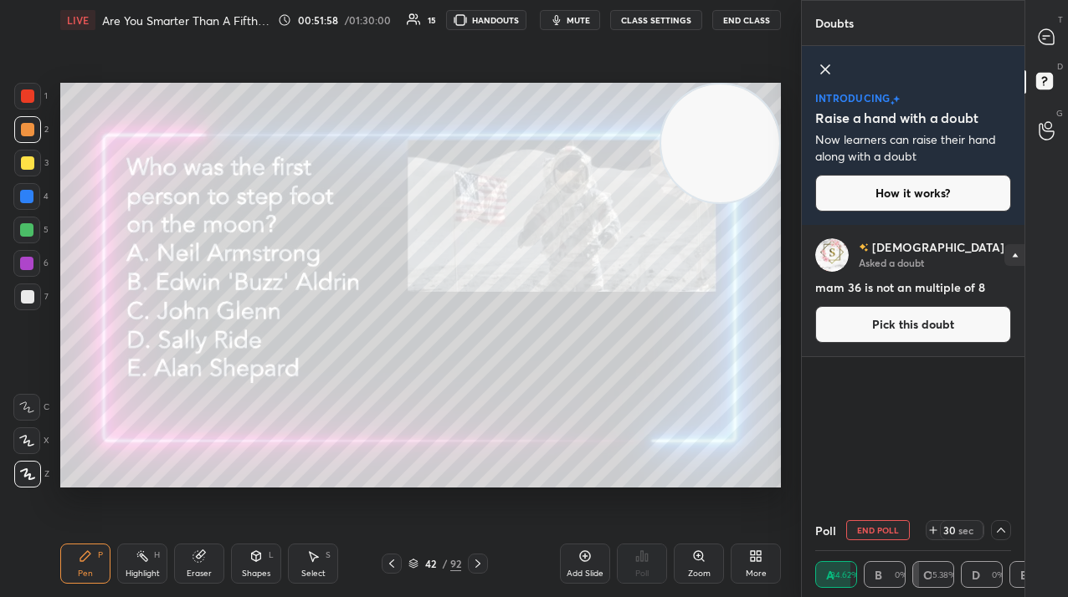
click at [1058, 22] on div at bounding box center [1046, 37] width 33 height 30
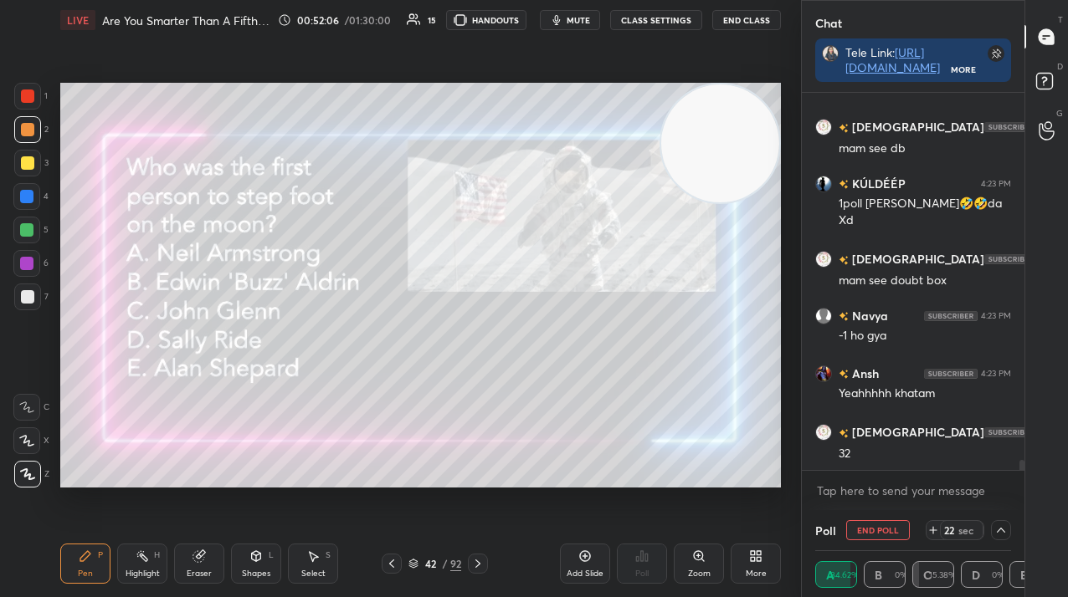
click at [879, 535] on button "End Poll" at bounding box center [878, 530] width 64 height 20
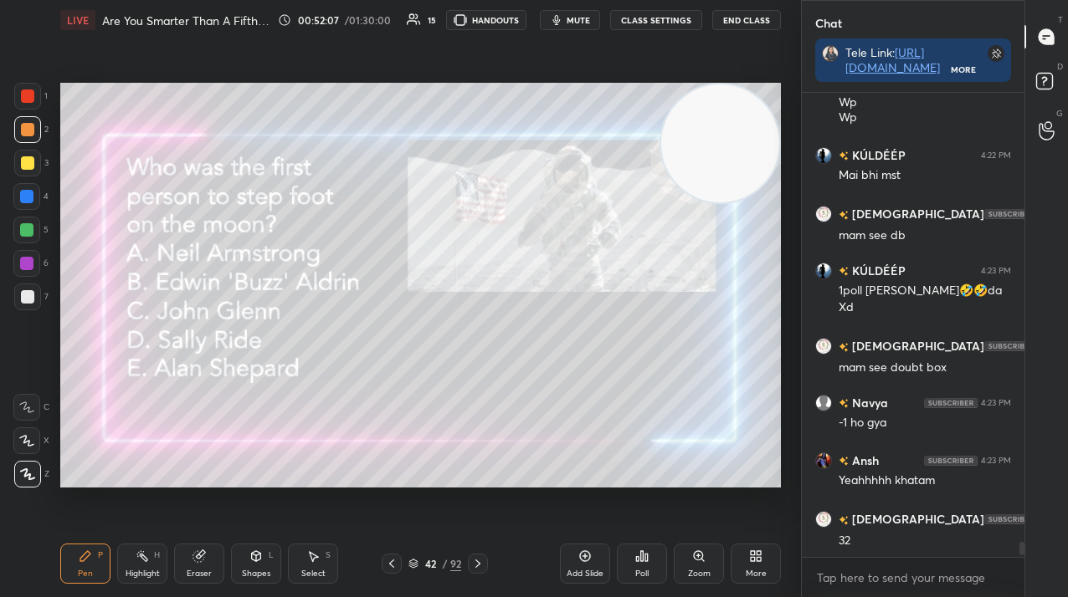
click at [450, 562] on div "92" at bounding box center [455, 563] width 11 height 15
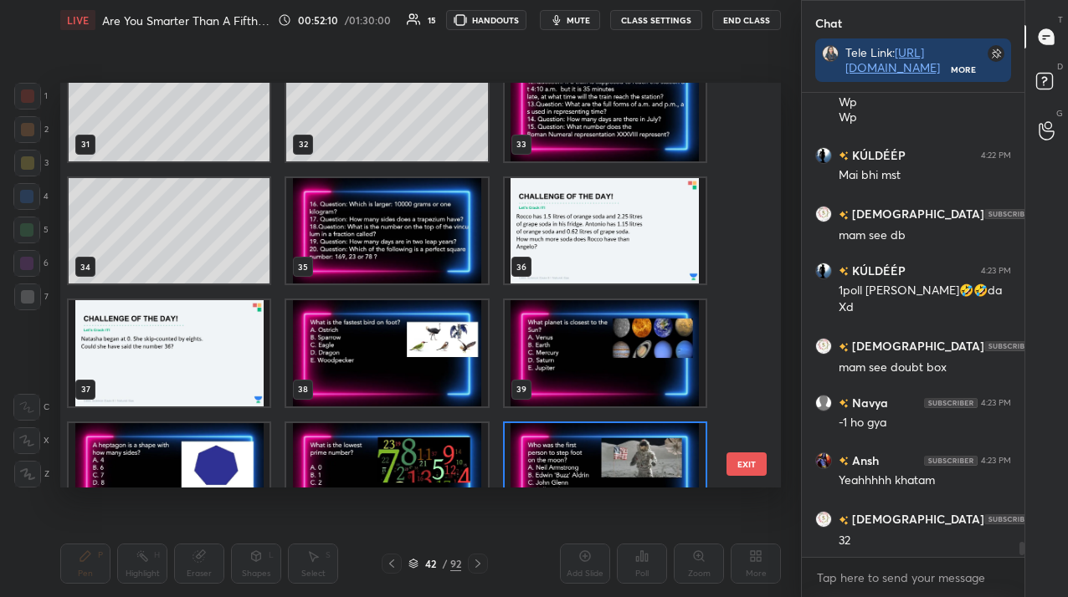
click at [151, 337] on img "grid" at bounding box center [169, 352] width 201 height 105
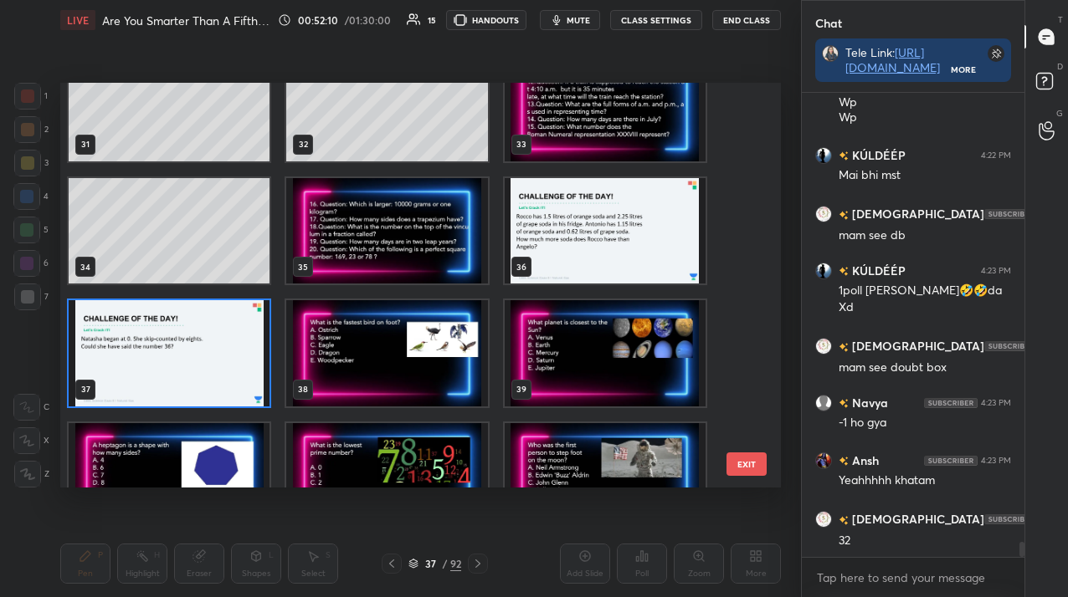
click at [151, 337] on img "grid" at bounding box center [169, 352] width 201 height 105
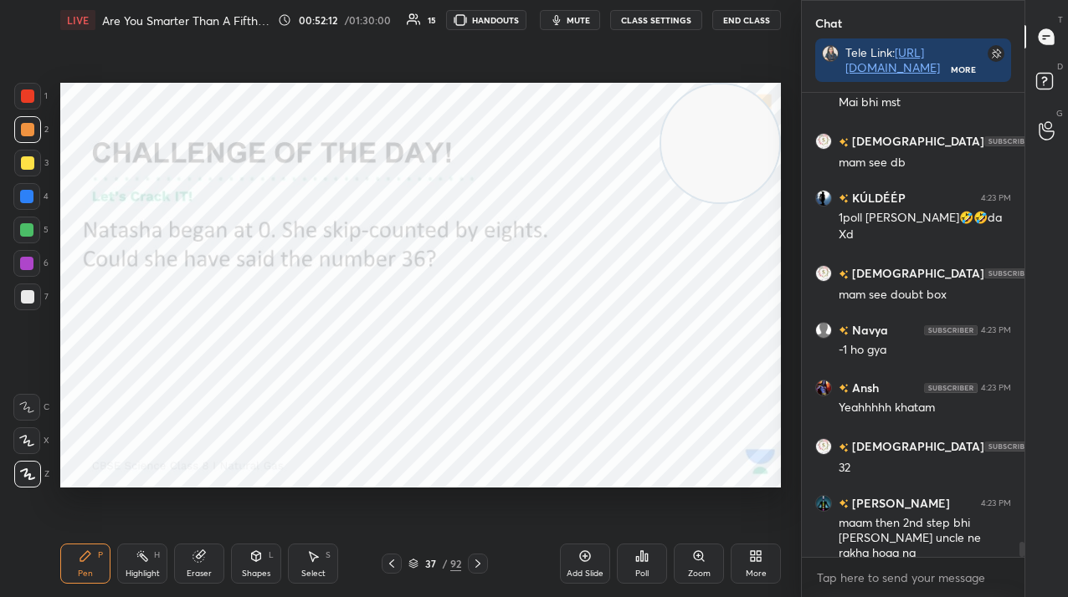
click at [198, 554] on g at bounding box center [199, 557] width 13 height 13
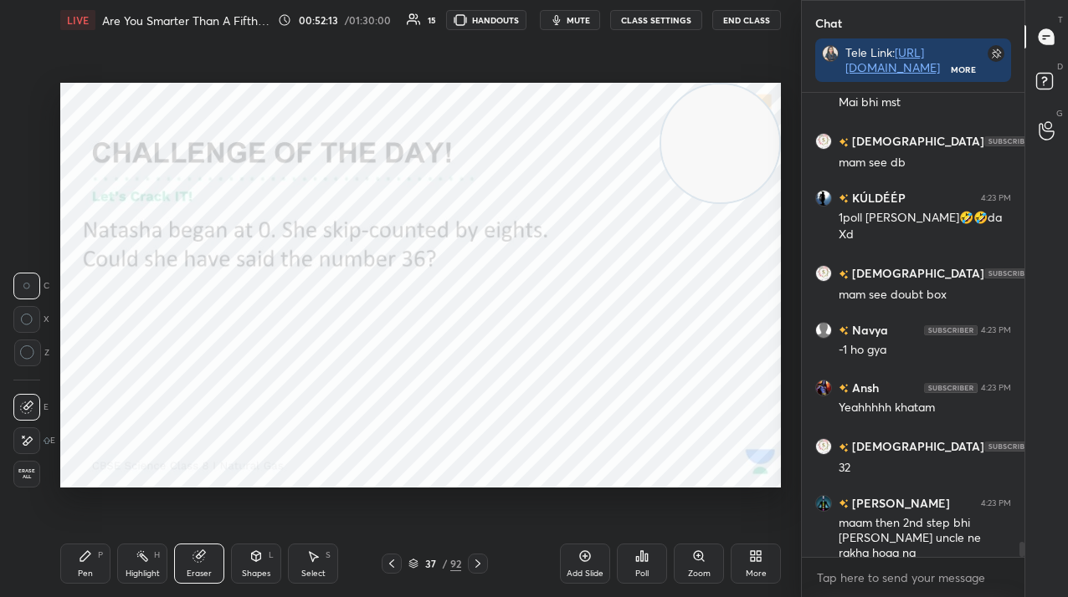
drag, startPoint x: 24, startPoint y: 473, endPoint x: 33, endPoint y: 489, distance: 18.4
click at [25, 474] on span "Erase all" at bounding box center [26, 475] width 25 height 12
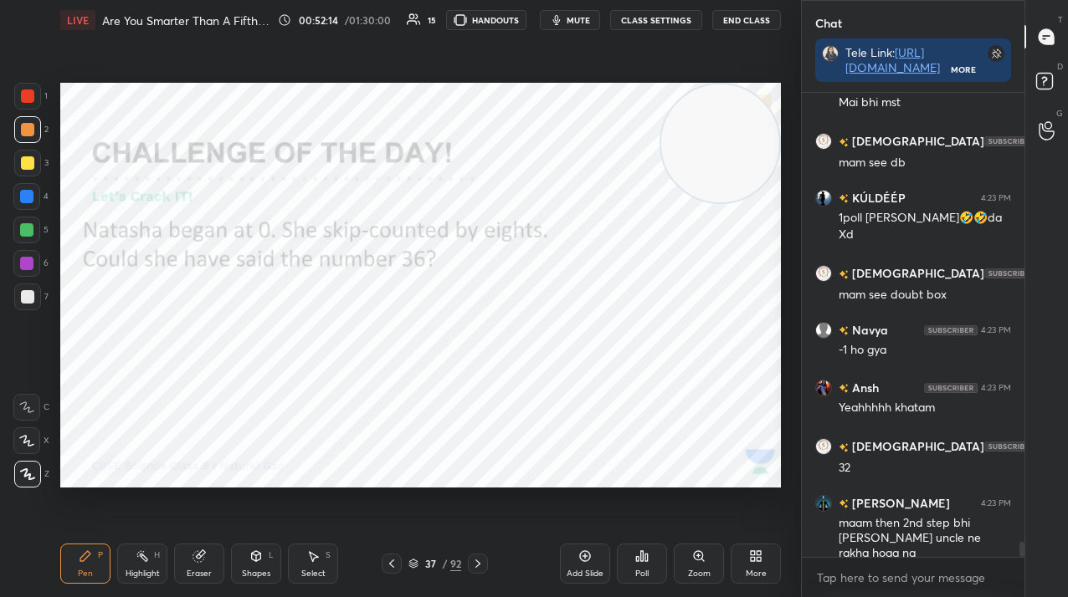
click at [70, 565] on div "Pen P" at bounding box center [85, 564] width 50 height 40
click at [70, 566] on div "Pen P" at bounding box center [85, 564] width 50 height 40
click at [625, 559] on div "Poll" at bounding box center [642, 564] width 50 height 40
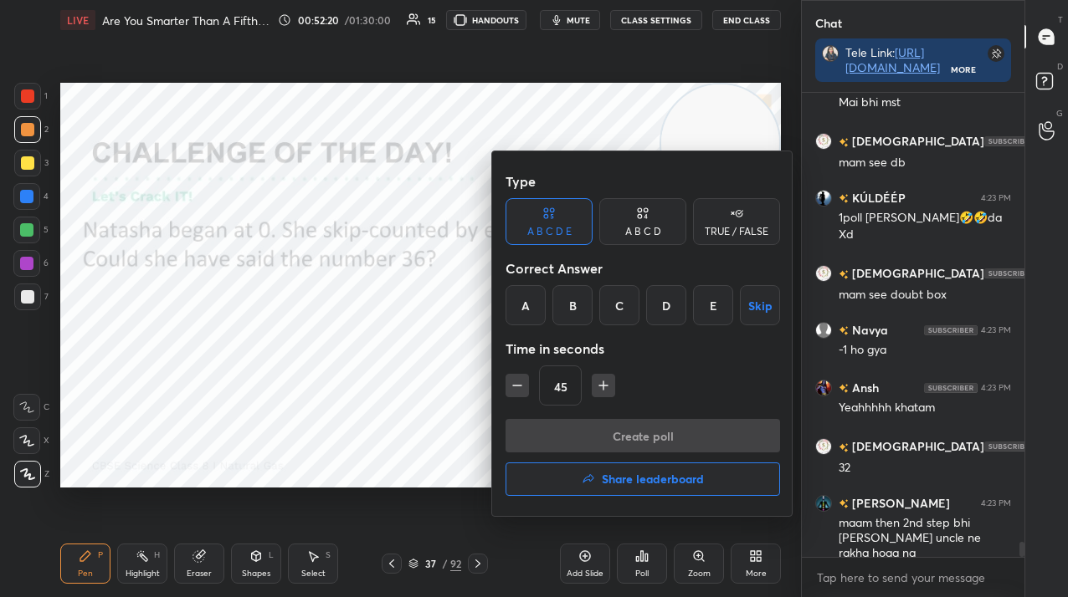
drag, startPoint x: 749, startPoint y: 216, endPoint x: 697, endPoint y: 307, distance: 104.9
click at [748, 217] on div "TRUE / FALSE" at bounding box center [736, 221] width 87 height 47
click at [568, 308] on div "True" at bounding box center [548, 305] width 87 height 40
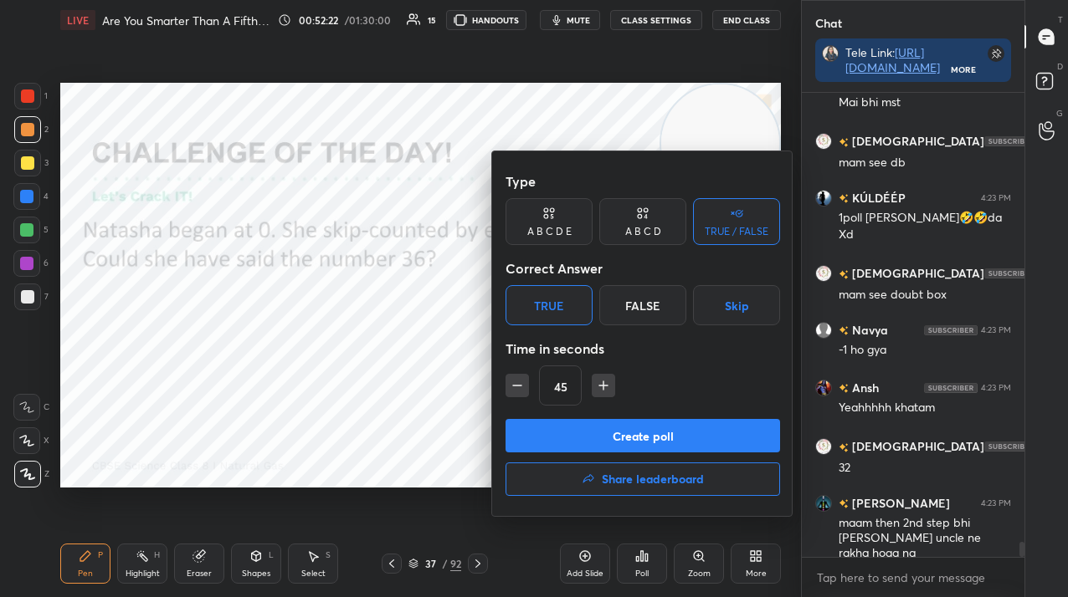
drag, startPoint x: 559, startPoint y: 436, endPoint x: 574, endPoint y: 431, distance: 15.9
click at [558, 437] on button "Create poll" at bounding box center [642, 435] width 274 height 33
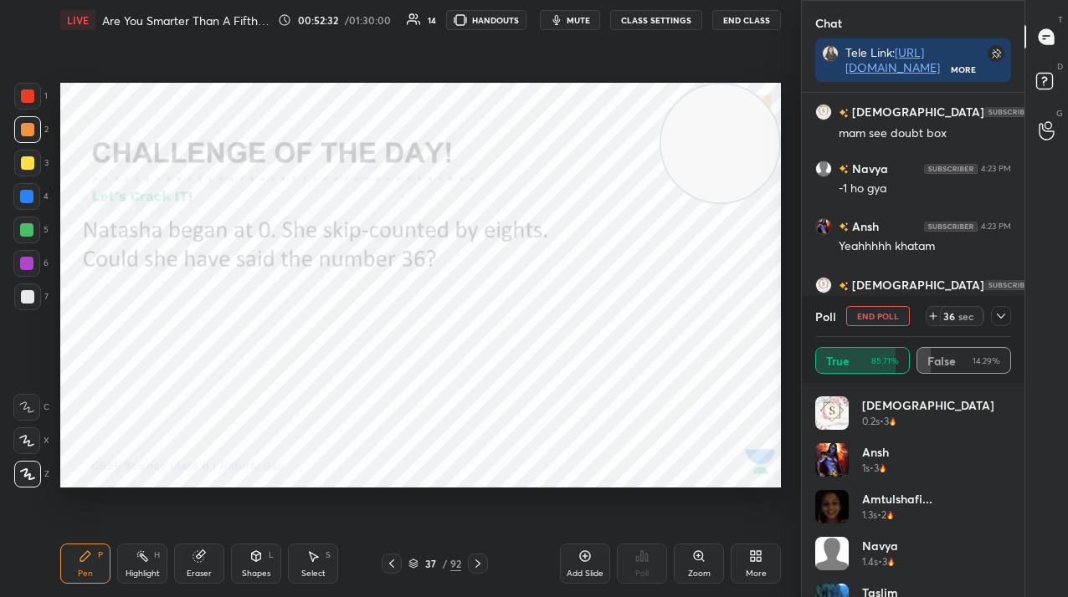
click at [991, 318] on div at bounding box center [1001, 316] width 20 height 20
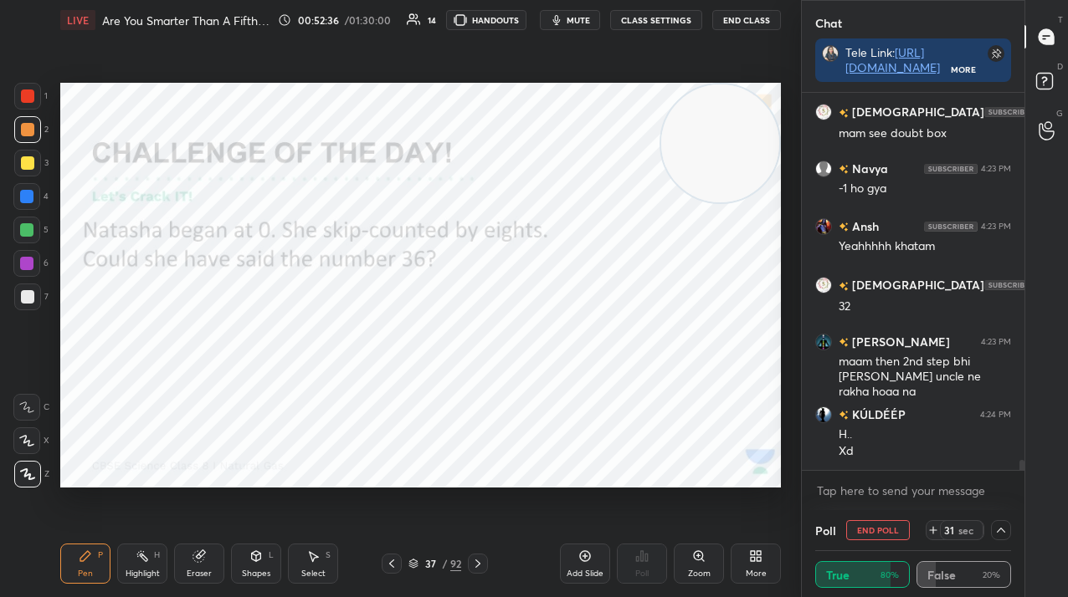
click at [869, 528] on button "End Poll" at bounding box center [878, 530] width 64 height 20
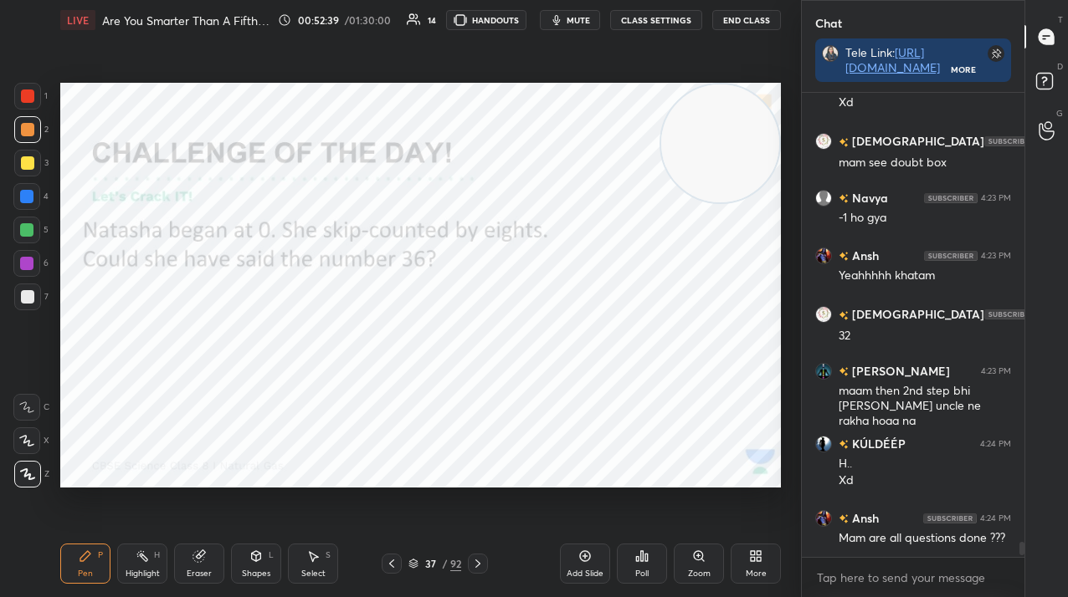
click at [428, 561] on div "37" at bounding box center [430, 564] width 17 height 10
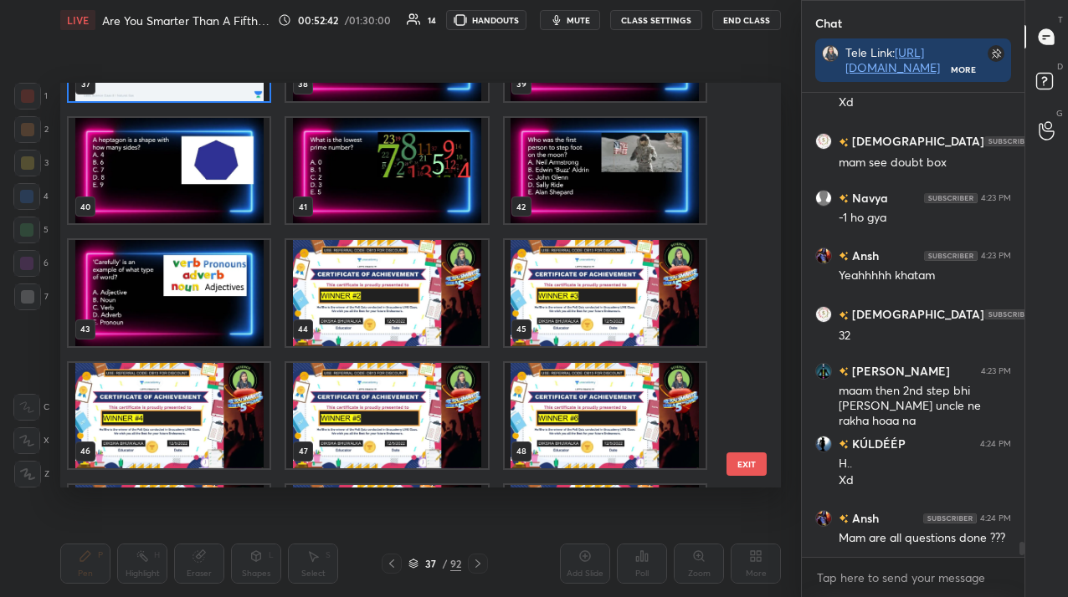
click at [135, 324] on img "grid" at bounding box center [169, 292] width 201 height 105
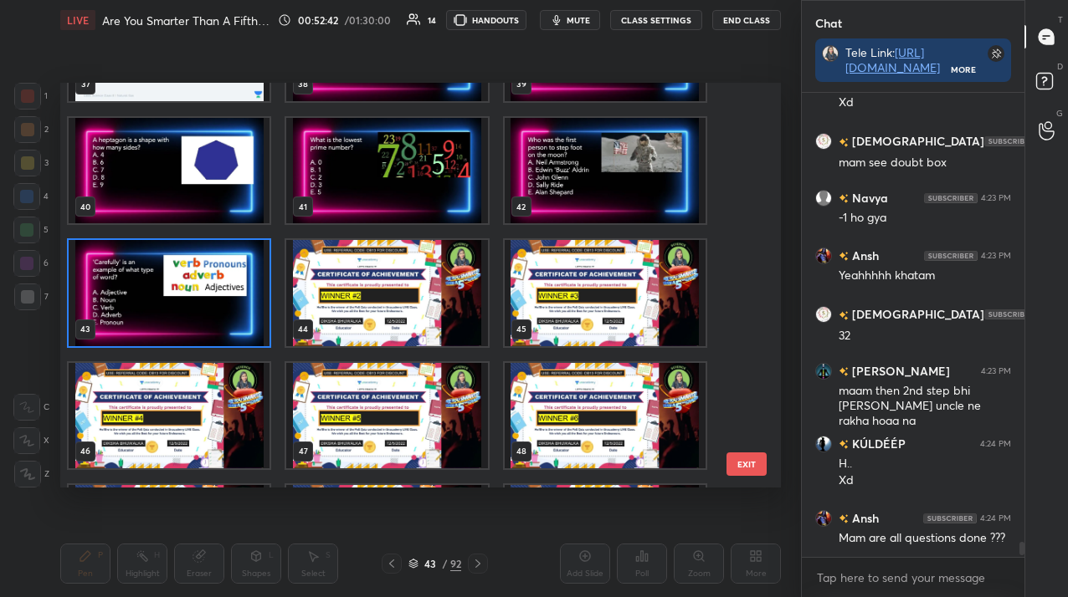
click at [135, 324] on img "grid" at bounding box center [169, 292] width 201 height 105
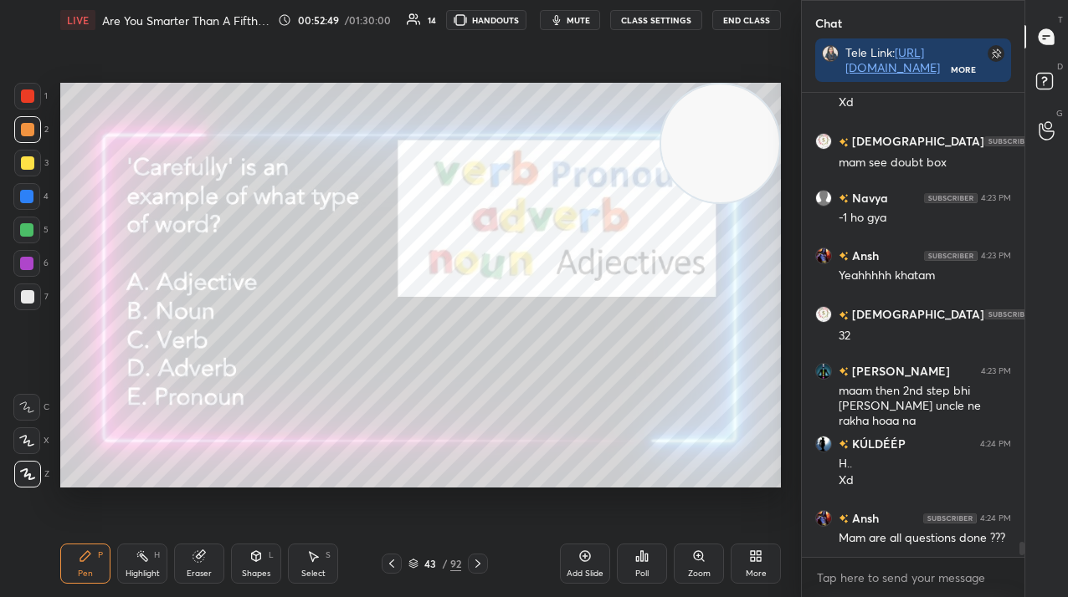
click at [638, 567] on div "Poll" at bounding box center [642, 564] width 50 height 40
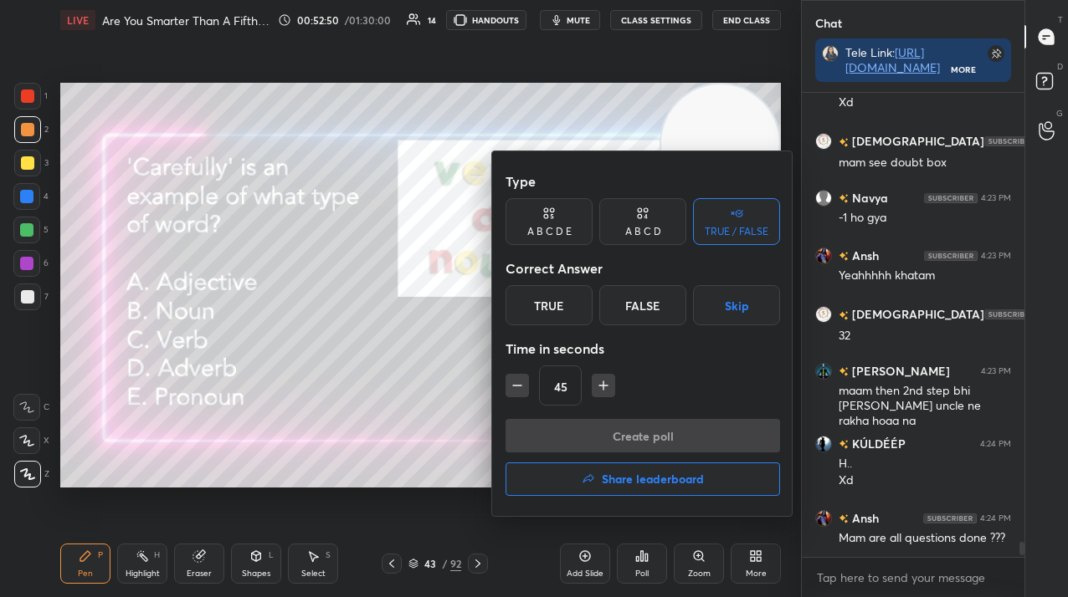
drag, startPoint x: 556, startPoint y: 223, endPoint x: 566, endPoint y: 243, distance: 21.7
click at [556, 223] on div "A B C D E" at bounding box center [548, 221] width 87 height 47
drag, startPoint x: 667, startPoint y: 308, endPoint x: 662, endPoint y: 341, distance: 33.0
click at [667, 310] on div "D" at bounding box center [666, 305] width 40 height 40
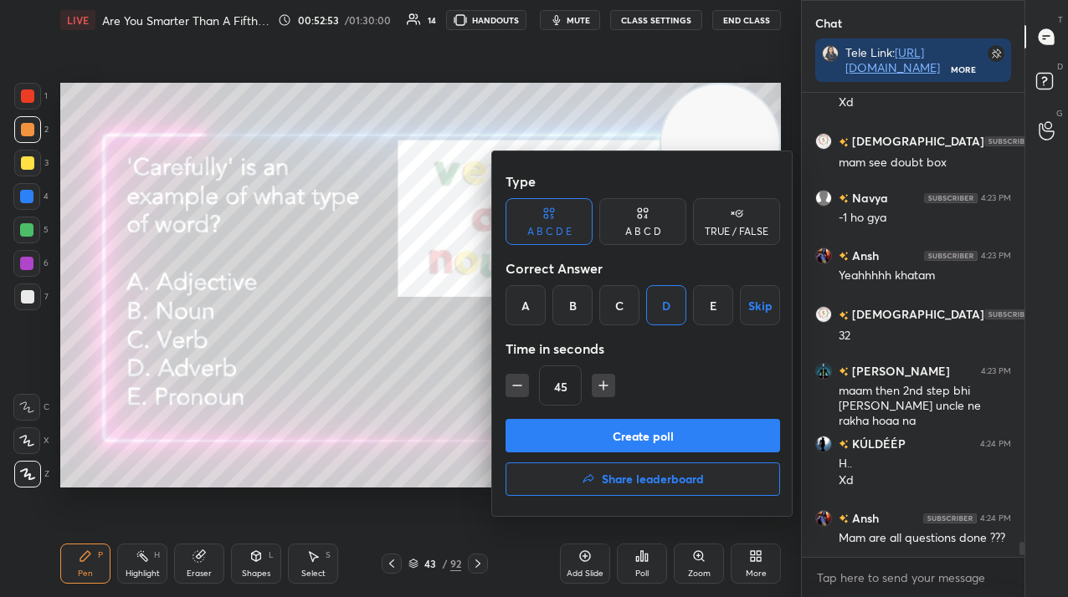
click at [668, 431] on button "Create poll" at bounding box center [642, 435] width 274 height 33
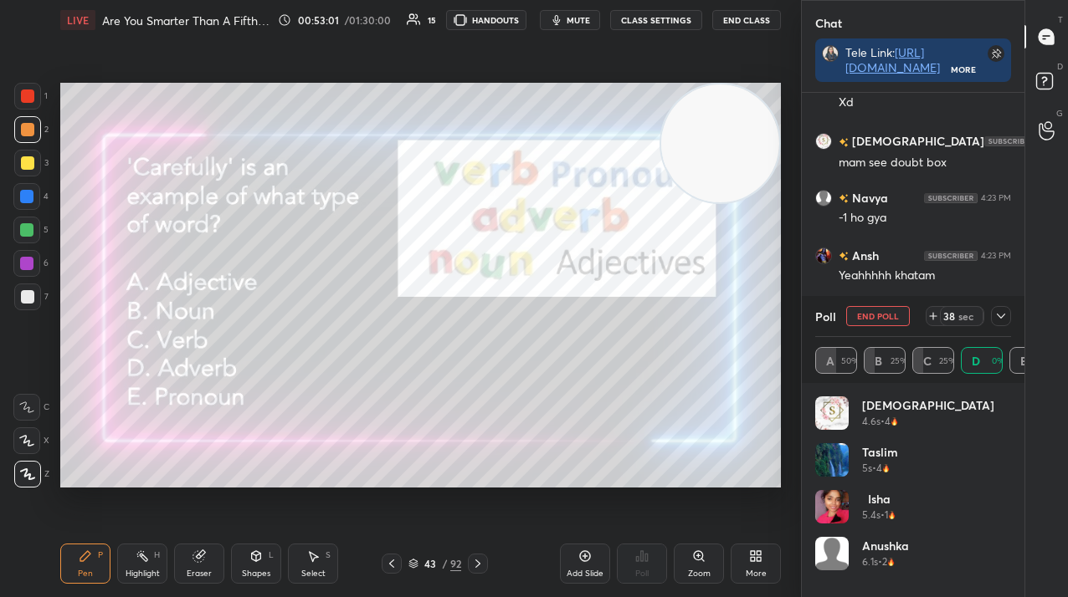
click at [997, 315] on icon at bounding box center [1000, 316] width 8 height 5
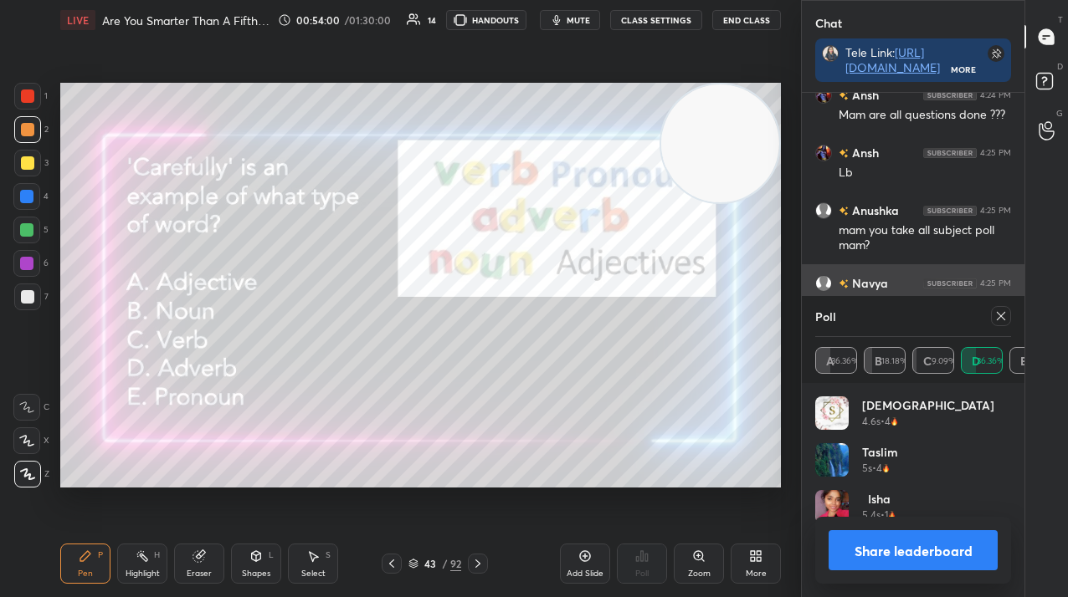
scroll to position [14531, 0]
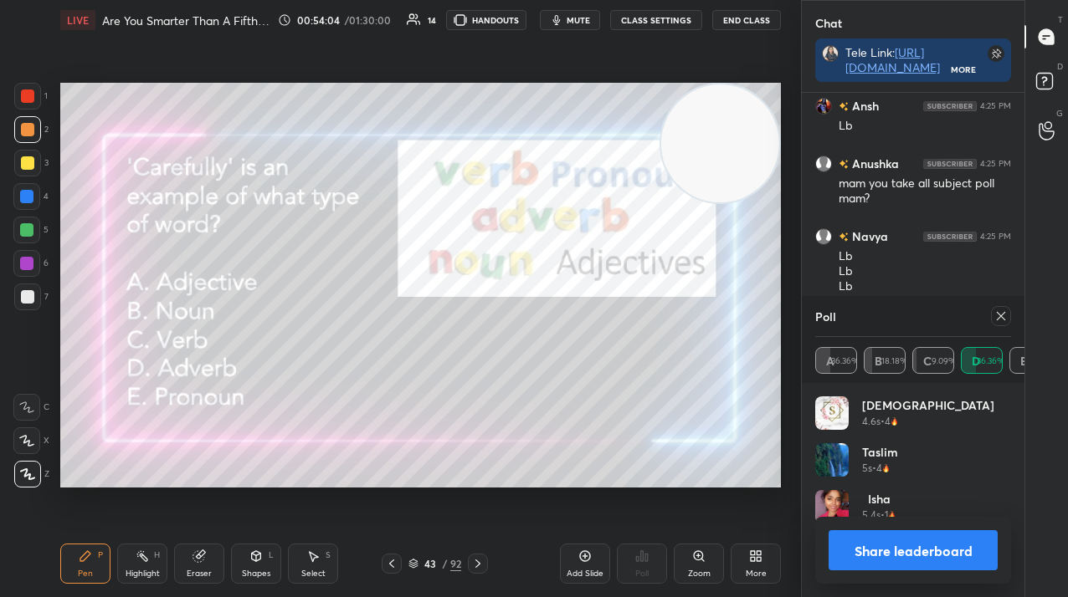
click at [996, 315] on icon at bounding box center [1000, 316] width 13 height 13
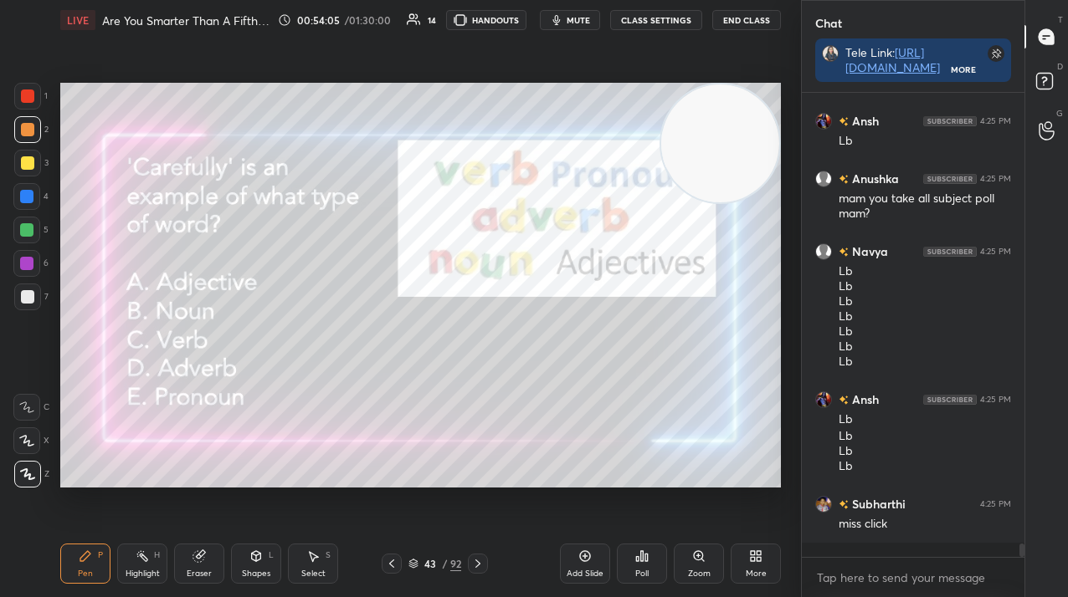
scroll to position [6, 6]
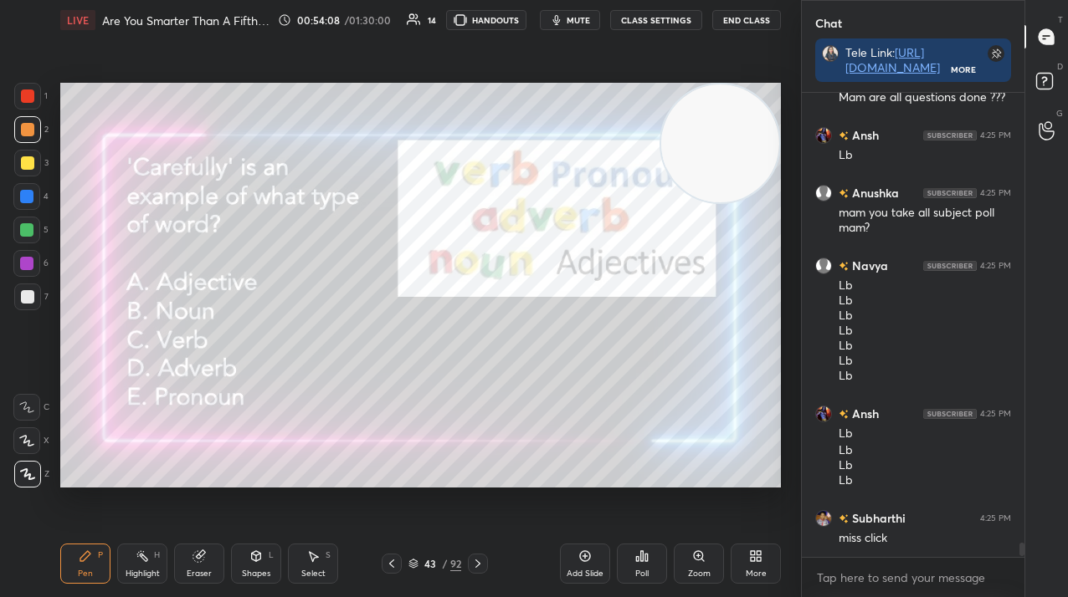
click at [443, 568] on div "/" at bounding box center [444, 564] width 5 height 10
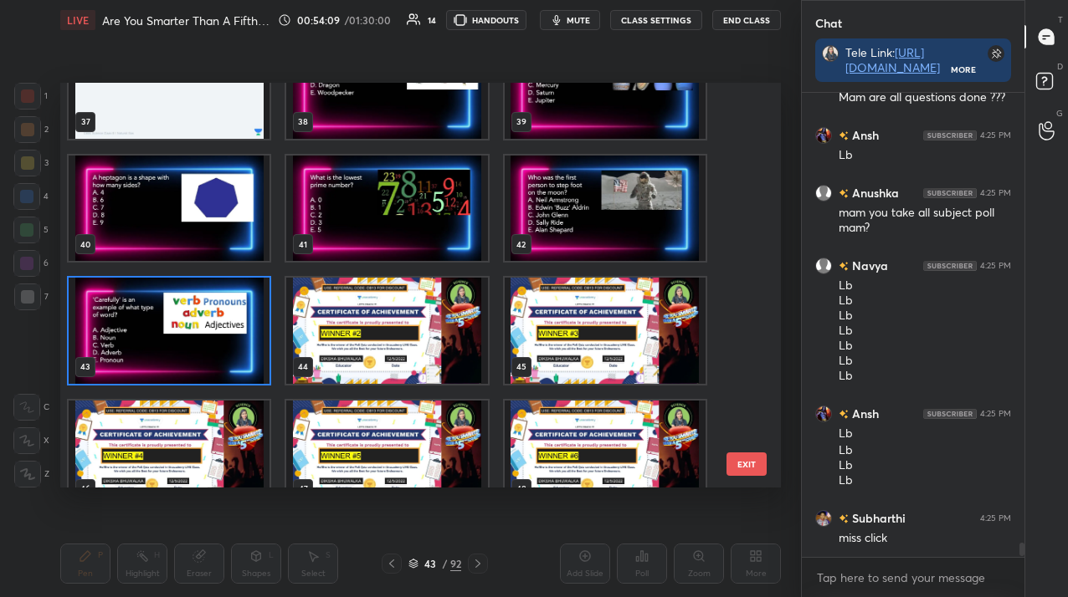
scroll to position [1530, 0]
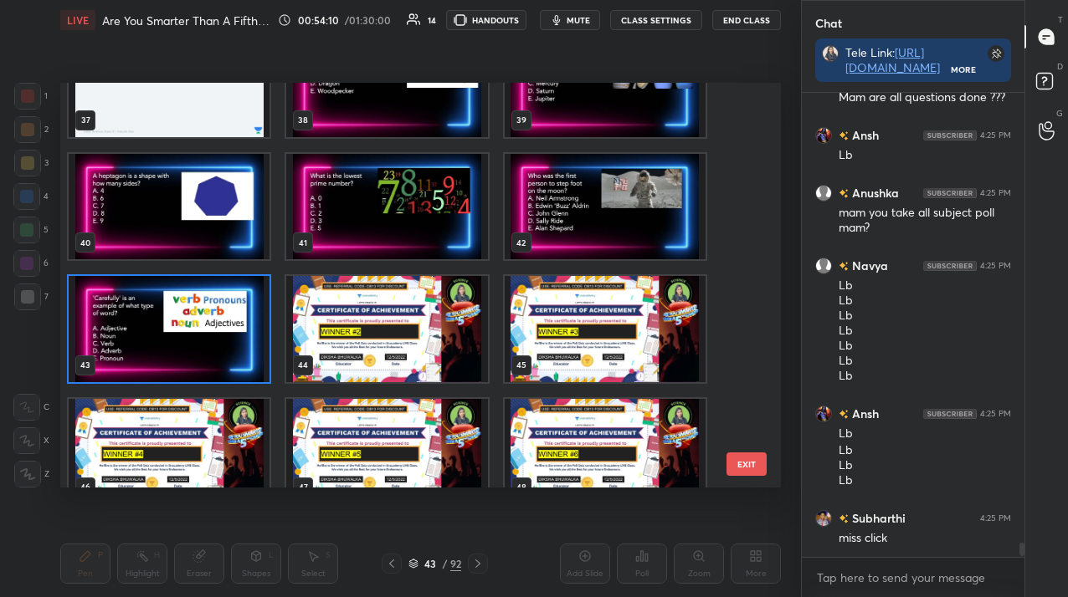
click at [153, 353] on img "grid" at bounding box center [169, 328] width 201 height 105
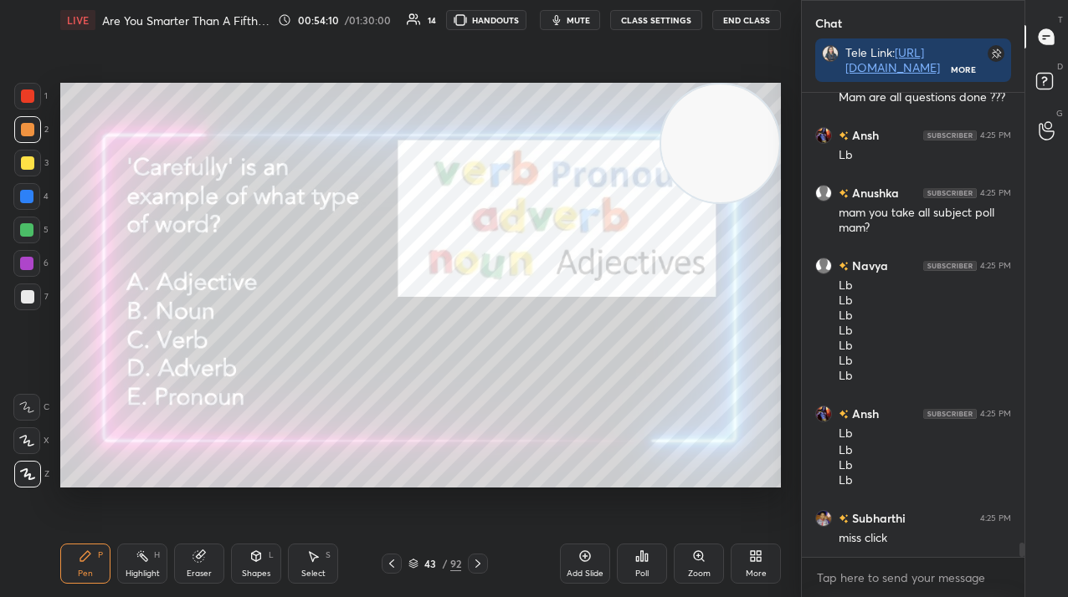
scroll to position [14560, 0]
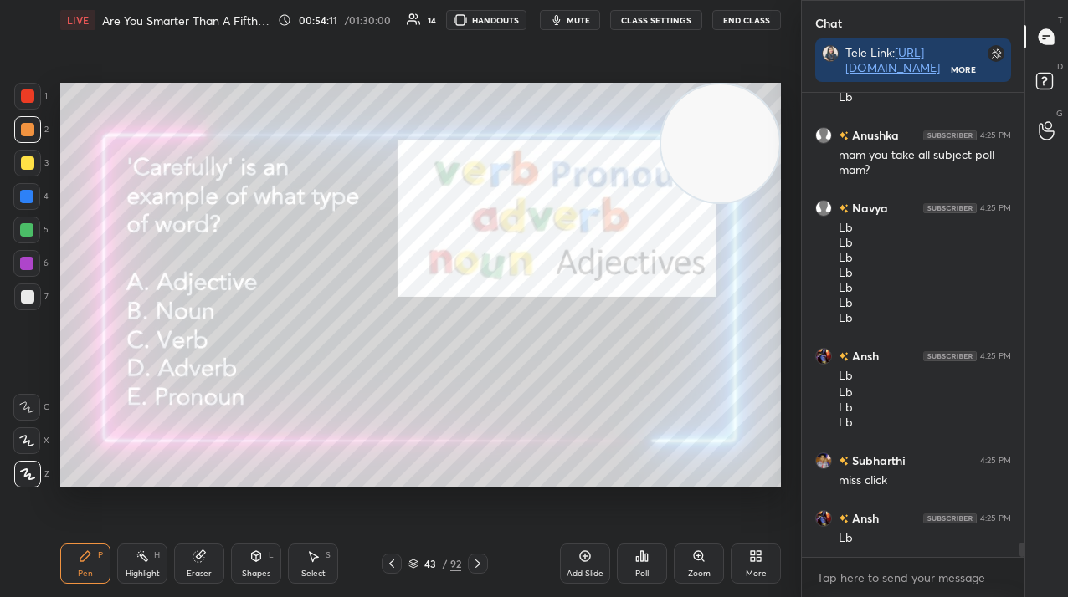
click at [441, 562] on div "43 / 92" at bounding box center [434, 563] width 53 height 15
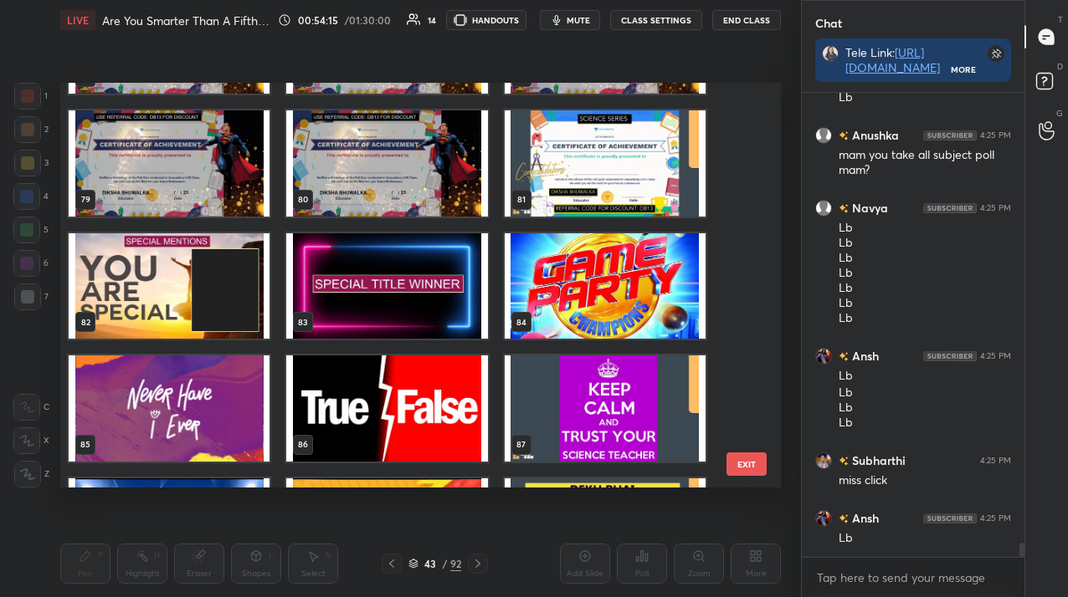
scroll to position [3158, 0]
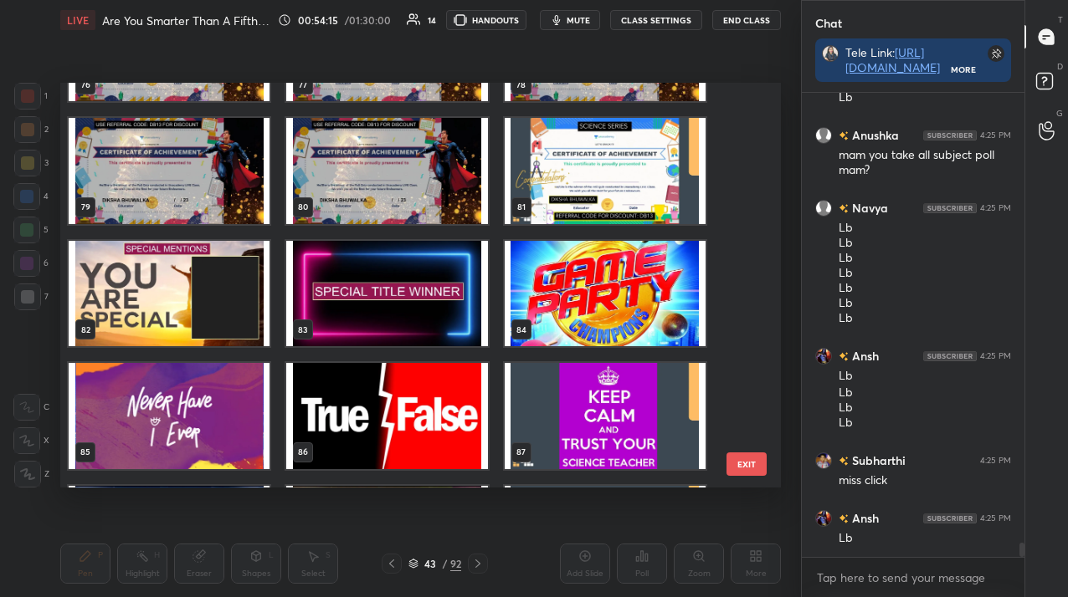
click at [679, 124] on img "grid" at bounding box center [605, 170] width 201 height 105
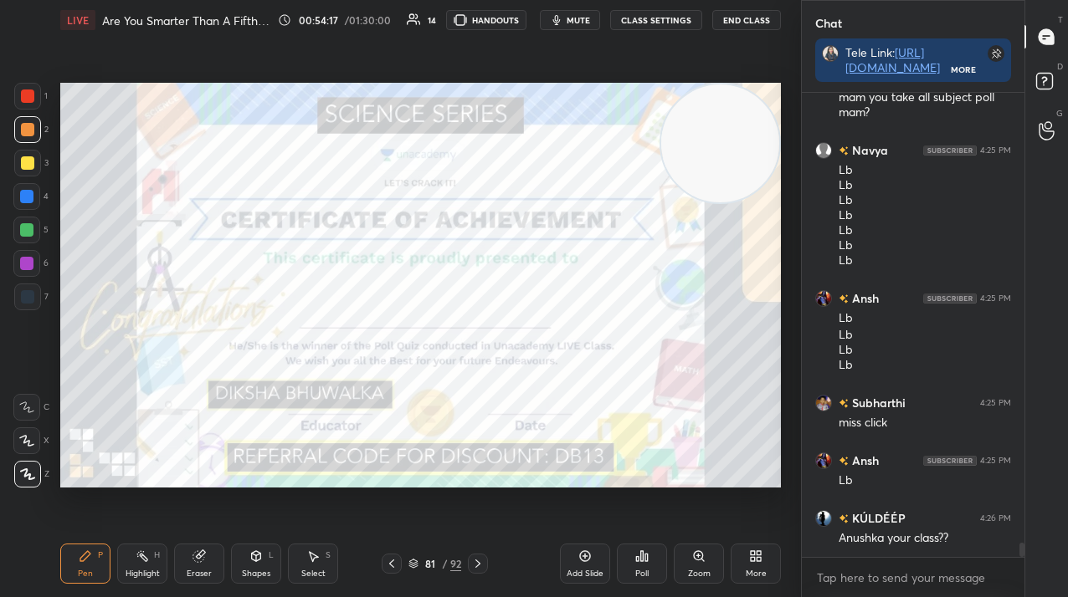
click at [642, 562] on icon at bounding box center [641, 556] width 13 height 13
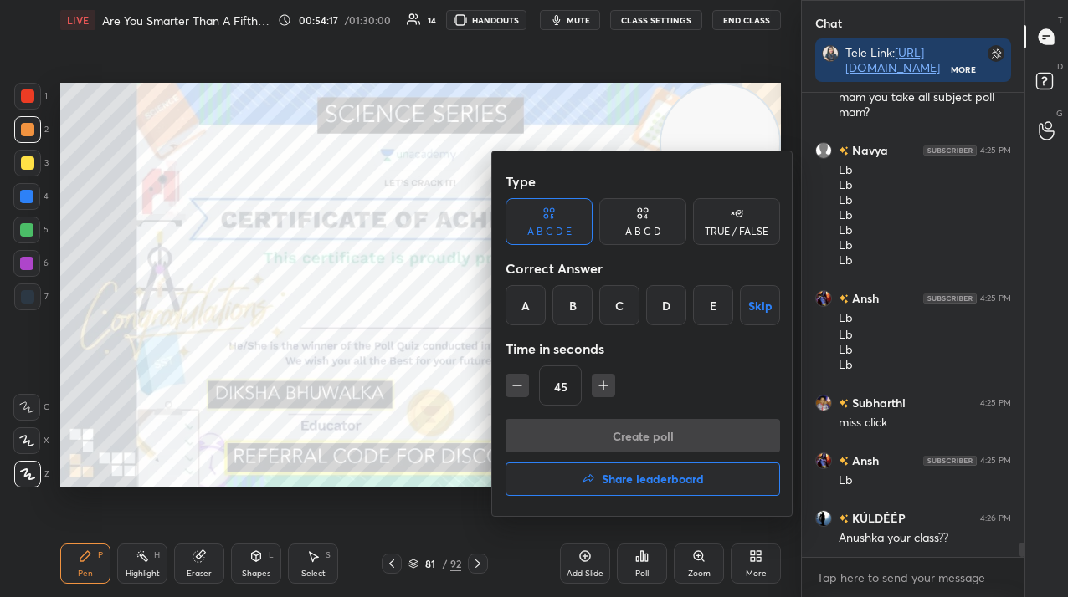
click at [643, 485] on h4 "Share leaderboard" at bounding box center [653, 480] width 102 height 12
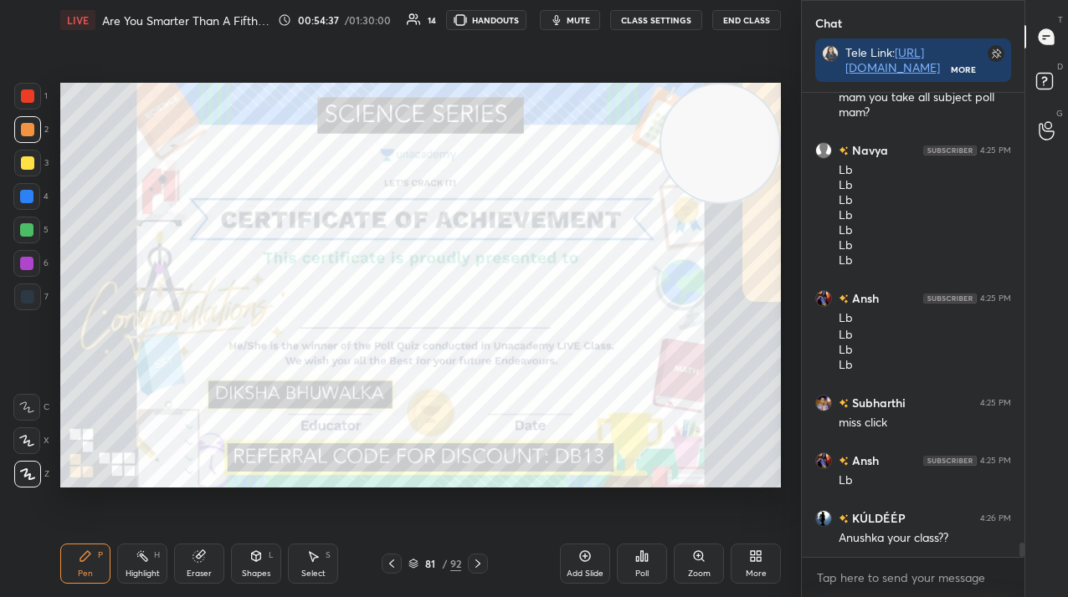
click at [648, 566] on div "Poll" at bounding box center [642, 564] width 50 height 40
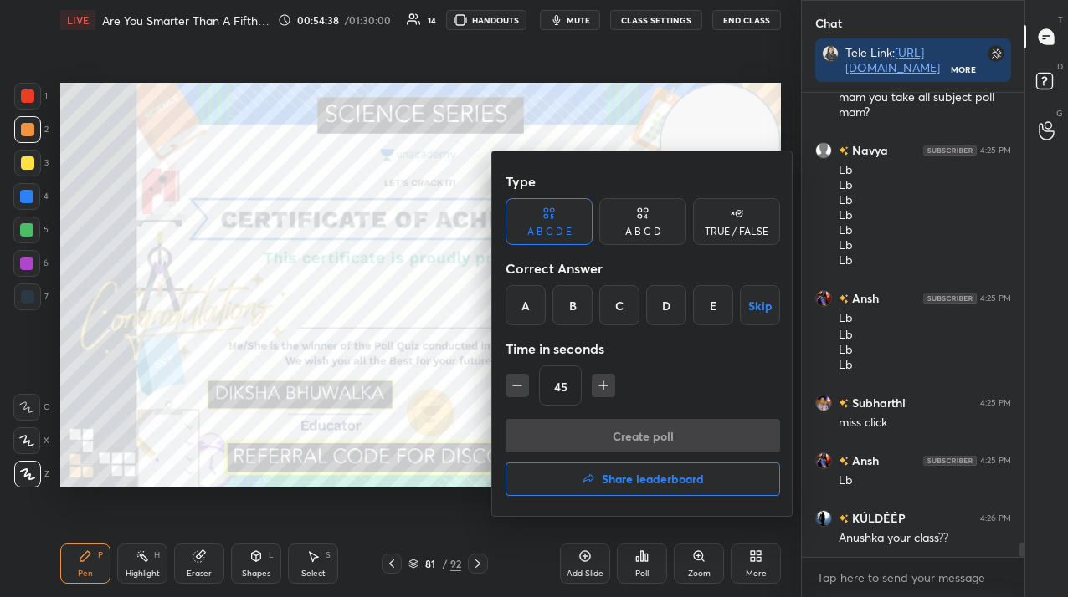
click at [647, 470] on button "Share leaderboard" at bounding box center [642, 479] width 274 height 33
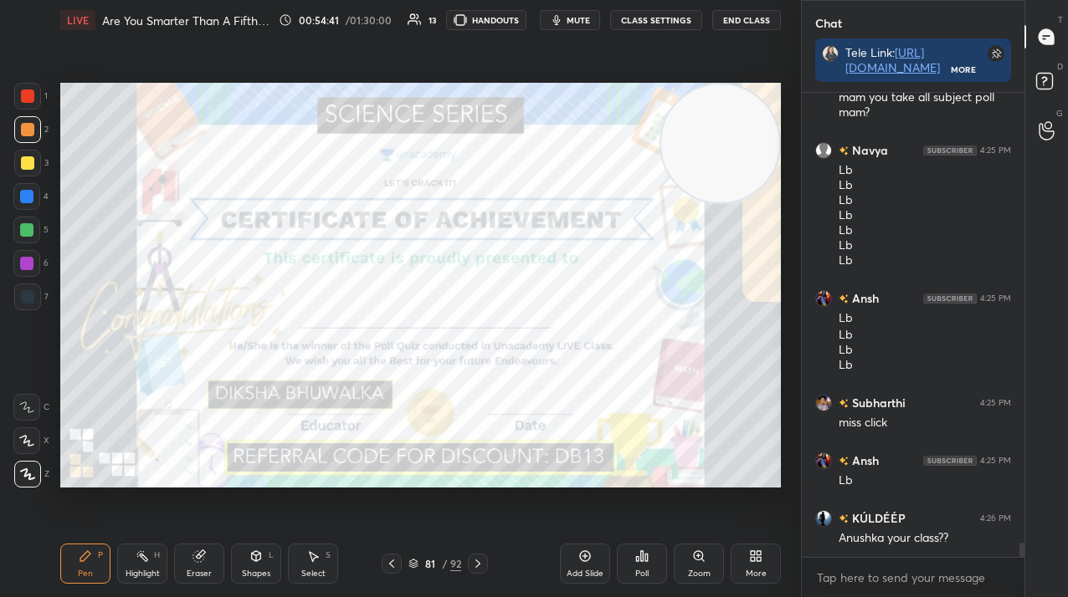
click at [391, 566] on icon at bounding box center [391, 563] width 13 height 13
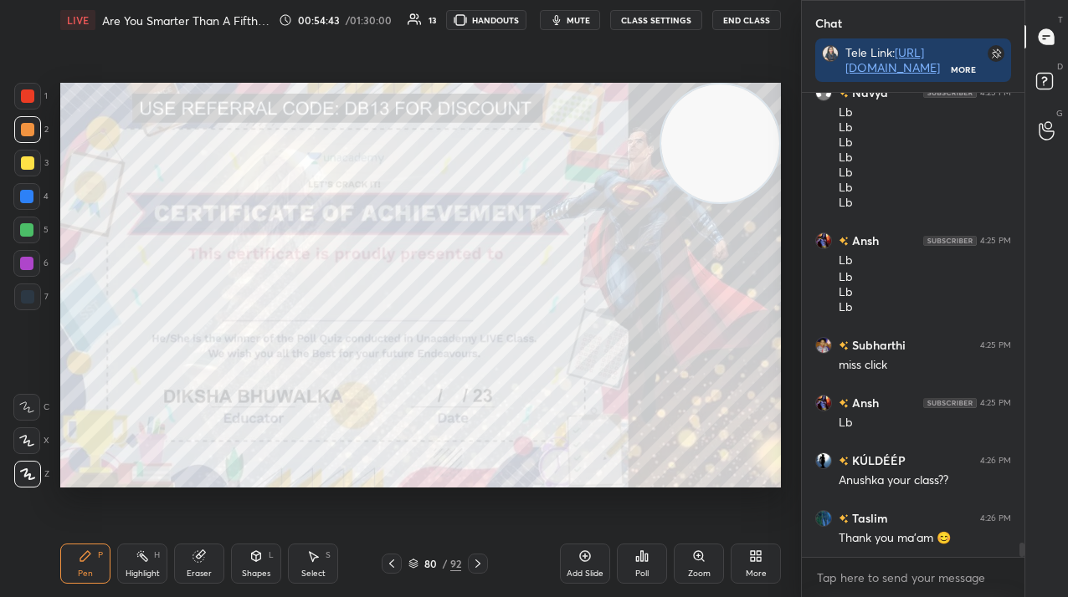
click at [35, 261] on div at bounding box center [26, 263] width 27 height 27
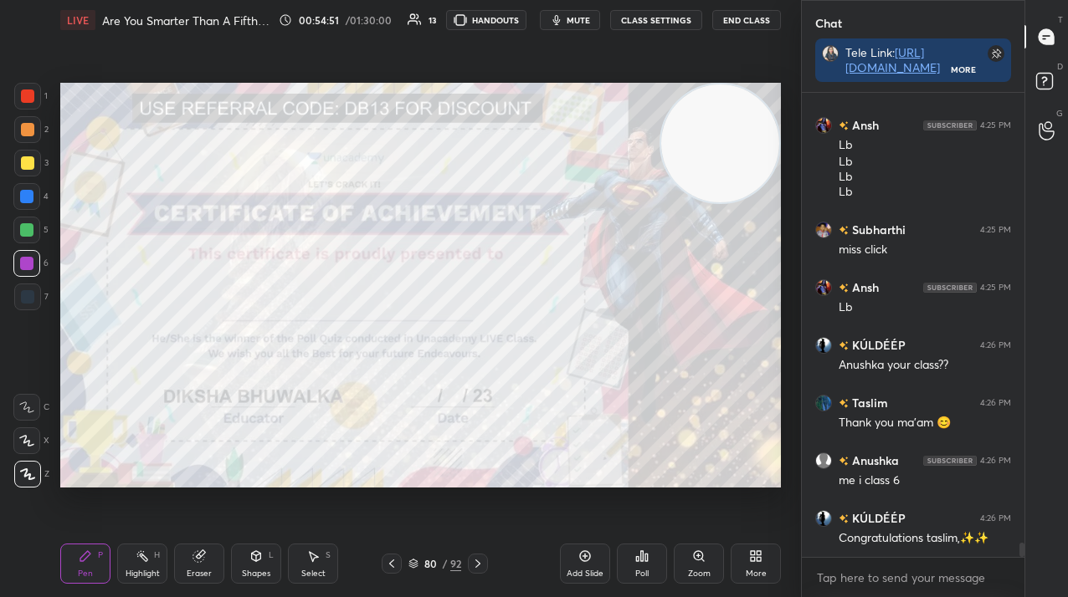
click at [393, 564] on icon at bounding box center [391, 563] width 13 height 13
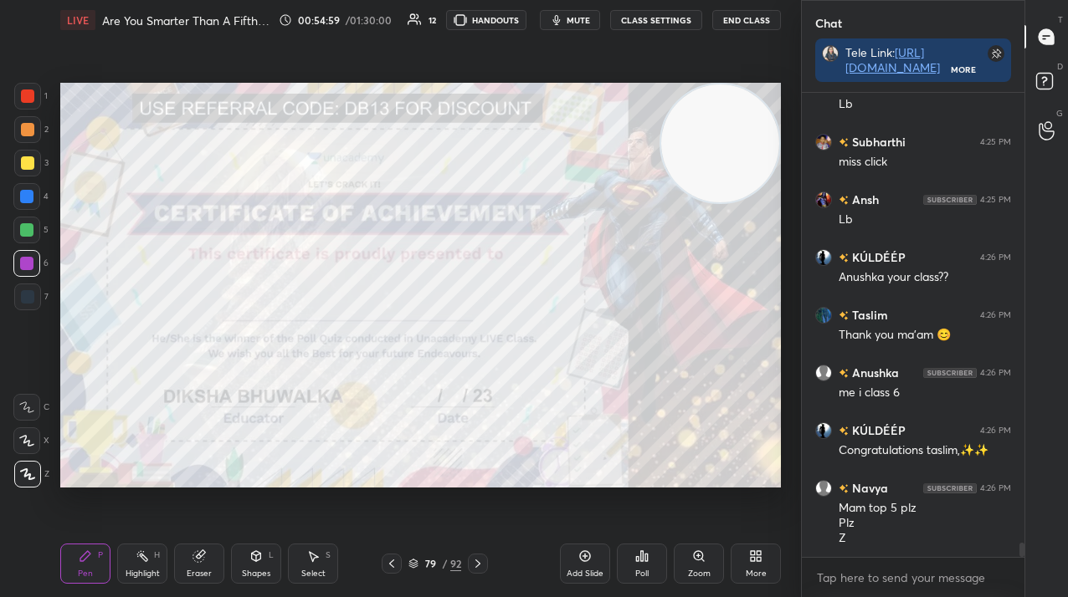
click at [638, 556] on icon at bounding box center [641, 556] width 13 height 13
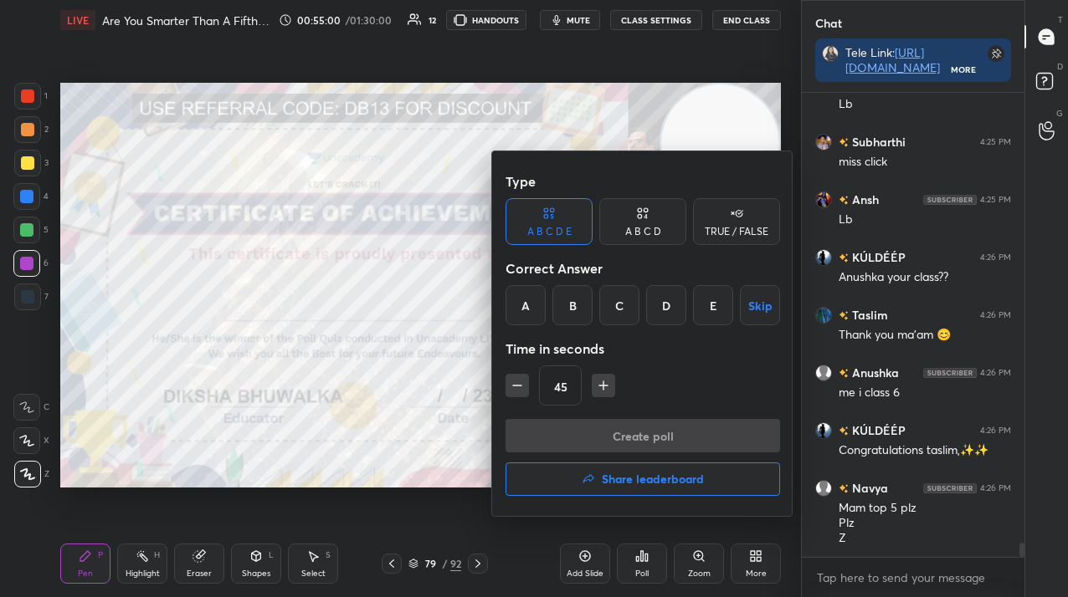
click at [628, 479] on h4 "Share leaderboard" at bounding box center [653, 480] width 102 height 12
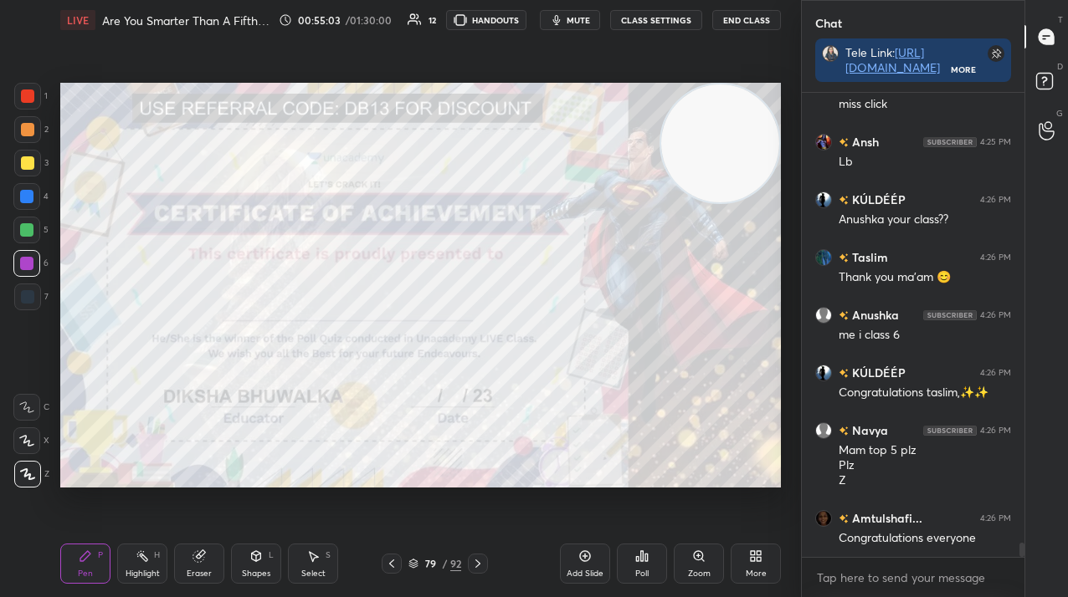
click at [387, 571] on div at bounding box center [392, 564] width 20 height 20
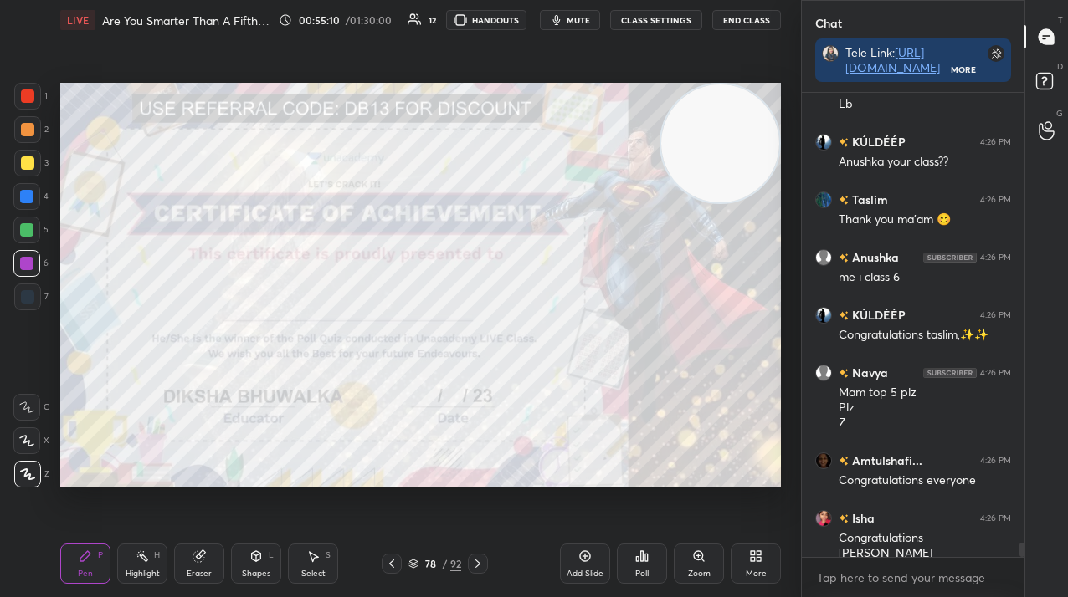
click at [394, 563] on icon at bounding box center [391, 563] width 13 height 13
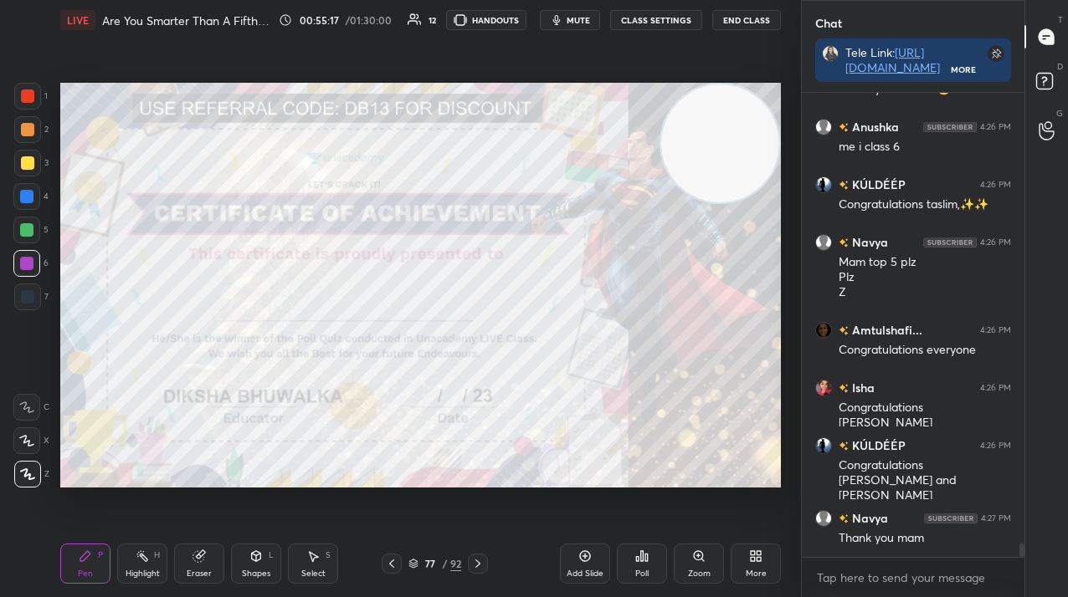
scroll to position [15182, 0]
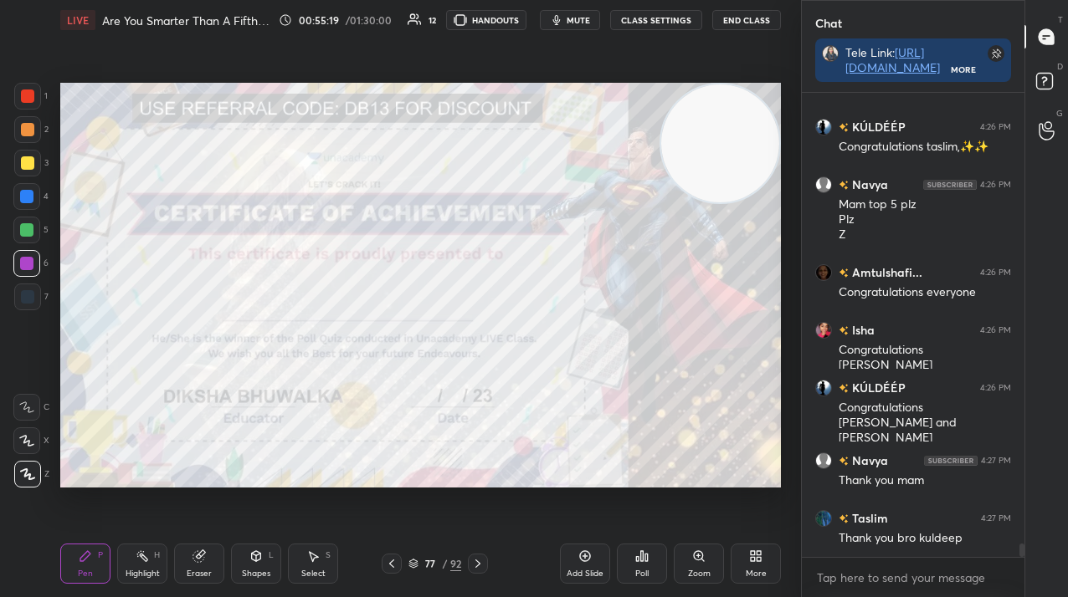
click at [446, 565] on div "/" at bounding box center [444, 564] width 5 height 10
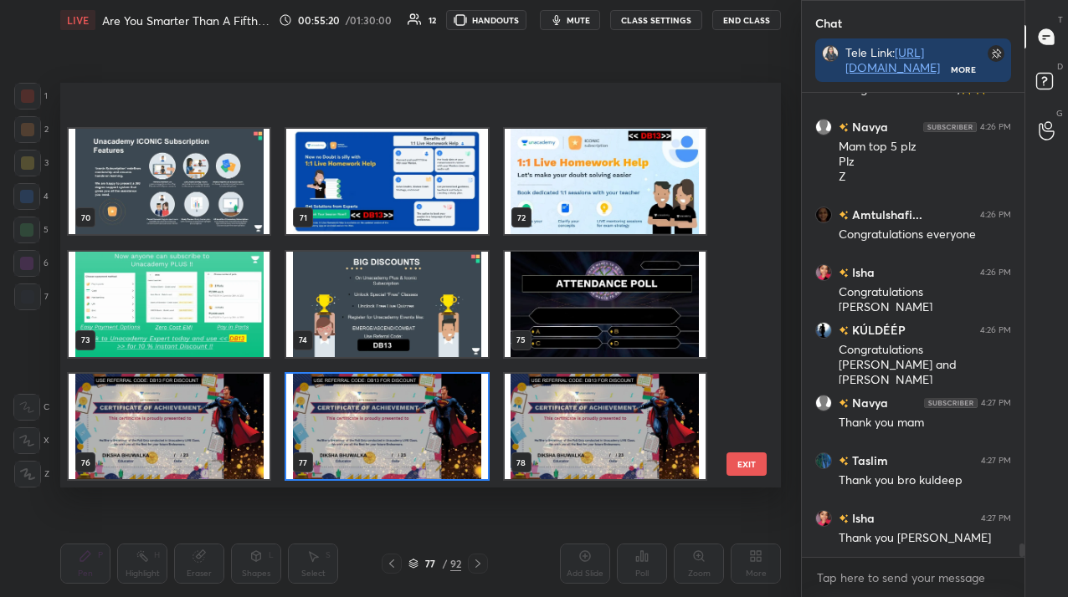
scroll to position [3394, 0]
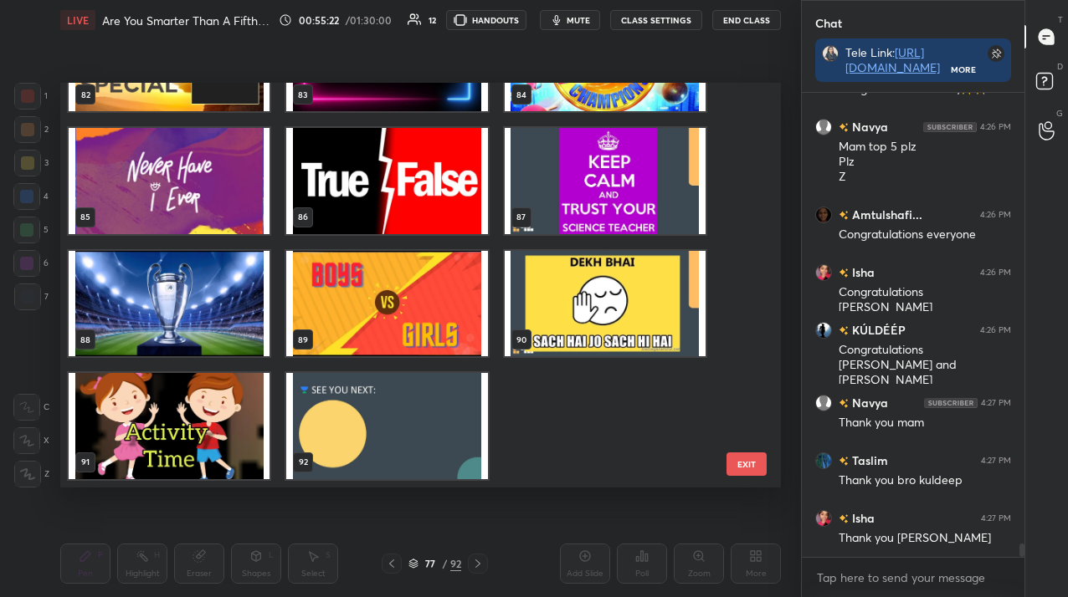
click at [347, 443] on img "grid" at bounding box center [386, 425] width 201 height 105
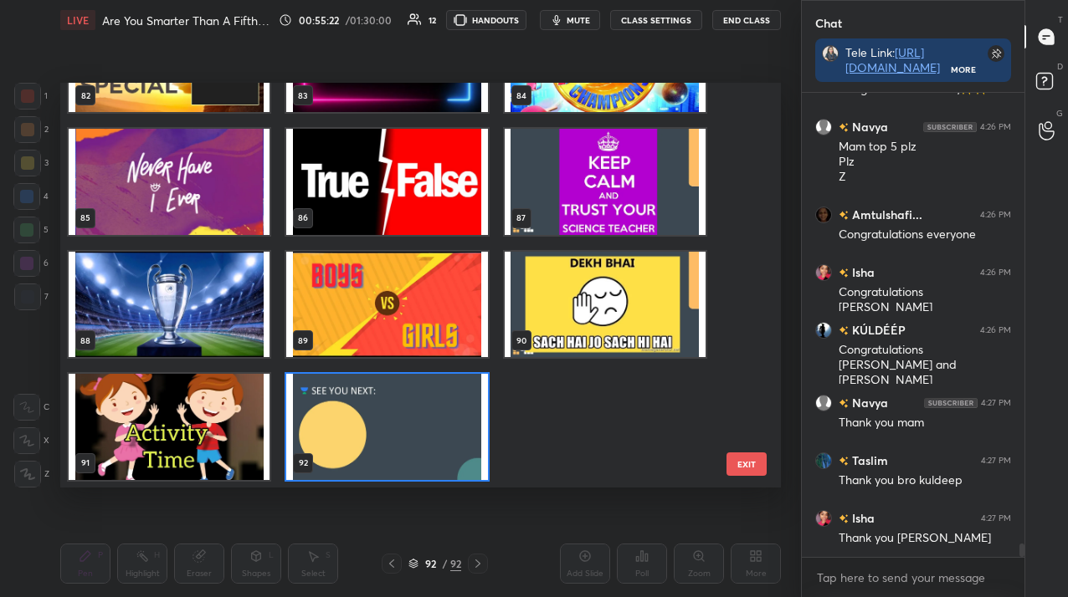
click at [347, 443] on div "79 80 81 82 83 84 85 86 87 88 89 90 91 92" at bounding box center [405, 285] width 691 height 405
click at [347, 443] on img "grid" at bounding box center [386, 426] width 201 height 105
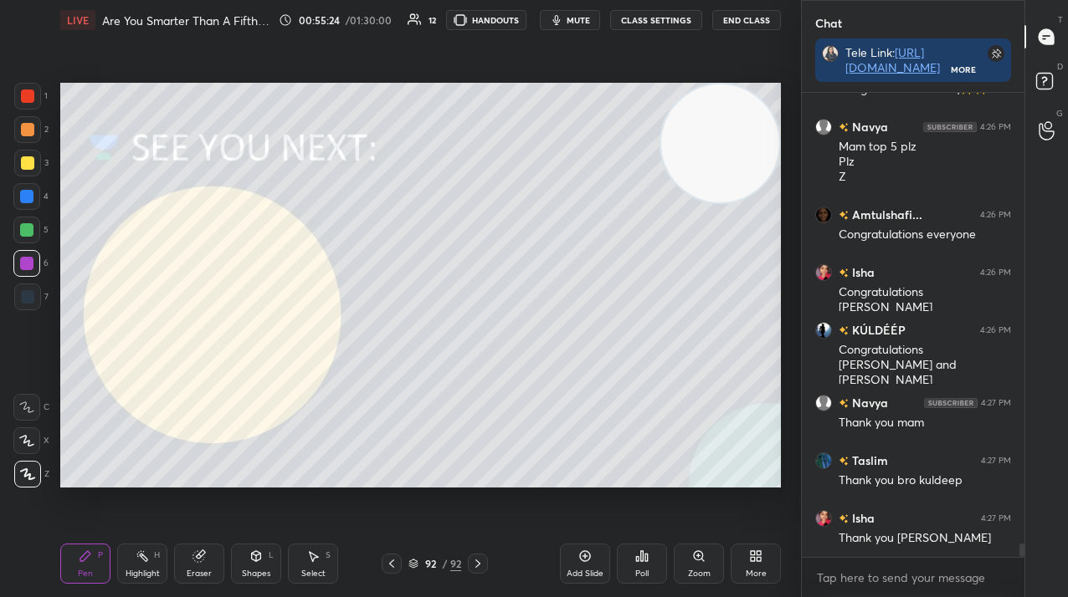
click at [33, 97] on div at bounding box center [27, 96] width 27 height 27
click at [34, 102] on div at bounding box center [27, 96] width 27 height 27
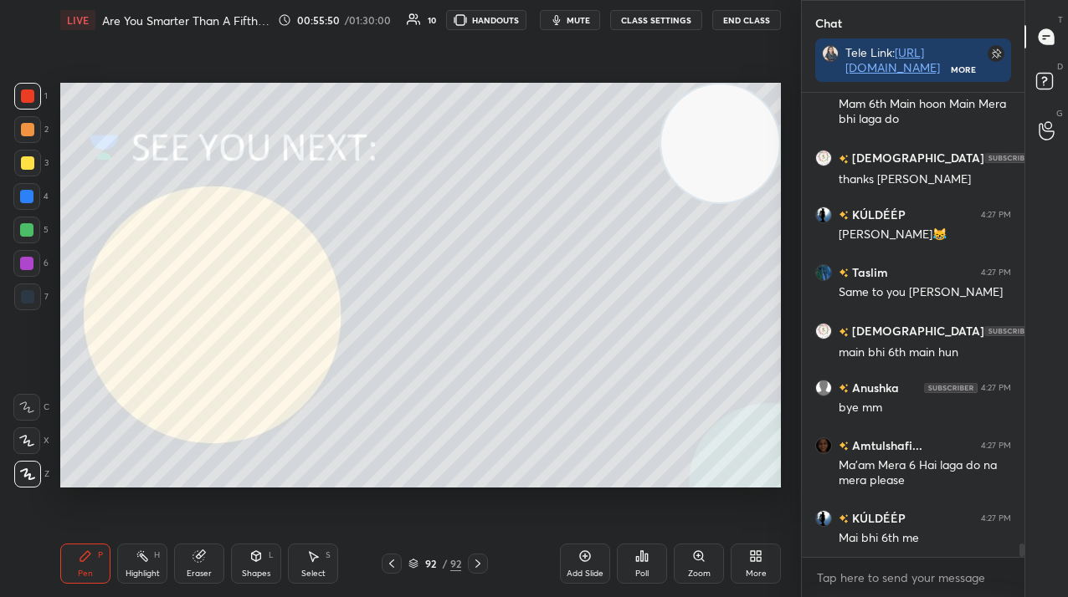
scroll to position [15790, 0]
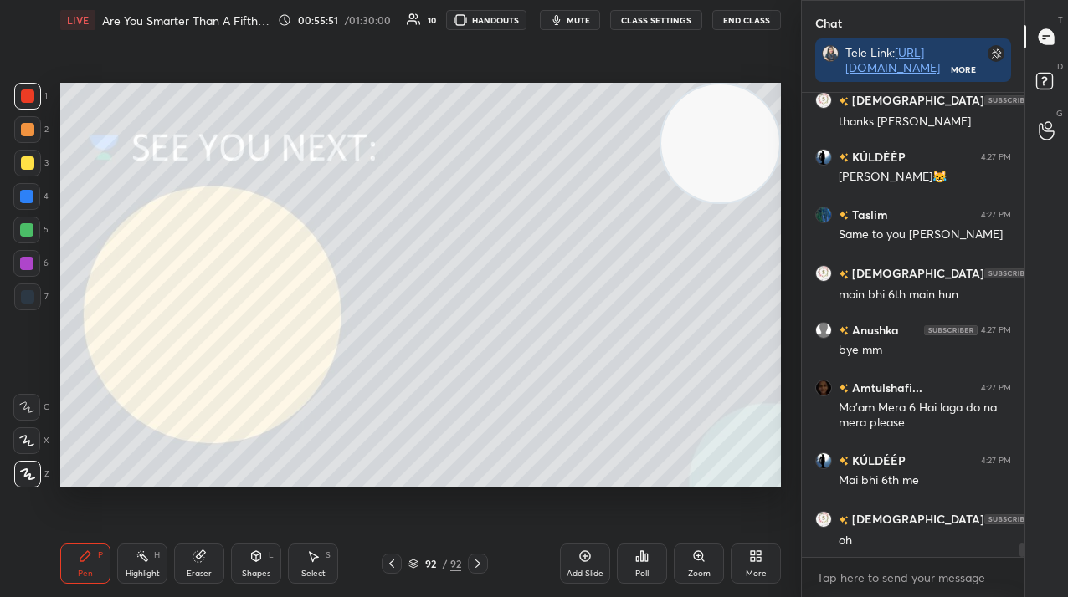
click at [440, 569] on div "92 / 92" at bounding box center [434, 563] width 53 height 15
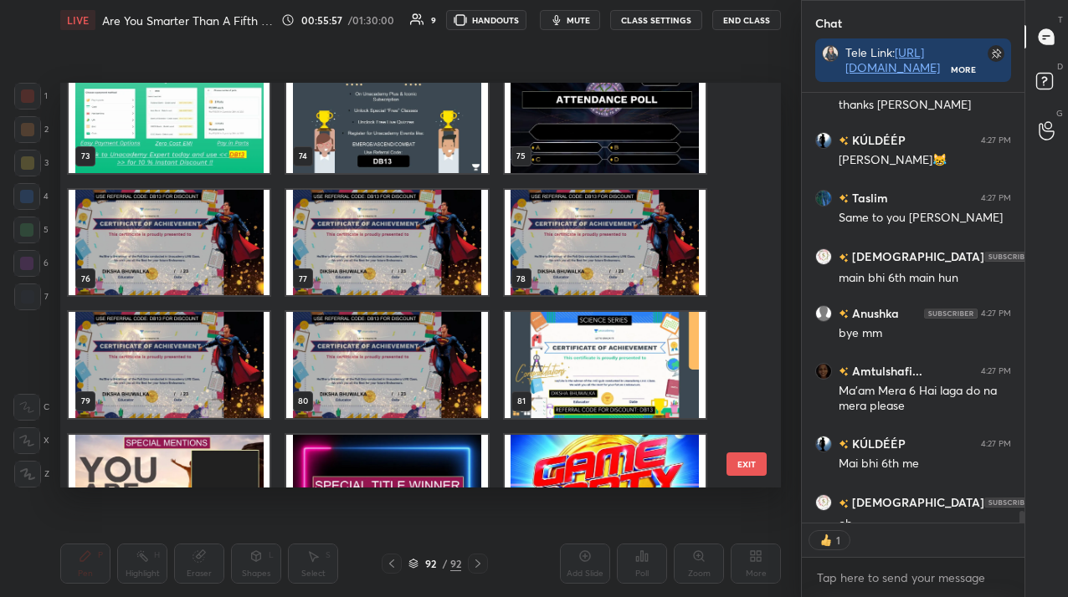
scroll to position [425, 218]
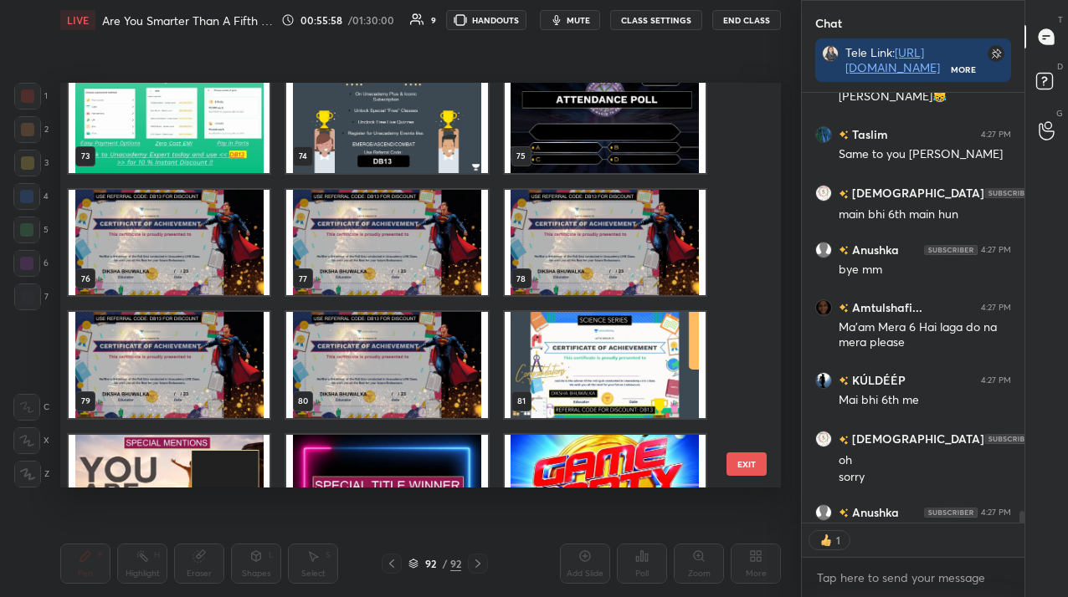
click at [737, 463] on button "EXIT" at bounding box center [746, 464] width 40 height 23
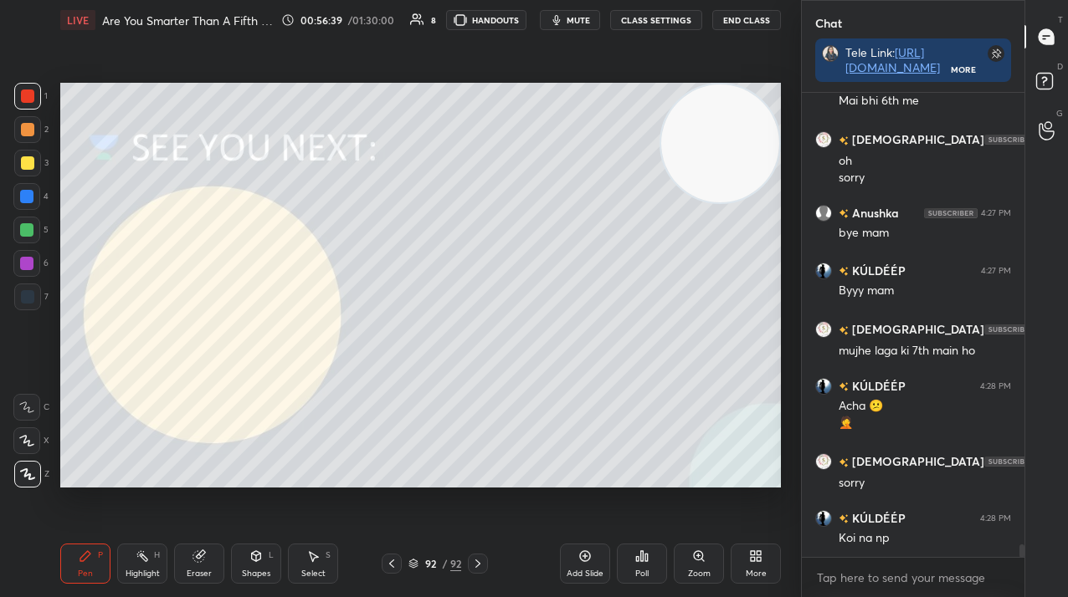
scroll to position [16227, 0]
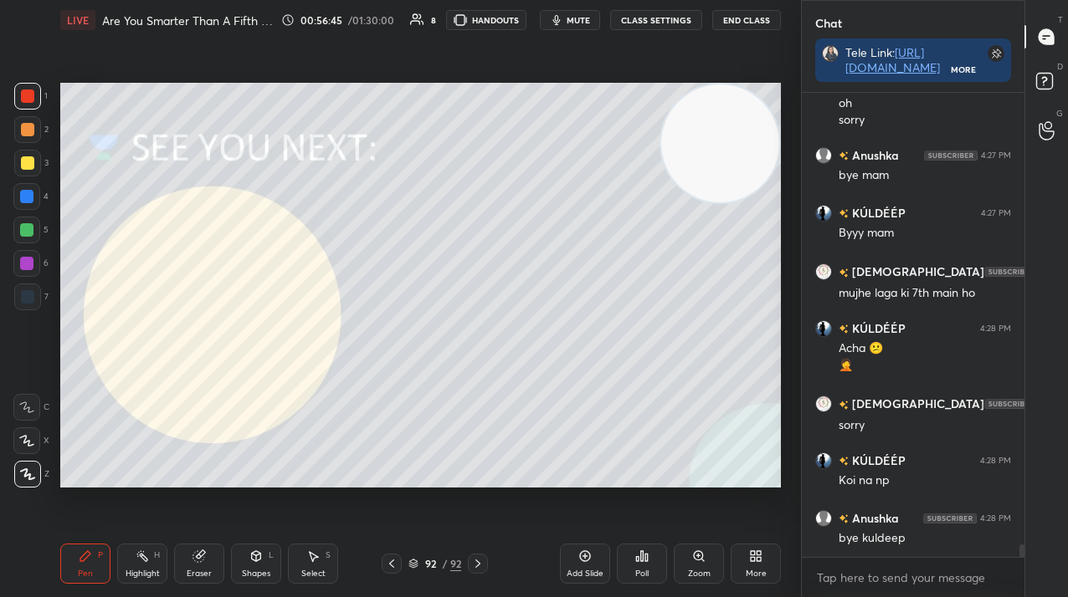
click at [590, 27] on button "mute" at bounding box center [570, 20] width 60 height 20
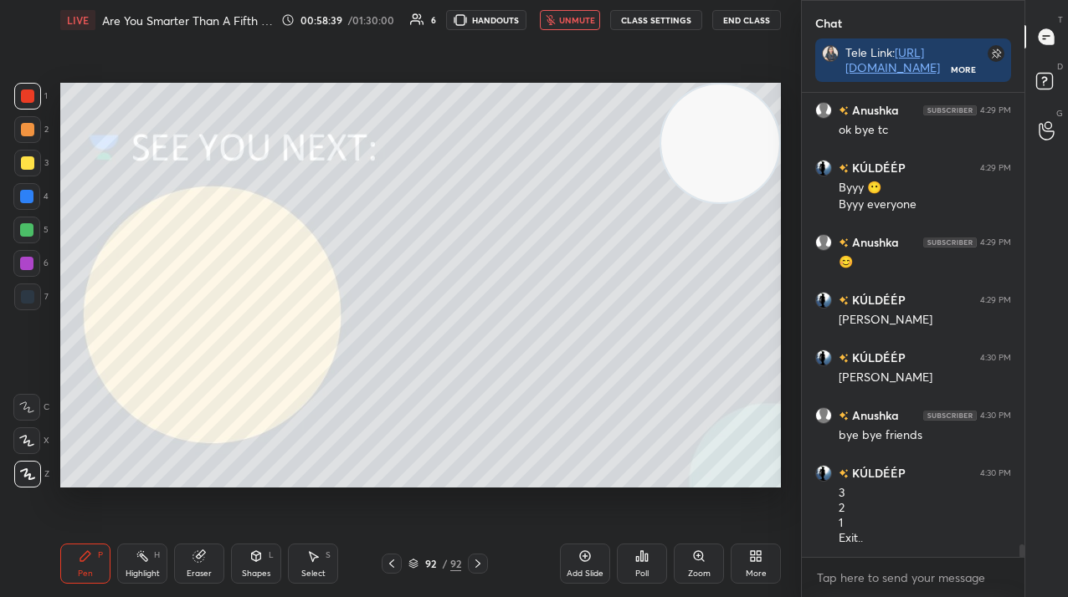
scroll to position [17172, 0]
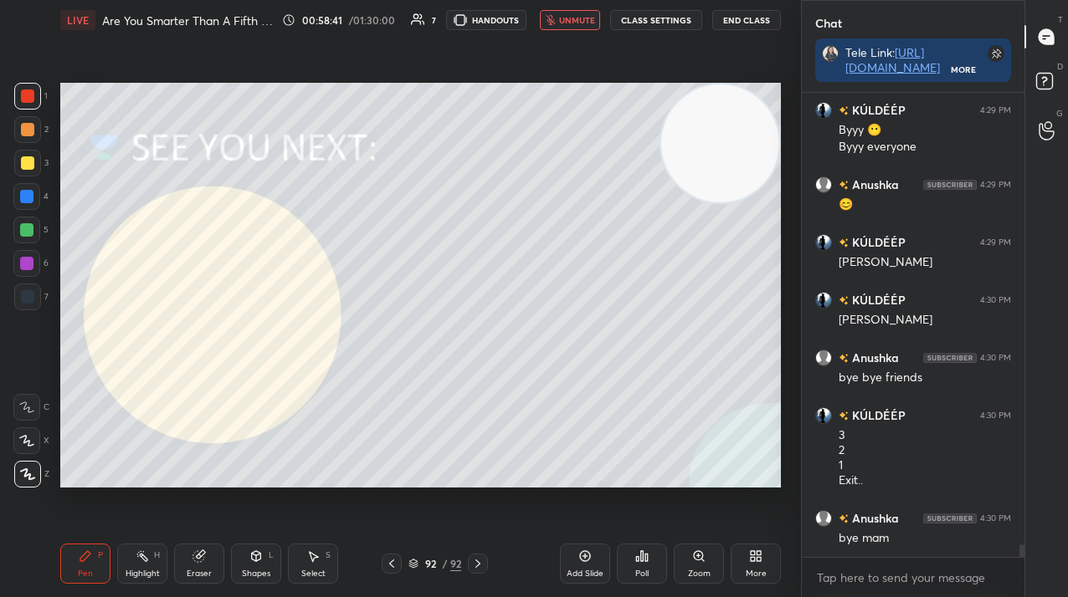
click at [743, 19] on button "End Class" at bounding box center [746, 20] width 69 height 20
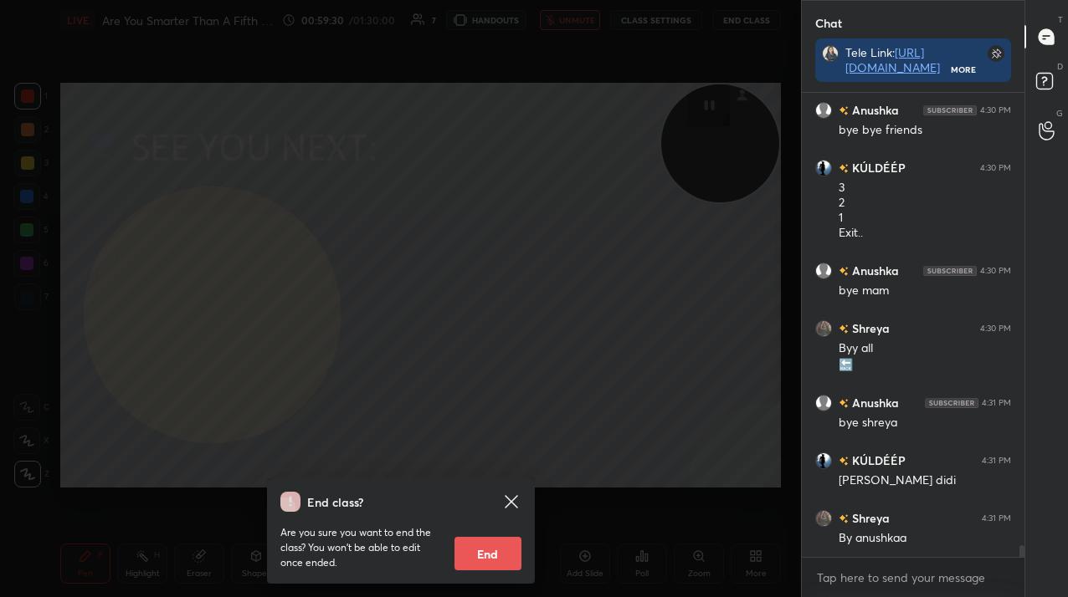
scroll to position [17477, 0]
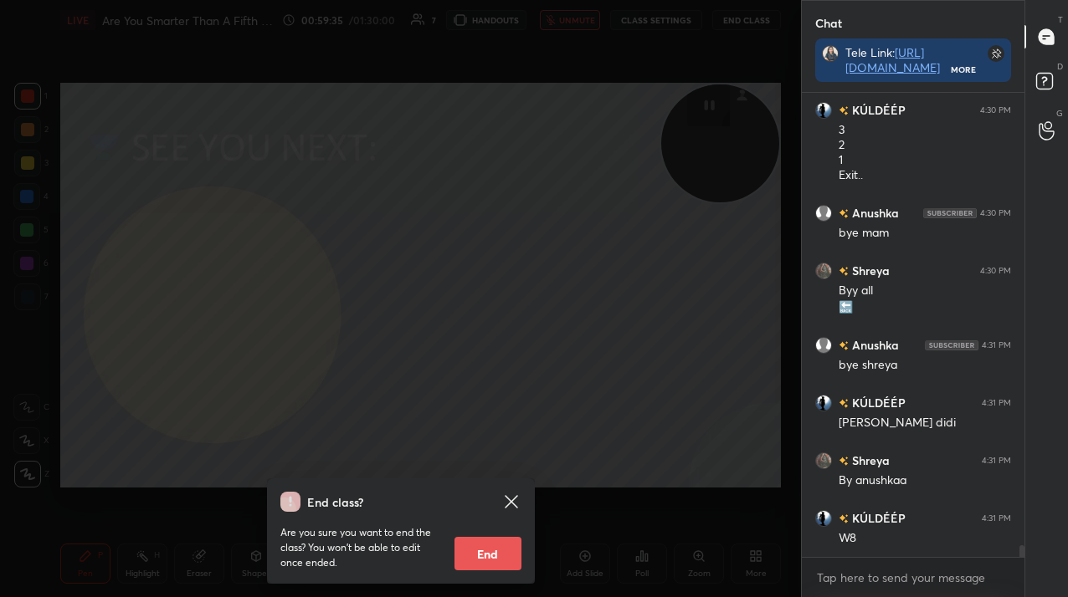
click at [510, 428] on div "End class? Are you sure you want to end the class? You won’t be able to edit on…" at bounding box center [400, 298] width 801 height 597
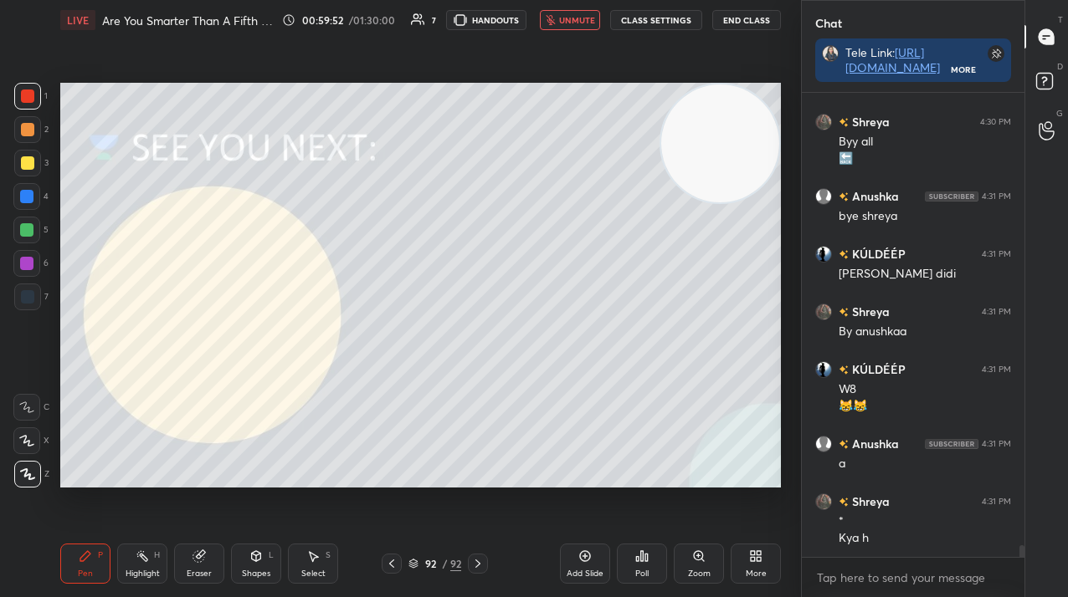
scroll to position [17684, 0]
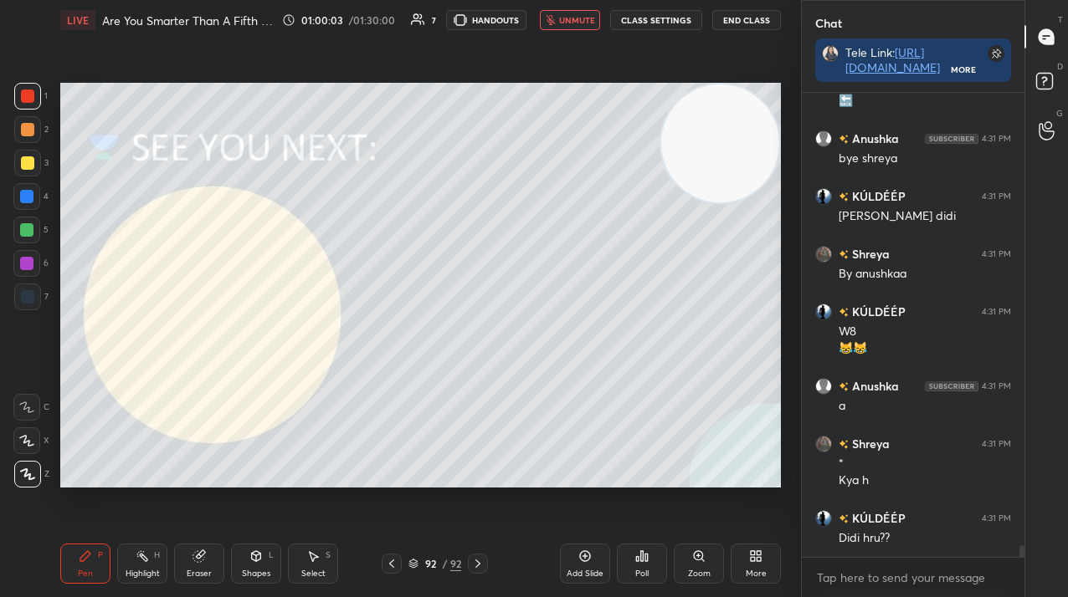
click at [752, 21] on button "End Class" at bounding box center [746, 20] width 69 height 20
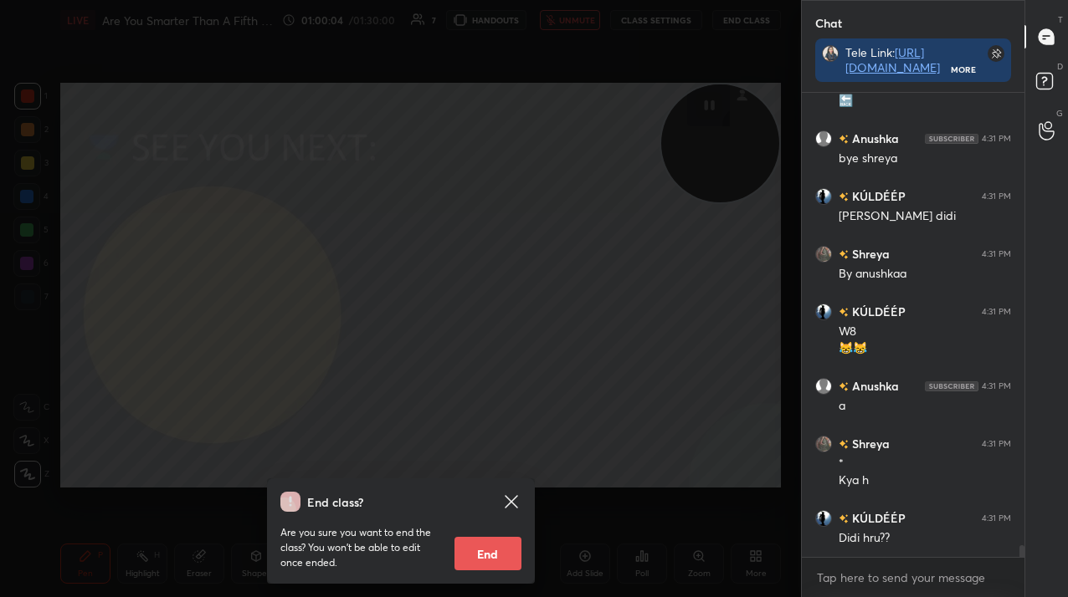
click at [506, 561] on button "End" at bounding box center [487, 553] width 67 height 33
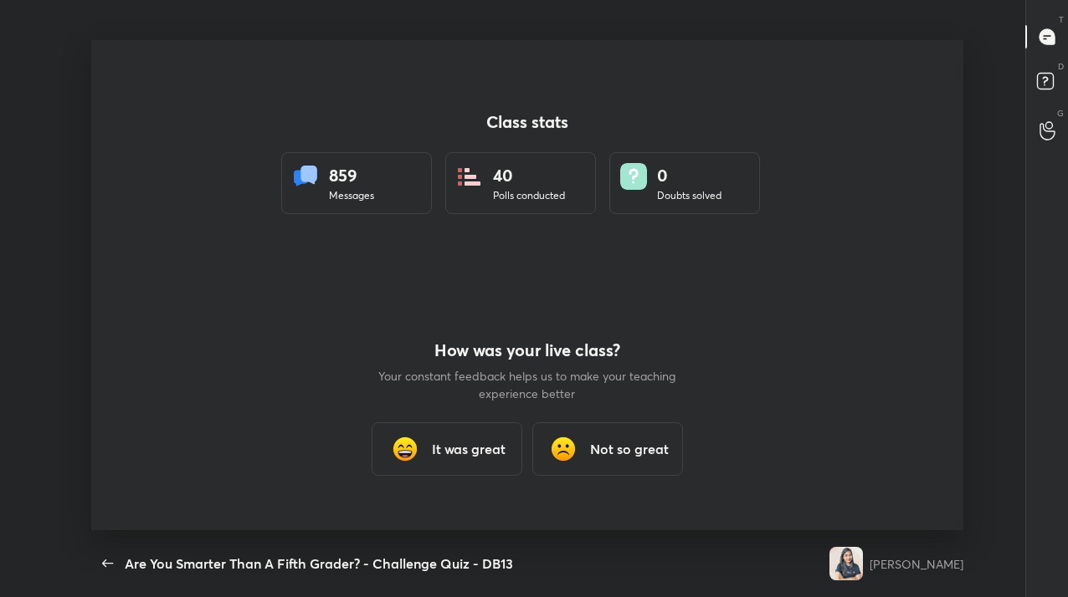
scroll to position [0, 0]
click at [461, 479] on div "How was your live class? Your constant feedback helps us to make your teaching …" at bounding box center [527, 407] width 301 height 245
click at [461, 451] on h3 "It was great" at bounding box center [469, 449] width 74 height 20
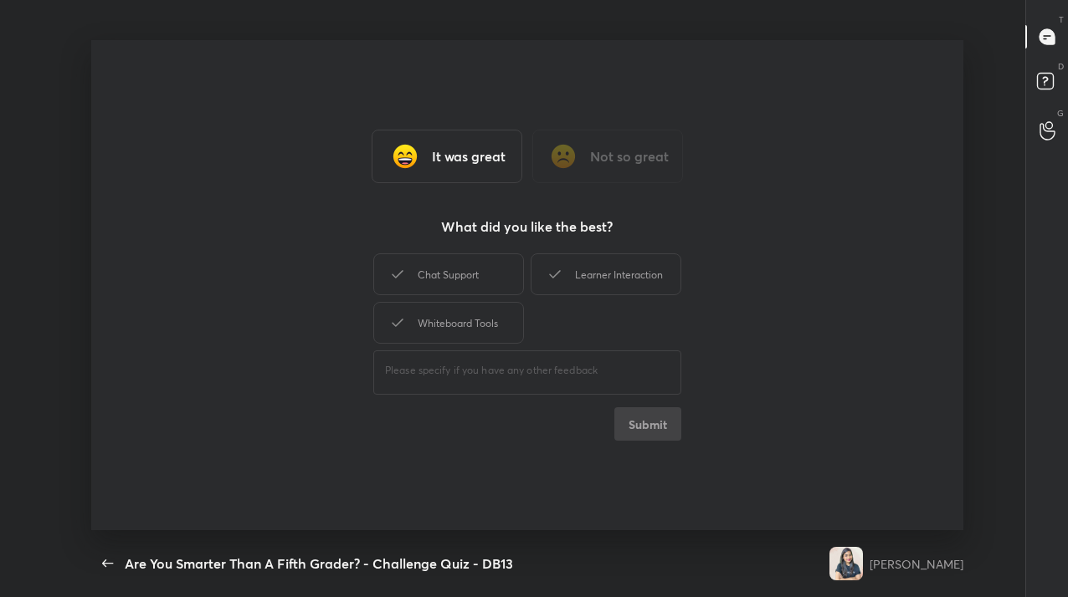
click at [621, 235] on div "It was great Not so great What did you like the best? Chat Support Learner Inte…" at bounding box center [527, 285] width 872 height 490
click at [621, 263] on div "Learner Interaction" at bounding box center [605, 275] width 151 height 42
click at [638, 418] on button "Submit" at bounding box center [647, 423] width 67 height 33
